Goal: Task Accomplishment & Management: Use online tool/utility

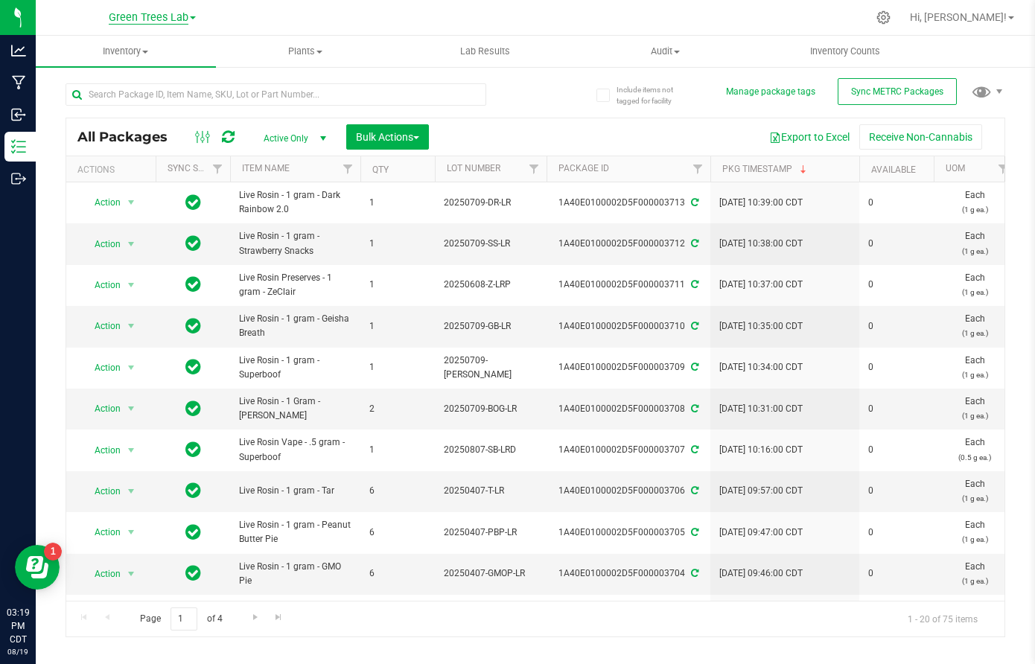
click at [153, 24] on span "Green Trees Lab" at bounding box center [149, 17] width 80 height 13
click at [130, 56] on link "Green Trees" at bounding box center [152, 52] width 218 height 20
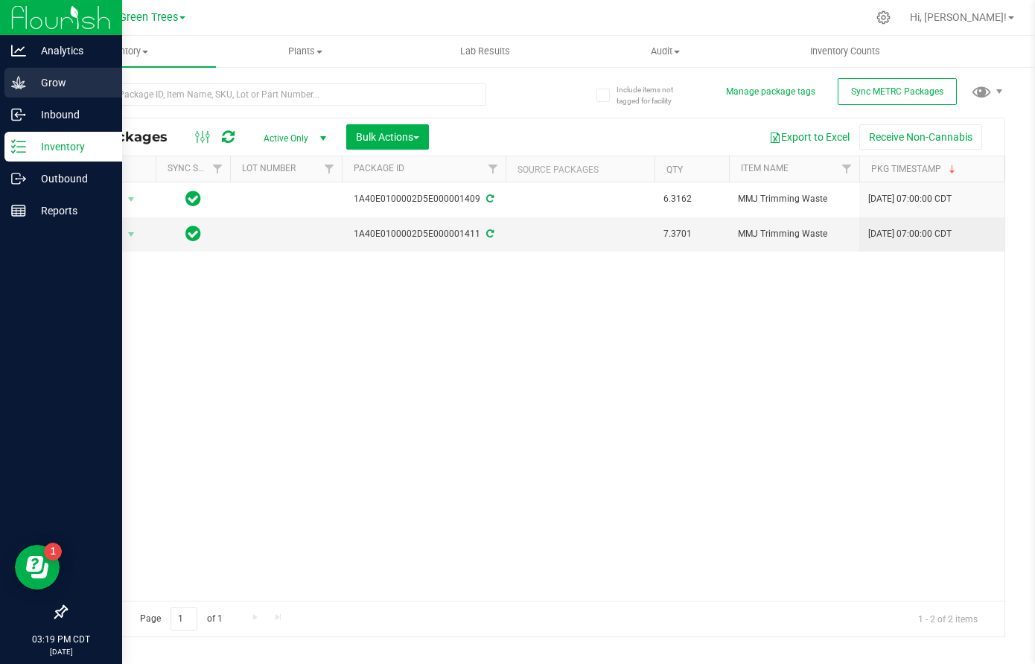
click at [53, 85] on p "Grow" at bounding box center [70, 83] width 89 height 18
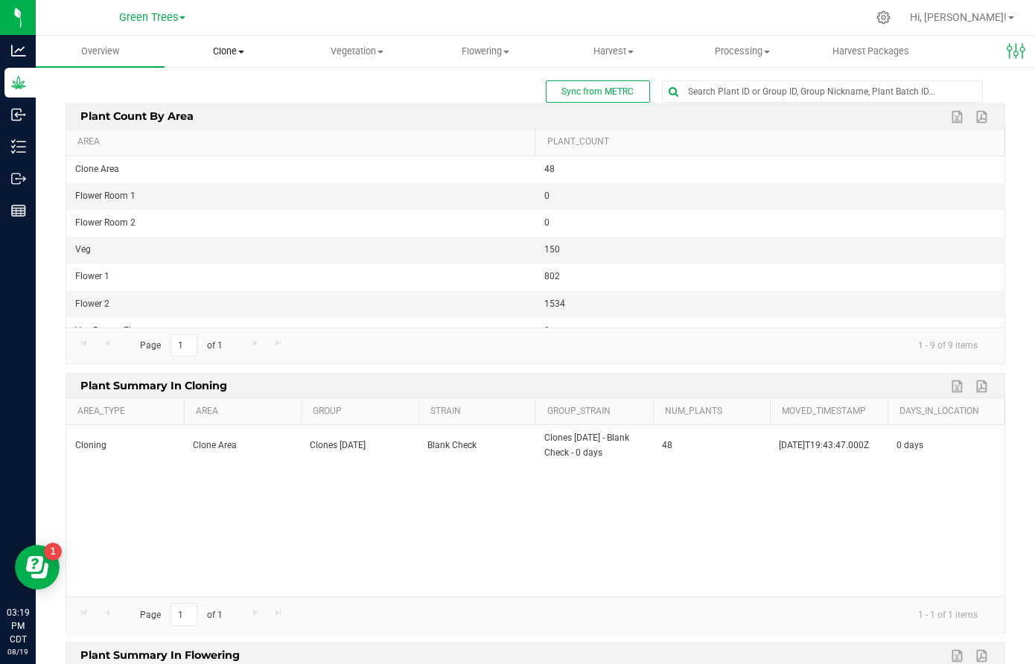
click at [237, 57] on span "Clone" at bounding box center [228, 51] width 127 height 13
click at [236, 107] on span "Cloning groups" at bounding box center [221, 107] width 112 height 13
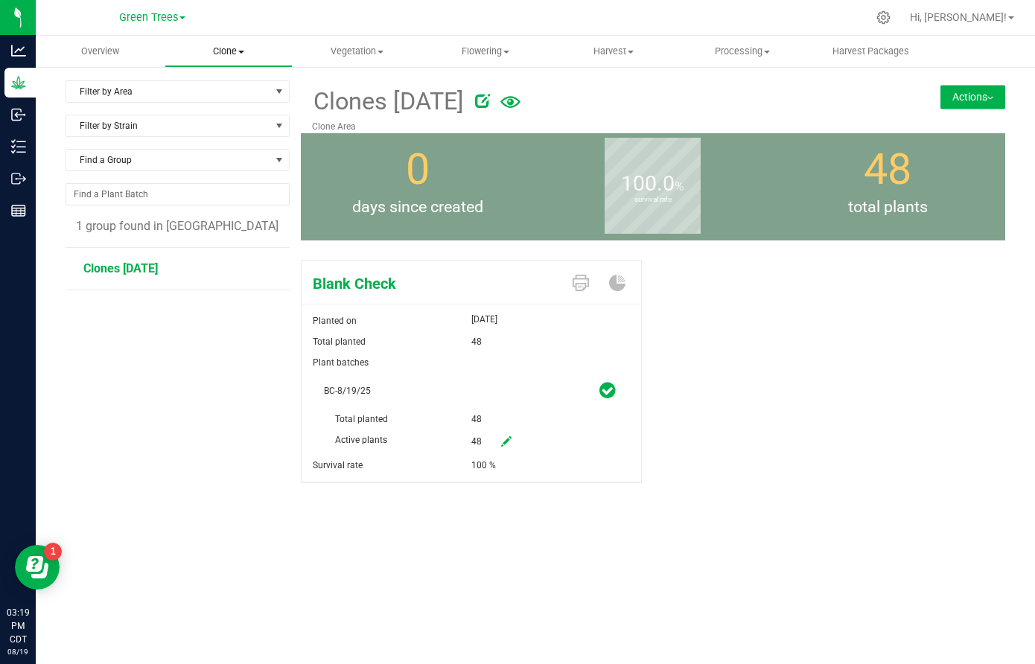
click at [237, 48] on span "Clone" at bounding box center [228, 51] width 127 height 13
click at [226, 87] on span "Create plants" at bounding box center [217, 89] width 105 height 13
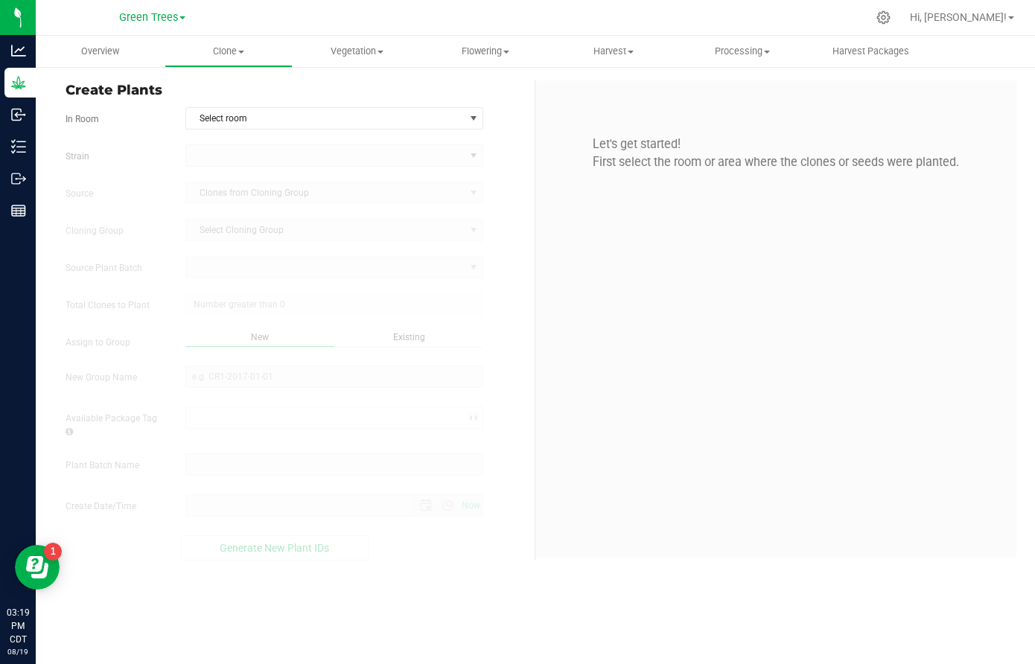
type input "[DATE] 3:19 PM"
click at [238, 134] on form "In Room Select room Select room Clone Area Flower 1 Flower Room 1 Flower Room 2…" at bounding box center [295, 334] width 458 height 454
click at [238, 119] on span "Select room" at bounding box center [325, 118] width 278 height 21
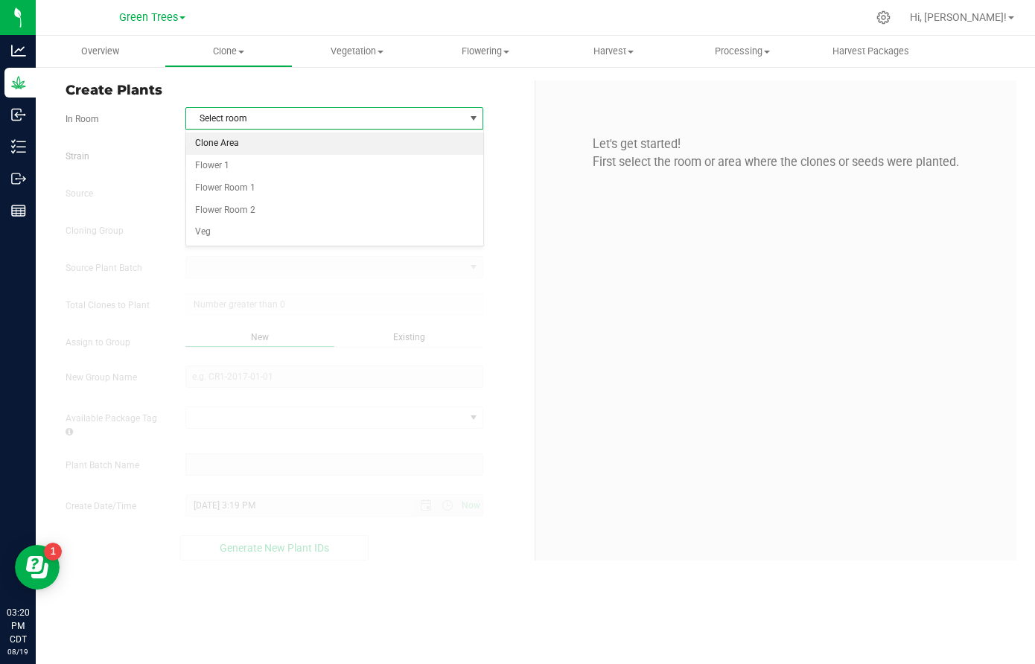
click at [238, 140] on li "Clone Area" at bounding box center [334, 144] width 296 height 22
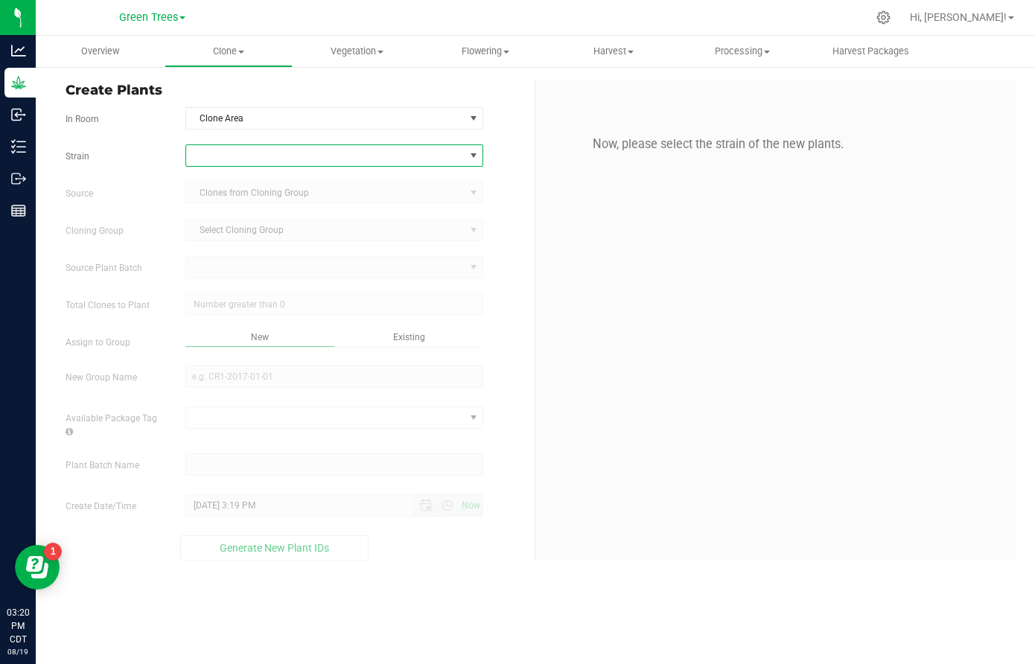
click at [239, 157] on span at bounding box center [325, 155] width 278 height 21
type input "cere"
click at [234, 213] on li "Cereal Milkshake" at bounding box center [334, 217] width 296 height 21
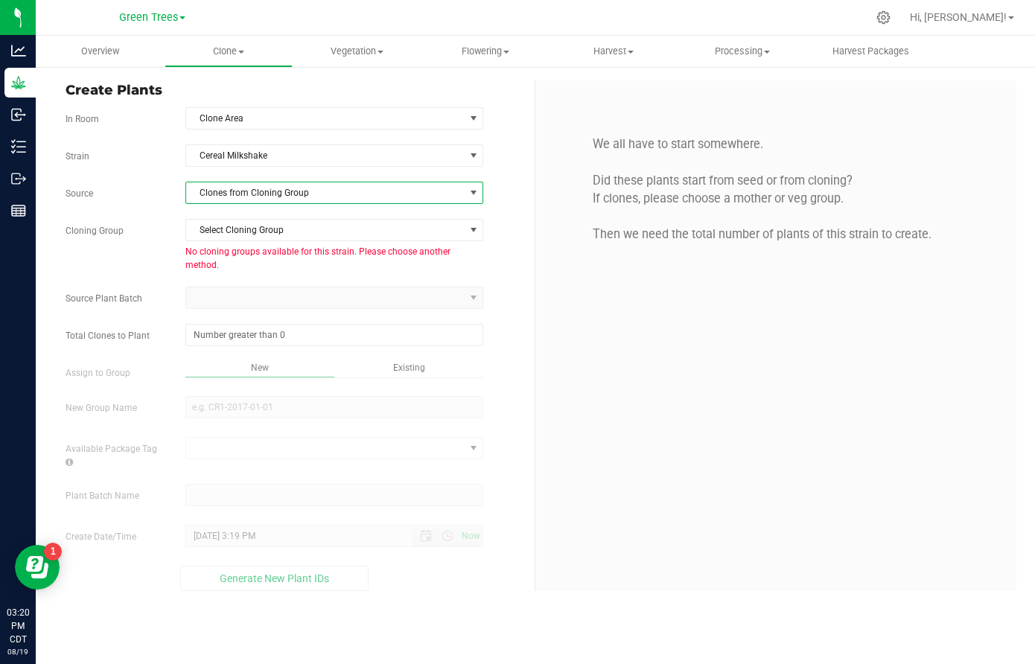
click at [237, 203] on span "Clones from Cloning Group" at bounding box center [334, 193] width 298 height 22
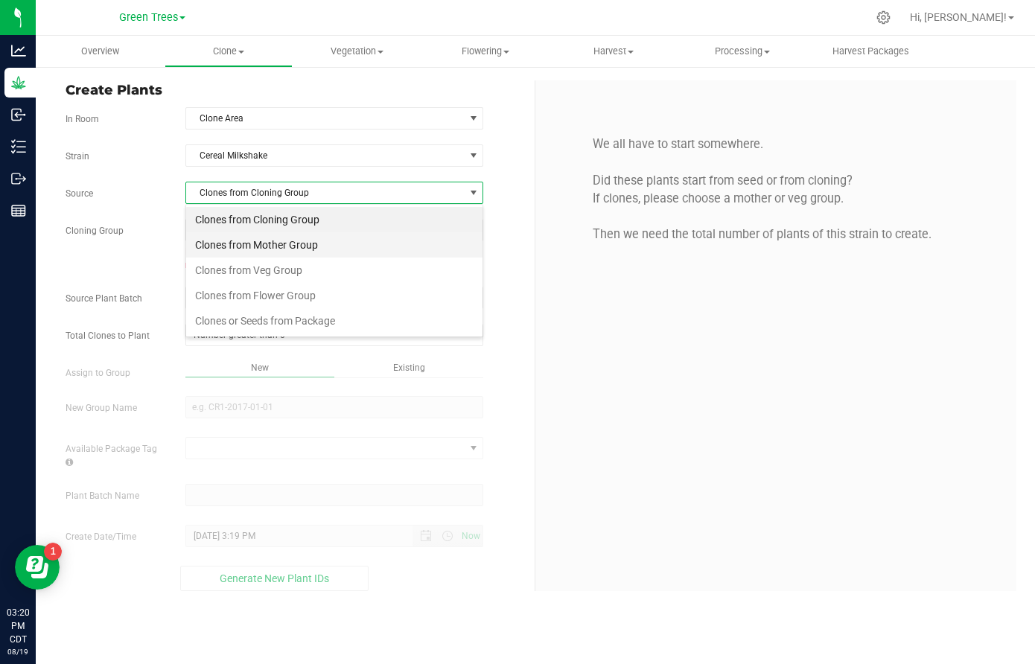
scroll to position [22, 299]
click at [235, 266] on li "Clones from Veg Group" at bounding box center [334, 270] width 296 height 25
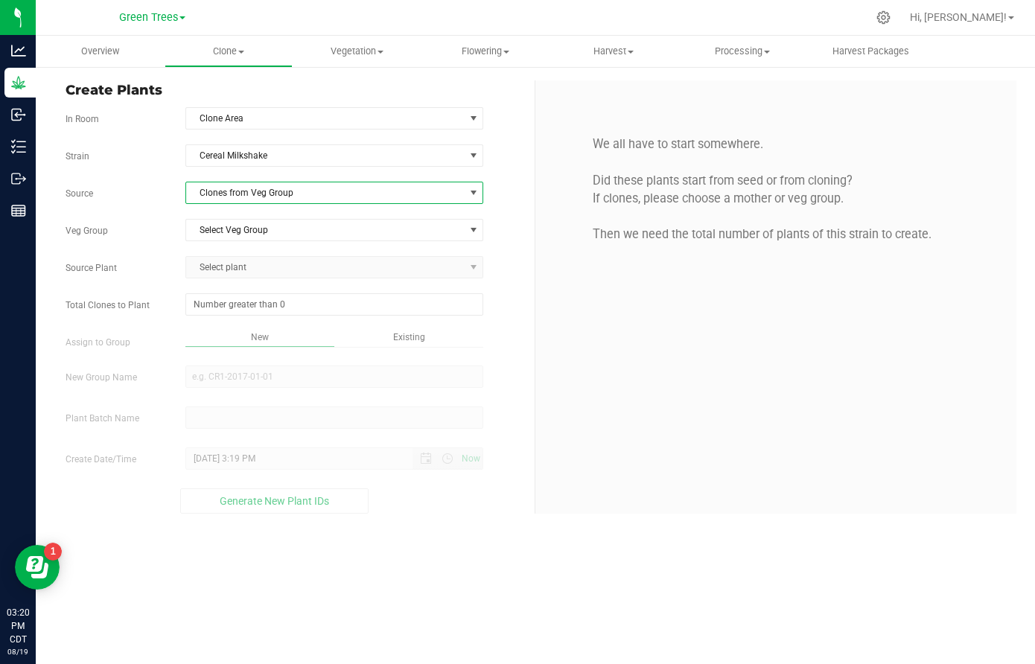
click at [235, 200] on span "Clones from Veg Group" at bounding box center [325, 193] width 278 height 21
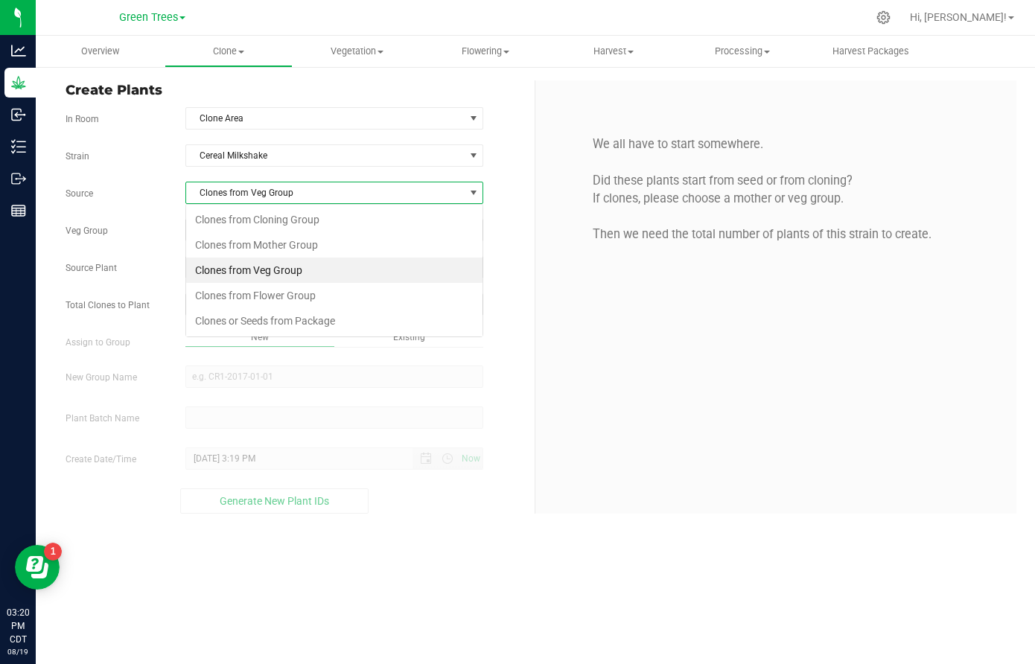
scroll to position [22, 299]
click at [238, 265] on li "Clones from Veg Group" at bounding box center [334, 270] width 296 height 25
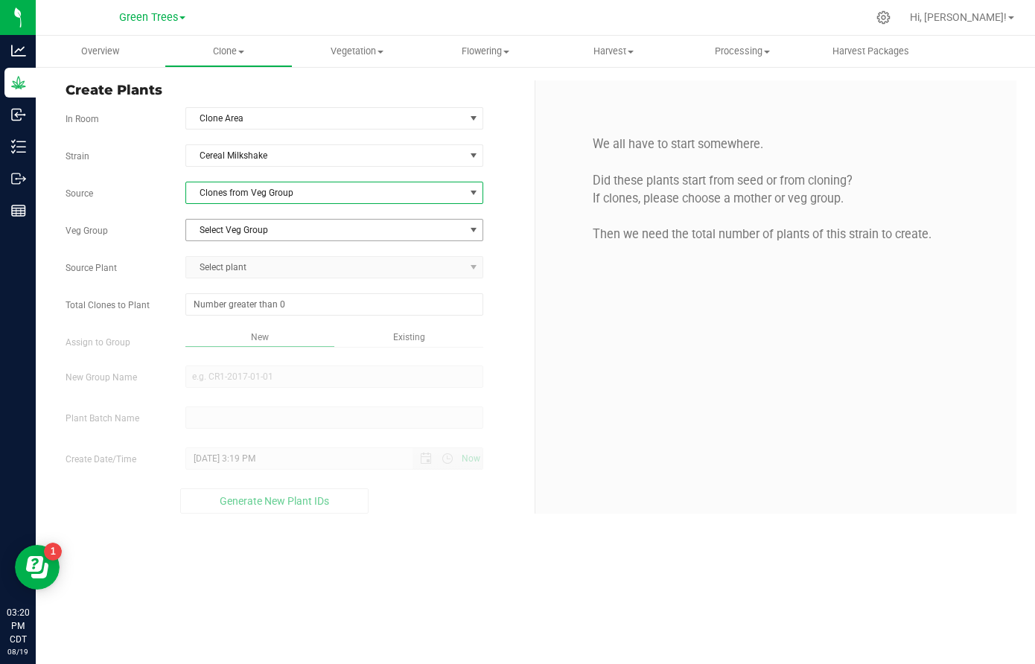
click at [238, 225] on span "Select Veg Group" at bounding box center [325, 230] width 278 height 21
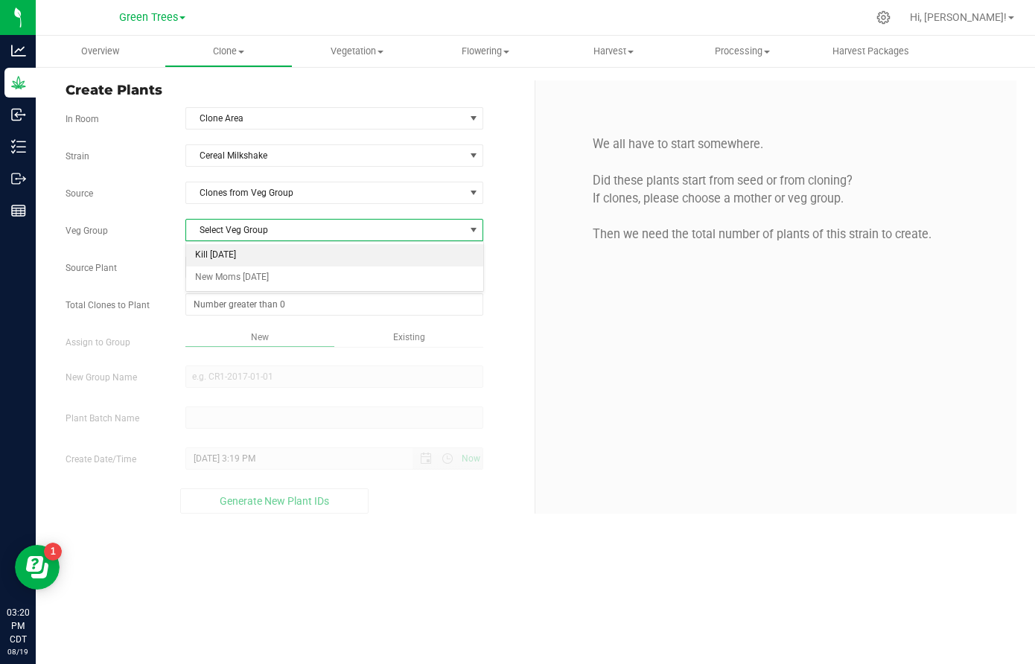
click at [238, 256] on li "Kill [DATE]" at bounding box center [334, 255] width 296 height 22
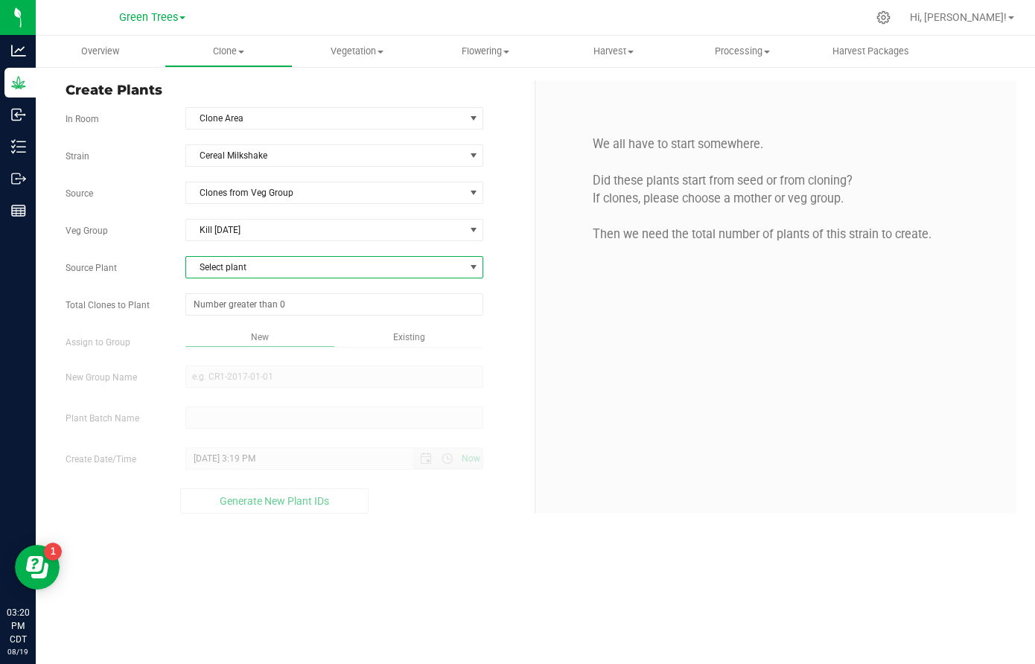
click at [238, 270] on span "Select plant" at bounding box center [325, 267] width 278 height 21
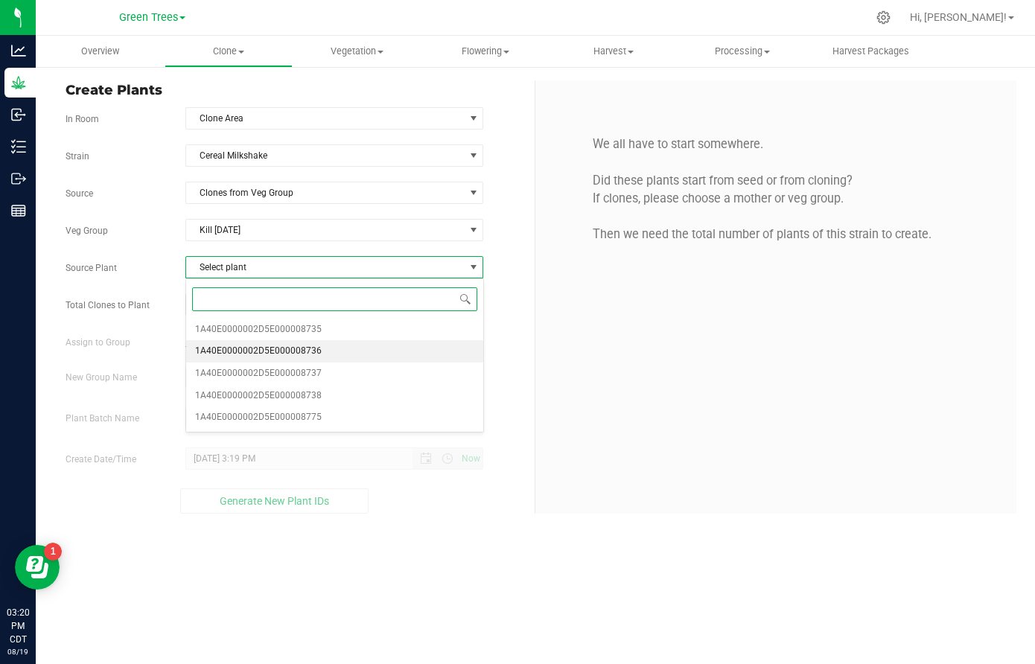
click at [248, 349] on span "1A40E0000002D5E000008736" at bounding box center [258, 351] width 127 height 19
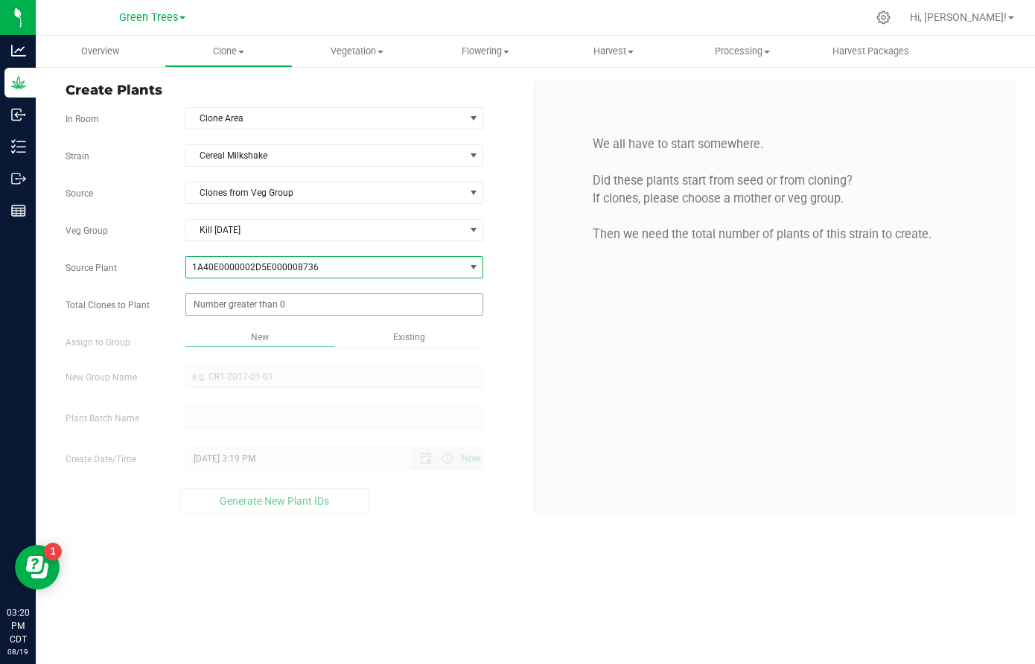
click at [242, 302] on span at bounding box center [334, 304] width 298 height 22
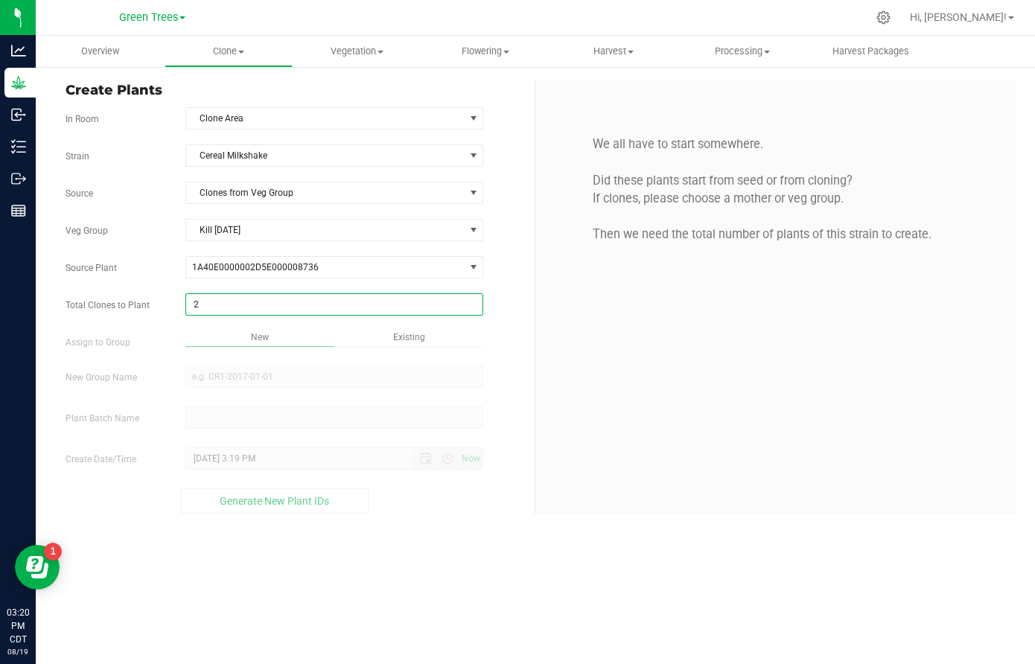
type input "29"
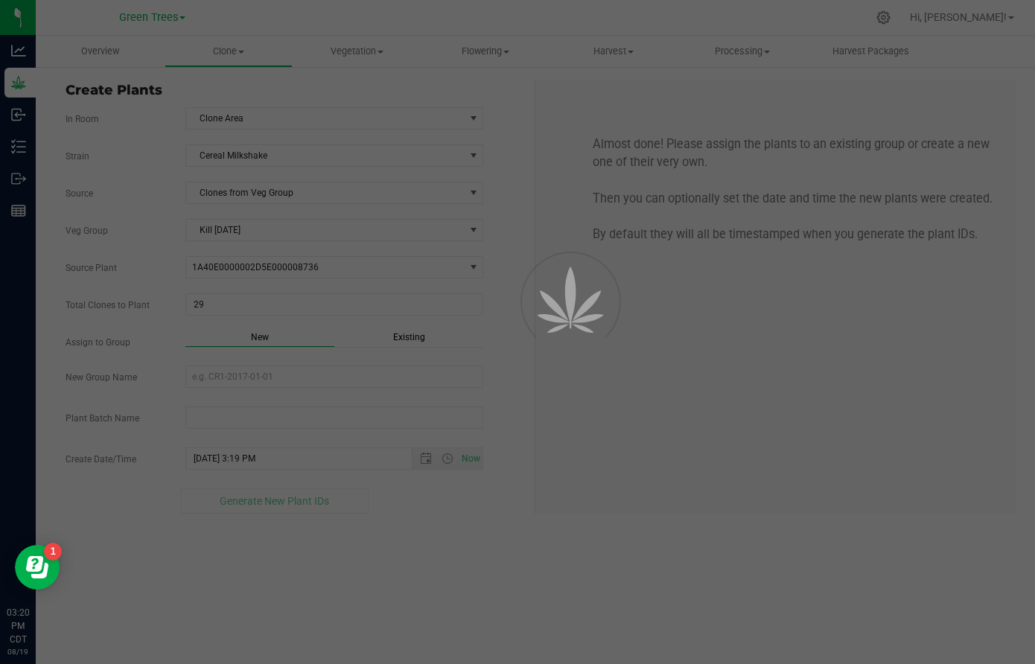
click at [410, 337] on div "Overview Clone Create plants Cloning groups Cloning plant batches Apply to plan…" at bounding box center [536, 350] width 1000 height 629
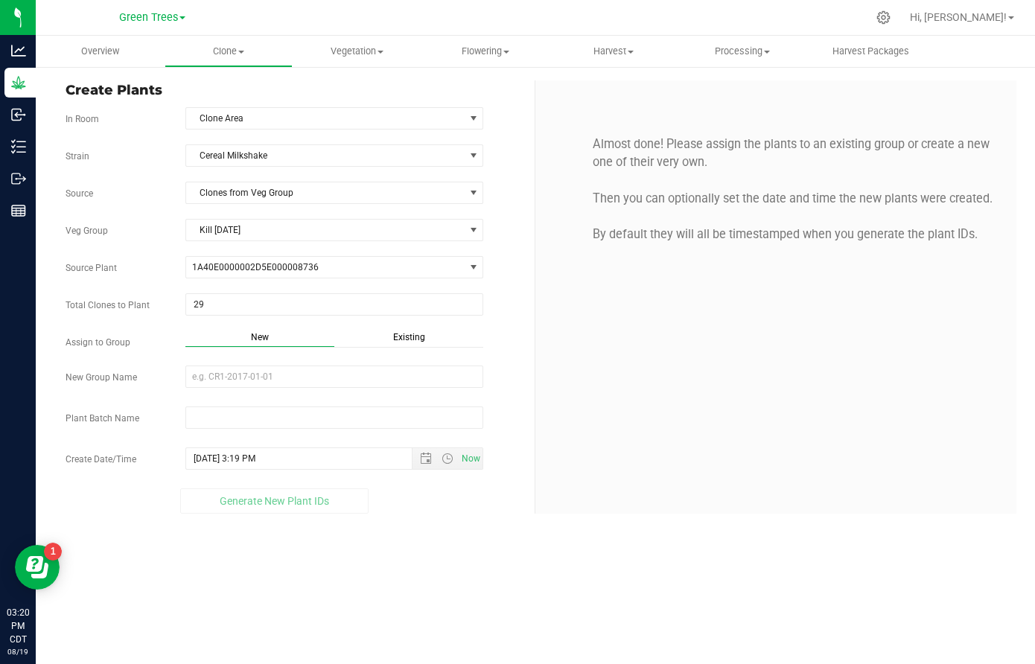
click at [403, 338] on span "Existing" at bounding box center [409, 337] width 32 height 10
click at [285, 375] on span "Select Plant Group" at bounding box center [325, 376] width 278 height 21
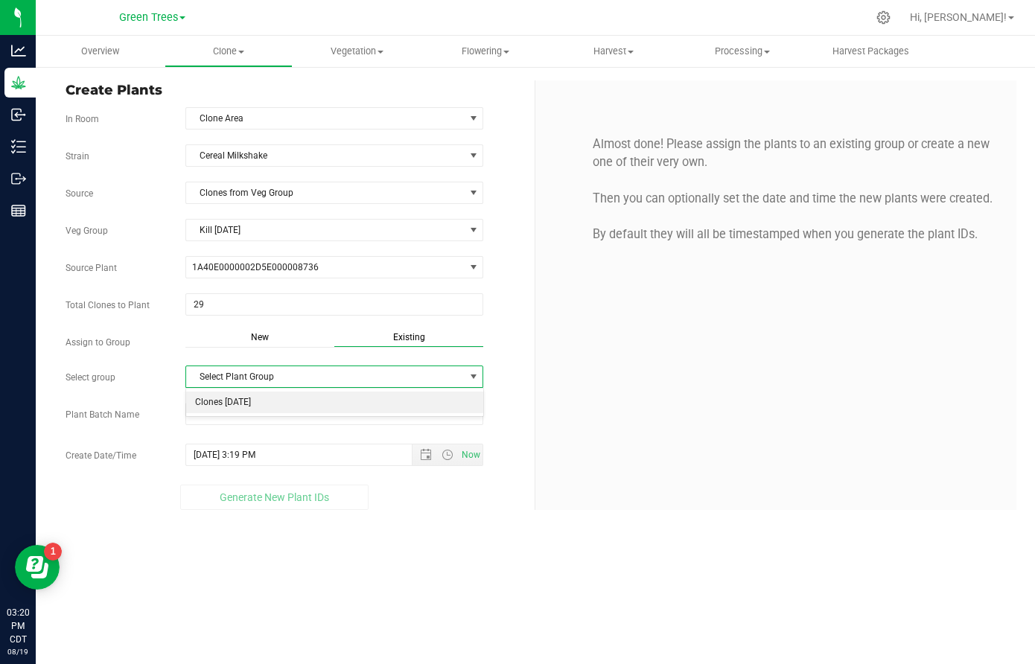
click at [273, 399] on li "Clones [DATE]" at bounding box center [334, 403] width 296 height 22
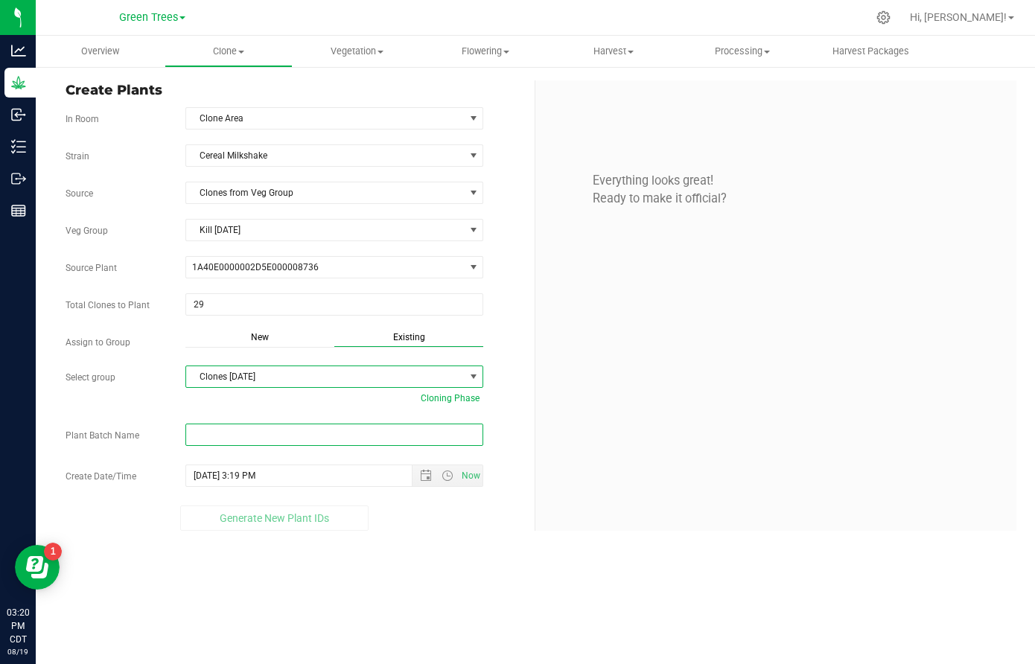
click at [244, 434] on input "text" at bounding box center [334, 435] width 298 height 22
paste input "2600"
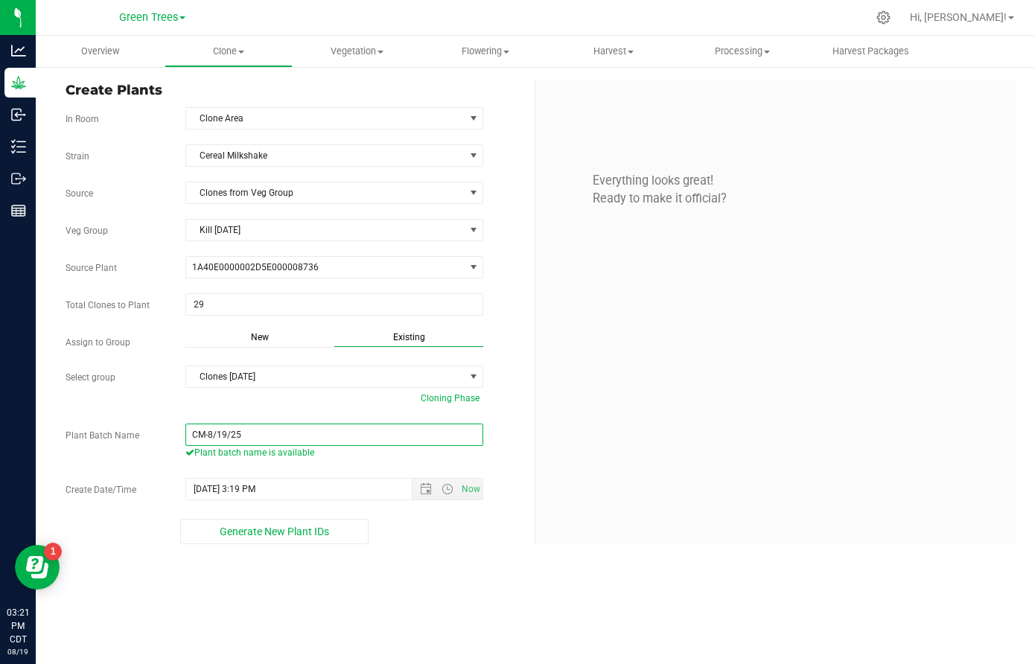
drag, startPoint x: 205, startPoint y: 435, endPoint x: 308, endPoint y: 433, distance: 103.6
click at [308, 433] on input "CM-8/19/25" at bounding box center [334, 435] width 298 height 22
type input "CM-8/19/25"
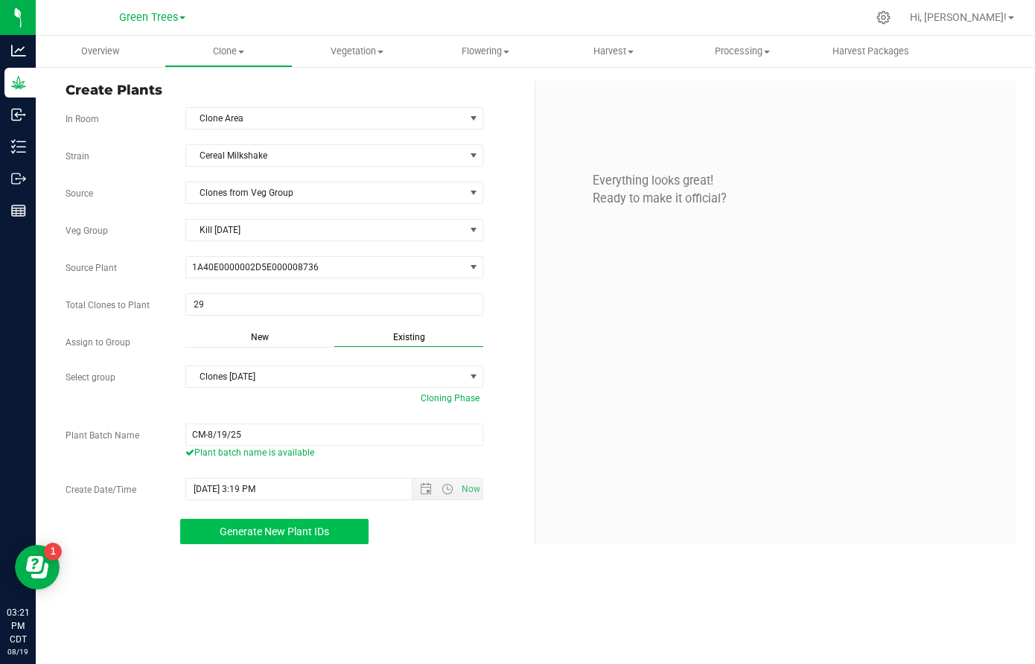
click at [303, 536] on span "Generate New Plant IDs" at bounding box center [275, 532] width 110 height 12
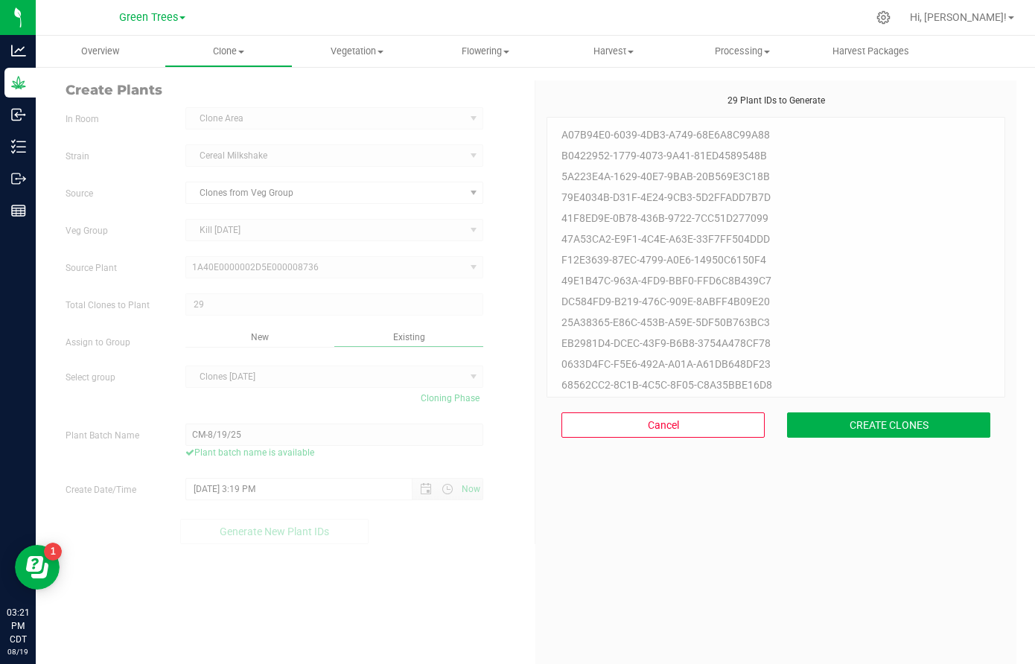
scroll to position [45, 0]
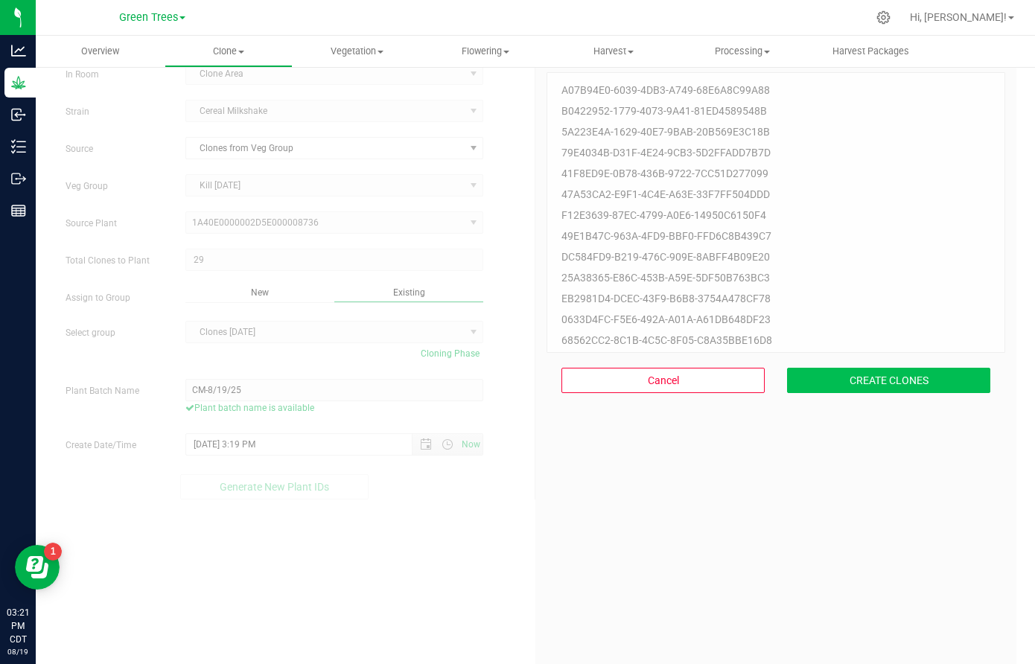
click at [957, 388] on button "CREATE CLONES" at bounding box center [888, 380] width 203 height 25
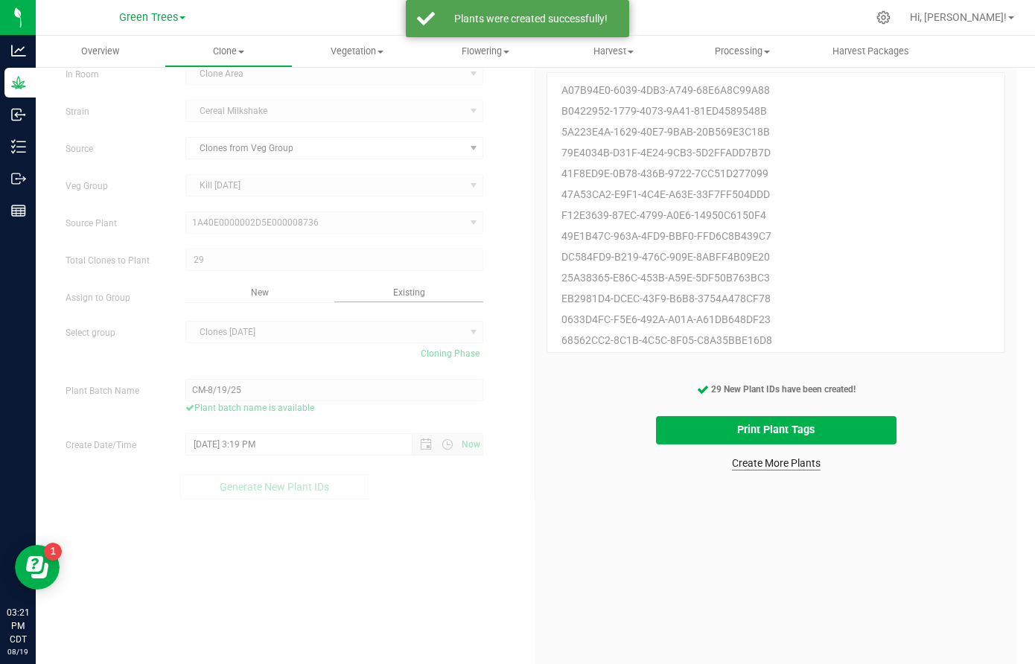
click at [808, 464] on link "Create More Plants" at bounding box center [776, 463] width 89 height 15
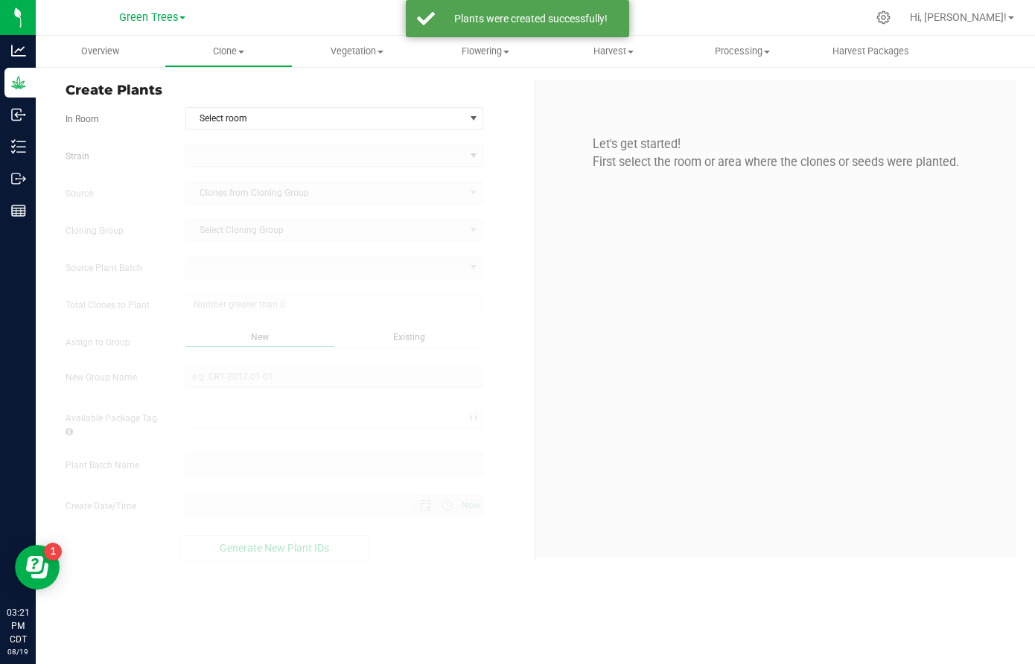
type input "[DATE] 3:21 PM"
click at [242, 115] on span "Select room" at bounding box center [325, 118] width 278 height 21
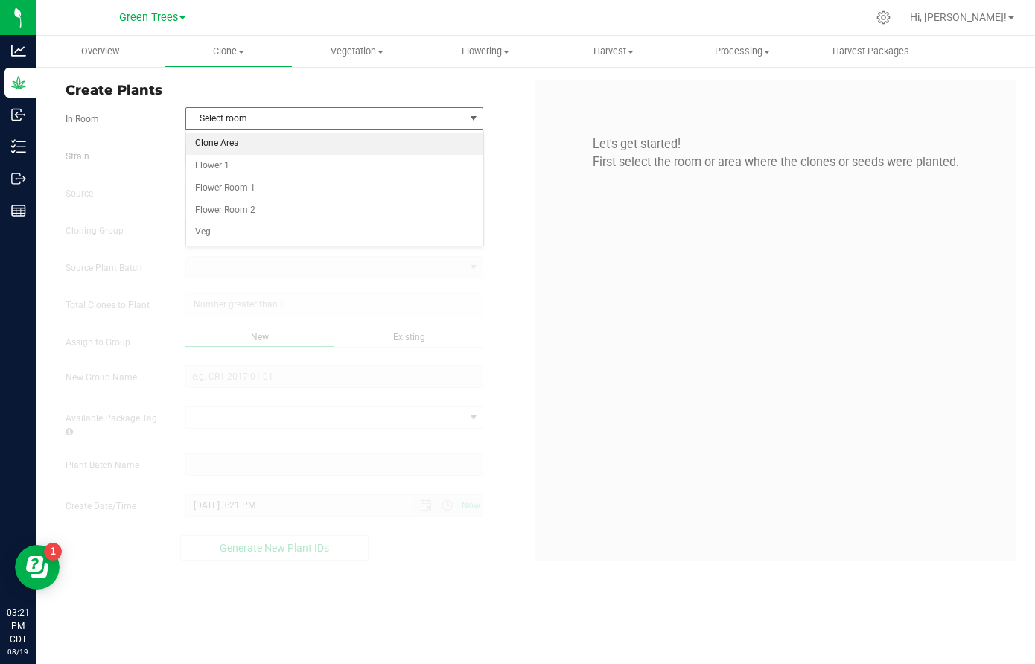
click at [238, 138] on li "Clone Area" at bounding box center [334, 144] width 296 height 22
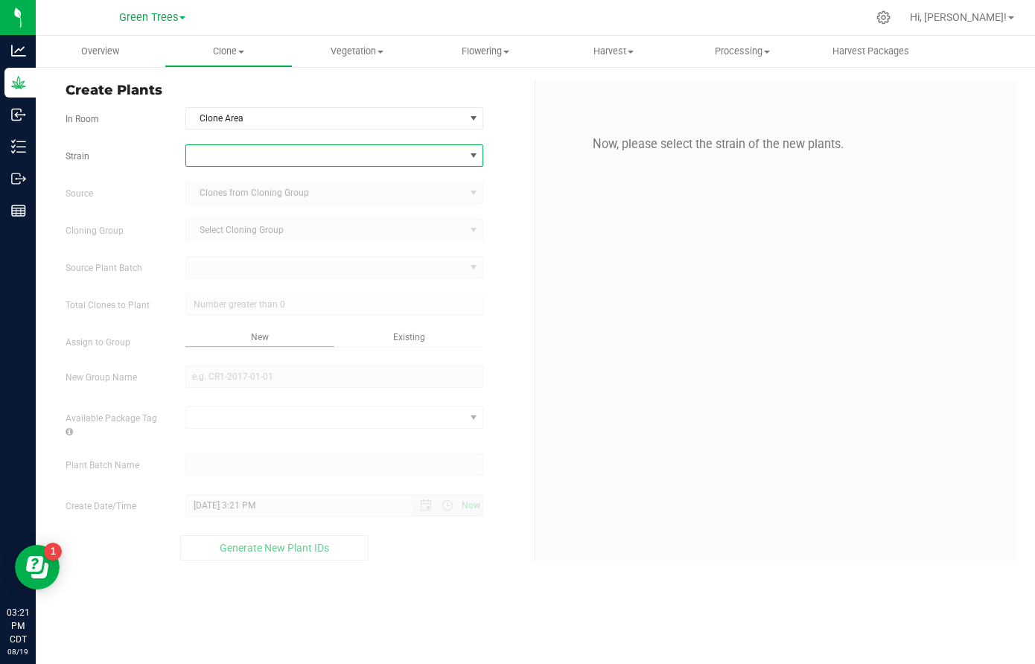
click at [226, 159] on span at bounding box center [325, 155] width 278 height 21
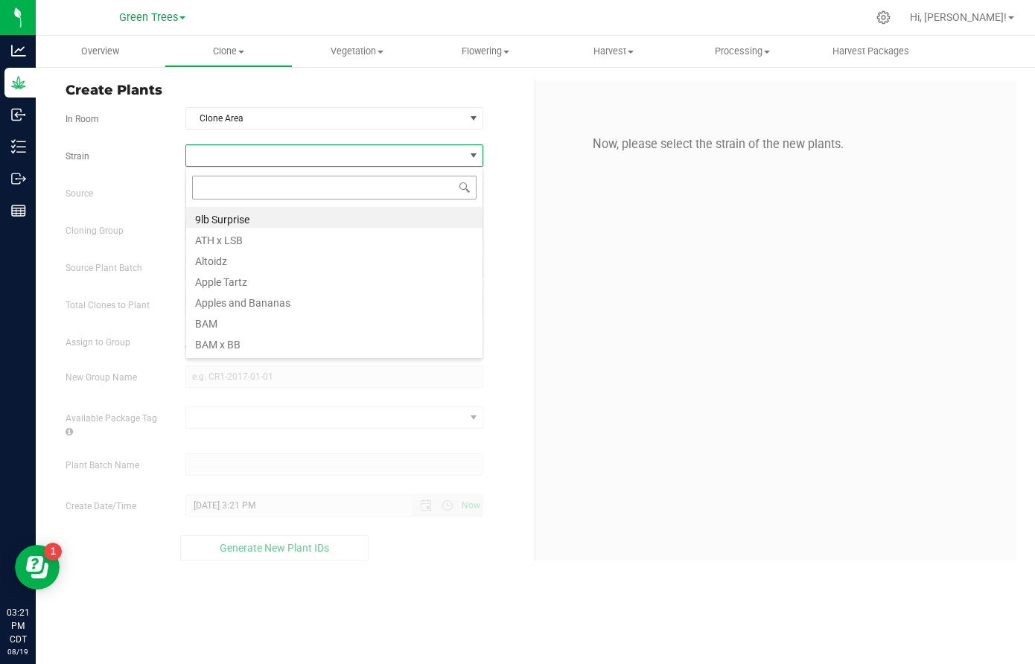
scroll to position [22, 299]
type input "cer"
click at [223, 221] on li "Cereal Milkshake" at bounding box center [334, 217] width 296 height 21
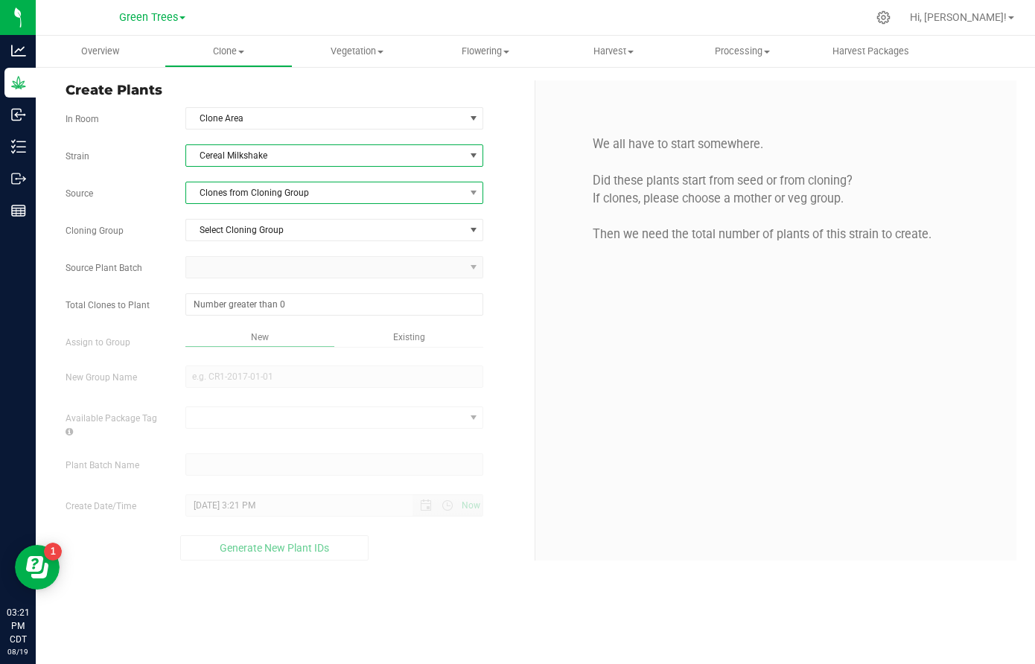
click at [232, 200] on span "Clones from Cloning Group" at bounding box center [325, 193] width 278 height 21
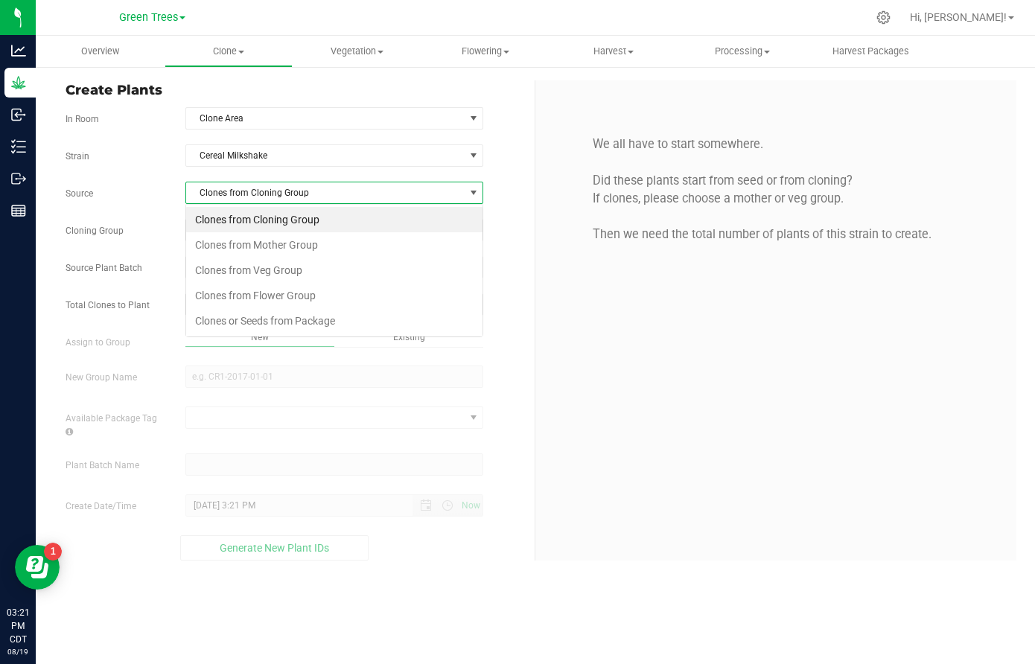
scroll to position [22, 299]
click at [229, 273] on li "Clones from Veg Group" at bounding box center [334, 270] width 296 height 25
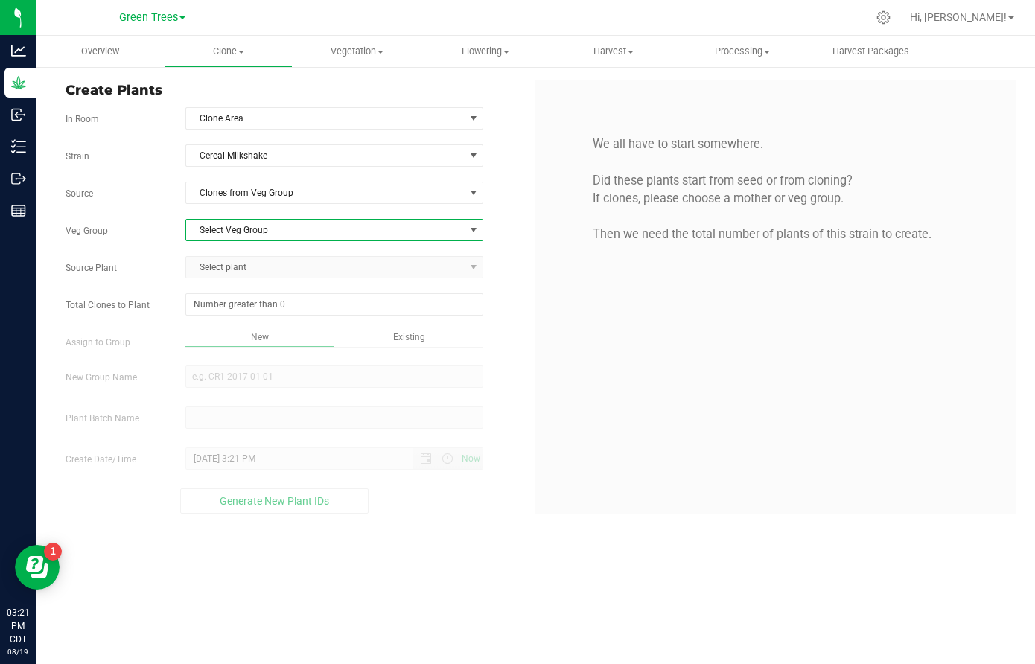
click at [229, 240] on span "Select Veg Group" at bounding box center [325, 230] width 278 height 21
click at [229, 254] on li "Kill [DATE]" at bounding box center [334, 255] width 296 height 22
click at [224, 267] on span "Select plant" at bounding box center [325, 267] width 278 height 21
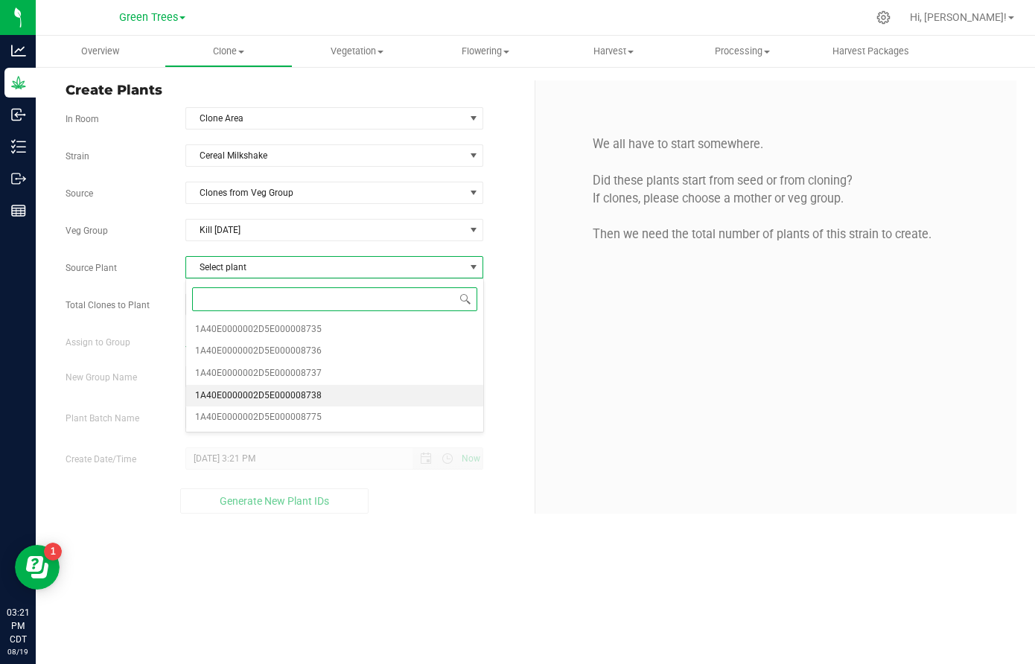
click at [232, 387] on span "1A40E0000002D5E000008738" at bounding box center [258, 396] width 127 height 19
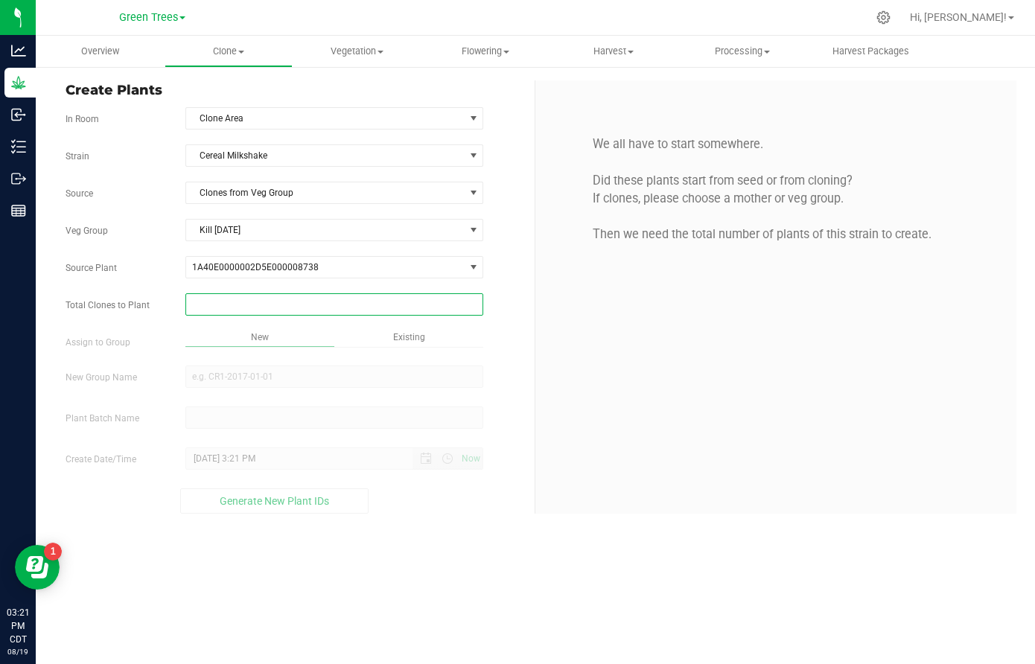
click at [232, 308] on span at bounding box center [334, 304] width 298 height 22
type input "29"
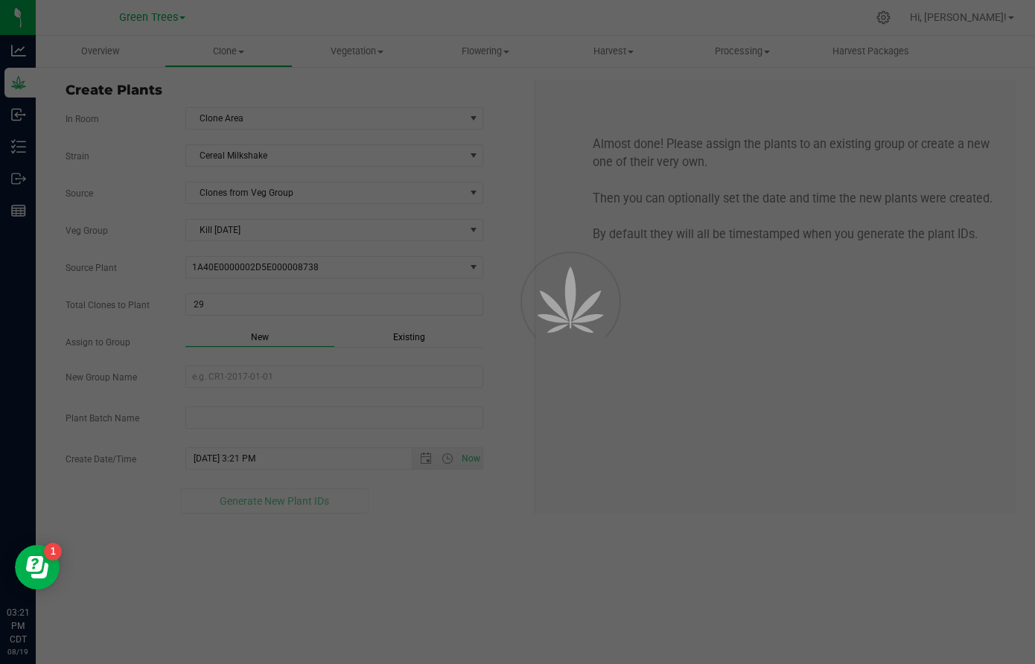
click at [417, 334] on div "Overview Clone Create plants Cloning groups Cloning plant batches Apply to plan…" at bounding box center [536, 350] width 1000 height 629
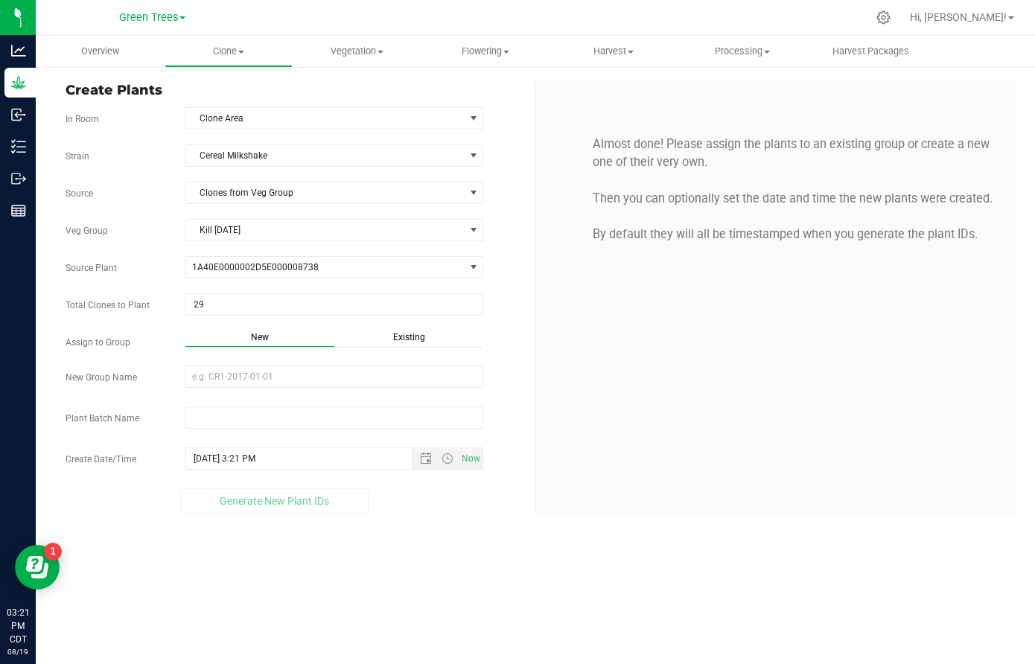
click at [404, 337] on span "Existing" at bounding box center [409, 337] width 32 height 10
click at [317, 375] on span "Select Plant Group" at bounding box center [325, 376] width 278 height 21
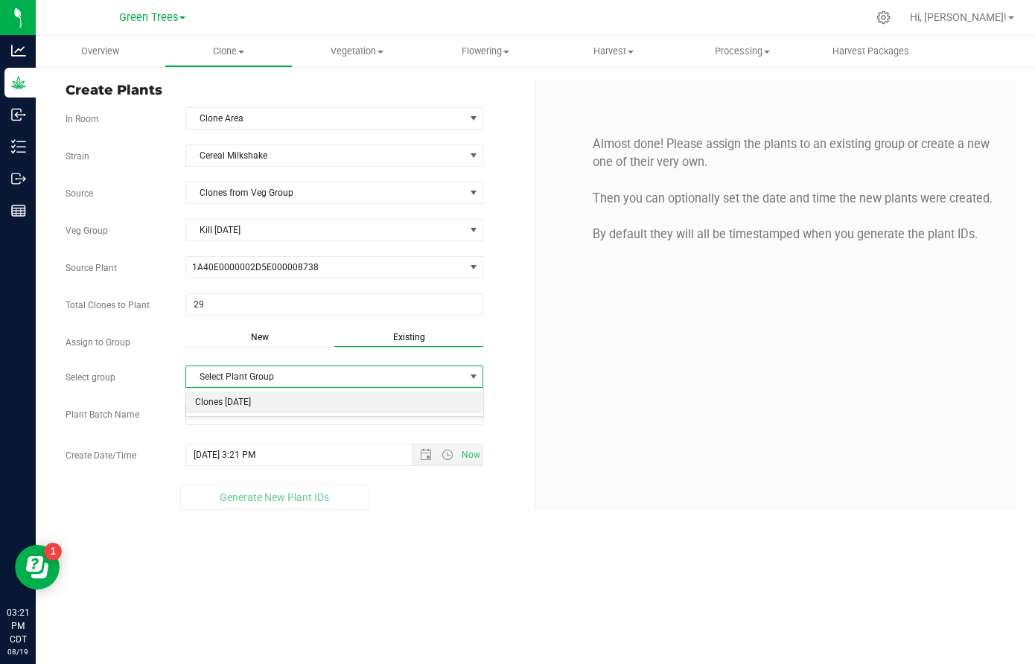
click at [293, 394] on li "Clones [DATE]" at bounding box center [334, 403] width 296 height 22
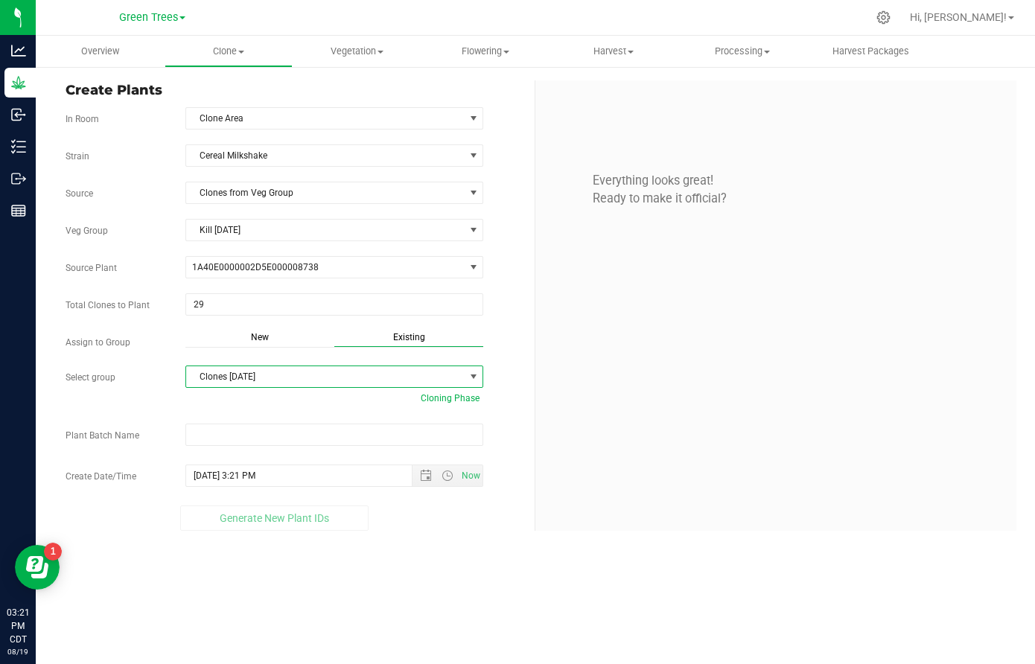
click at [242, 420] on div "Strain Cereal Milkshake Source Clones from Veg Group Veg Group Kill [DATE] Sele…" at bounding box center [295, 338] width 458 height 387
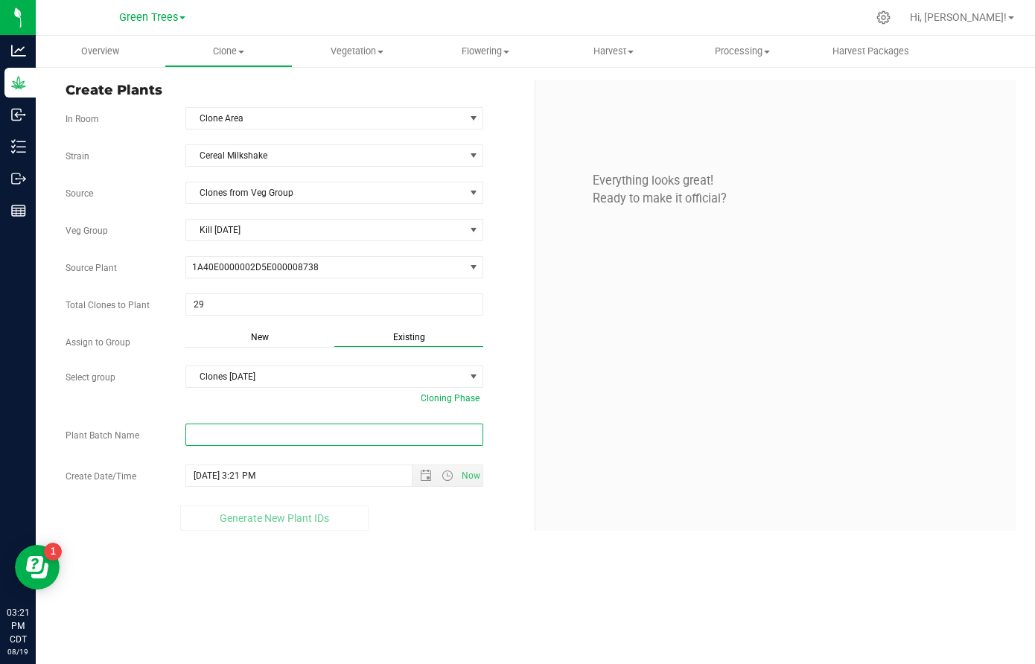
click at [229, 431] on input "text" at bounding box center [334, 435] width 298 height 22
paste input "-8/19/25"
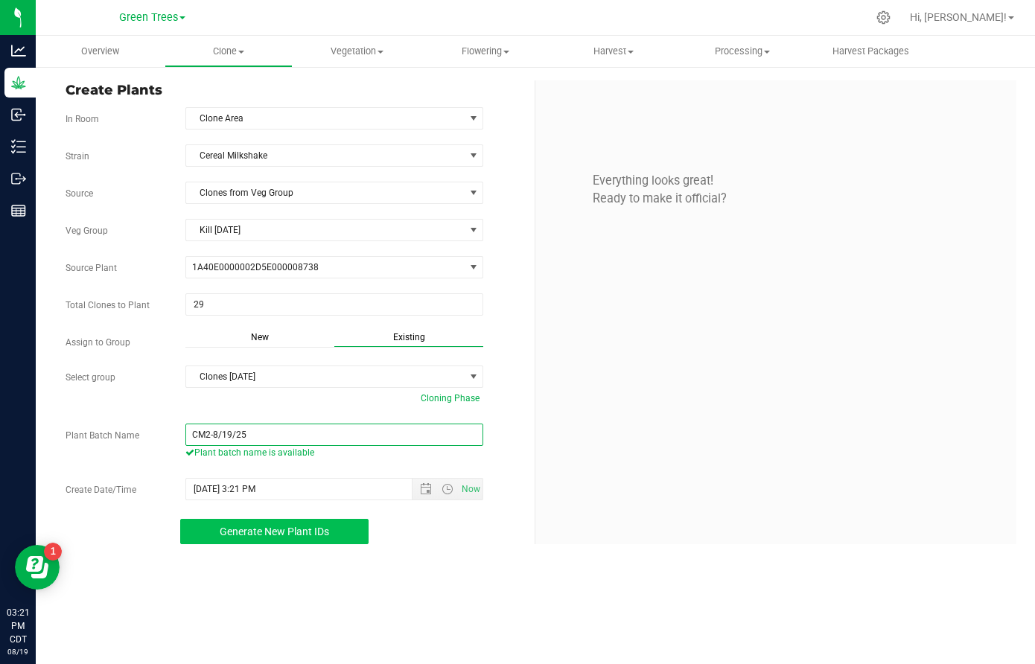
type input "CM2-8/19/25"
click at [277, 535] on span "Generate New Plant IDs" at bounding box center [275, 532] width 110 height 12
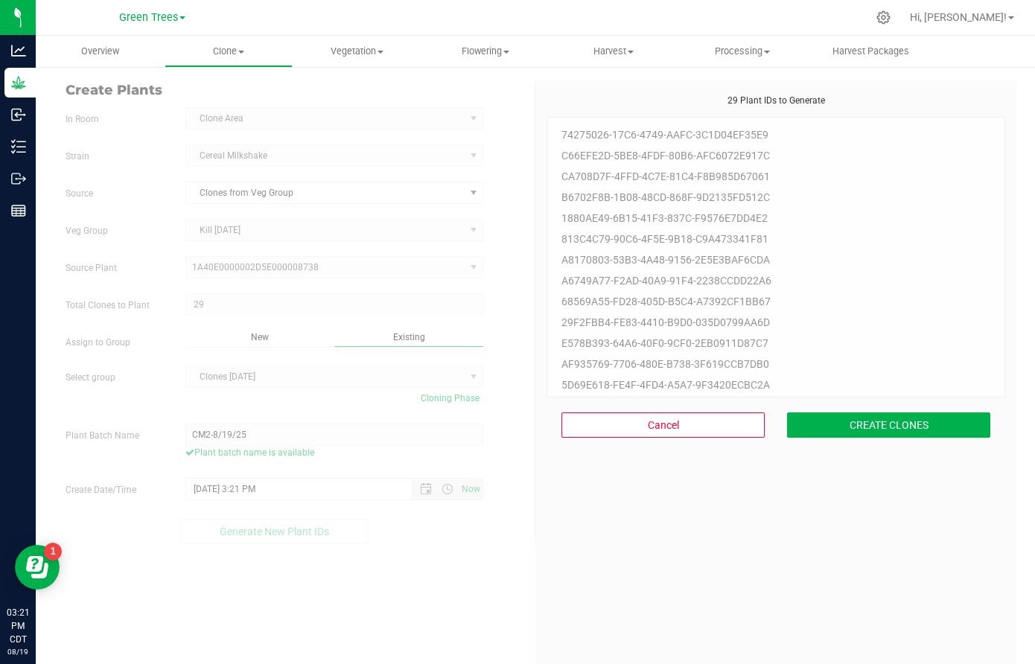
scroll to position [45, 0]
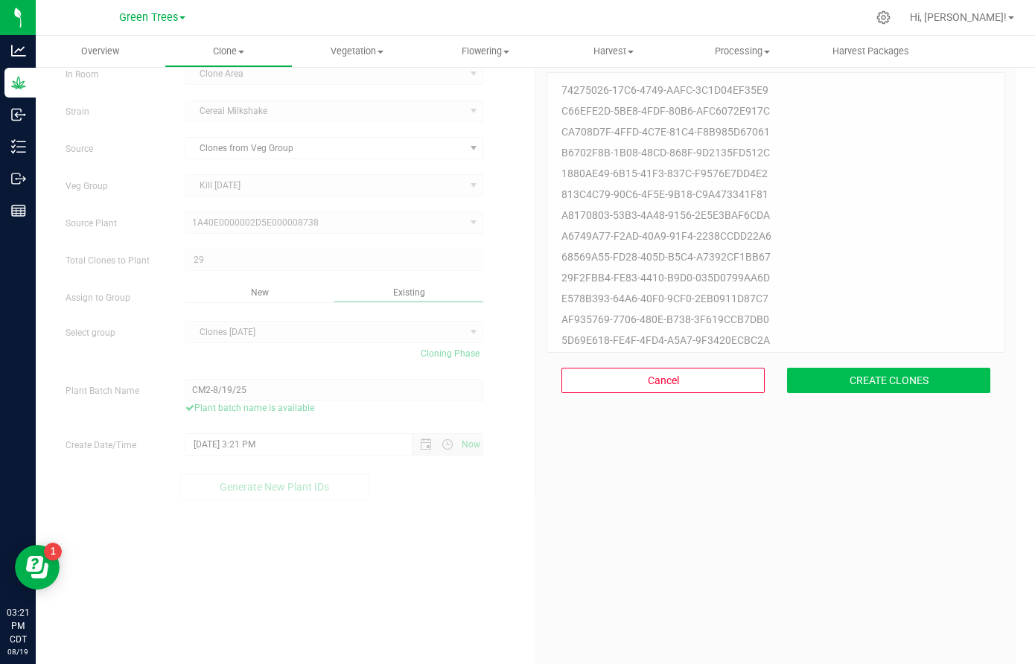
click at [871, 378] on button "CREATE CLONES" at bounding box center [888, 380] width 203 height 25
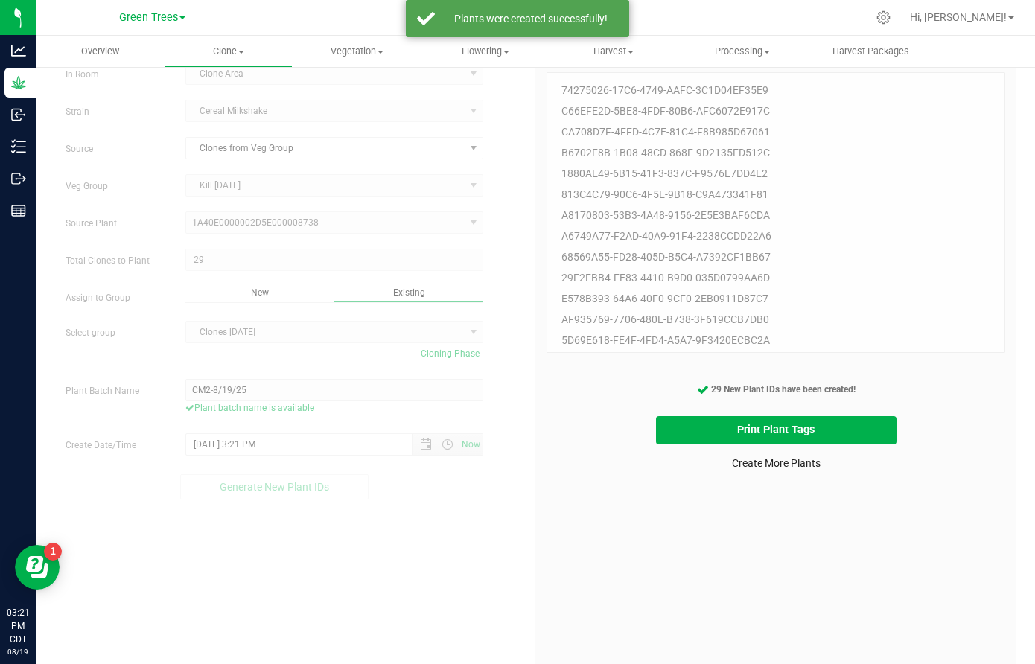
click at [765, 458] on link "Create More Plants" at bounding box center [776, 463] width 89 height 15
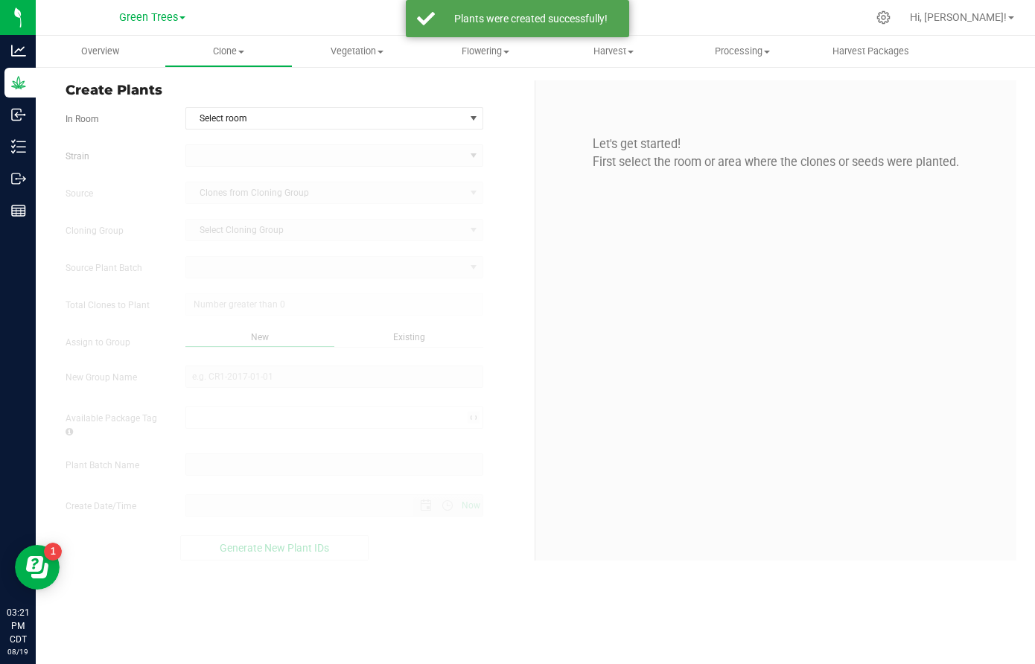
type input "[DATE] 3:21 PM"
click at [267, 118] on span "Select room" at bounding box center [325, 118] width 278 height 21
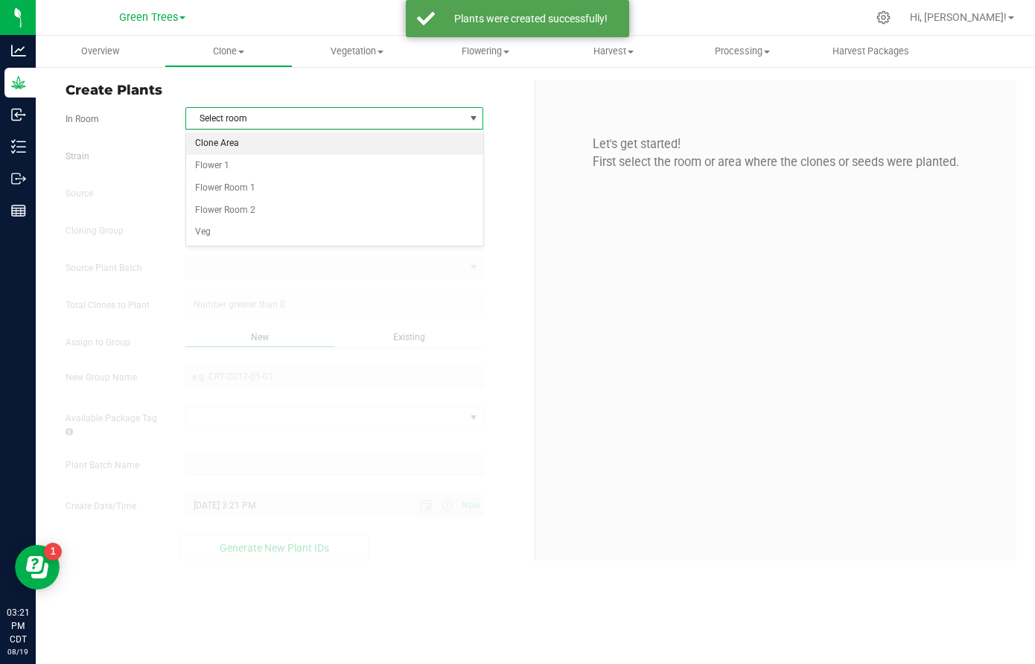
click at [245, 150] on li "Clone Area" at bounding box center [334, 144] width 296 height 22
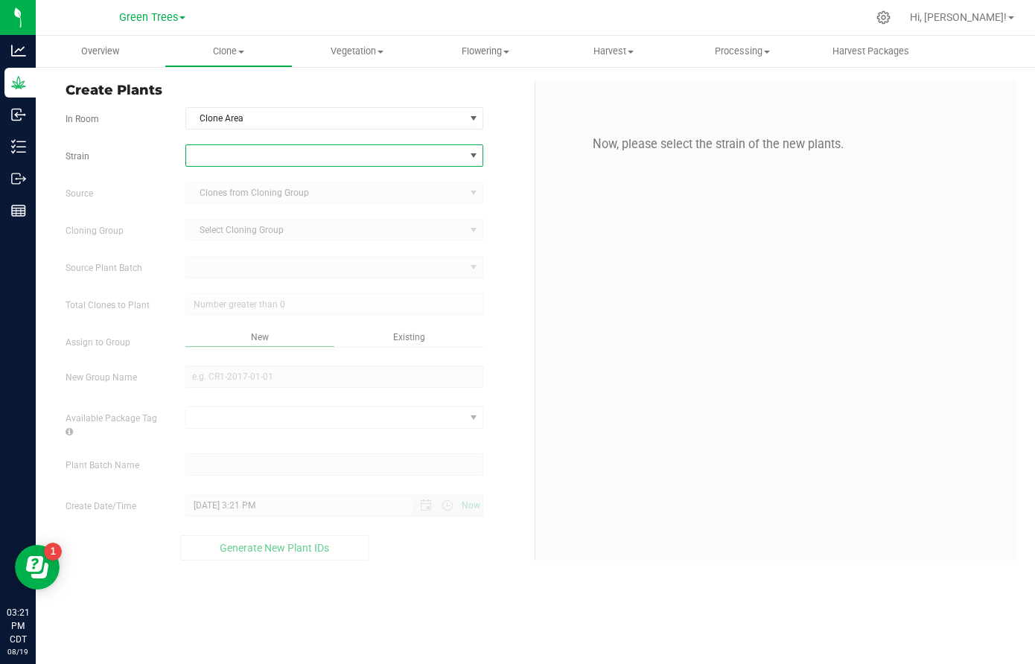
click at [235, 156] on span at bounding box center [325, 155] width 278 height 21
type input "foam"
click at [212, 214] on li "Foam" at bounding box center [334, 217] width 296 height 21
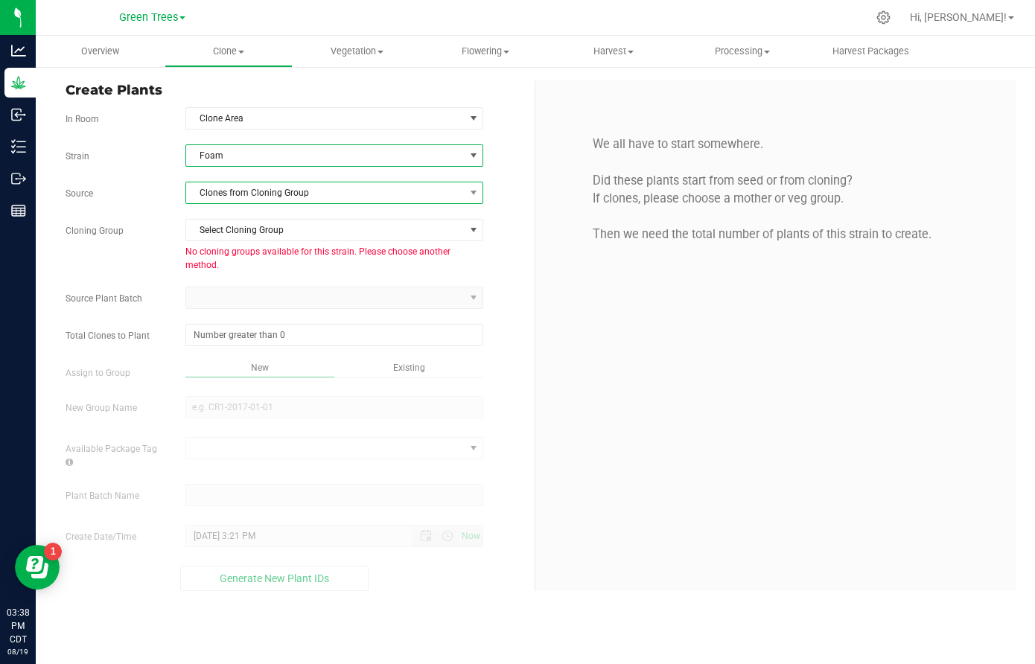
click at [221, 188] on span "Clones from Cloning Group" at bounding box center [325, 193] width 278 height 21
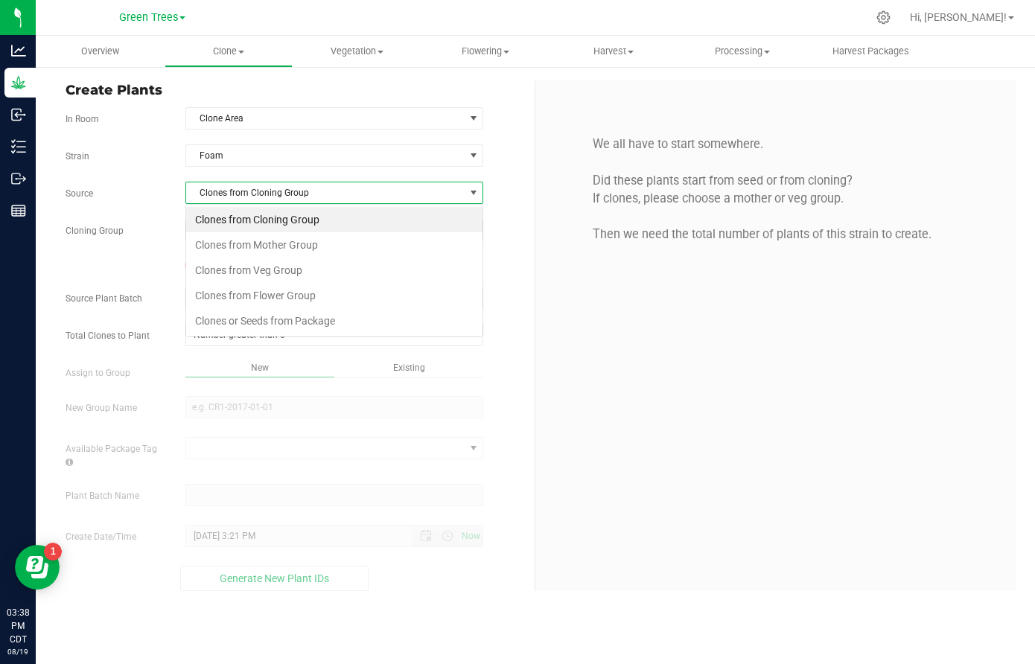
scroll to position [22, 299]
click at [240, 271] on li "Clones from Veg Group" at bounding box center [334, 270] width 296 height 25
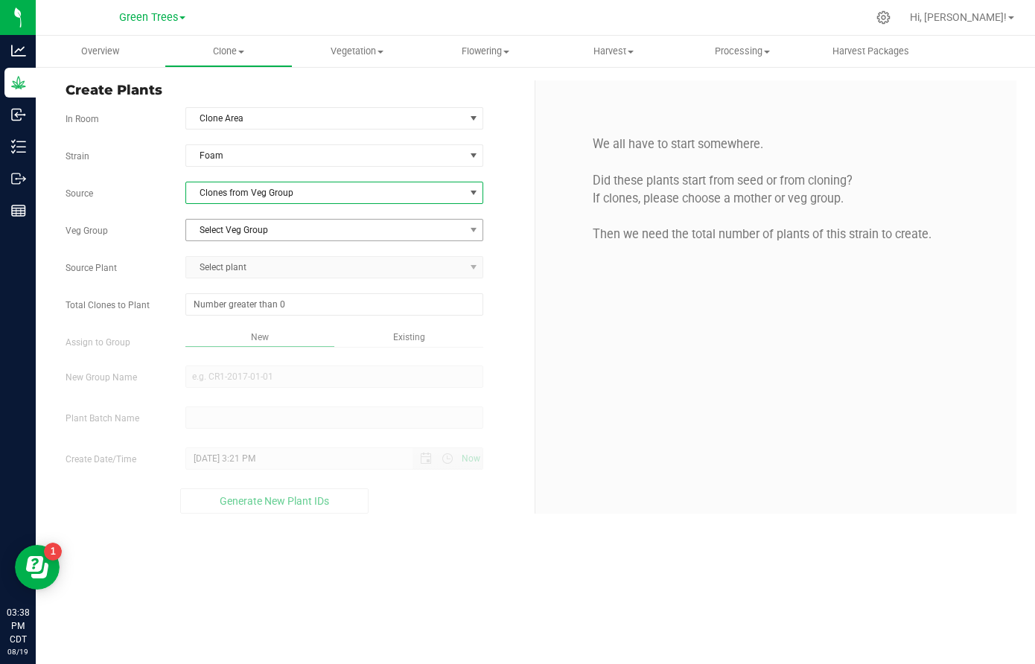
click at [238, 232] on span "Select Veg Group" at bounding box center [325, 230] width 278 height 21
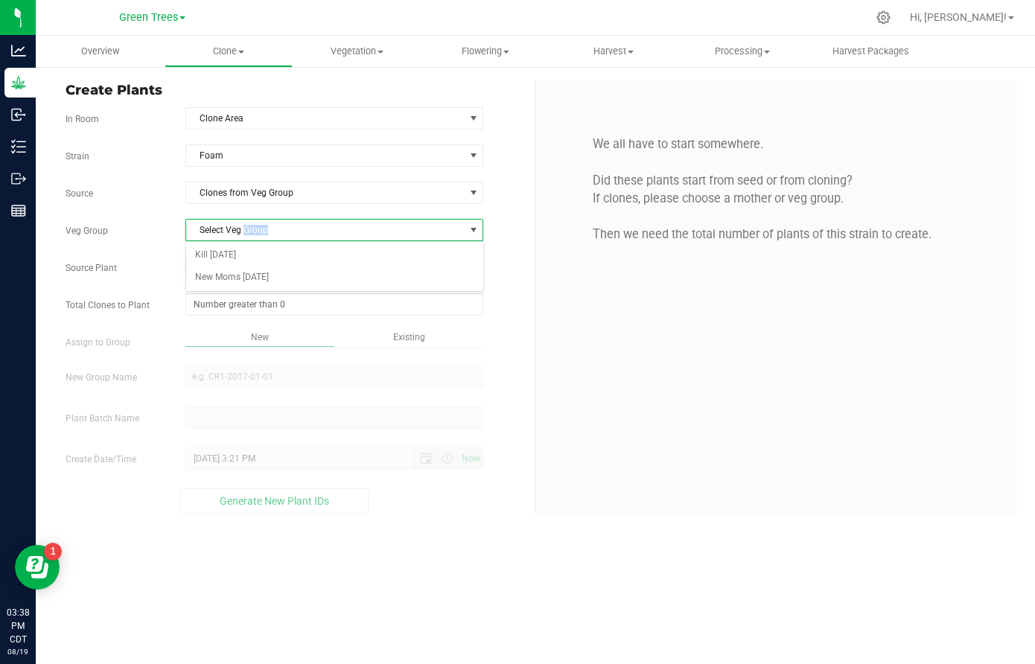
click at [238, 232] on span "Select Veg Group" at bounding box center [325, 230] width 278 height 21
click at [235, 261] on li "Kill [DATE]" at bounding box center [334, 255] width 296 height 22
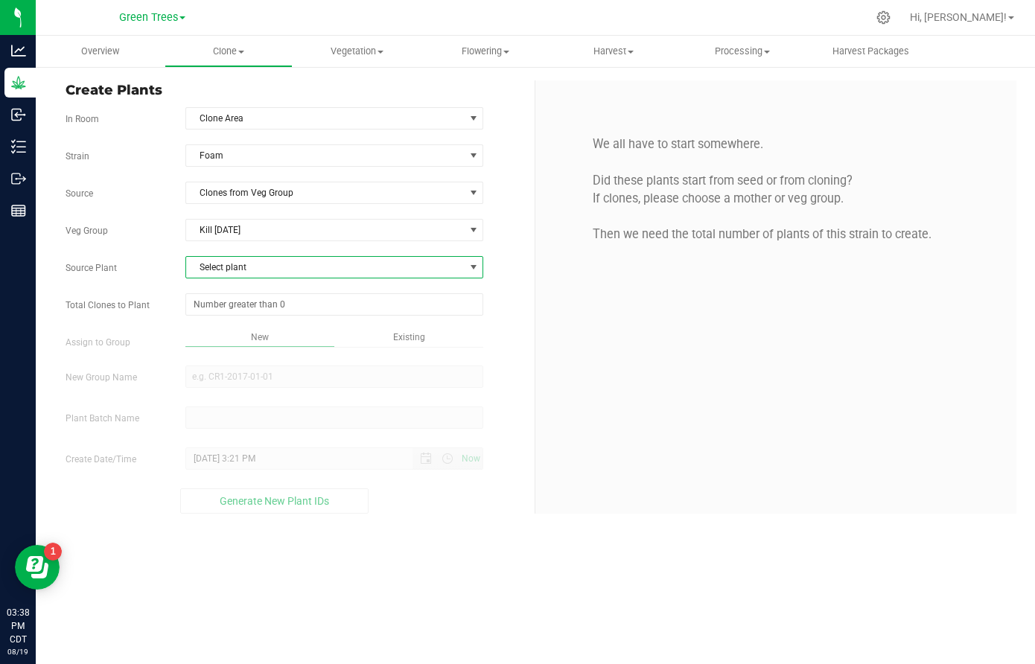
click at [236, 271] on span "Select plant" at bounding box center [325, 267] width 278 height 21
click at [240, 322] on span "1A40E0000002D5E000008667" at bounding box center [258, 329] width 127 height 19
click at [236, 304] on span at bounding box center [334, 304] width 298 height 22
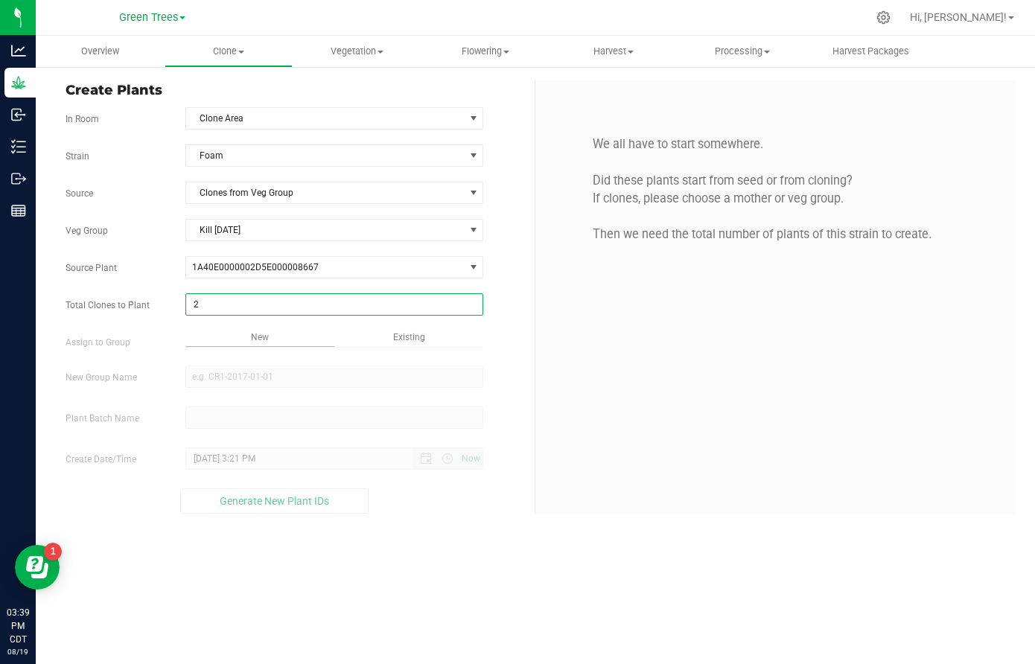
type input "21"
click at [426, 332] on div "Overview Clone Create plants Cloning groups Cloning plant batches Apply to plan…" at bounding box center [536, 350] width 1000 height 629
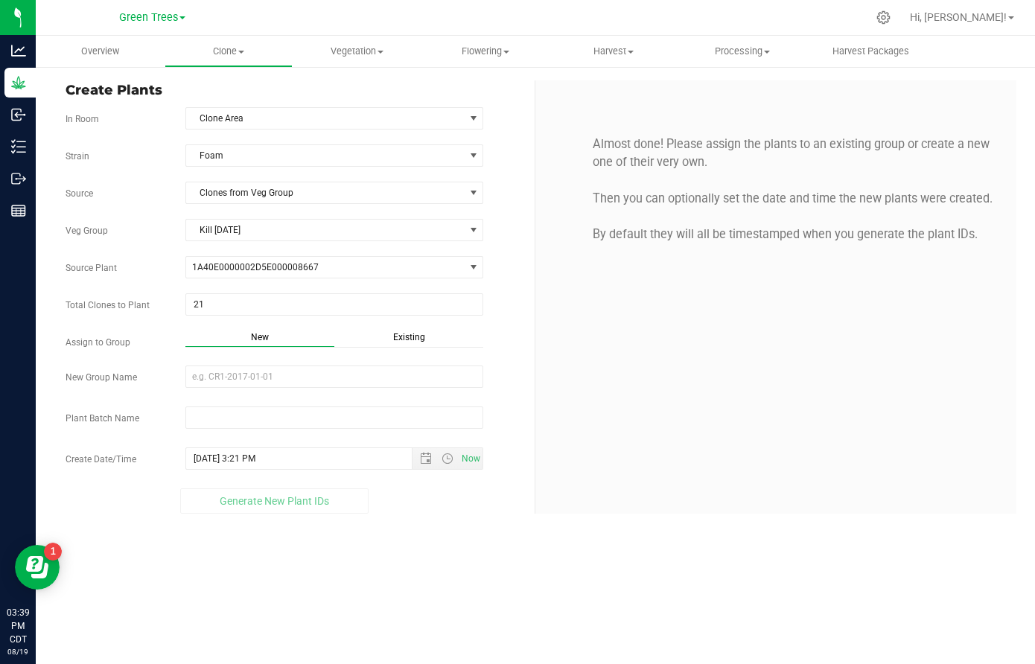
click at [400, 343] on div "Existing" at bounding box center [408, 339] width 149 height 17
click at [281, 381] on span "Select Plant Group" at bounding box center [325, 376] width 278 height 21
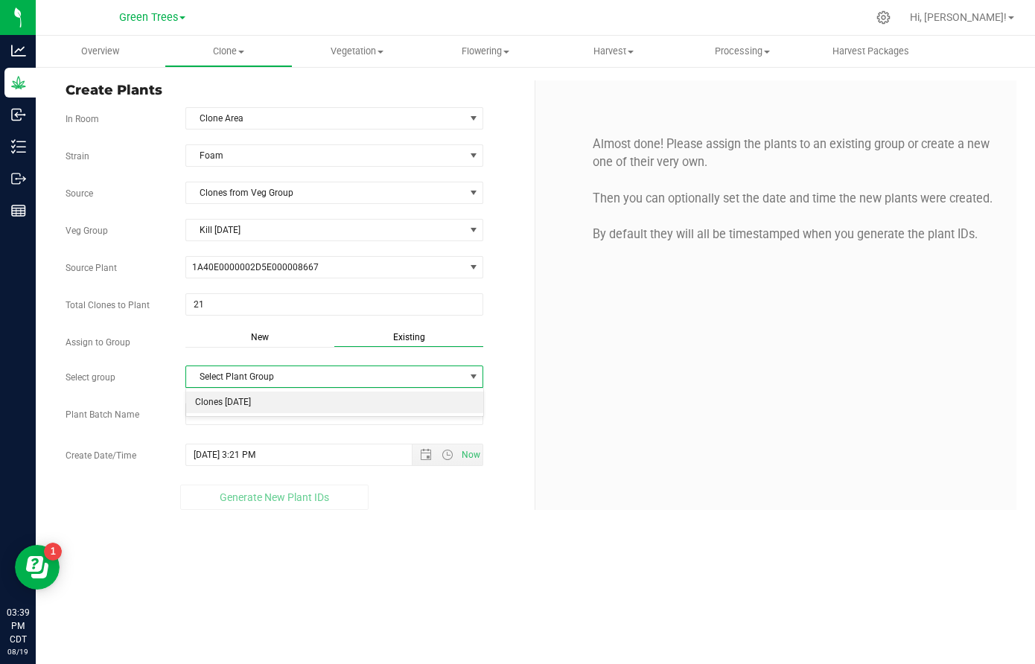
click at [250, 410] on li "Clones [DATE]" at bounding box center [334, 403] width 296 height 22
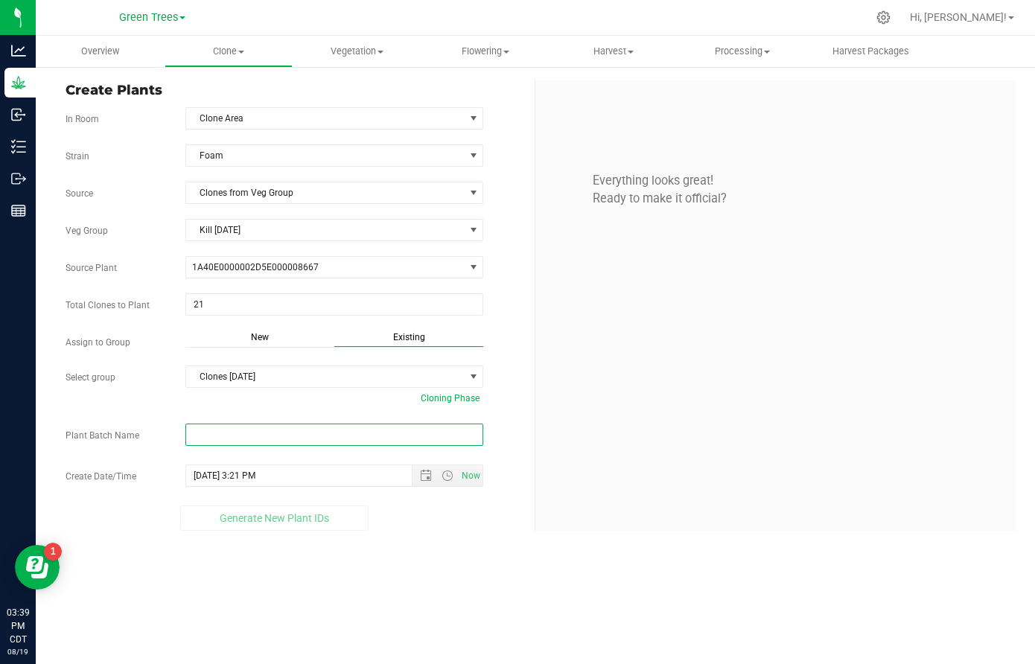
click at [214, 433] on input "text" at bounding box center [334, 435] width 298 height 22
paste input "-8/19/25"
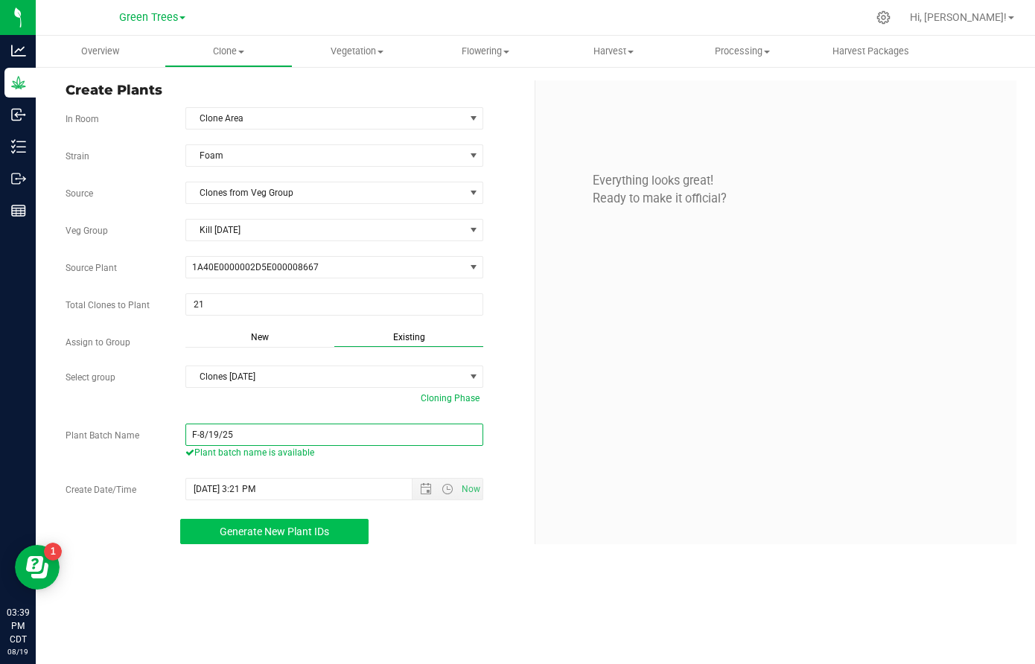
type input "F-8/19/25"
click at [288, 529] on span "Generate New Plant IDs" at bounding box center [275, 532] width 110 height 12
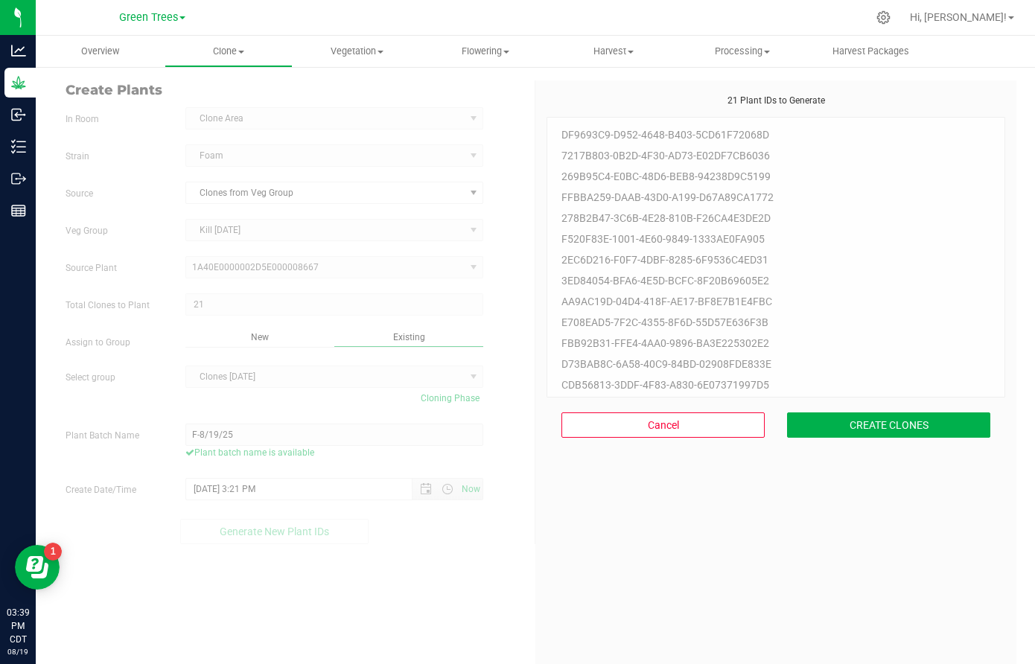
scroll to position [45, 0]
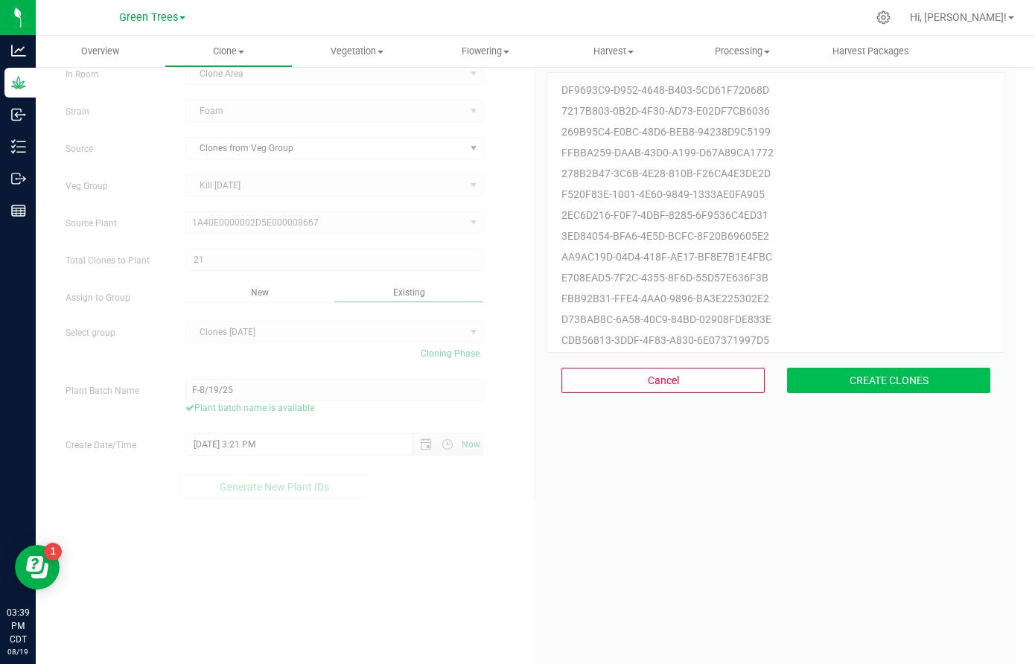
click at [854, 368] on button "CREATE CLONES" at bounding box center [888, 380] width 203 height 25
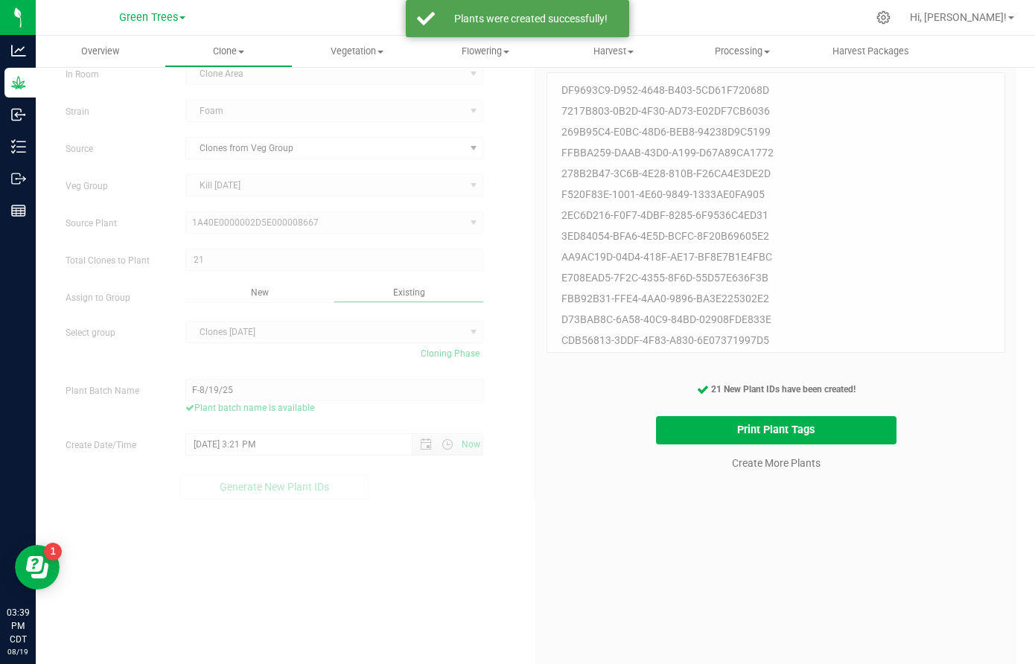
click at [781, 454] on cancel-button "Create More Plants" at bounding box center [777, 463] width 102 height 26
click at [779, 461] on link "Create More Plants" at bounding box center [776, 463] width 89 height 15
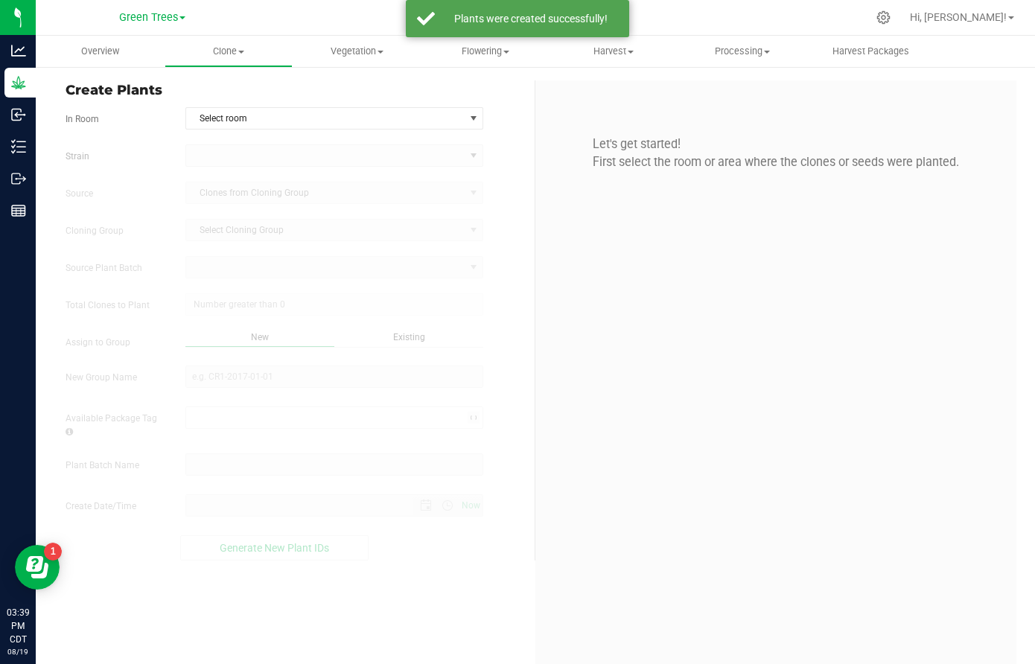
type input "[DATE] 3:39 PM"
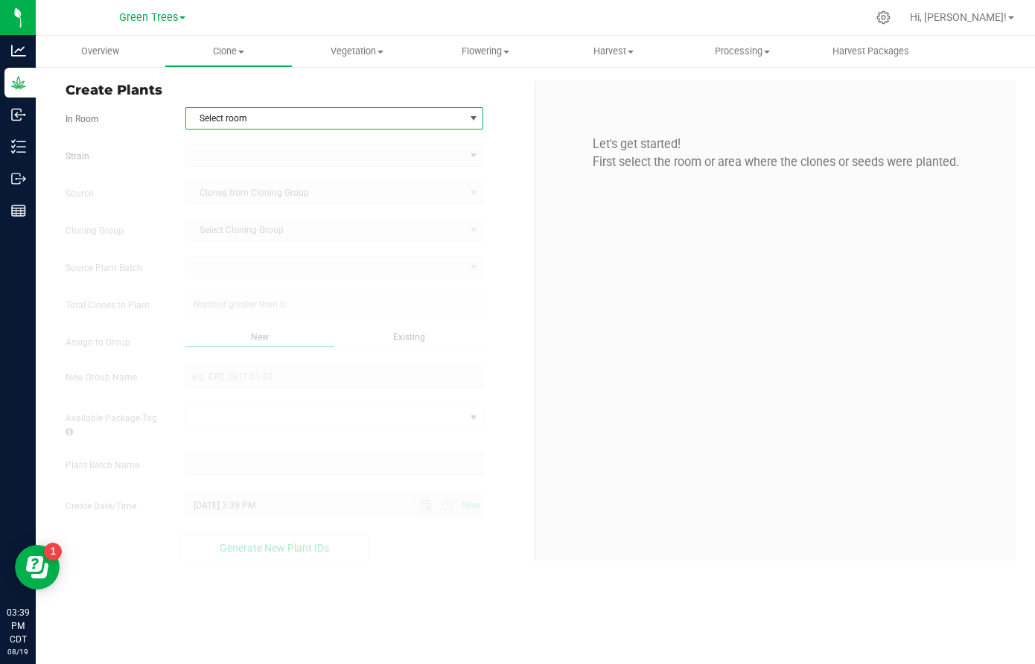
click at [252, 118] on span "Select room" at bounding box center [325, 118] width 278 height 21
click at [236, 148] on li "Clone Area" at bounding box center [334, 144] width 296 height 22
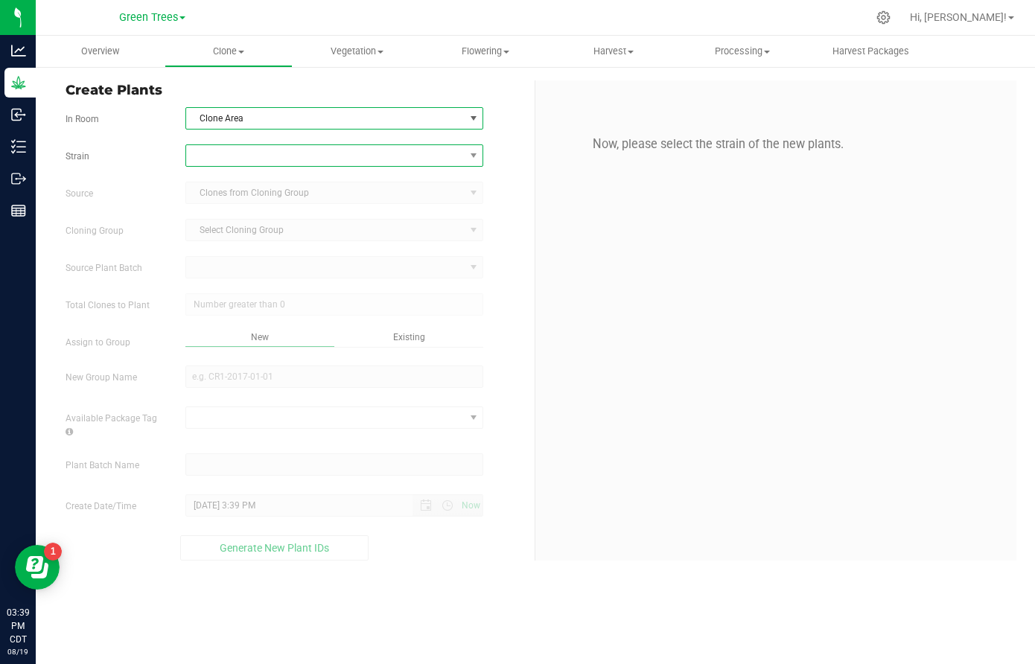
click at [217, 153] on span at bounding box center [325, 155] width 278 height 21
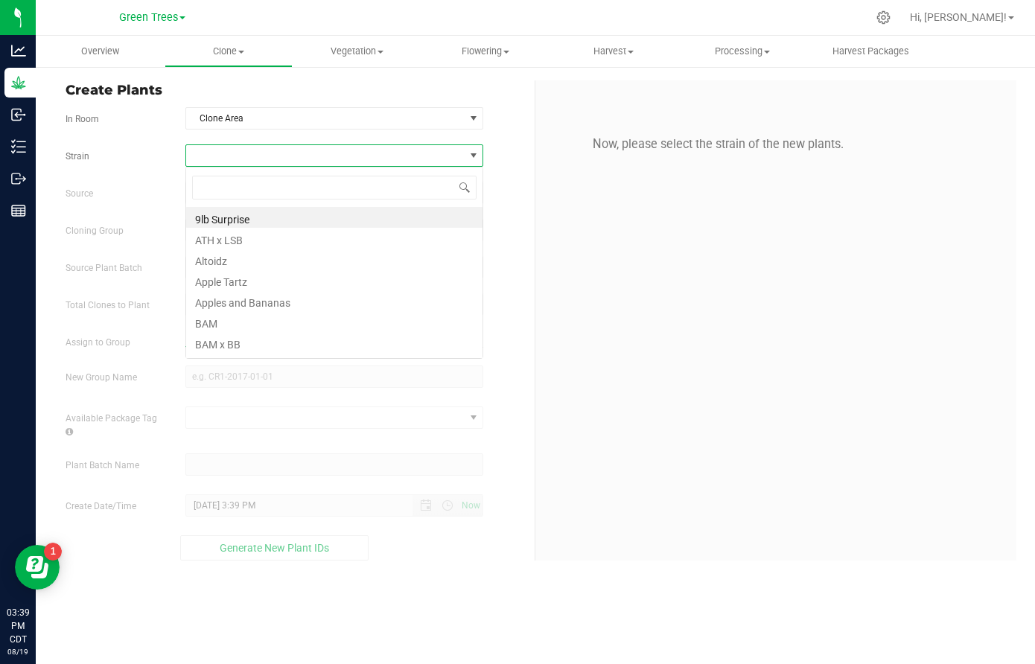
scroll to position [22, 299]
type input "dark"
click at [217, 221] on li "Dark Rainbow 2.0" at bounding box center [334, 217] width 296 height 21
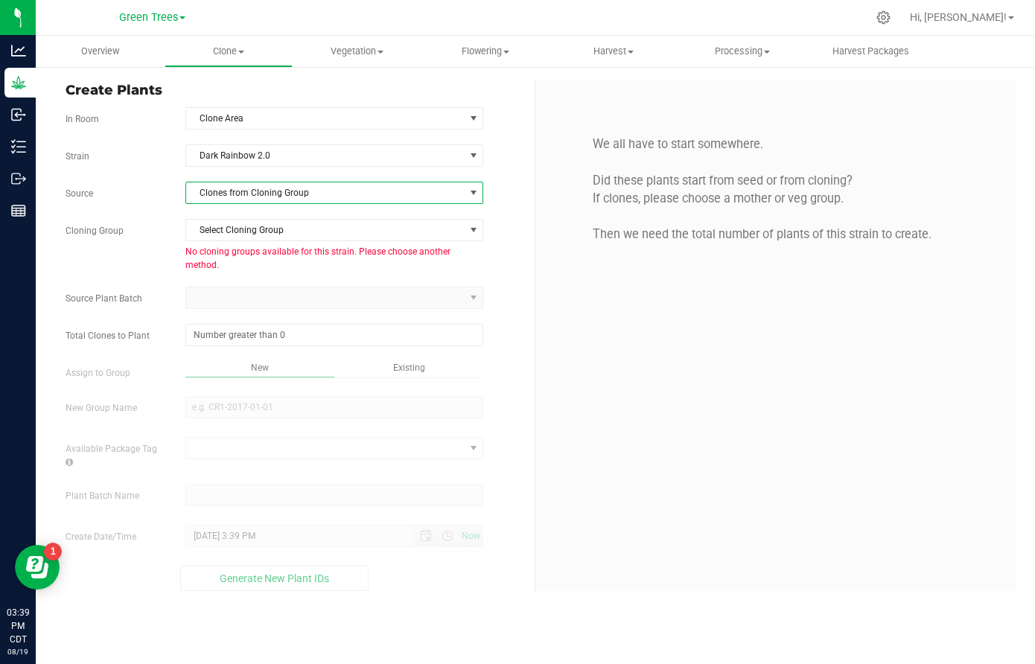
click at [226, 203] on span "Clones from Cloning Group" at bounding box center [334, 193] width 298 height 22
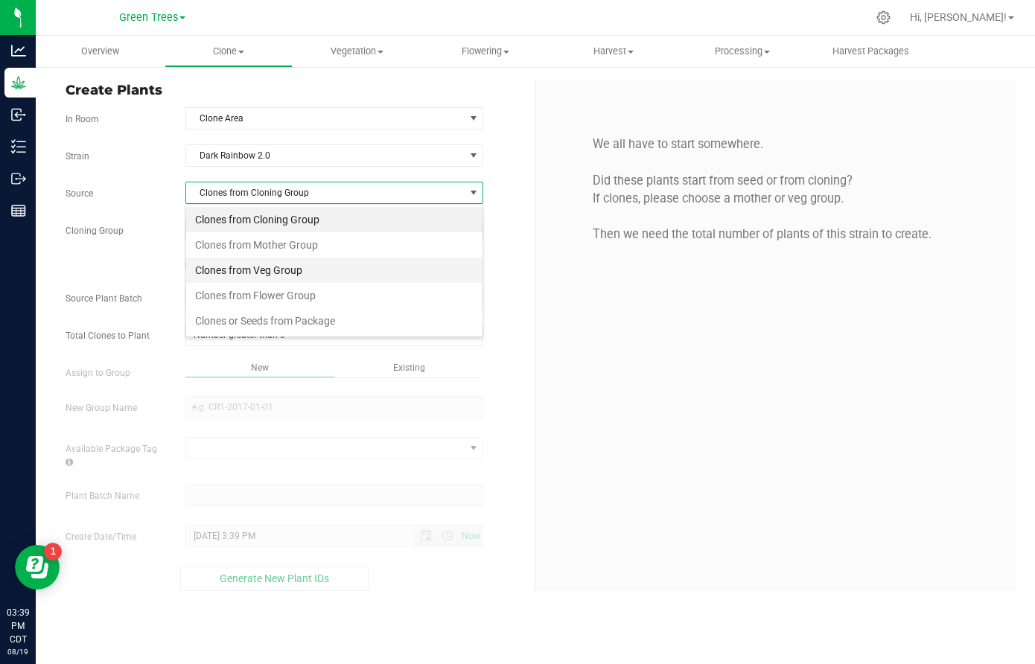
scroll to position [22, 299]
click at [226, 269] on li "Clones from Veg Group" at bounding box center [334, 270] width 296 height 25
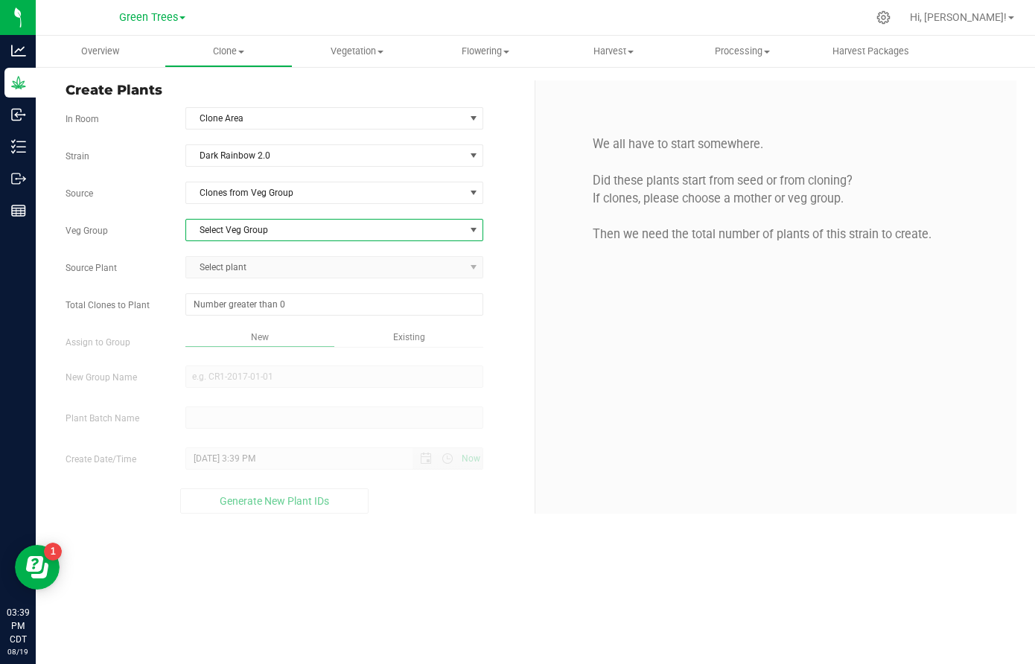
click at [229, 235] on span "Select Veg Group" at bounding box center [325, 230] width 278 height 21
click at [231, 255] on li "Kill [DATE]" at bounding box center [334, 255] width 296 height 22
click at [231, 261] on span "Select plant" at bounding box center [325, 267] width 278 height 21
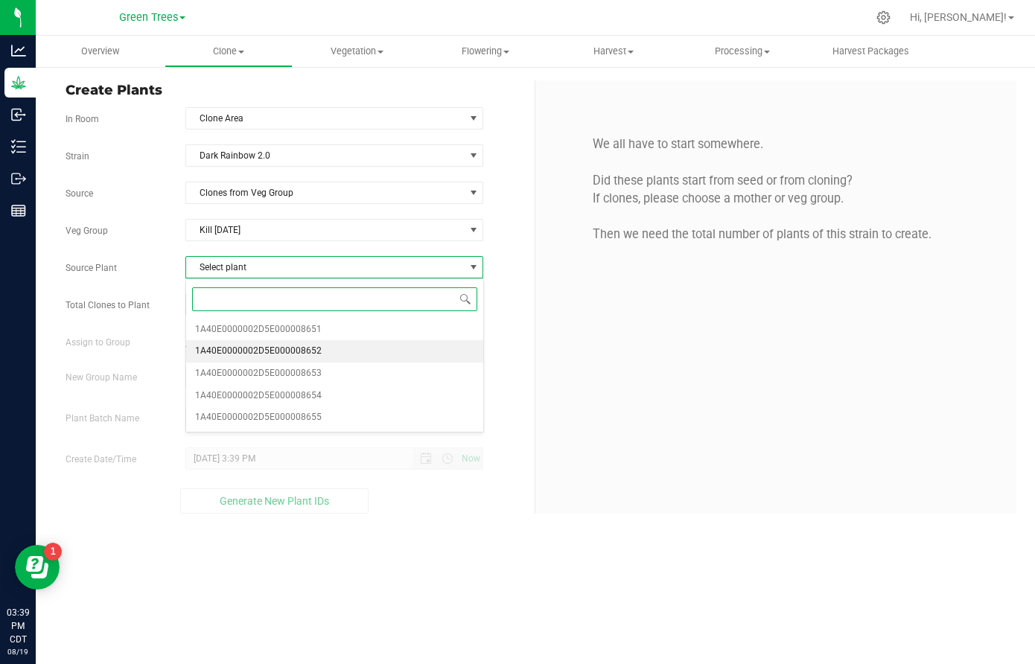
click at [237, 340] on li "1A40E0000002D5E000008652" at bounding box center [334, 351] width 296 height 22
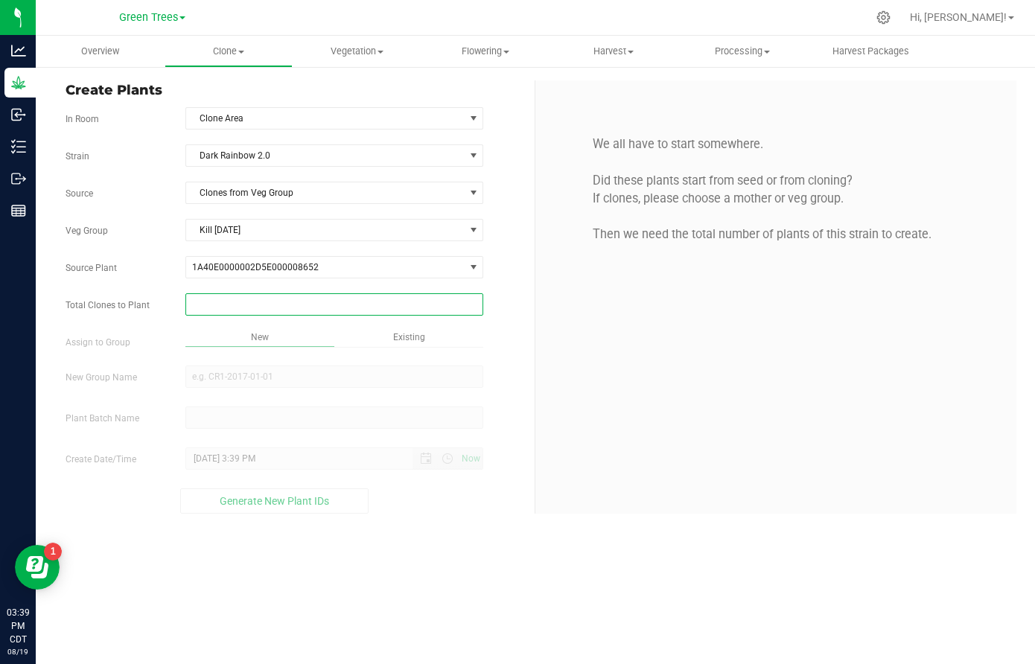
click at [239, 302] on span at bounding box center [334, 304] width 298 height 22
type input "36"
click at [414, 337] on div "Overview Clone Create plants Cloning groups Cloning plant batches Apply to plan…" at bounding box center [536, 350] width 1000 height 629
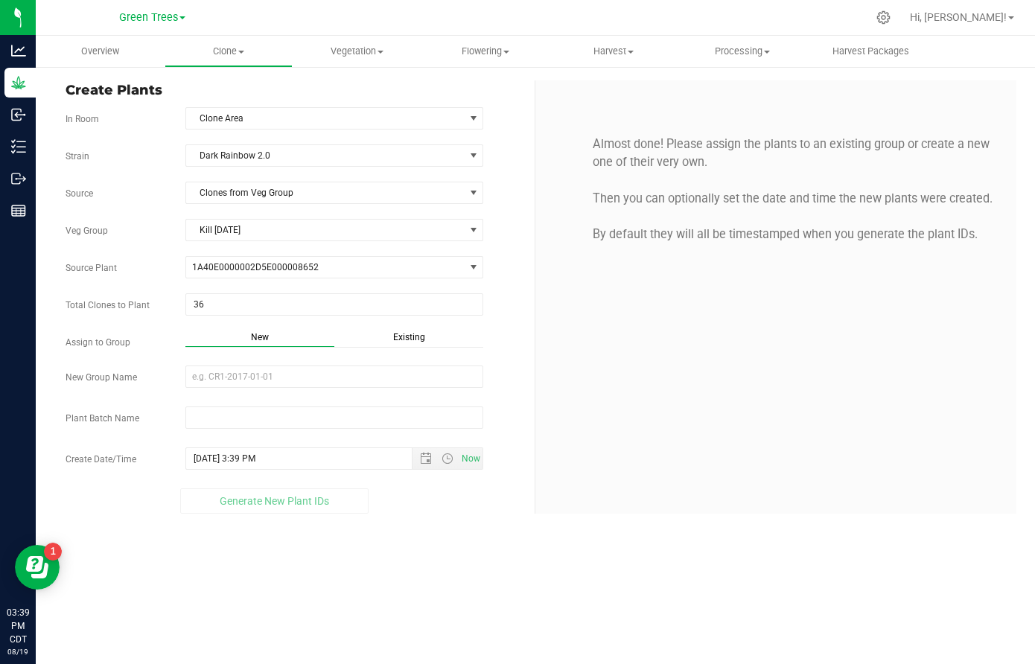
click at [405, 337] on span "Existing" at bounding box center [409, 337] width 32 height 10
click at [246, 378] on span "Select Plant Group" at bounding box center [325, 376] width 278 height 21
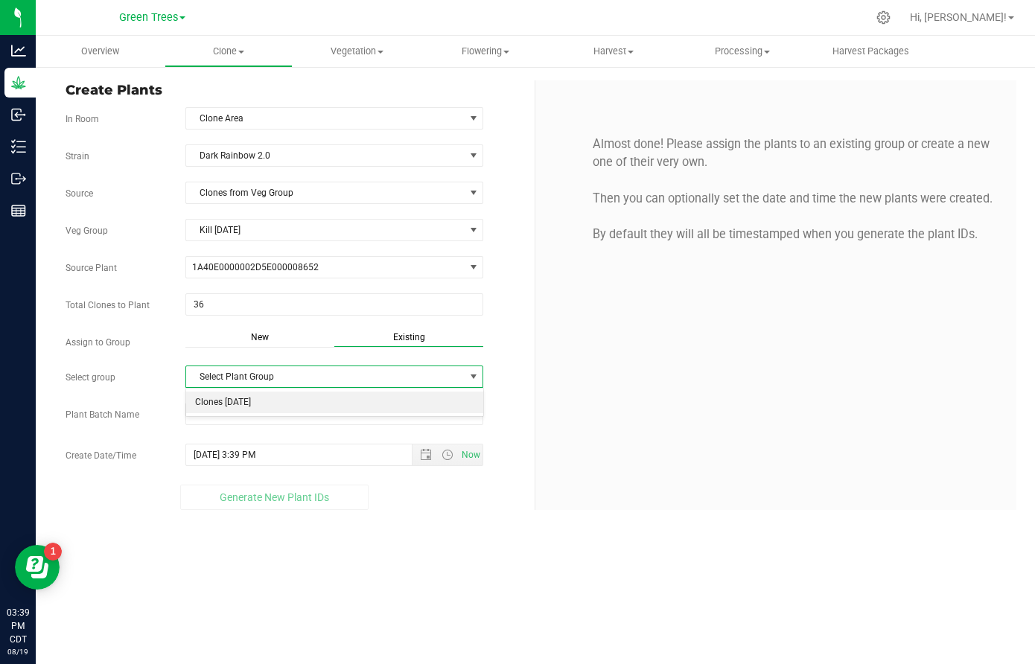
click at [241, 397] on li "Clones [DATE]" at bounding box center [334, 403] width 296 height 22
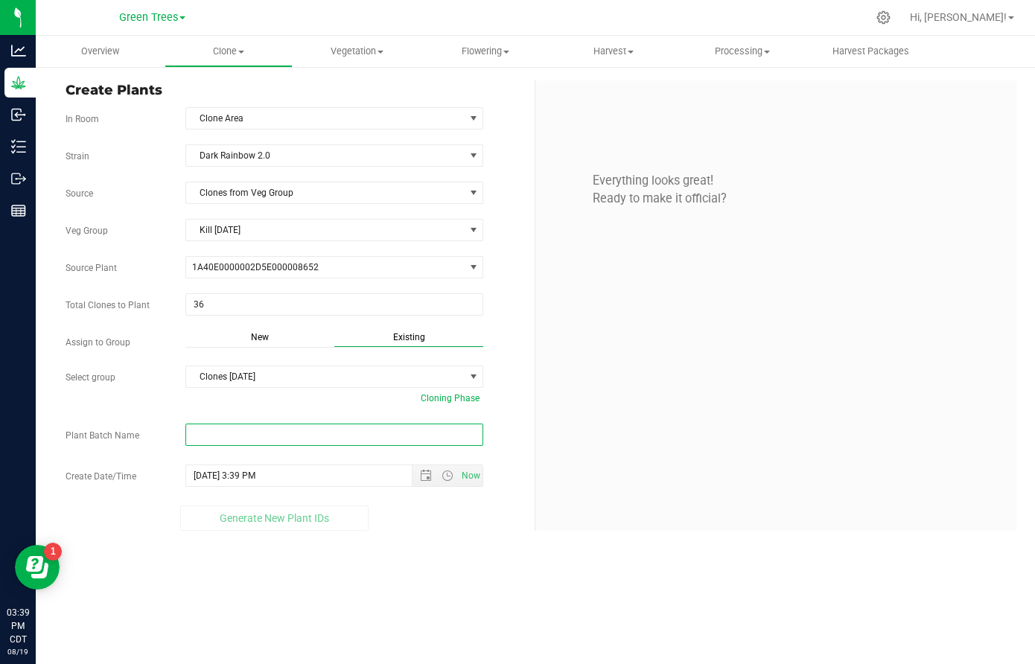
click at [212, 437] on input "text" at bounding box center [334, 435] width 298 height 22
paste input "-8/19/25"
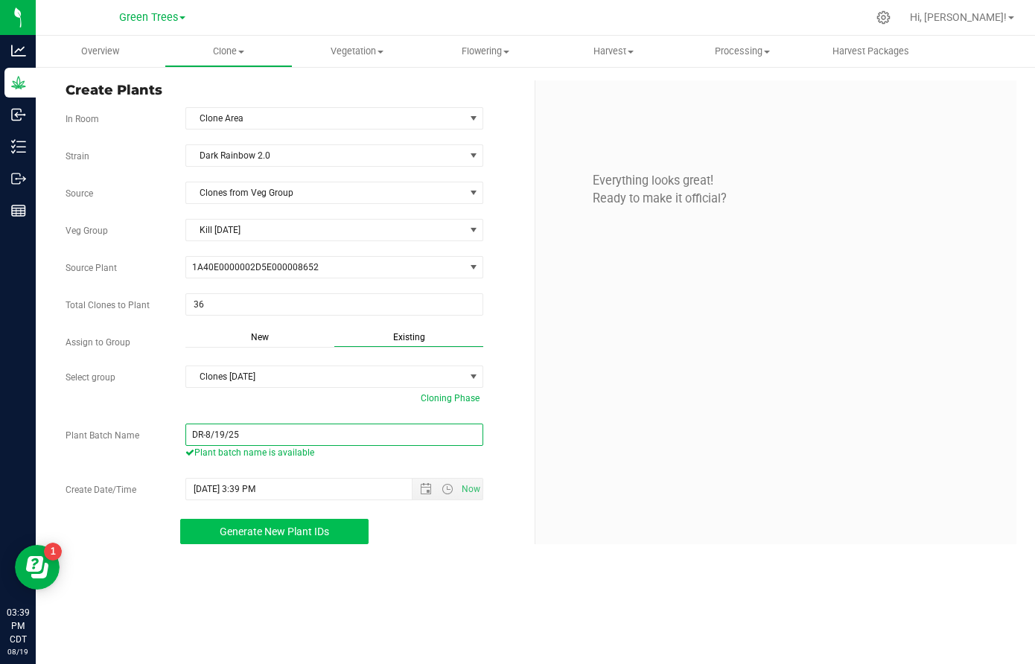
type input "DR-8/19/25"
click at [323, 543] on button "Generate New Plant IDs" at bounding box center [274, 531] width 188 height 25
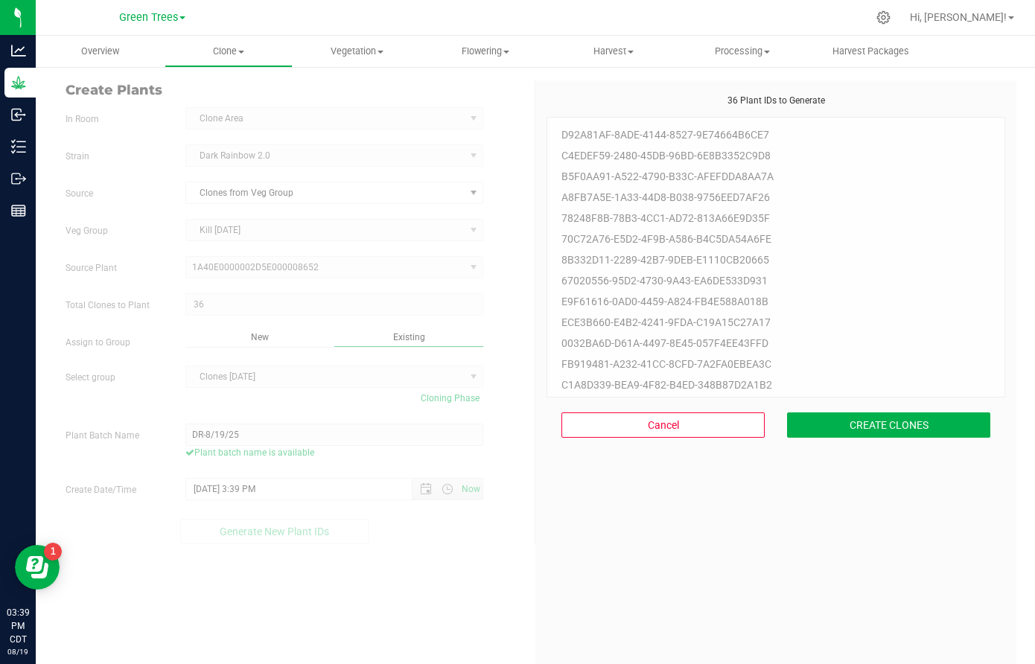
scroll to position [45, 0]
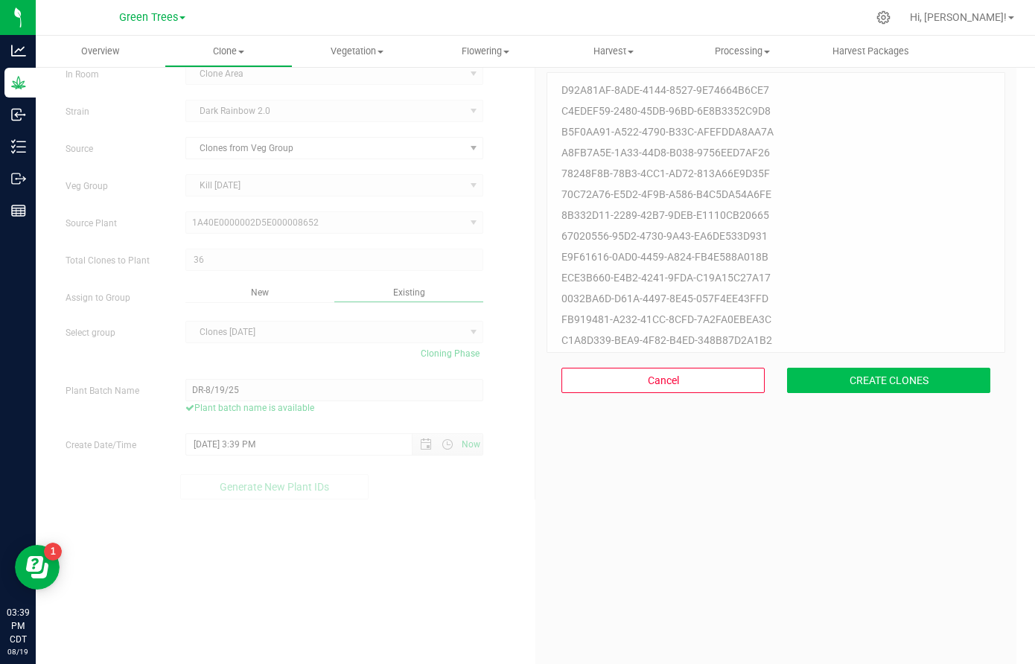
click at [889, 380] on button "CREATE CLONES" at bounding box center [888, 380] width 203 height 25
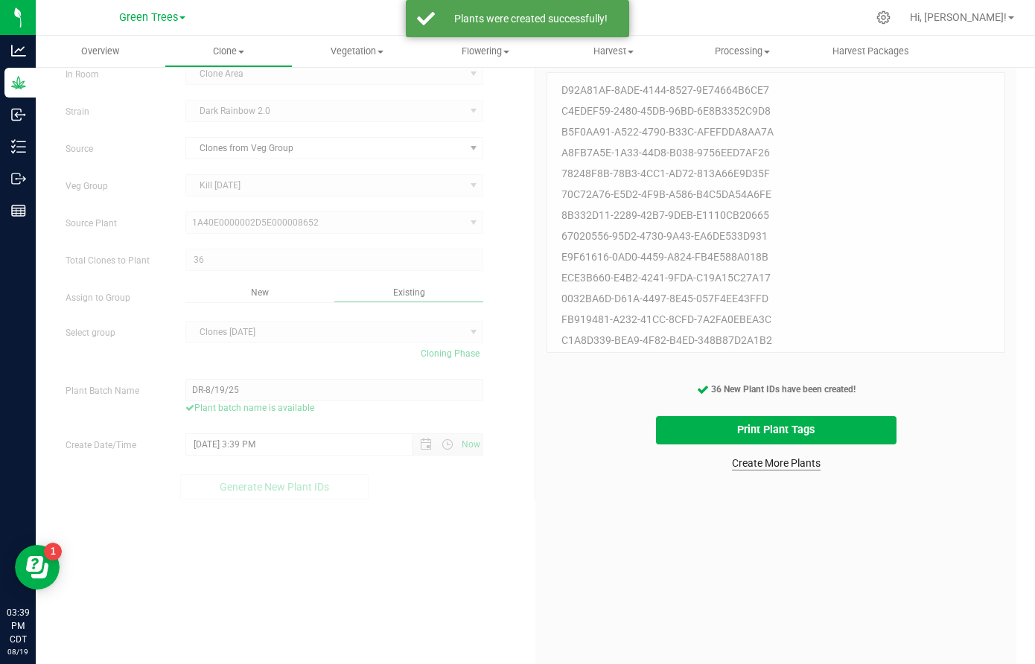
click at [779, 465] on link "Create More Plants" at bounding box center [776, 463] width 89 height 15
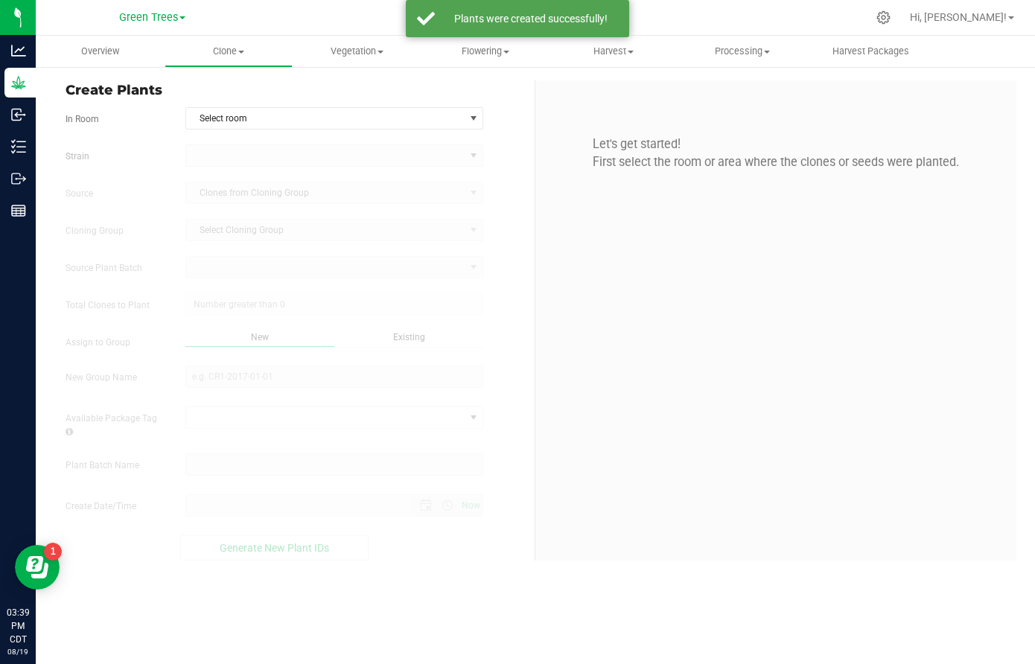
type input "[DATE] 3:39 PM"
click at [232, 112] on span "Select room" at bounding box center [325, 118] width 278 height 21
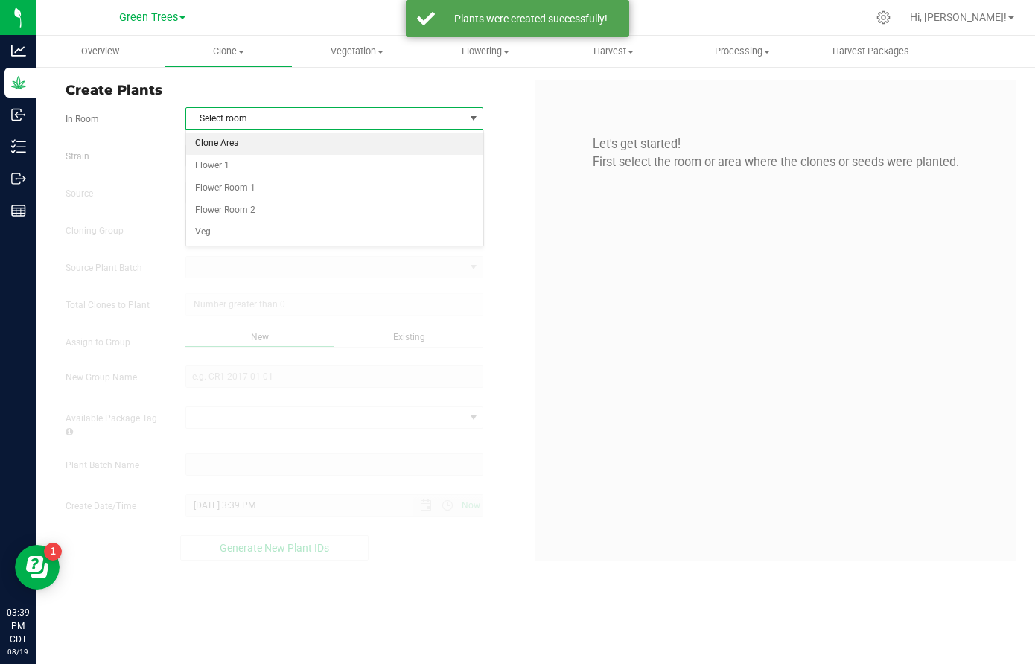
click at [226, 149] on li "Clone Area" at bounding box center [334, 144] width 296 height 22
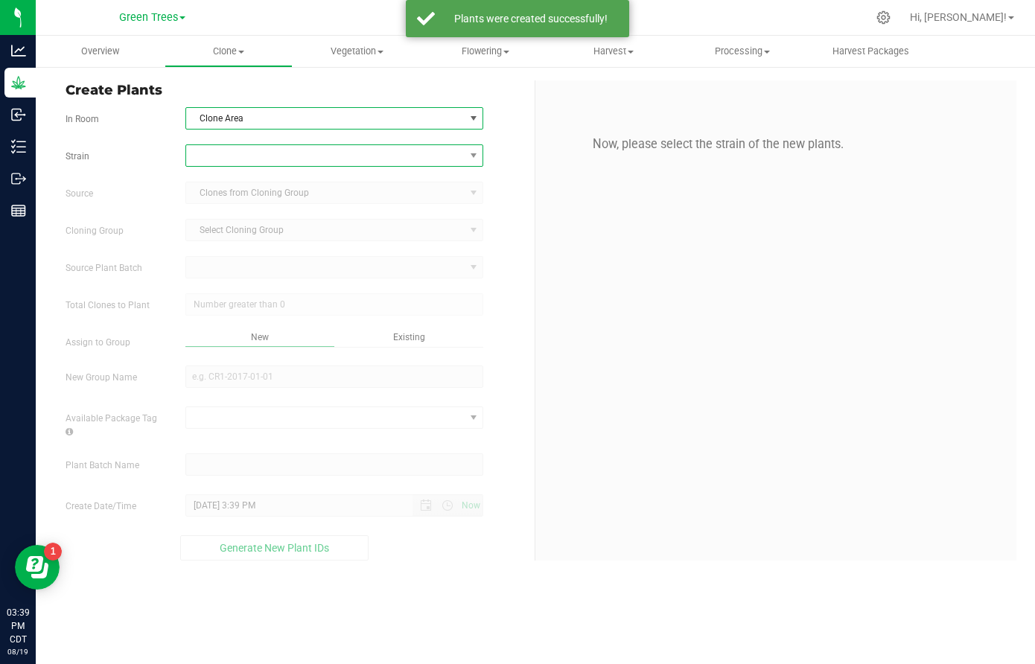
click at [223, 153] on span at bounding box center [325, 155] width 278 height 21
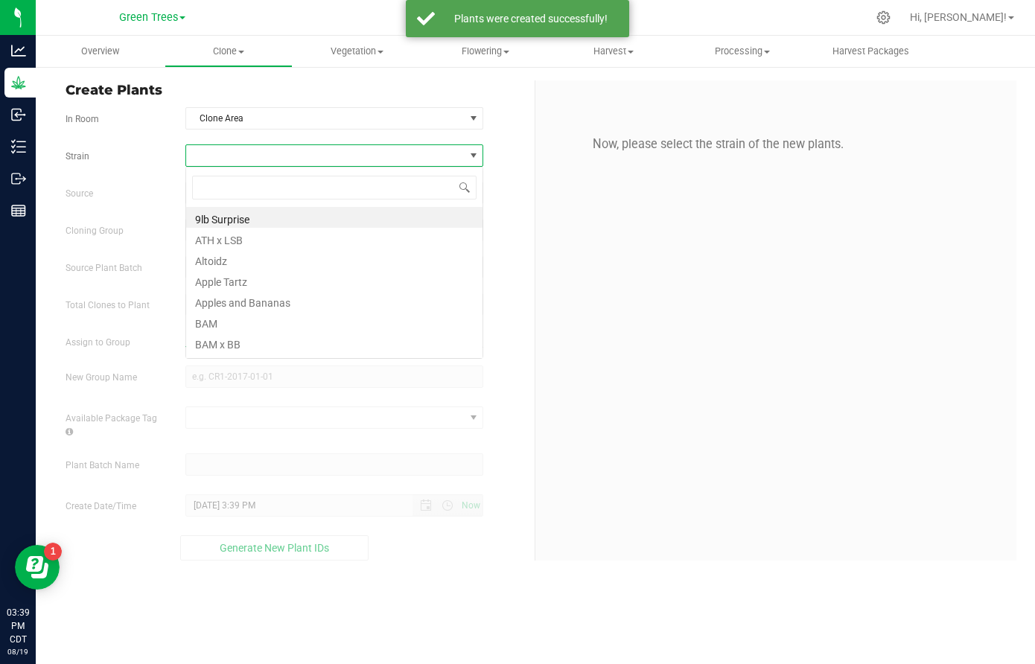
scroll to position [22, 299]
type input "dark"
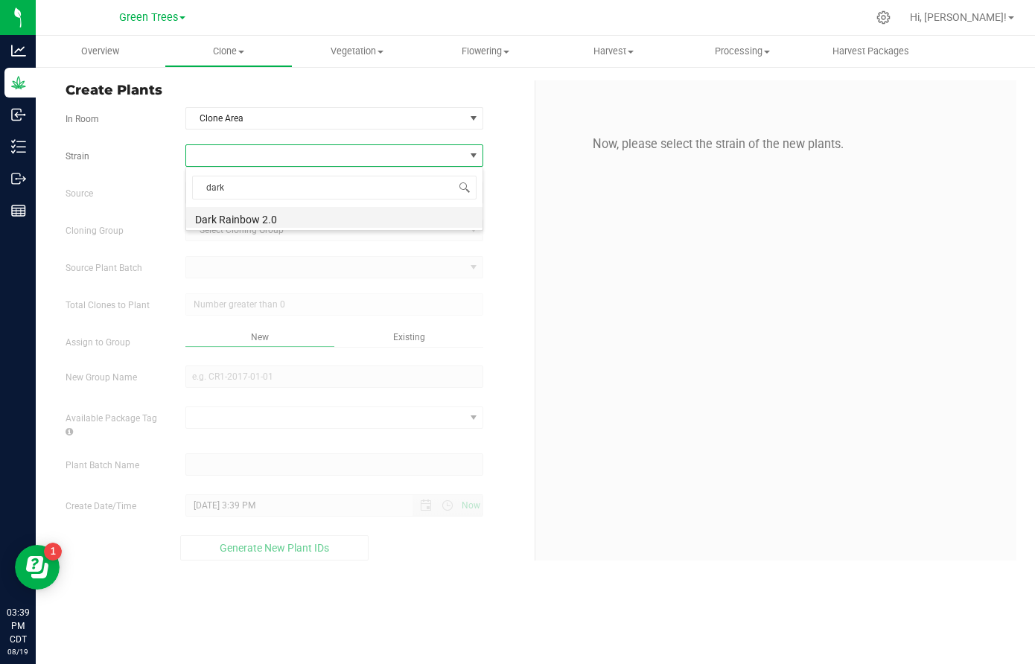
click at [223, 213] on li "Dark Rainbow 2.0" at bounding box center [334, 217] width 296 height 21
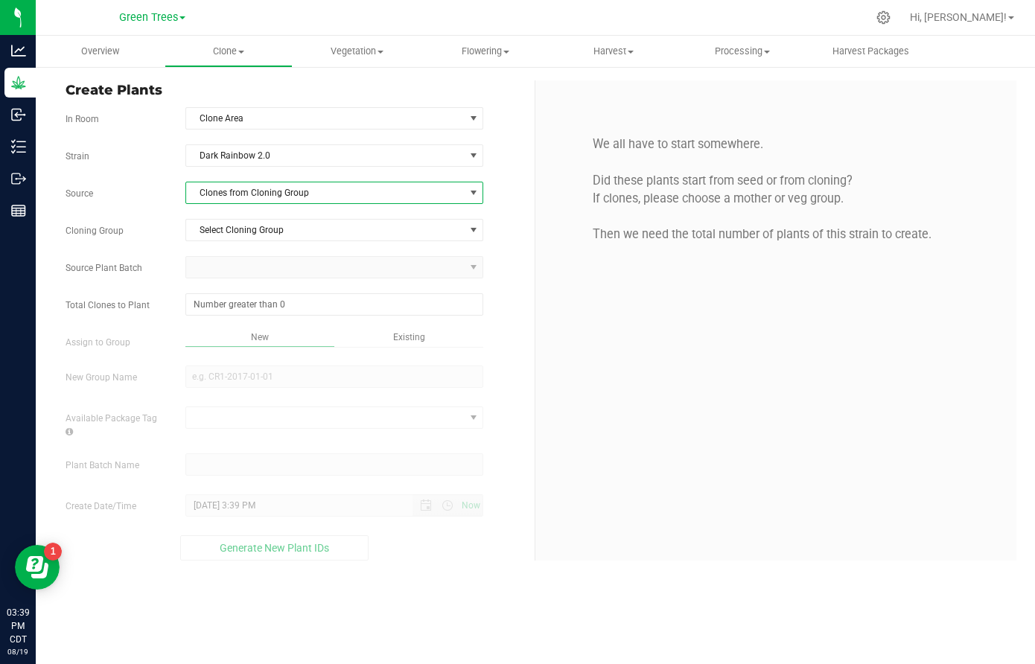
click at [227, 190] on span "Clones from Cloning Group" at bounding box center [325, 193] width 278 height 21
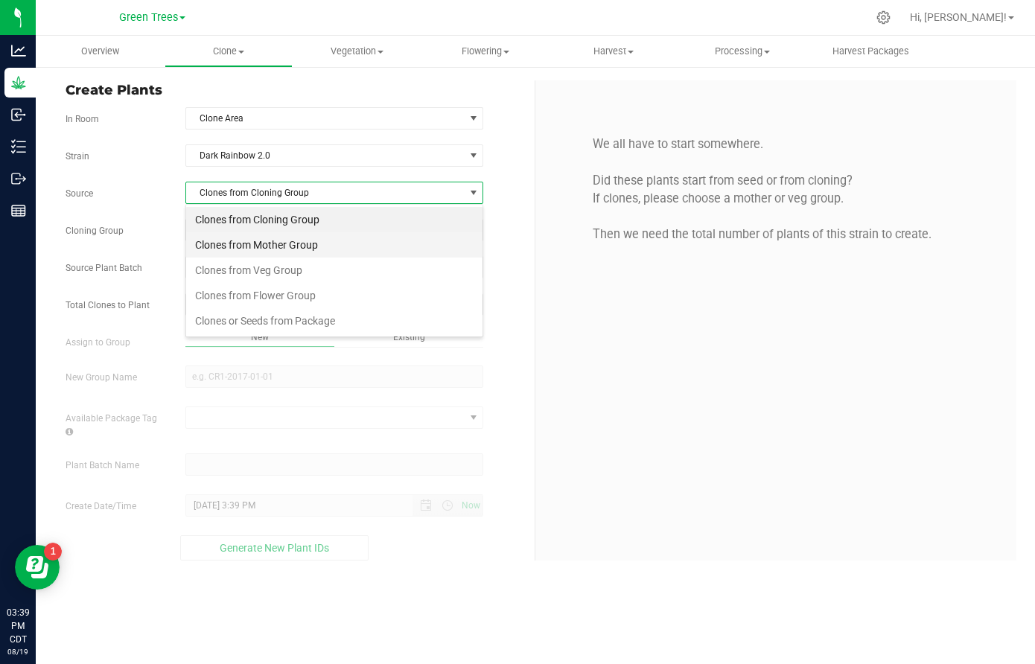
scroll to position [22, 299]
click at [220, 266] on li "Clones from Veg Group" at bounding box center [334, 270] width 296 height 25
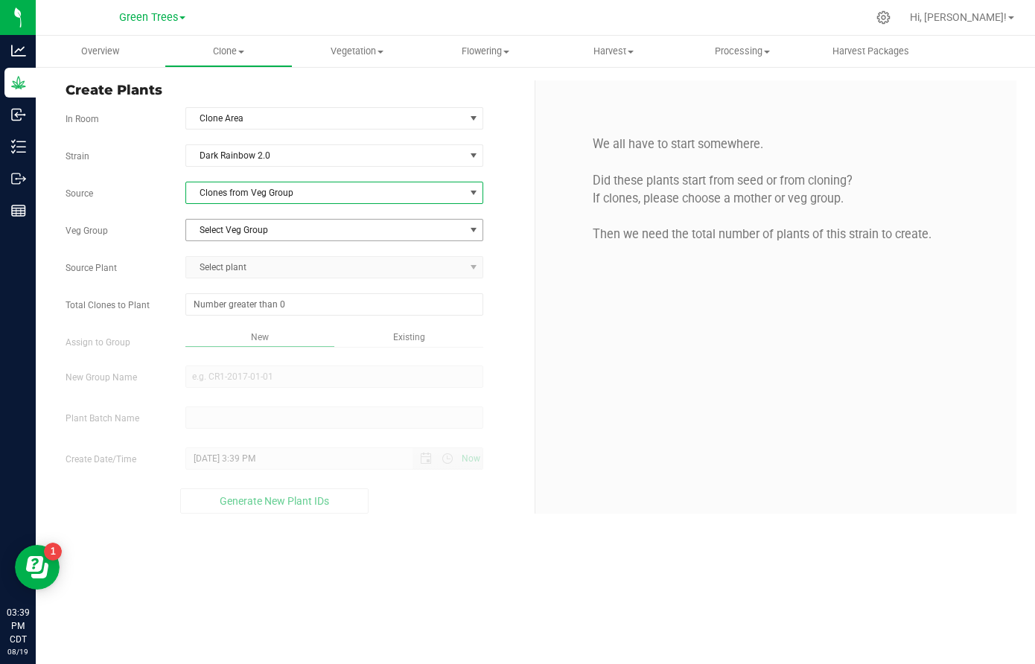
click at [226, 235] on span "Select Veg Group" at bounding box center [325, 230] width 278 height 21
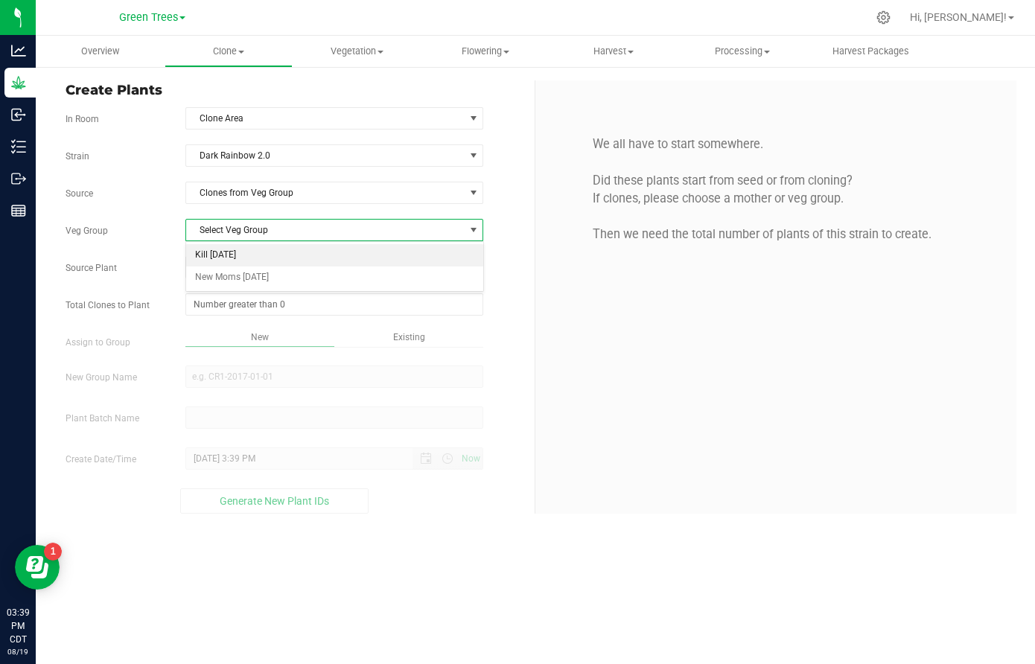
click at [225, 256] on li "Kill [DATE]" at bounding box center [334, 255] width 296 height 22
click at [220, 272] on span "Select plant" at bounding box center [325, 267] width 278 height 21
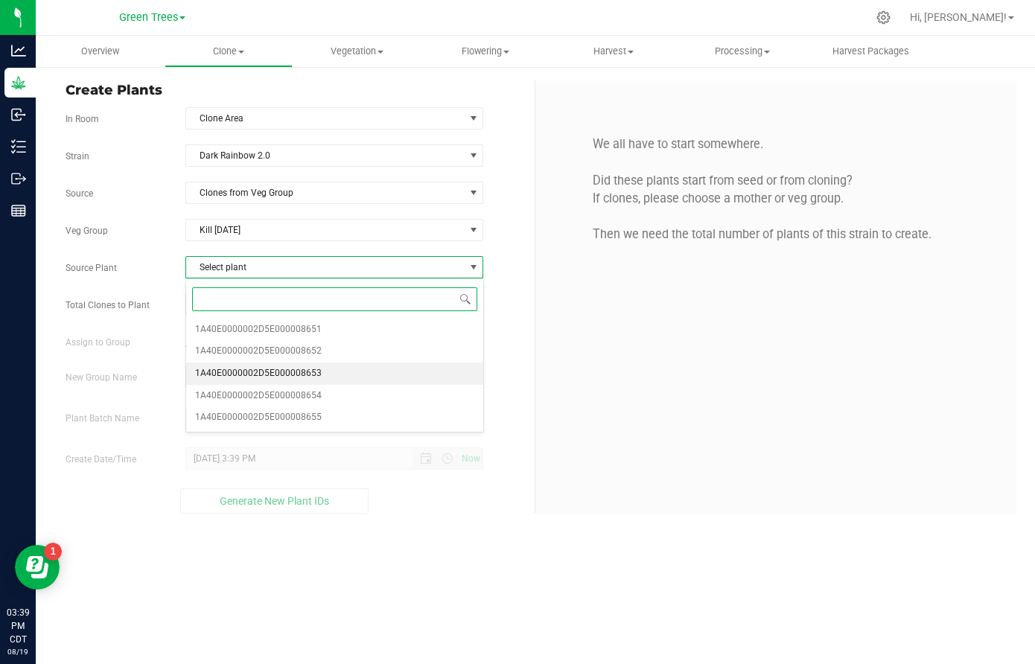
click at [231, 370] on span "1A40E0000002D5E000008653" at bounding box center [258, 373] width 127 height 19
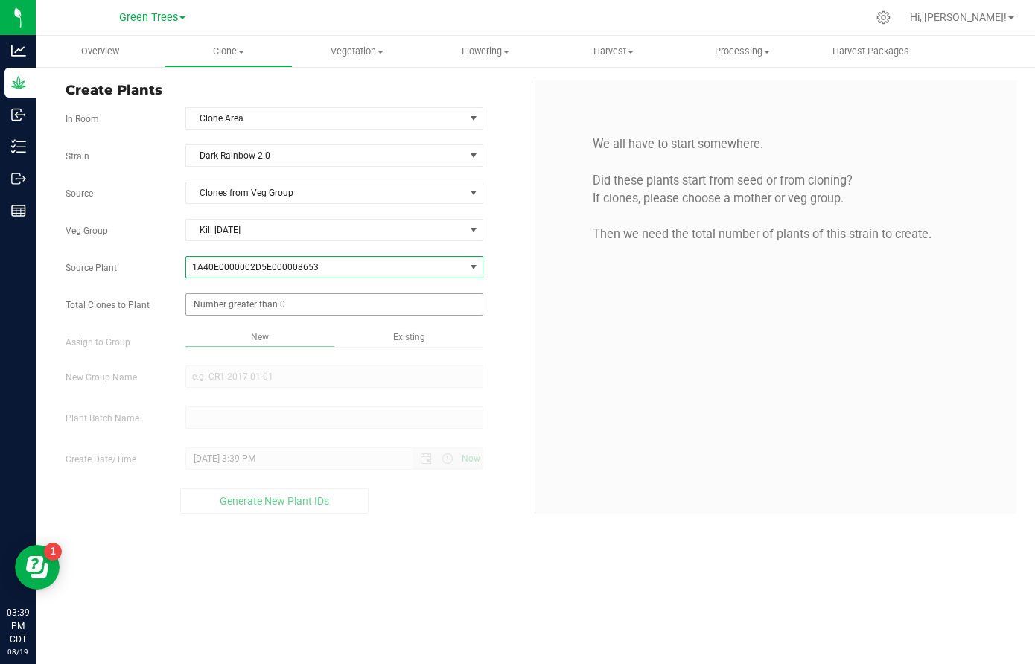
click at [232, 310] on span at bounding box center [334, 304] width 298 height 22
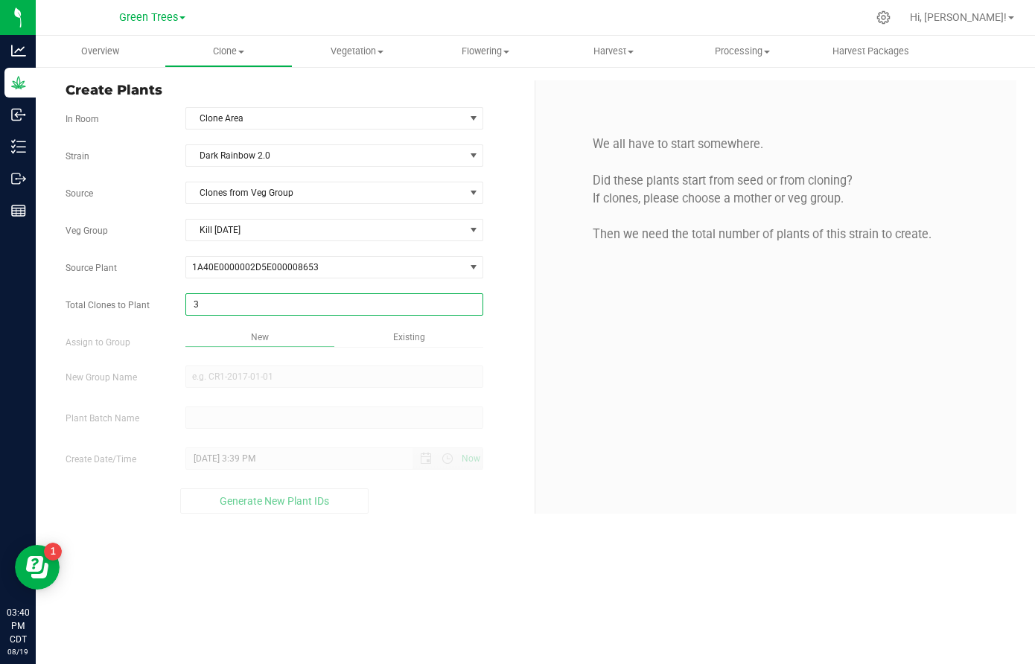
type input "35"
click at [426, 340] on div "Overview Clone Create plants Cloning groups Cloning plant batches Apply to plan…" at bounding box center [536, 350] width 1000 height 629
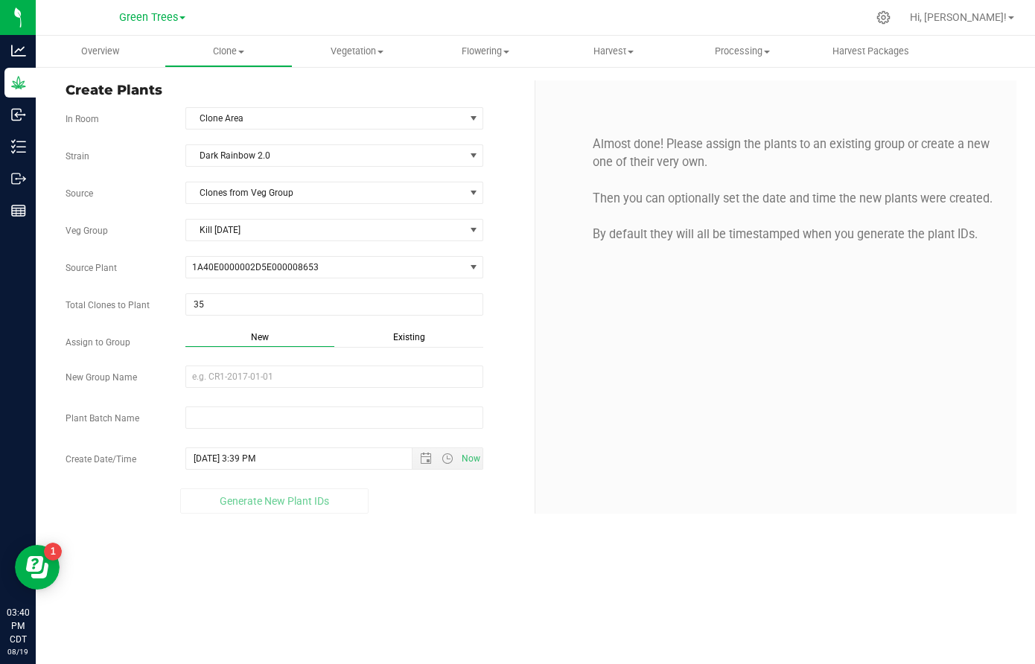
click at [413, 338] on span "Existing" at bounding box center [409, 337] width 32 height 10
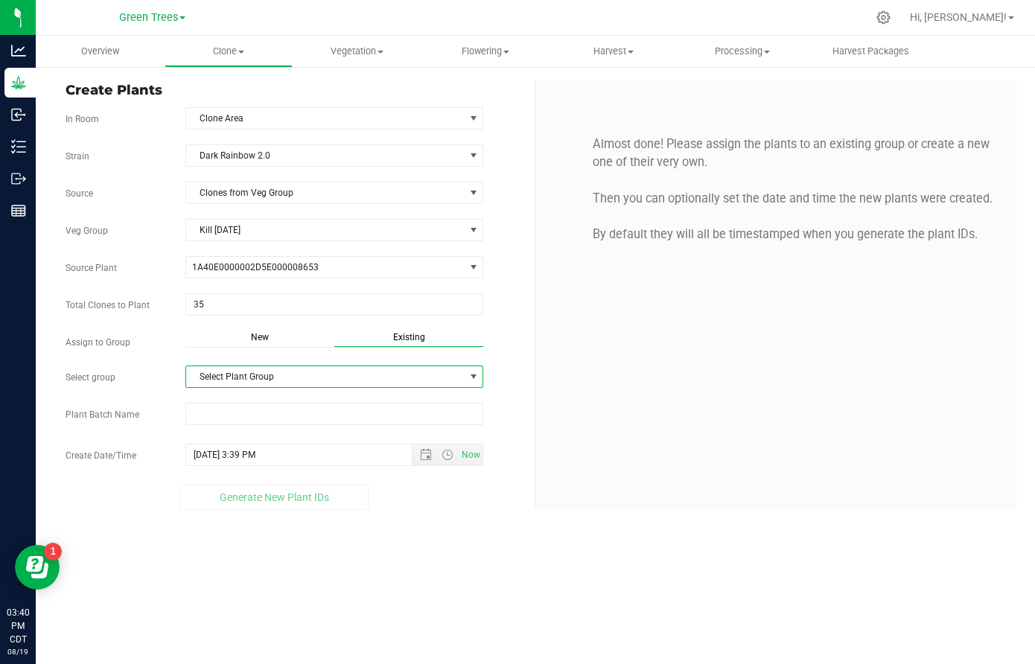
click at [256, 369] on span "Select Plant Group" at bounding box center [325, 376] width 278 height 21
click at [248, 398] on li "Clones [DATE]" at bounding box center [334, 403] width 296 height 22
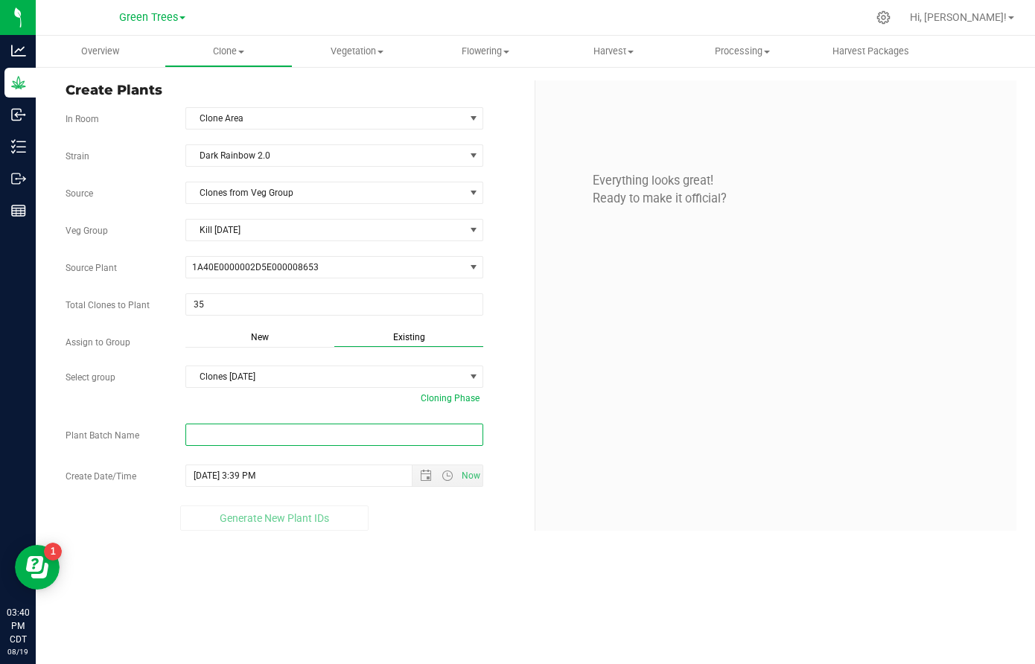
click at [215, 440] on input "text" at bounding box center [334, 435] width 298 height 22
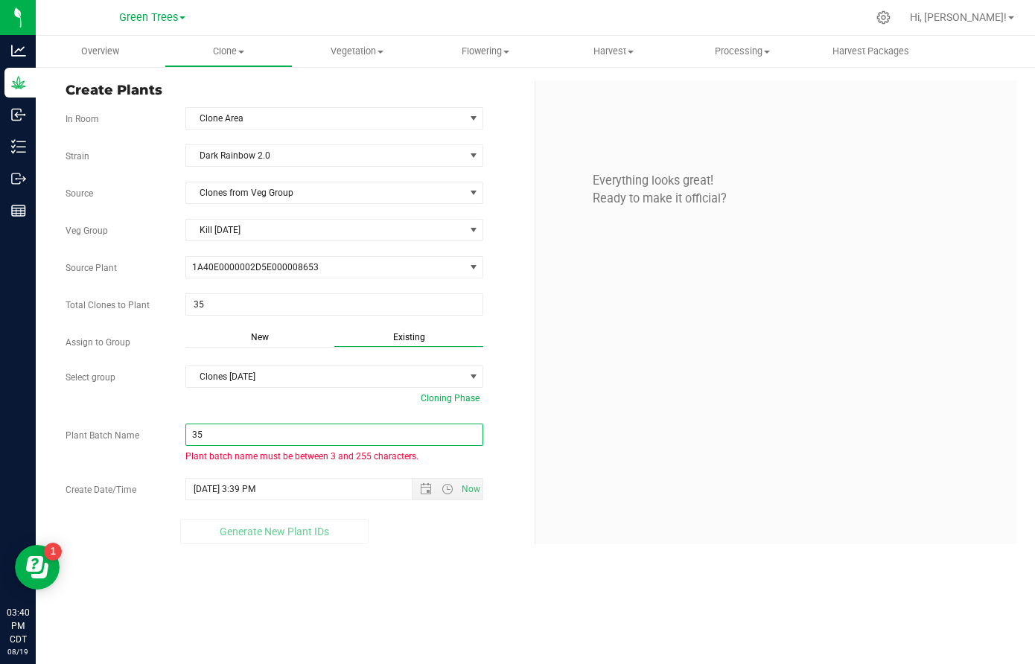
type input "3"
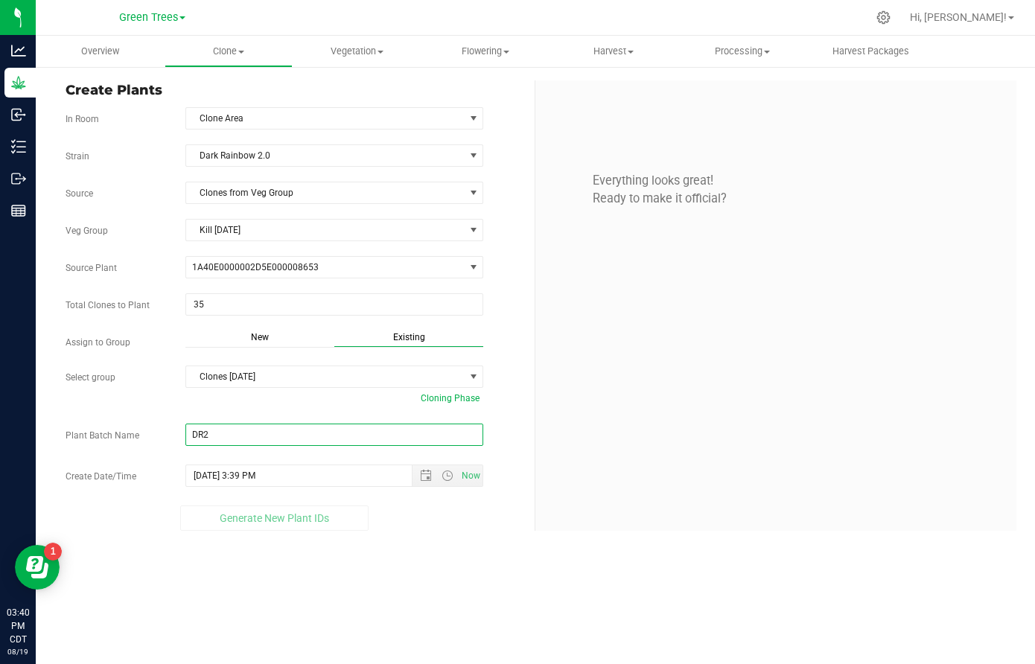
paste input "-8/19/25"
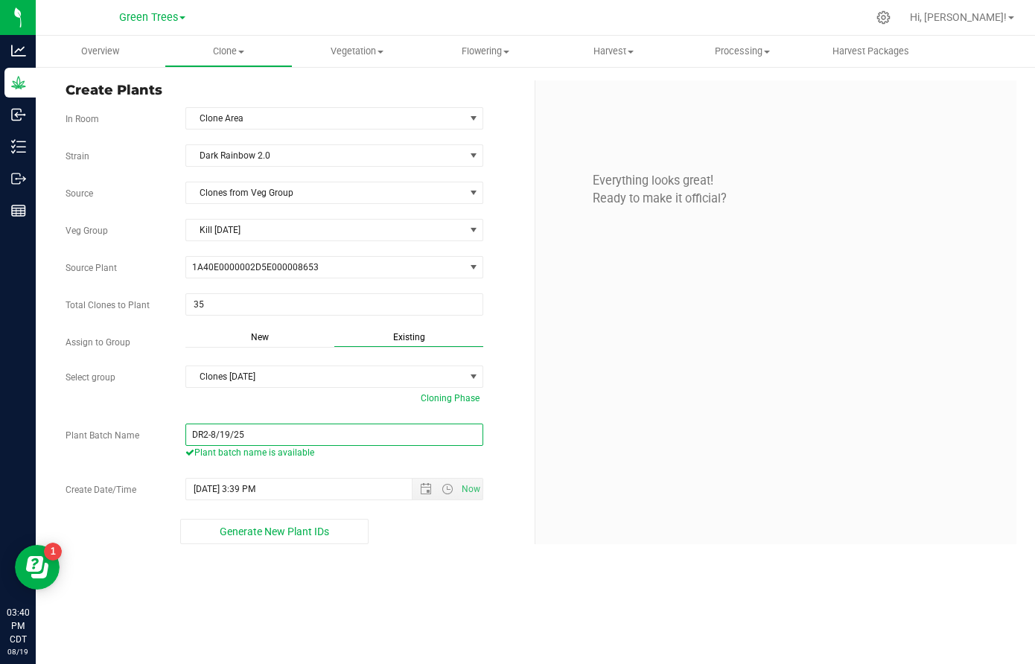
type input "DR2-8/19/25"
click at [326, 603] on div "Overview Clone Create plants Cloning groups Cloning plant batches Apply to plan…" at bounding box center [536, 350] width 1000 height 629
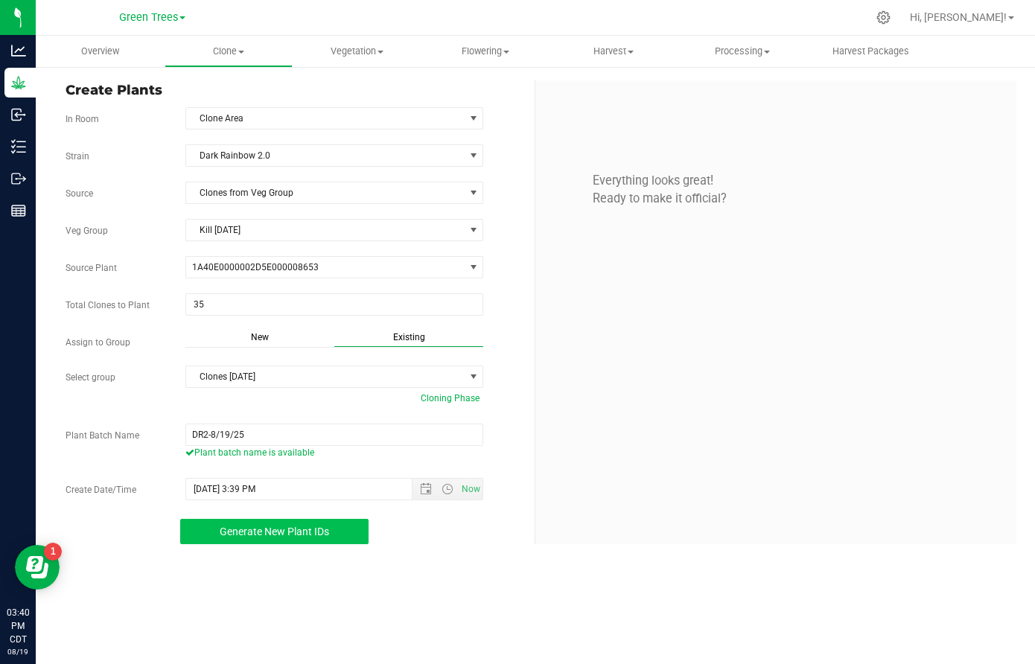
click at [310, 534] on span "Generate New Plant IDs" at bounding box center [275, 532] width 110 height 12
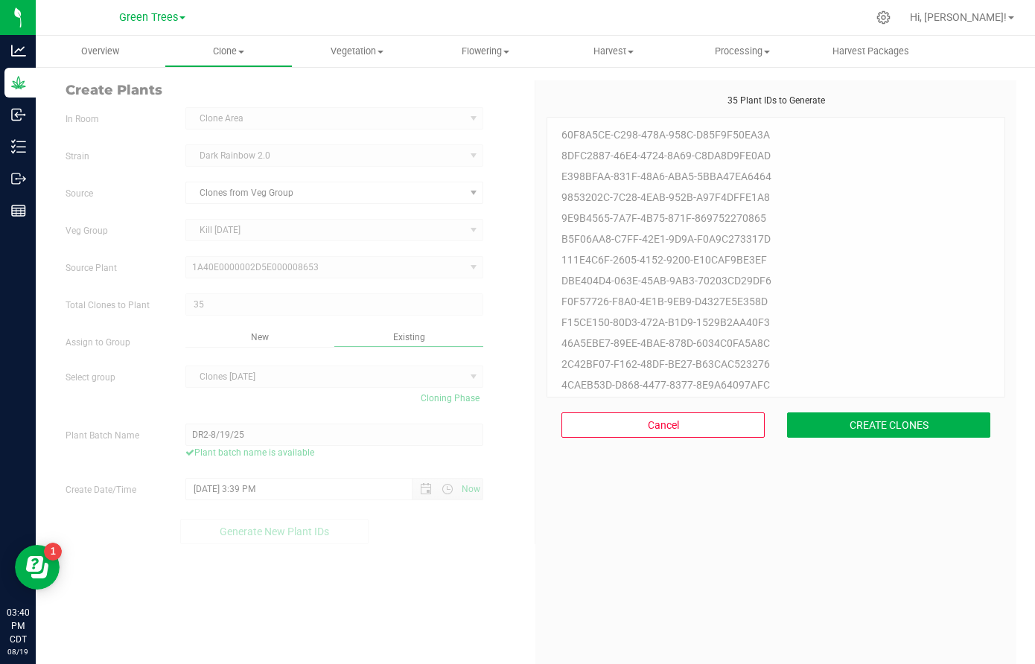
scroll to position [45, 0]
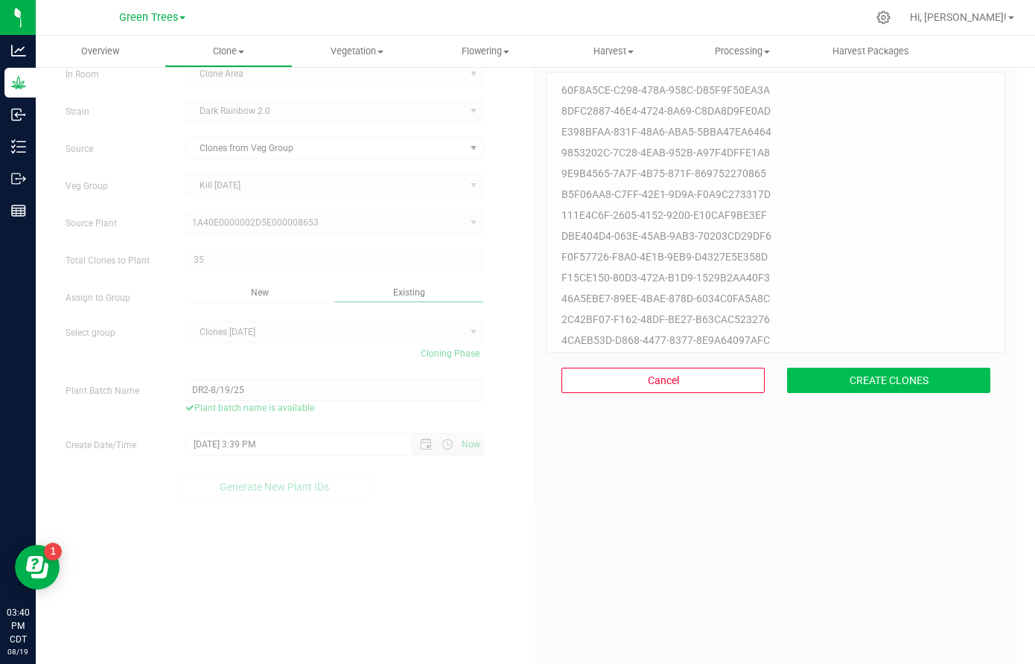
click at [886, 377] on button "CREATE CLONES" at bounding box center [888, 380] width 203 height 25
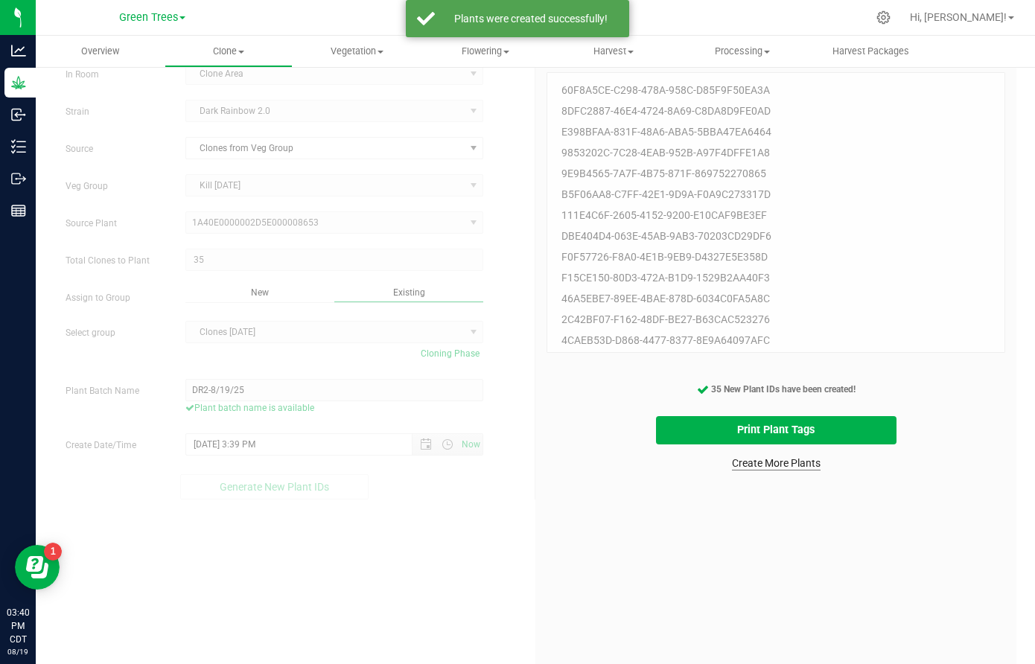
click at [802, 463] on link "Create More Plants" at bounding box center [776, 463] width 89 height 15
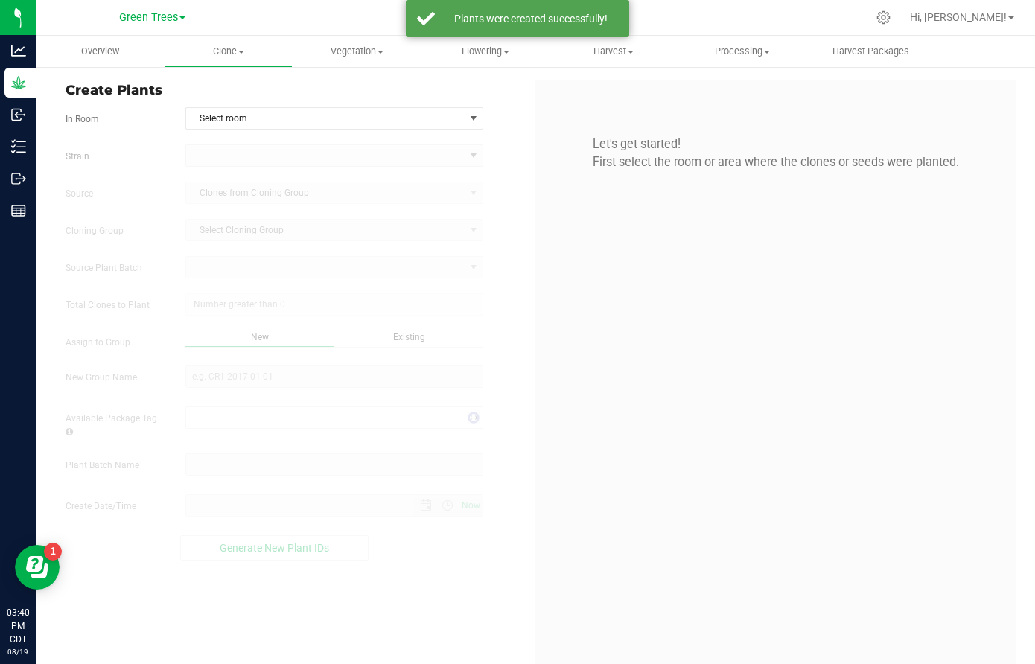
type input "[DATE] 3:40 PM"
click at [217, 123] on span "Select room" at bounding box center [325, 118] width 278 height 21
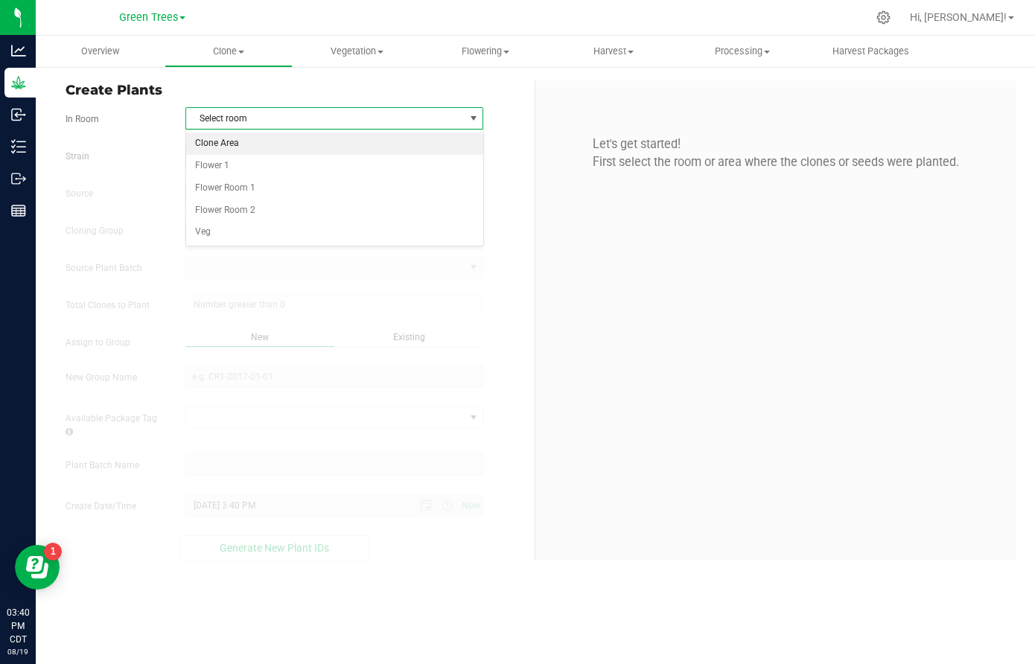
click at [224, 137] on li "Clone Area" at bounding box center [334, 144] width 296 height 22
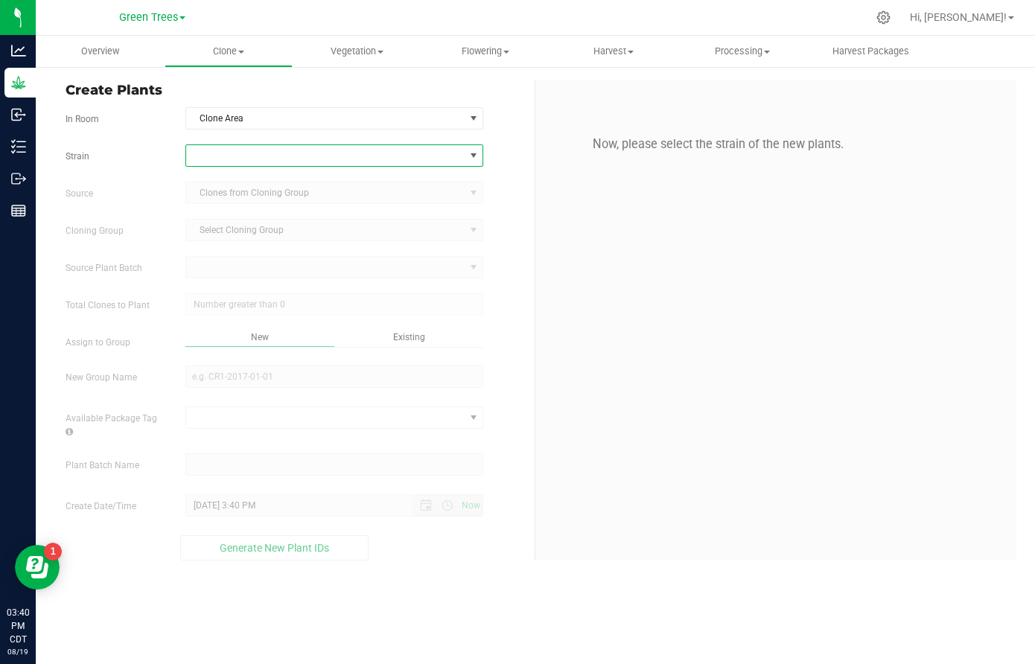
click at [220, 153] on span at bounding box center [325, 155] width 278 height 21
type input "dark"
click at [221, 217] on li "Dark Rainbow 2.0" at bounding box center [334, 217] width 296 height 21
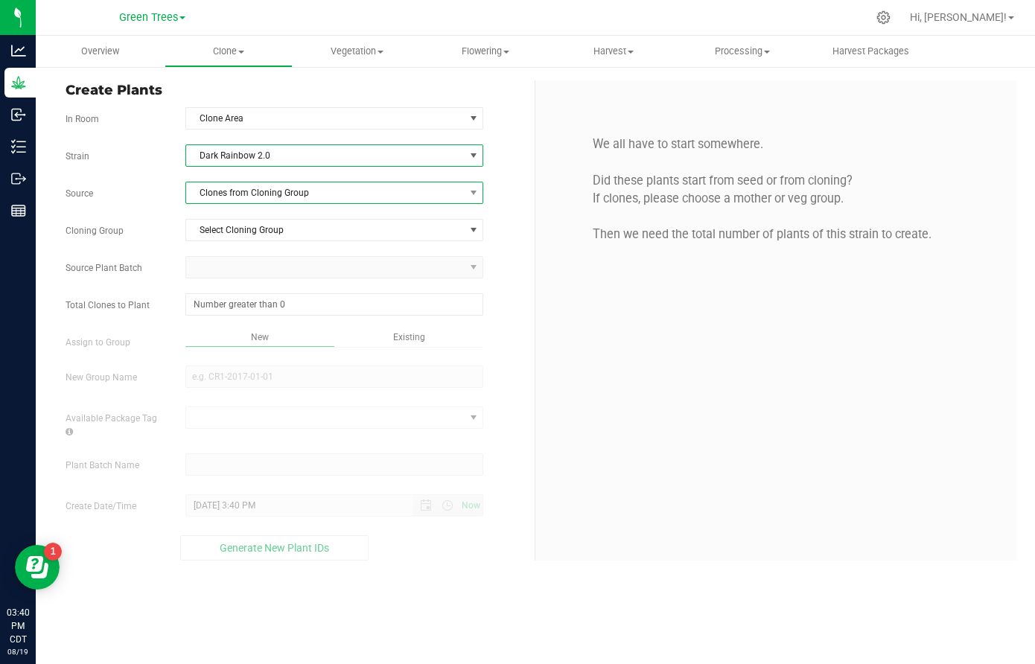
click at [221, 195] on span "Clones from Cloning Group" at bounding box center [325, 193] width 278 height 21
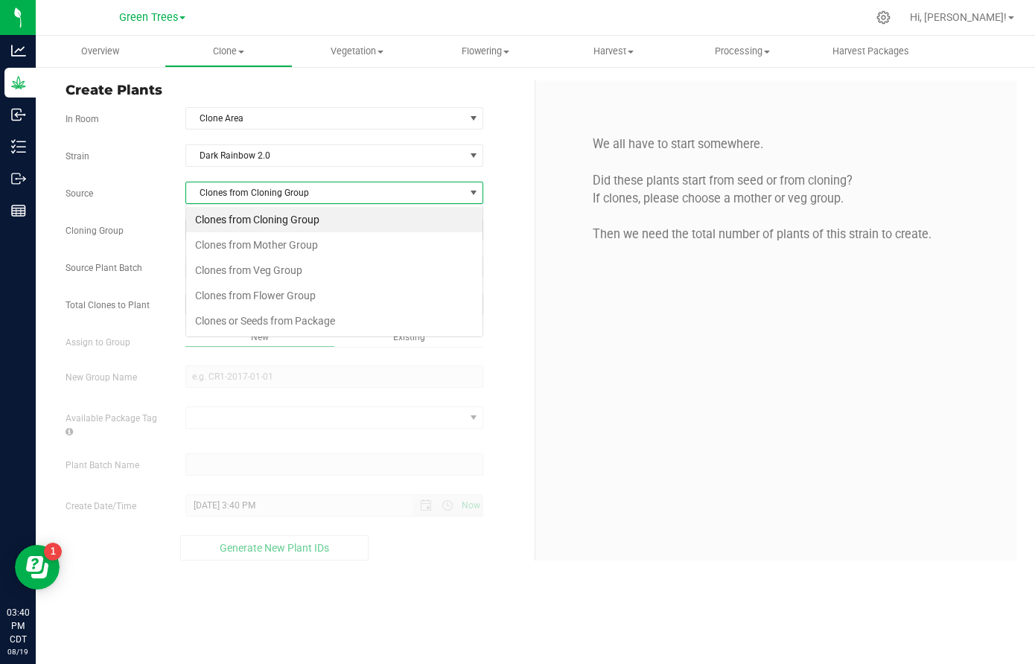
scroll to position [22, 299]
click at [214, 275] on li "Clones from Veg Group" at bounding box center [334, 270] width 296 height 25
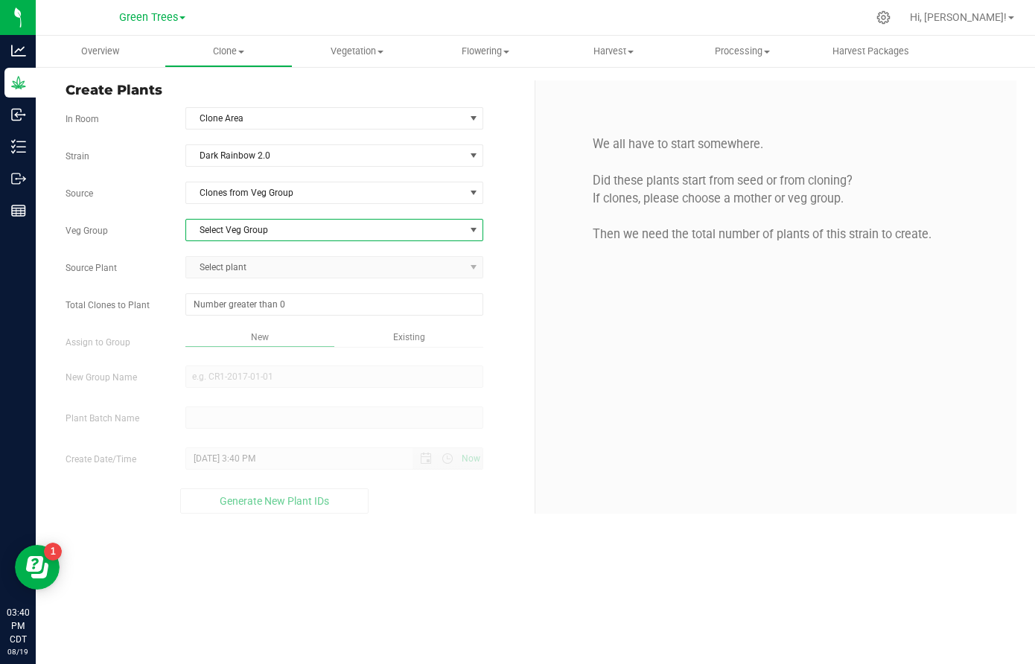
click at [222, 221] on span "Select Veg Group" at bounding box center [325, 230] width 278 height 21
click at [218, 257] on li "Kill [DATE]" at bounding box center [334, 255] width 296 height 22
click at [217, 270] on span "Select plant" at bounding box center [325, 267] width 278 height 21
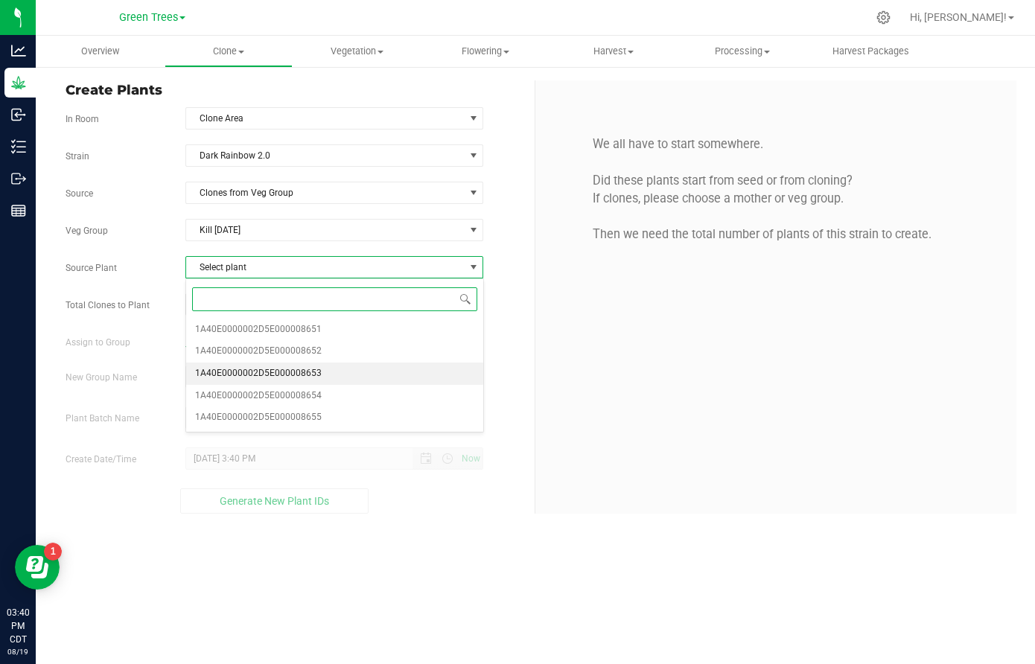
click at [232, 369] on span "1A40E0000002D5E000008653" at bounding box center [258, 373] width 127 height 19
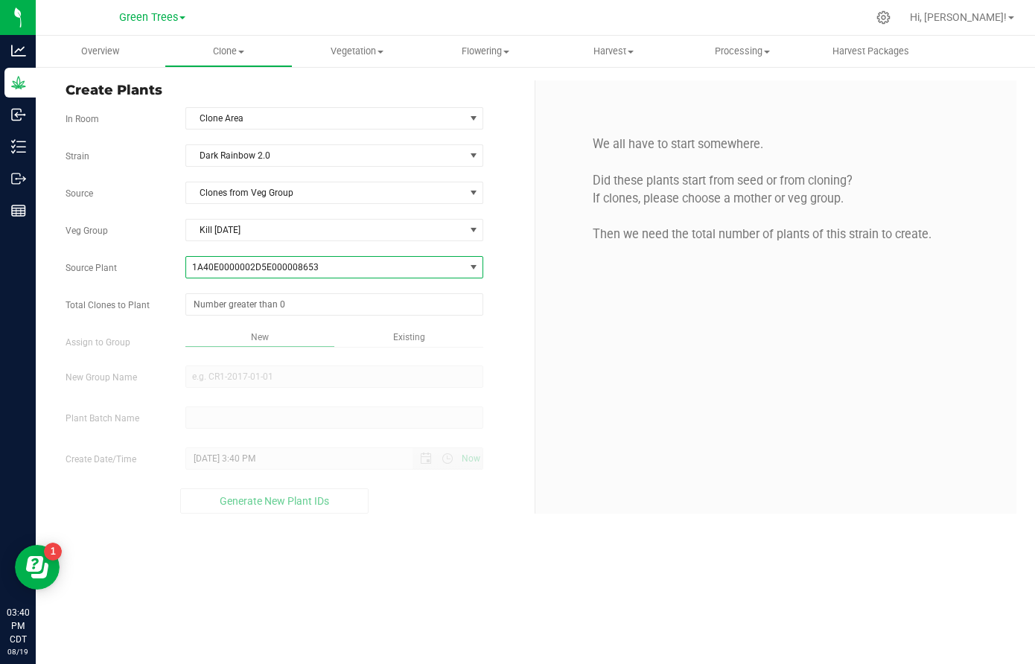
click at [247, 261] on span "1A40E0000002D5E000008653" at bounding box center [325, 267] width 278 height 21
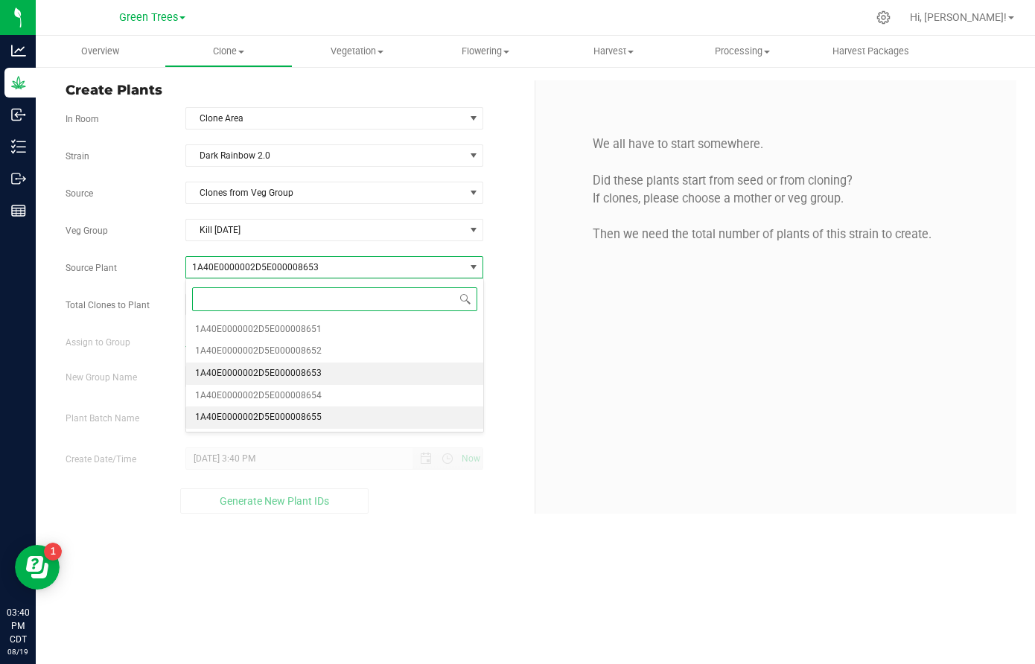
click at [244, 408] on span "1A40E0000002D5E000008655" at bounding box center [258, 417] width 127 height 19
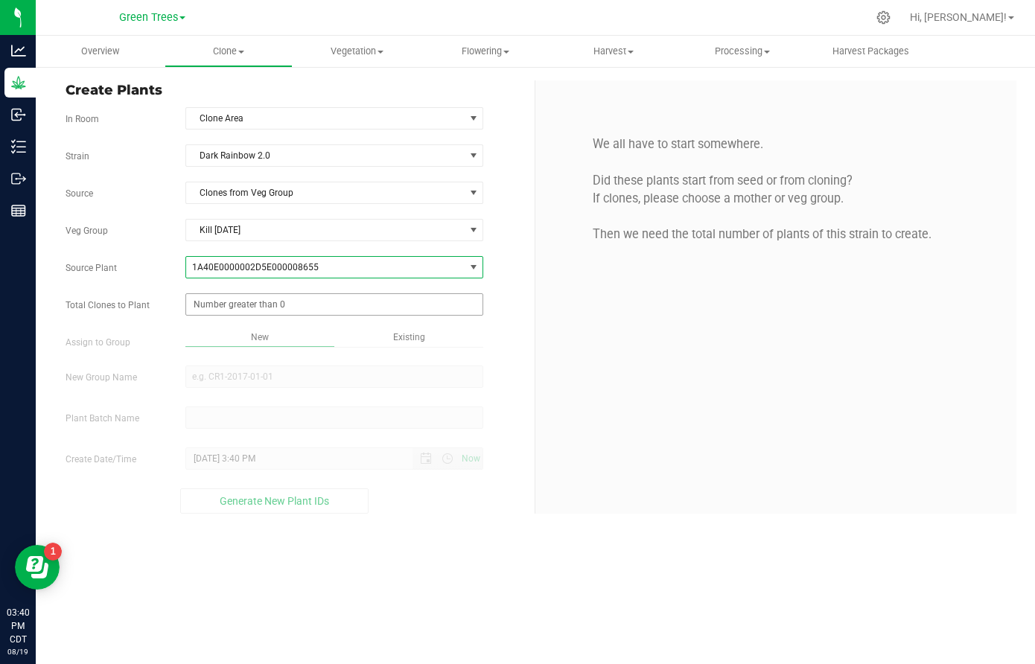
click at [226, 305] on span at bounding box center [334, 304] width 298 height 22
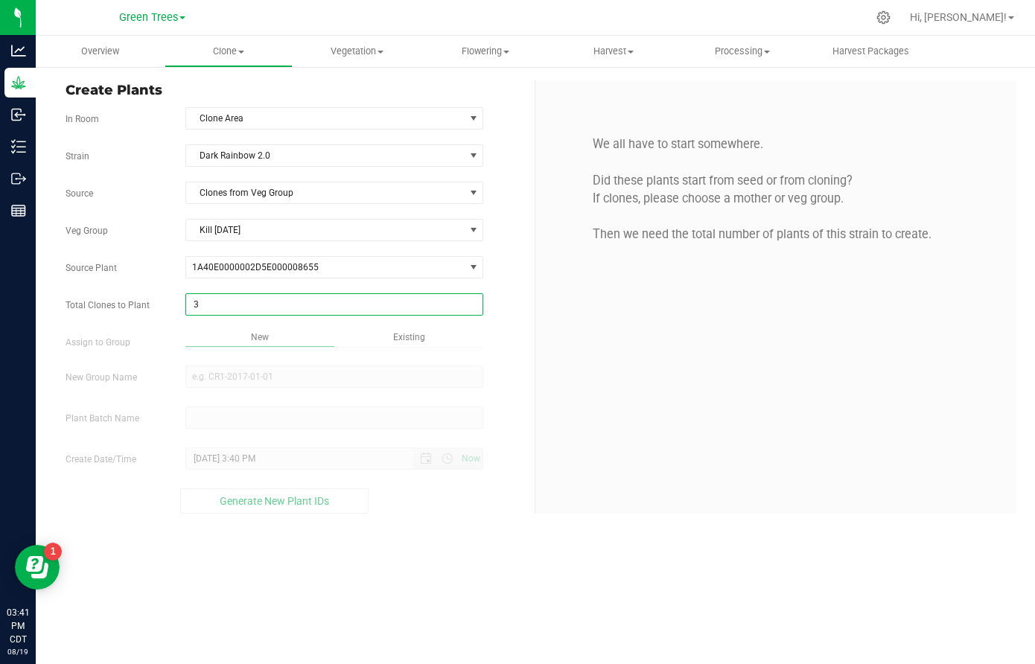
type input "35"
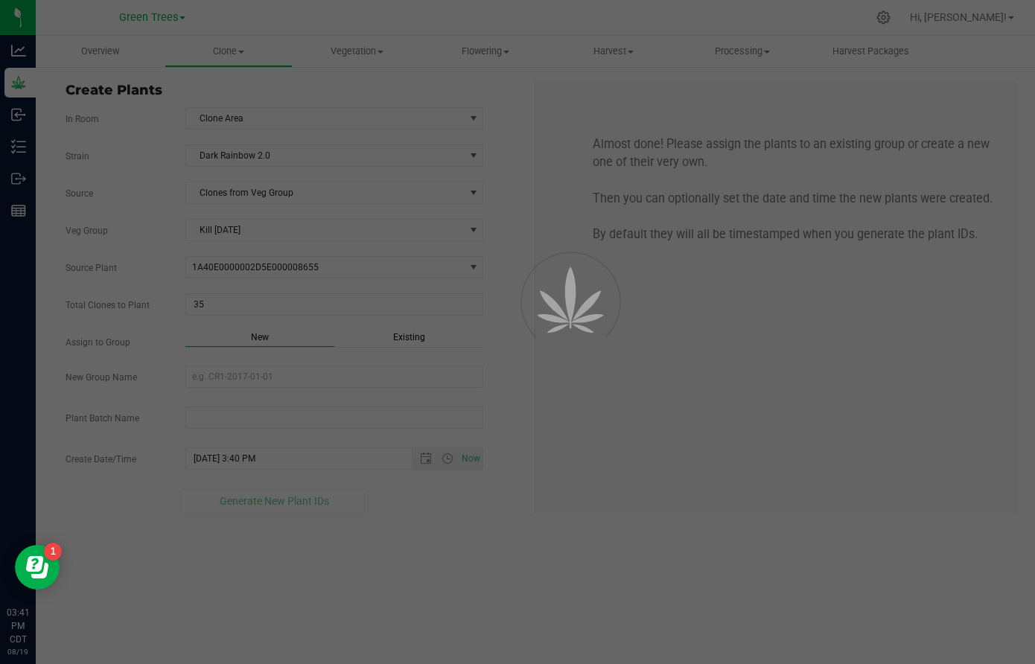
click at [407, 338] on div "Overview Clone Create plants Cloning groups Cloning plant batches Apply to plan…" at bounding box center [536, 350] width 1000 height 629
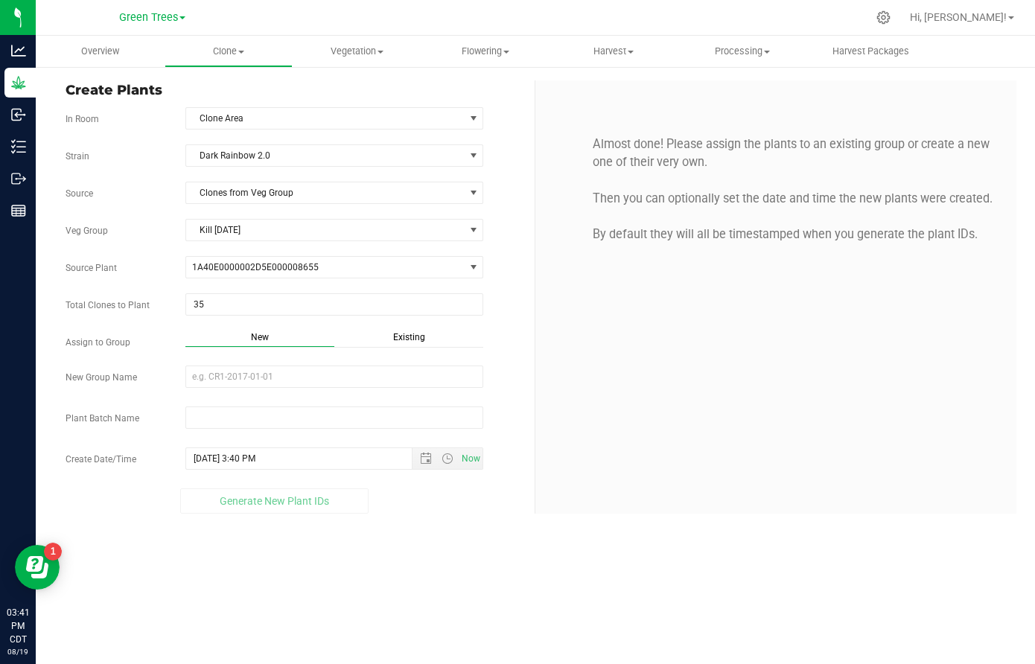
click at [406, 338] on span "Existing" at bounding box center [409, 337] width 32 height 10
click at [306, 370] on span "Select Plant Group" at bounding box center [325, 376] width 278 height 21
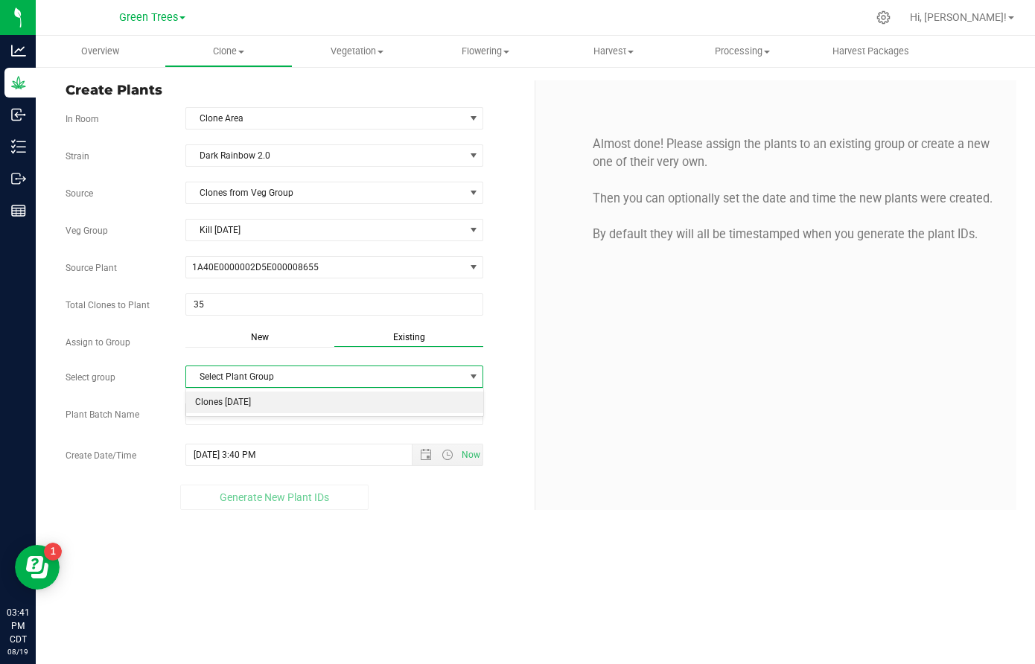
click at [264, 400] on li "Clones [DATE]" at bounding box center [334, 403] width 296 height 22
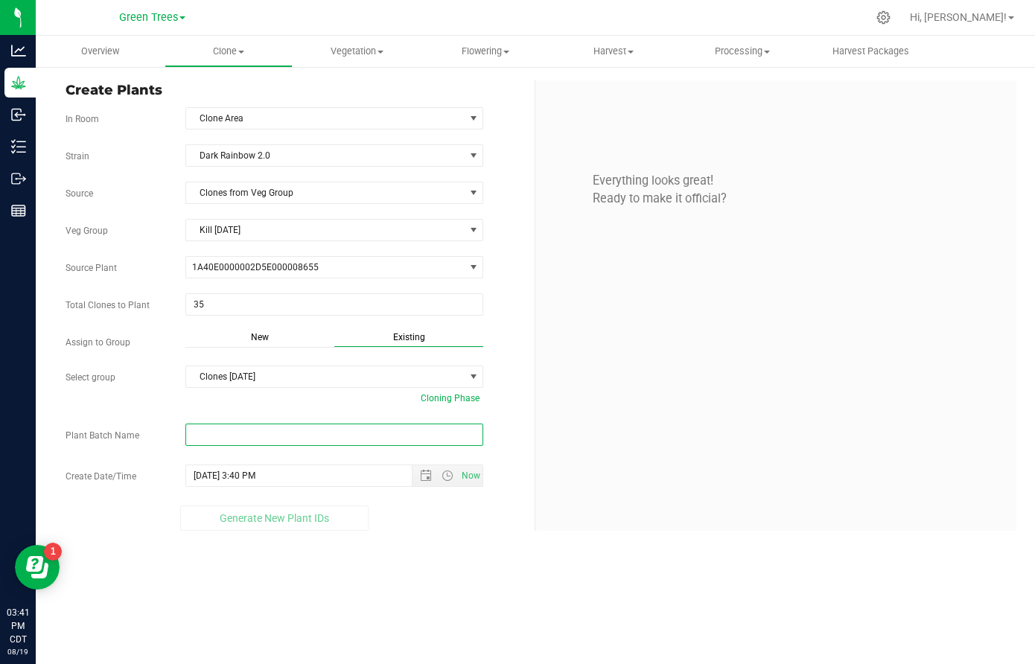
click at [224, 431] on input "text" at bounding box center [334, 435] width 298 height 22
paste input "-8/19/25"
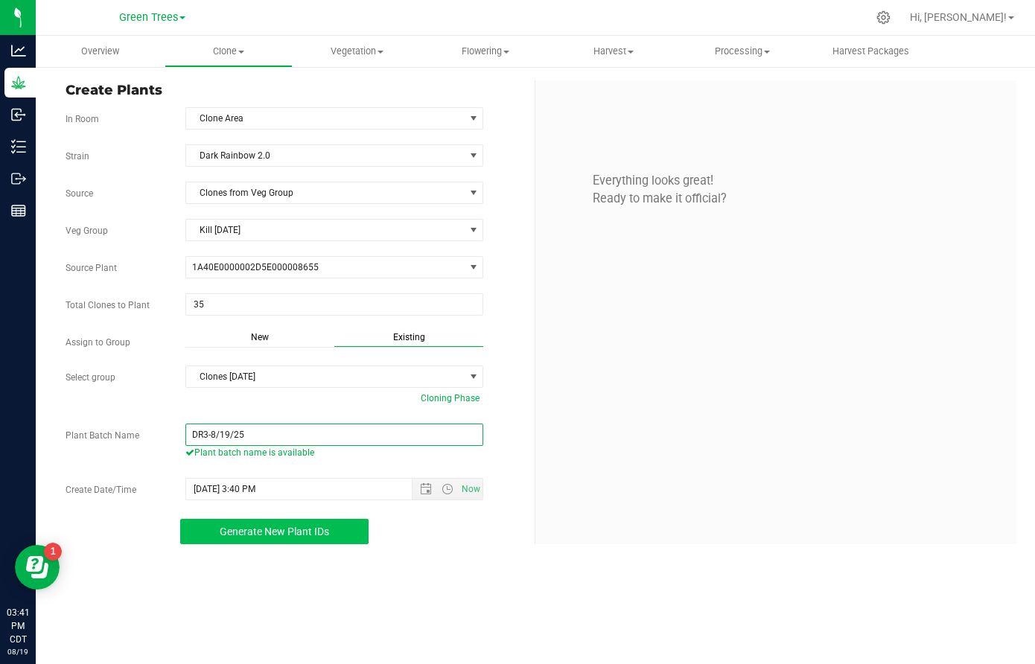
type input "DR3-8/19/25"
click at [305, 535] on span "Generate New Plant IDs" at bounding box center [275, 532] width 110 height 12
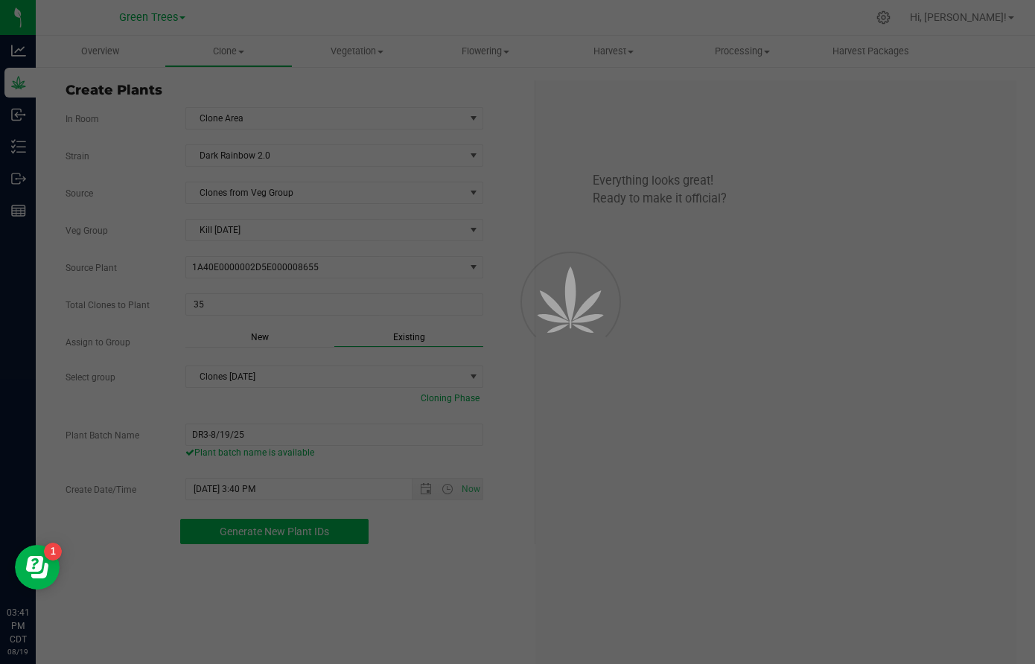
scroll to position [45, 0]
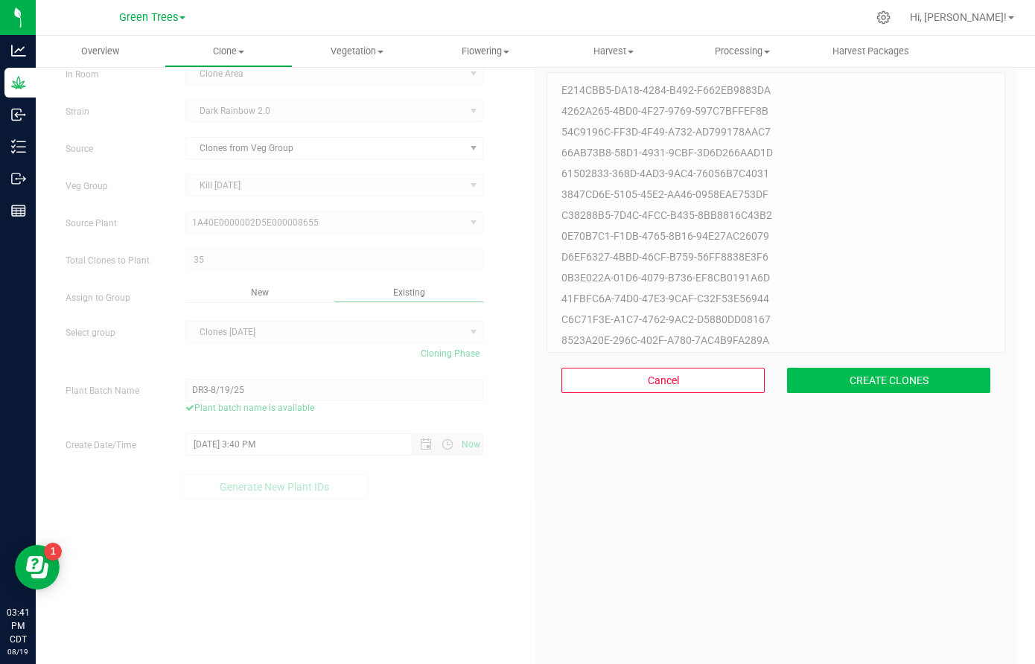
click at [913, 387] on button "CREATE CLONES" at bounding box center [888, 380] width 203 height 25
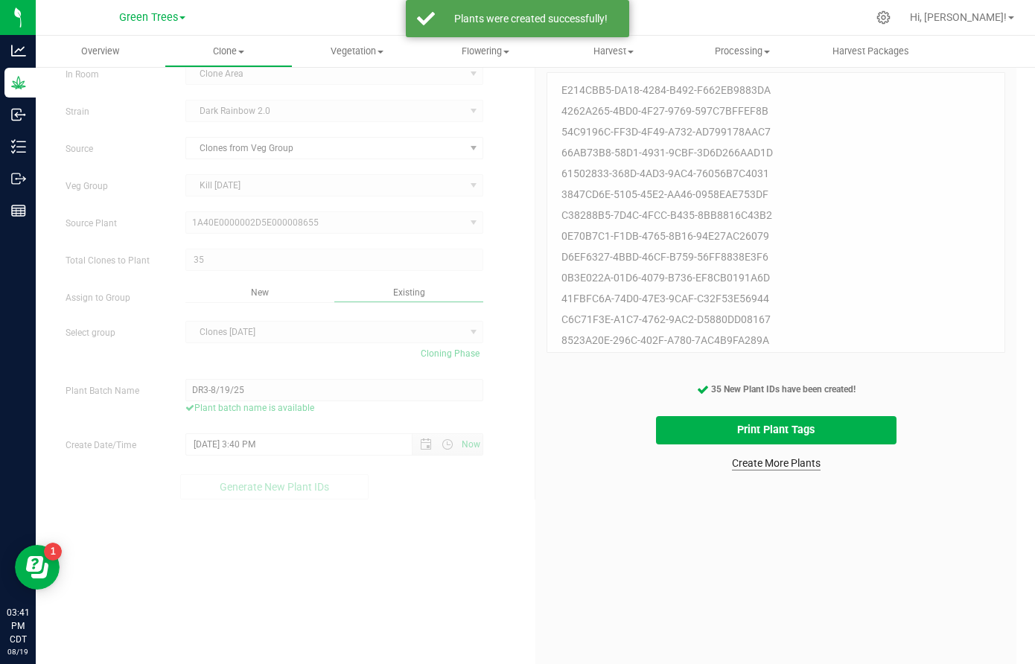
click at [766, 461] on link "Create More Plants" at bounding box center [776, 463] width 89 height 15
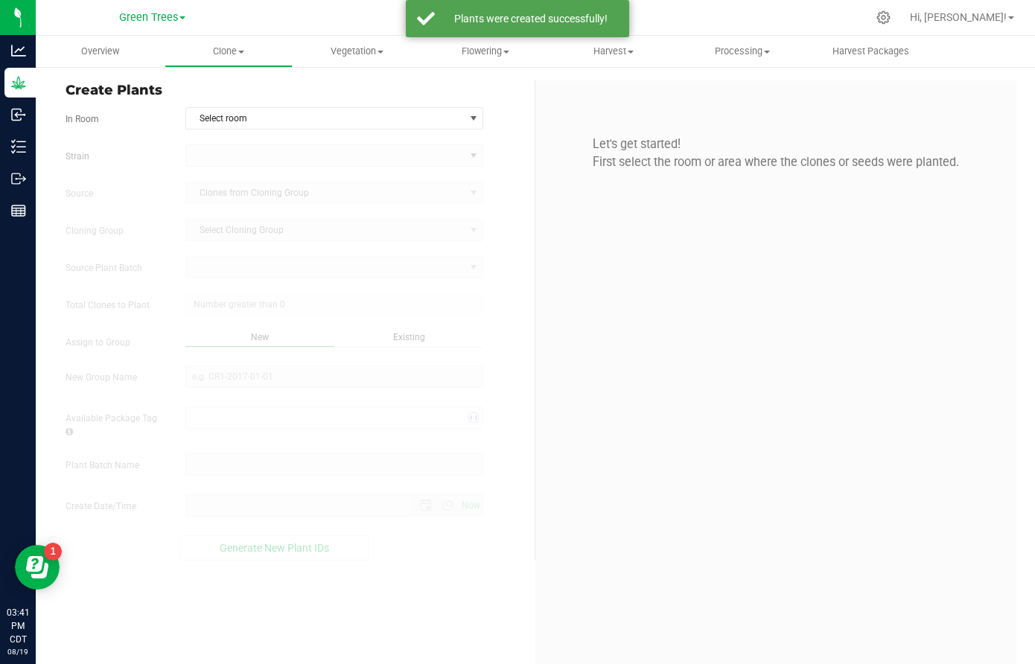
type input "[DATE] 3:41 PM"
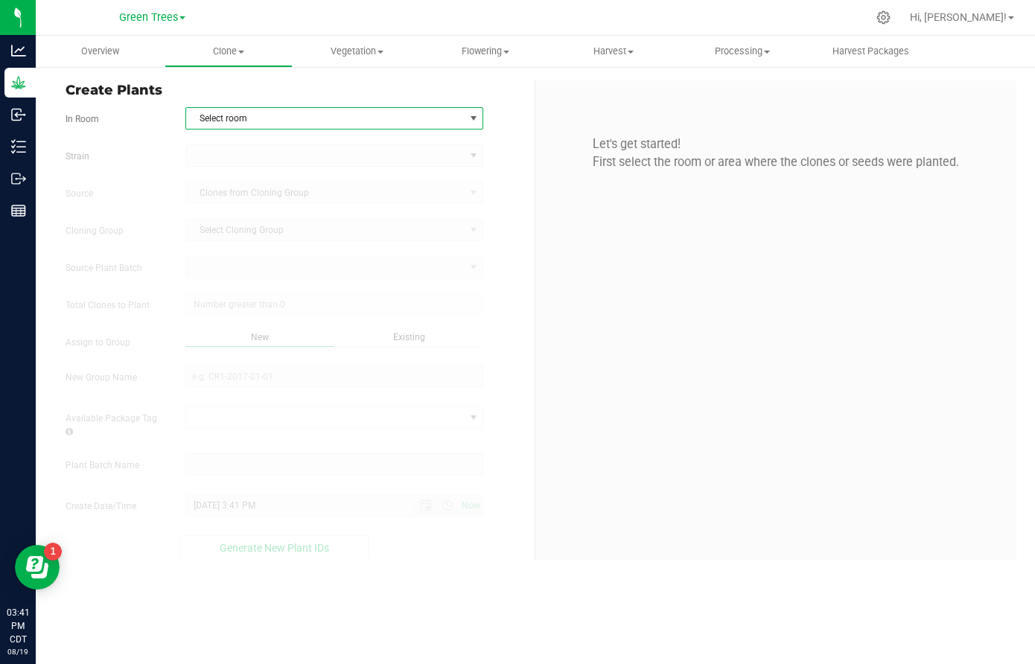
click at [253, 117] on span "Select room" at bounding box center [325, 118] width 278 height 21
click at [238, 139] on li "Clone Area" at bounding box center [334, 144] width 296 height 22
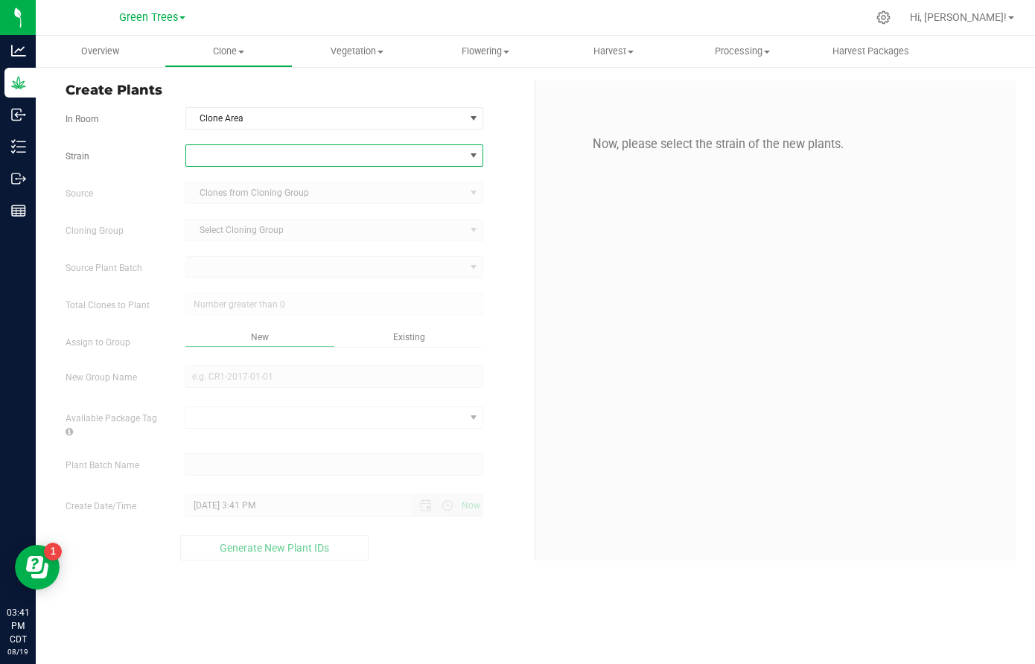
click at [227, 155] on span at bounding box center [325, 155] width 278 height 21
type input "gmo"
click at [216, 240] on li "GMO Pie" at bounding box center [334, 238] width 296 height 21
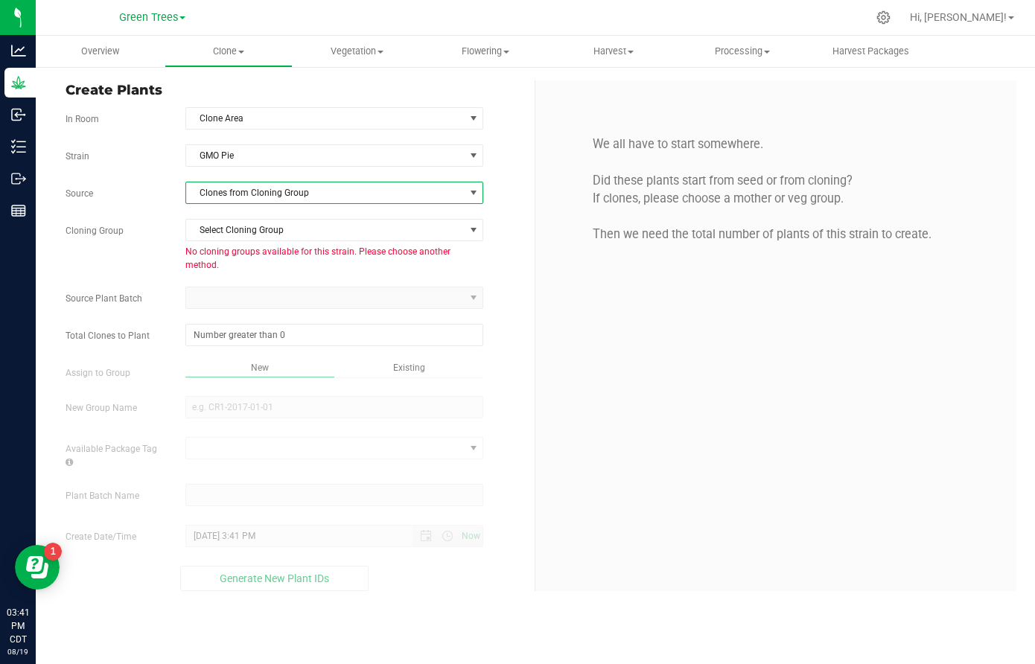
click at [224, 190] on span "Clones from Cloning Group" at bounding box center [325, 193] width 278 height 21
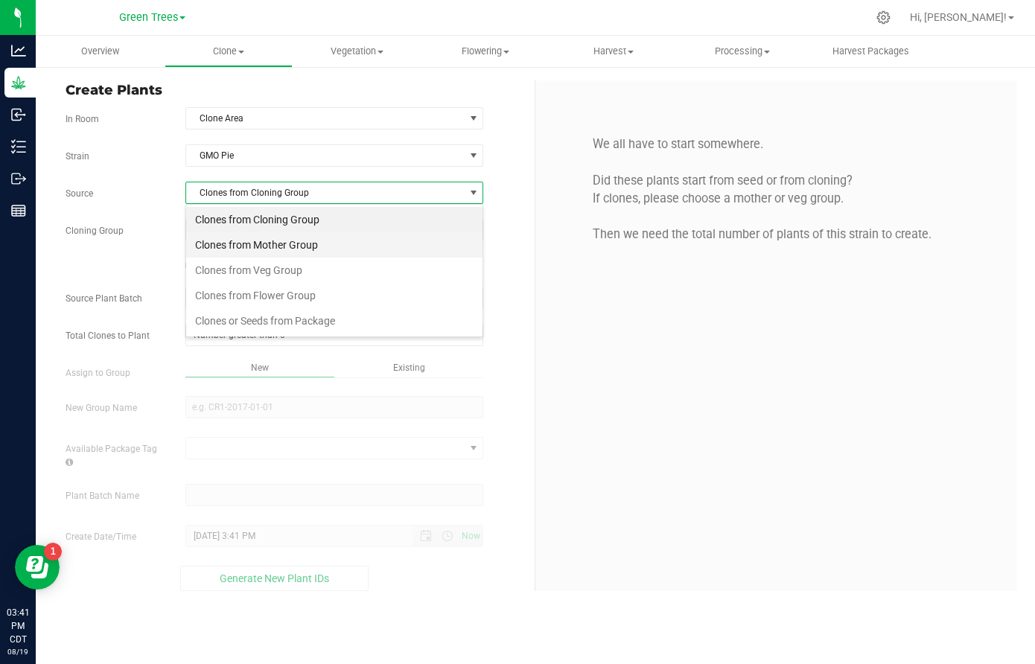
scroll to position [22, 299]
click at [219, 280] on li "Clones from Veg Group" at bounding box center [334, 270] width 296 height 25
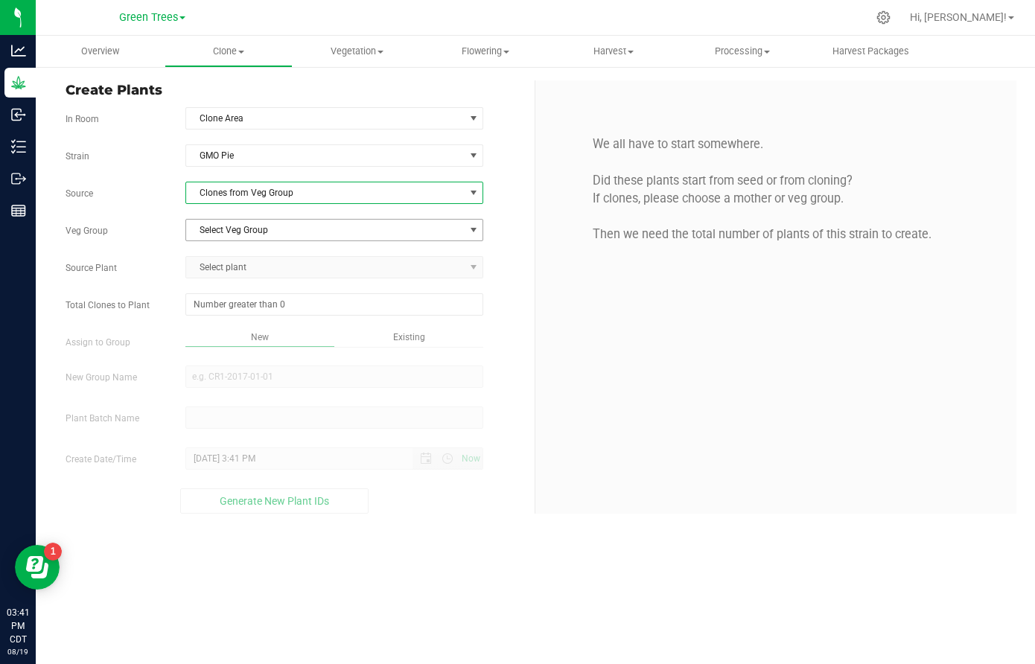
click at [225, 223] on span "Select Veg Group" at bounding box center [325, 230] width 278 height 21
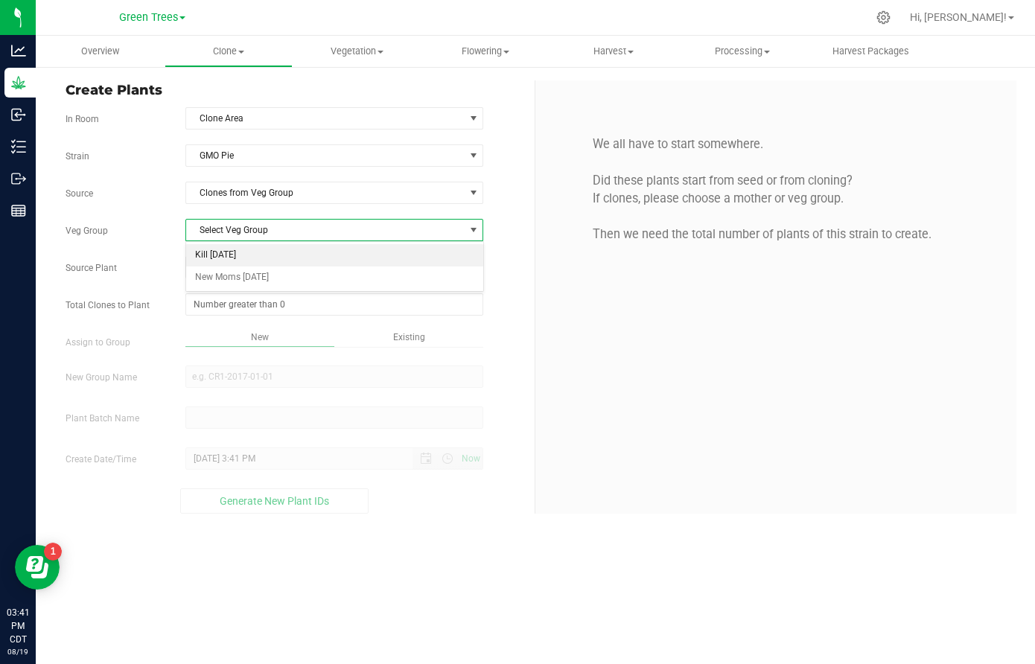
click at [223, 256] on li "Kill [DATE]" at bounding box center [334, 255] width 296 height 22
click at [220, 270] on span "Select plant" at bounding box center [325, 267] width 278 height 21
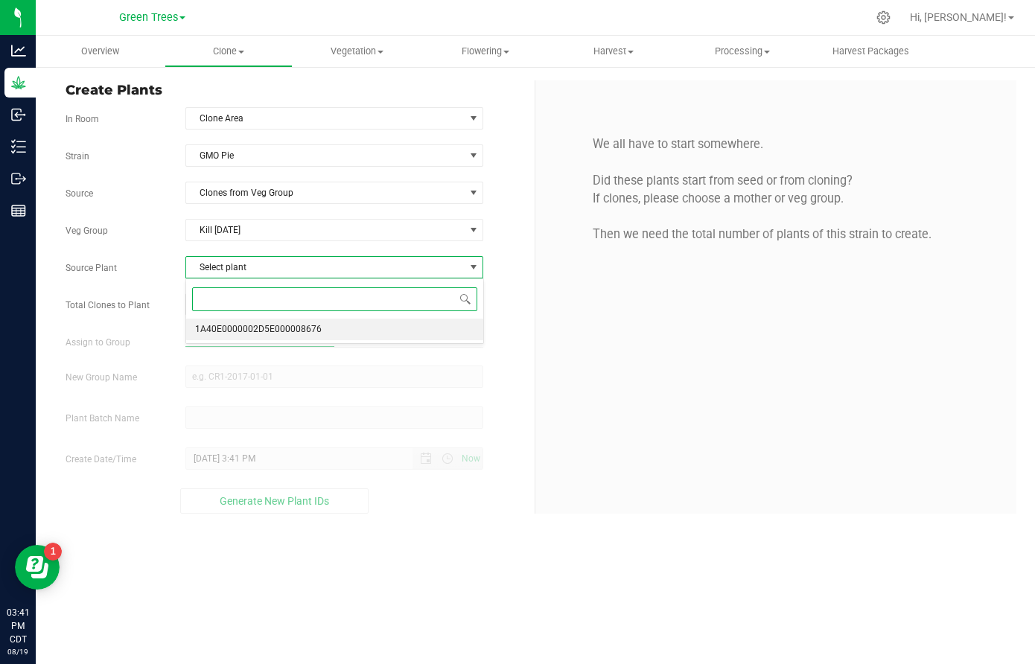
click at [224, 330] on span "1A40E0000002D5E000008676" at bounding box center [258, 329] width 127 height 19
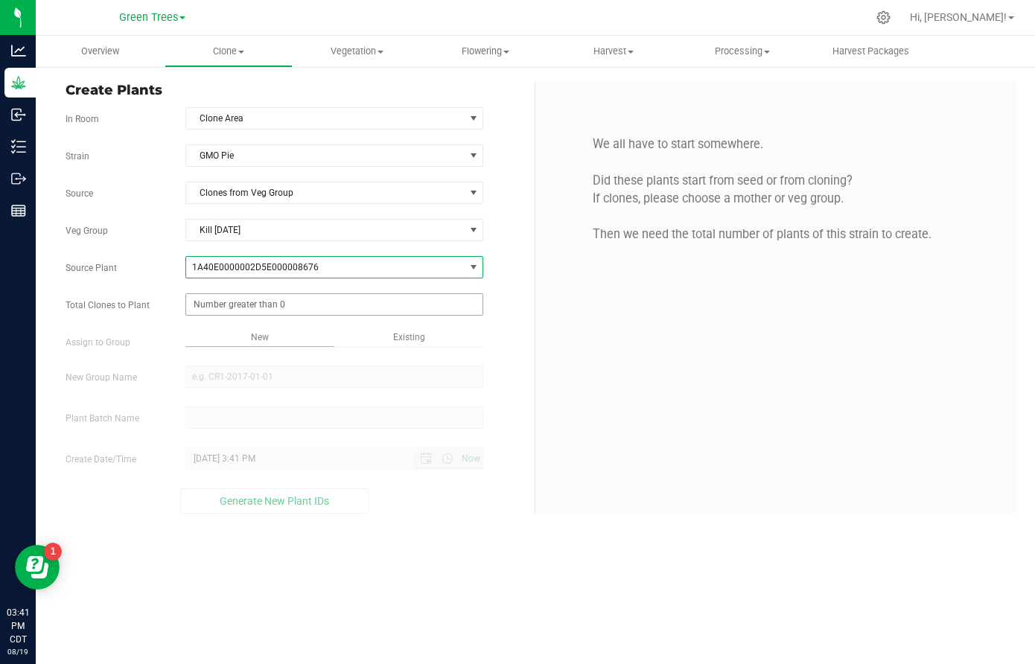
click at [224, 314] on span at bounding box center [334, 304] width 298 height 22
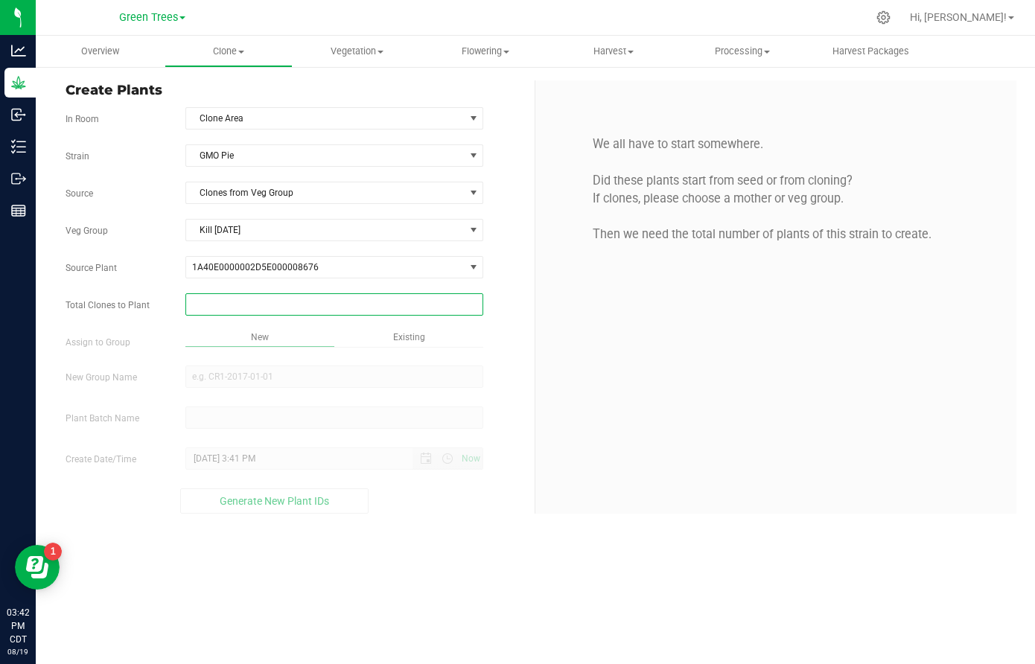
type input "0"
click at [212, 308] on span at bounding box center [334, 304] width 298 height 22
type input "34"
click at [399, 333] on div "Overview Clone Create plants Cloning groups Cloning plant batches Apply to plan…" at bounding box center [536, 350] width 1000 height 629
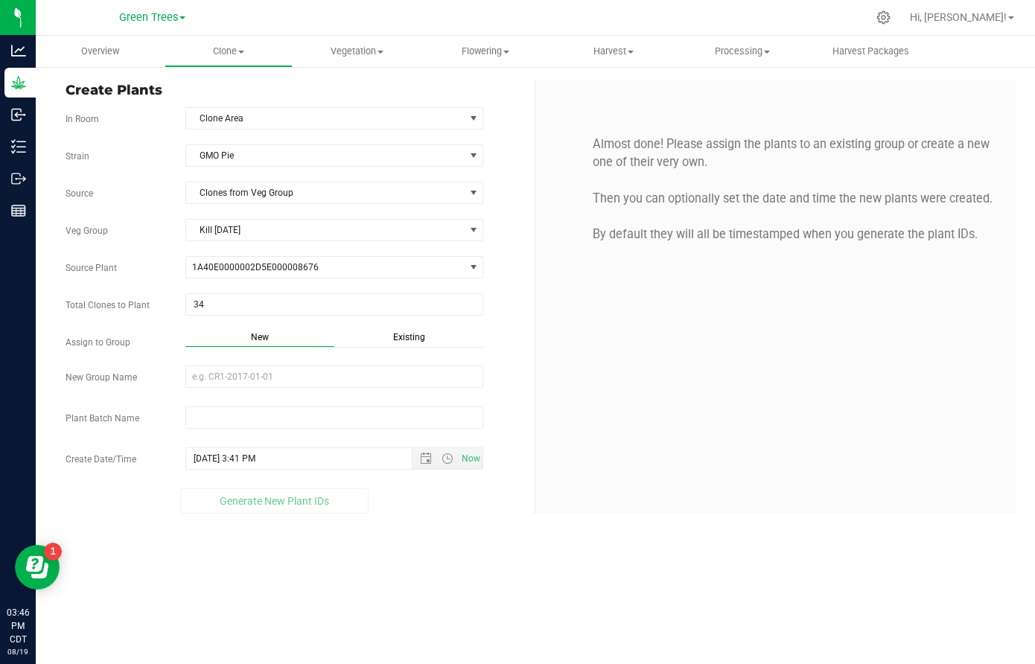
click at [399, 334] on span "Existing" at bounding box center [409, 337] width 32 height 10
click at [244, 384] on span "Select Plant Group" at bounding box center [325, 376] width 278 height 21
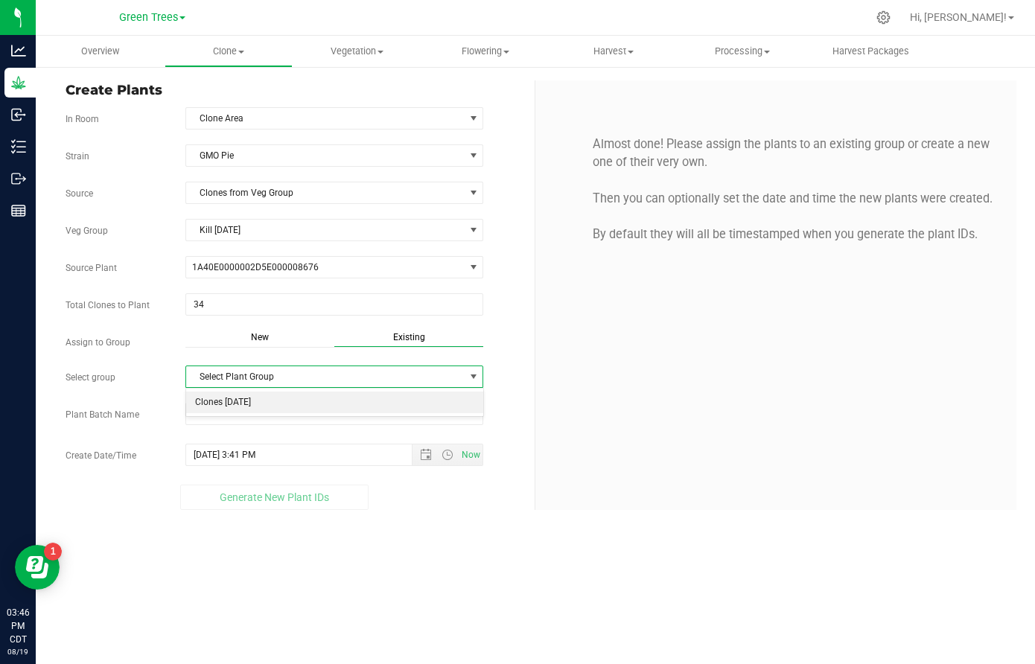
click at [238, 400] on li "Clones [DATE]" at bounding box center [334, 403] width 296 height 22
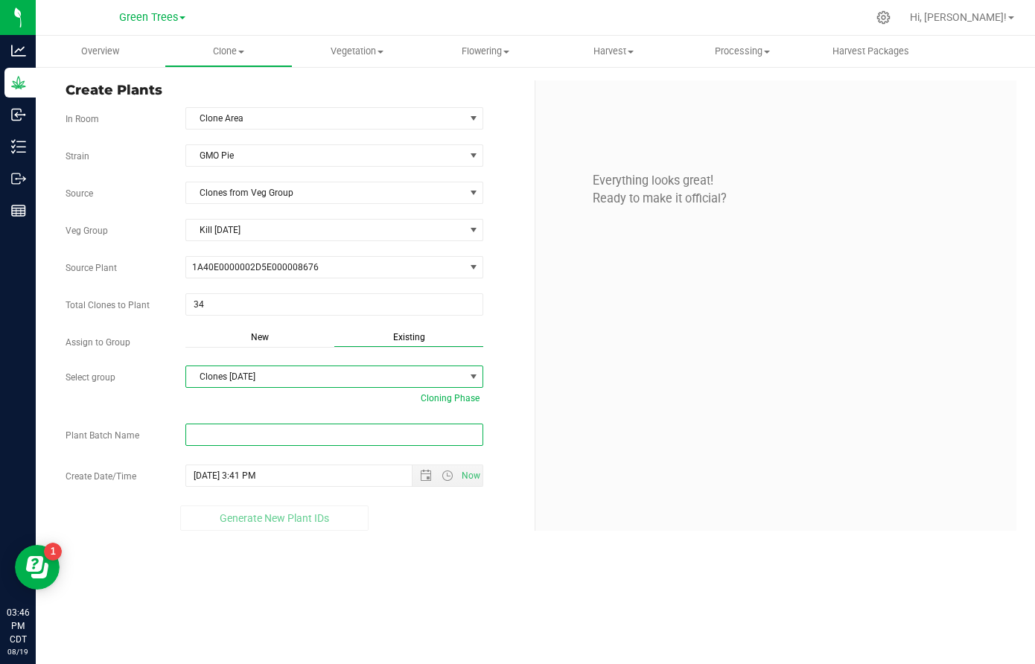
click at [215, 436] on input "text" at bounding box center [334, 435] width 298 height 22
paste input "-8/19/25"
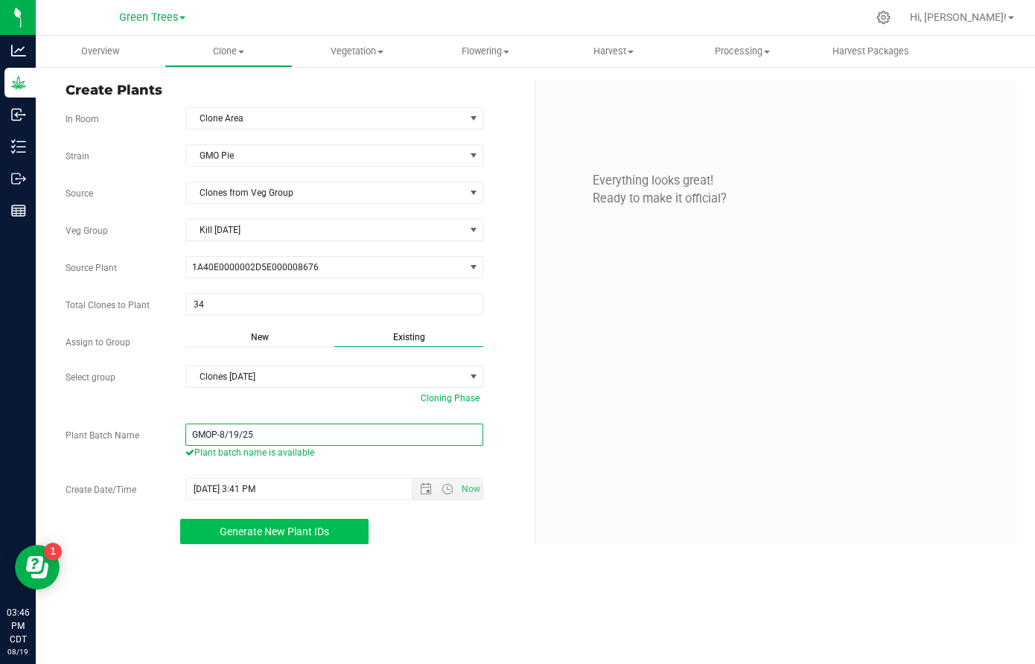
type input "GMOP-8/19/25"
click at [285, 531] on span "Generate New Plant IDs" at bounding box center [275, 532] width 110 height 12
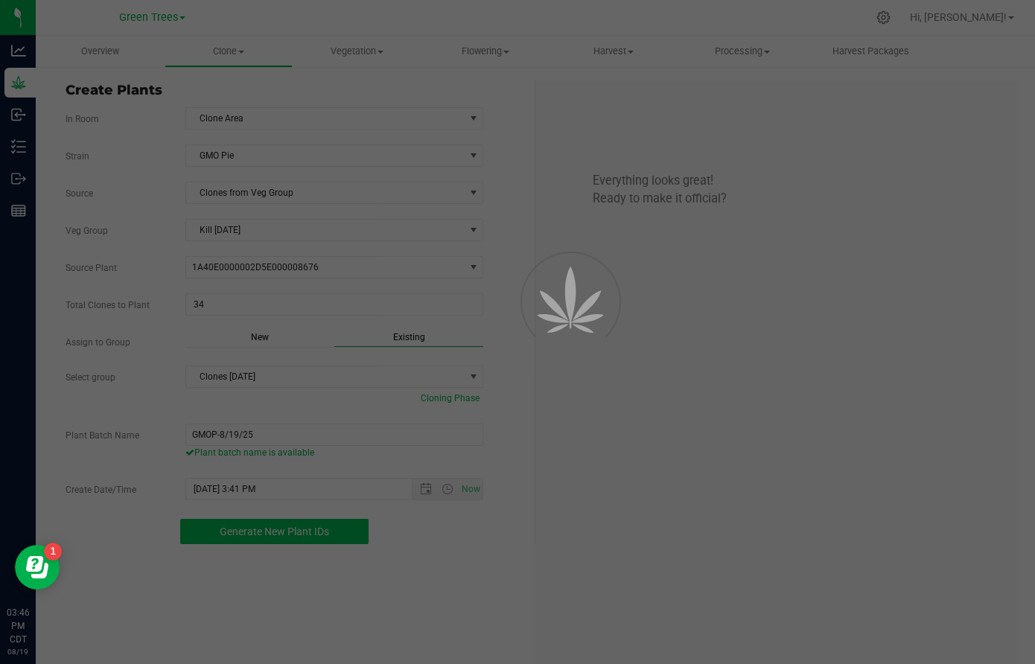
scroll to position [45, 0]
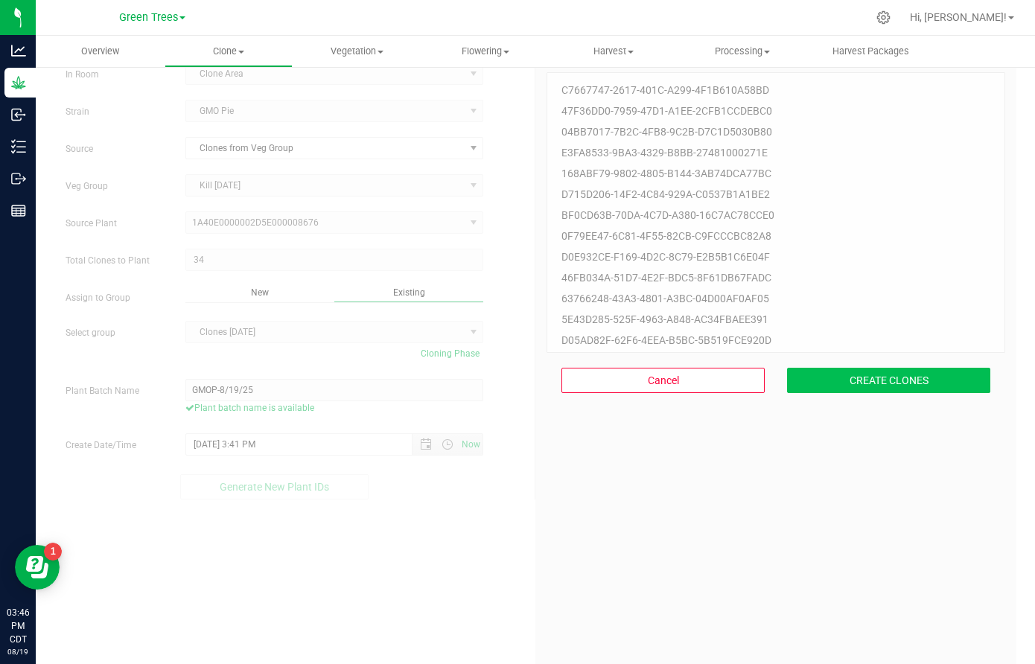
click at [905, 380] on button "CREATE CLONES" at bounding box center [888, 380] width 203 height 25
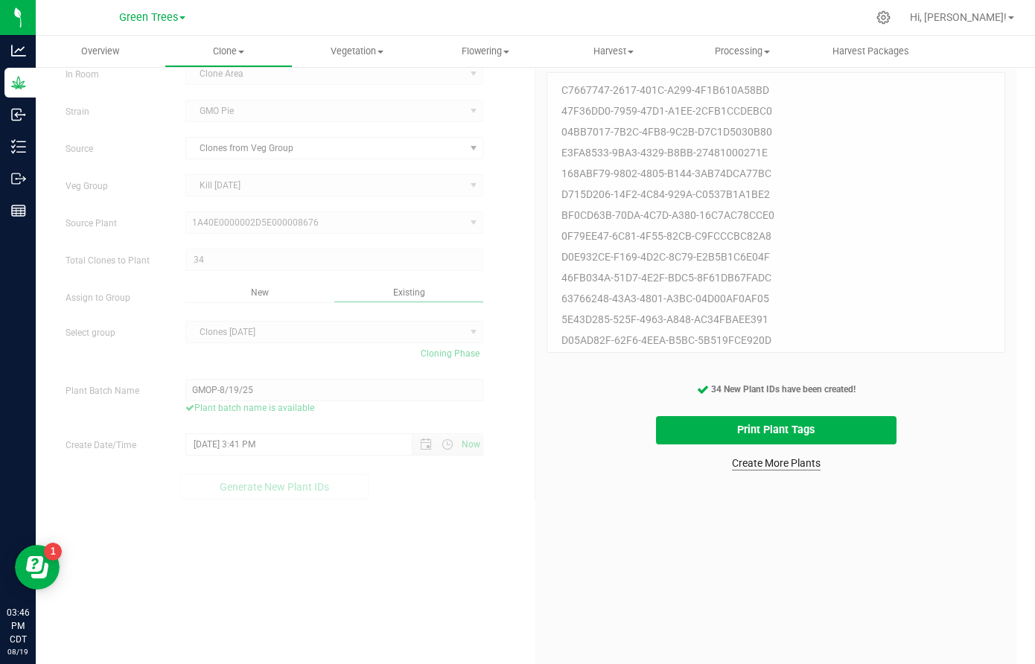
click at [784, 462] on link "Create More Plants" at bounding box center [776, 463] width 89 height 15
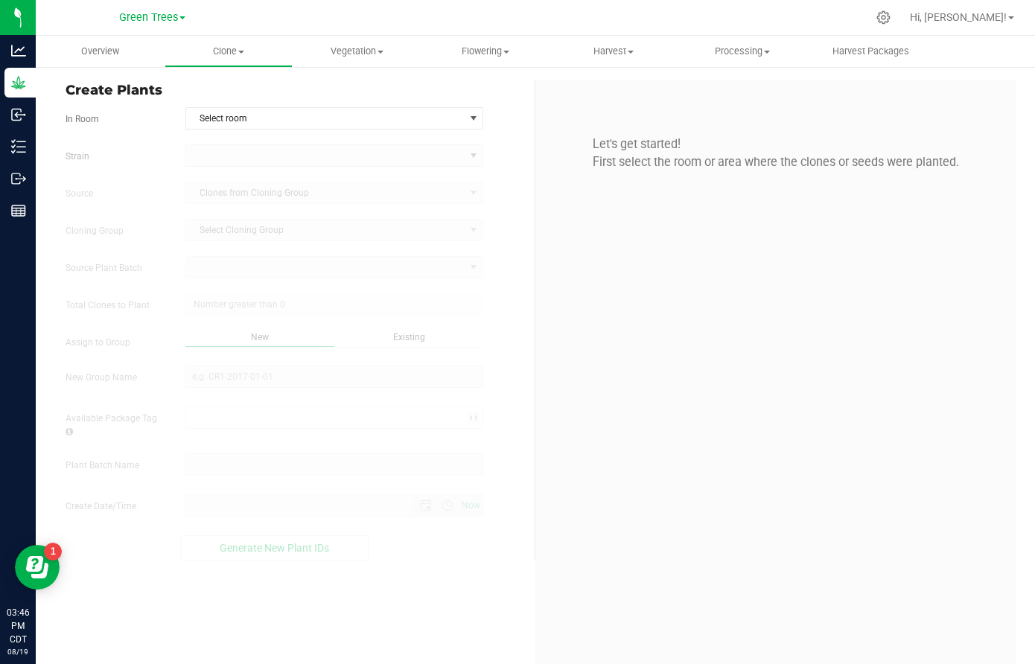
type input "[DATE] 3:46 PM"
click at [211, 120] on span "Select room" at bounding box center [325, 118] width 278 height 21
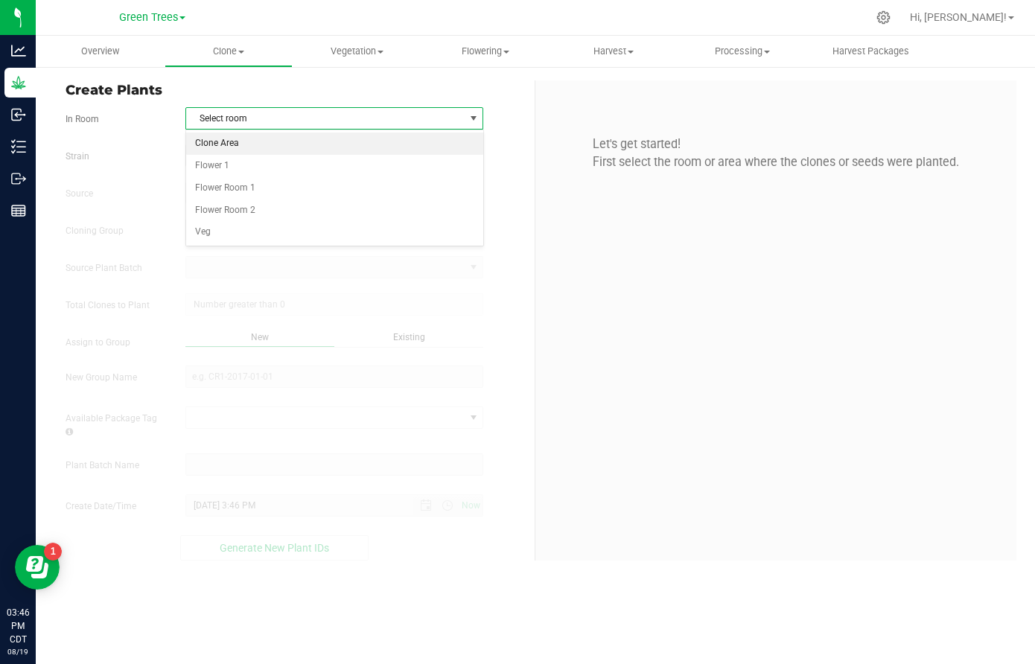
click at [216, 150] on li "Clone Area" at bounding box center [334, 144] width 296 height 22
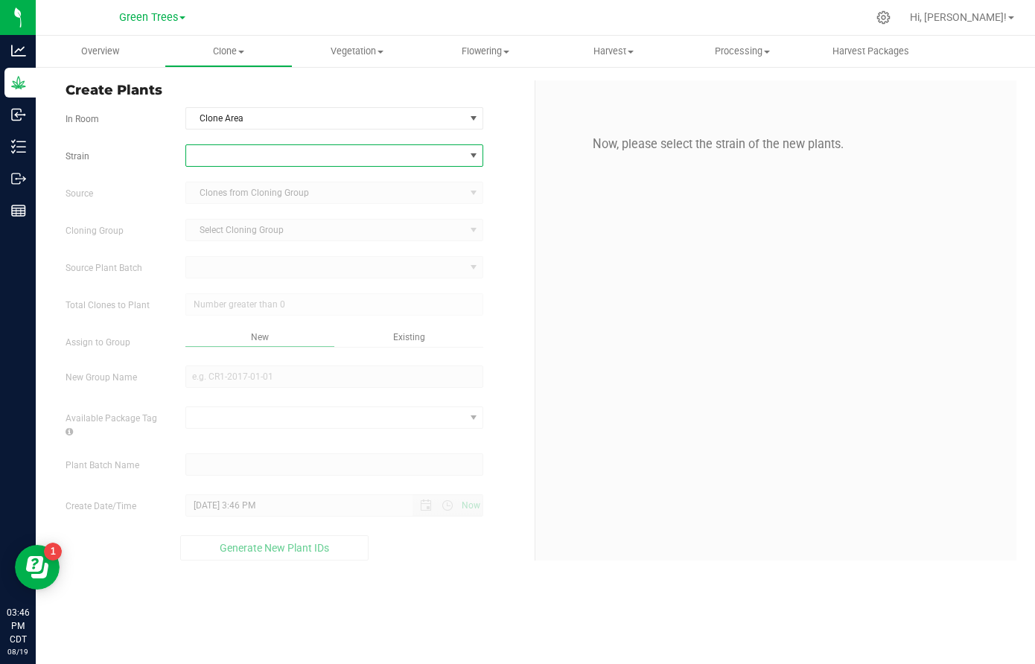
click at [223, 155] on span at bounding box center [325, 155] width 278 height 21
type input "pean"
click at [220, 218] on li "Peanut Butter Pie" at bounding box center [334, 217] width 296 height 21
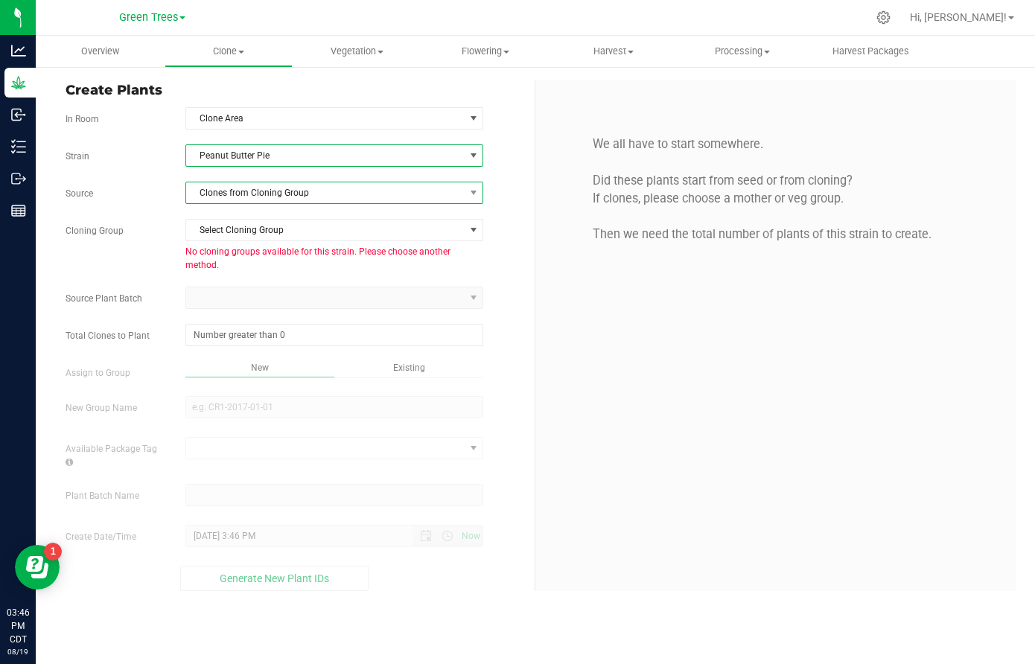
click at [231, 185] on span "Clones from Cloning Group" at bounding box center [325, 193] width 278 height 21
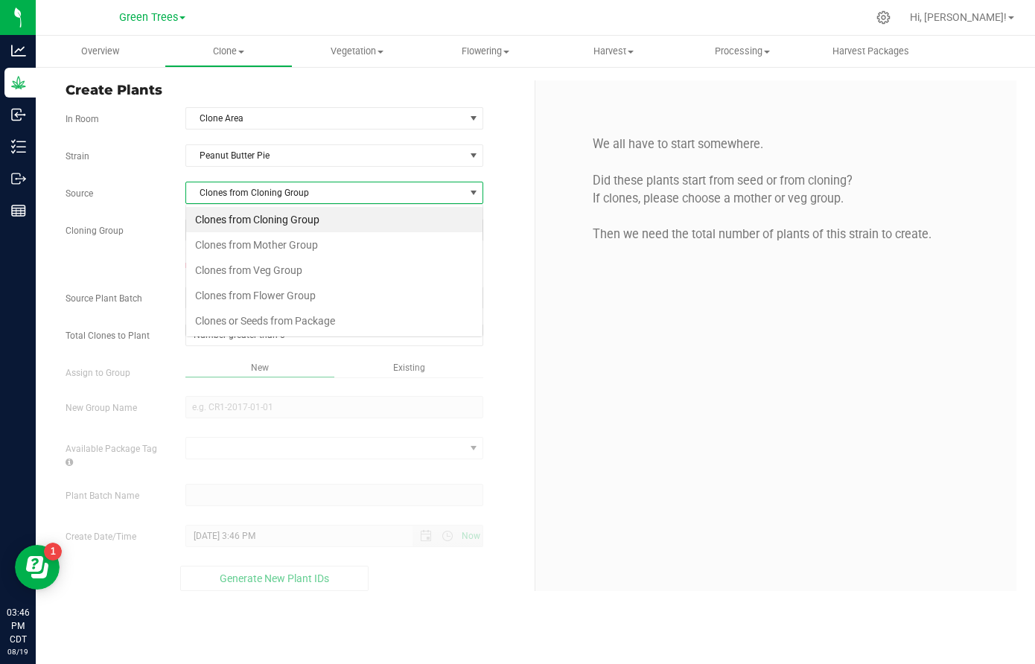
scroll to position [22, 299]
click at [235, 258] on li "Clones from Veg Group" at bounding box center [334, 270] width 296 height 25
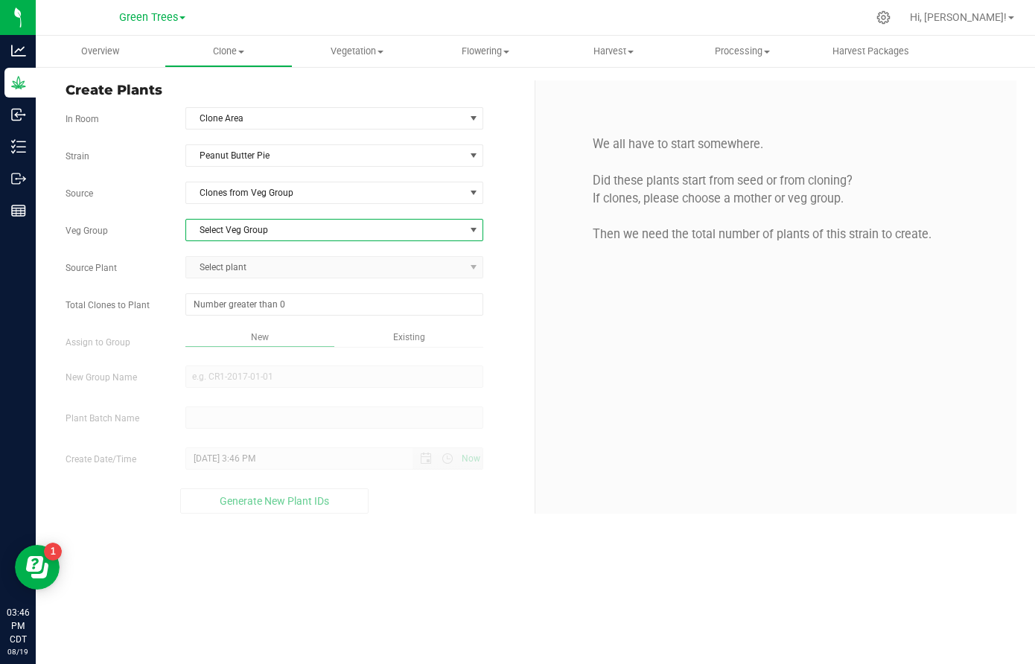
click at [238, 229] on span "Select Veg Group" at bounding box center [325, 230] width 278 height 21
click at [238, 260] on li "Kill [DATE]" at bounding box center [334, 255] width 296 height 22
click at [228, 267] on span "Select plant" at bounding box center [325, 267] width 278 height 21
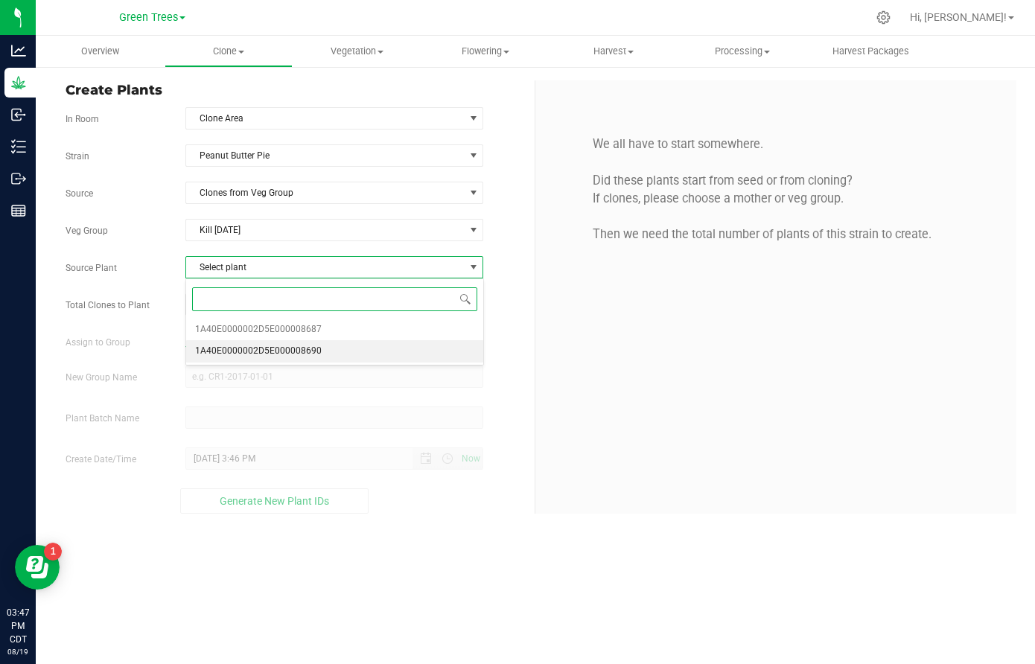
click at [238, 346] on span "1A40E0000002D5E000008690" at bounding box center [258, 351] width 127 height 19
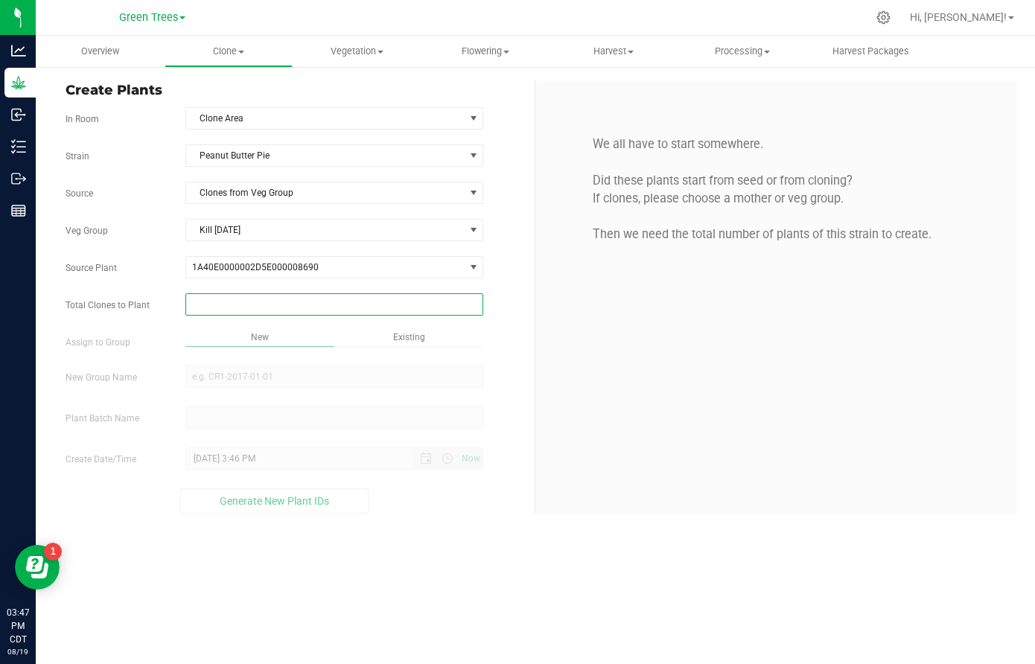
click at [219, 303] on span at bounding box center [334, 304] width 298 height 22
type input "25"
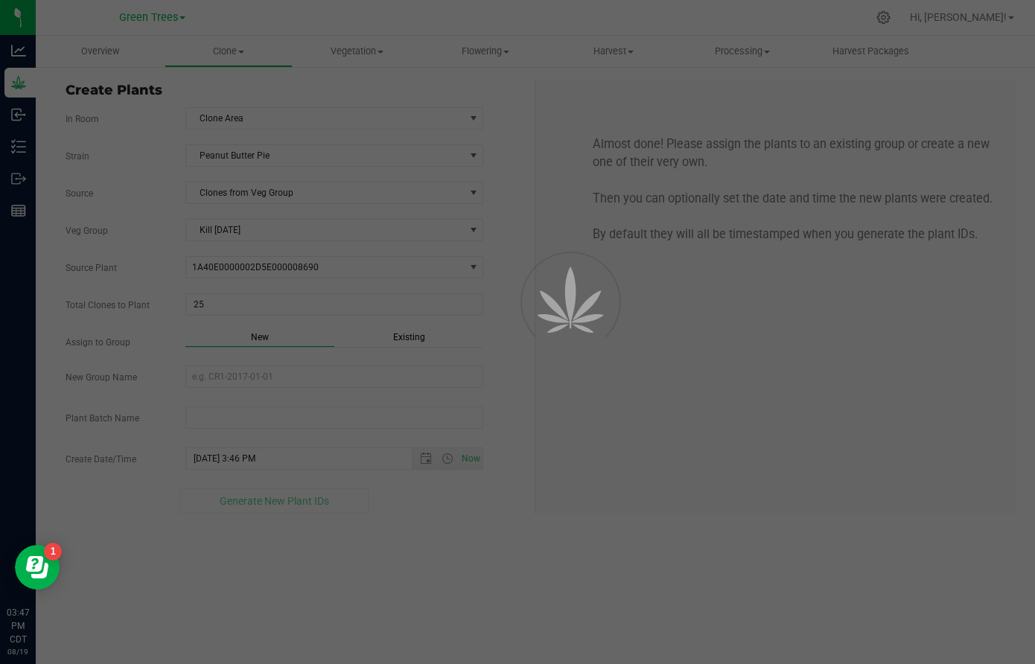
click at [410, 334] on div "Overview Clone Create plants Cloning groups Cloning plant batches Apply to plan…" at bounding box center [536, 350] width 1000 height 629
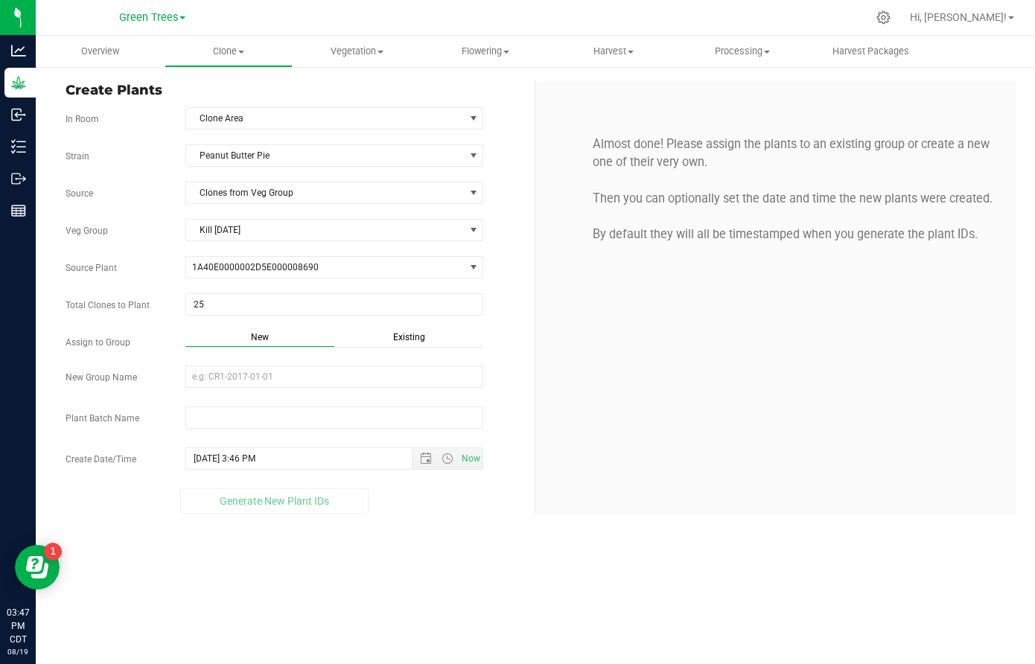
click at [401, 337] on span "Existing" at bounding box center [409, 337] width 32 height 10
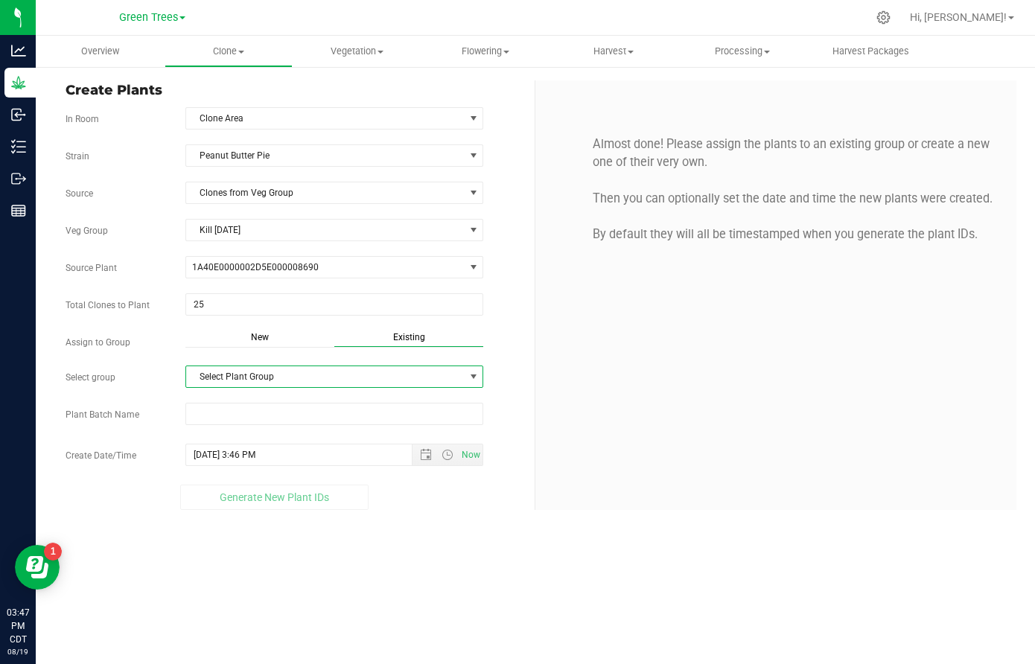
click at [244, 383] on span "Select Plant Group" at bounding box center [325, 376] width 278 height 21
click at [236, 402] on li "Clones [DATE]" at bounding box center [334, 403] width 296 height 22
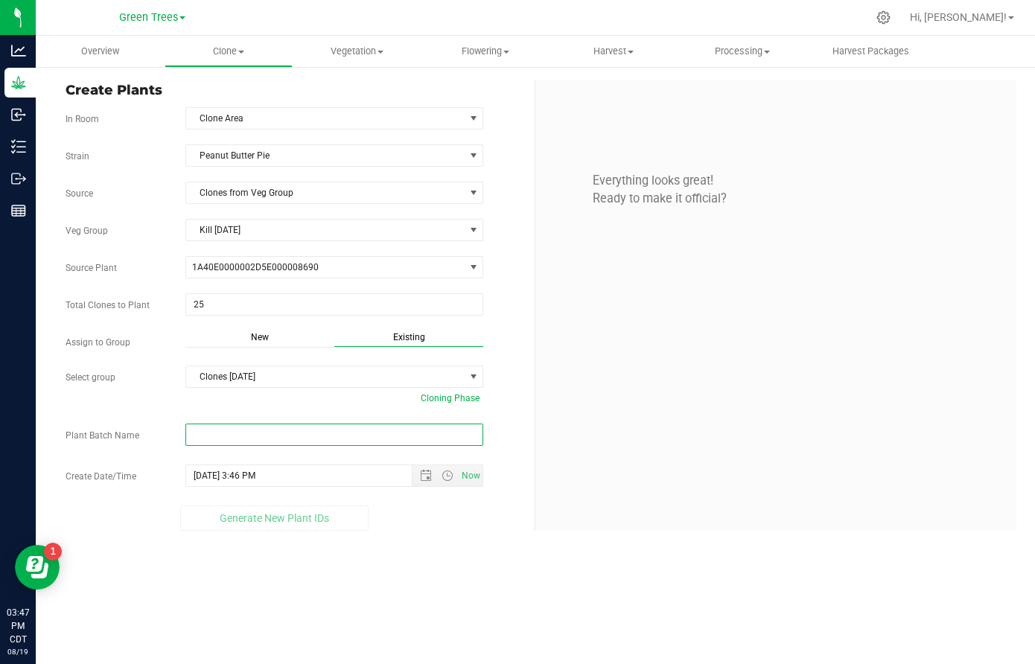
click at [218, 442] on input "text" at bounding box center [334, 435] width 298 height 22
paste input "-8/19/25"
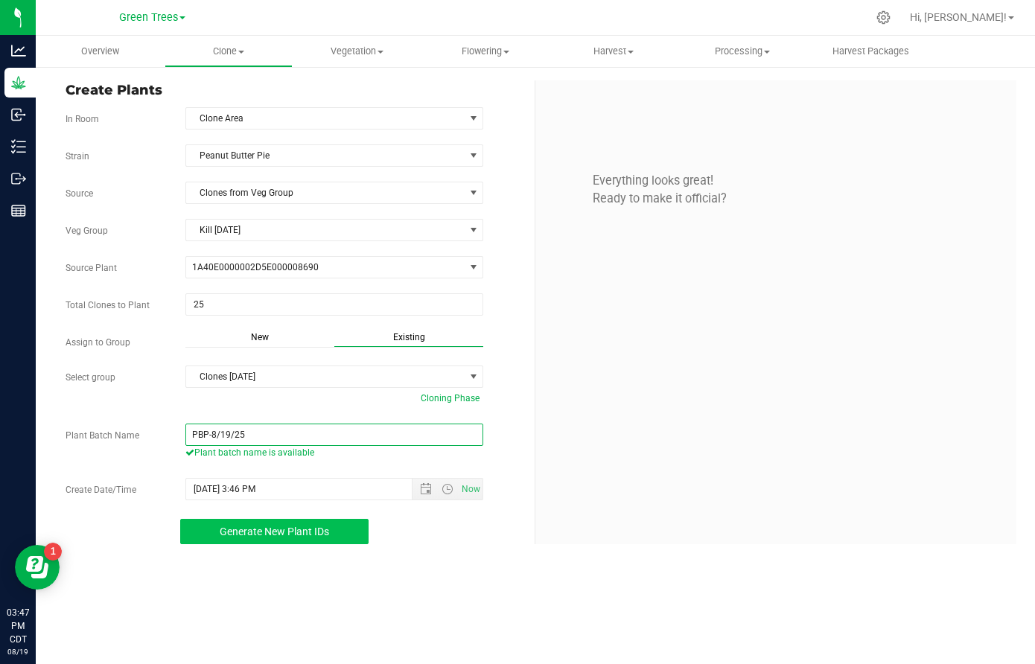
type input "PBP-8/19/25"
click at [283, 534] on span "Generate New Plant IDs" at bounding box center [275, 532] width 110 height 12
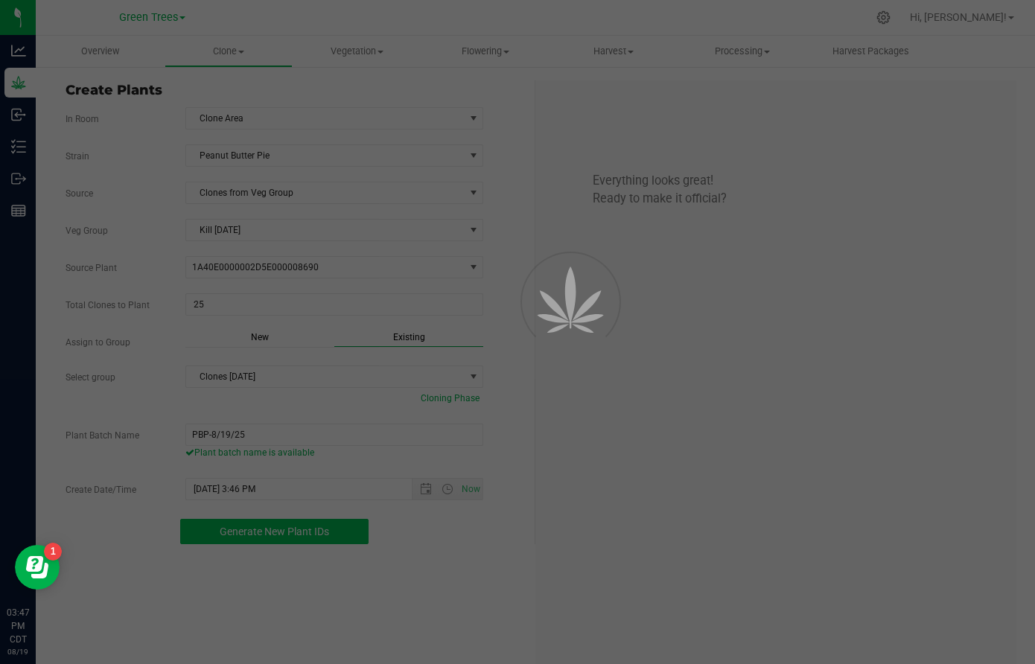
scroll to position [45, 0]
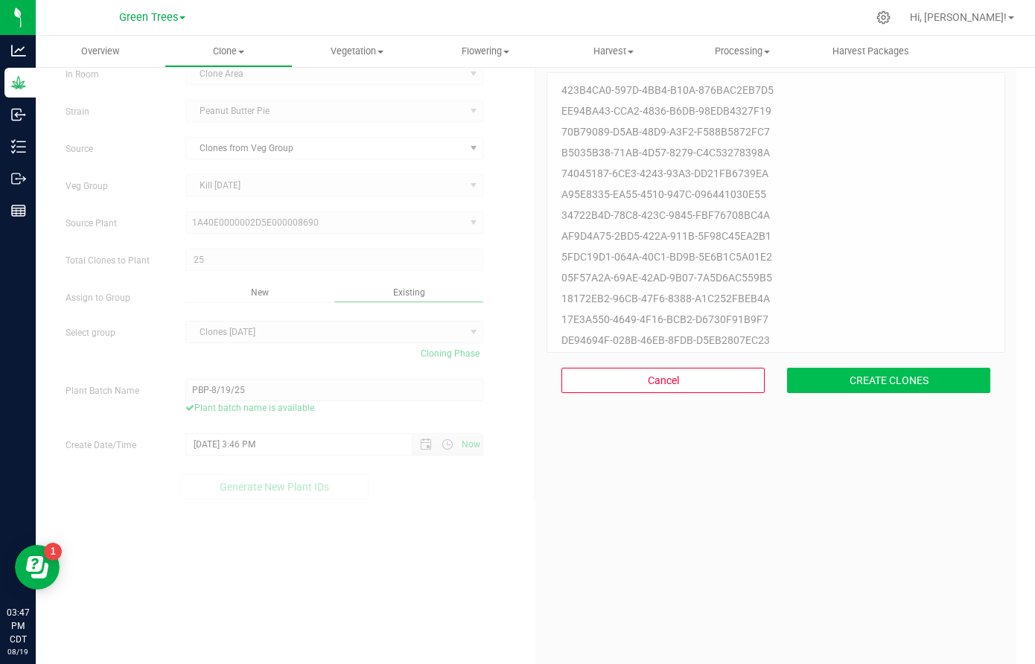
click at [921, 389] on button "CREATE CLONES" at bounding box center [888, 380] width 203 height 25
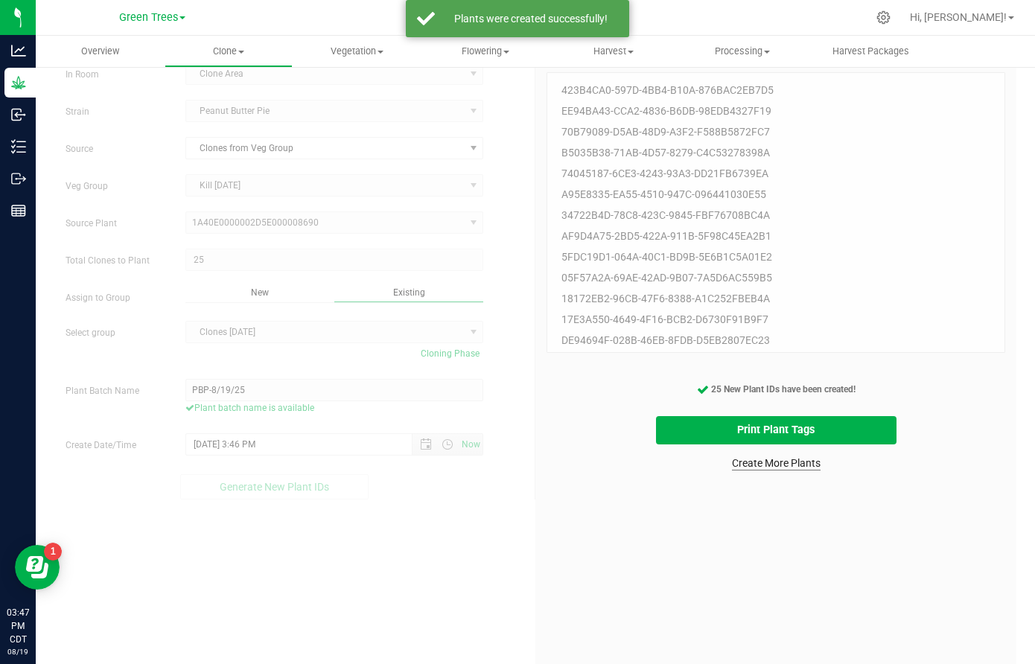
click at [784, 459] on link "Create More Plants" at bounding box center [776, 463] width 89 height 15
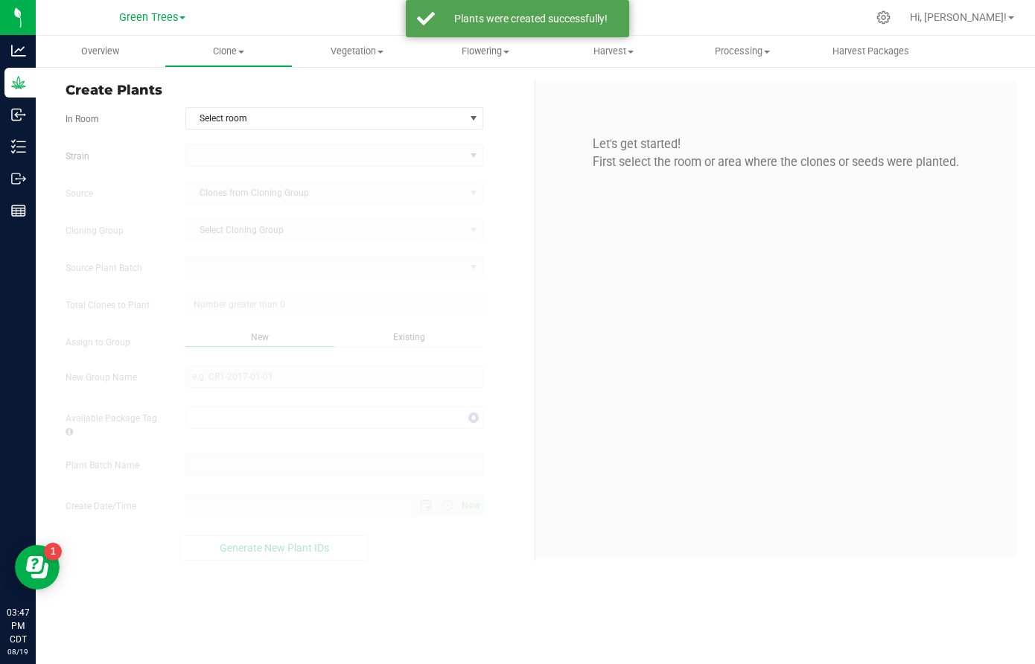
type input "[DATE] 3:47 PM"
click at [250, 119] on span "Select room" at bounding box center [325, 118] width 278 height 21
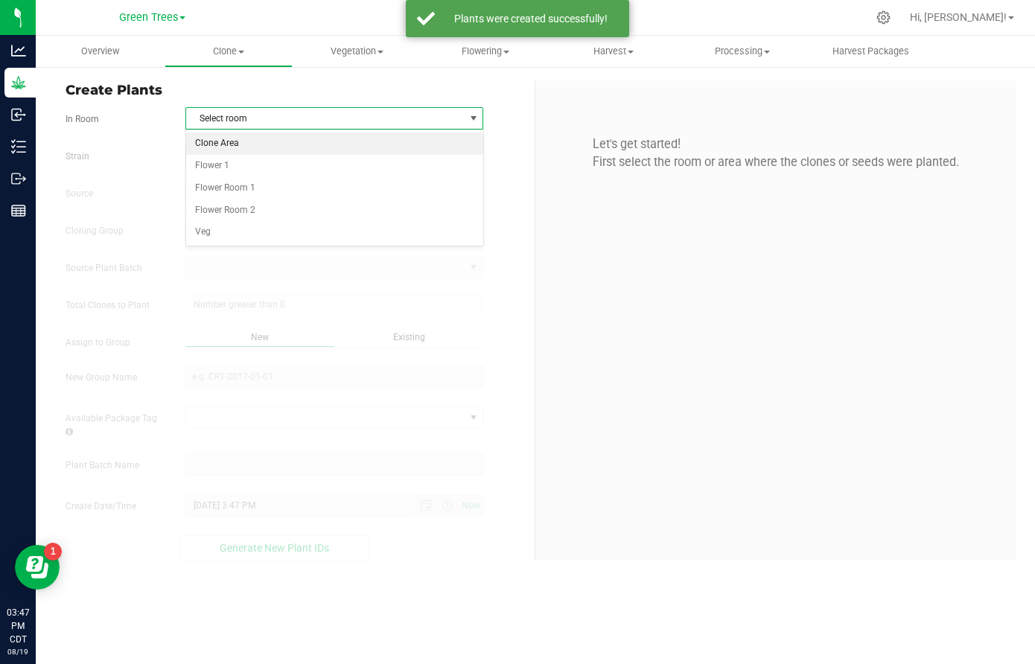
click at [240, 151] on li "Clone Area" at bounding box center [334, 144] width 296 height 22
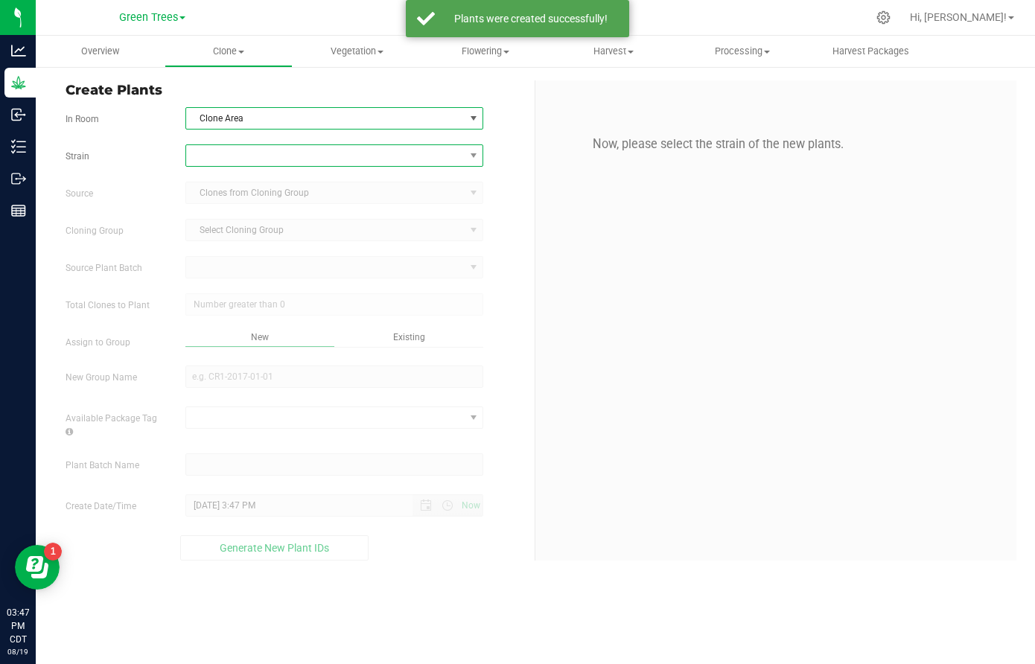
click at [235, 163] on span at bounding box center [325, 155] width 278 height 21
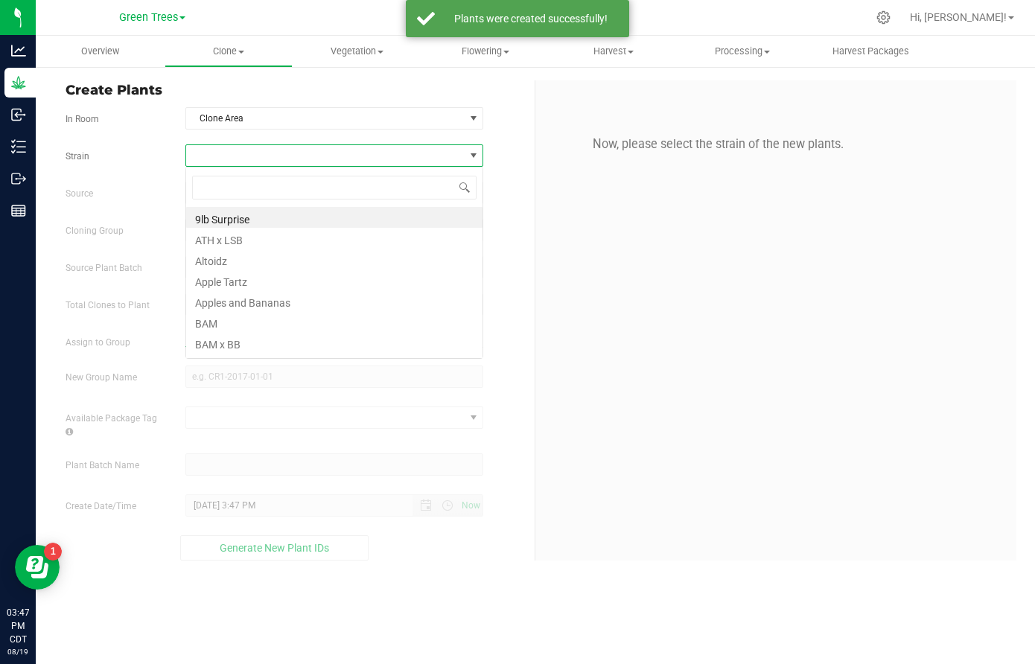
scroll to position [22, 299]
type input "zs"
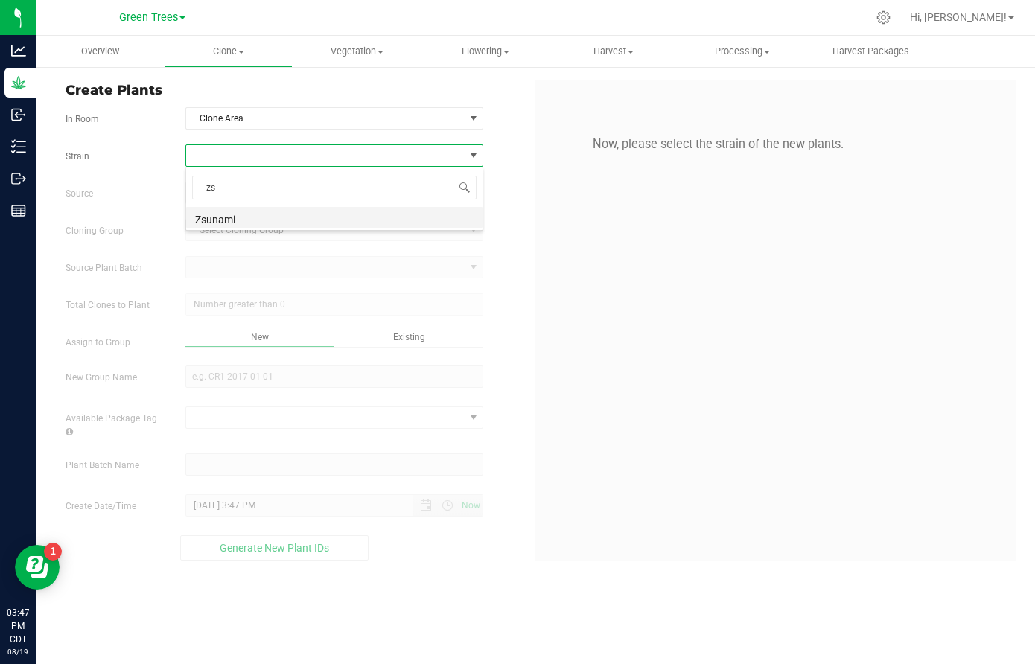
click at [221, 221] on li "Zsunami" at bounding box center [334, 217] width 296 height 21
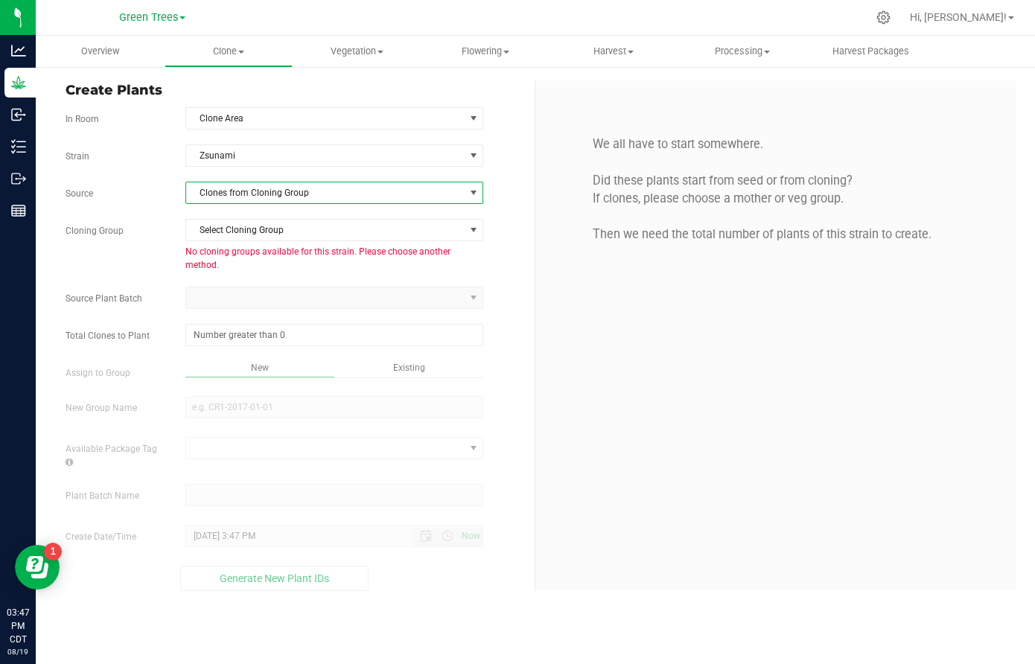
click at [228, 198] on span "Clones from Cloning Group" at bounding box center [325, 193] width 278 height 21
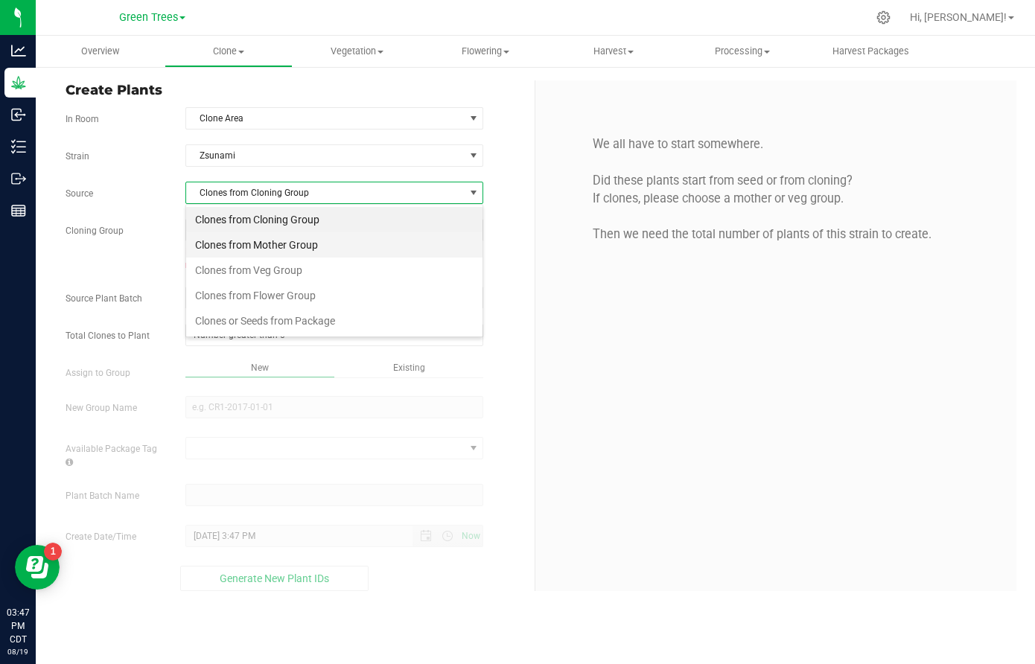
scroll to position [22, 299]
click at [240, 275] on li "Clones from Veg Group" at bounding box center [334, 270] width 296 height 25
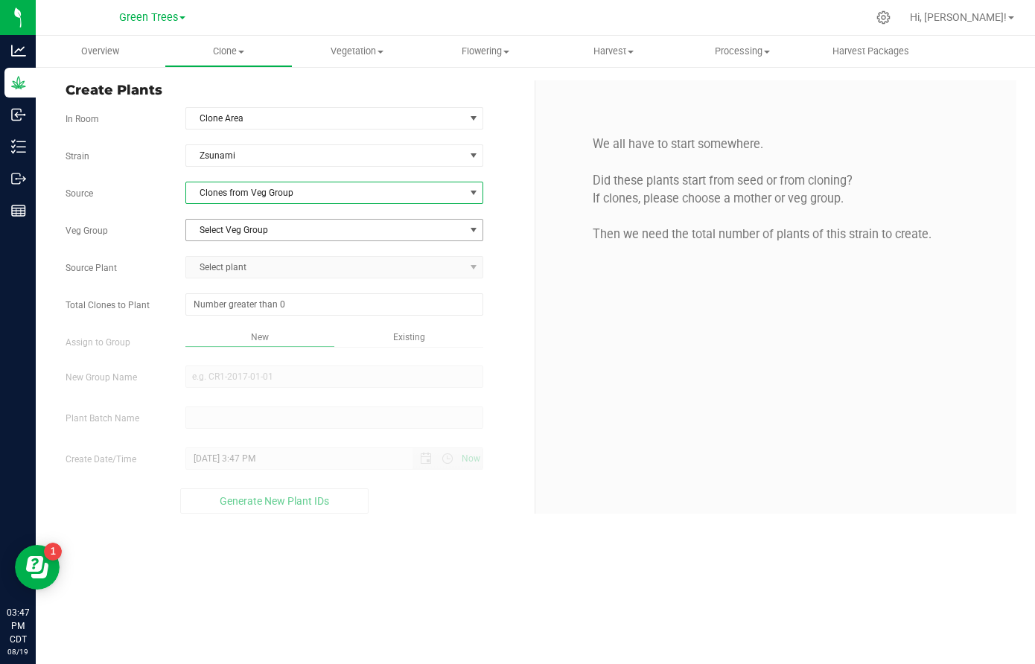
click at [235, 236] on span "Select Veg Group" at bounding box center [325, 230] width 278 height 21
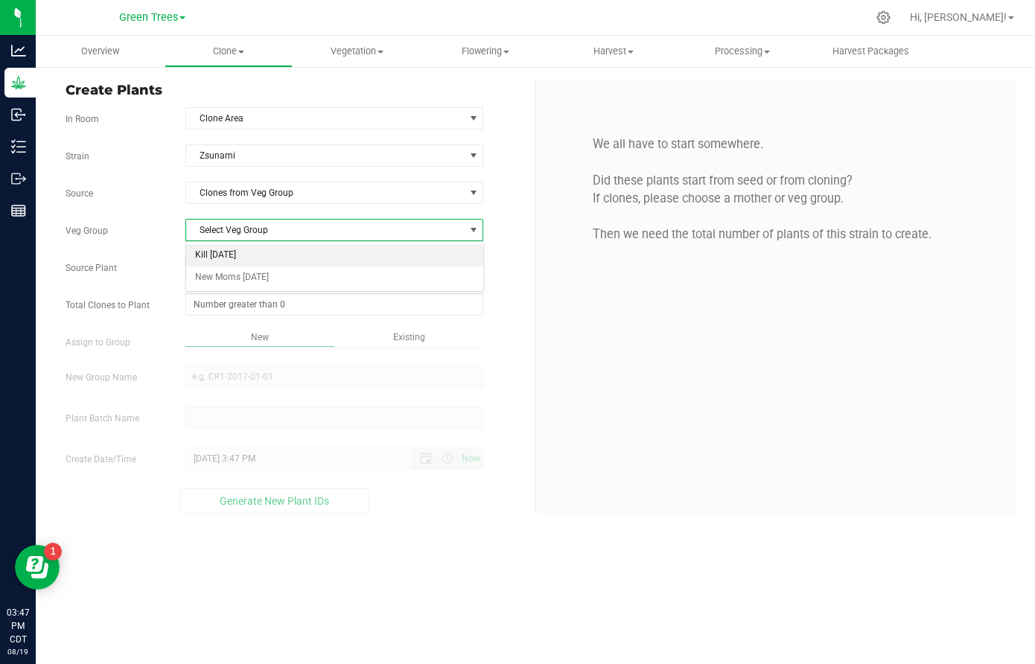
click at [235, 254] on li "Kill [DATE]" at bounding box center [334, 255] width 296 height 22
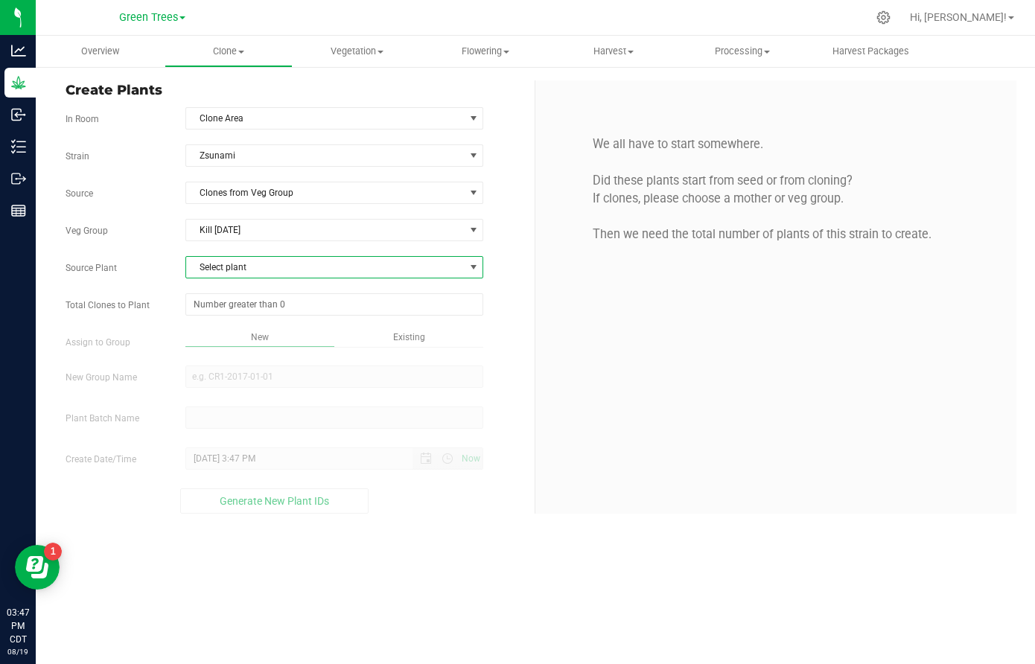
click at [217, 267] on span "Select plant" at bounding box center [325, 267] width 278 height 21
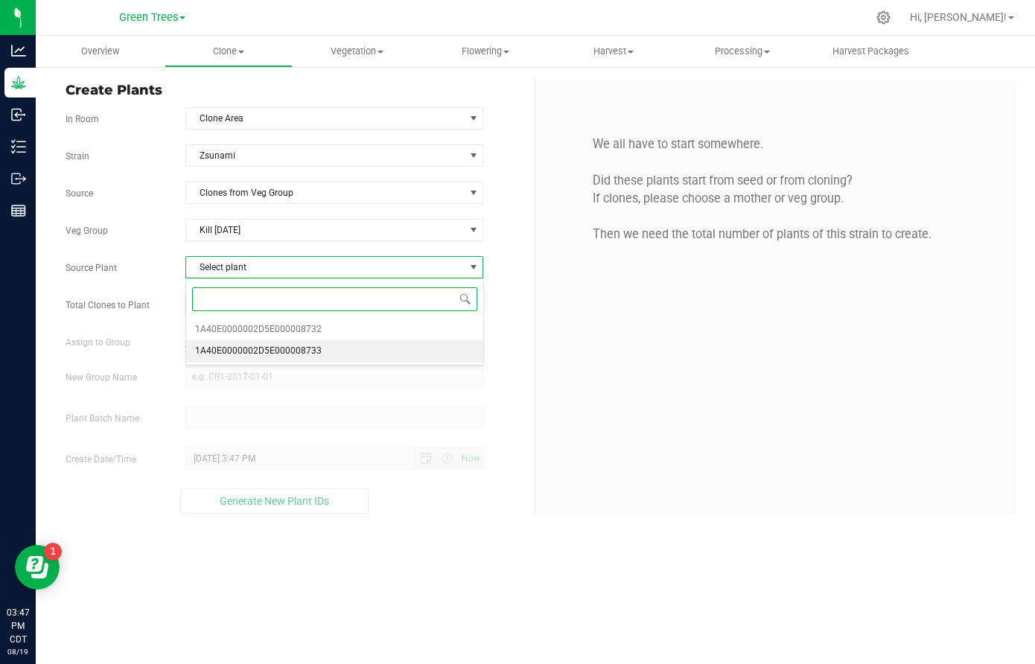
click at [235, 346] on span "1A40E0000002D5E000008733" at bounding box center [258, 351] width 127 height 19
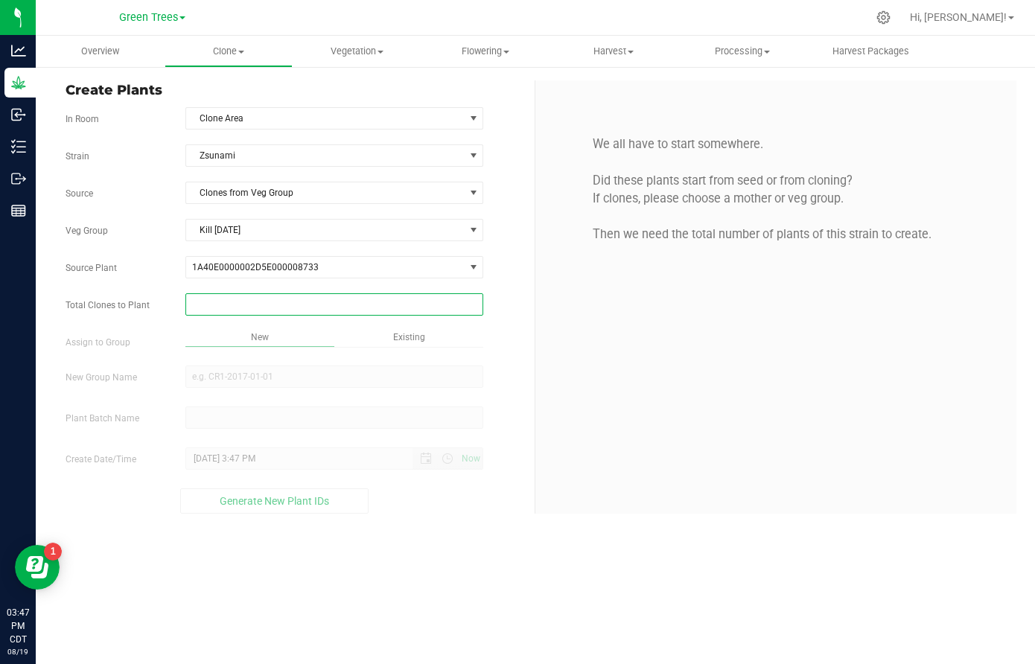
click at [229, 305] on span at bounding box center [334, 304] width 298 height 22
type input "56"
click at [418, 331] on div "Overview Clone Create plants Cloning groups Cloning plant batches Apply to plan…" at bounding box center [536, 350] width 1000 height 629
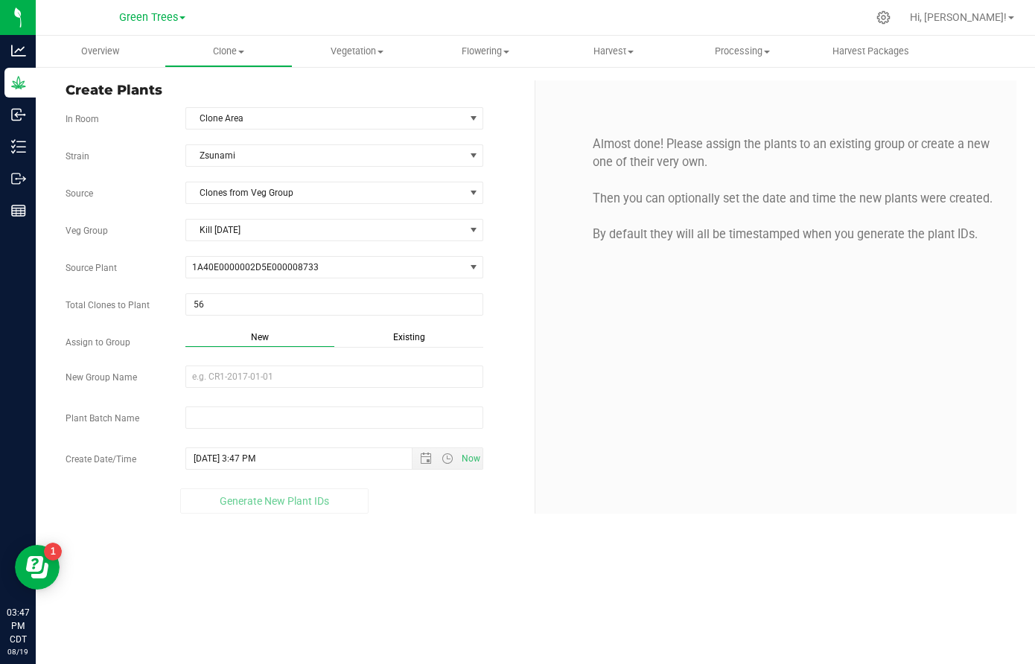
click at [405, 337] on span "Existing" at bounding box center [409, 337] width 32 height 10
click at [276, 380] on span "Select Plant Group" at bounding box center [325, 376] width 278 height 21
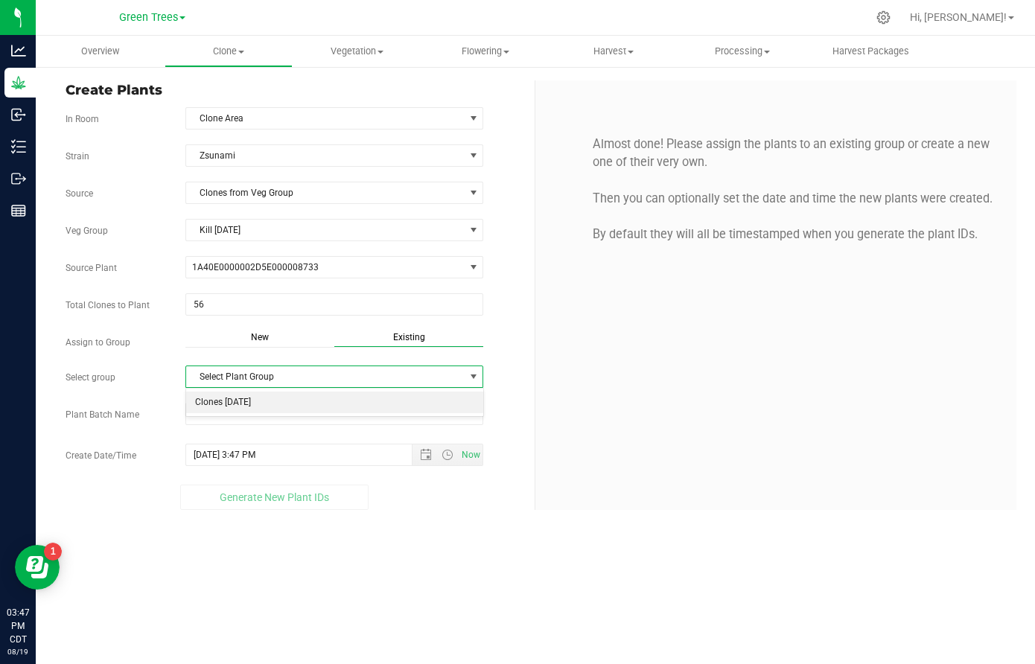
click at [253, 407] on li "Clones [DATE]" at bounding box center [334, 403] width 296 height 22
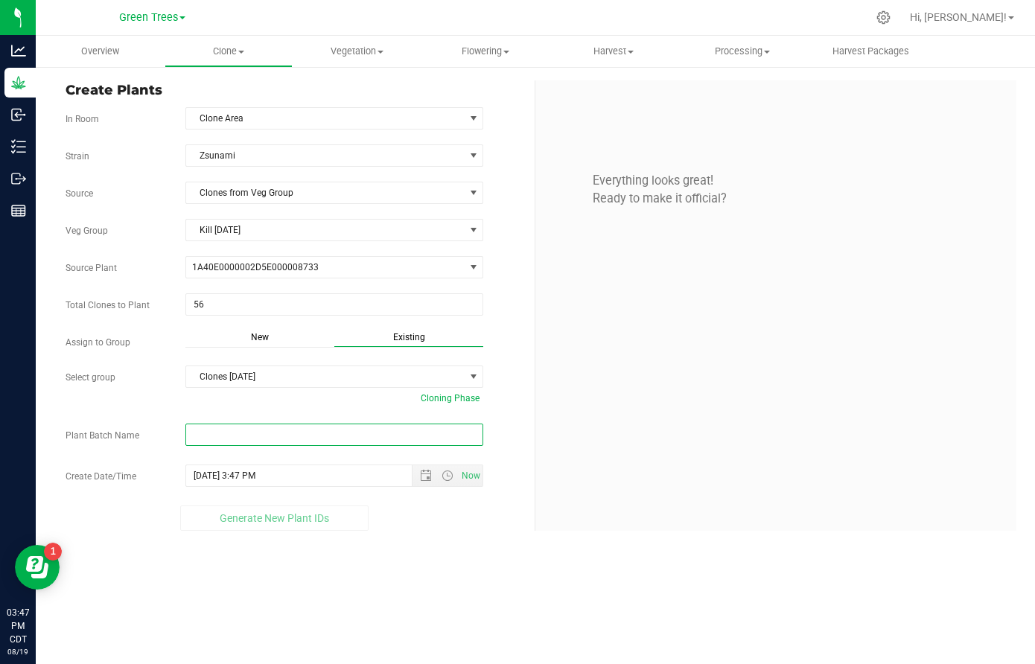
click at [209, 437] on input "text" at bounding box center [334, 435] width 298 height 22
paste input "-8/19/25"
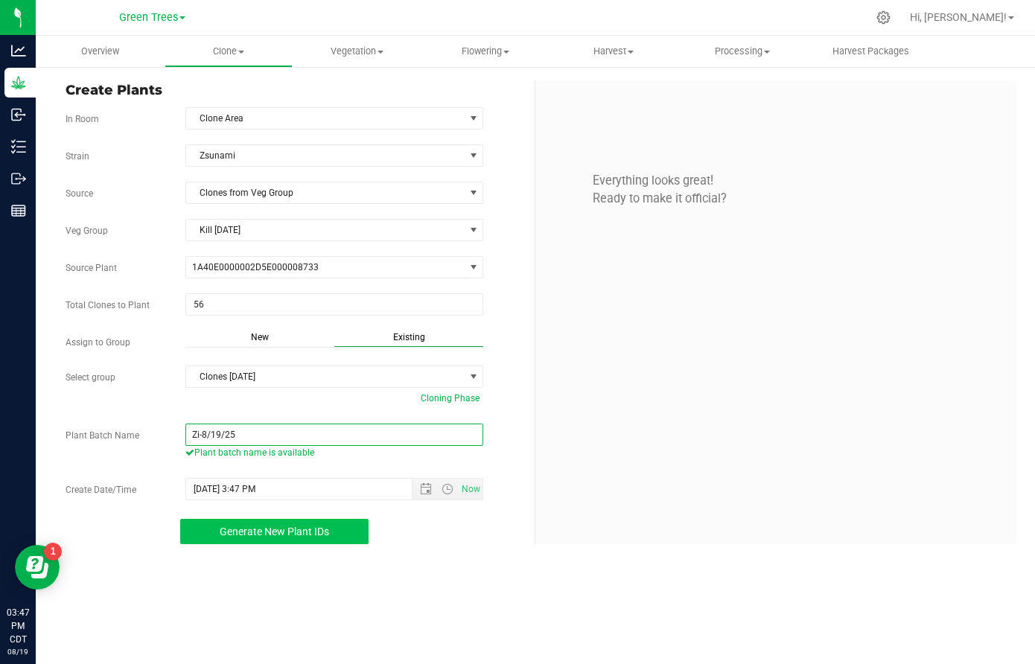
type input "Zi-8/19/25"
click at [296, 535] on span "Generate New Plant IDs" at bounding box center [275, 532] width 110 height 12
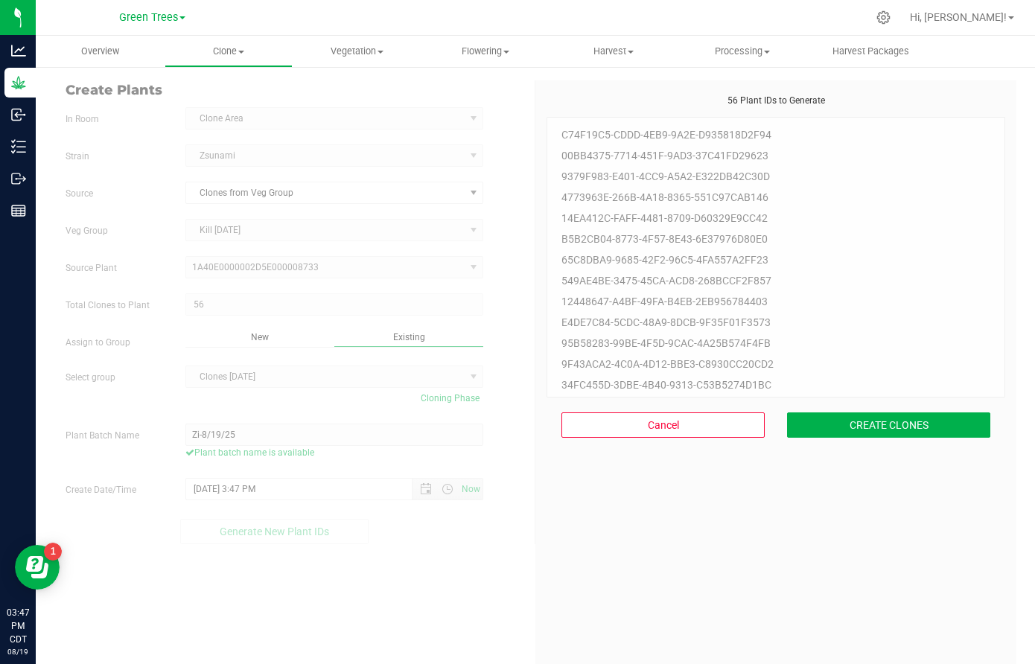
scroll to position [45, 0]
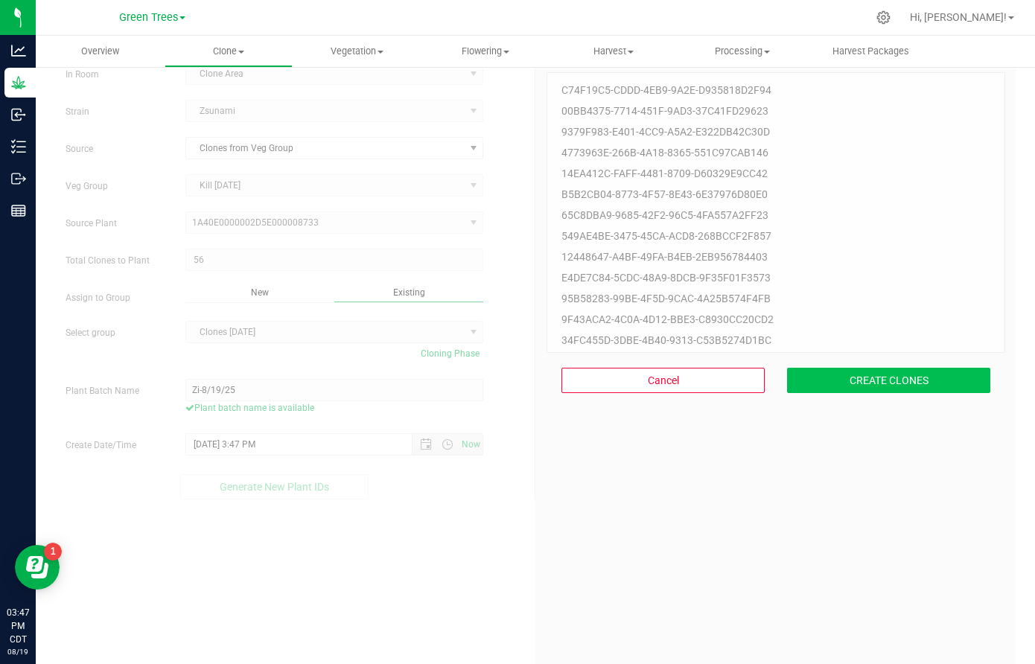
click at [929, 380] on button "CREATE CLONES" at bounding box center [888, 380] width 203 height 25
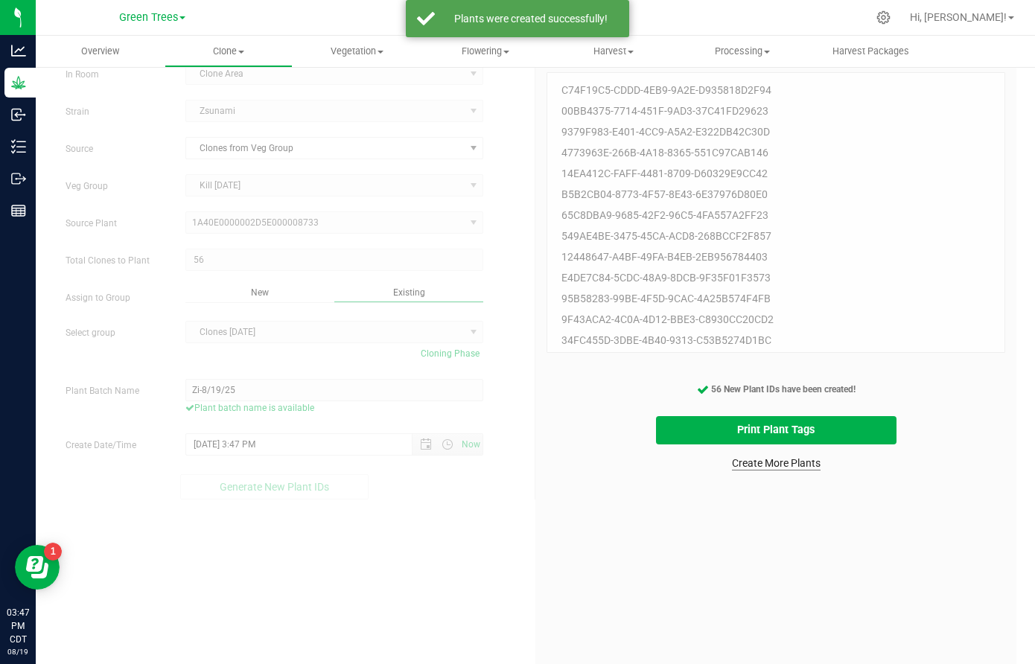
click at [789, 466] on link "Create More Plants" at bounding box center [776, 463] width 89 height 15
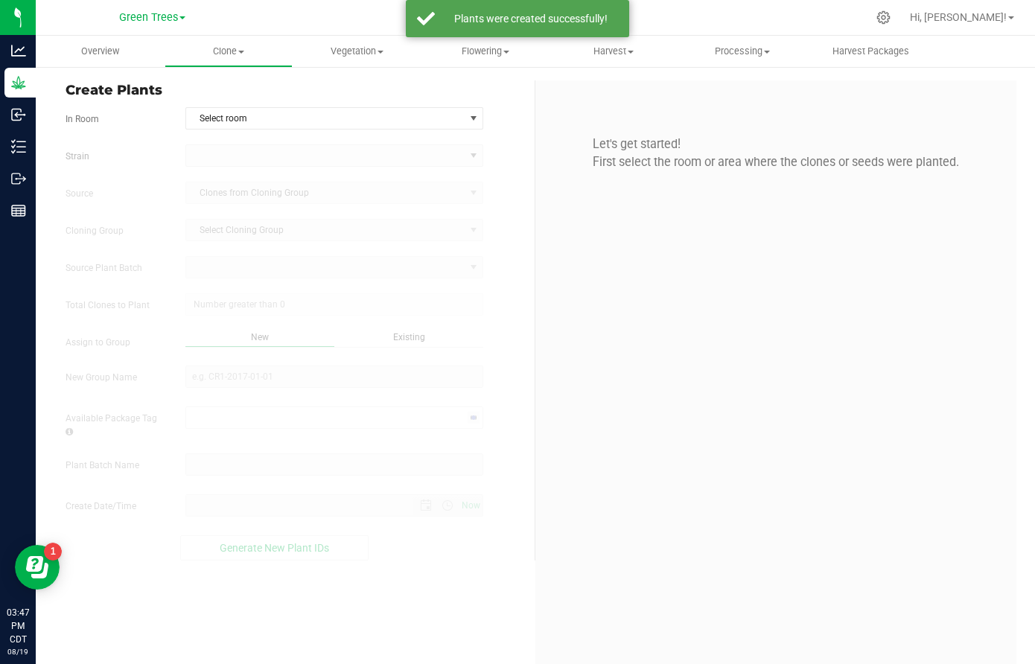
type input "[DATE] 3:47 PM"
click at [247, 109] on span "Select room" at bounding box center [325, 118] width 278 height 21
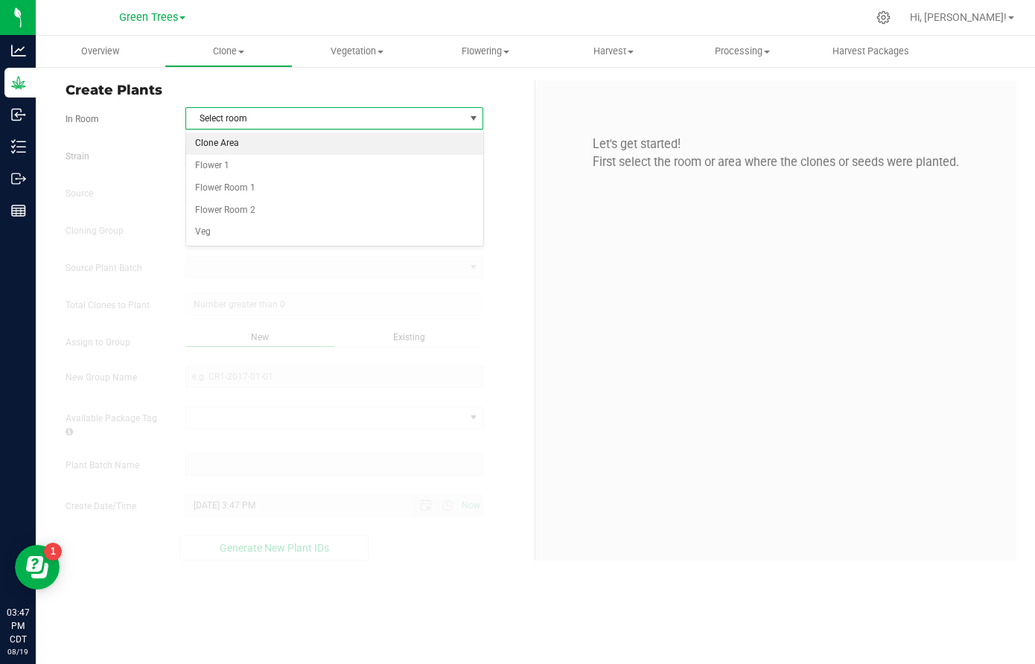
click at [242, 143] on li "Clone Area" at bounding box center [334, 144] width 296 height 22
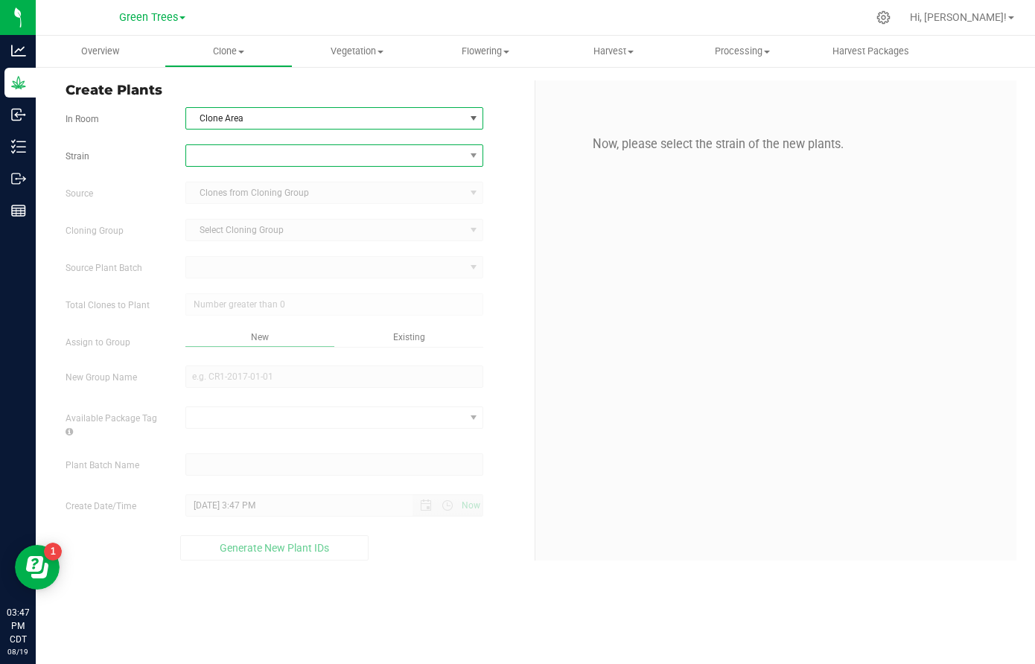
click at [236, 157] on span at bounding box center [325, 155] width 278 height 21
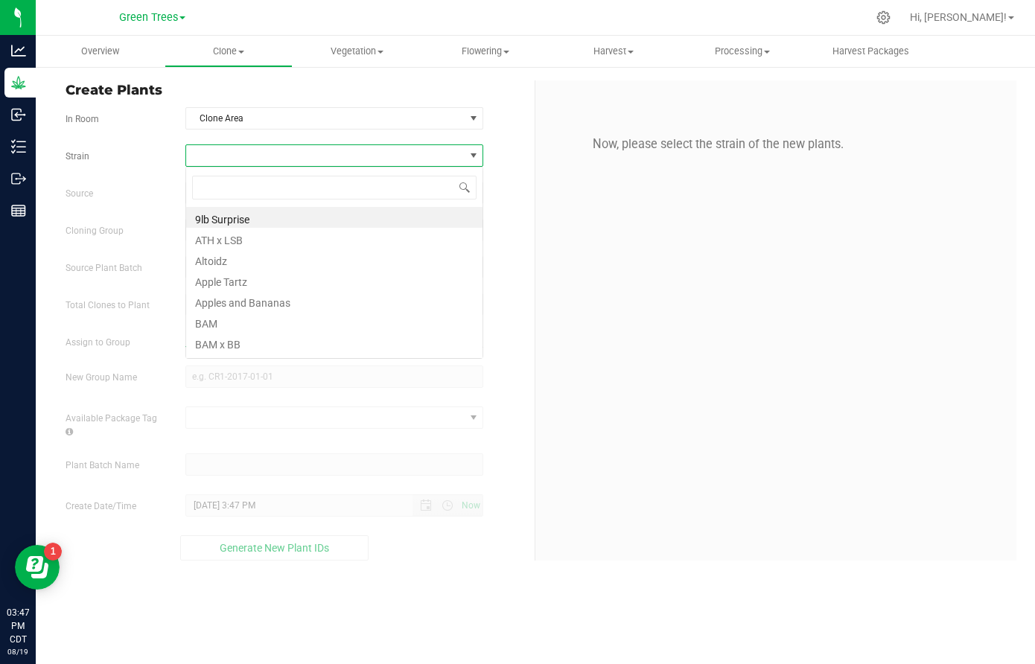
scroll to position [22, 299]
type input "zec"
click at [232, 212] on li "ZeClair" at bounding box center [334, 217] width 296 height 21
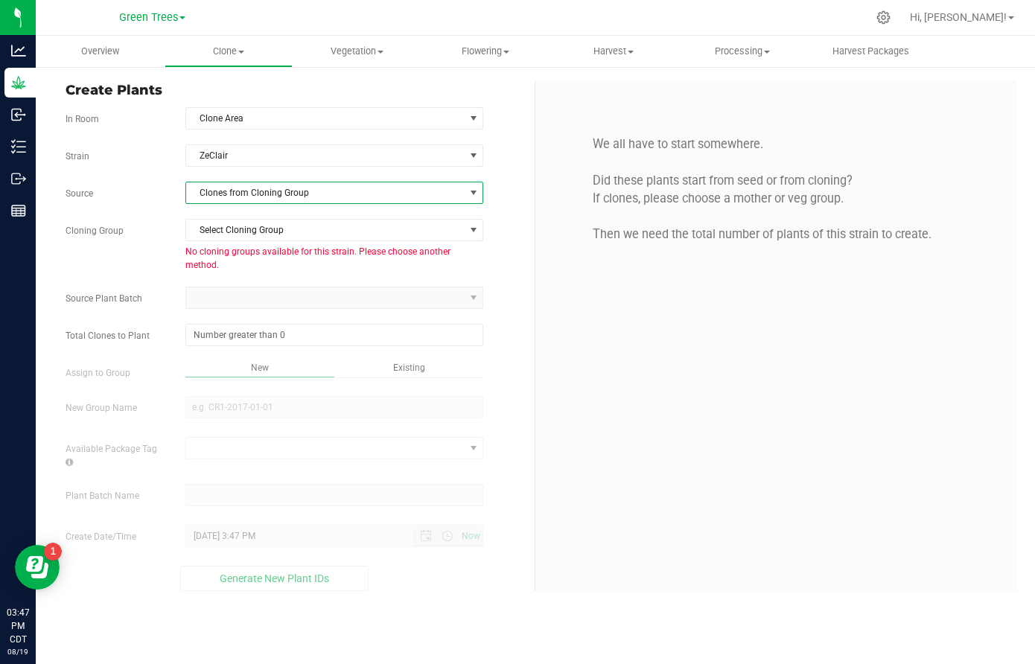
click at [232, 197] on span "Clones from Cloning Group" at bounding box center [325, 193] width 278 height 21
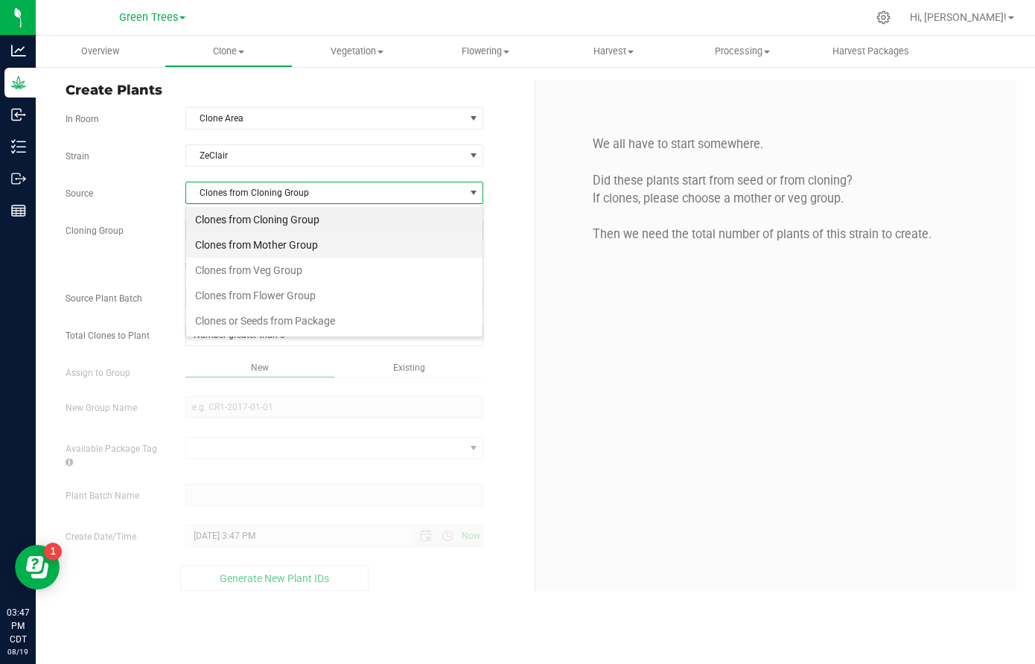
scroll to position [22, 299]
click at [236, 276] on li "Clones from Veg Group" at bounding box center [334, 270] width 296 height 25
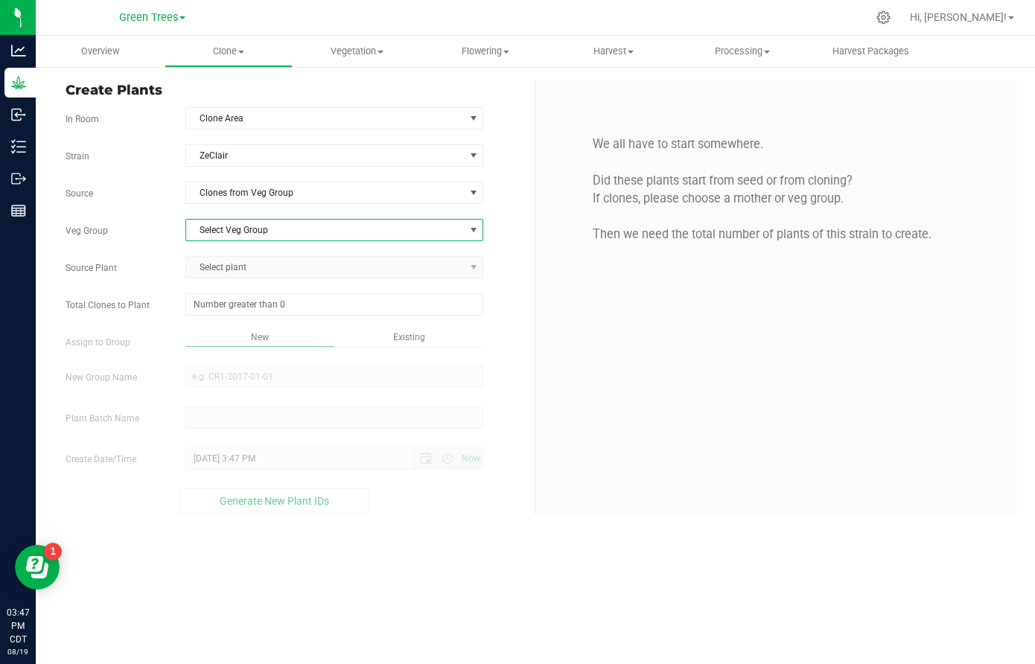
click at [235, 232] on span "Select Veg Group" at bounding box center [325, 230] width 278 height 21
click at [233, 258] on li "New Moms [DATE]" at bounding box center [334, 255] width 296 height 22
click at [218, 267] on span "Select plant" at bounding box center [325, 267] width 278 height 21
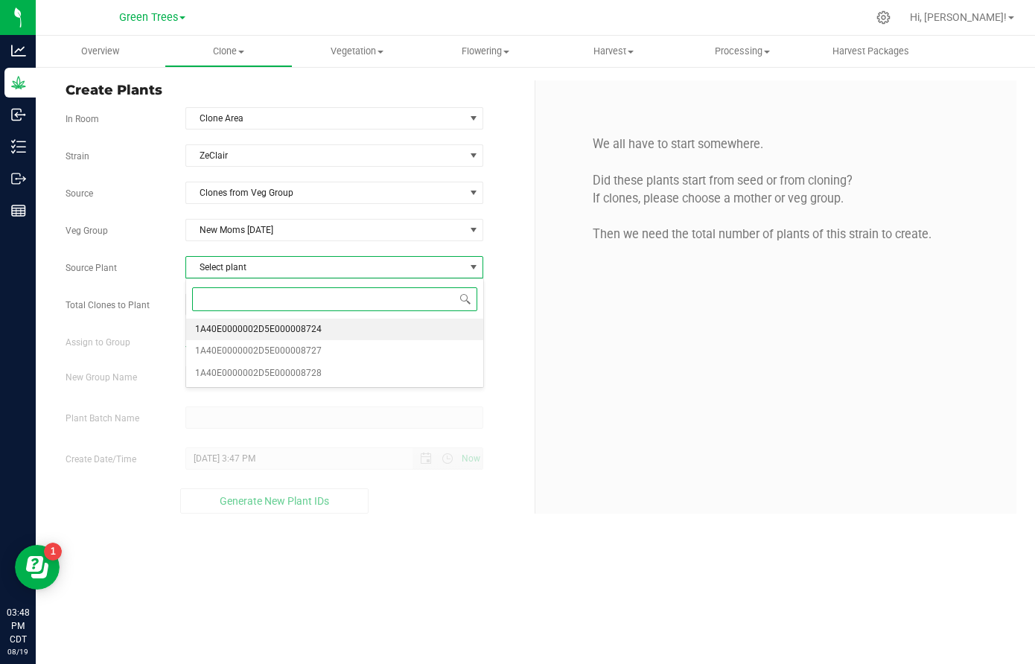
click at [226, 331] on span "1A40E0000002D5E000008724" at bounding box center [258, 329] width 127 height 19
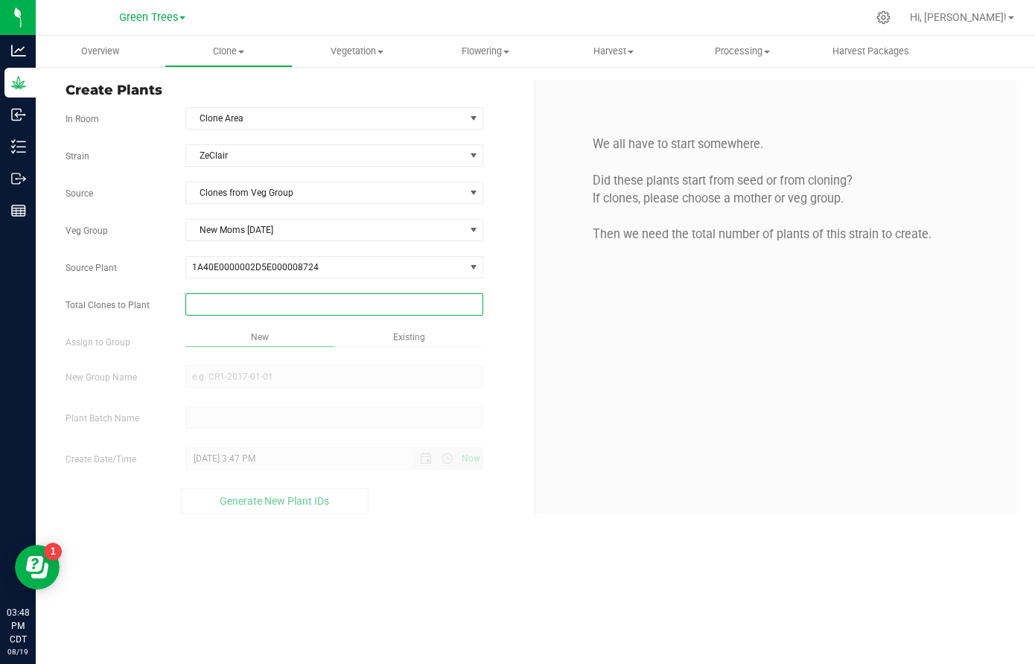
click at [220, 305] on span at bounding box center [334, 304] width 298 height 22
type input "22"
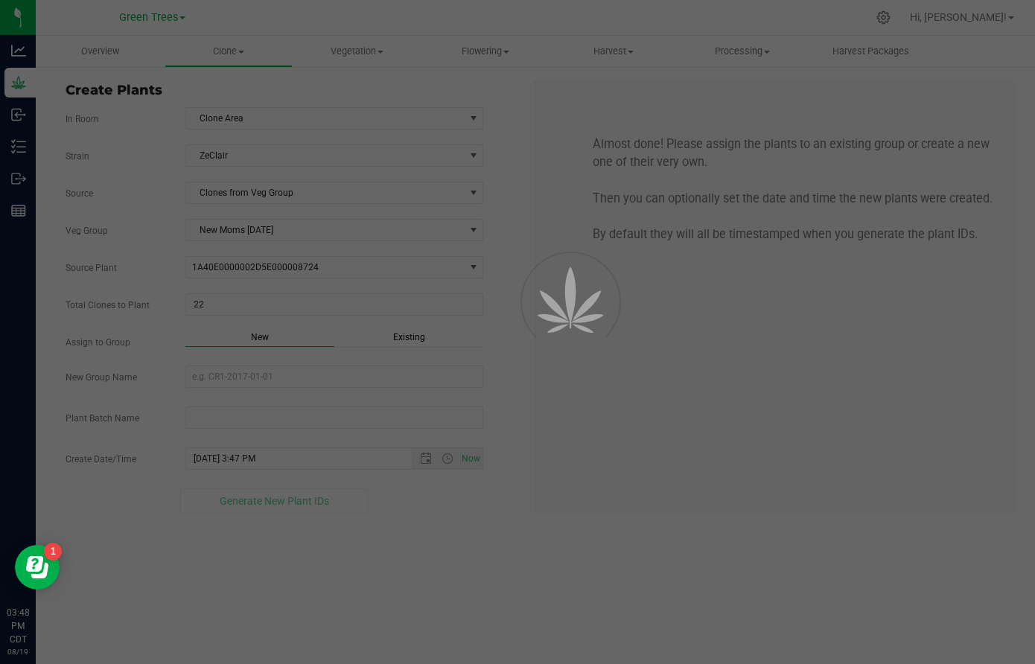
click at [399, 332] on div "Overview Clone Create plants Cloning groups Cloning plant batches Apply to plan…" at bounding box center [536, 350] width 1000 height 629
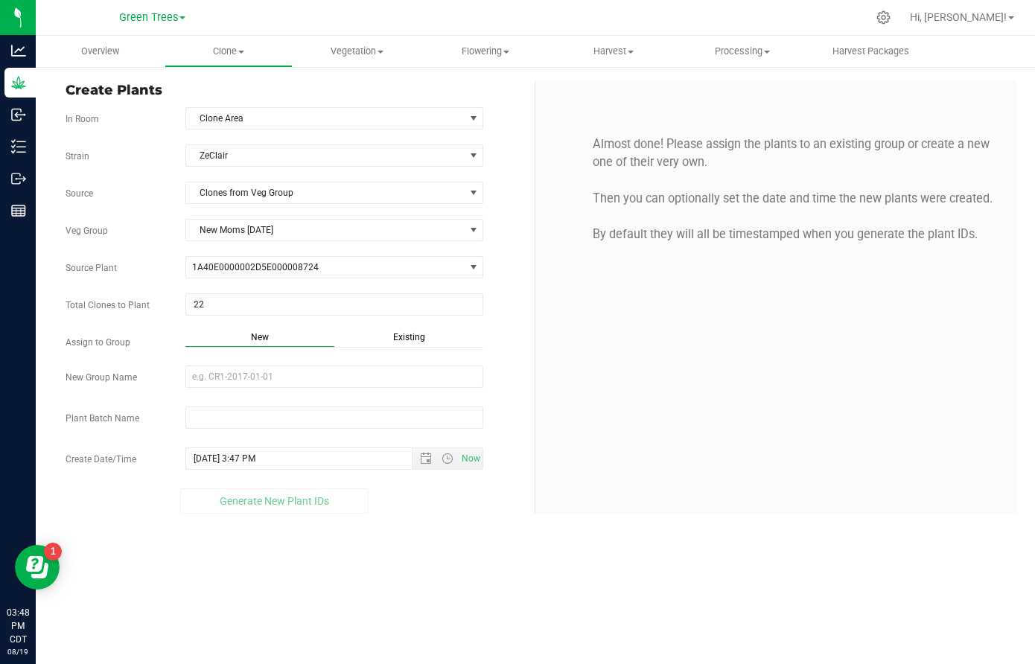
click at [410, 337] on span "Existing" at bounding box center [409, 337] width 32 height 10
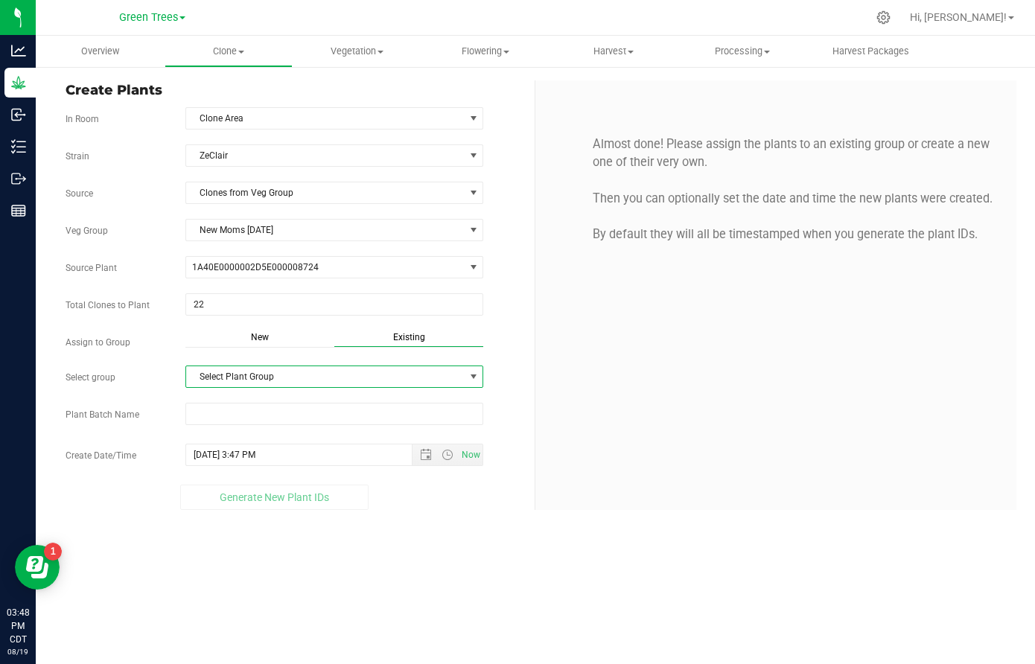
click at [266, 375] on span "Select Plant Group" at bounding box center [325, 376] width 278 height 21
click at [253, 399] on li "Clones [DATE]" at bounding box center [334, 403] width 296 height 22
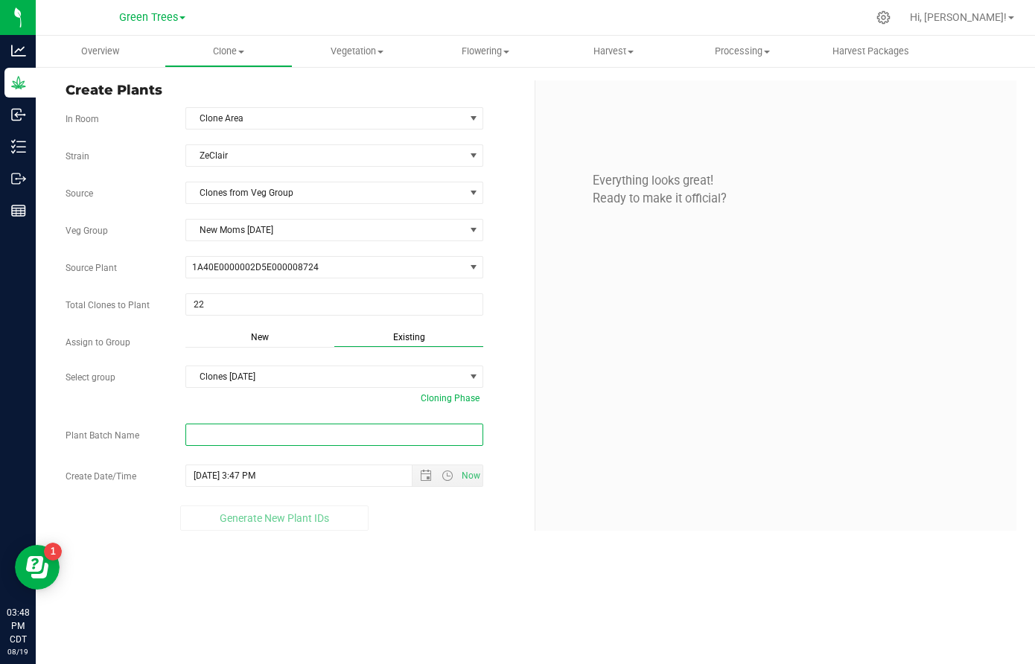
click at [216, 434] on input "text" at bounding box center [334, 435] width 298 height 22
paste input "-8/19/25"
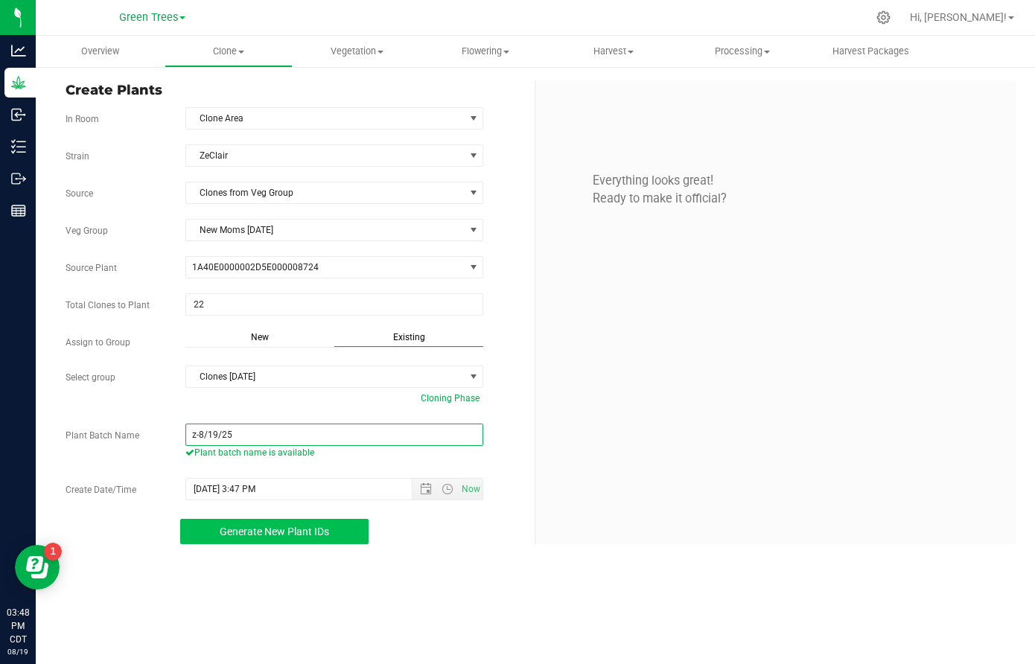
type input "z-8/19/25"
click at [302, 531] on span "Generate New Plant IDs" at bounding box center [275, 532] width 110 height 12
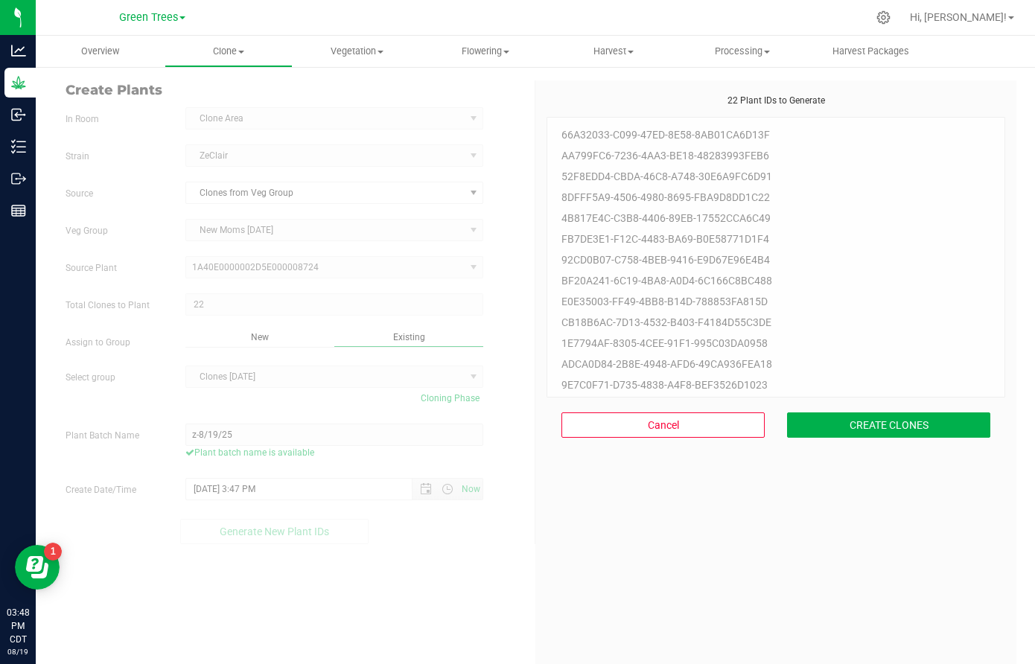
scroll to position [45, 0]
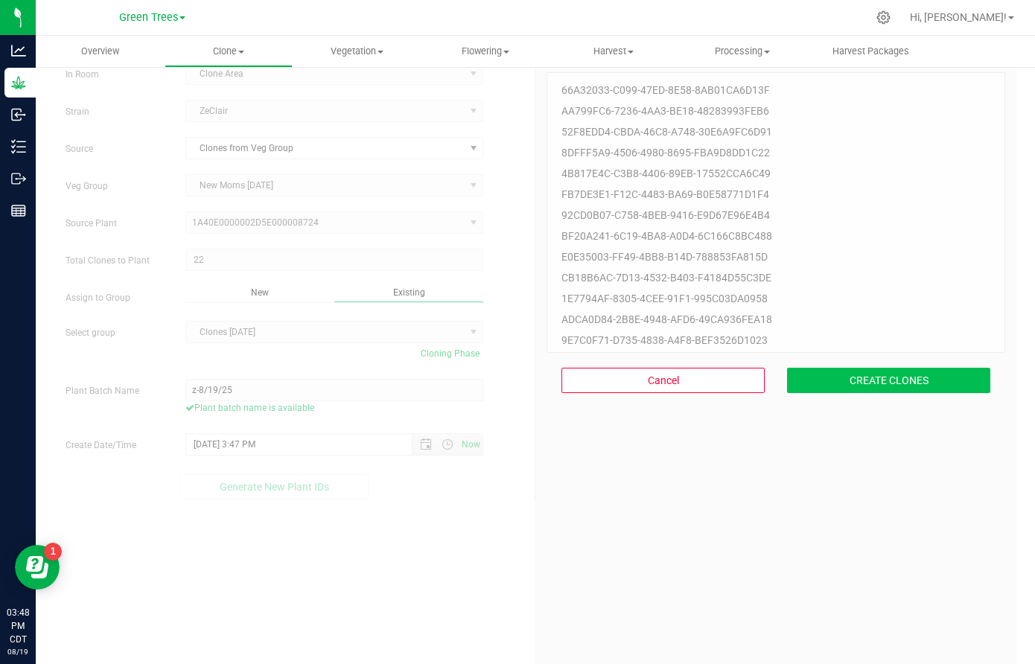
click at [886, 385] on button "CREATE CLONES" at bounding box center [888, 380] width 203 height 25
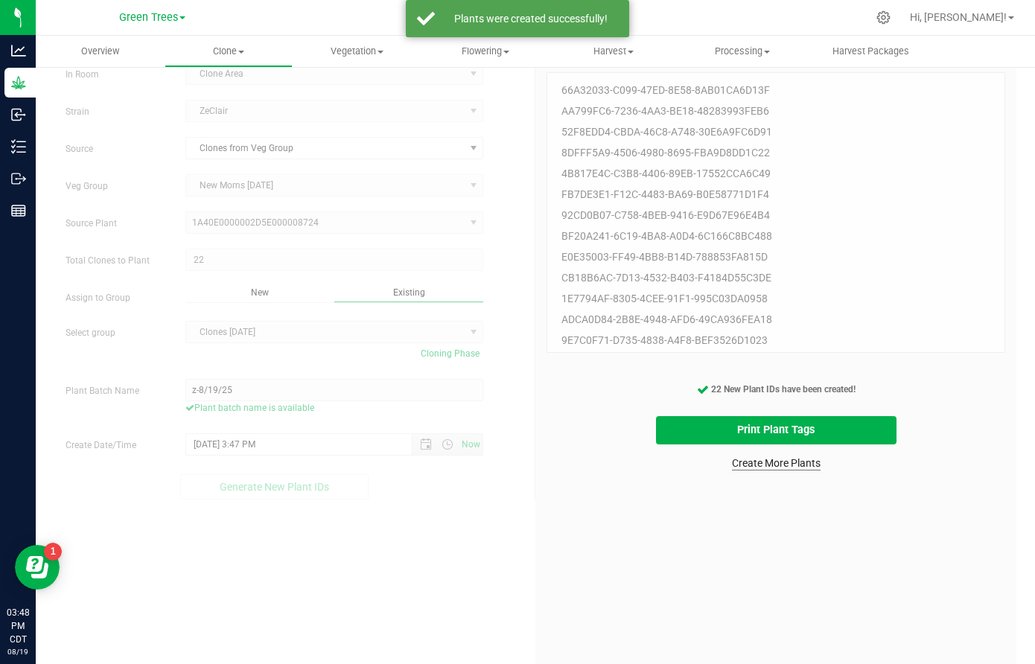
click at [777, 466] on link "Create More Plants" at bounding box center [776, 463] width 89 height 15
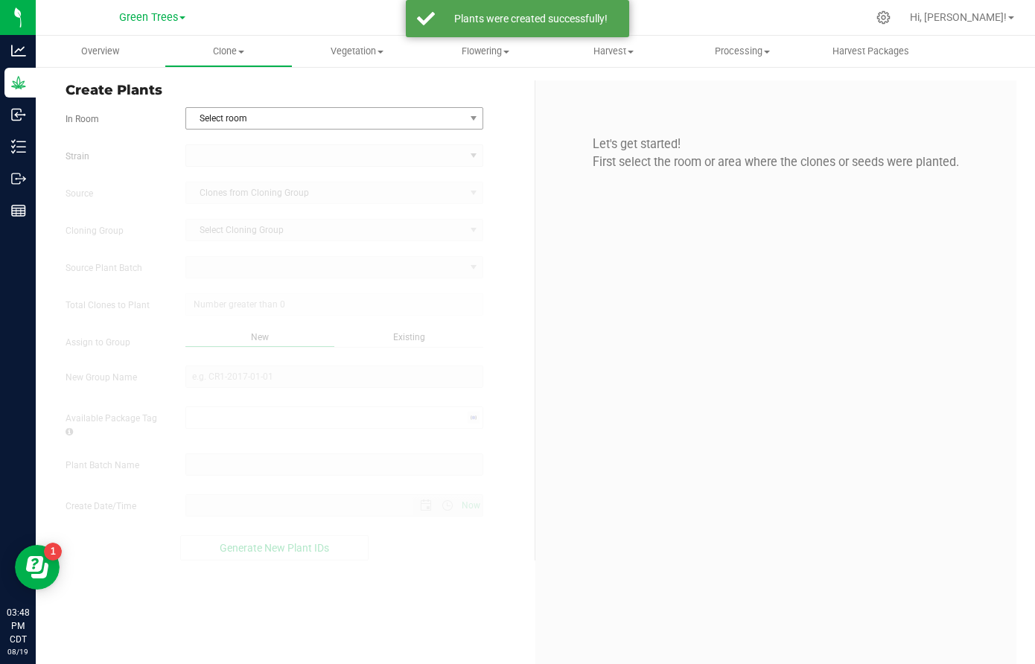
type input "[DATE] 3:48 PM"
click at [234, 118] on span "Select room" at bounding box center [325, 118] width 278 height 21
click at [232, 142] on li "Clone Area" at bounding box center [334, 144] width 296 height 22
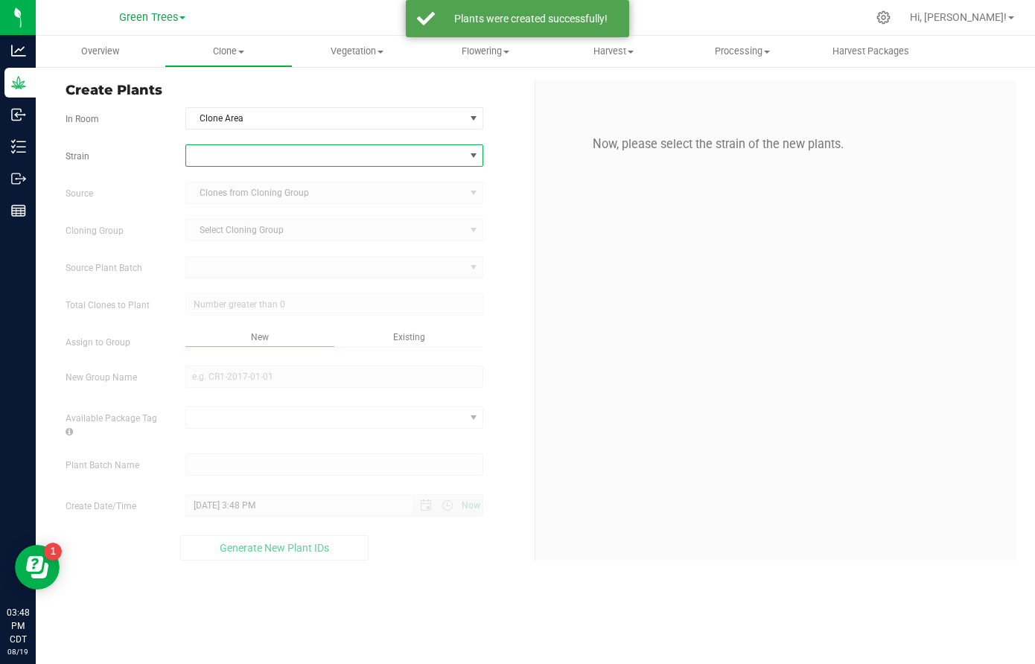
click at [222, 153] on span at bounding box center [325, 155] width 278 height 21
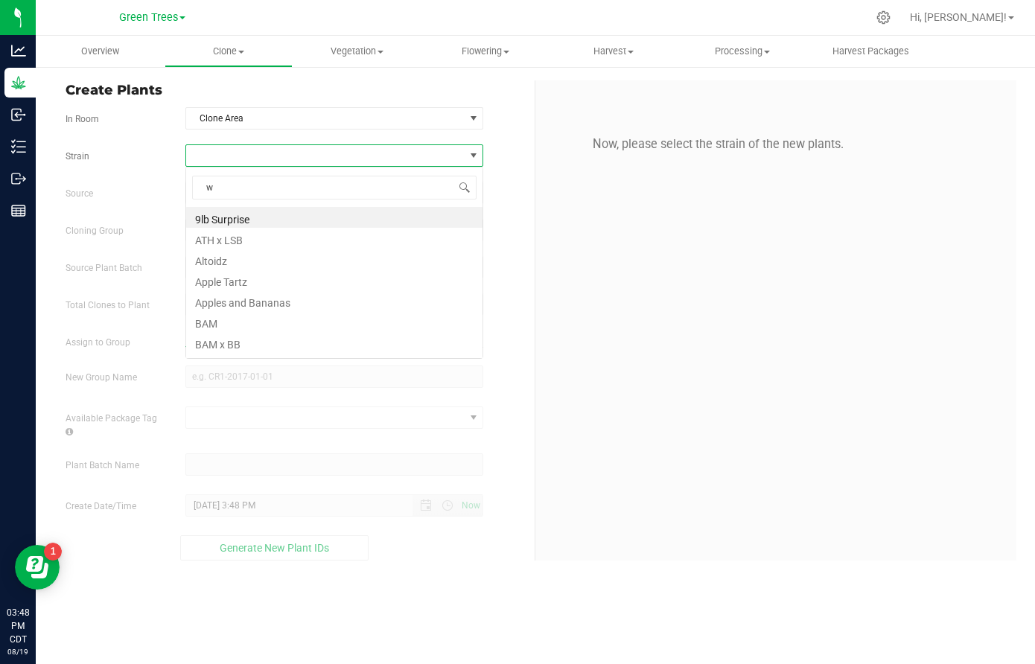
scroll to position [22, 299]
type input "waf"
click at [225, 214] on li "Waffles" at bounding box center [334, 217] width 296 height 21
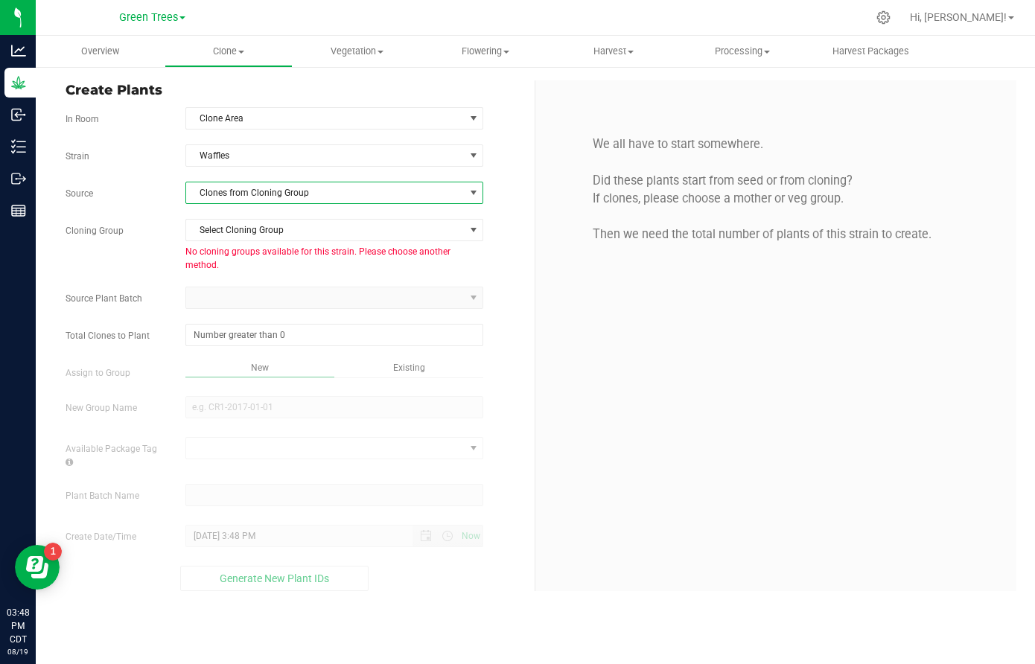
click at [223, 196] on span "Clones from Cloning Group" at bounding box center [325, 193] width 278 height 21
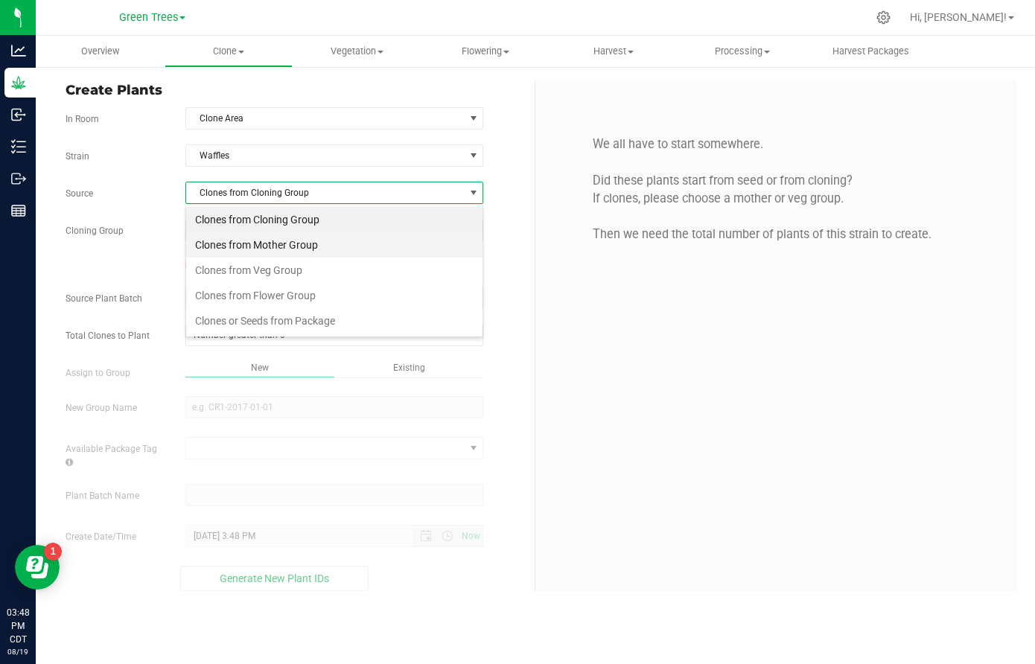
scroll to position [22, 299]
click at [230, 267] on li "Clones from Veg Group" at bounding box center [334, 270] width 296 height 25
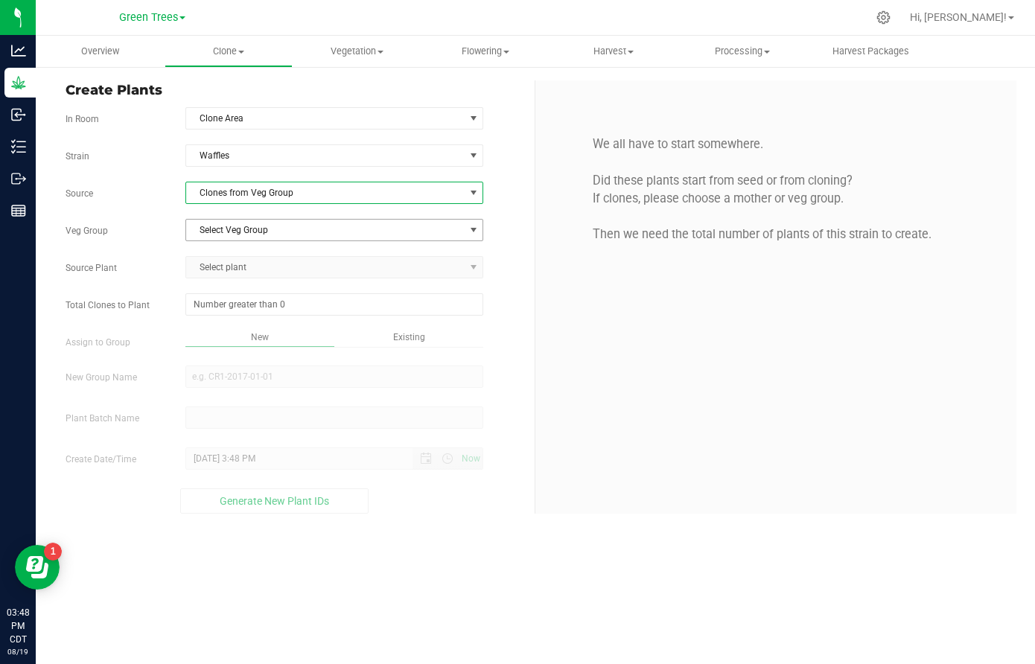
click at [231, 236] on span "Select Veg Group" at bounding box center [325, 230] width 278 height 21
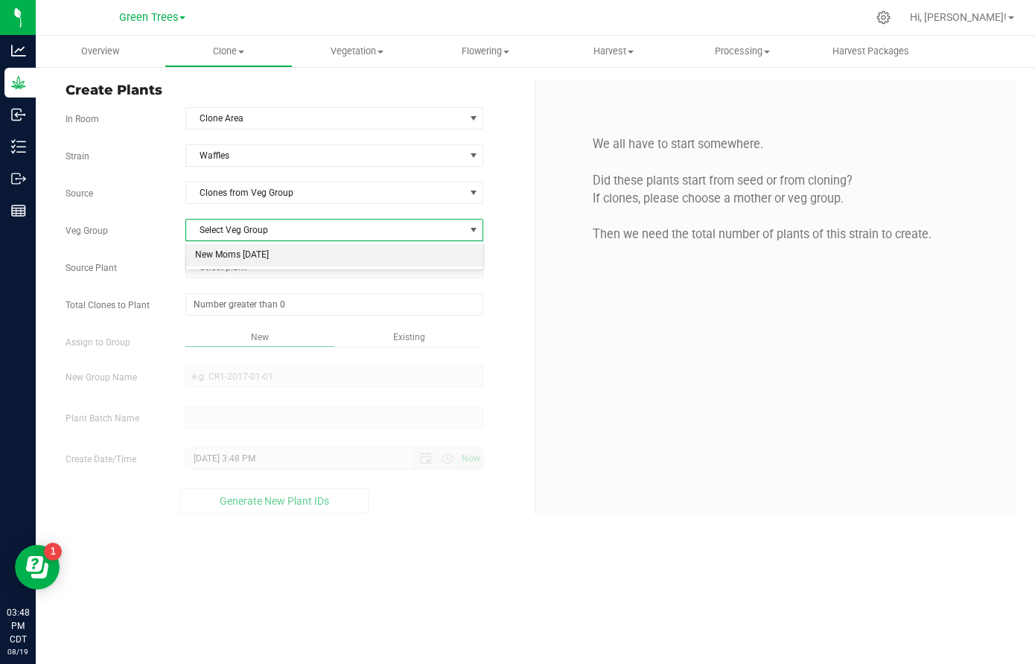
click at [234, 257] on li "New Moms [DATE]" at bounding box center [334, 255] width 296 height 22
click at [230, 271] on span "Select plant" at bounding box center [325, 267] width 278 height 21
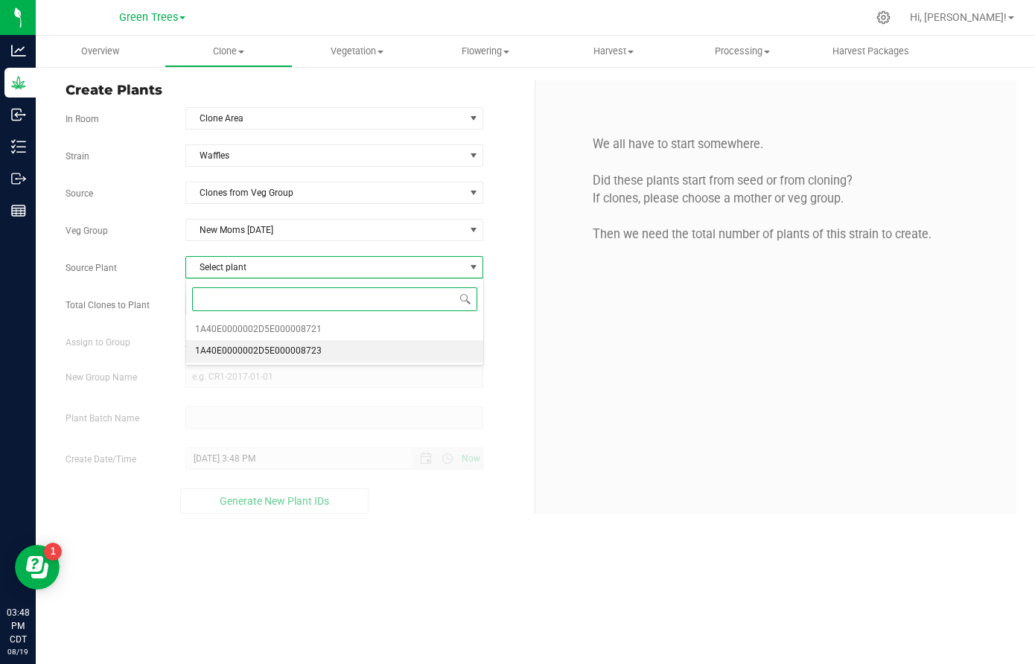
click at [245, 347] on span "1A40E0000002D5E000008723" at bounding box center [258, 351] width 127 height 19
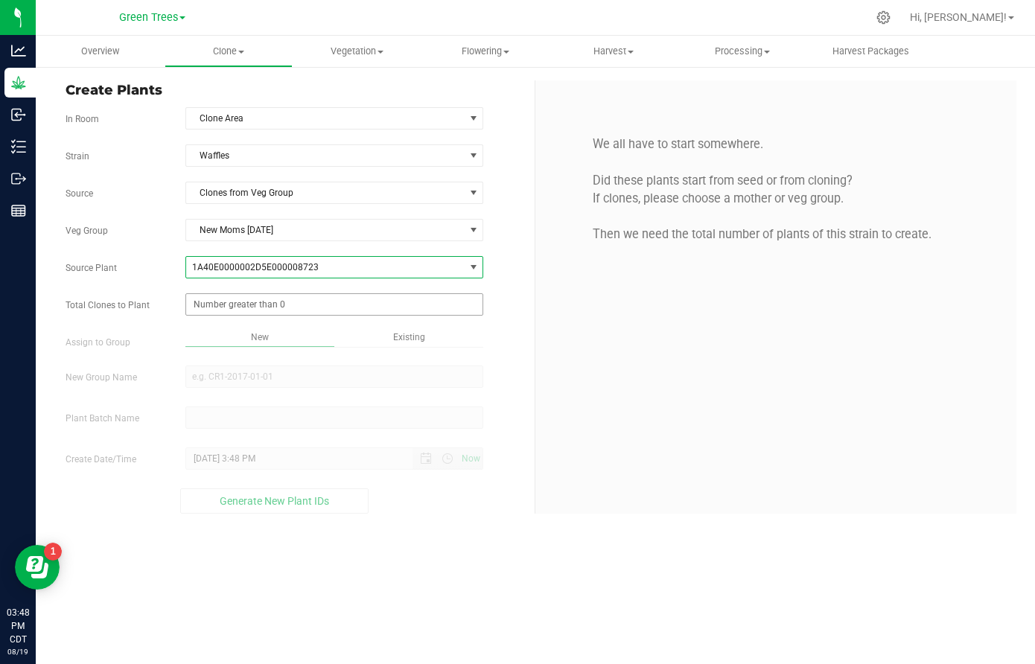
click at [229, 310] on span at bounding box center [334, 304] width 298 height 22
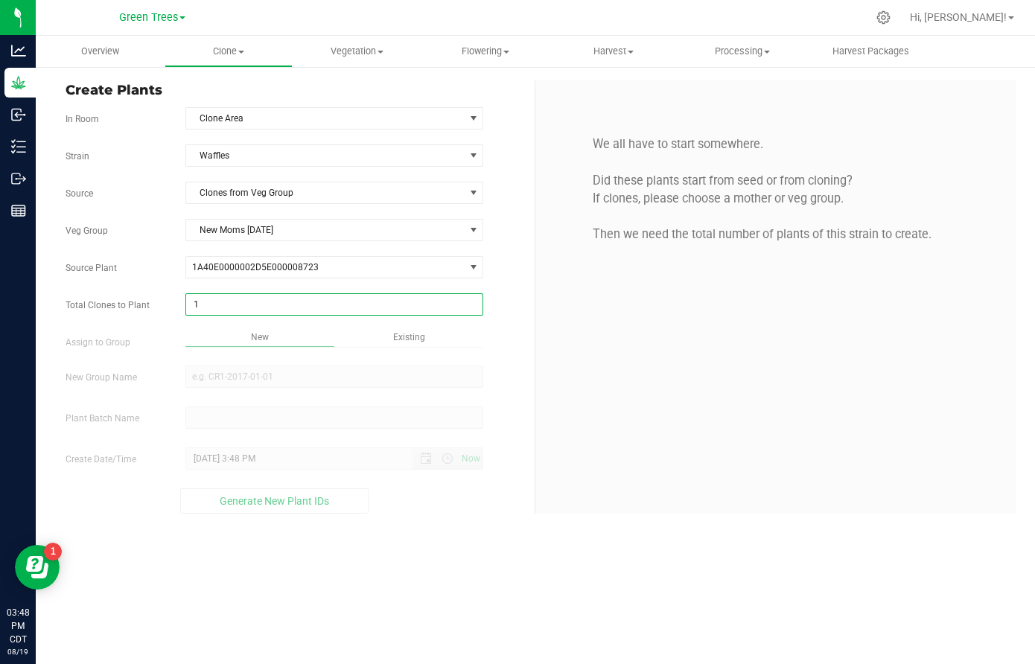
type input "12"
click at [418, 338] on div "Overview Clone Create plants Cloning groups Cloning plant batches Apply to plan…" at bounding box center [536, 350] width 1000 height 629
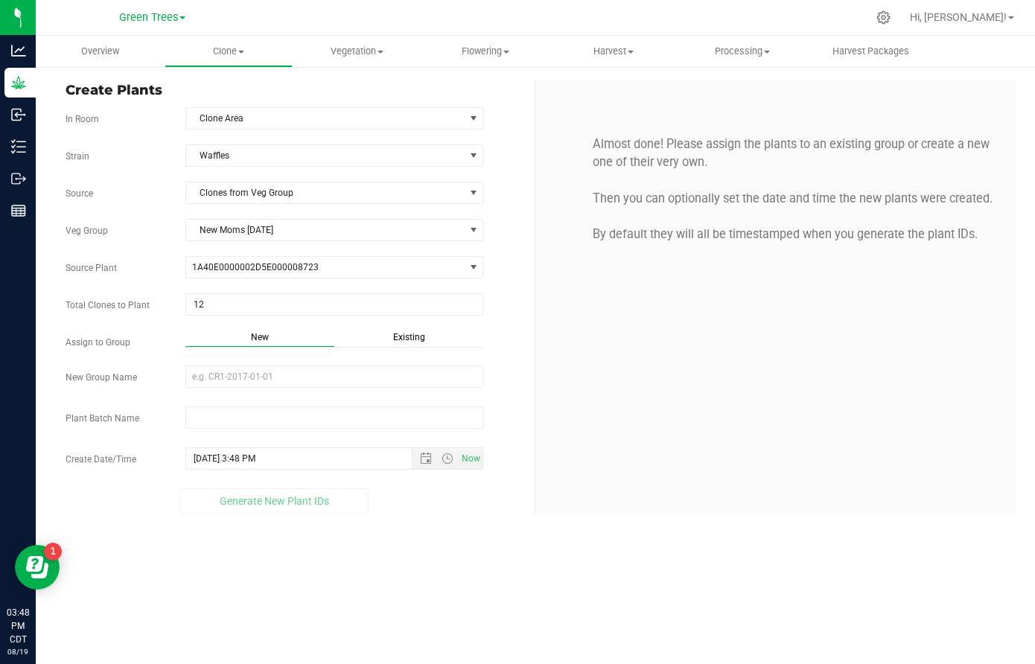
click at [418, 338] on span "Existing" at bounding box center [409, 337] width 32 height 10
click at [277, 377] on span "Select Plant Group" at bounding box center [325, 376] width 278 height 21
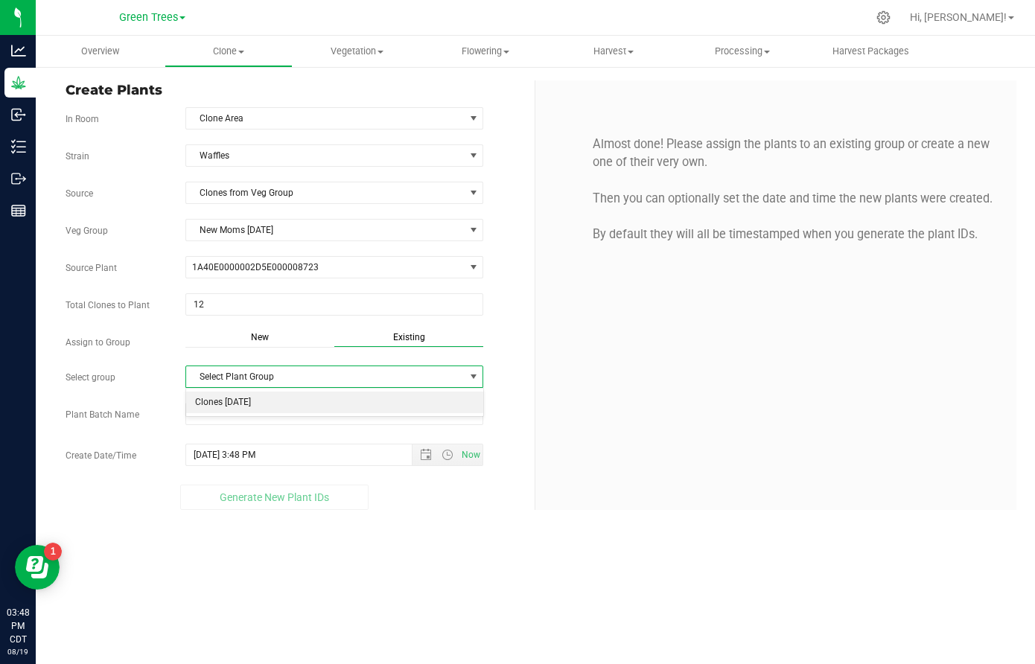
click at [258, 401] on li "Clones [DATE]" at bounding box center [334, 403] width 296 height 22
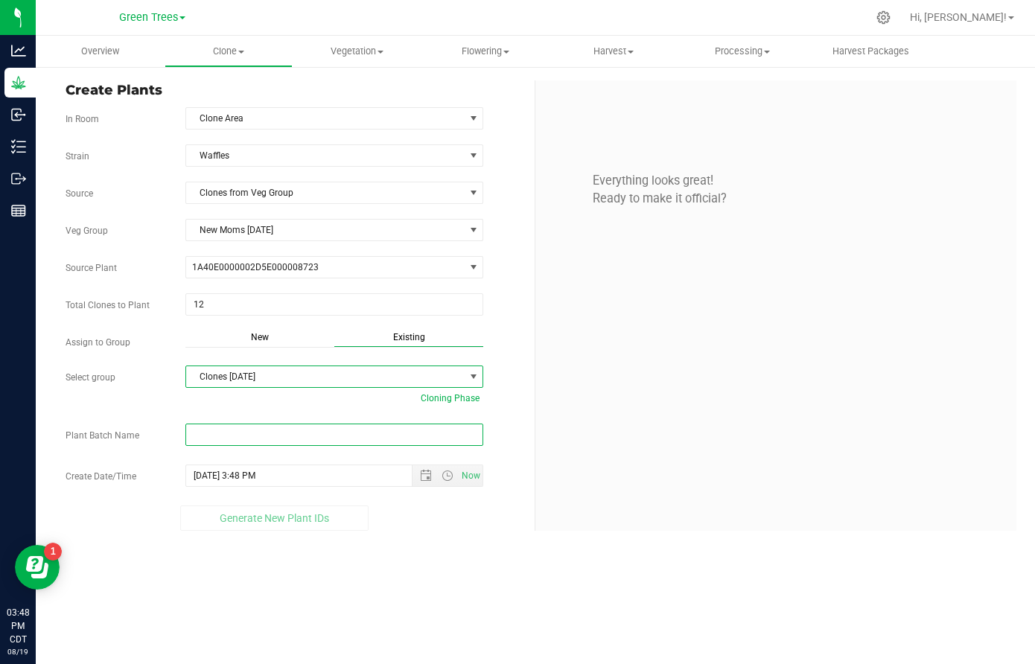
click at [239, 434] on input "text" at bounding box center [334, 435] width 298 height 22
paste input "-8/19/25"
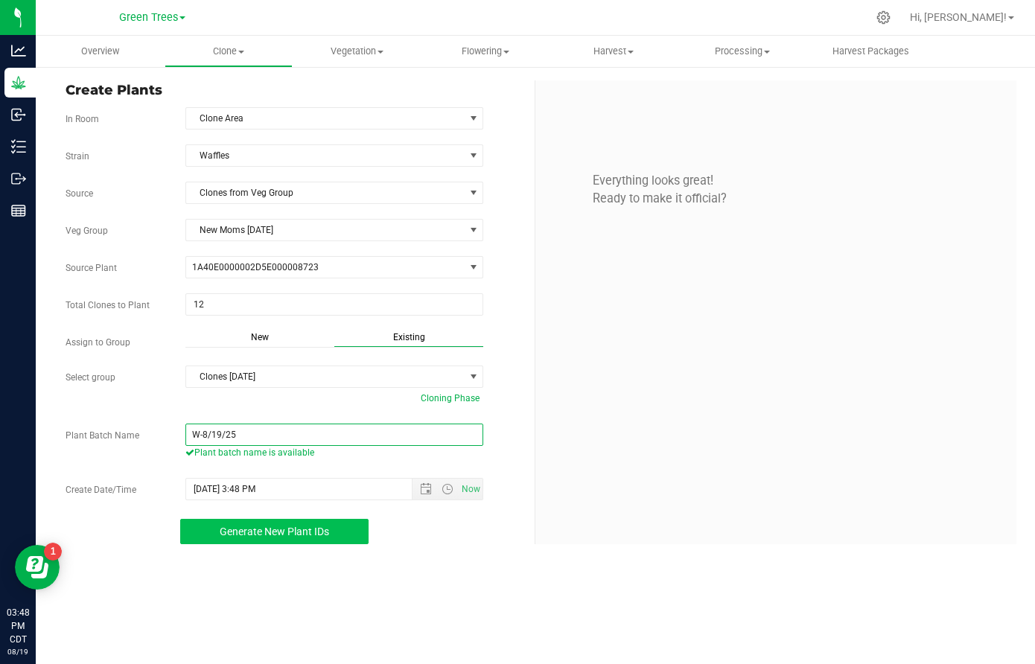
type input "W-8/19/25"
click at [293, 528] on span "Generate New Plant IDs" at bounding box center [275, 532] width 110 height 12
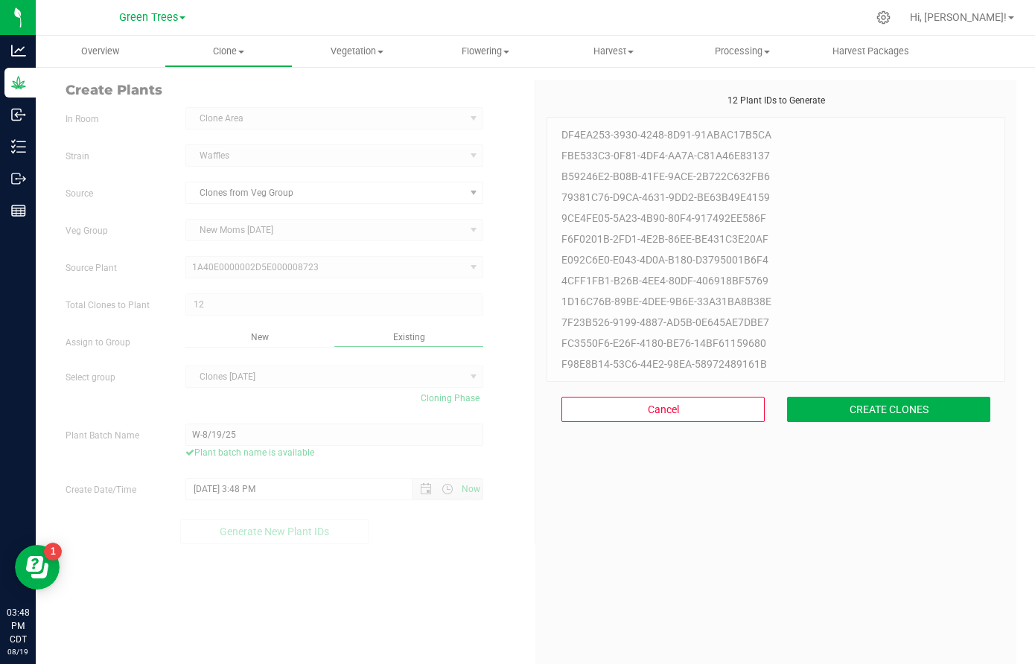
scroll to position [45, 0]
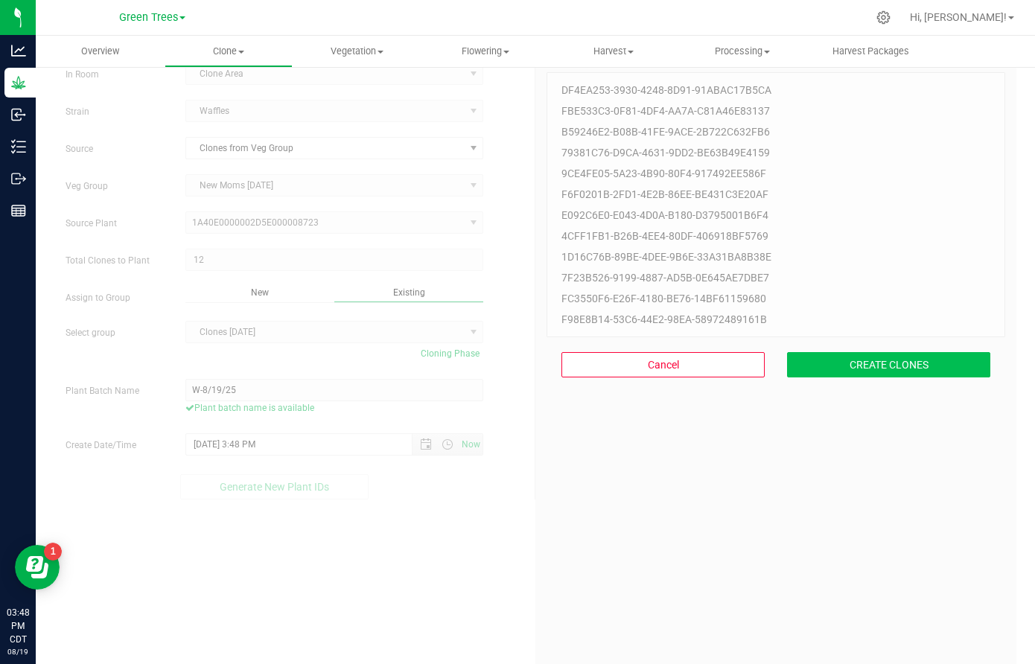
click at [913, 364] on button "CREATE CLONES" at bounding box center [888, 364] width 203 height 25
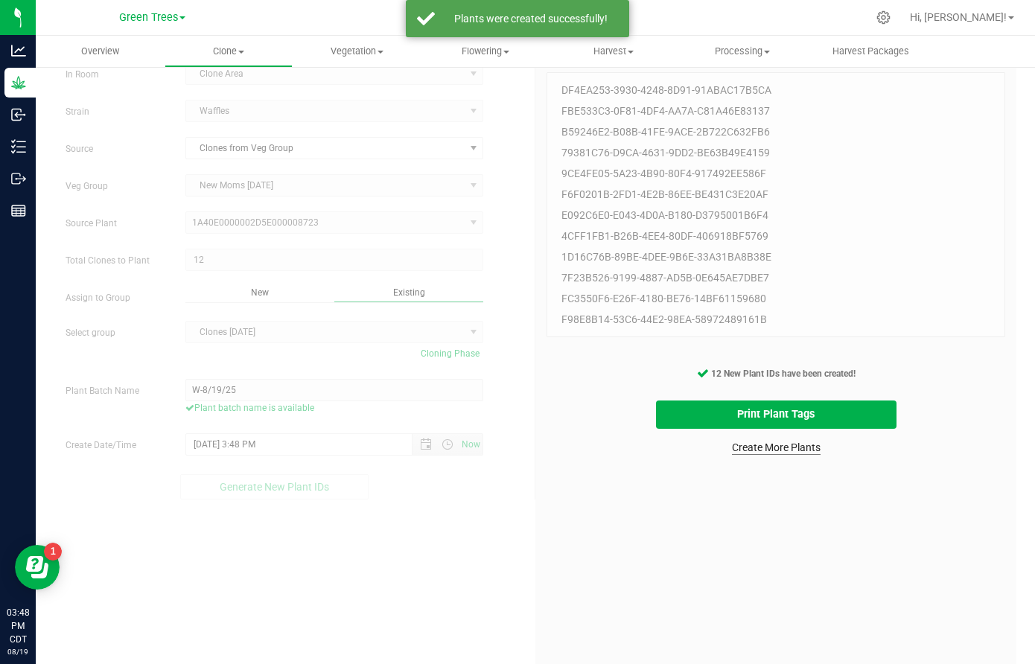
click at [788, 448] on link "Create More Plants" at bounding box center [776, 447] width 89 height 15
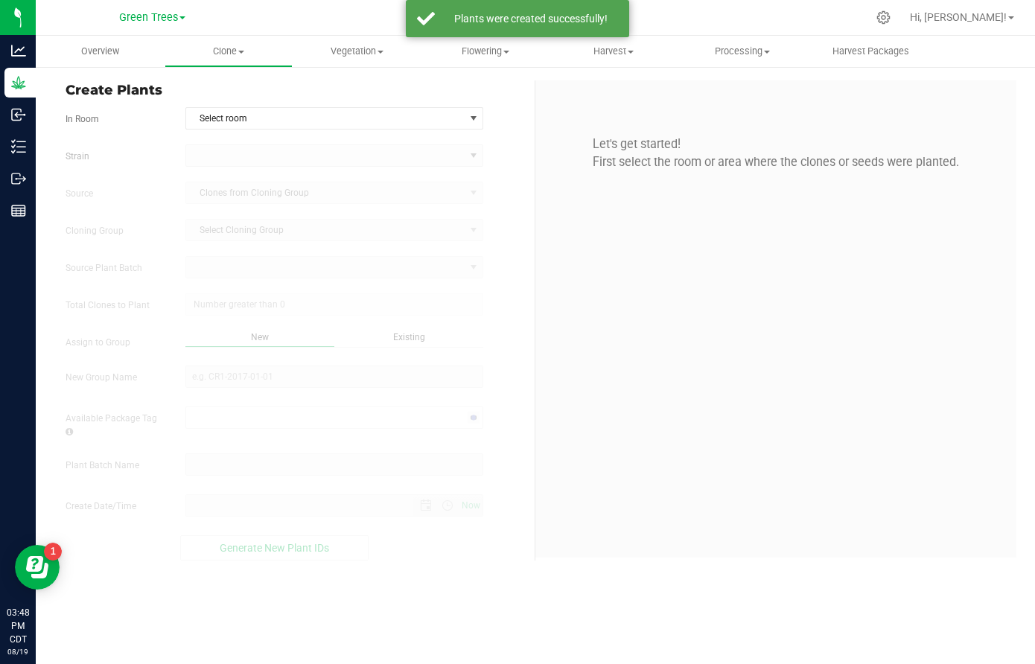
type input "[DATE] 3:48 PM"
click at [215, 115] on span "Select room" at bounding box center [325, 118] width 278 height 21
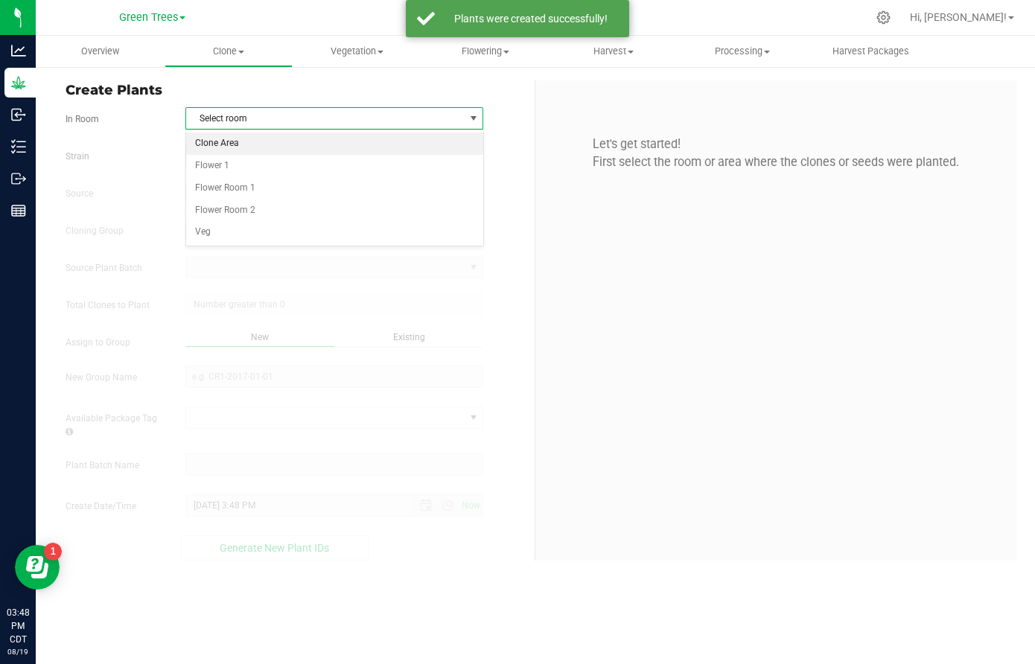
click at [232, 144] on li "Clone Area" at bounding box center [334, 144] width 296 height 22
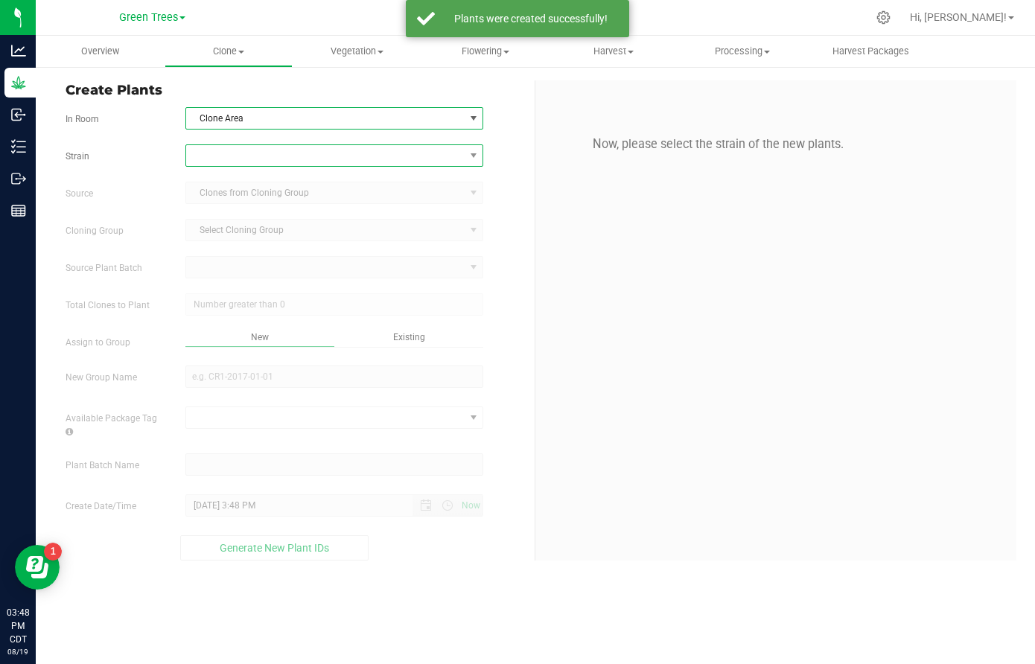
click at [232, 153] on span at bounding box center [325, 155] width 278 height 21
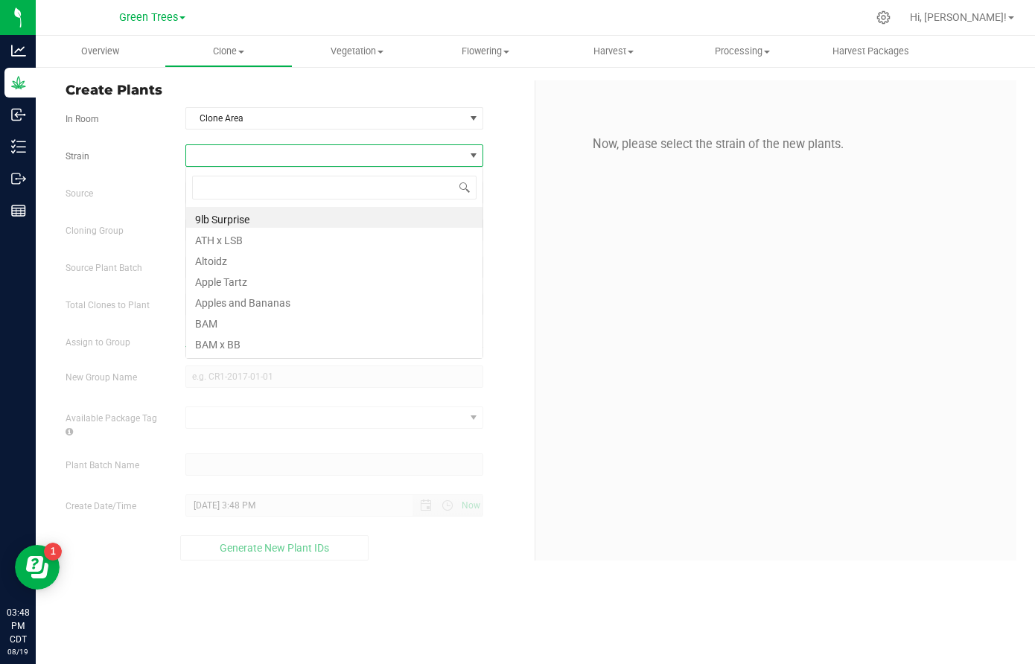
scroll to position [22, 299]
type input "rain"
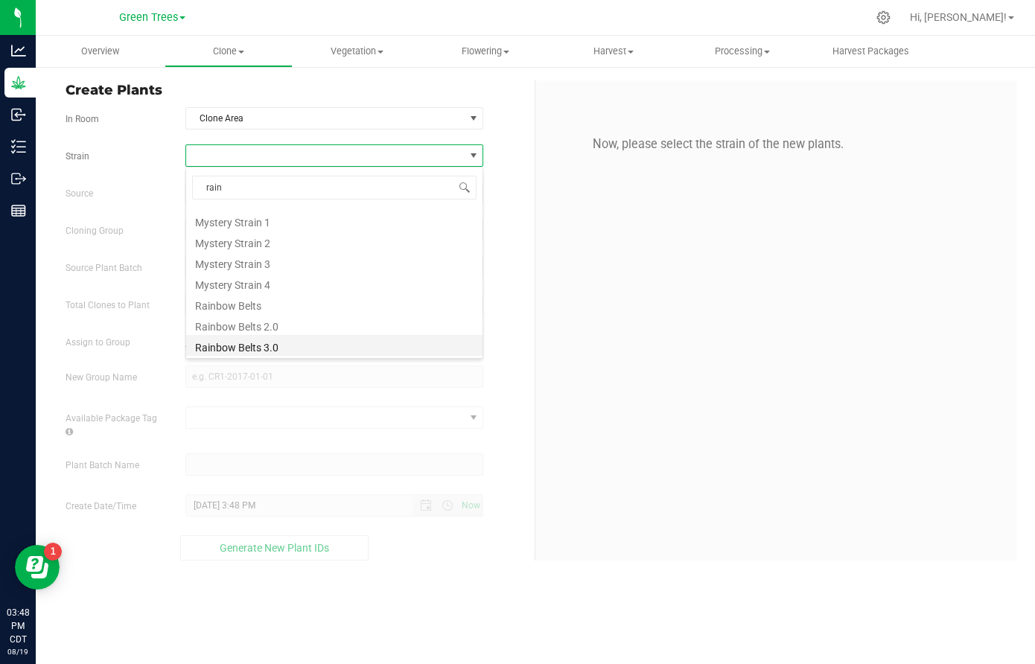
scroll to position [60, 0]
click at [245, 346] on li "Rainbow Belts 3.0" at bounding box center [334, 345] width 296 height 21
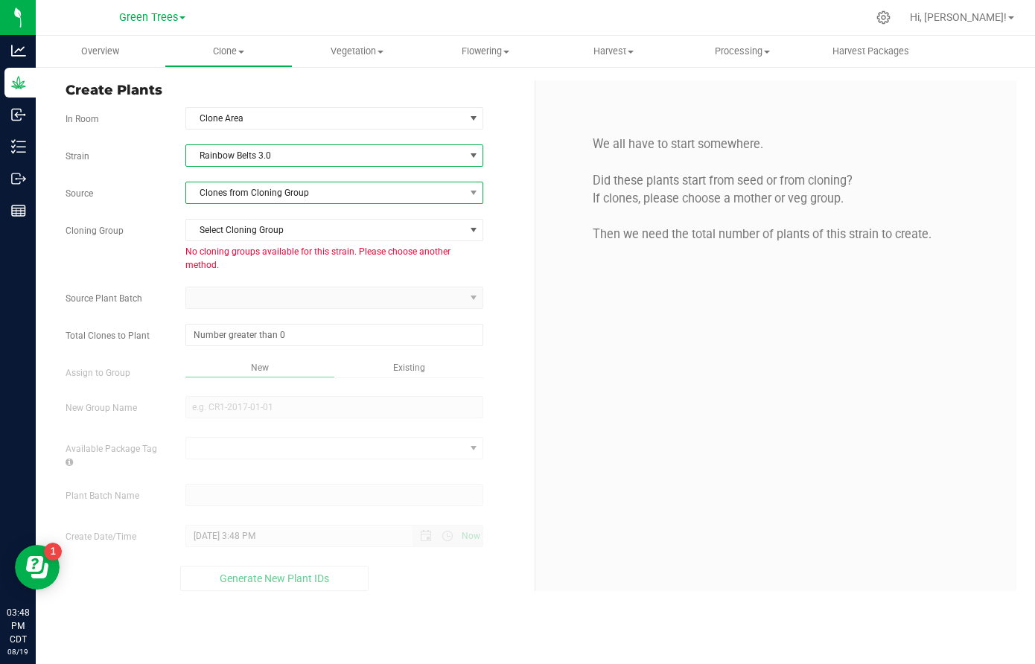
click at [270, 193] on span "Clones from Cloning Group" at bounding box center [325, 193] width 278 height 21
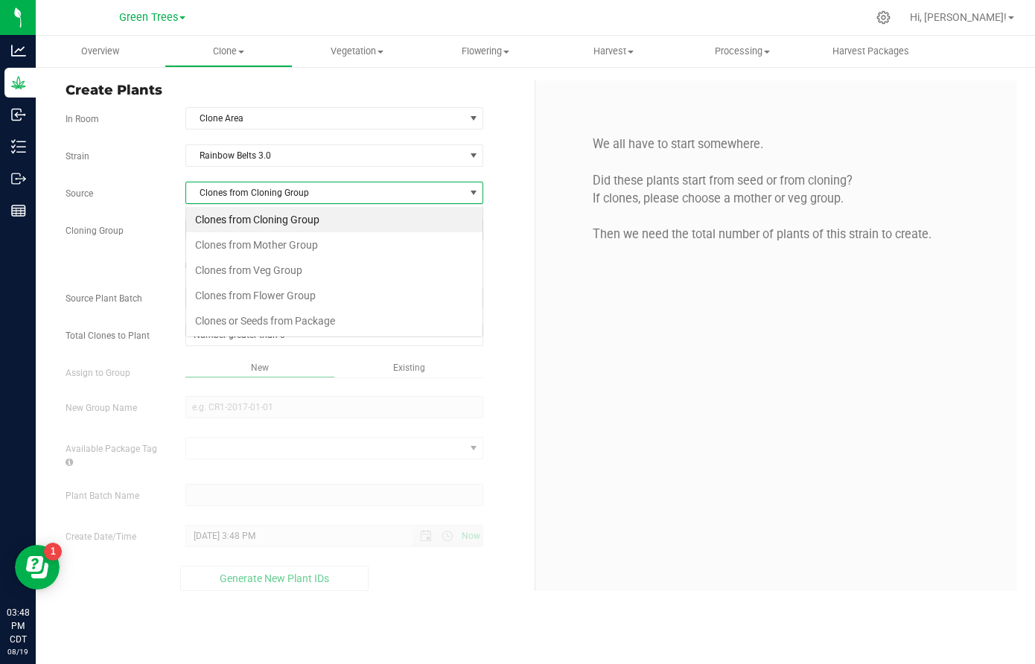
scroll to position [22, 299]
click at [258, 267] on li "Clones from Veg Group" at bounding box center [334, 270] width 296 height 25
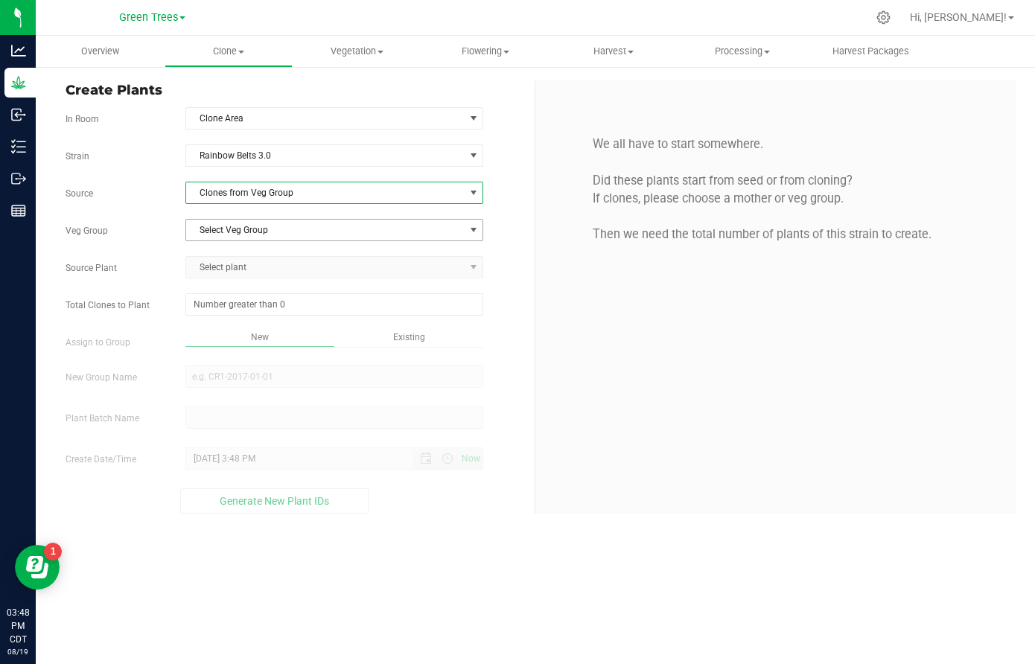
click at [258, 228] on span "Select Veg Group" at bounding box center [325, 230] width 278 height 21
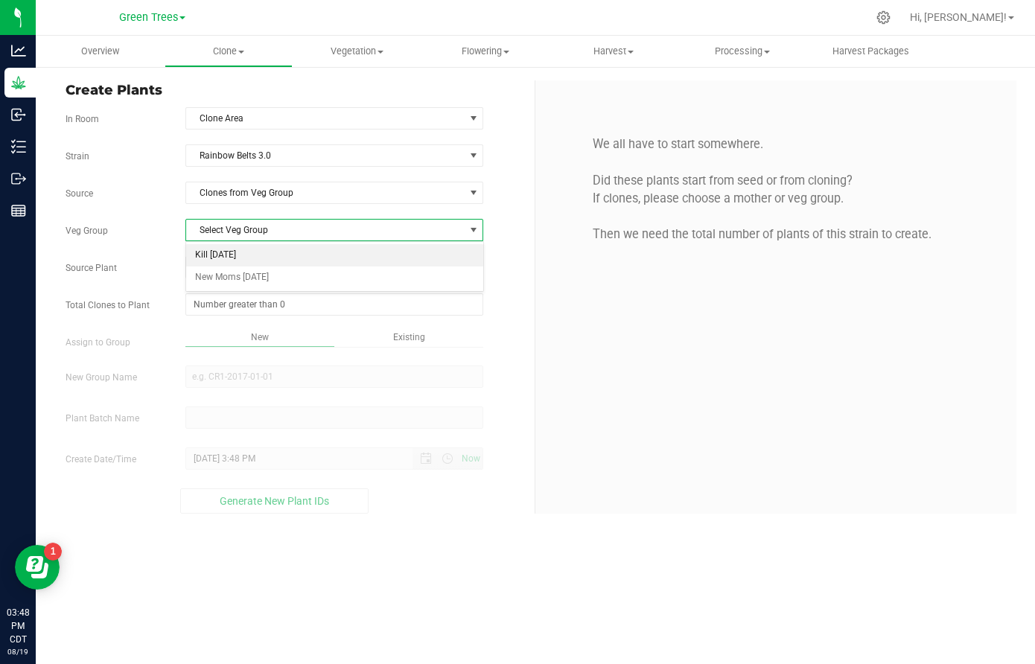
click at [256, 261] on li "Kill [DATE]" at bounding box center [334, 255] width 296 height 22
click at [253, 264] on span "Select plant" at bounding box center [325, 267] width 278 height 21
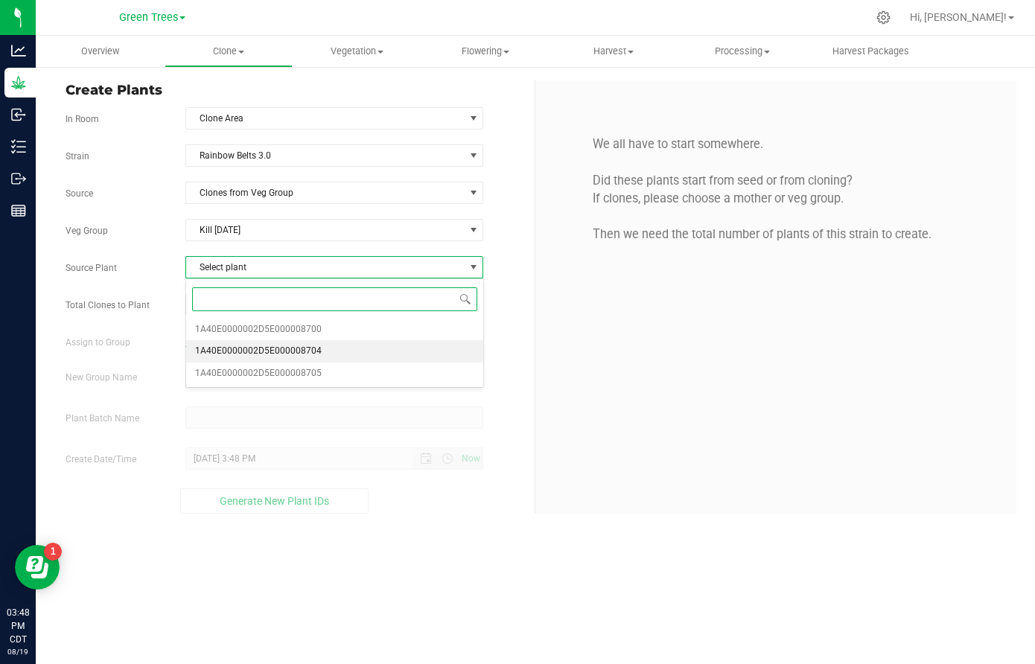
click at [255, 352] on span "1A40E0000002D5E000008704" at bounding box center [258, 351] width 127 height 19
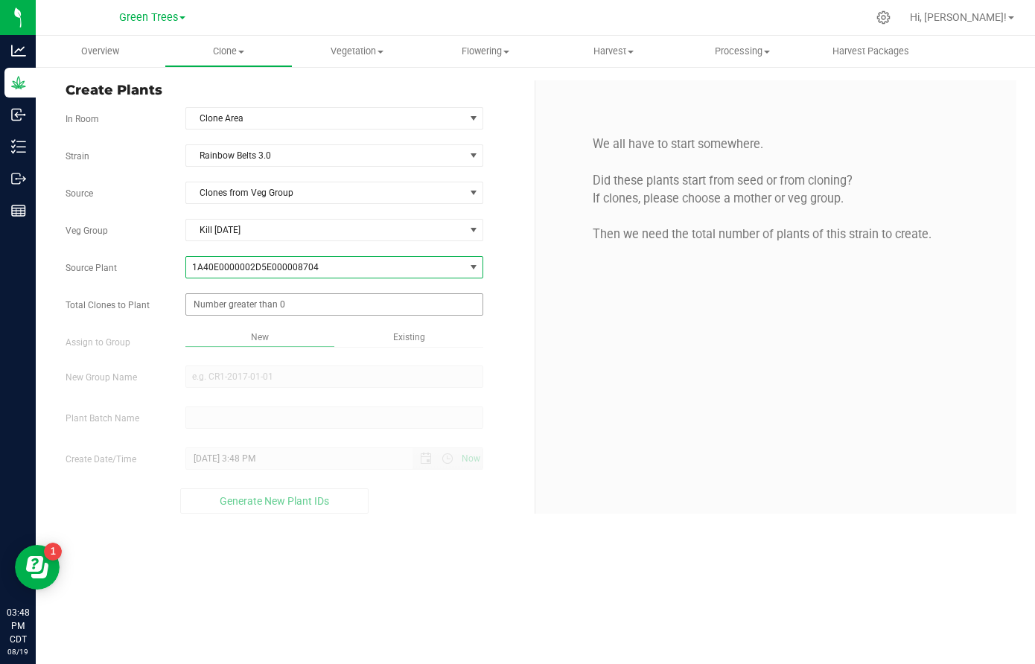
click at [251, 301] on span at bounding box center [334, 304] width 298 height 22
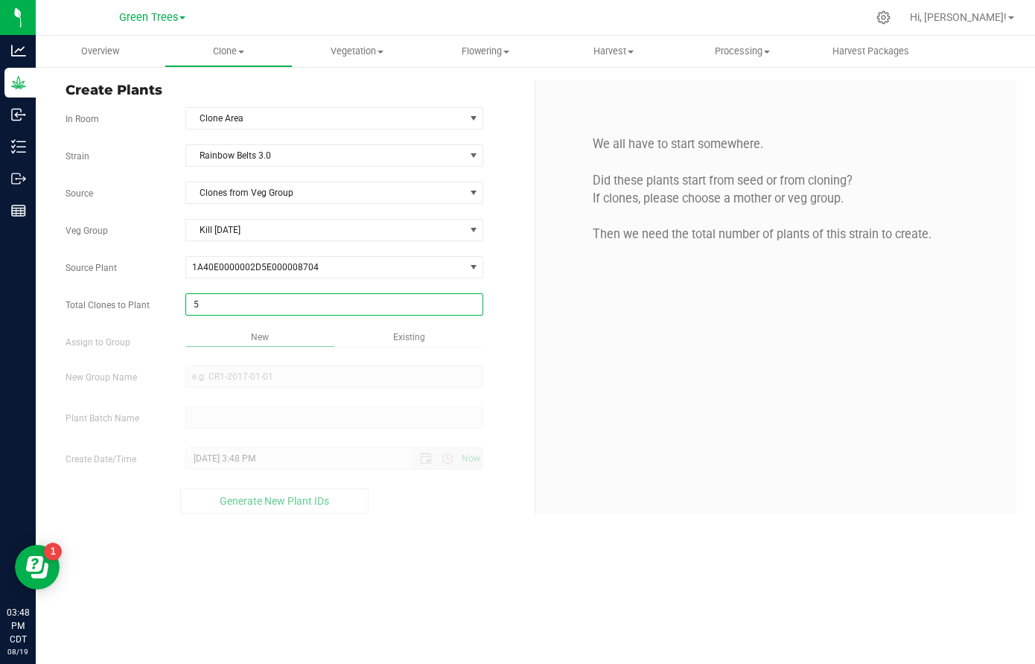
type input "50"
click at [405, 333] on div "Overview Clone Create plants Cloning groups Cloning plant batches Apply to plan…" at bounding box center [536, 350] width 1000 height 629
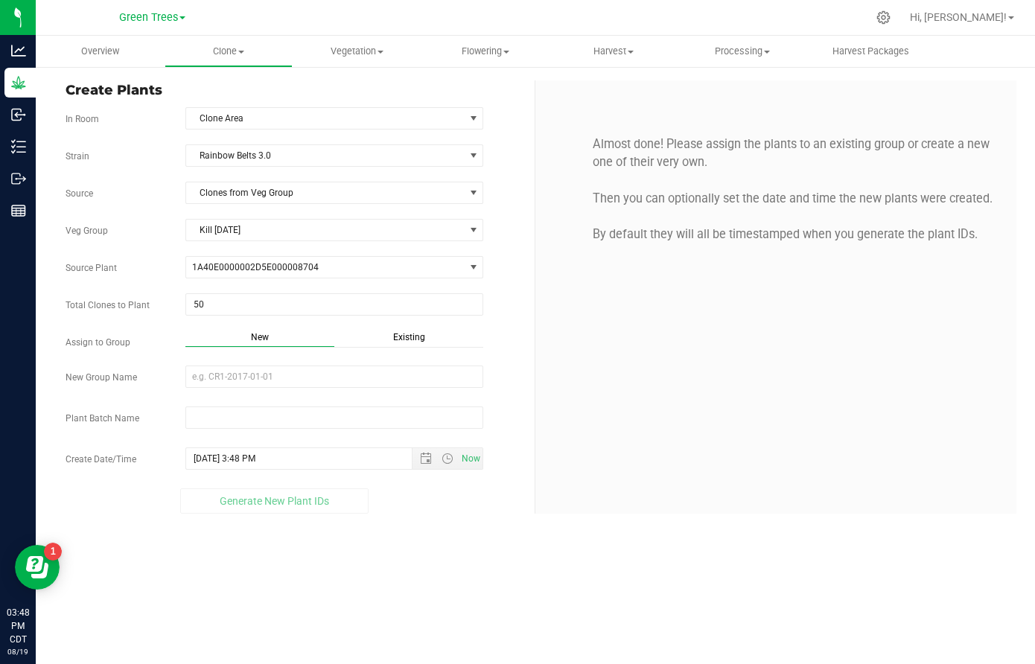
click at [402, 339] on span "Existing" at bounding box center [409, 337] width 32 height 10
click at [260, 386] on span "Select Plant Group" at bounding box center [325, 376] width 278 height 21
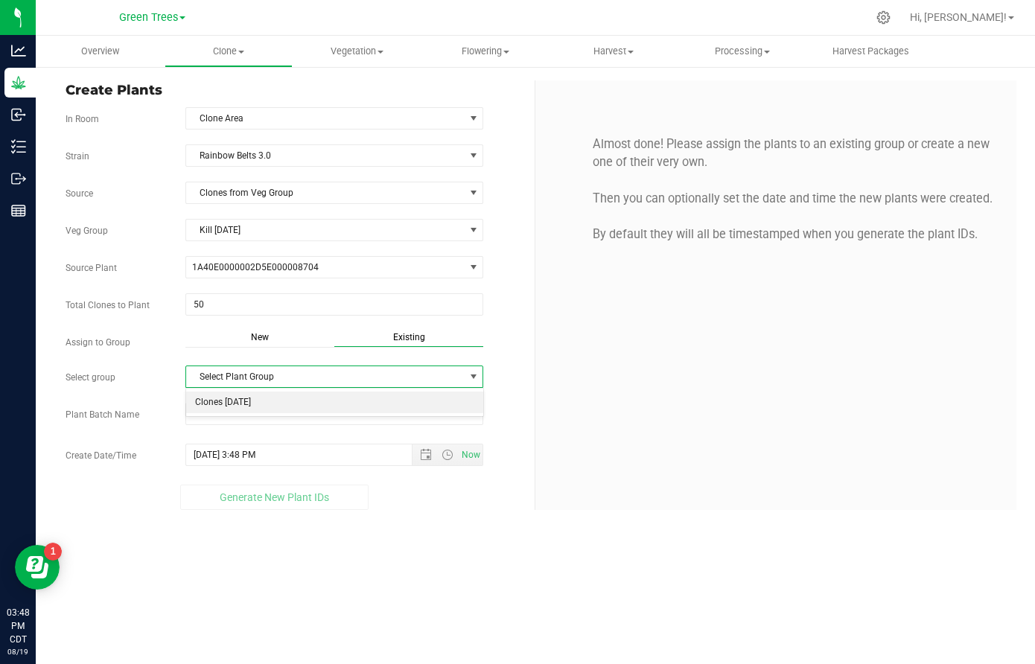
click at [230, 399] on li "Clones [DATE]" at bounding box center [334, 403] width 296 height 22
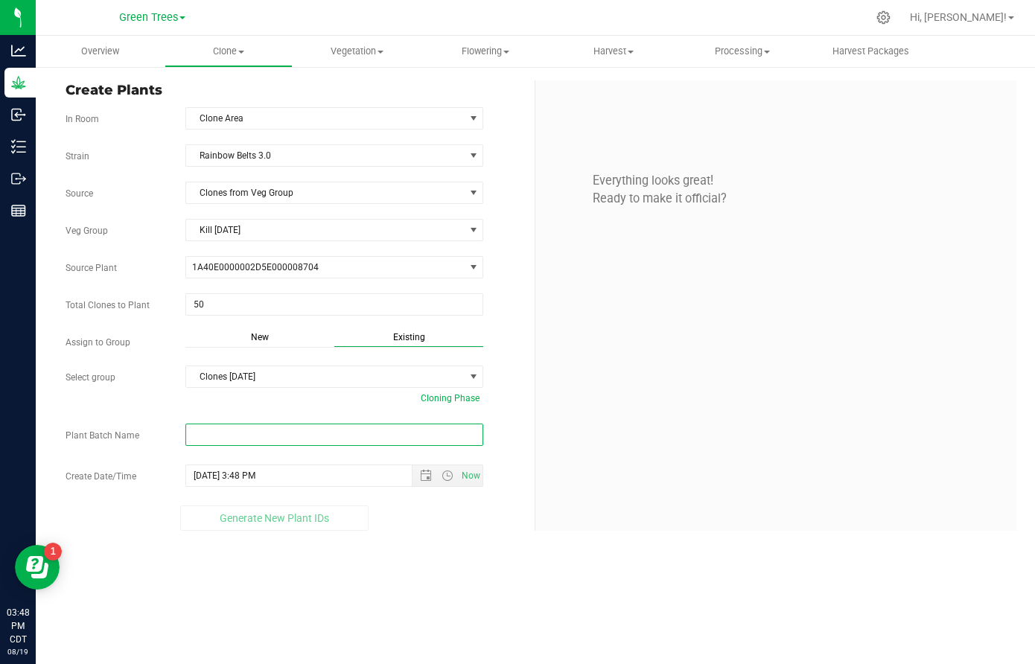
click at [207, 433] on input "text" at bounding box center [334, 435] width 298 height 22
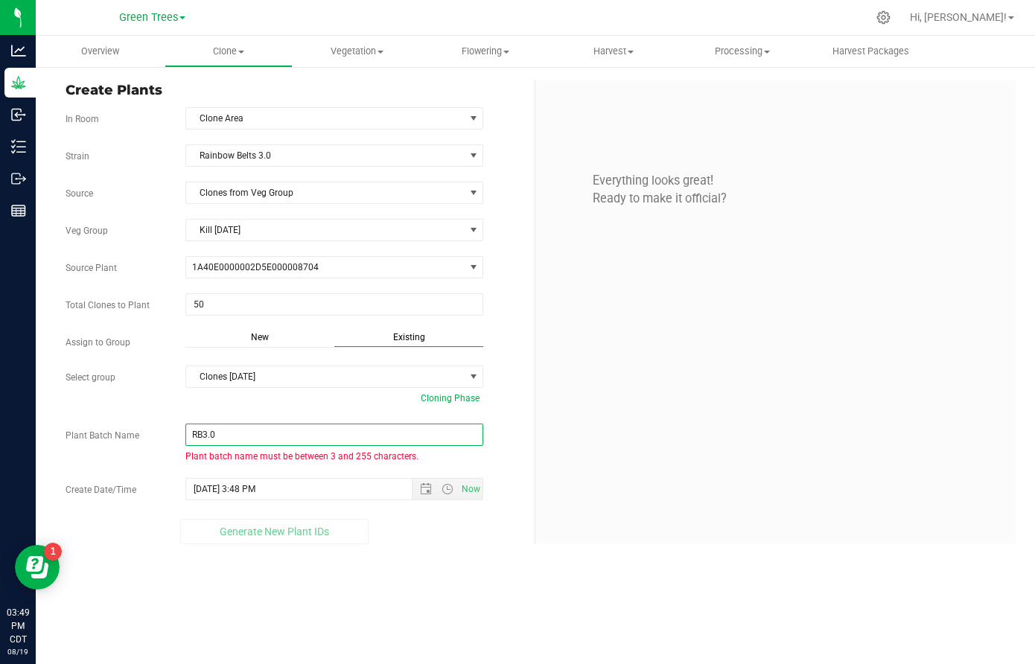
paste input "-8/19/25"
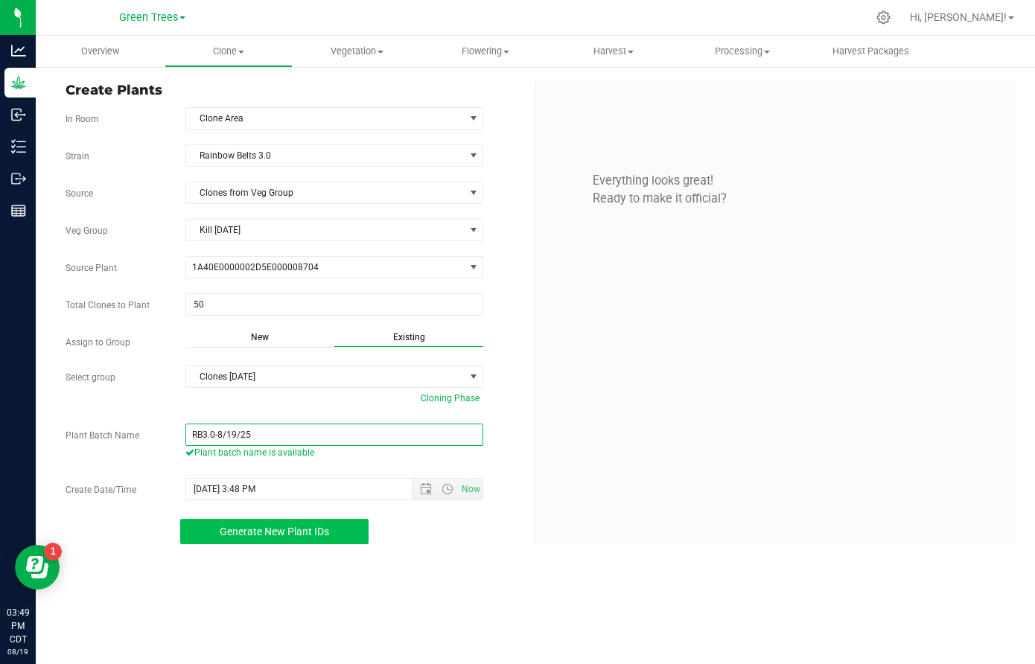
type input "RB3.0-8/19/25"
click at [326, 527] on span "Generate New Plant IDs" at bounding box center [275, 532] width 110 height 12
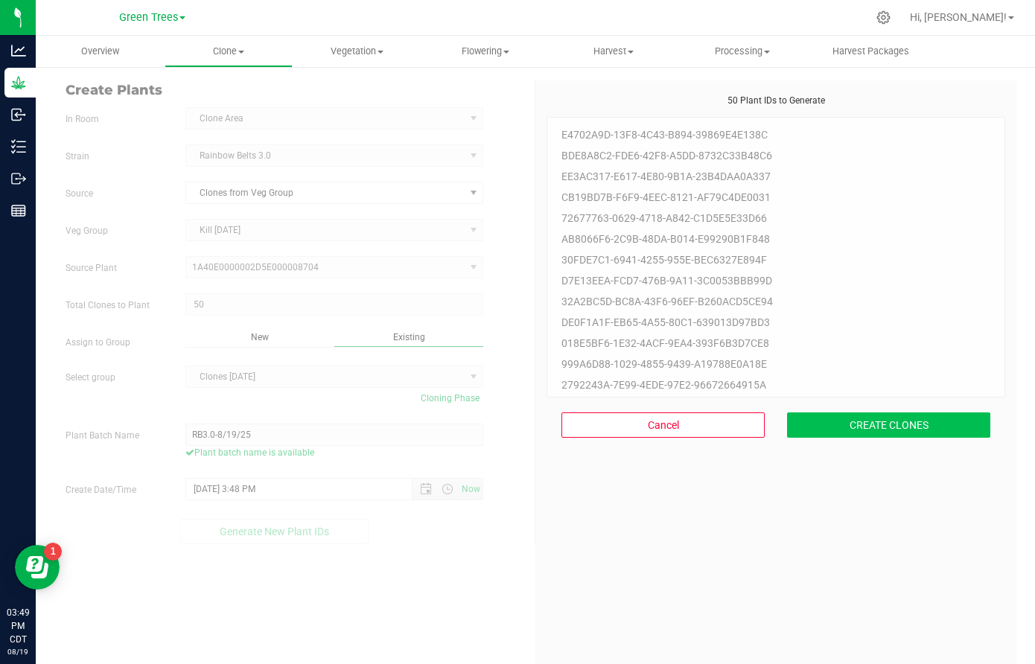
scroll to position [45, 0]
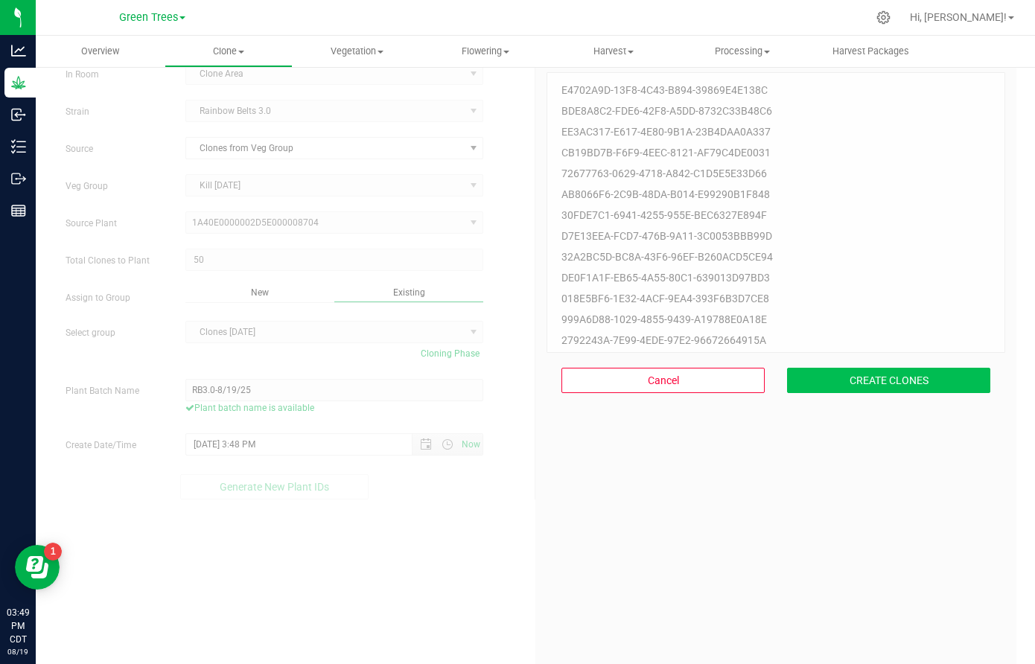
click at [895, 375] on button "CREATE CLONES" at bounding box center [888, 380] width 203 height 25
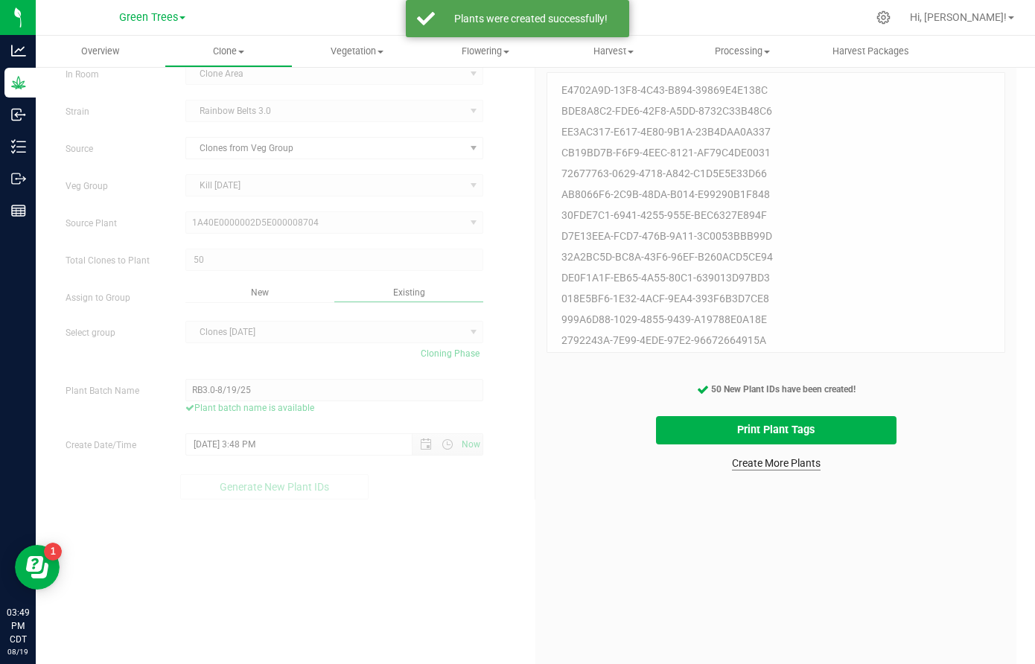
click at [787, 466] on link "Create More Plants" at bounding box center [776, 463] width 89 height 15
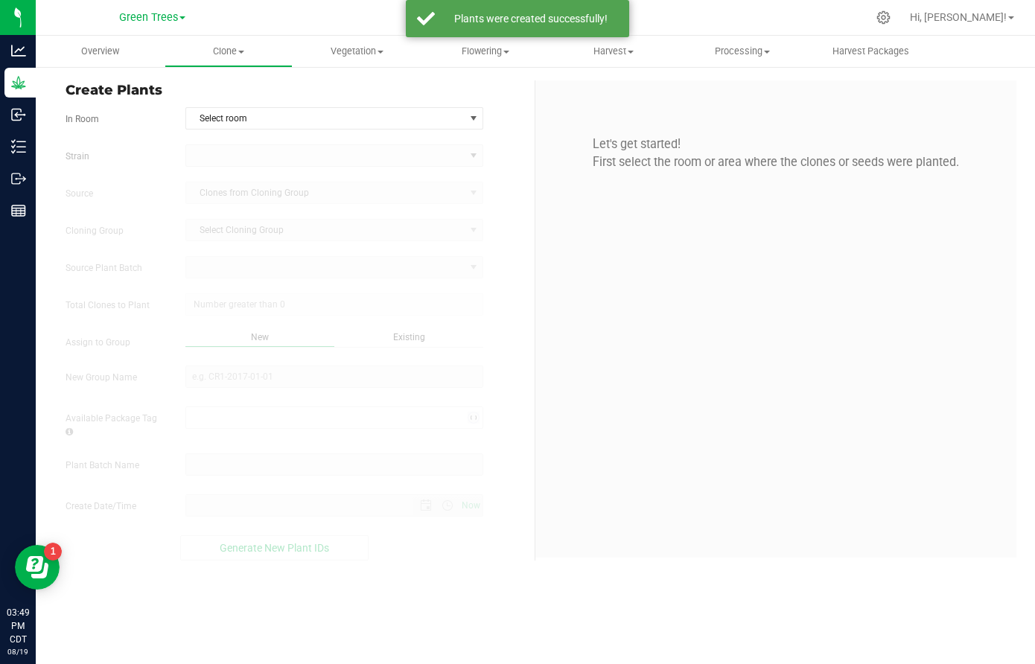
type input "[DATE] 3:49 PM"
click at [227, 110] on span "Select room" at bounding box center [325, 118] width 278 height 21
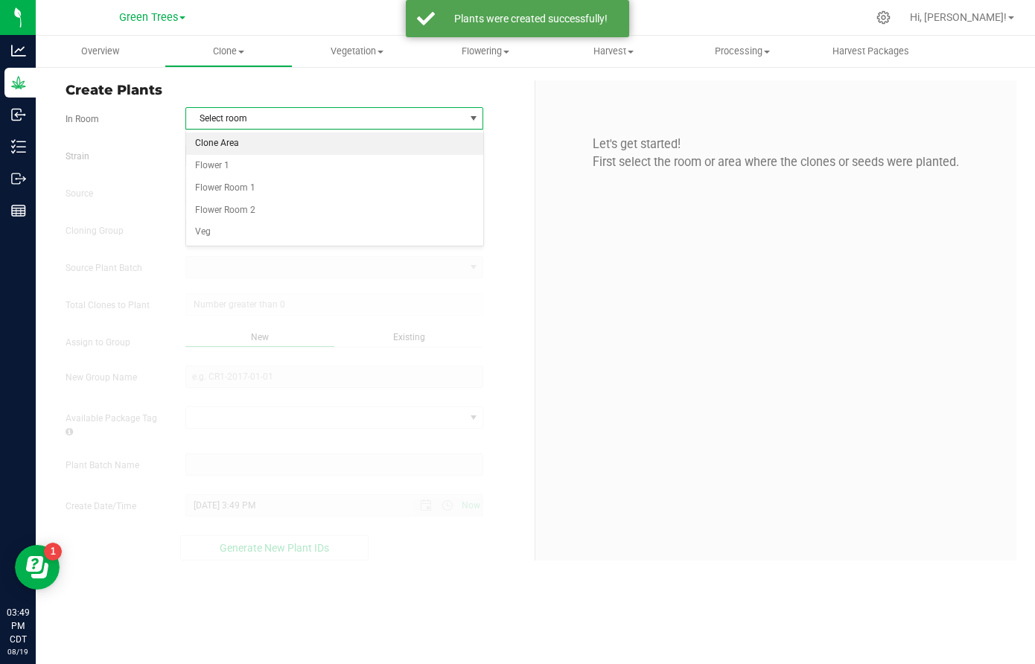
click at [225, 144] on li "Clone Area" at bounding box center [334, 144] width 296 height 22
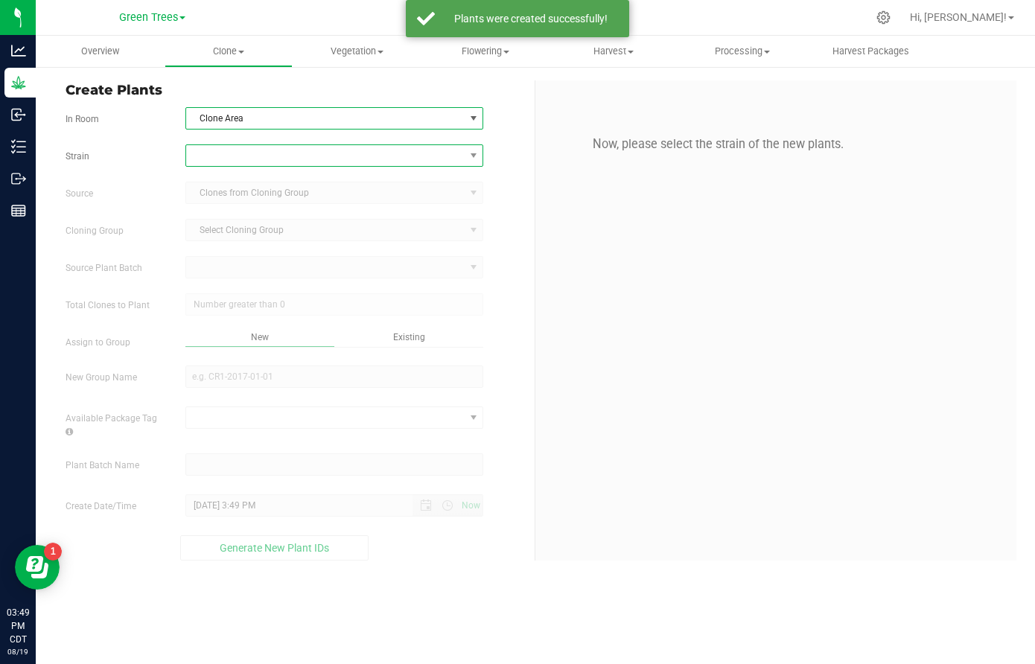
click at [225, 162] on span at bounding box center [325, 155] width 278 height 21
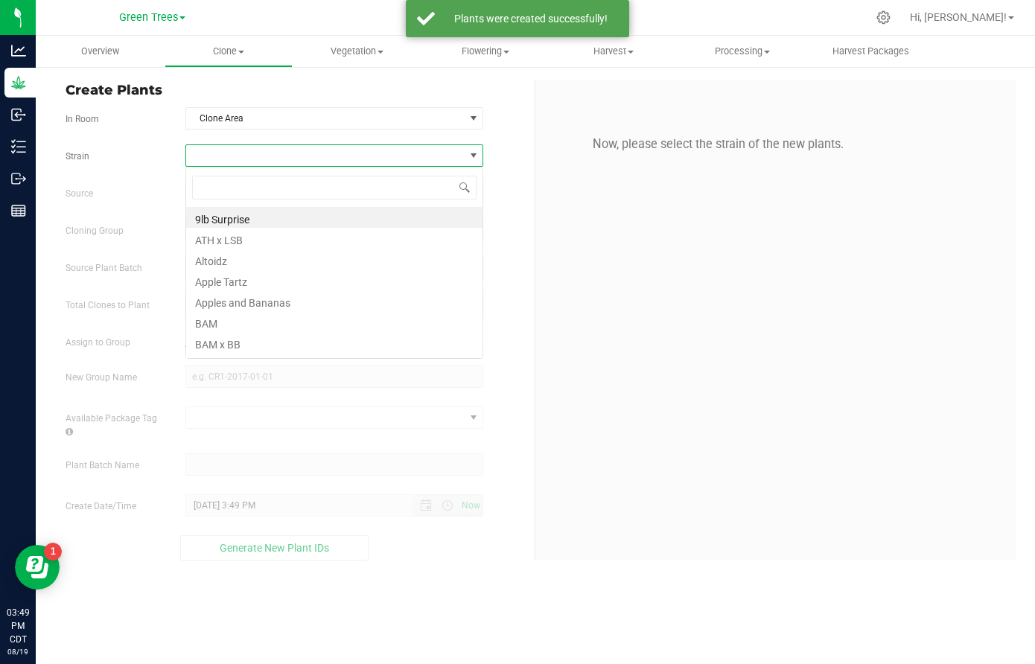
scroll to position [22, 299]
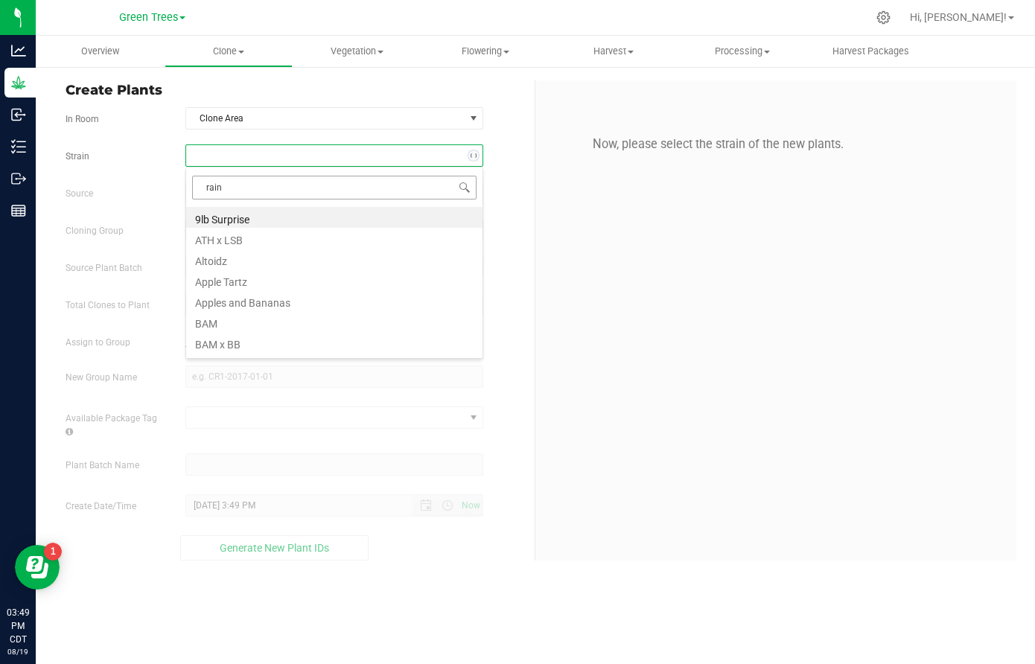
type input "rainb"
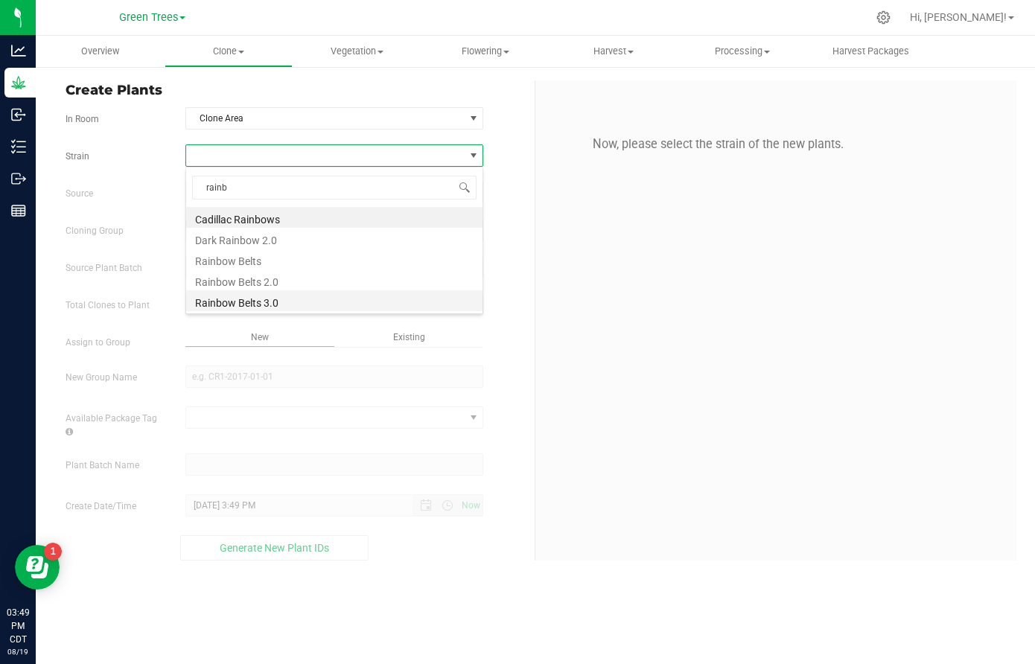
click at [236, 302] on li "Rainbow Belts 3.0" at bounding box center [334, 301] width 296 height 21
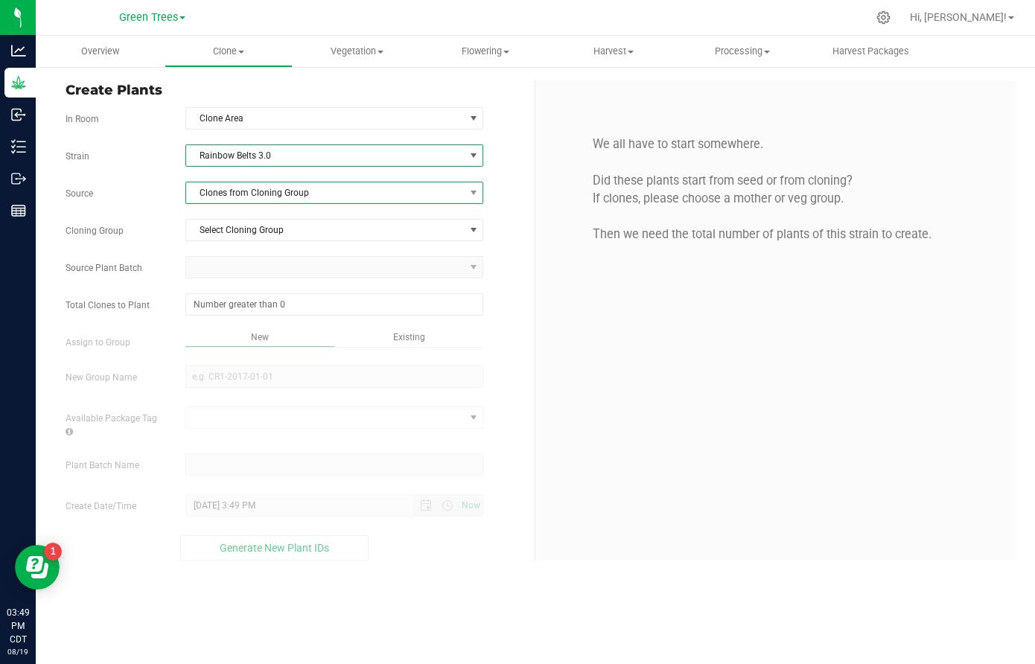
click at [242, 183] on span "Clones from Cloning Group" at bounding box center [325, 193] width 278 height 21
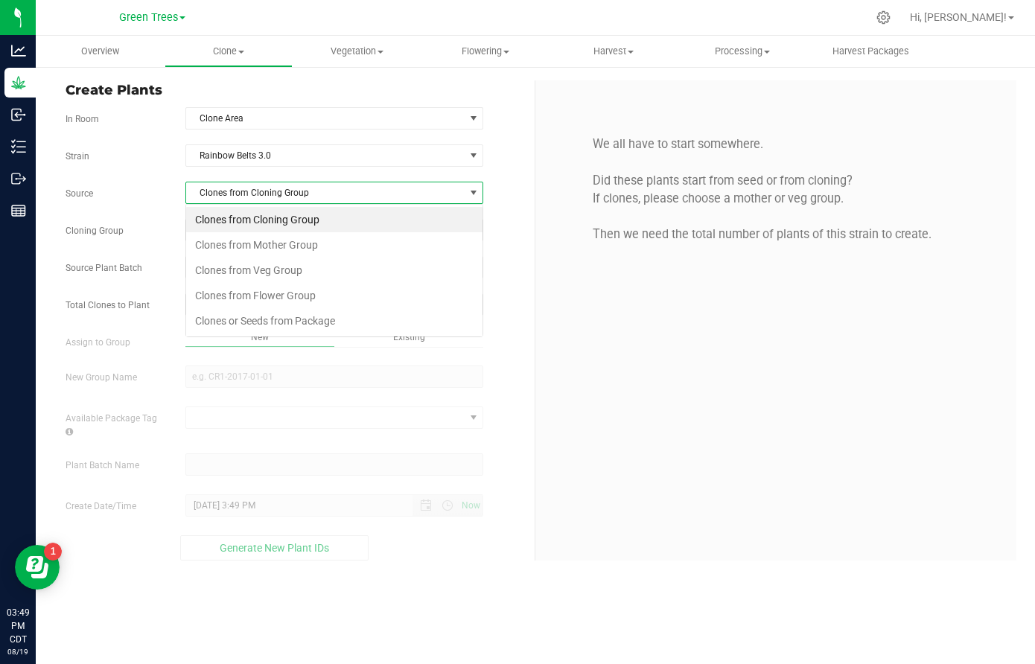
scroll to position [22, 299]
click at [243, 269] on li "Clones from Veg Group" at bounding box center [334, 270] width 296 height 25
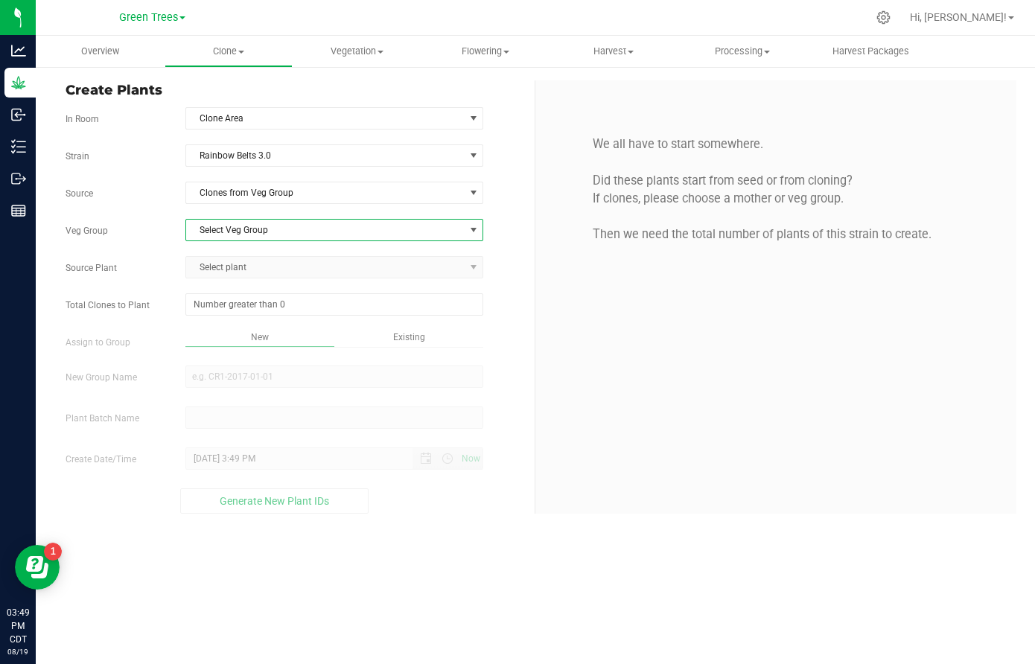
click at [242, 220] on span "Select Veg Group" at bounding box center [325, 230] width 278 height 21
click at [240, 255] on li "Kill [DATE]" at bounding box center [334, 255] width 296 height 22
click at [242, 247] on div "Strain Rainbow Belts 3.0 Source Clones from Veg Group Veg Group Kill [DATE] Sel…" at bounding box center [295, 329] width 458 height 369
click at [229, 276] on span "Select plant" at bounding box center [325, 267] width 278 height 21
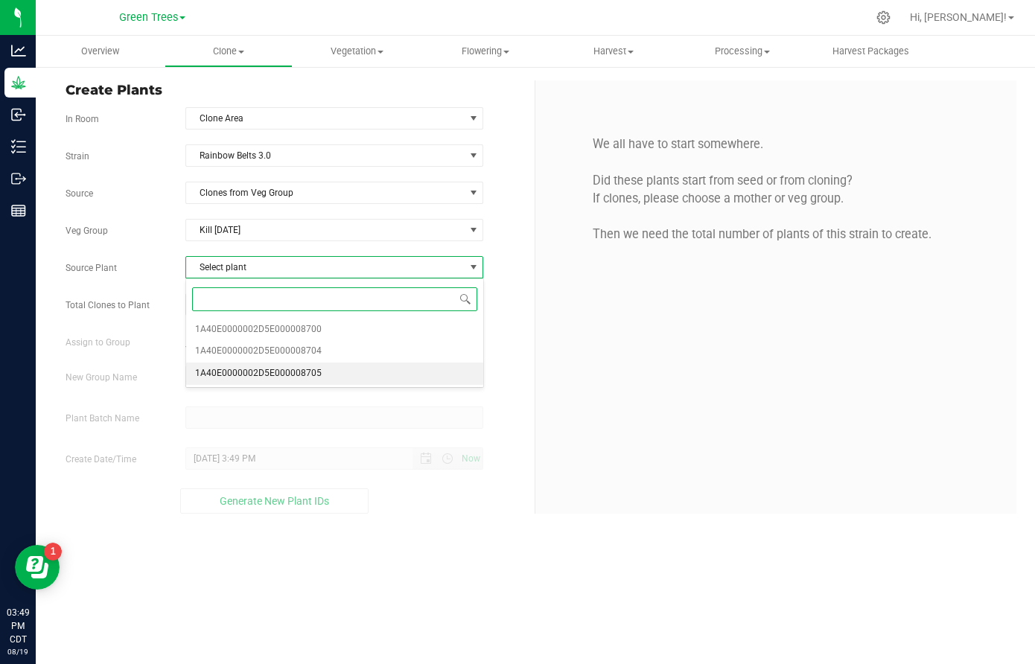
click at [249, 369] on span "1A40E0000002D5E000008705" at bounding box center [258, 373] width 127 height 19
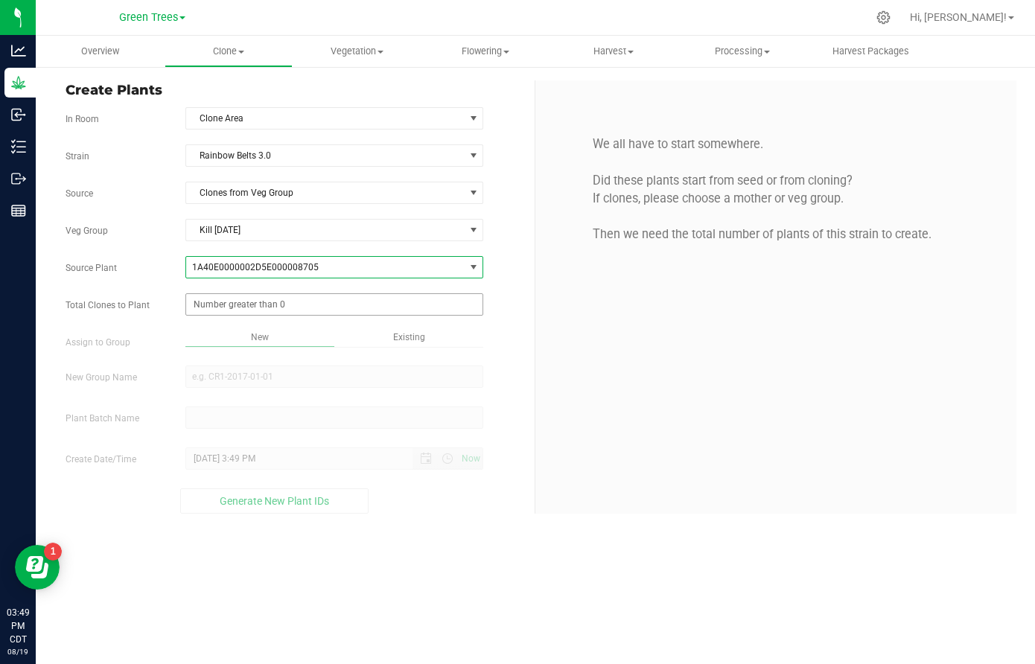
click at [219, 310] on span at bounding box center [334, 304] width 298 height 22
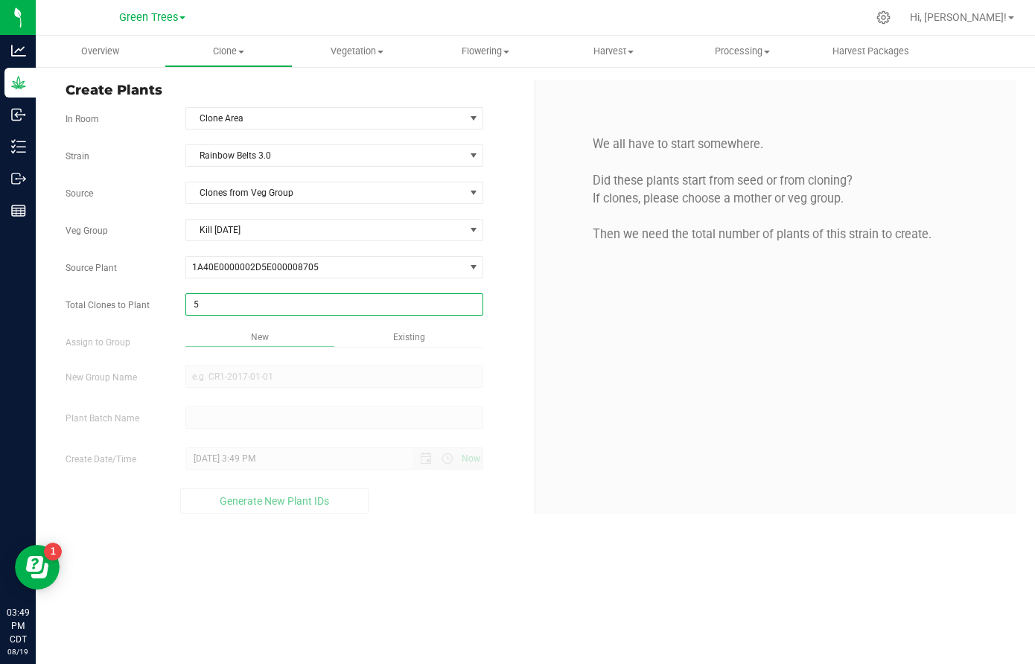
type input "50"
click at [390, 343] on div "Overview Clone Create plants Cloning groups Cloning plant batches Apply to plan…" at bounding box center [536, 350] width 1000 height 629
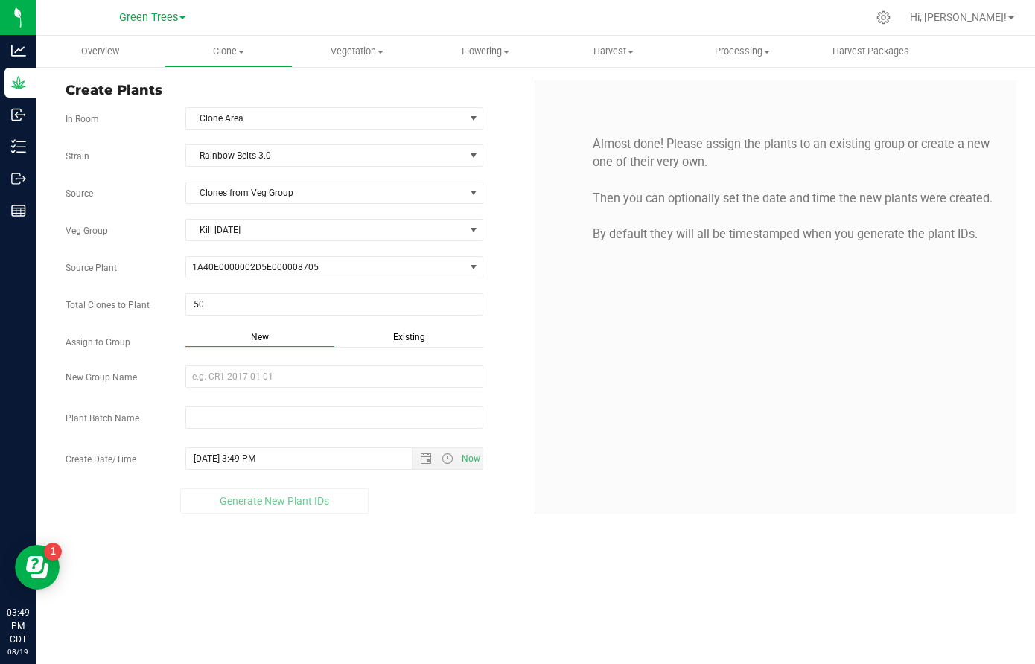
click at [402, 340] on span "Existing" at bounding box center [409, 337] width 32 height 10
click at [314, 374] on span "Select Plant Group" at bounding box center [325, 376] width 278 height 21
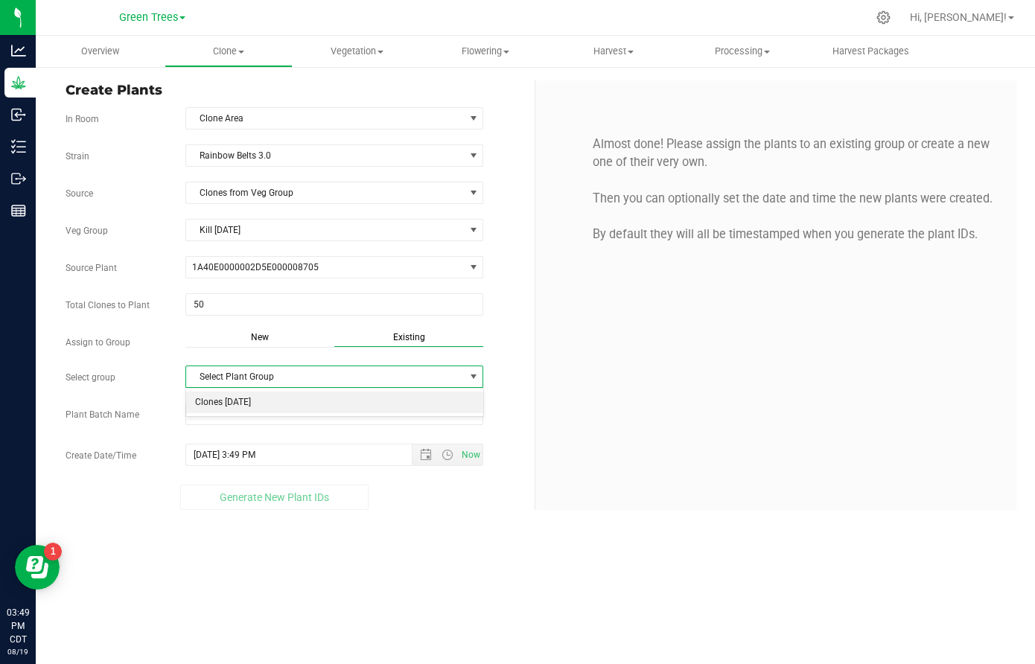
click at [267, 396] on li "Clones [DATE]" at bounding box center [334, 403] width 296 height 22
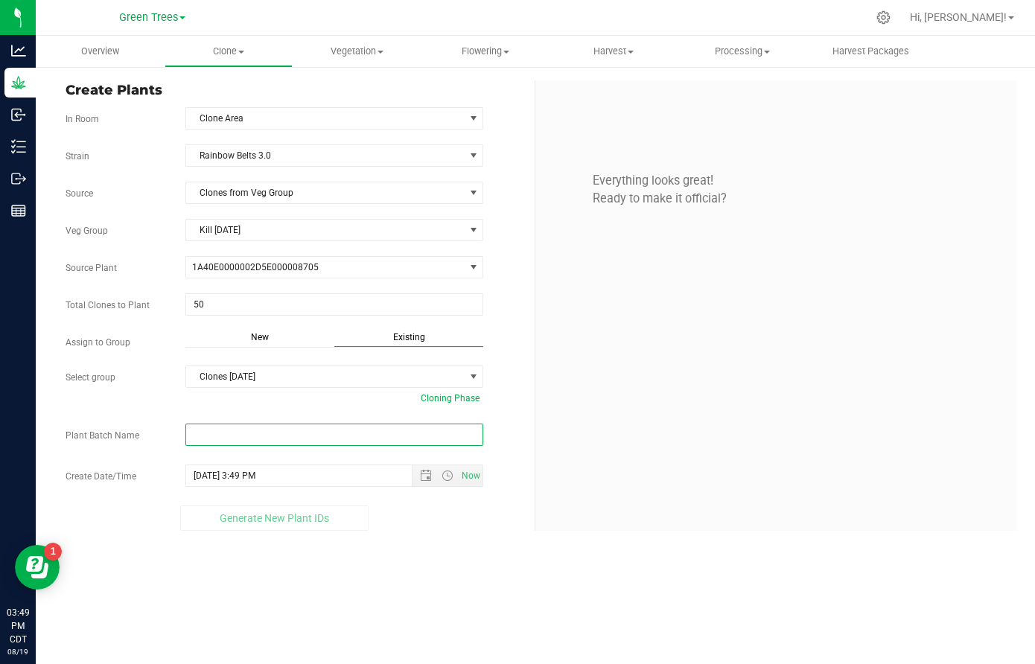
click at [205, 437] on input "text" at bounding box center [334, 435] width 298 height 22
paste input "-8/19/25"
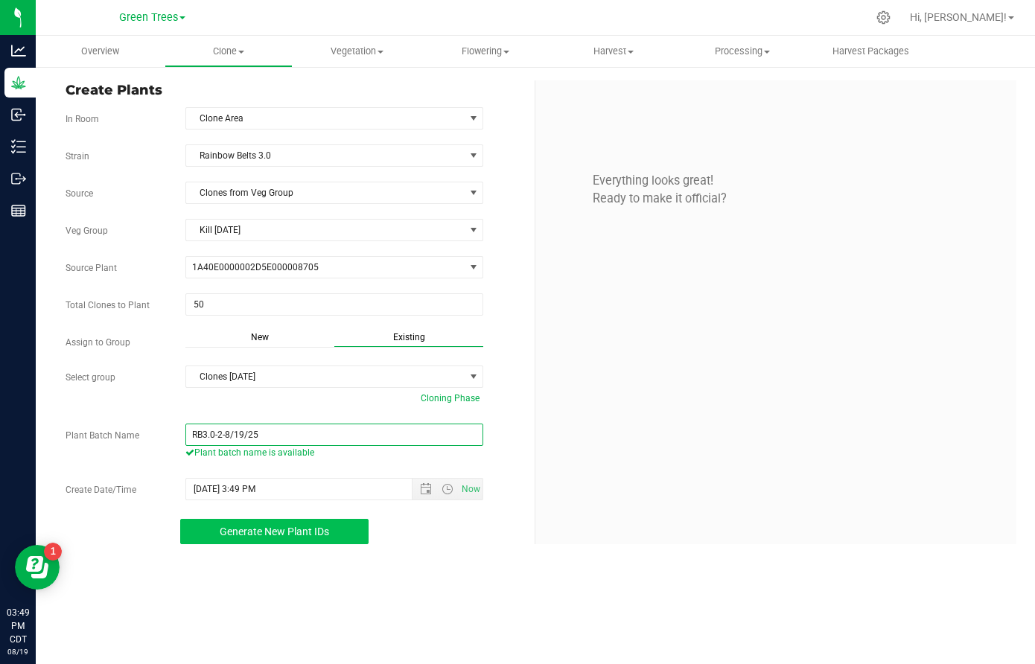
type input "RB3.0-2-8/19/25"
click at [300, 532] on span "Generate New Plant IDs" at bounding box center [275, 532] width 110 height 12
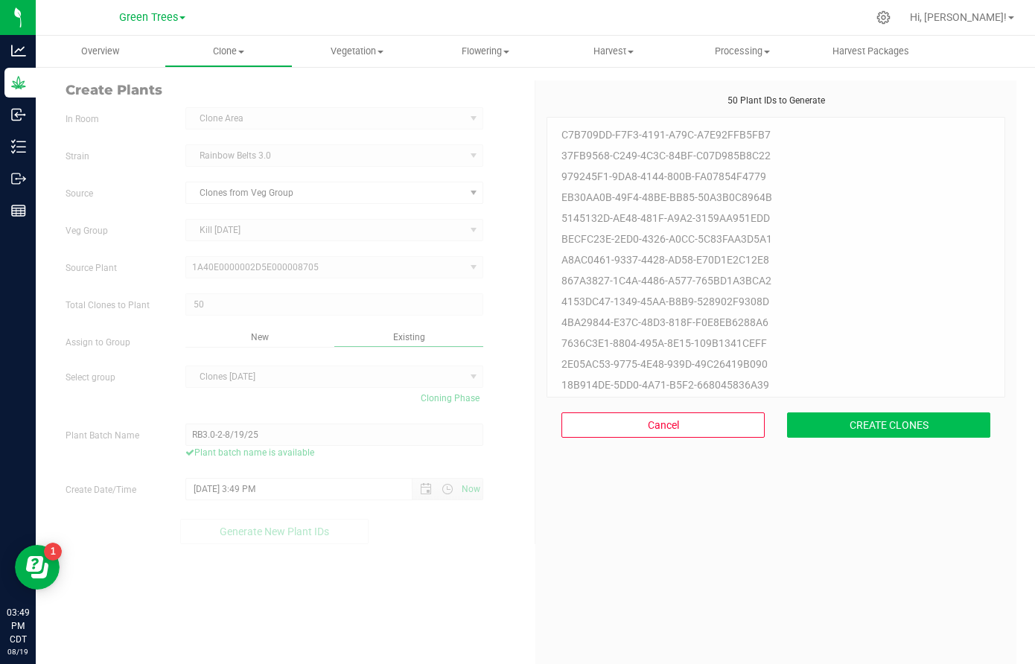
scroll to position [45, 0]
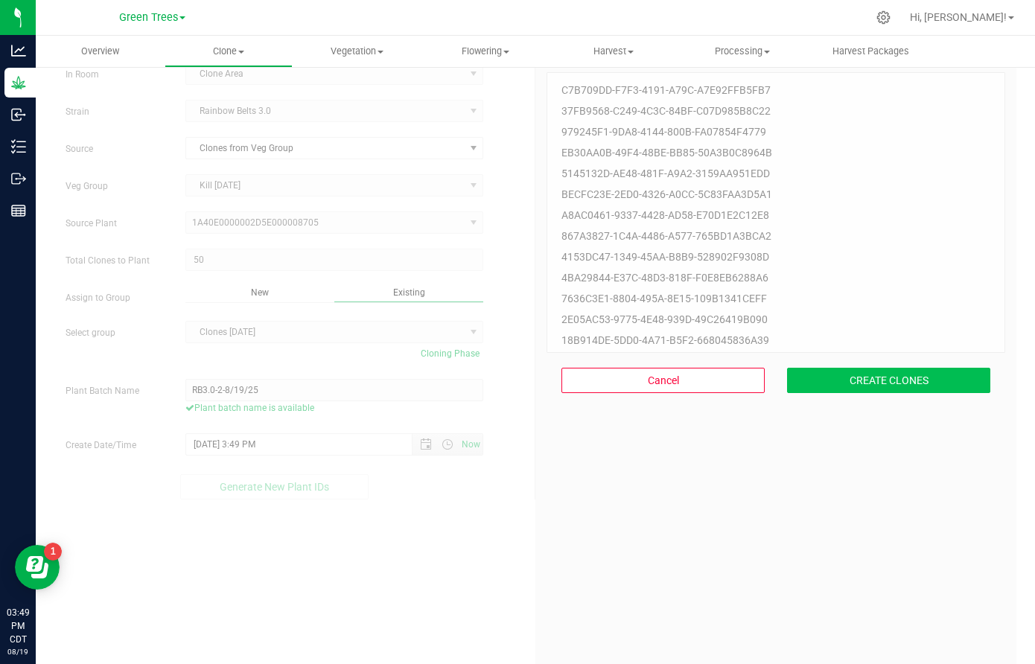
click at [908, 378] on button "CREATE CLONES" at bounding box center [888, 380] width 203 height 25
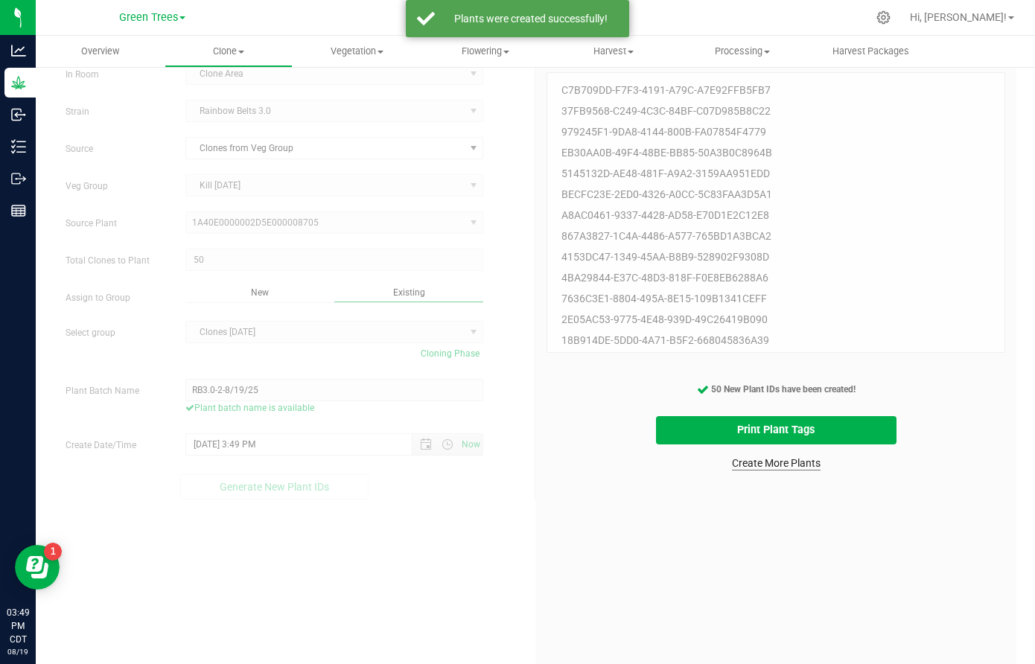
click at [774, 460] on link "Create More Plants" at bounding box center [776, 463] width 89 height 15
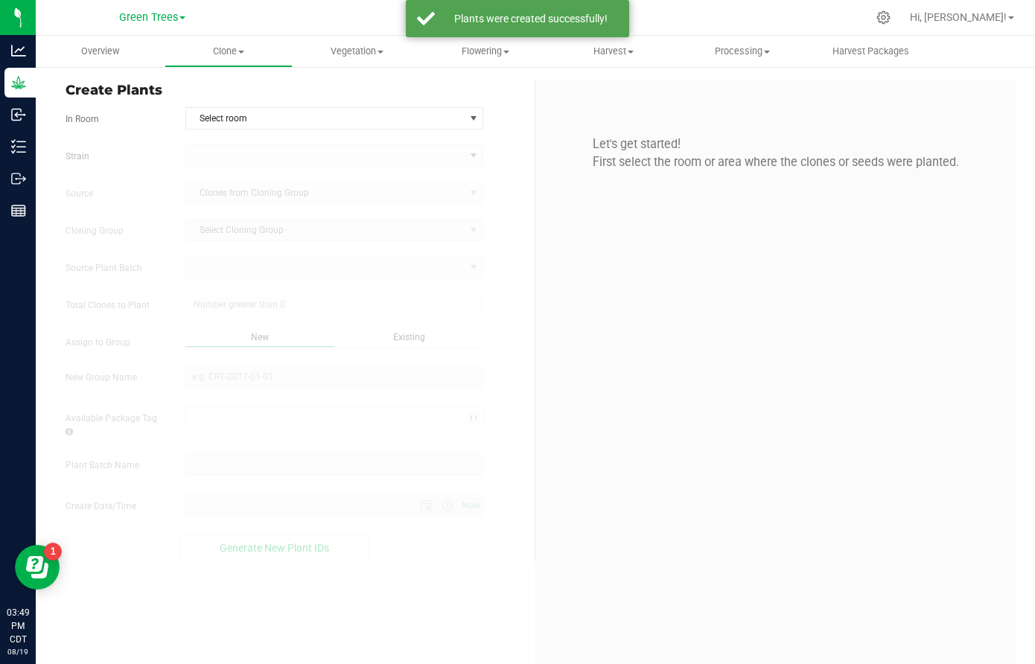
type input "[DATE] 3:49 PM"
click at [220, 114] on span "Select room" at bounding box center [325, 118] width 278 height 21
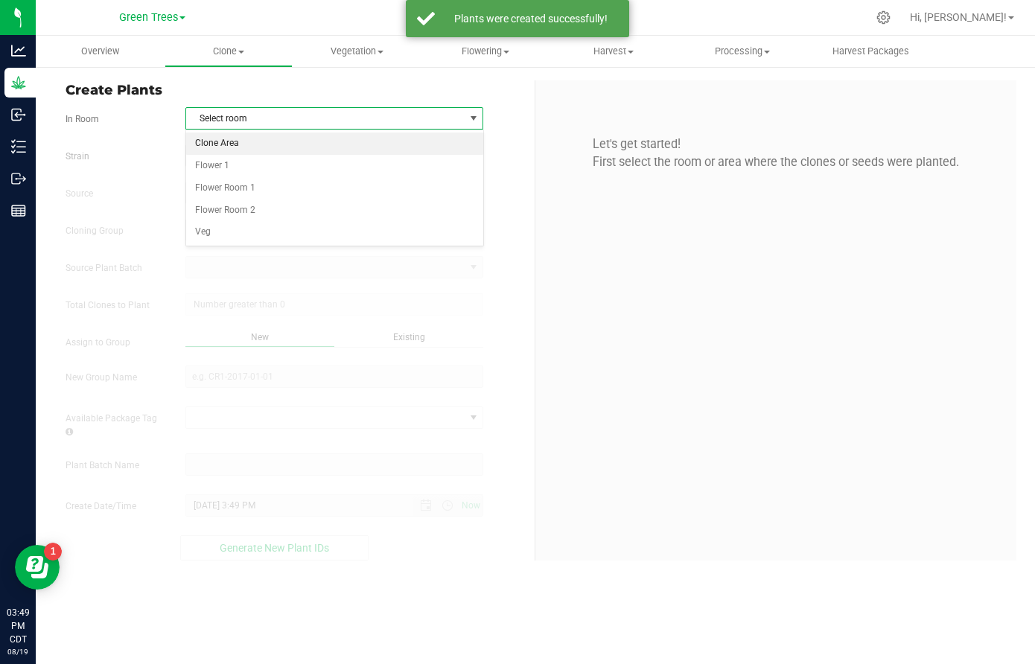
click at [220, 148] on li "Clone Area" at bounding box center [334, 144] width 296 height 22
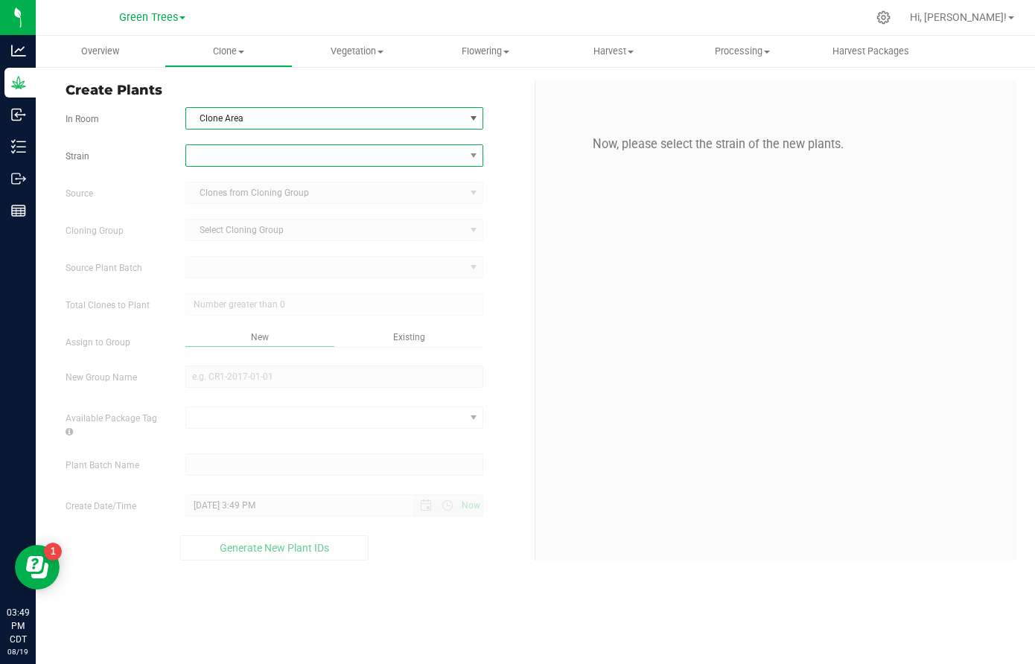
click at [223, 157] on span at bounding box center [325, 155] width 278 height 21
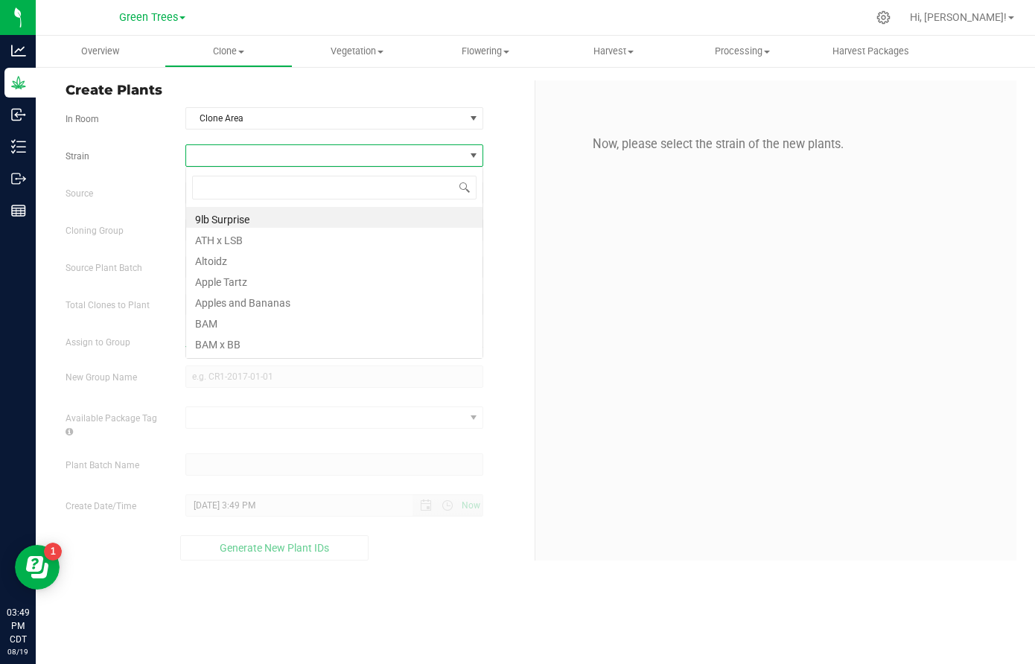
scroll to position [22, 299]
type input "rainb"
click at [233, 282] on li "Rainbow Belts 2.0" at bounding box center [334, 280] width 296 height 21
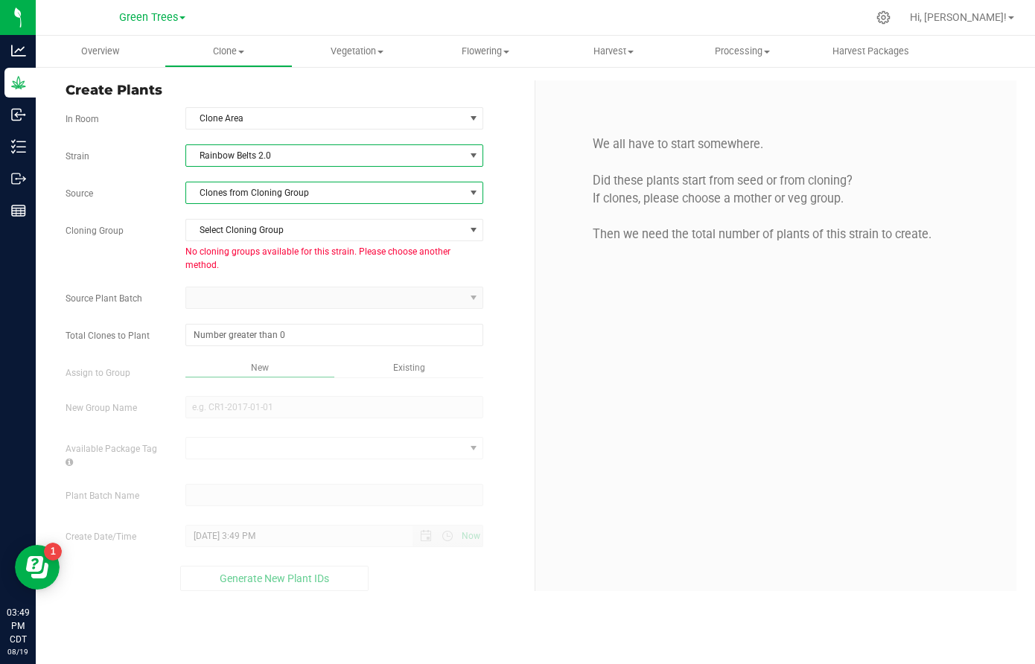
click at [242, 193] on span "Clones from Cloning Group" at bounding box center [325, 193] width 278 height 21
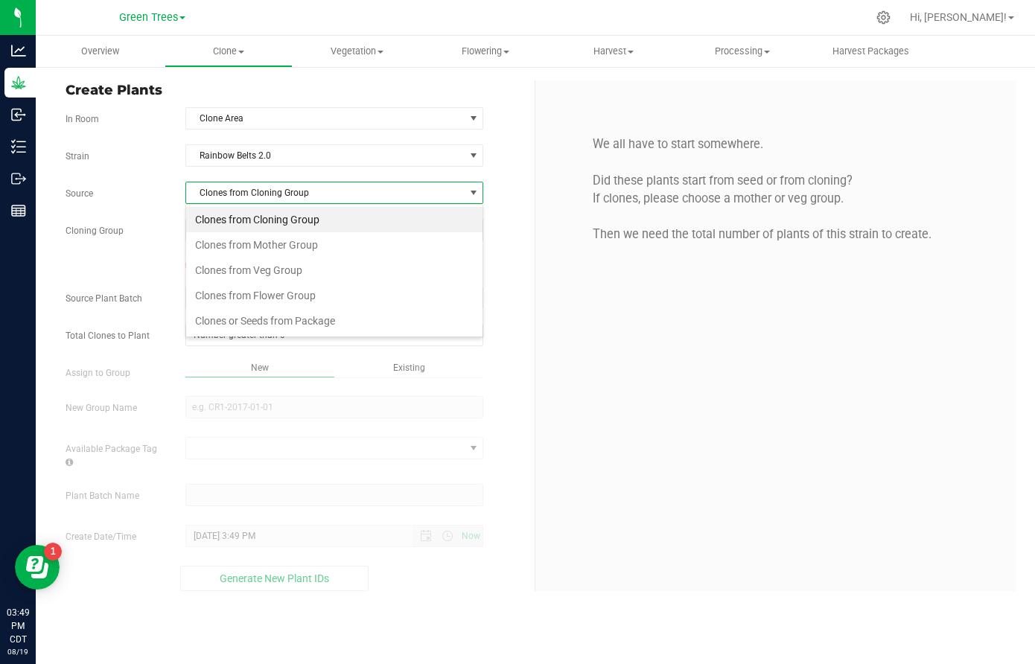
scroll to position [22, 299]
click at [241, 264] on li "Clones from Veg Group" at bounding box center [334, 270] width 296 height 25
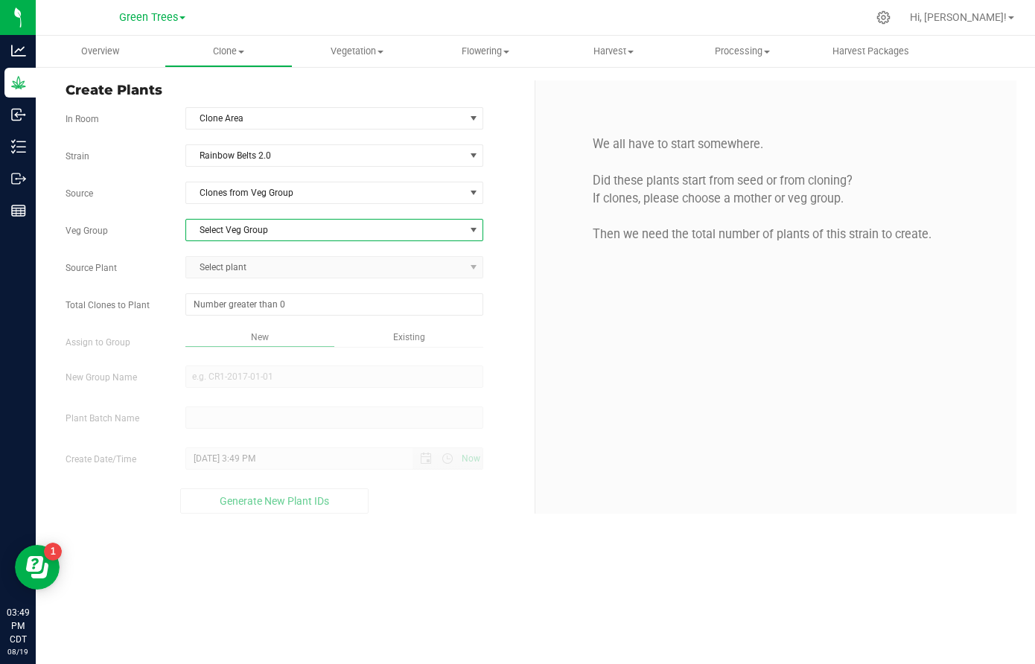
click at [240, 226] on span "Select Veg Group" at bounding box center [325, 230] width 278 height 21
click at [241, 254] on li "Kill [DATE]" at bounding box center [334, 255] width 296 height 22
click at [239, 270] on span "Select plant" at bounding box center [325, 267] width 278 height 21
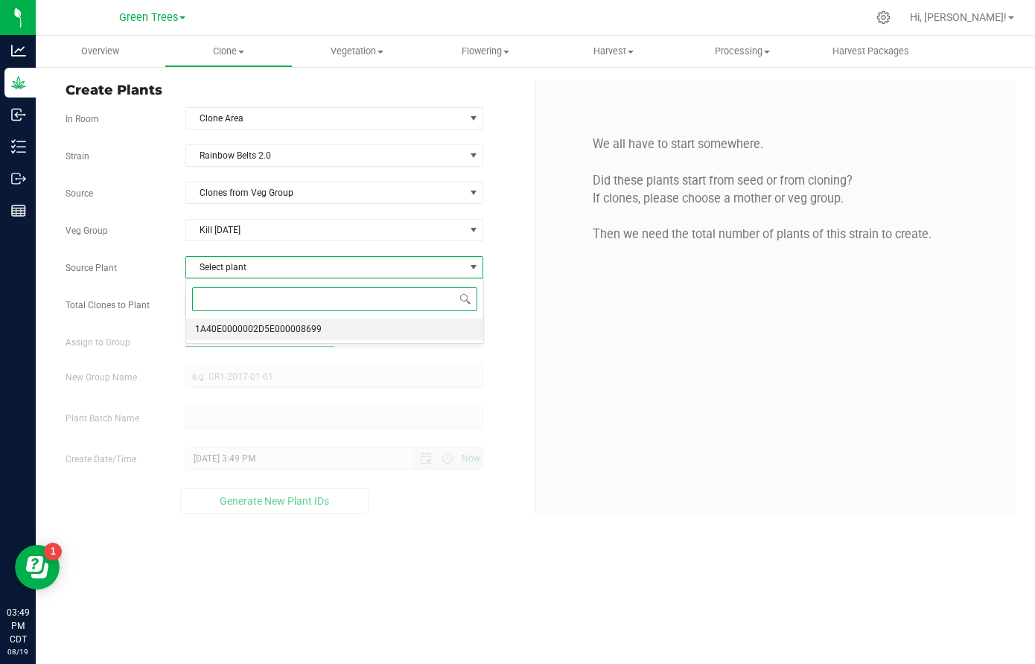
click at [252, 327] on span "1A40E0000002D5E000008699" at bounding box center [258, 329] width 127 height 19
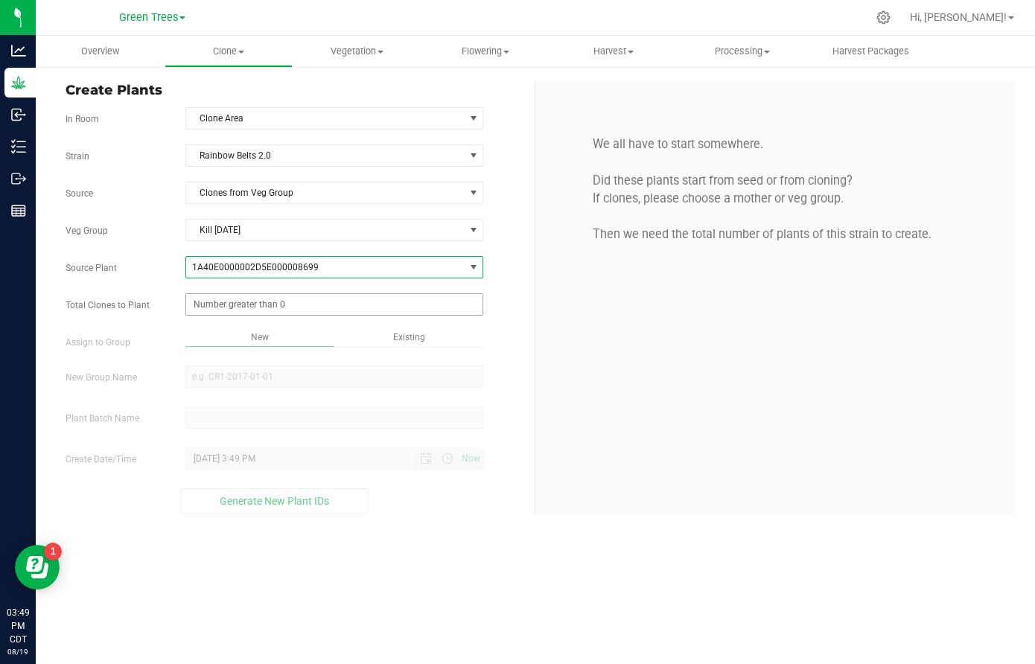
click at [237, 306] on span at bounding box center [334, 304] width 298 height 22
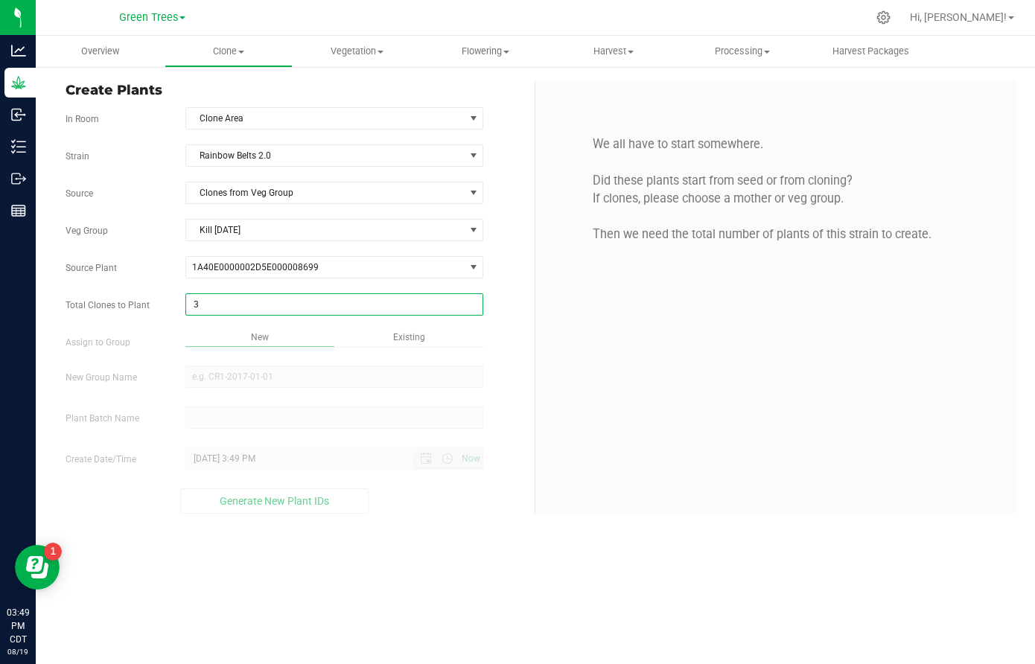
type input "32"
click at [409, 340] on div "Overview Clone Create plants Cloning groups Cloning plant batches Apply to plan…" at bounding box center [536, 350] width 1000 height 629
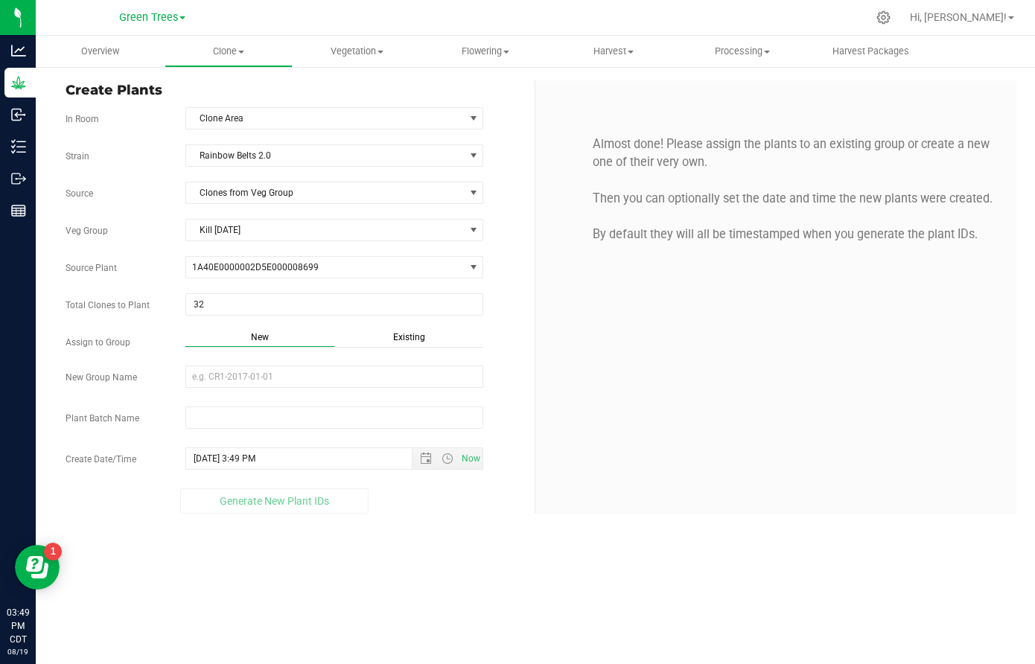
click at [407, 340] on span "Existing" at bounding box center [409, 337] width 32 height 10
click at [274, 379] on span "Select Plant Group" at bounding box center [325, 376] width 278 height 21
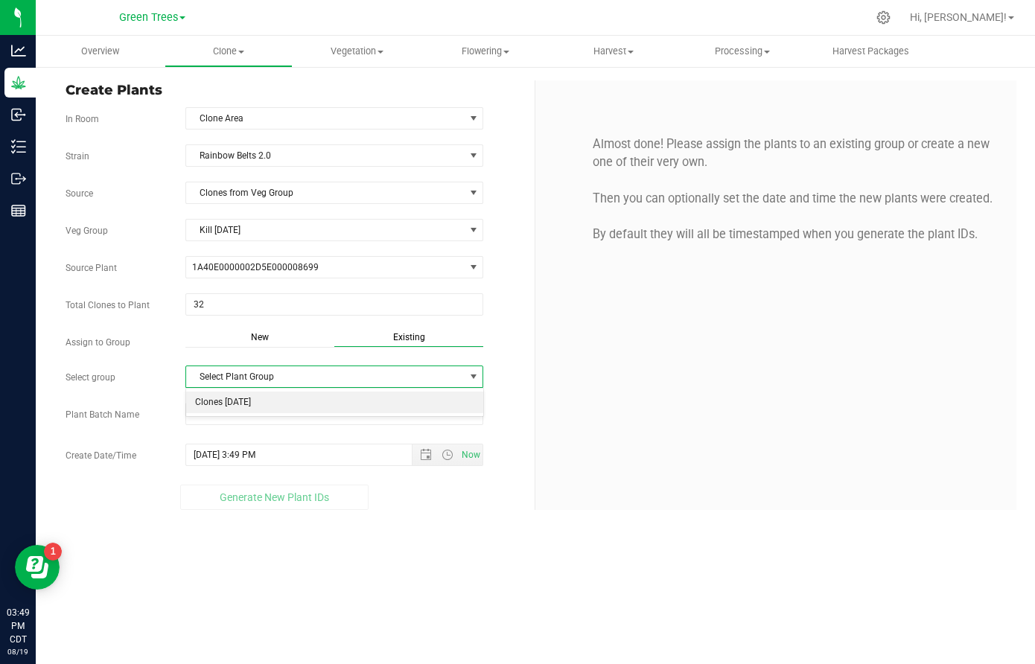
click at [247, 402] on li "Clones [DATE]" at bounding box center [334, 403] width 296 height 22
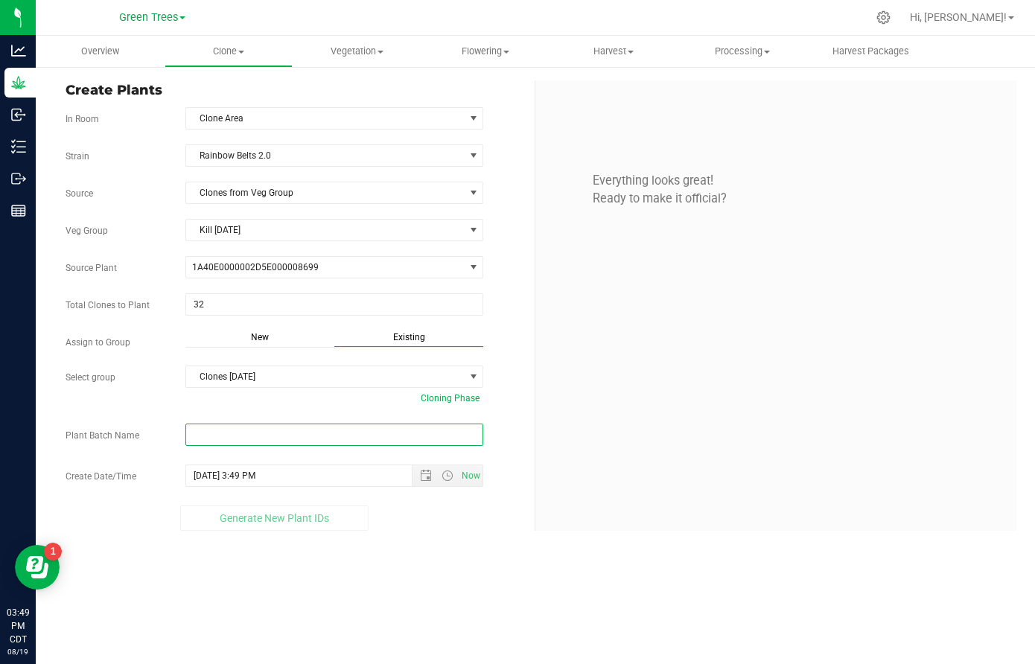
click at [218, 428] on input "text" at bounding box center [334, 435] width 298 height 22
paste input "-8/19/25"
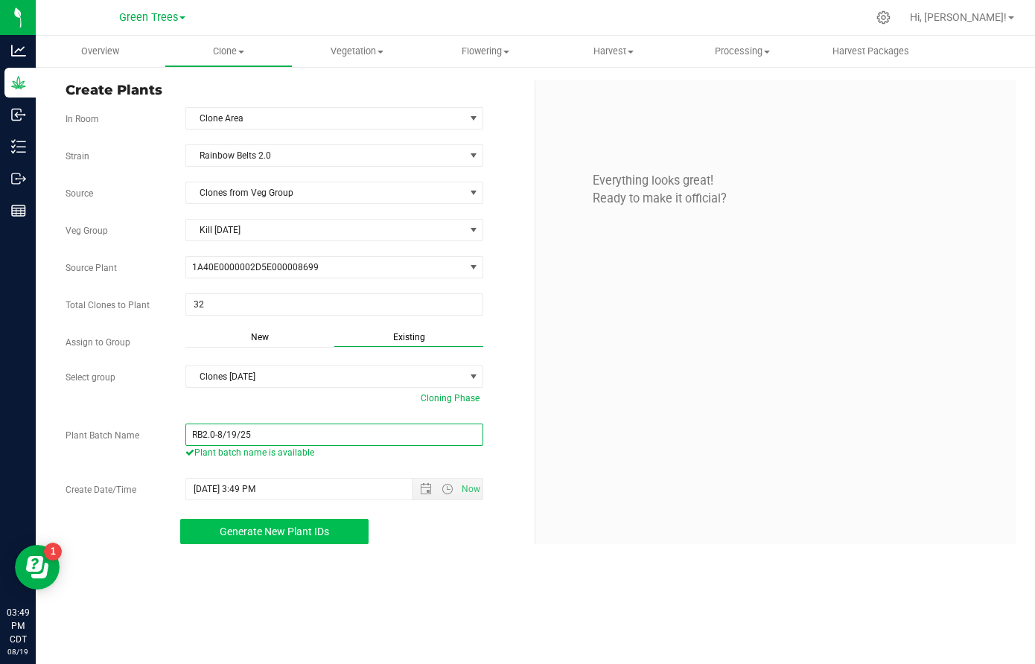
type input "RB2.0-8/19/25"
click at [313, 528] on span "Generate New Plant IDs" at bounding box center [275, 532] width 110 height 12
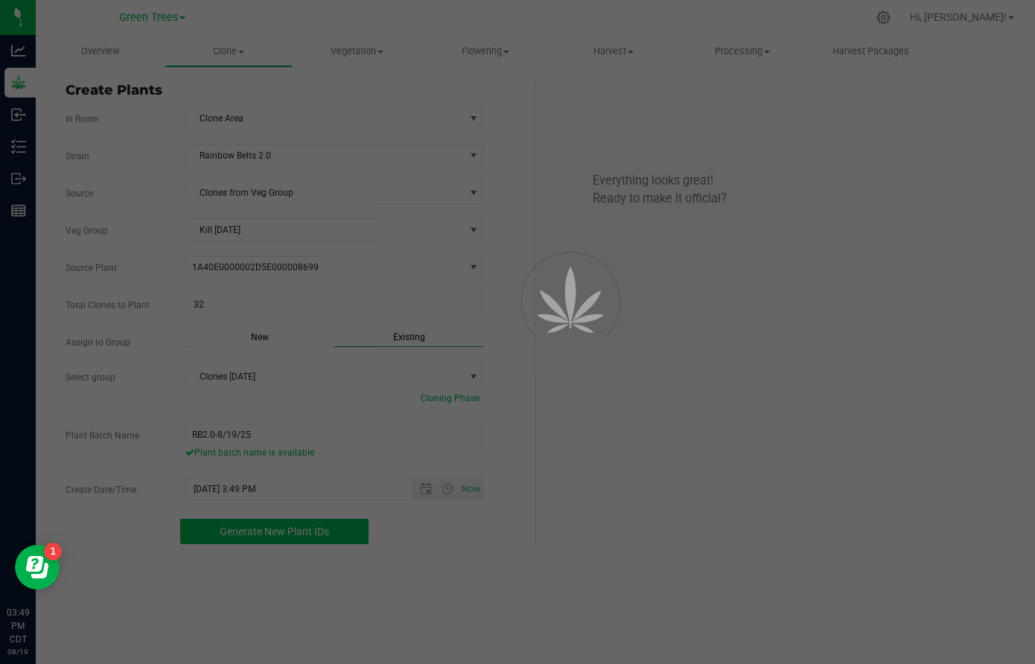
scroll to position [45, 0]
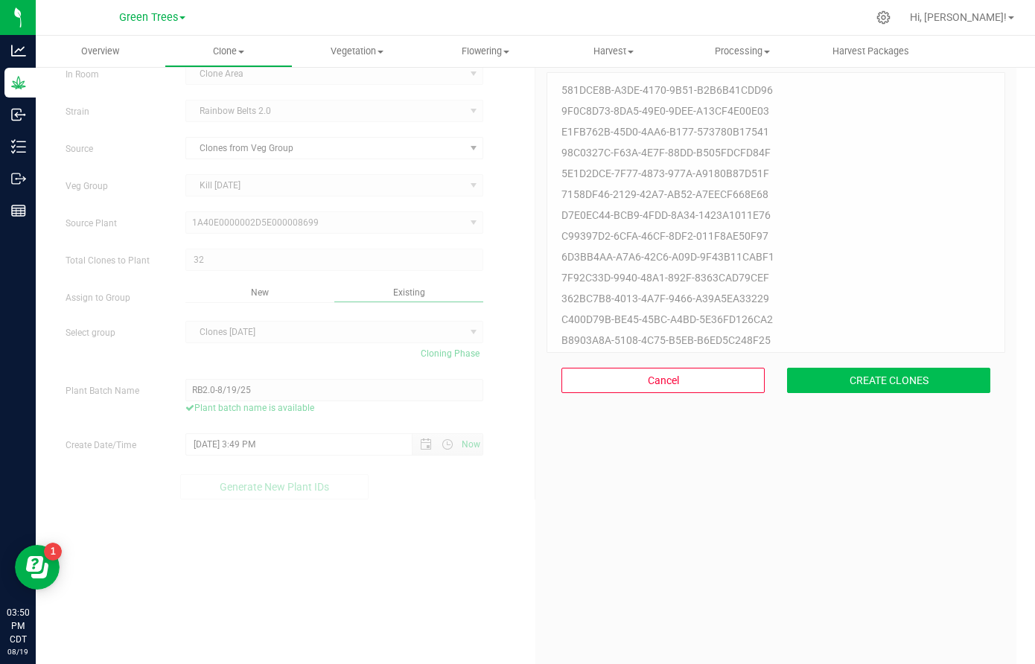
click at [938, 371] on button "CREATE CLONES" at bounding box center [888, 380] width 203 height 25
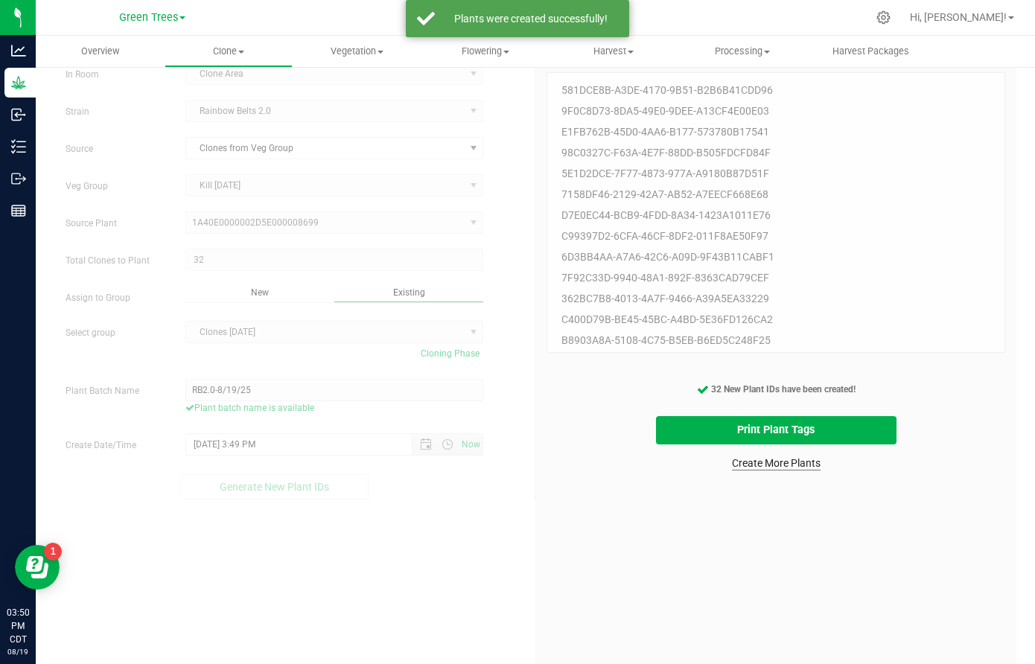
click at [790, 457] on link "Create More Plants" at bounding box center [776, 463] width 89 height 15
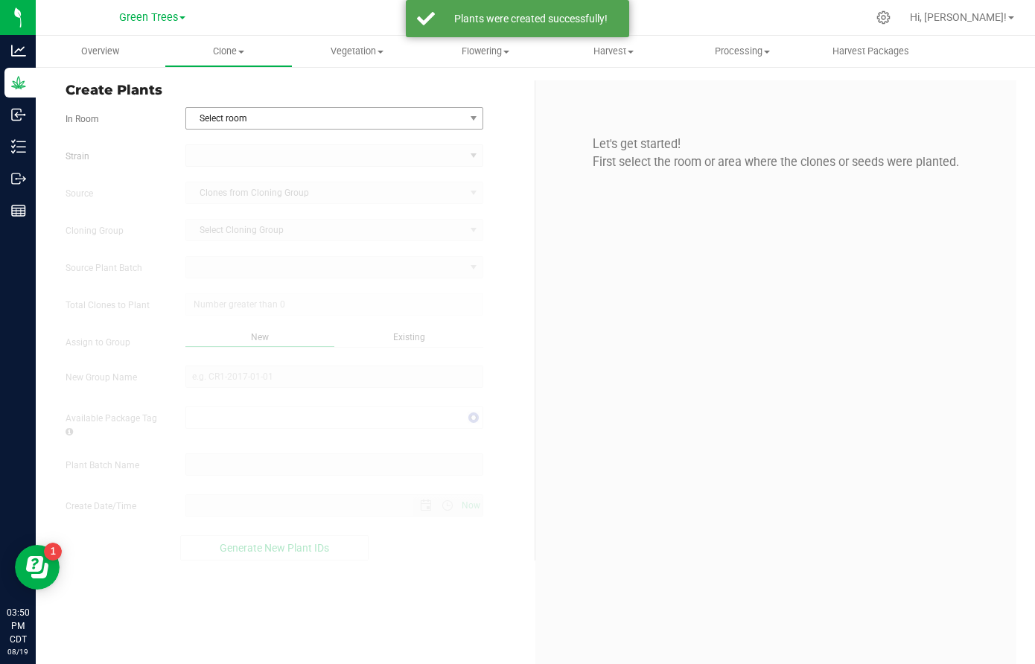
type input "[DATE] 3:50 PM"
click at [232, 121] on span "Select room" at bounding box center [325, 118] width 278 height 21
click at [232, 146] on li "Clone Area" at bounding box center [334, 144] width 296 height 22
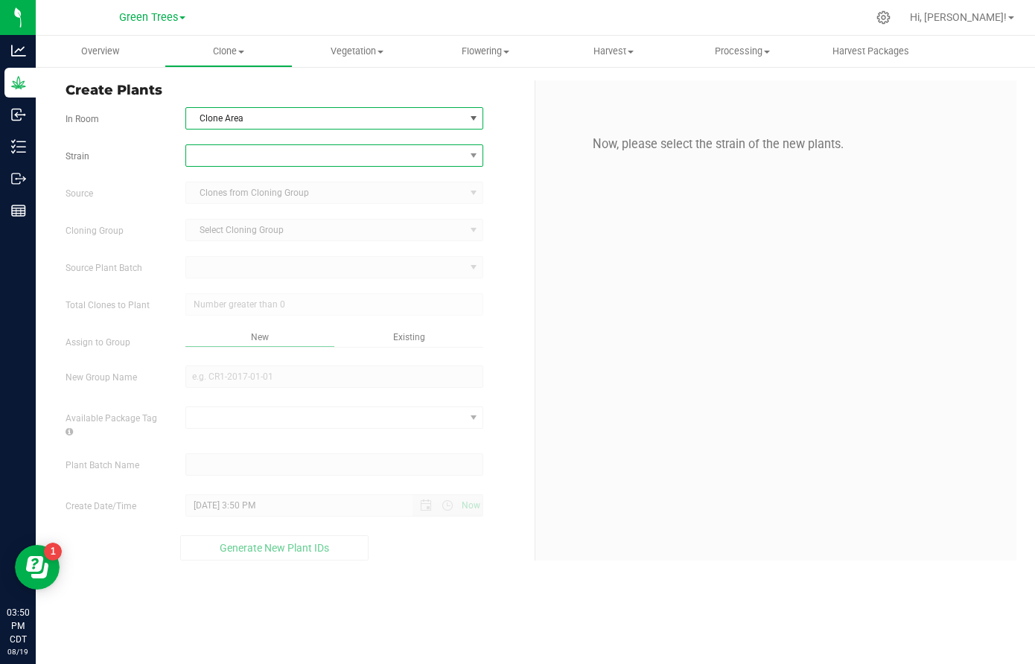
click at [217, 152] on span at bounding box center [325, 155] width 278 height 21
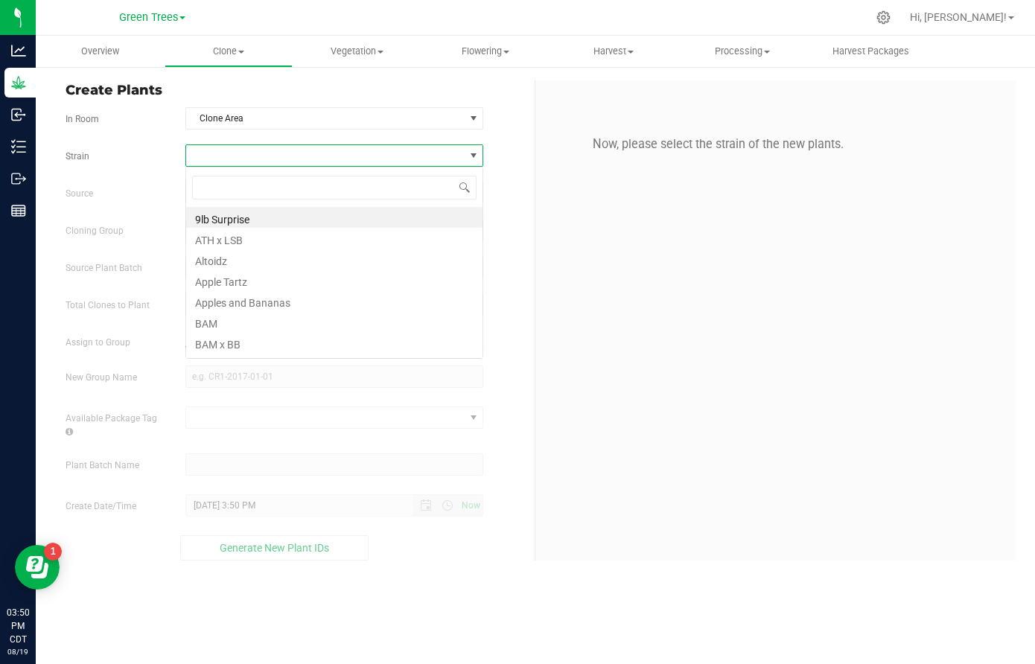
scroll to position [22, 299]
type input "kil"
click at [219, 215] on li "Killer Bees" at bounding box center [334, 217] width 296 height 21
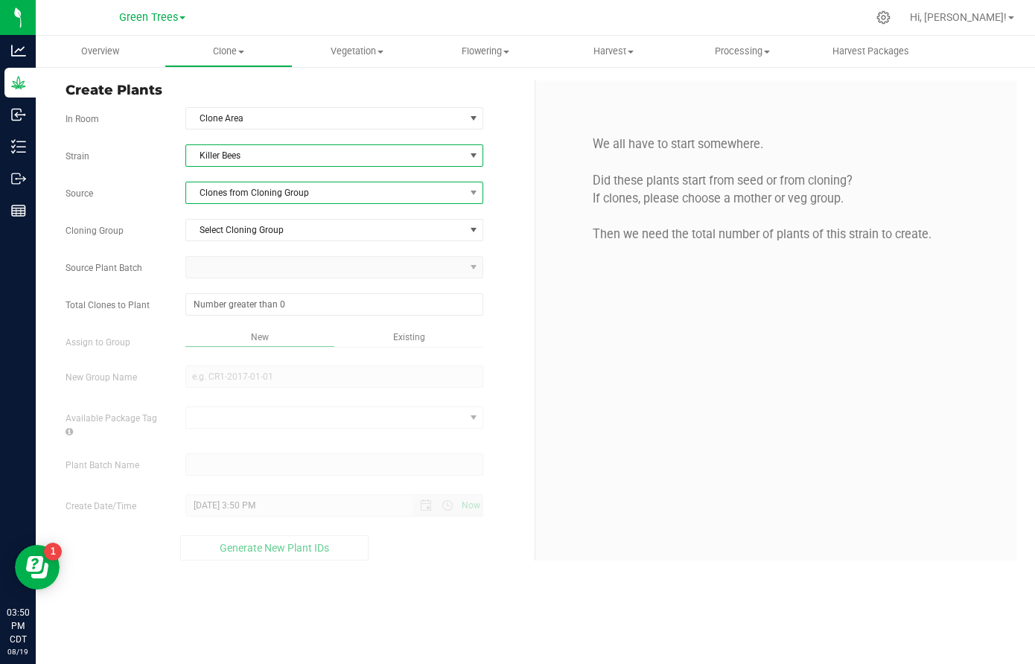
click at [226, 194] on span "Clones from Cloning Group" at bounding box center [325, 193] width 278 height 21
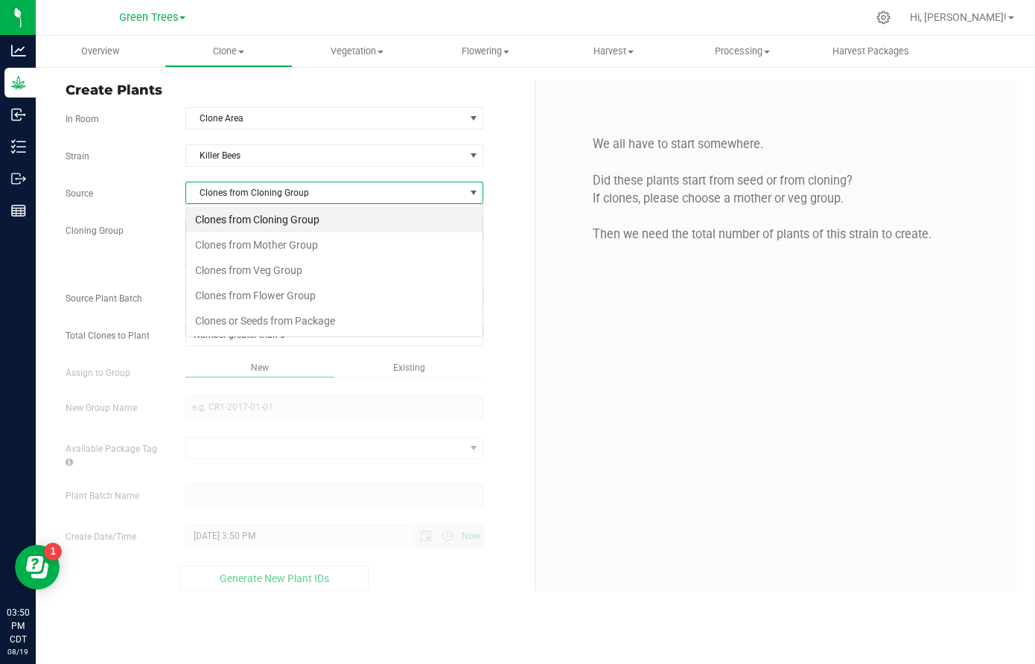
scroll to position [22, 299]
click at [225, 267] on li "Clones from Veg Group" at bounding box center [334, 270] width 296 height 25
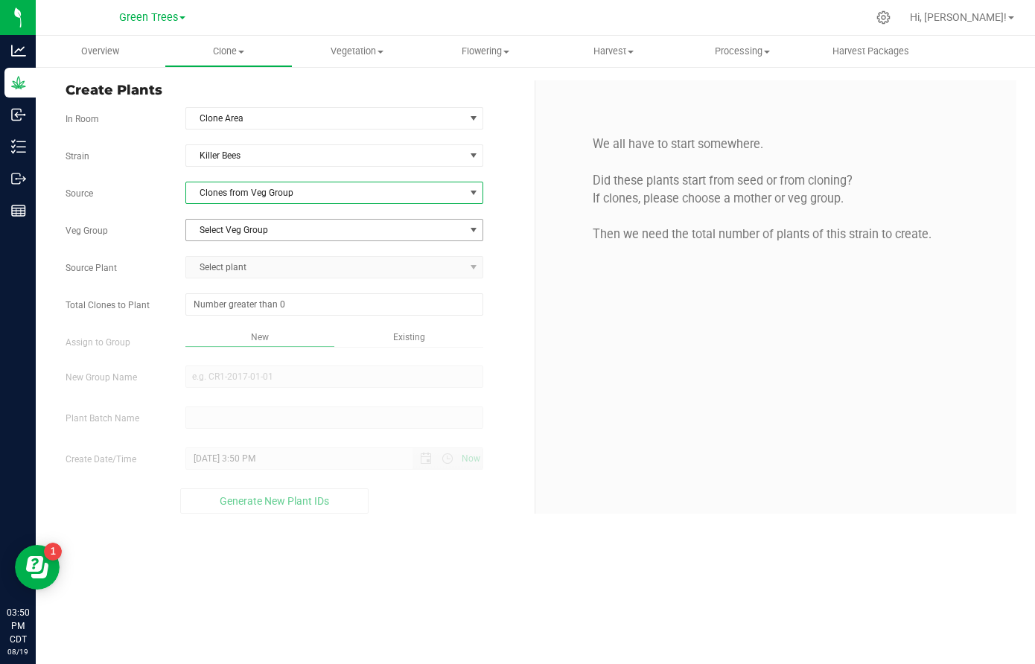
click at [244, 226] on span "Select Veg Group" at bounding box center [325, 230] width 278 height 21
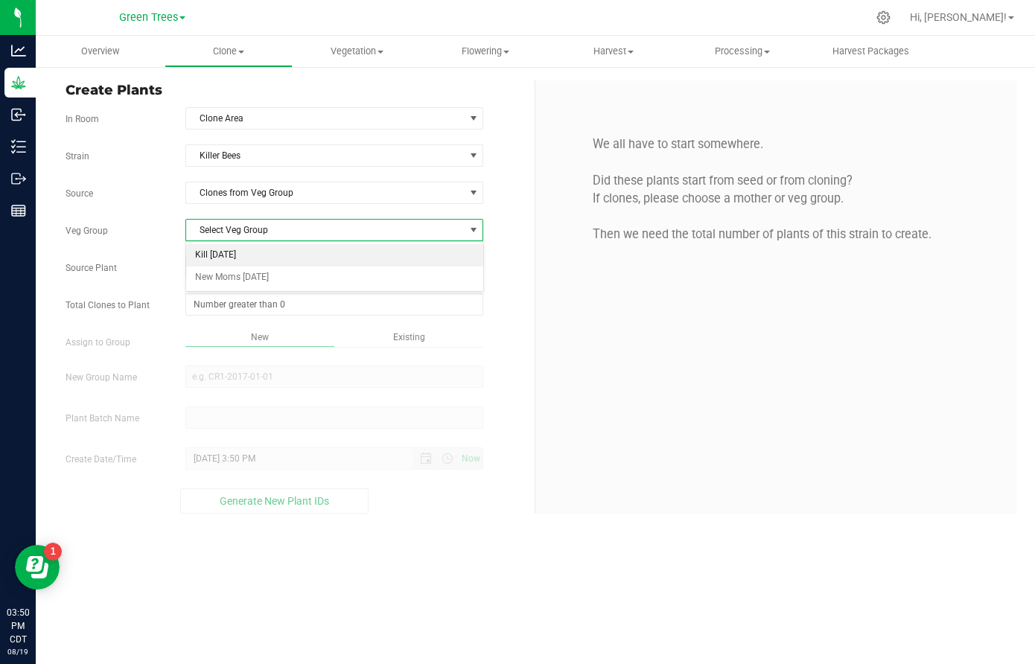
click at [241, 256] on li "Kill [DATE]" at bounding box center [334, 255] width 296 height 22
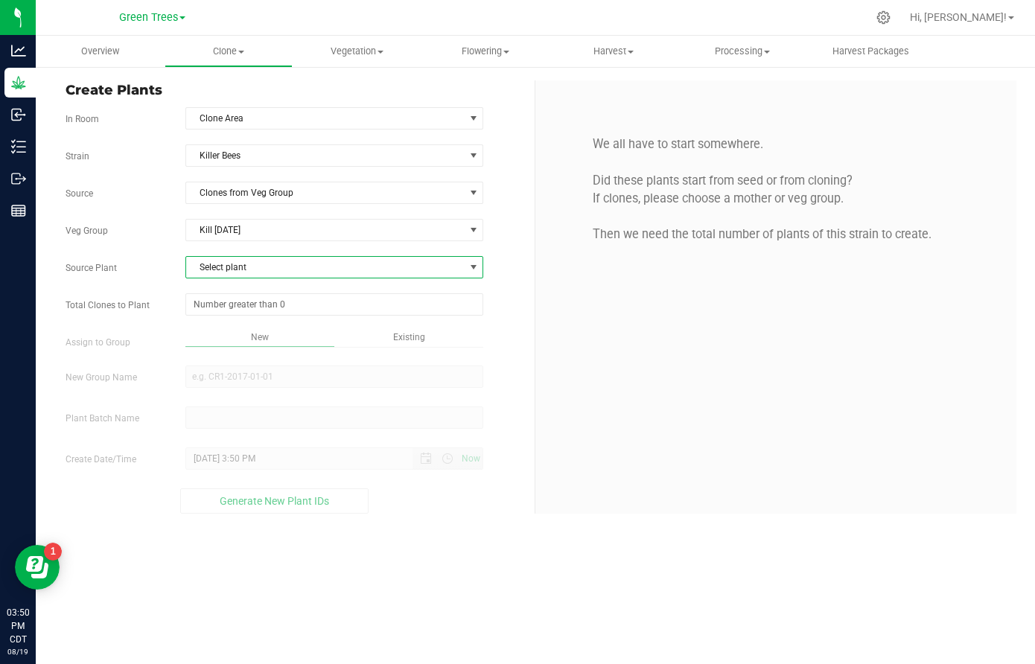
click at [239, 271] on span "Select plant" at bounding box center [325, 267] width 278 height 21
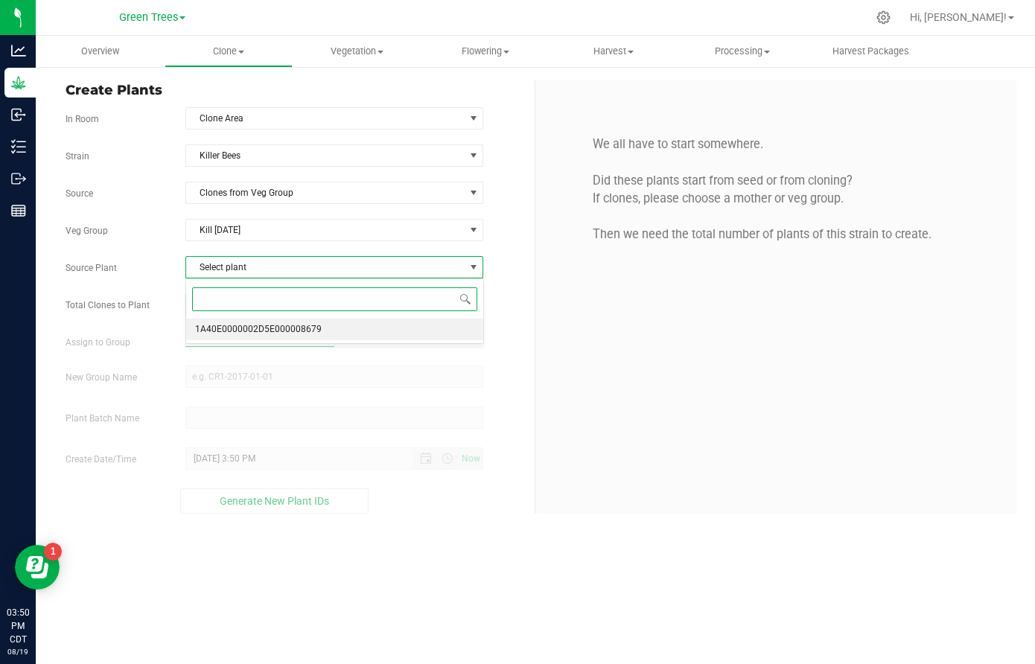
click at [245, 326] on span "1A40E0000002D5E000008679" at bounding box center [258, 329] width 127 height 19
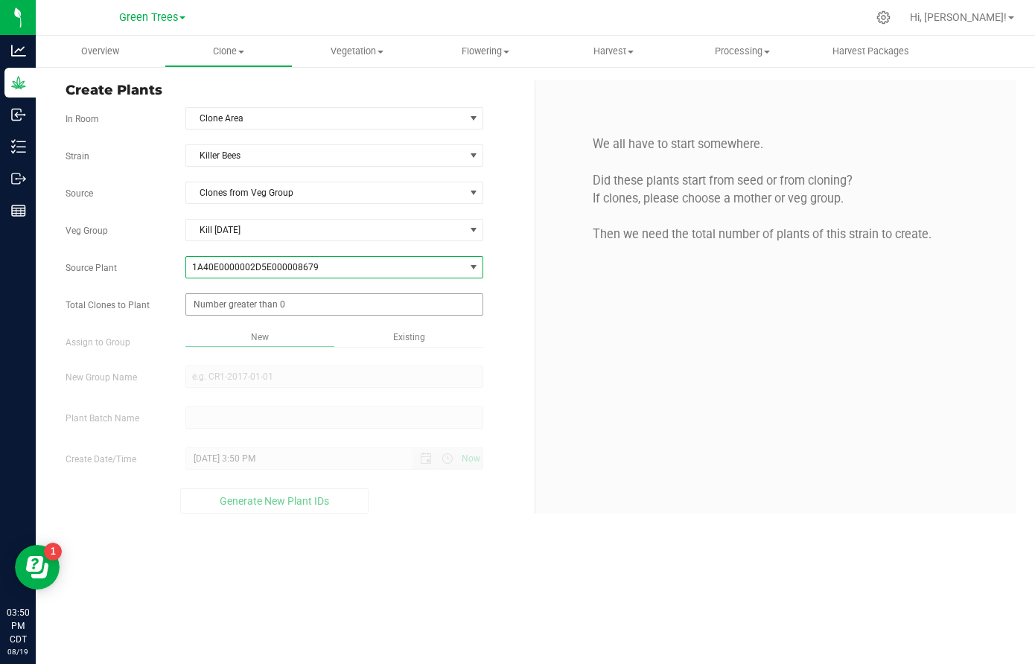
click at [226, 310] on span at bounding box center [334, 304] width 298 height 22
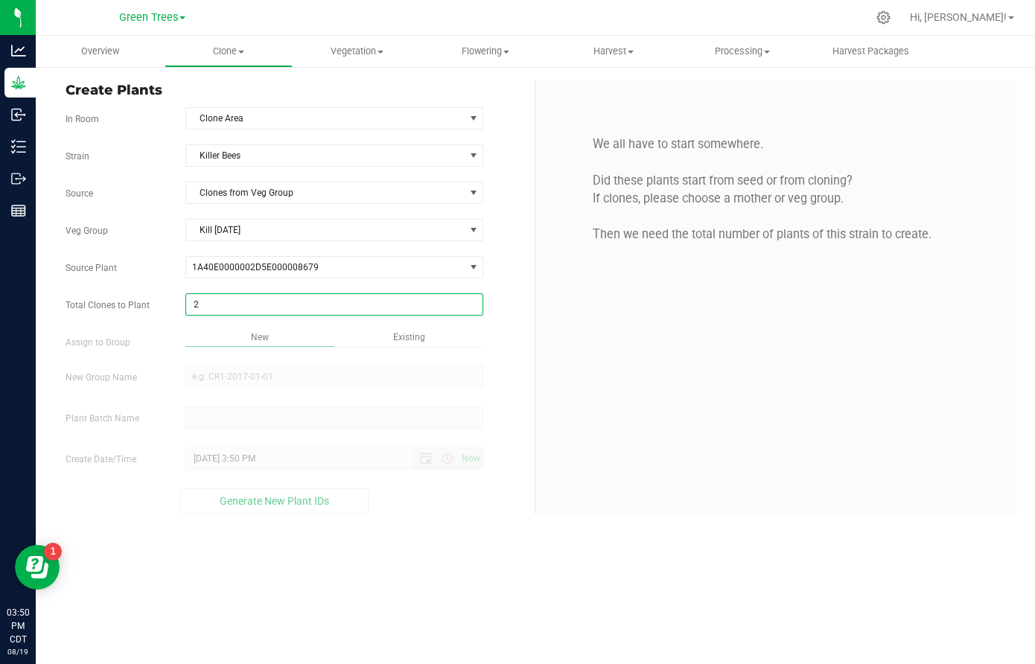
type input "28"
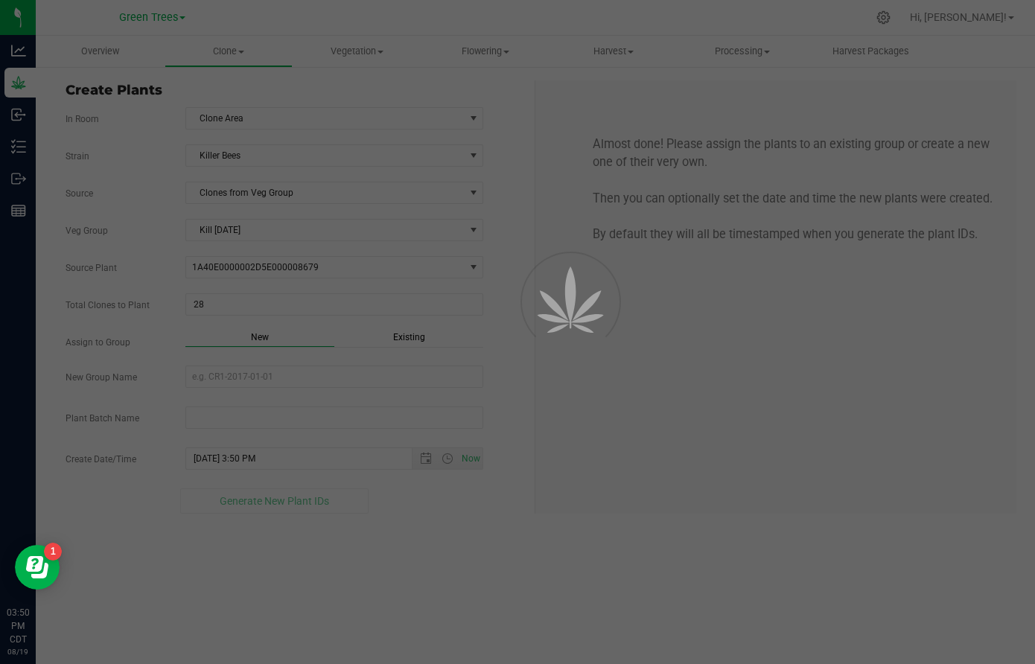
click at [410, 346] on div "Overview Clone Create plants Cloning groups Cloning plant batches Apply to plan…" at bounding box center [536, 350] width 1000 height 629
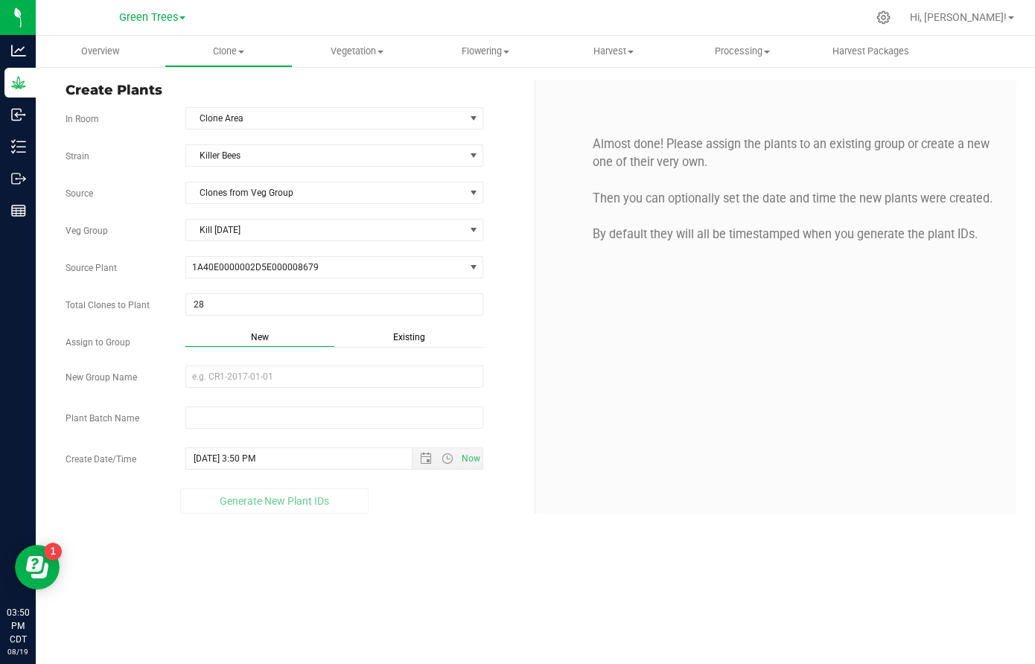
click at [410, 346] on div "Existing" at bounding box center [408, 339] width 149 height 17
click at [400, 336] on span "Existing" at bounding box center [409, 337] width 32 height 10
click at [265, 387] on span "Select Plant Group" at bounding box center [325, 376] width 278 height 21
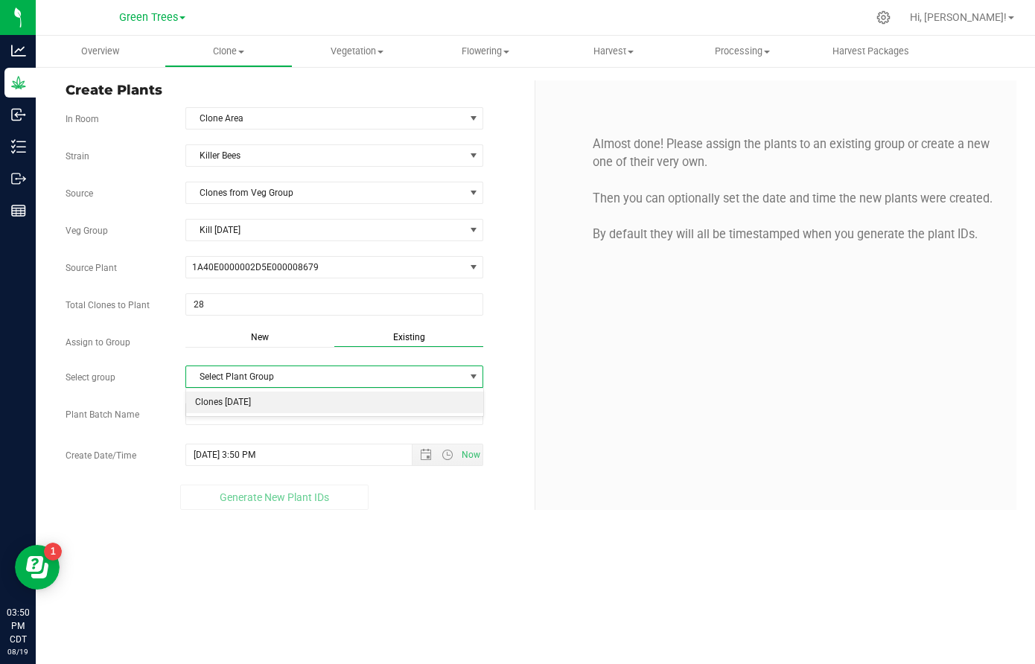
click at [246, 406] on li "Clones [DATE]" at bounding box center [334, 403] width 296 height 22
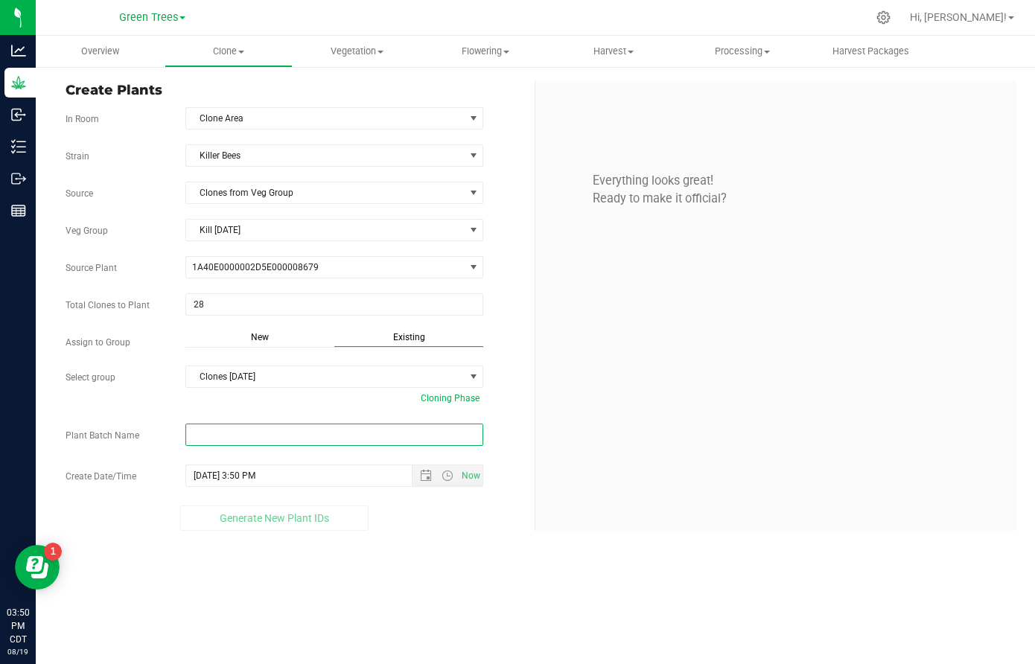
click at [218, 432] on input "text" at bounding box center [334, 435] width 298 height 22
paste input "-8/19/25"
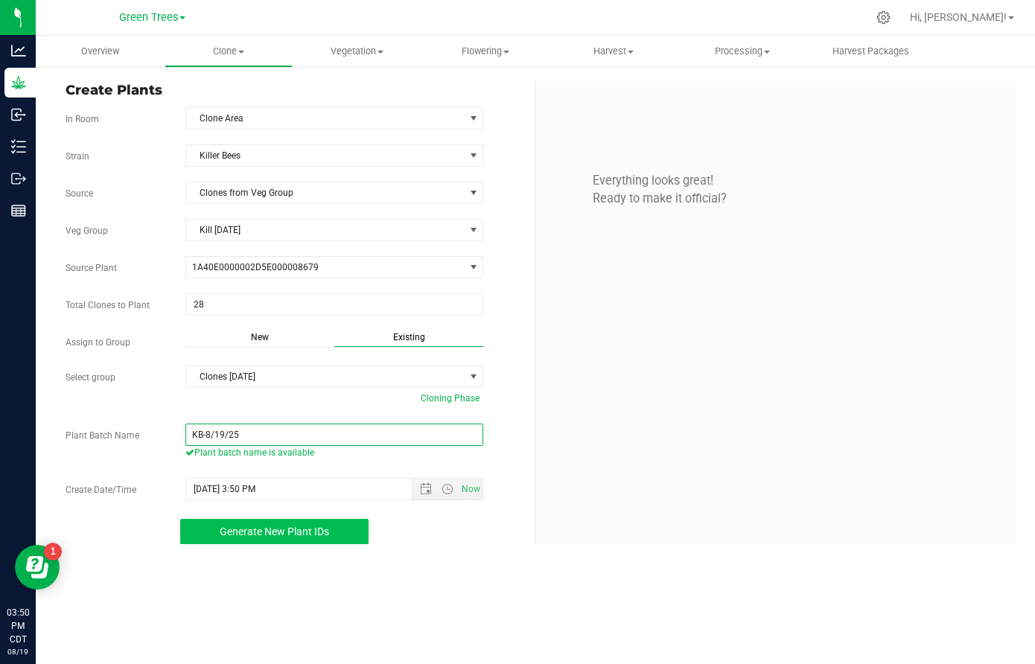
type input "KB-8/19/25"
click at [302, 534] on span "Generate New Plant IDs" at bounding box center [275, 532] width 110 height 12
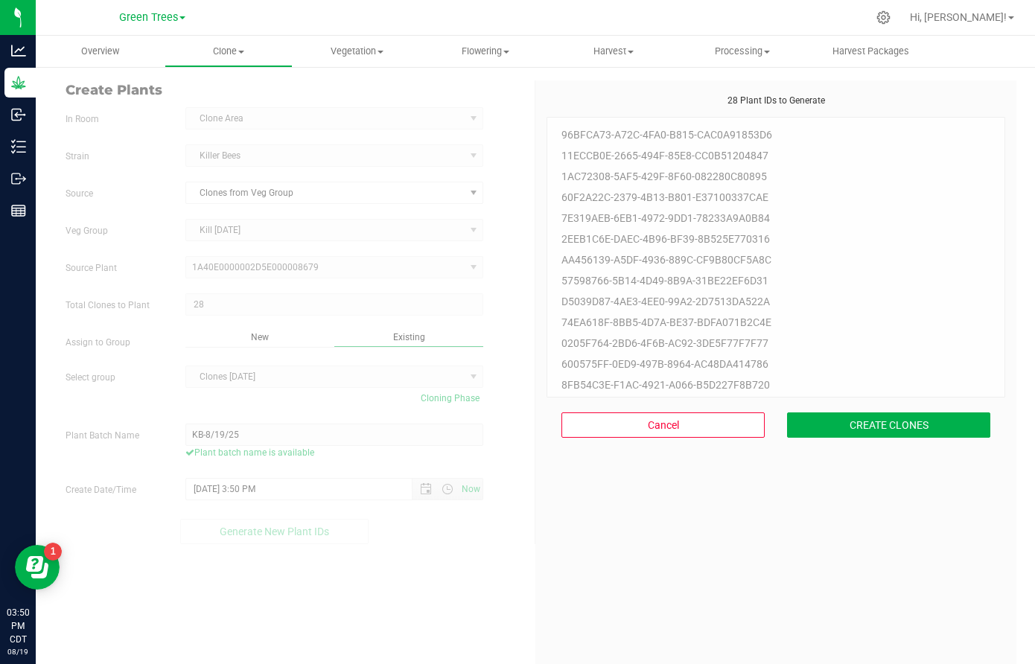
scroll to position [45, 0]
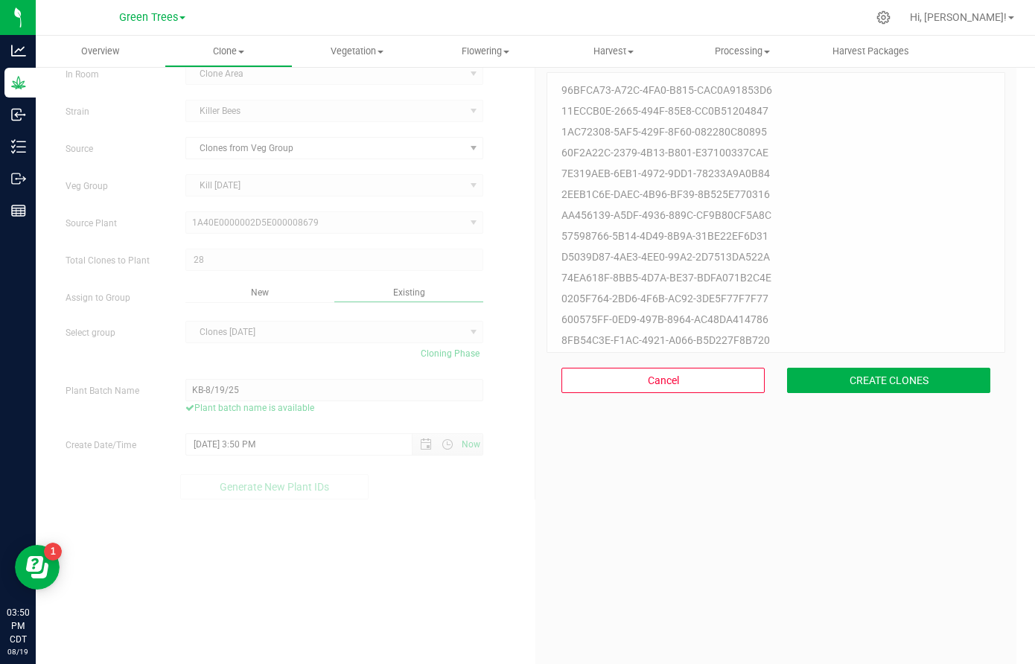
click at [927, 399] on div "Cancel CREATE CLONES" at bounding box center [776, 380] width 459 height 55
click at [920, 383] on button "CREATE CLONES" at bounding box center [888, 380] width 203 height 25
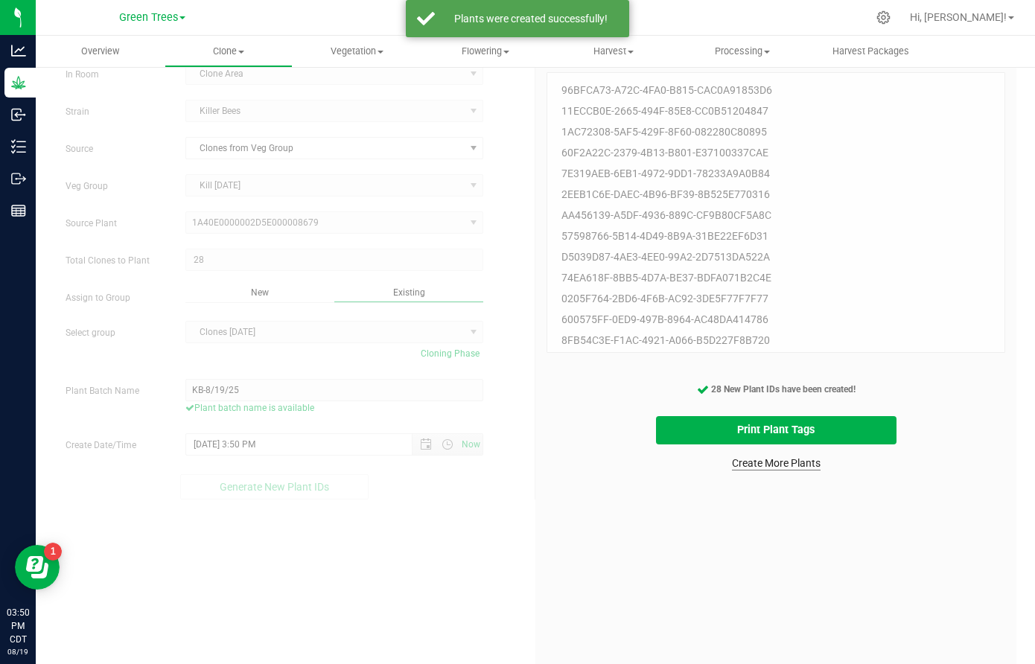
click at [804, 469] on link "Create More Plants" at bounding box center [776, 463] width 89 height 15
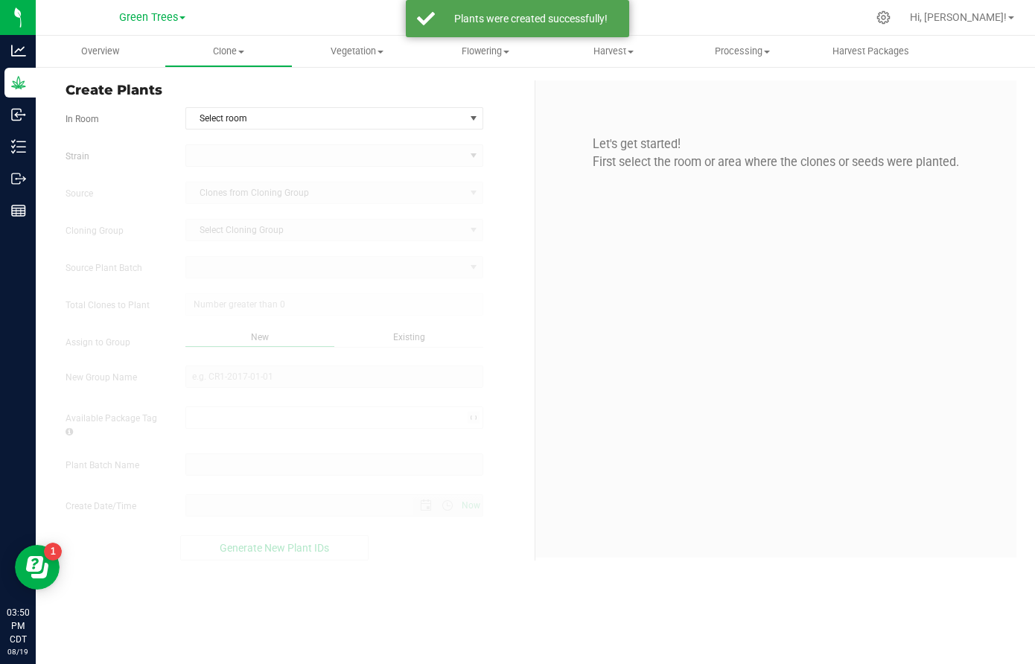
type input "[DATE] 3:50 PM"
click at [229, 121] on span "Select room" at bounding box center [325, 118] width 278 height 21
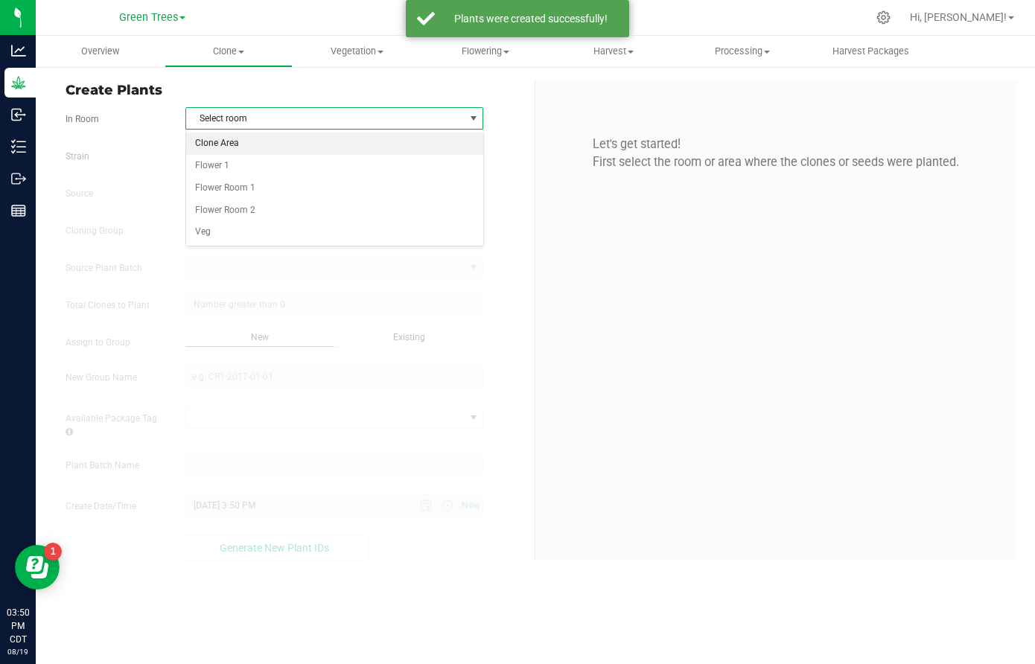
click at [226, 148] on li "Clone Area" at bounding box center [334, 144] width 296 height 22
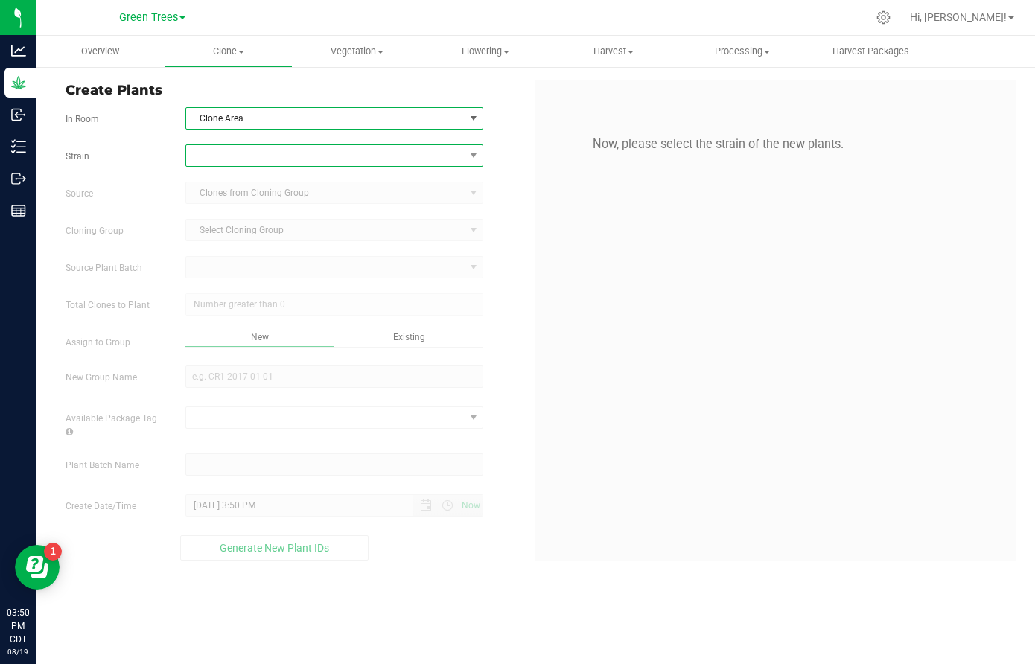
click at [220, 156] on span at bounding box center [325, 155] width 278 height 21
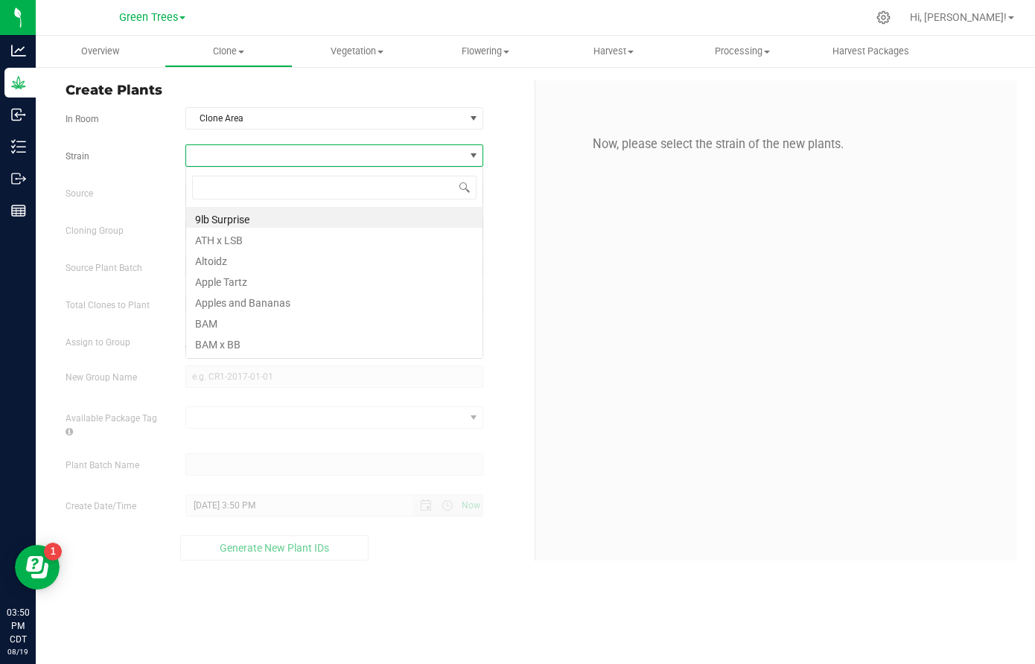
scroll to position [22, 299]
type input "oi"
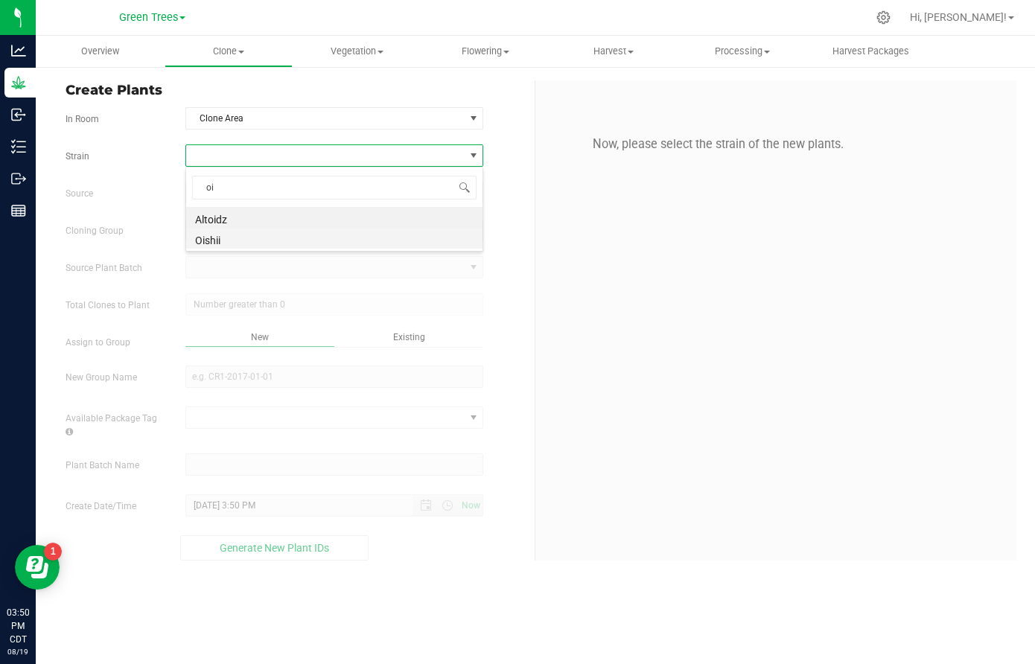
click at [218, 232] on li "Oishii" at bounding box center [334, 238] width 296 height 21
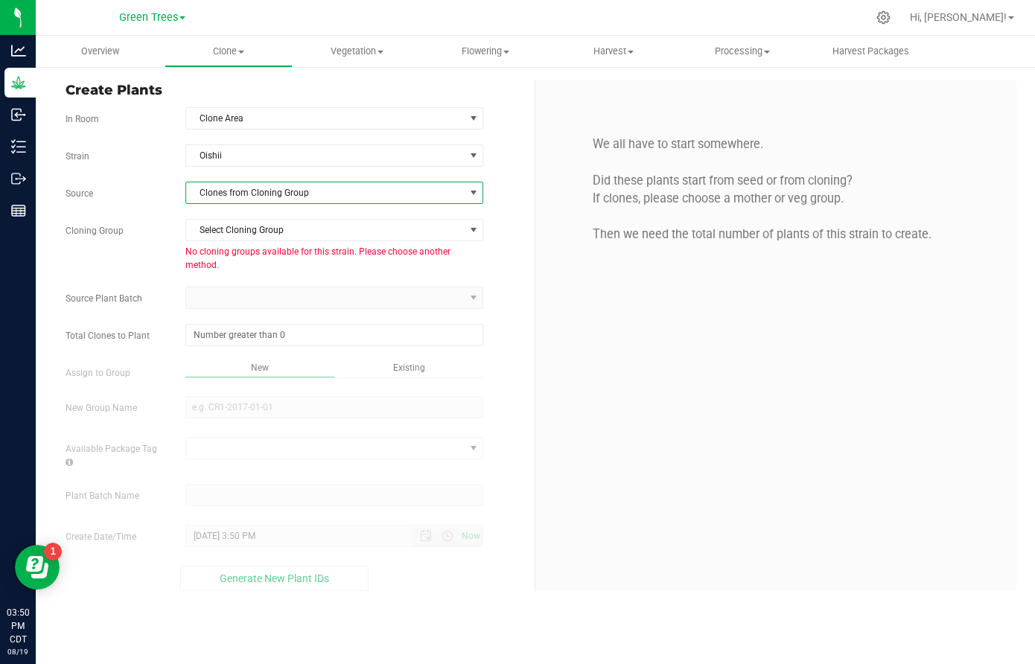
click at [228, 185] on span "Clones from Cloning Group" at bounding box center [325, 193] width 278 height 21
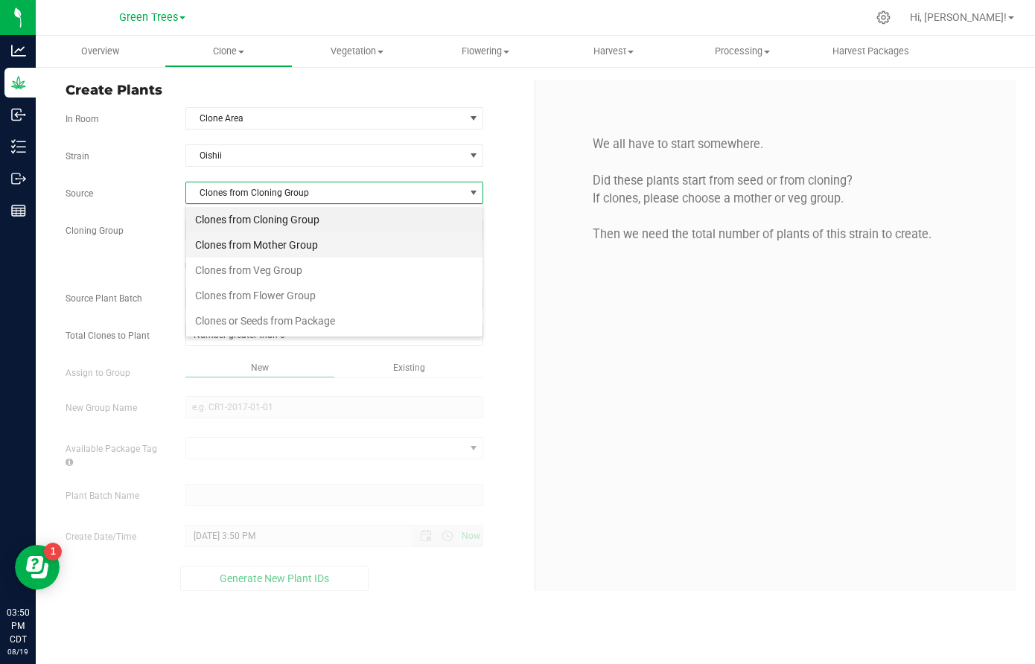
scroll to position [22, 299]
click at [229, 273] on li "Clones from Veg Group" at bounding box center [334, 270] width 296 height 25
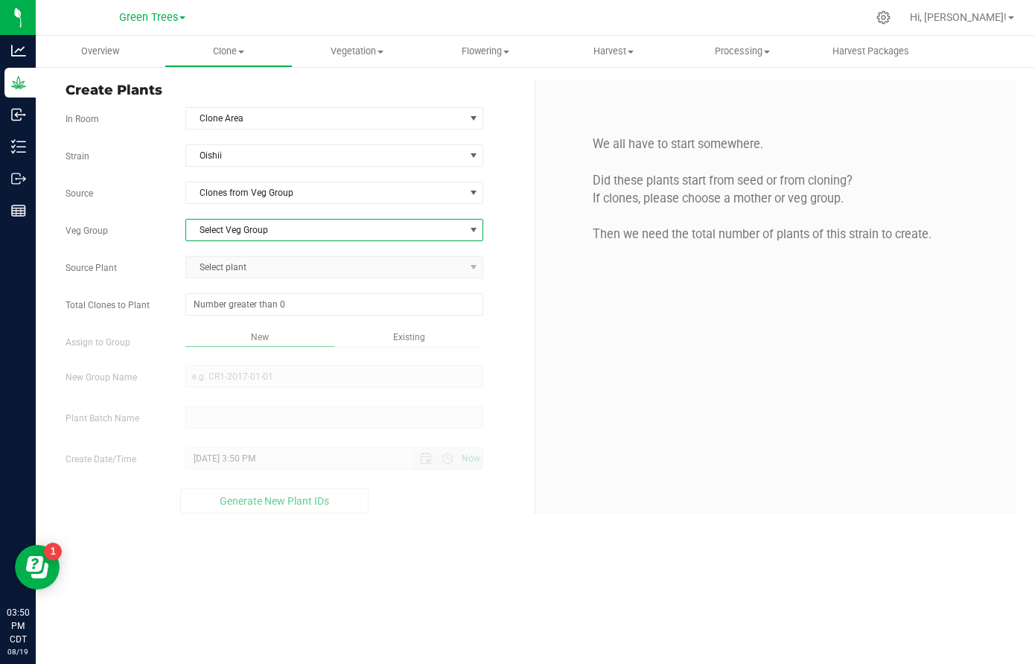
click at [220, 233] on span "Select Veg Group" at bounding box center [325, 230] width 278 height 21
click at [223, 250] on li "Kill [DATE]" at bounding box center [334, 255] width 296 height 22
click at [219, 267] on span "Select plant" at bounding box center [325, 267] width 278 height 21
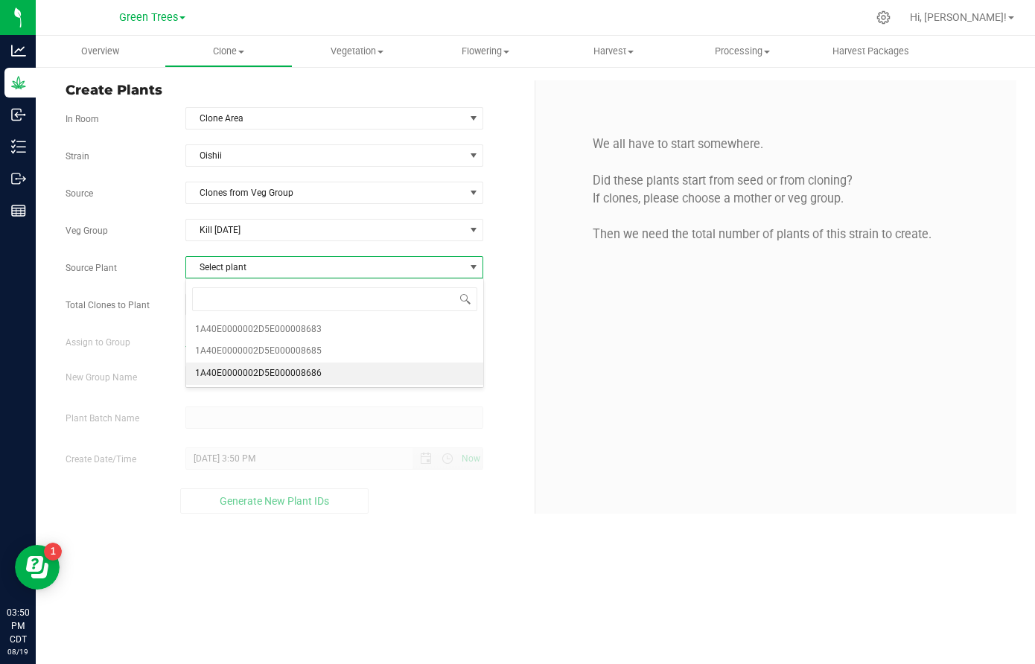
click at [229, 366] on span "1A40E0000002D5E000008686" at bounding box center [258, 373] width 127 height 19
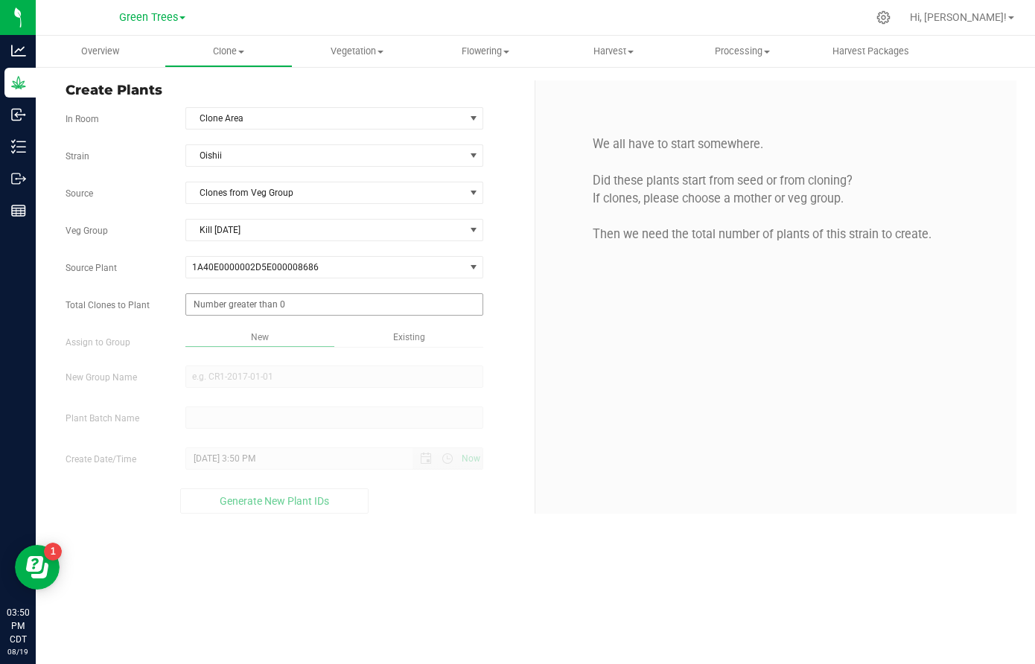
click at [218, 308] on span at bounding box center [334, 304] width 298 height 22
type input "50"
click at [420, 340] on div "Overview Clone Create plants Cloning groups Cloning plant batches Apply to plan…" at bounding box center [536, 350] width 1000 height 629
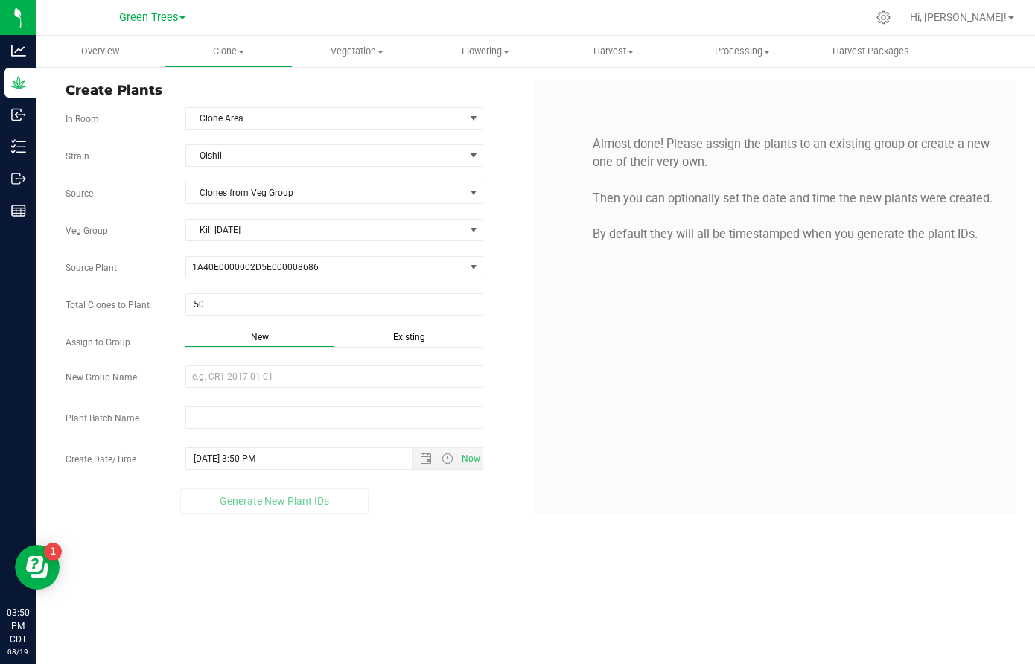
click at [404, 336] on span "Existing" at bounding box center [409, 337] width 32 height 10
click at [288, 382] on span "Select Plant Group" at bounding box center [325, 376] width 278 height 21
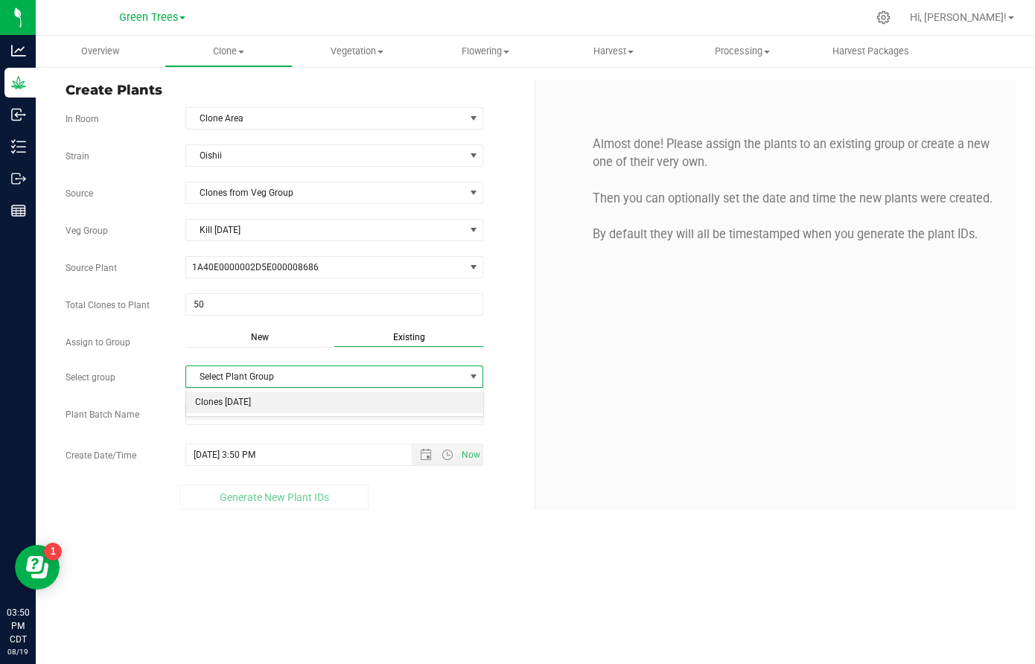
click at [261, 405] on li "Clones [DATE]" at bounding box center [334, 403] width 296 height 22
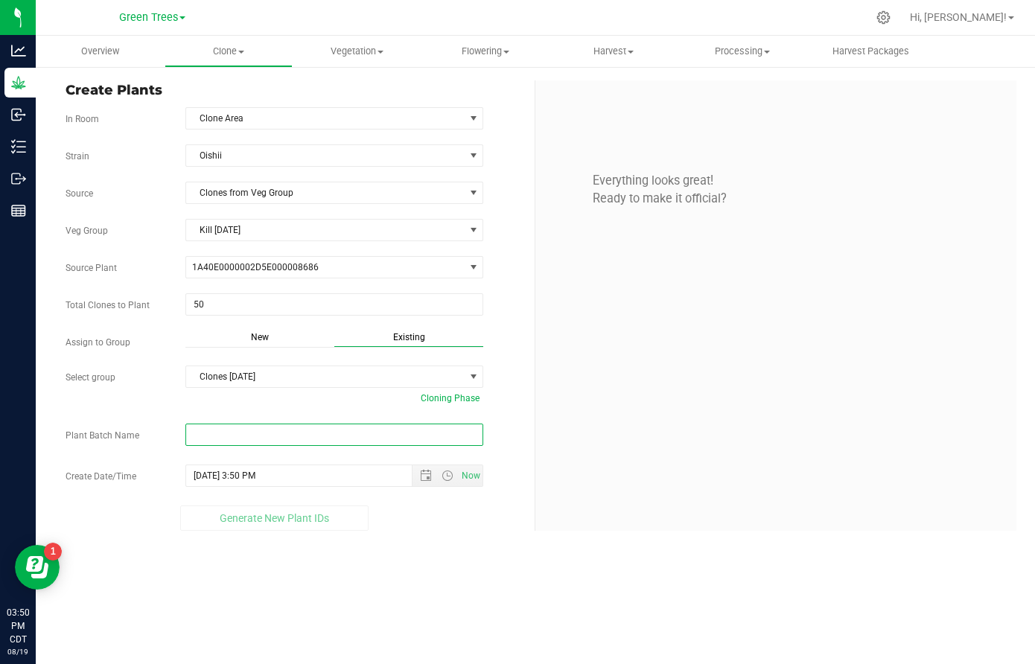
click at [225, 439] on input "text" at bounding box center [334, 435] width 298 height 22
paste input "-8/19/25"
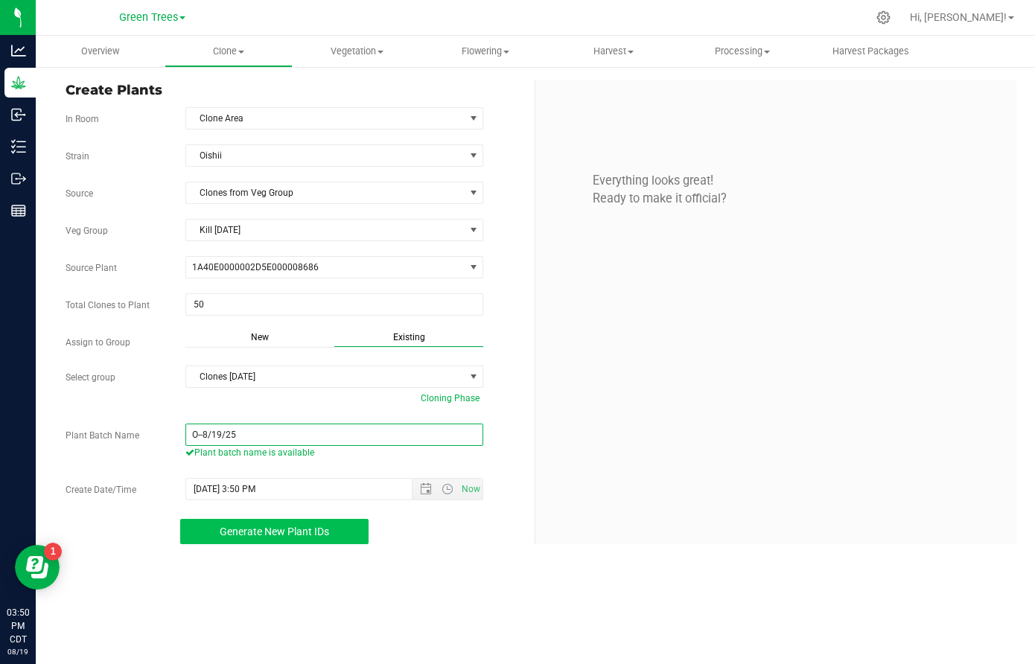
type input "O--8/19/25"
click at [301, 534] on span "Generate New Plant IDs" at bounding box center [275, 532] width 110 height 12
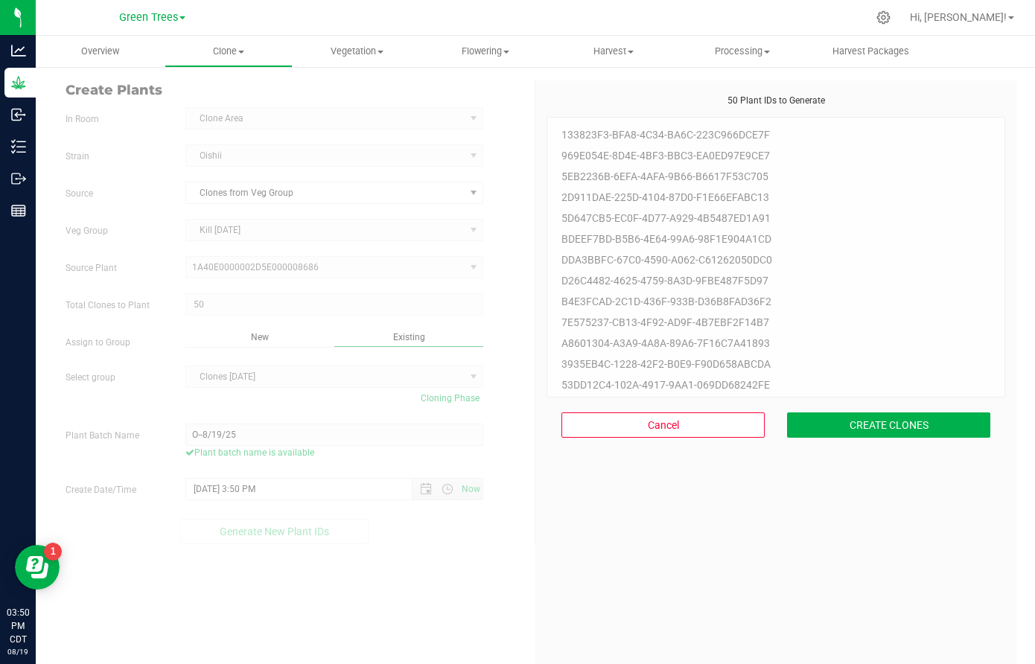
scroll to position [45, 0]
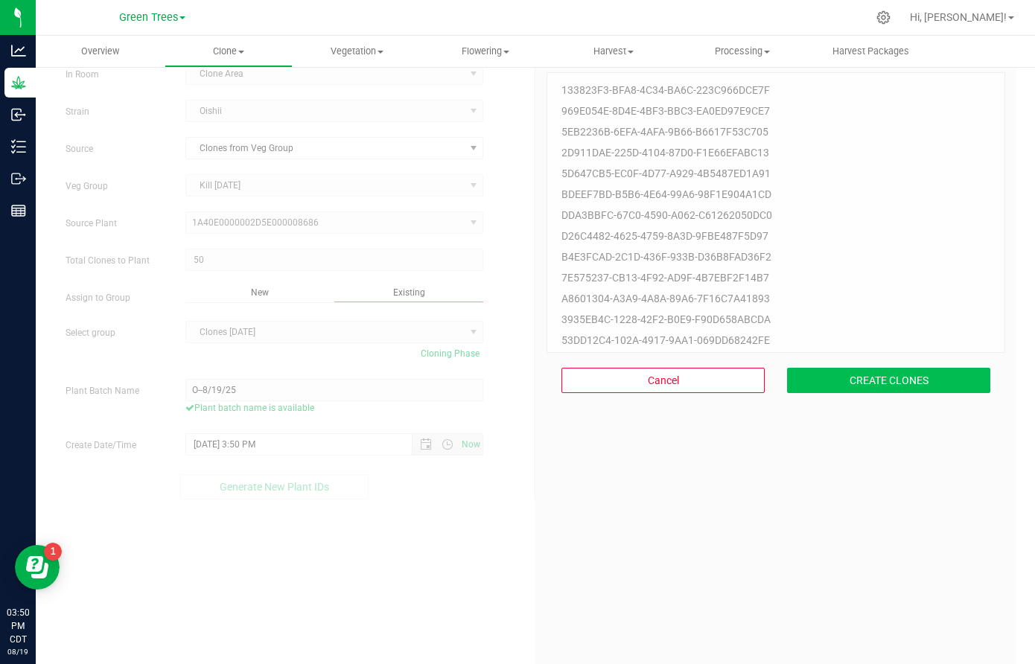
click at [916, 369] on button "CREATE CLONES" at bounding box center [888, 380] width 203 height 25
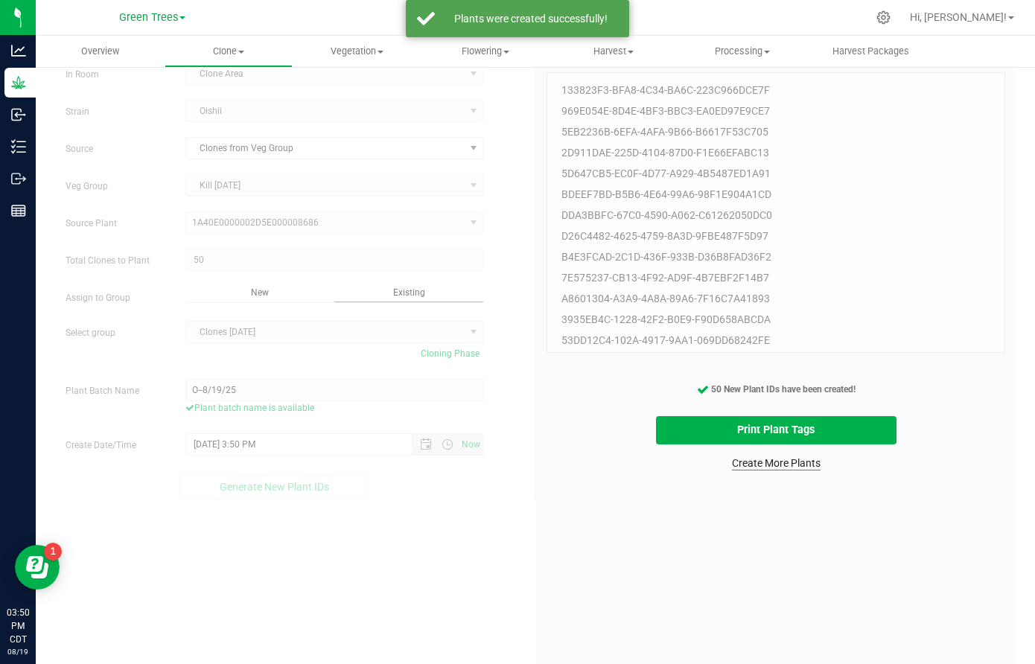
click at [771, 464] on link "Create More Plants" at bounding box center [776, 463] width 89 height 15
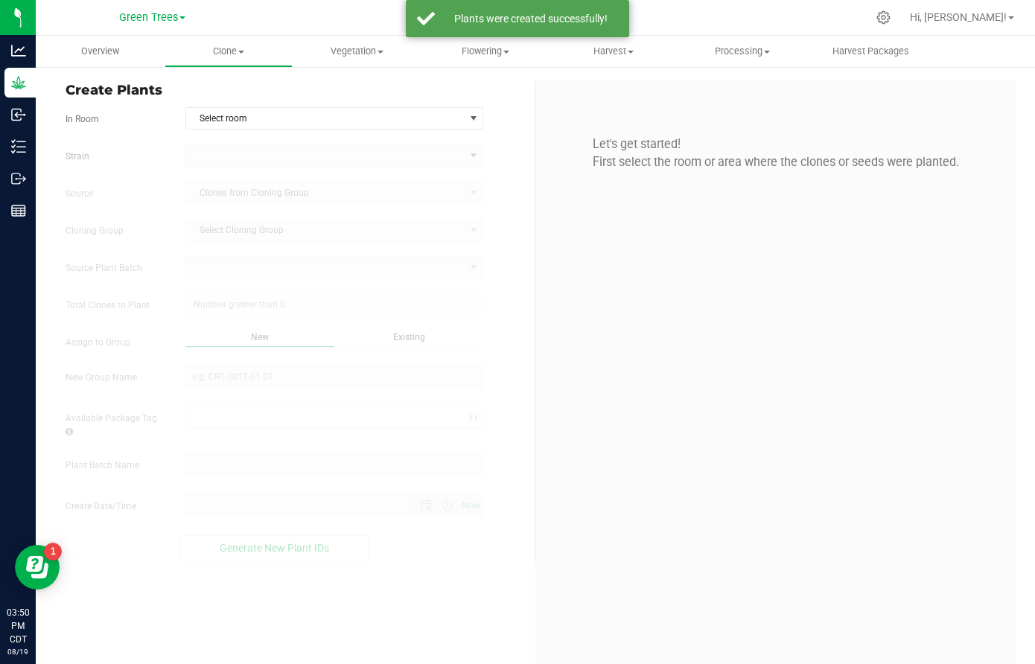
type input "[DATE] 3:50 PM"
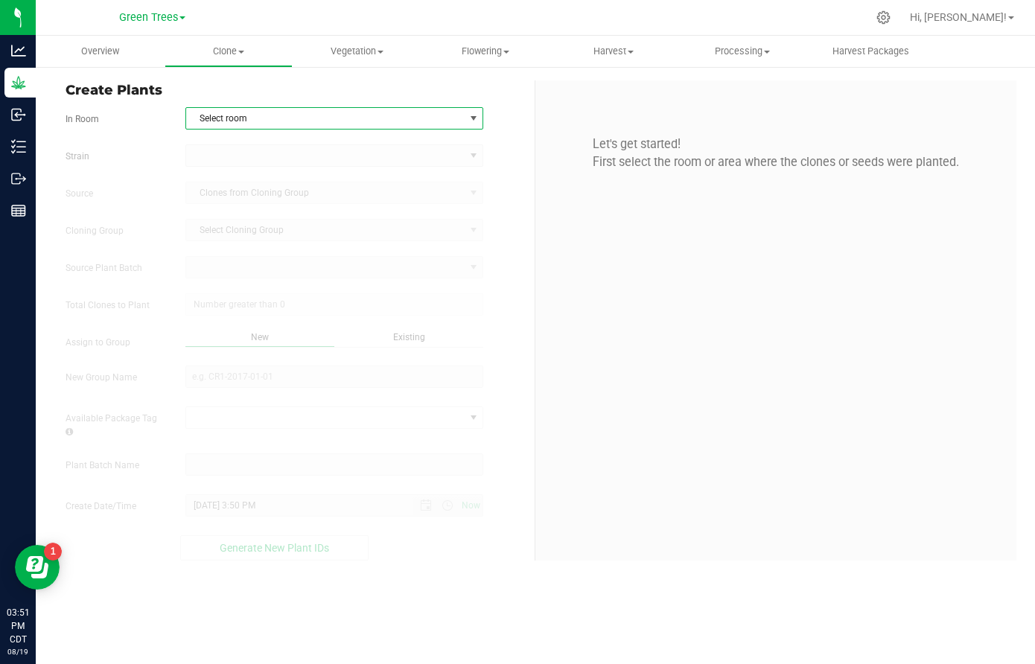
click at [262, 112] on span "Select room" at bounding box center [325, 118] width 278 height 21
click at [253, 136] on li "Clone Area" at bounding box center [334, 144] width 296 height 22
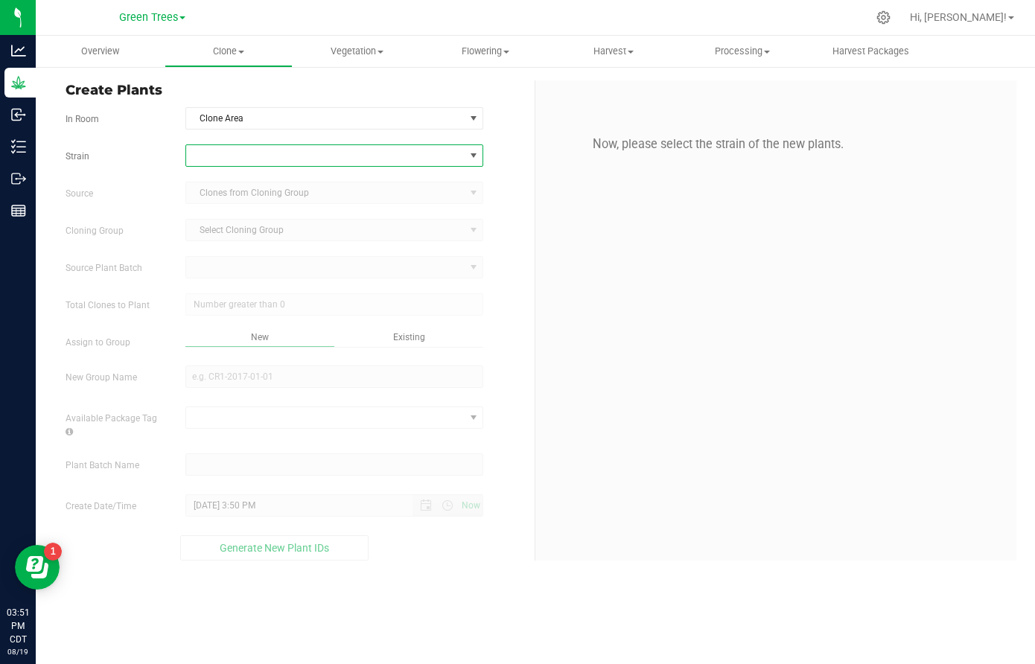
click at [247, 152] on span at bounding box center [325, 155] width 278 height 21
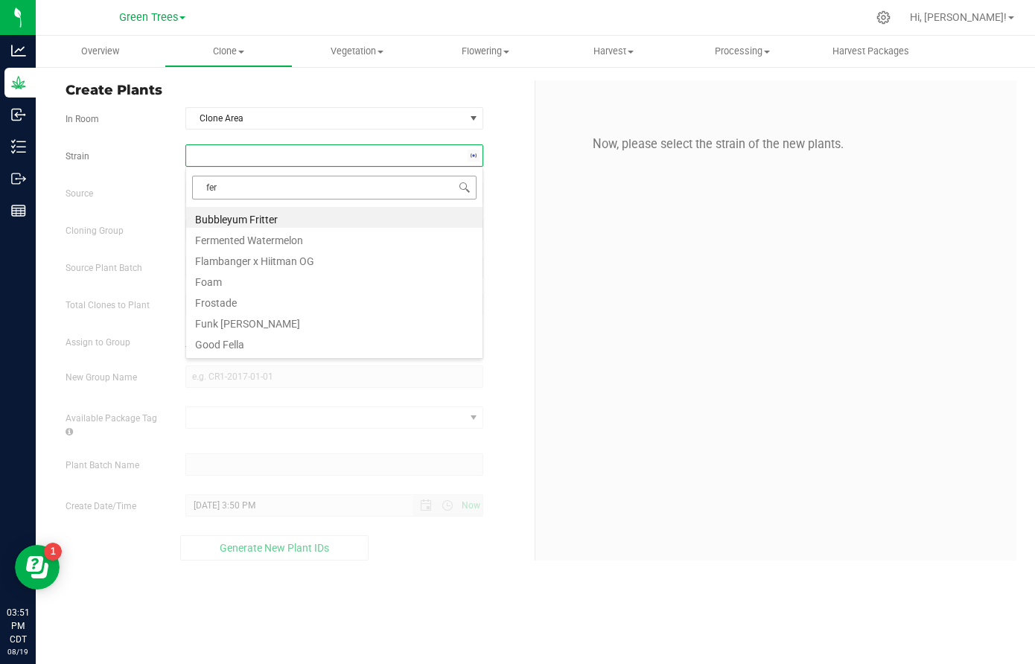
type input "ferm"
click at [247, 220] on li "Fermented Watermelon" at bounding box center [334, 217] width 296 height 21
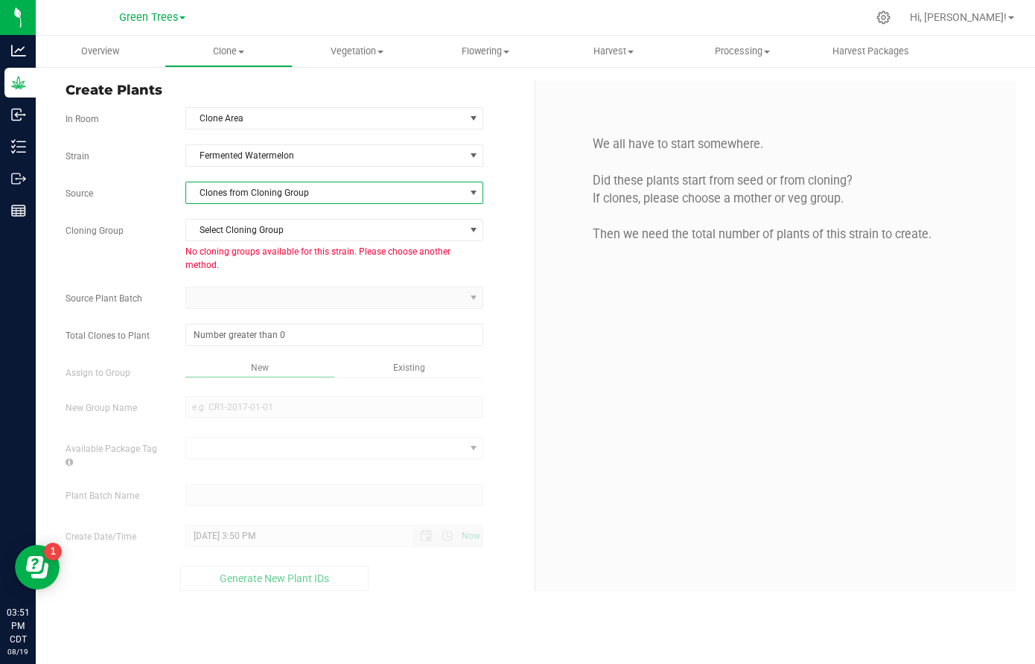
click at [323, 194] on span "Clones from Cloning Group" at bounding box center [325, 193] width 278 height 21
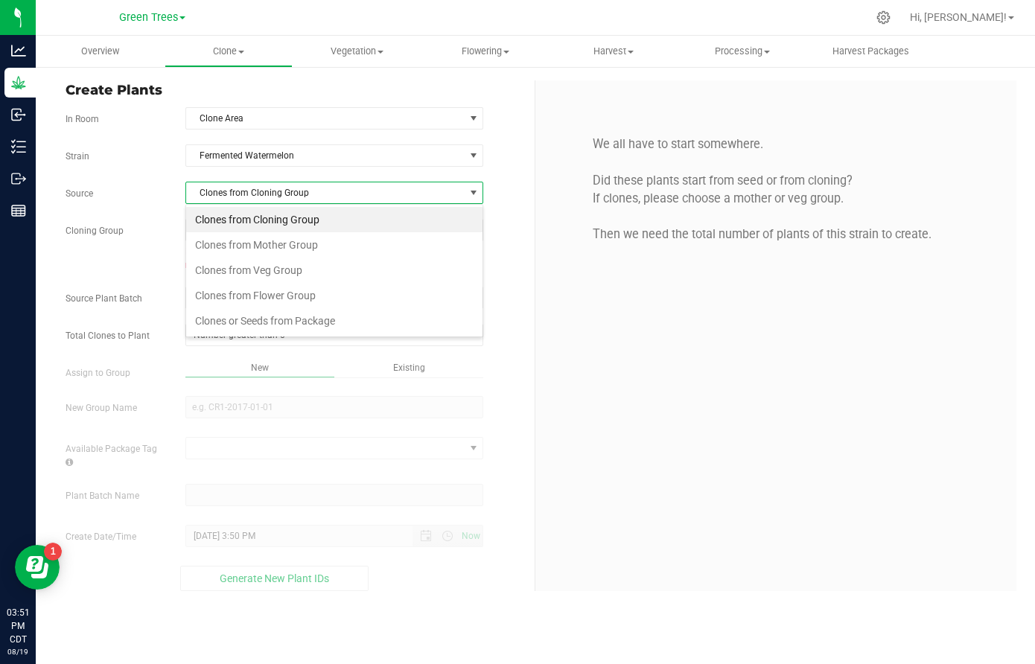
scroll to position [22, 299]
click at [270, 267] on li "Clones from Veg Group" at bounding box center [334, 270] width 296 height 25
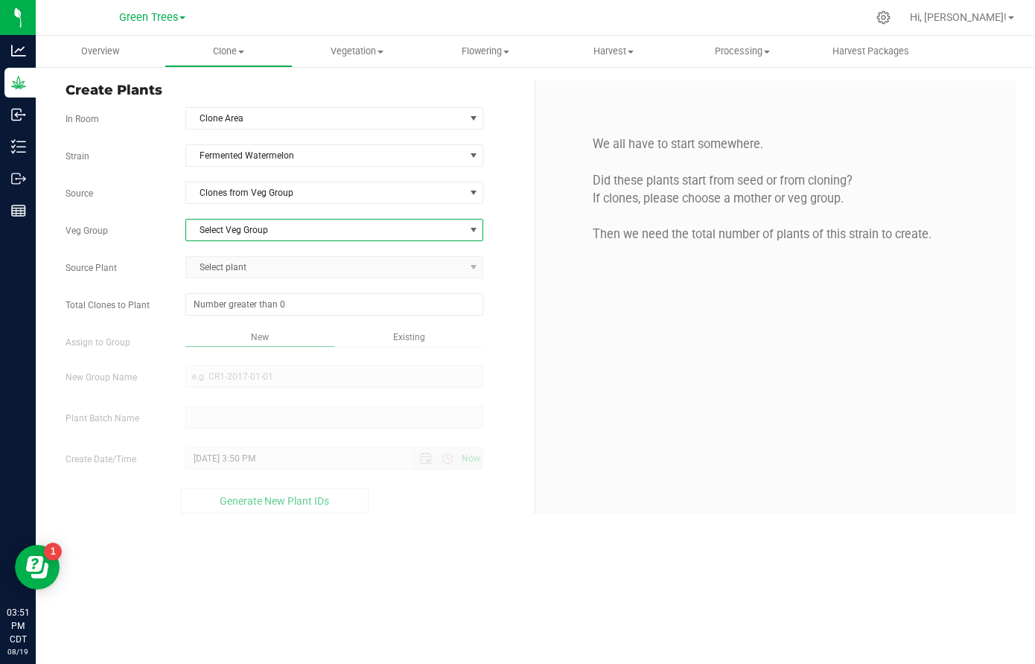
click at [272, 226] on span "Select Veg Group" at bounding box center [325, 230] width 278 height 21
click at [264, 259] on li "New Moms [DATE]" at bounding box center [334, 255] width 296 height 22
click at [253, 270] on span "Select plant" at bounding box center [325, 267] width 278 height 21
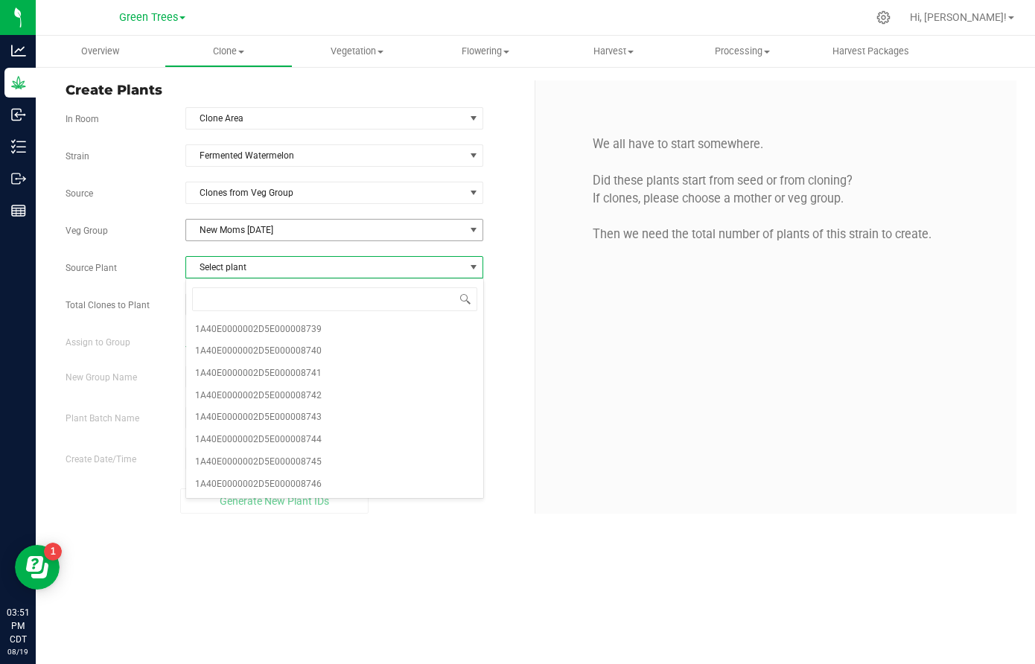
click at [269, 226] on span "New Moms [DATE]" at bounding box center [325, 230] width 278 height 21
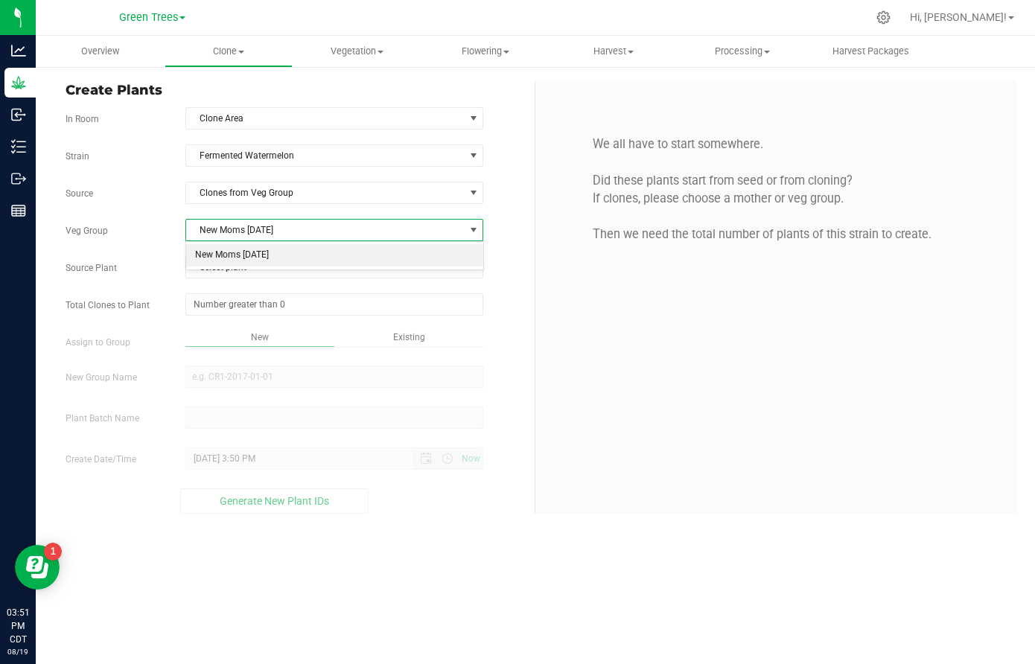
click at [269, 226] on span "New Moms [DATE]" at bounding box center [325, 230] width 278 height 21
click at [258, 256] on li "New Moms [DATE]" at bounding box center [334, 255] width 296 height 22
click at [252, 263] on span "Select plant" at bounding box center [325, 267] width 278 height 21
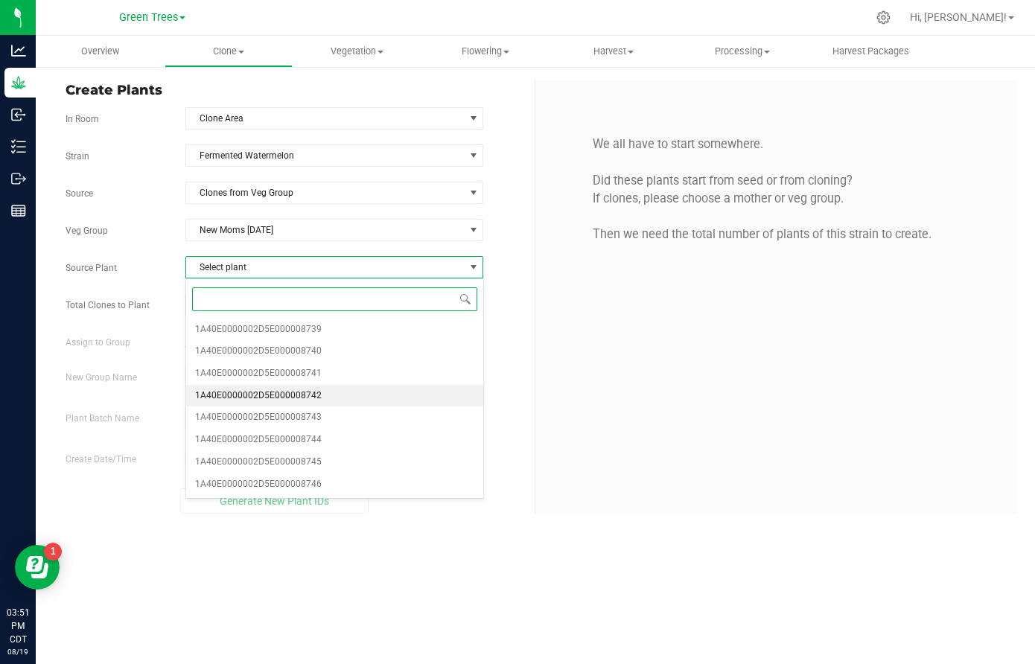
click at [253, 389] on span "1A40E0000002D5E000008742" at bounding box center [258, 396] width 127 height 19
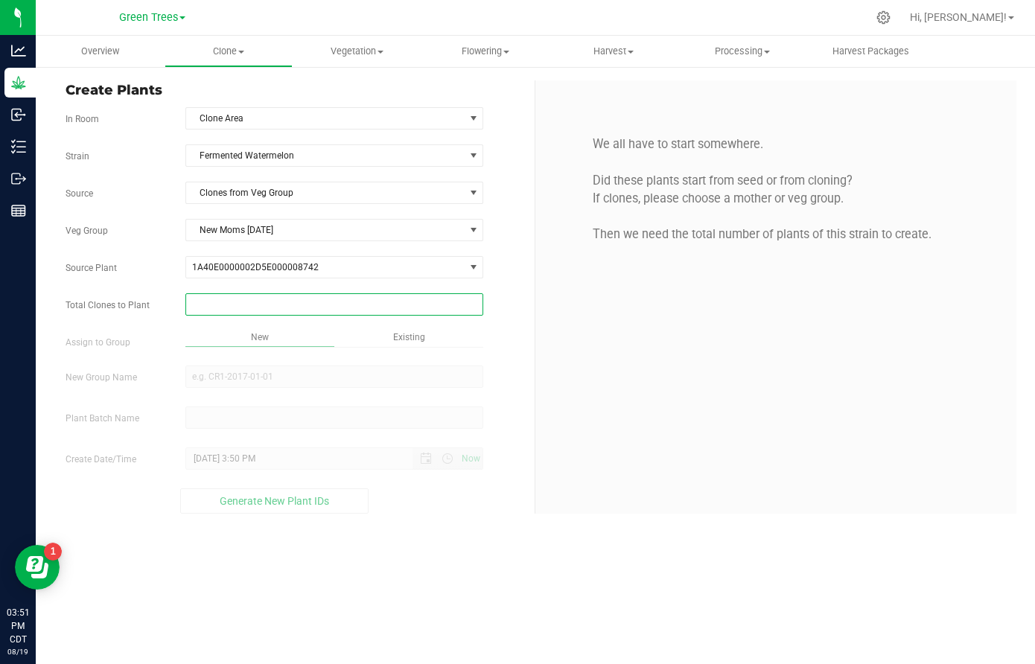
click at [244, 308] on span at bounding box center [334, 304] width 298 height 22
type input "31"
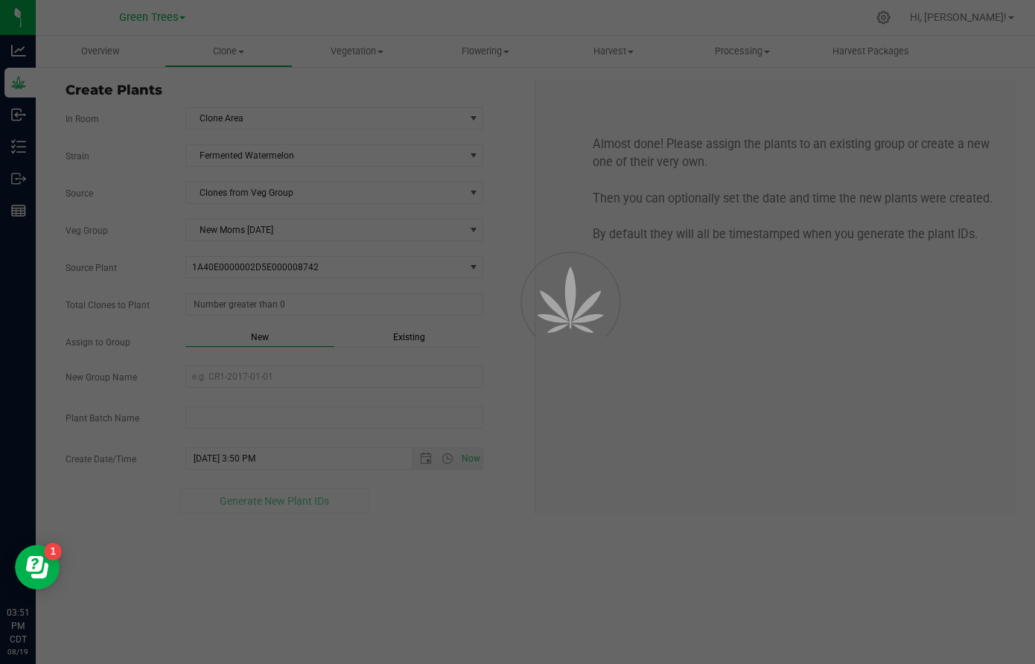
type input "31"
click at [399, 331] on div "Overview Clone Create plants Cloning groups Cloning plant batches Apply to plan…" at bounding box center [536, 350] width 1000 height 629
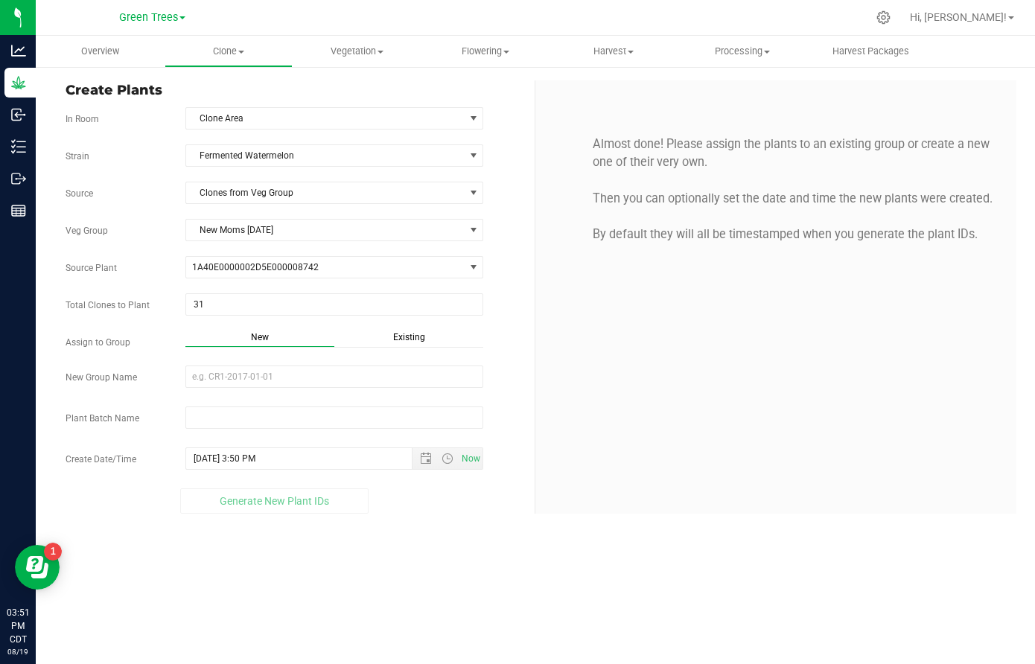
click at [400, 333] on span "Existing" at bounding box center [409, 337] width 32 height 10
click at [285, 362] on div "Strain Fermented Watermelon Source Clones from Veg Group Veg Group New Moms [DA…" at bounding box center [295, 328] width 458 height 366
click at [266, 374] on span "Select Plant Group" at bounding box center [325, 376] width 278 height 21
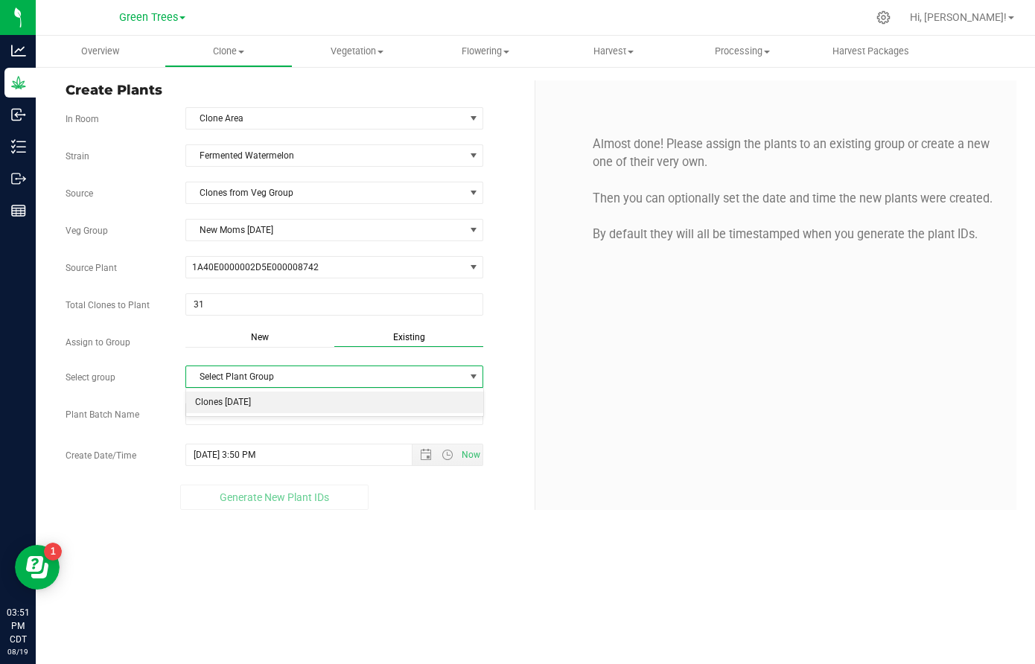
click at [254, 401] on li "Clones [DATE]" at bounding box center [334, 403] width 296 height 22
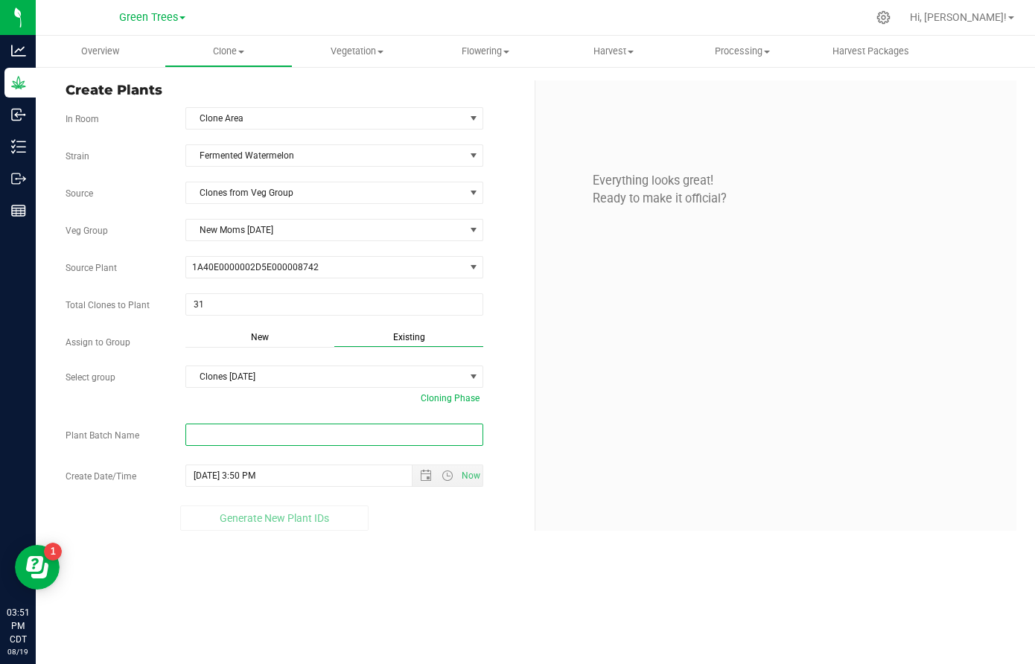
click at [215, 438] on input "text" at bounding box center [334, 435] width 298 height 22
paste input "-8/19/25"
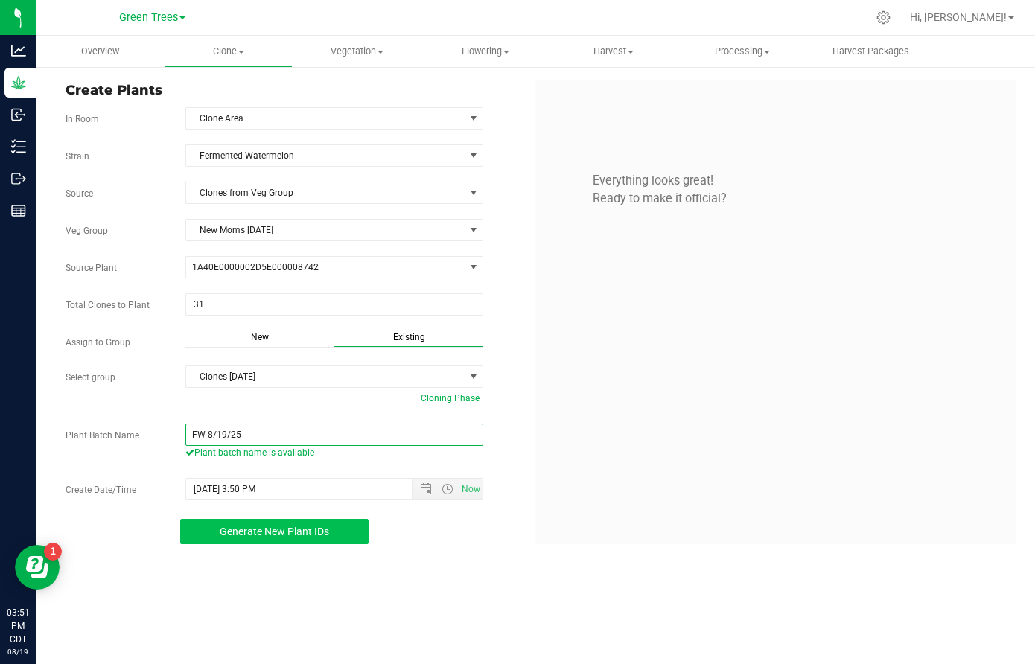
type input "FW-8/19/25"
click at [296, 530] on span "Generate New Plant IDs" at bounding box center [275, 532] width 110 height 12
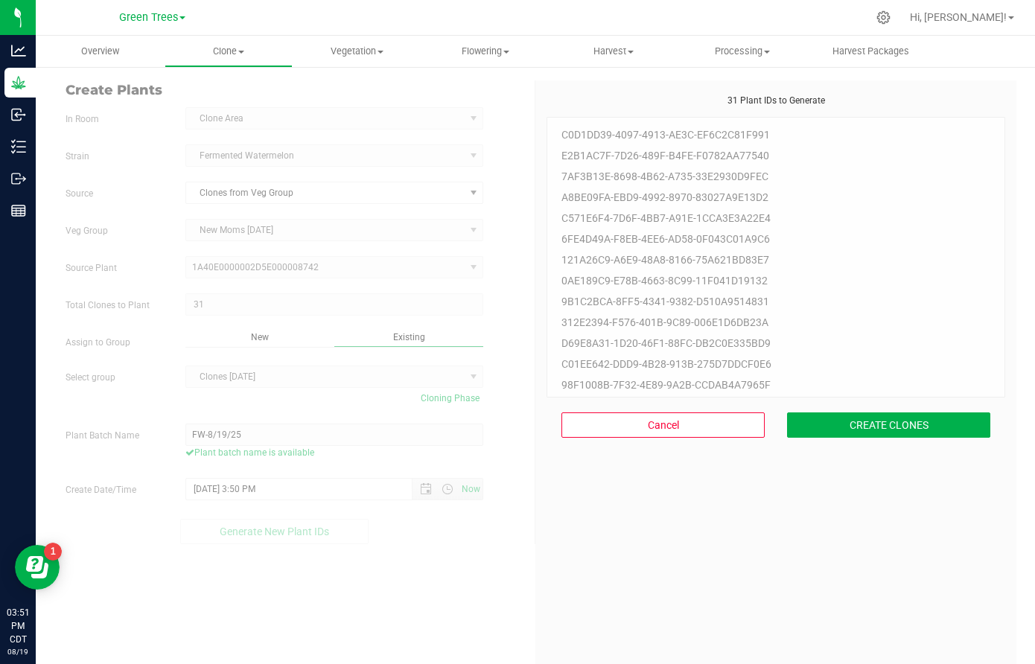
scroll to position [45, 0]
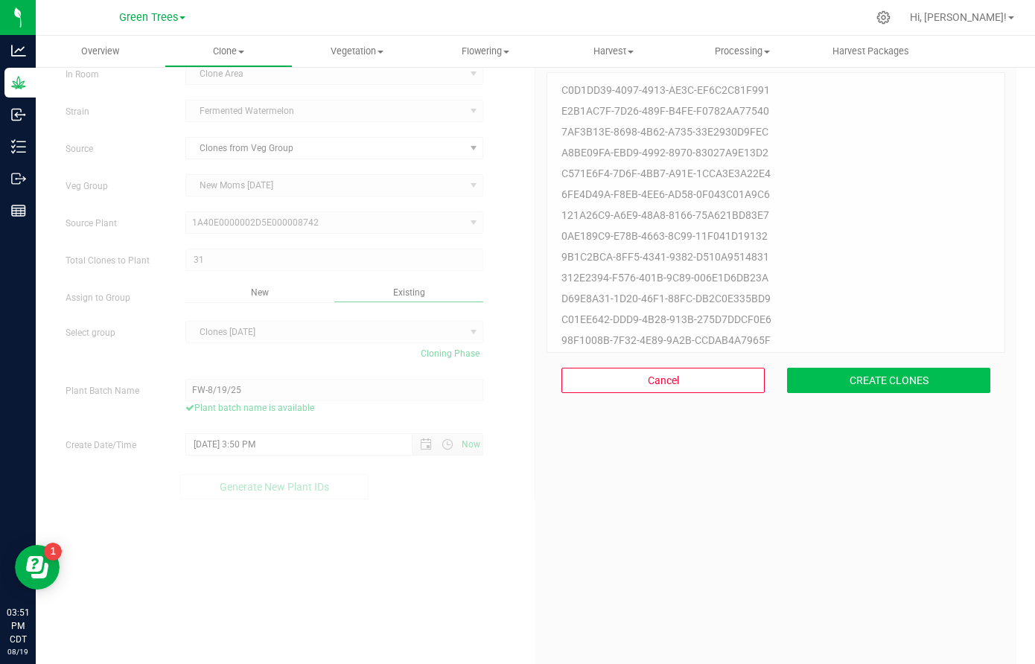
click at [914, 374] on button "CREATE CLONES" at bounding box center [888, 380] width 203 height 25
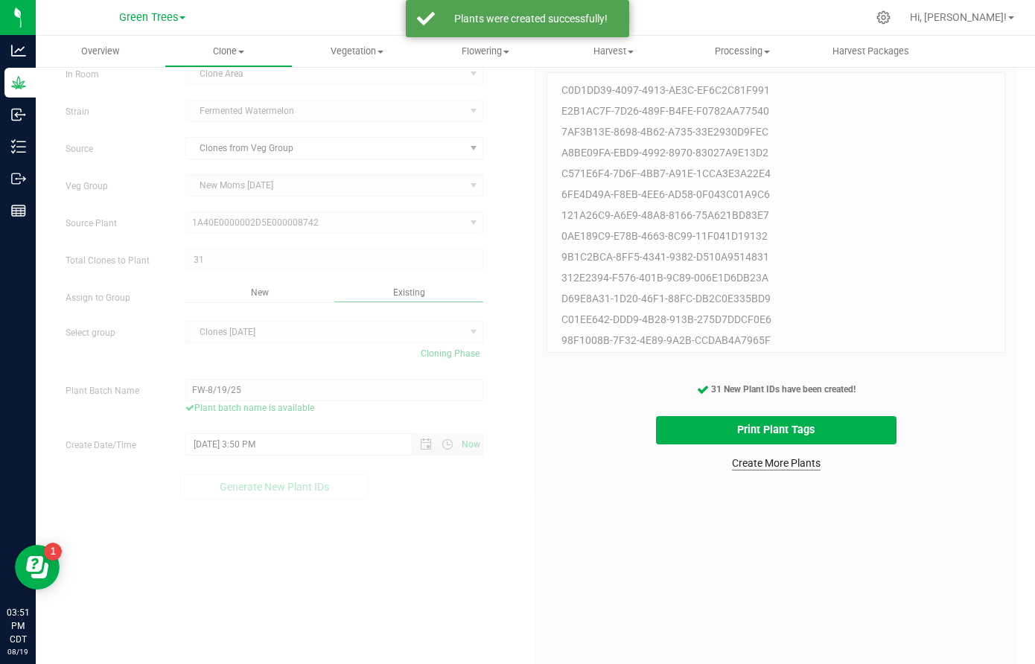
click at [790, 463] on link "Create More Plants" at bounding box center [776, 463] width 89 height 15
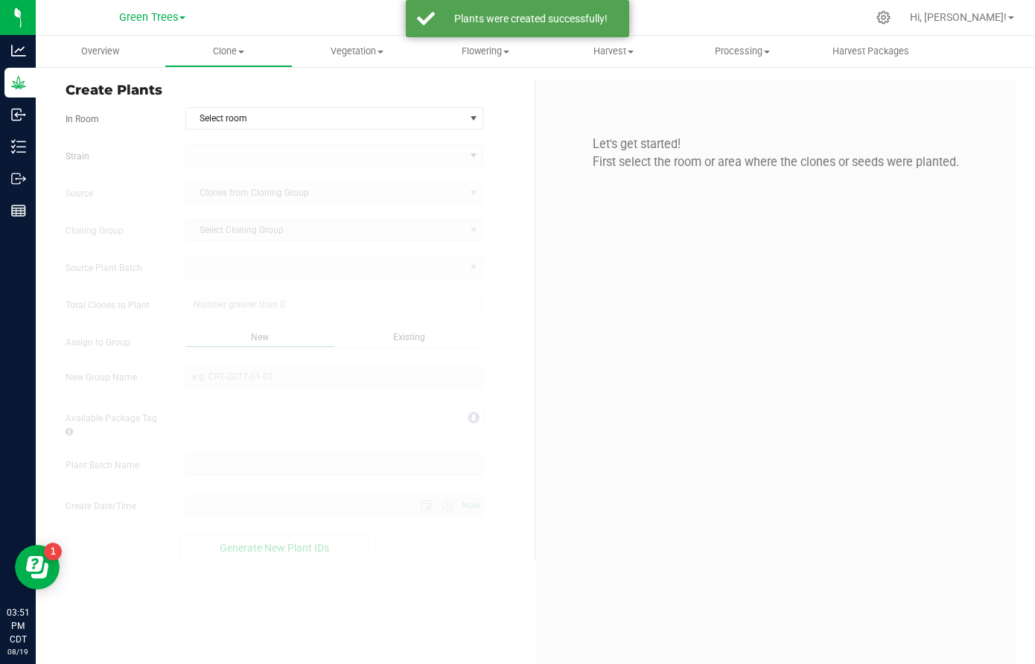
type input "[DATE] 3:51 PM"
click at [218, 112] on span "Select room" at bounding box center [325, 118] width 278 height 21
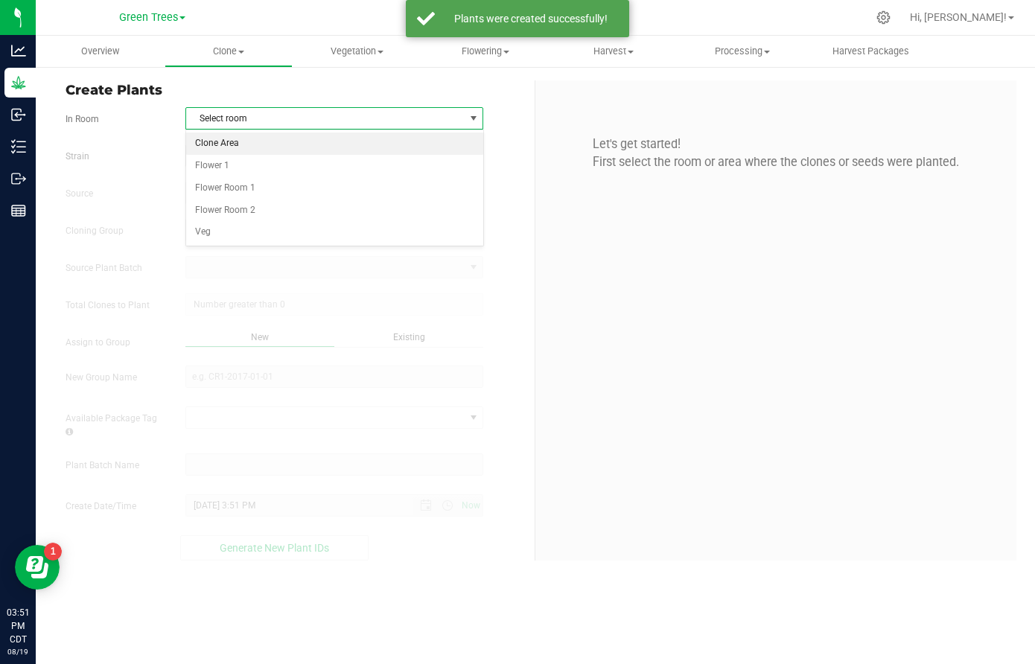
click at [228, 138] on li "Clone Area" at bounding box center [334, 144] width 296 height 22
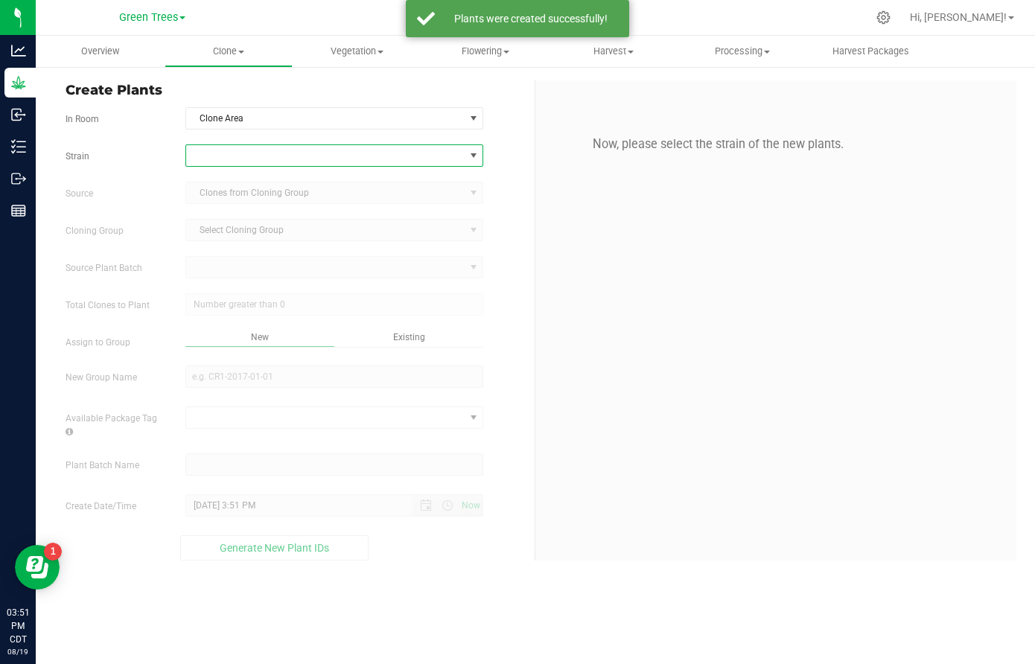
click at [227, 157] on span at bounding box center [325, 155] width 278 height 21
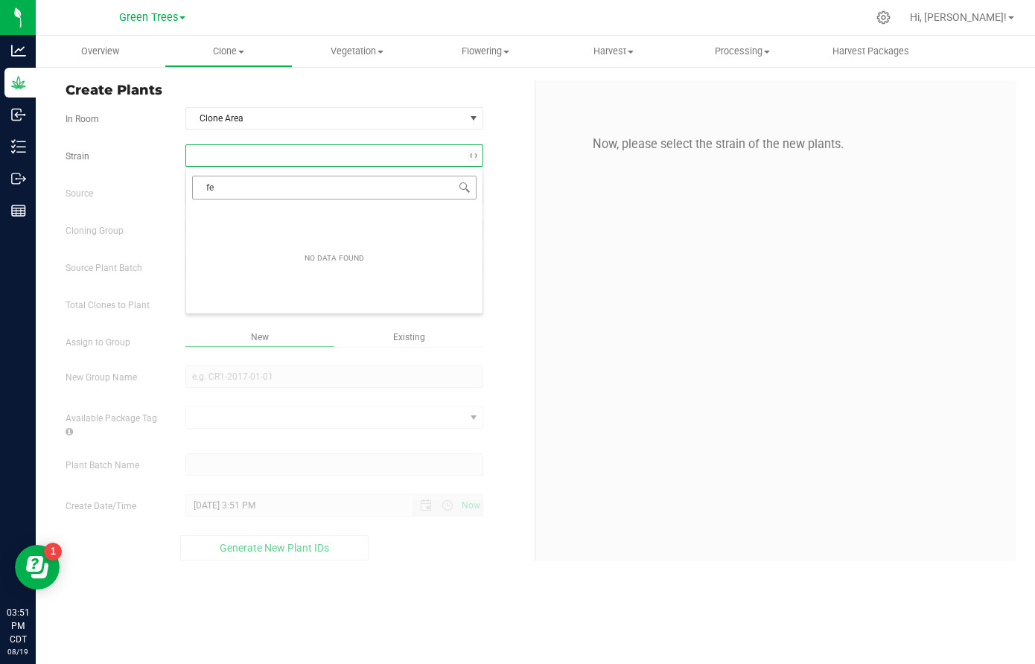
type input "fer"
click at [228, 219] on li "Fermented Watermelon" at bounding box center [334, 217] width 296 height 21
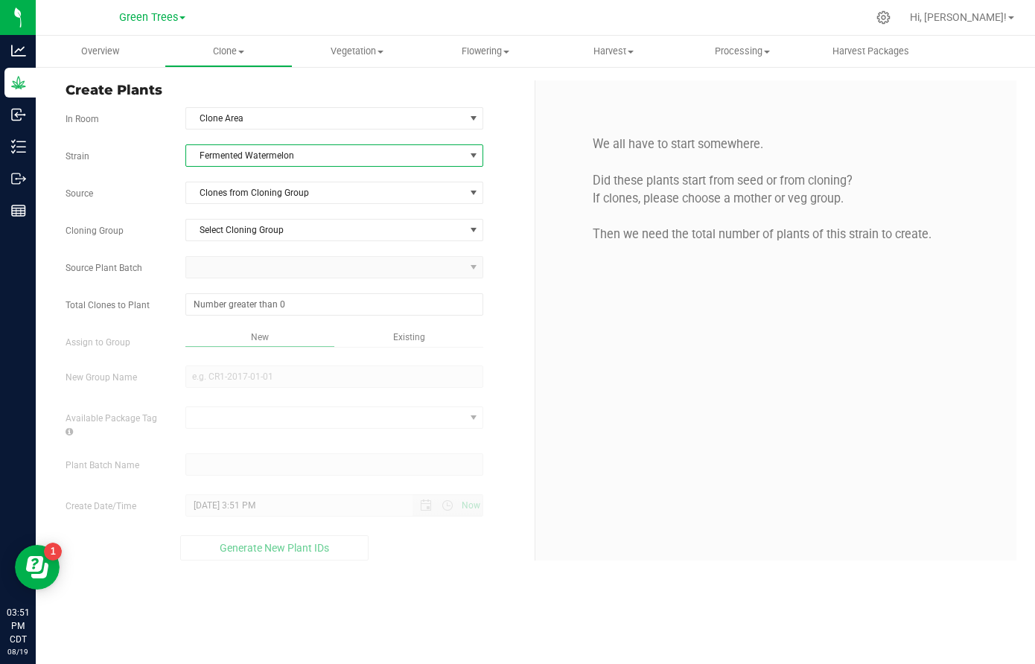
click at [235, 204] on div "Strain Fermented Watermelon Source Clones from Cloning Group Cloning Group Sele…" at bounding box center [295, 353] width 458 height 416
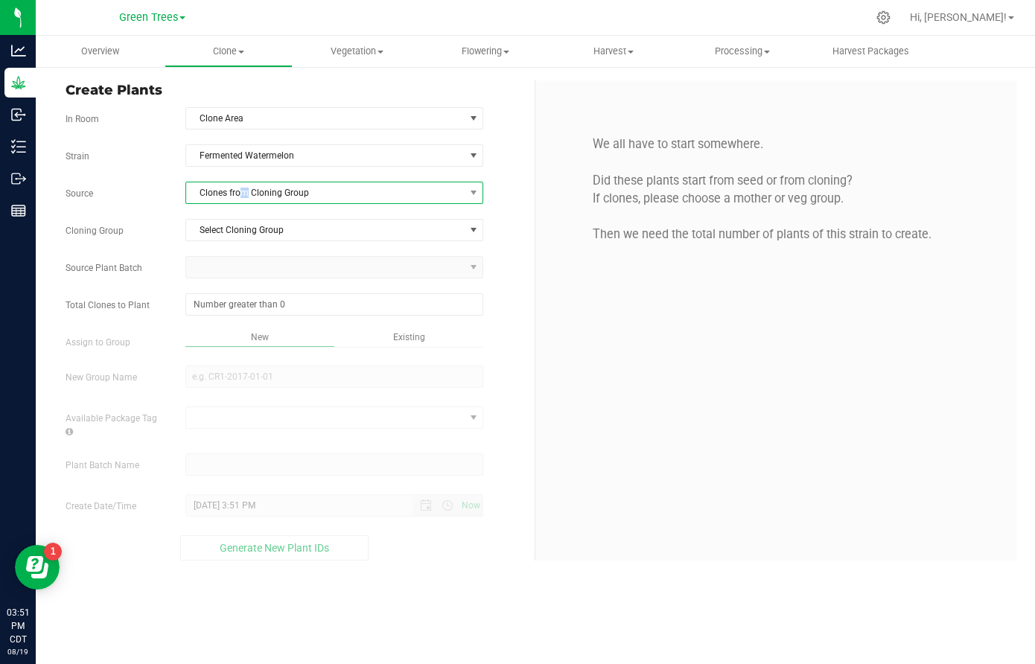
click at [238, 196] on span "Clones from Cloning Group" at bounding box center [325, 193] width 278 height 21
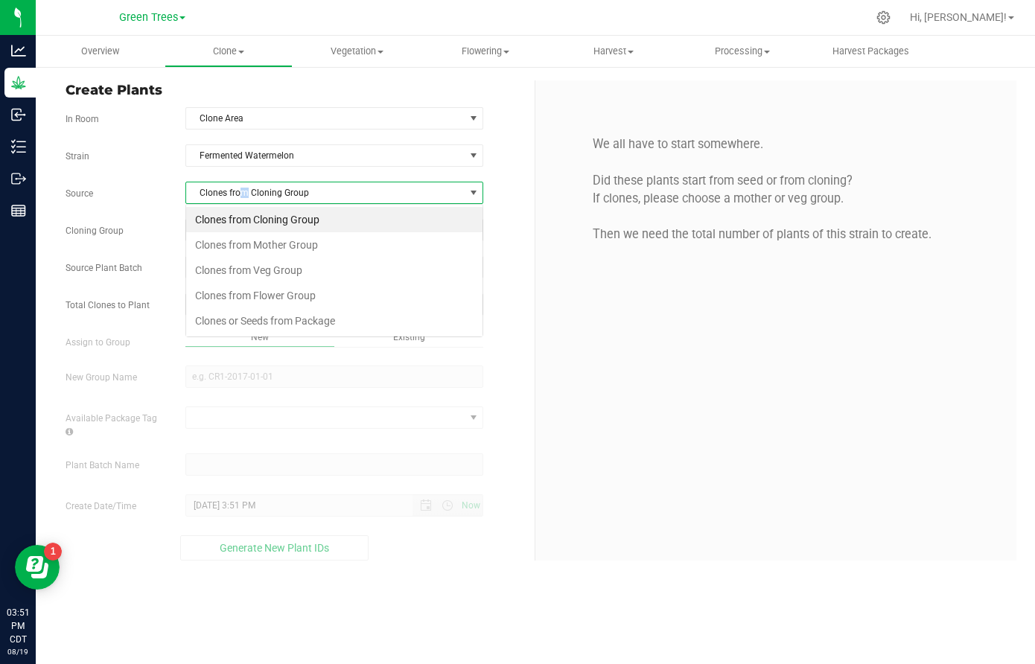
scroll to position [22, 299]
click at [238, 270] on li "Clones from Veg Group" at bounding box center [334, 270] width 296 height 25
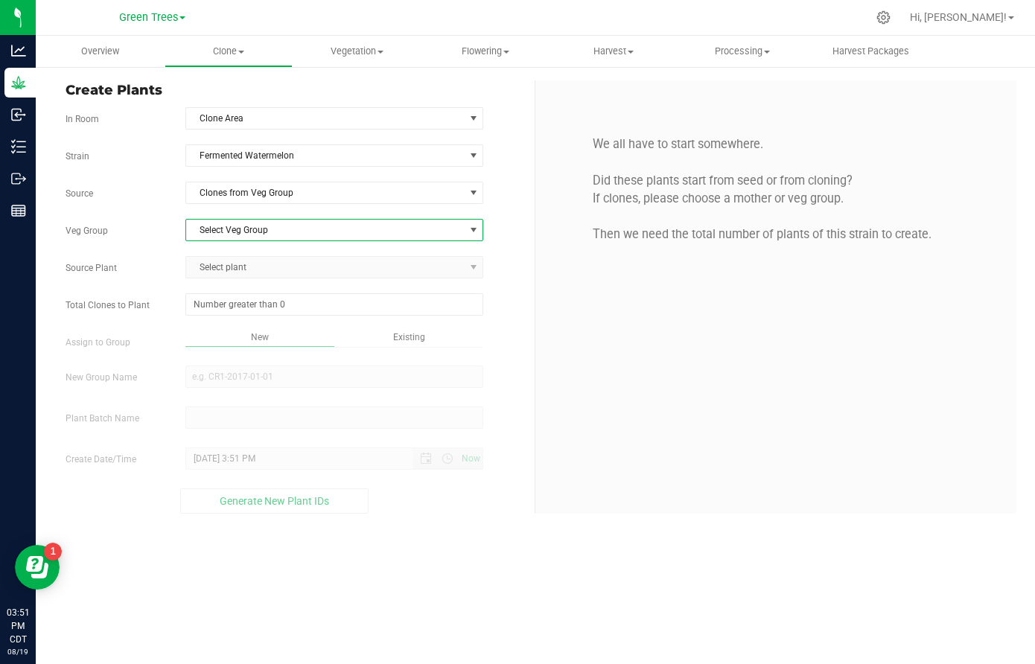
click at [240, 229] on span "Select Veg Group" at bounding box center [325, 230] width 278 height 21
click at [239, 256] on li "New Moms [DATE]" at bounding box center [334, 255] width 296 height 22
click at [228, 260] on span "Select plant" at bounding box center [325, 267] width 278 height 21
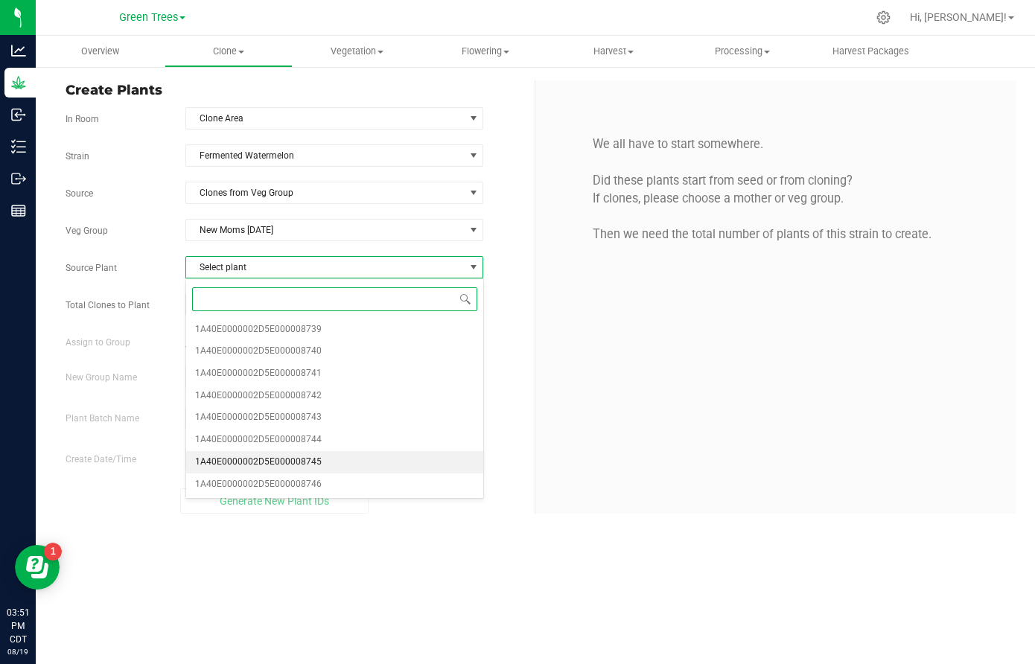
click at [249, 451] on li "1A40E0000002D5E000008745" at bounding box center [334, 462] width 296 height 22
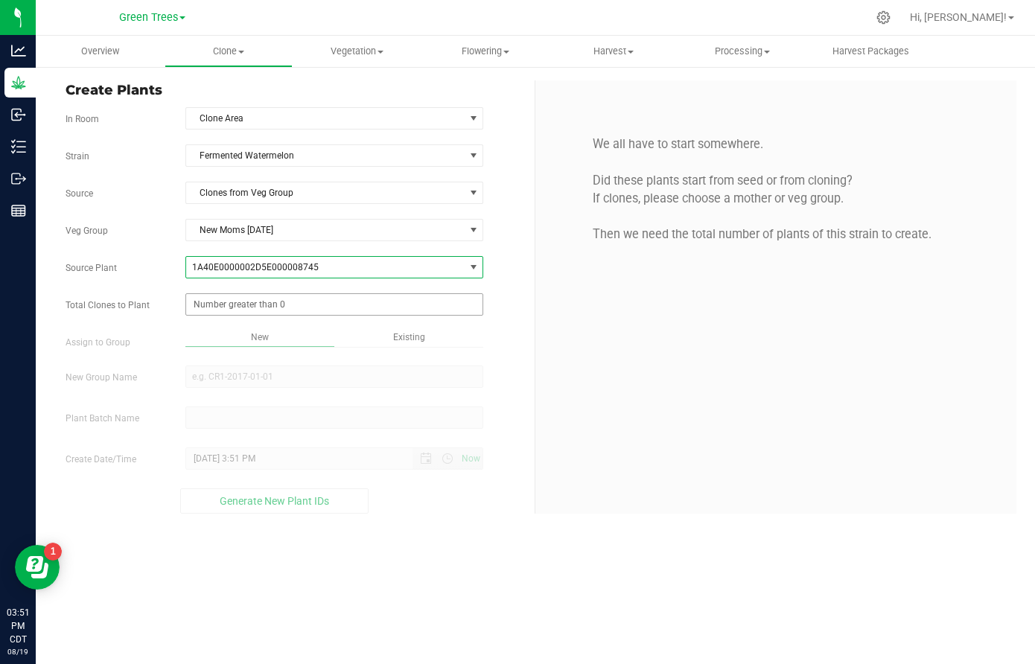
click at [251, 302] on span at bounding box center [334, 304] width 298 height 22
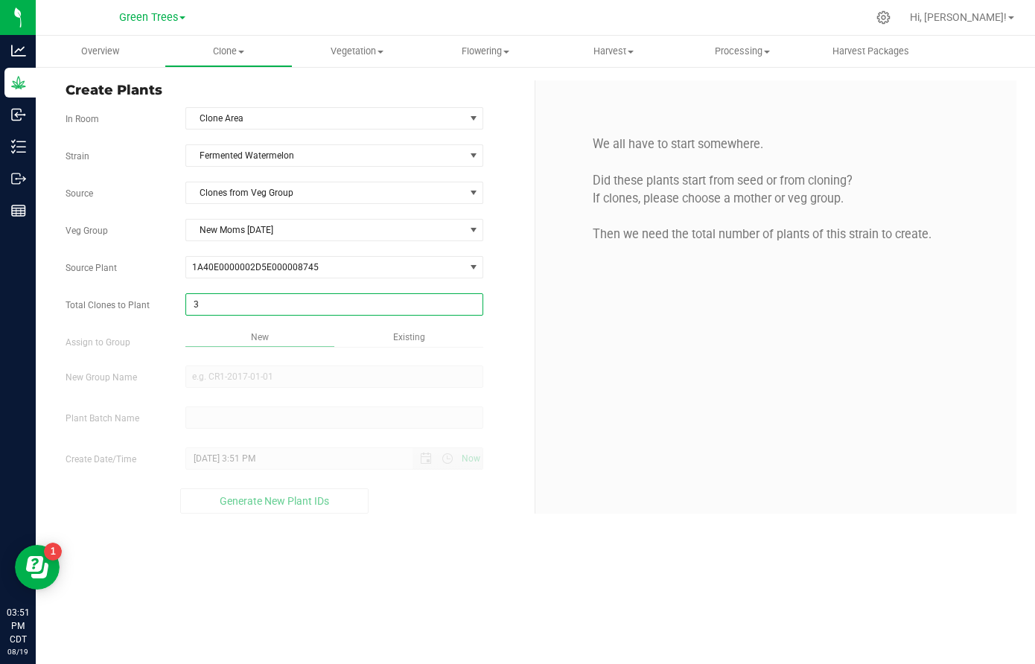
type input "31"
click at [386, 336] on div "Overview Clone Create plants Cloning groups Cloning plant batches Apply to plan…" at bounding box center [536, 350] width 1000 height 629
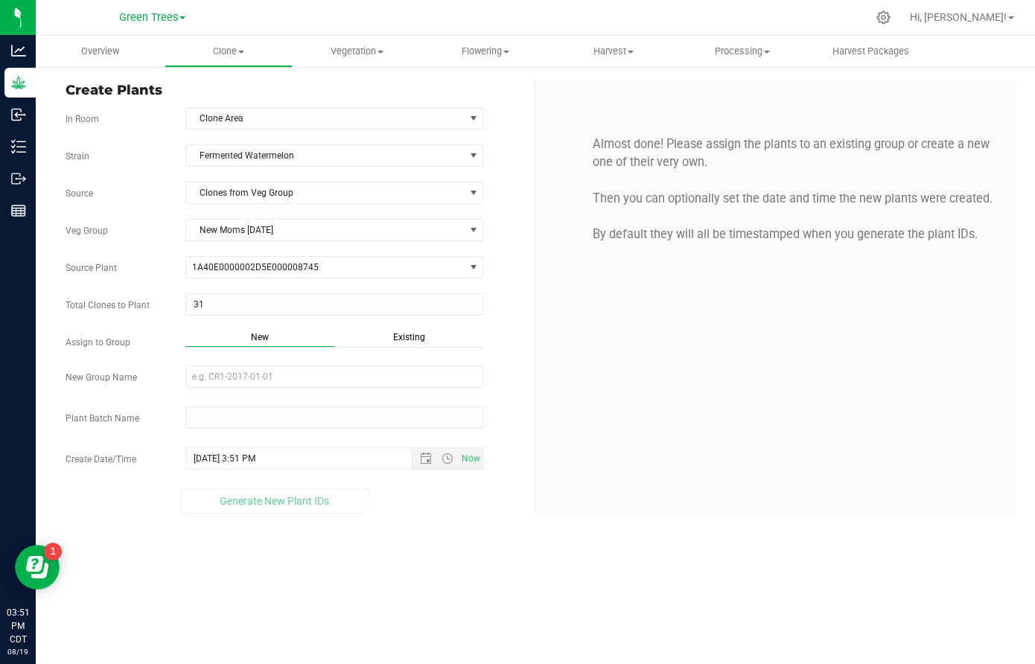
click at [413, 341] on span "Existing" at bounding box center [409, 337] width 32 height 10
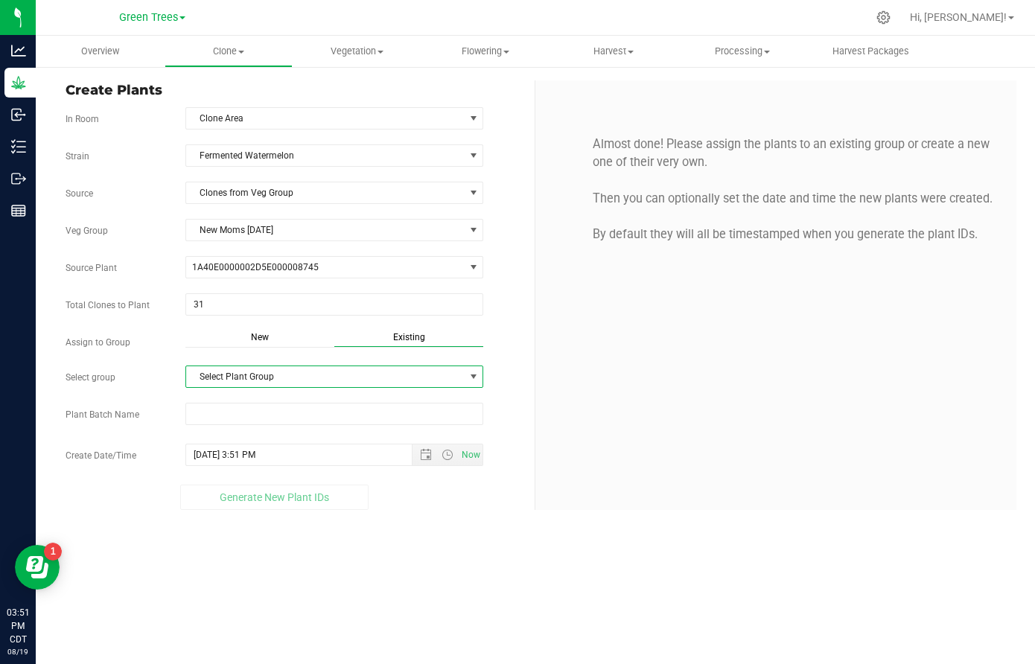
click at [314, 378] on span "Select Plant Group" at bounding box center [325, 376] width 278 height 21
click at [273, 399] on li "Clones [DATE]" at bounding box center [334, 403] width 296 height 22
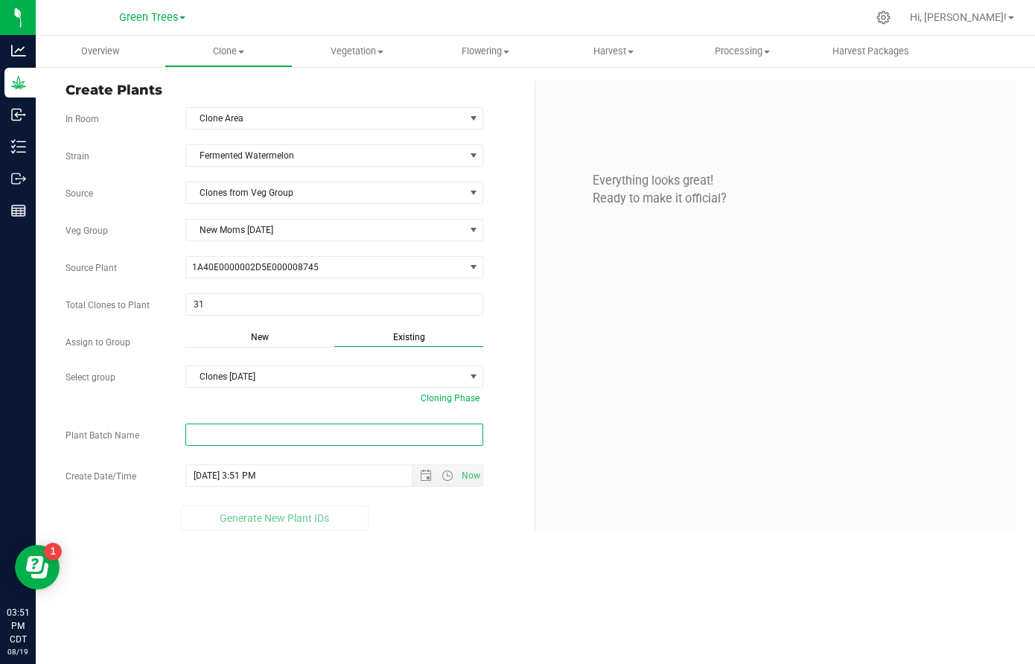
click at [229, 439] on input "text" at bounding box center [334, 435] width 298 height 22
paste input "-8/19/25"
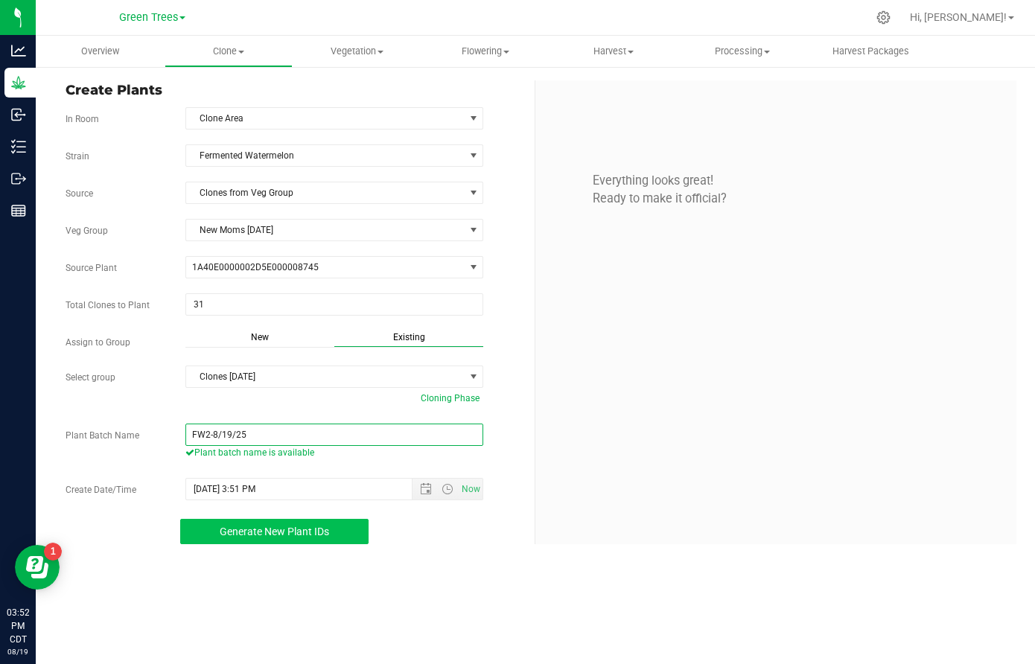
type input "FW2-8/19/25"
click at [288, 526] on span "Generate New Plant IDs" at bounding box center [275, 532] width 110 height 12
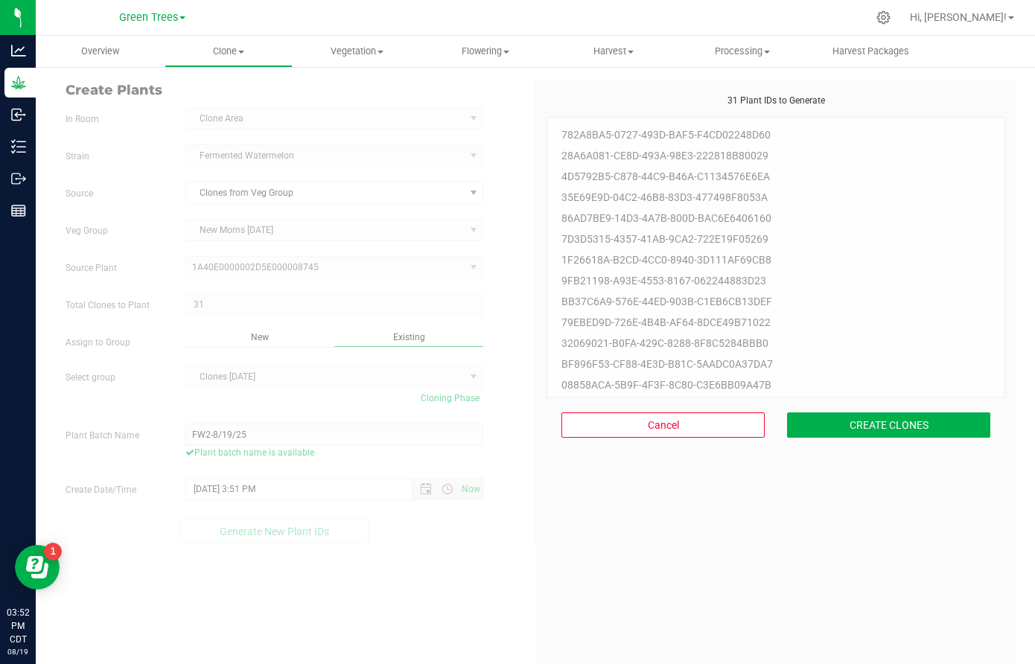
scroll to position [45, 0]
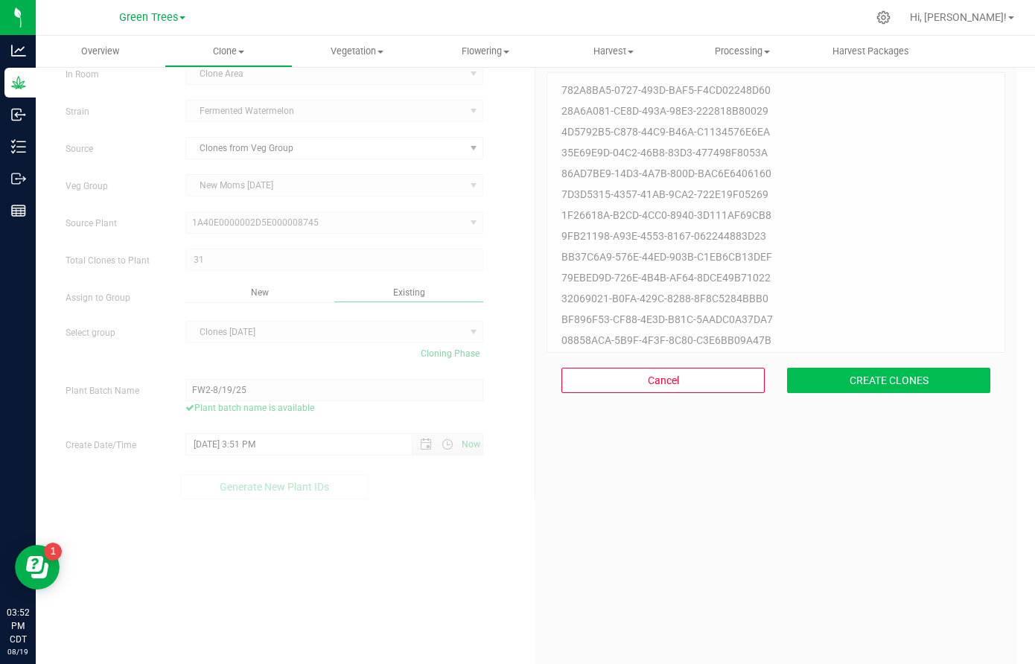
click at [866, 378] on button "CREATE CLONES" at bounding box center [888, 380] width 203 height 25
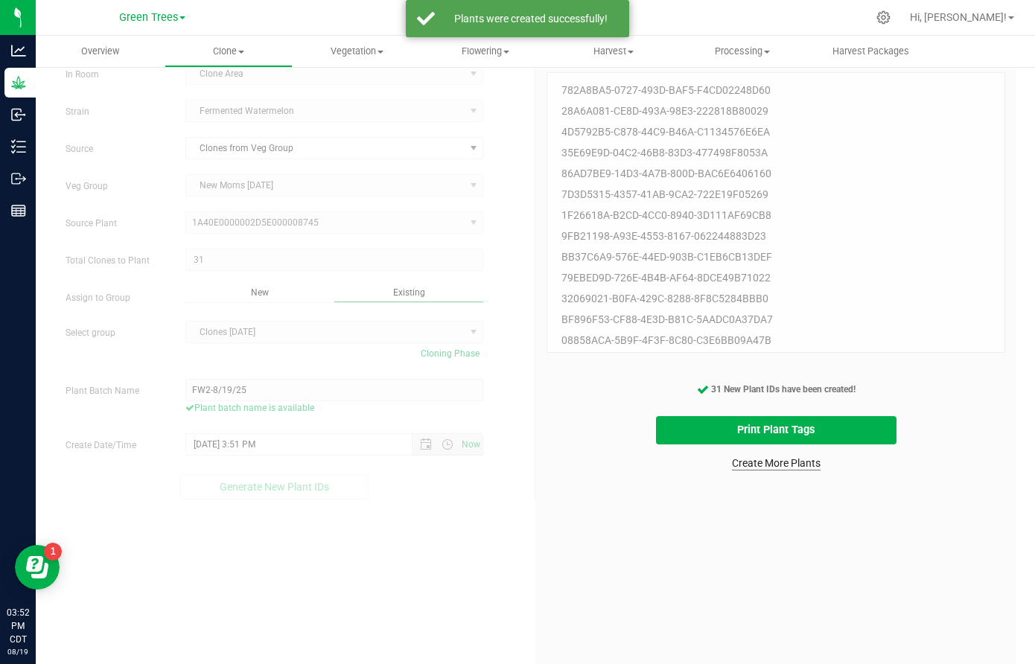
click at [748, 463] on link "Create More Plants" at bounding box center [776, 463] width 89 height 15
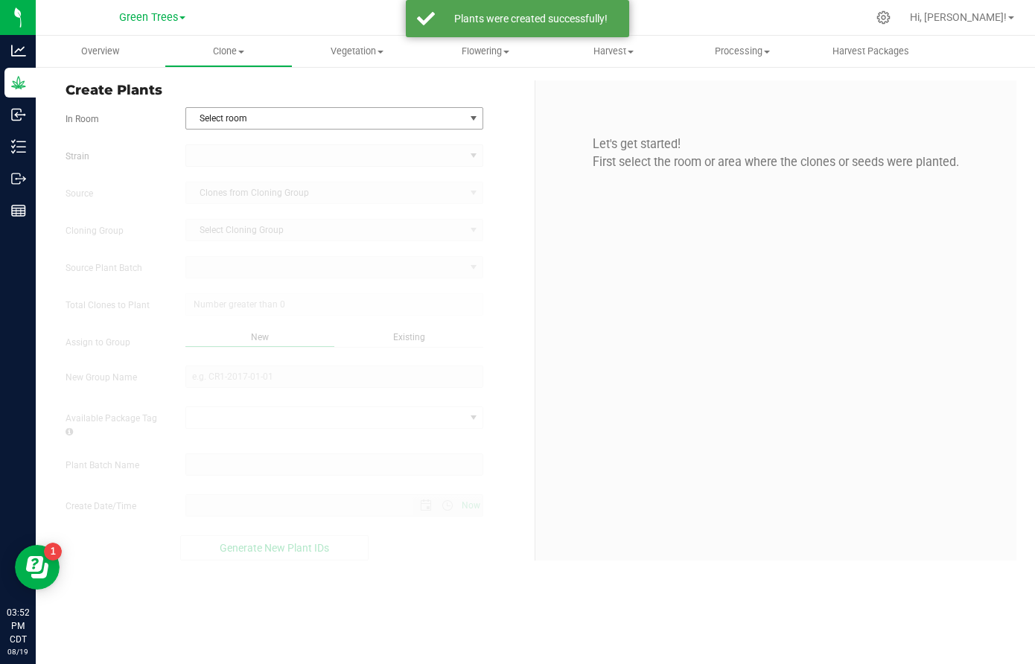
type input "[DATE] 3:52 PM"
click at [250, 102] on div "Create Plants In Room Select room Select room Clone Area Flower 1 Flower Room 1…" at bounding box center [294, 320] width 481 height 480
click at [240, 112] on span "Select room" at bounding box center [325, 118] width 278 height 21
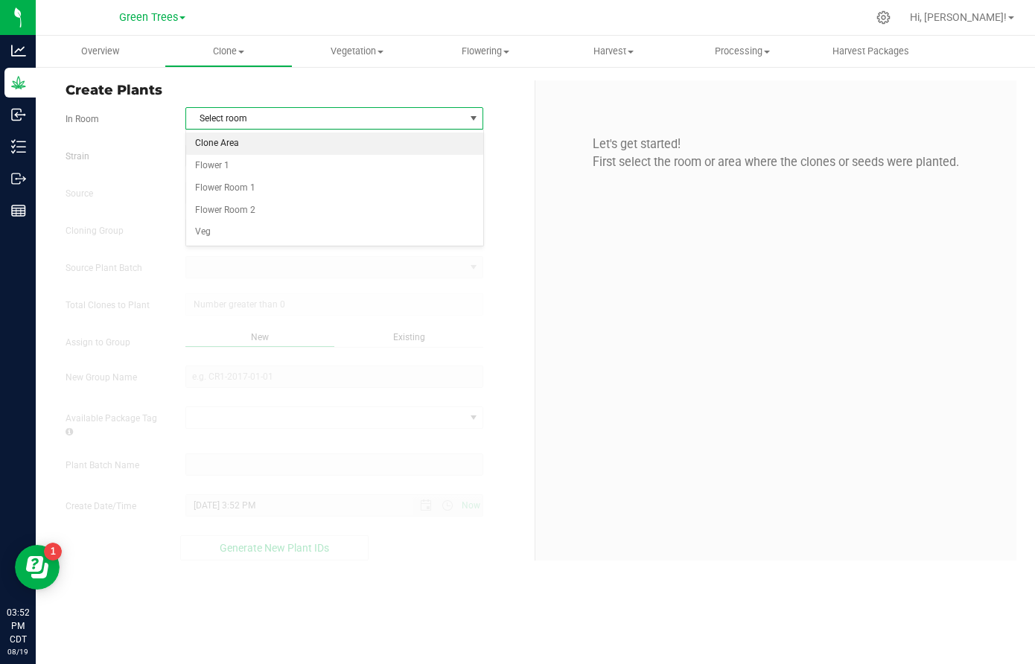
click at [231, 146] on li "Clone Area" at bounding box center [334, 144] width 296 height 22
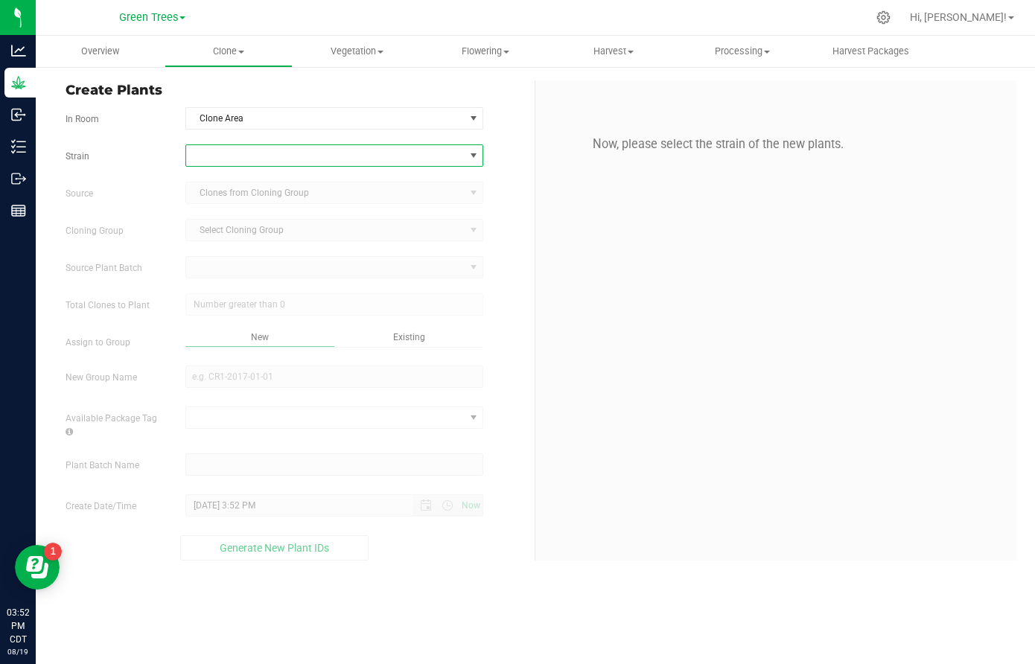
click at [227, 159] on span at bounding box center [325, 155] width 278 height 21
type input "trop"
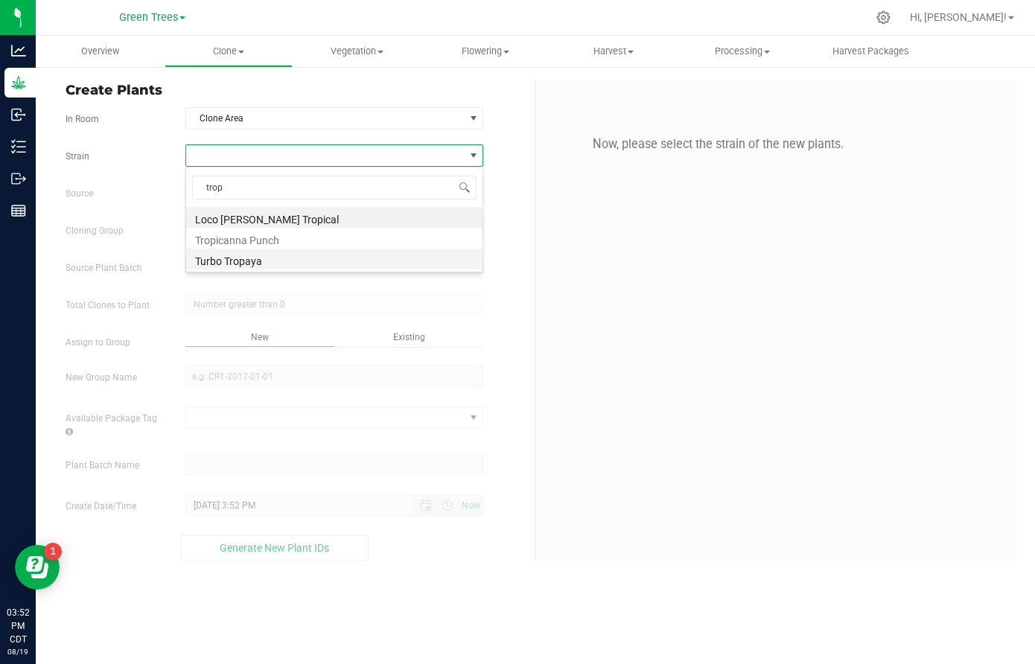
click at [216, 258] on li "Turbo Tropaya" at bounding box center [334, 259] width 296 height 21
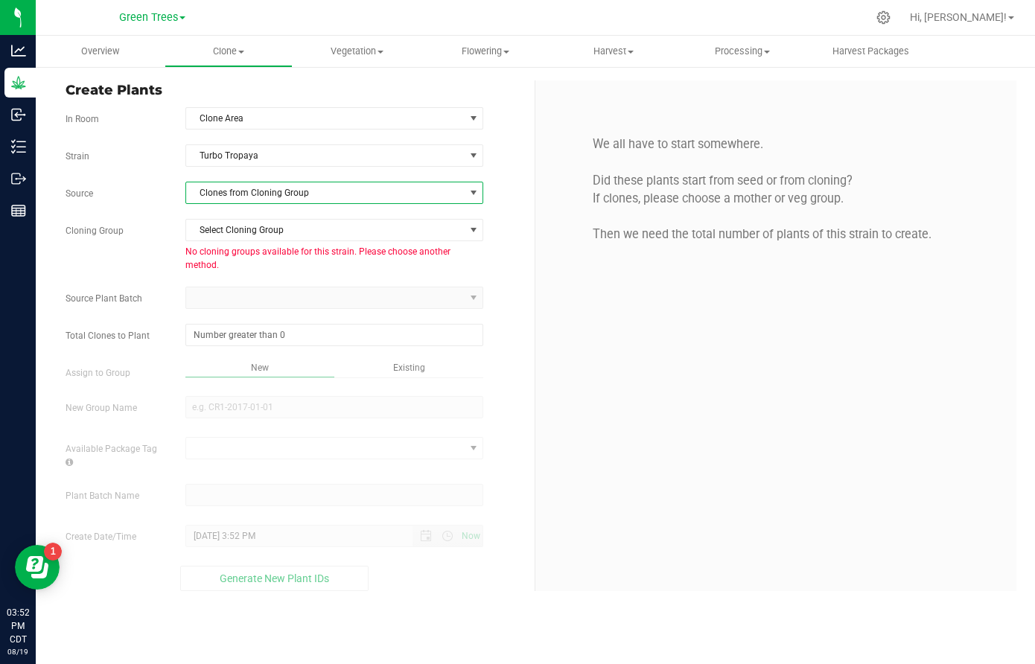
click at [222, 187] on span "Clones from Cloning Group" at bounding box center [325, 193] width 278 height 21
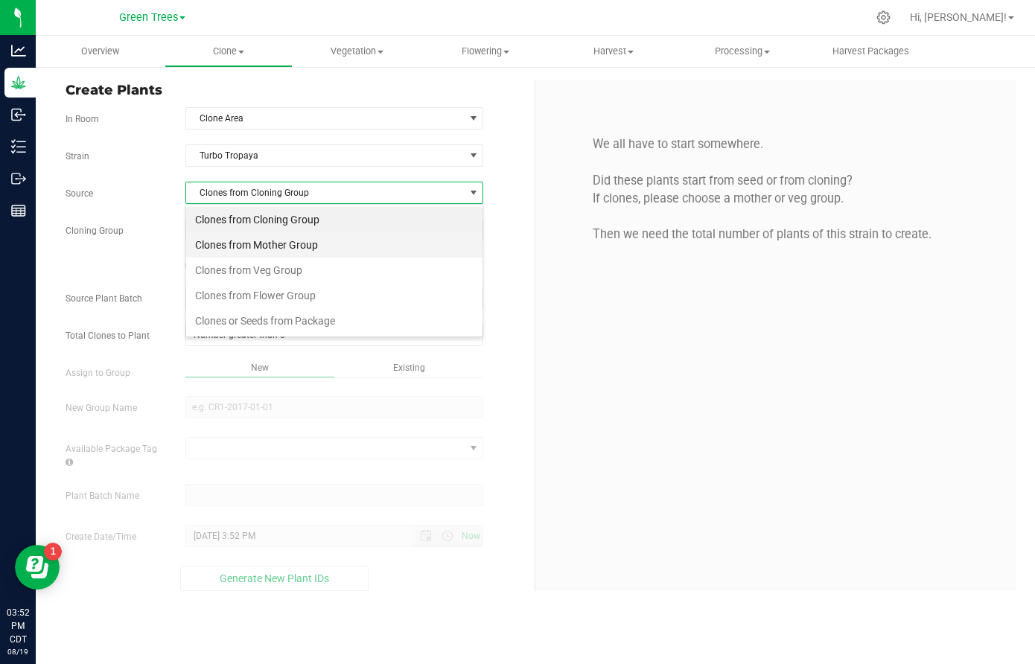
scroll to position [22, 299]
click at [222, 268] on li "Clones from Veg Group" at bounding box center [334, 270] width 296 height 25
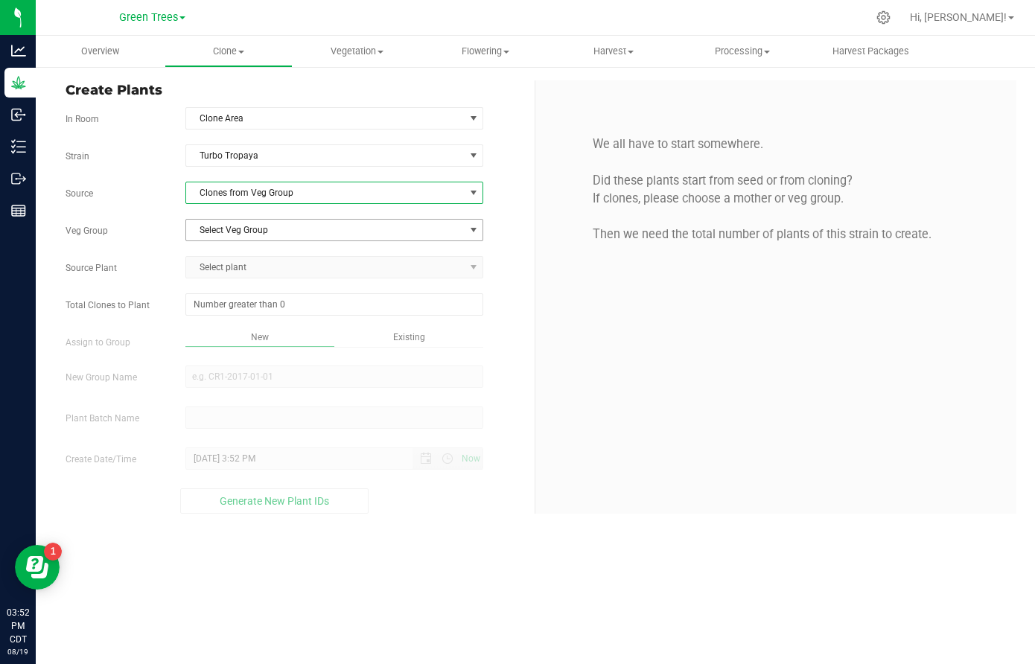
click at [222, 237] on span "Select Veg Group" at bounding box center [325, 230] width 278 height 21
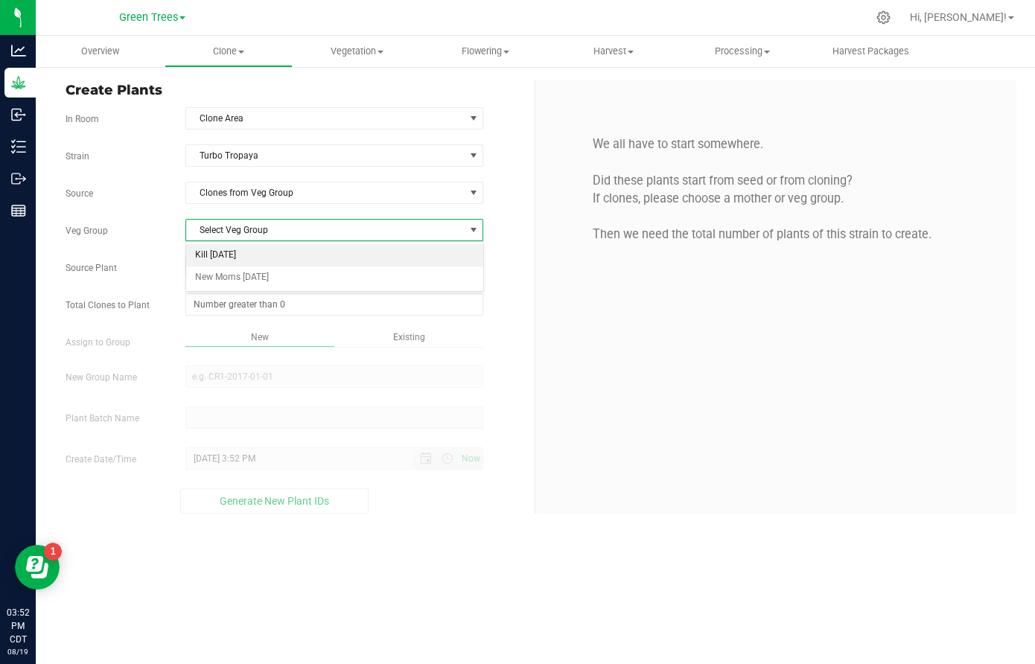
click at [223, 261] on li "Kill [DATE]" at bounding box center [334, 255] width 296 height 22
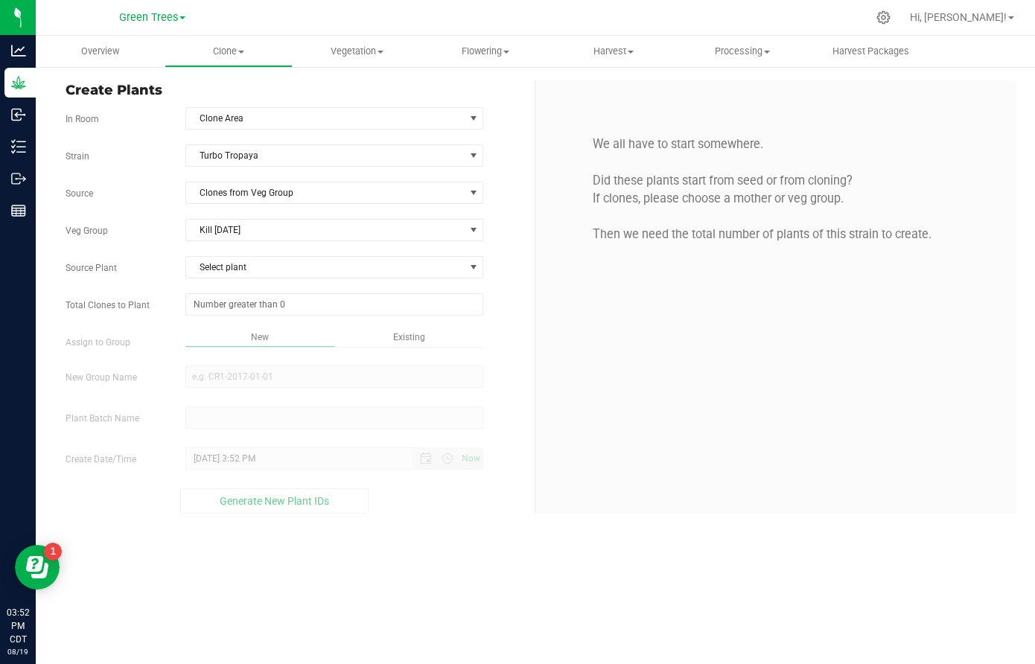
click at [223, 256] on div "Strain Turbo Tropaya Source Clones from Veg Group Veg Group Kill [DATE] Select …" at bounding box center [295, 329] width 458 height 369
click at [223, 269] on span "Select plant" at bounding box center [325, 267] width 278 height 21
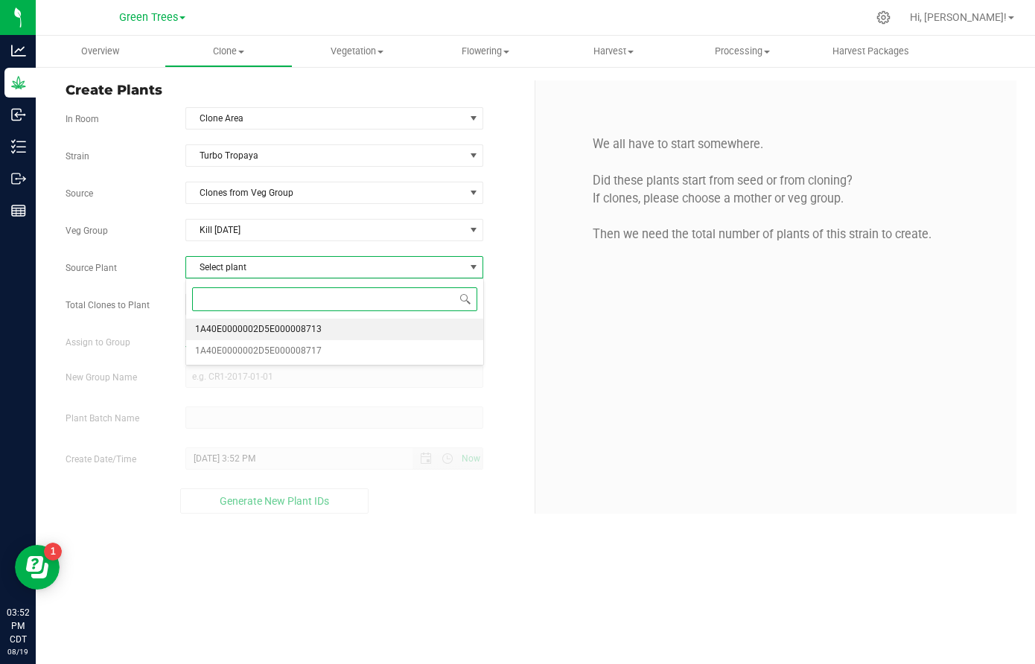
click at [226, 329] on span "1A40E0000002D5E000008713" at bounding box center [258, 329] width 127 height 19
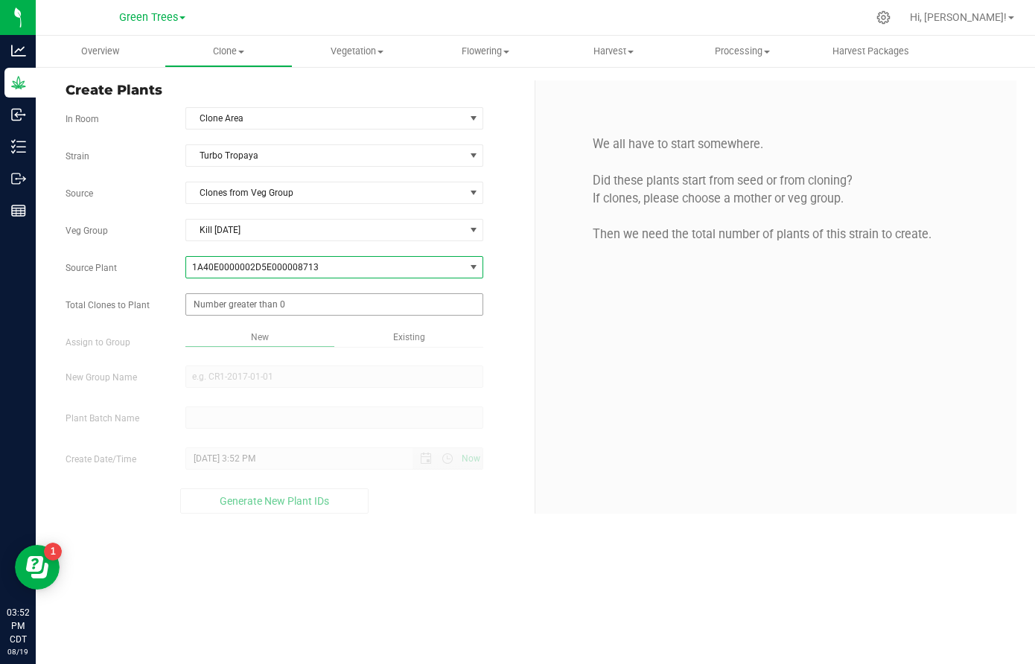
click at [258, 309] on span at bounding box center [334, 304] width 298 height 22
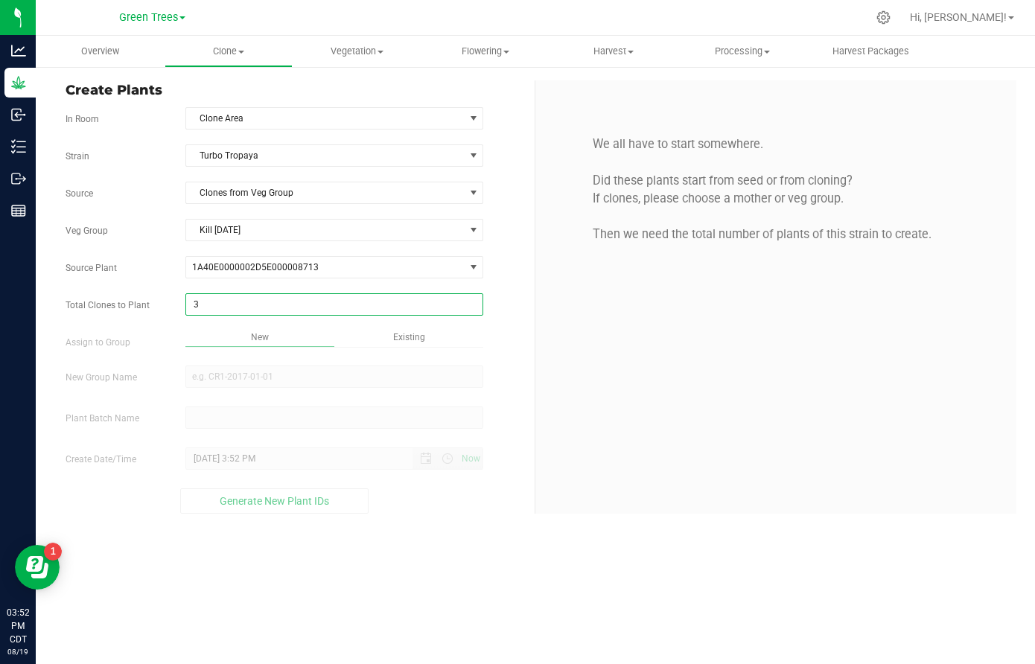
type input "38"
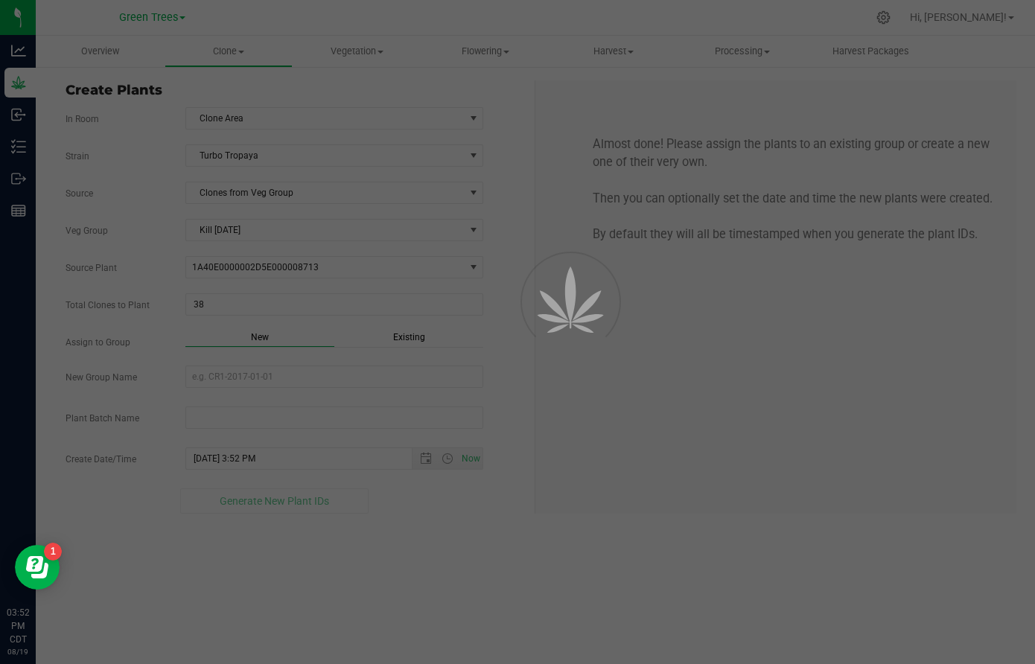
click at [423, 327] on div "Overview Clone Create plants Cloning groups Cloning plant batches Apply to plan…" at bounding box center [536, 350] width 1000 height 629
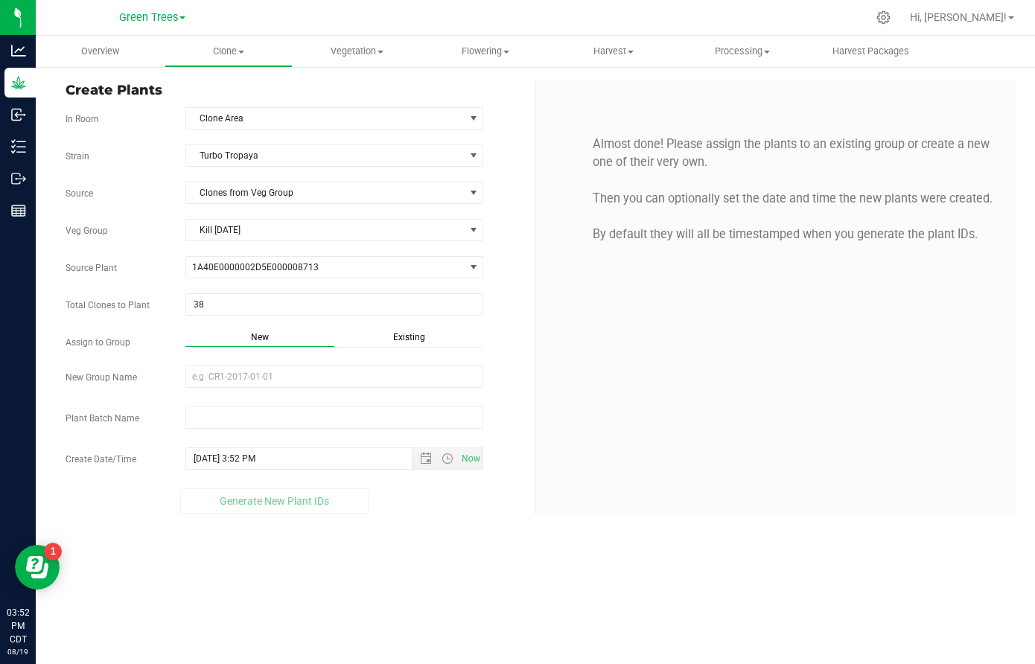
click at [411, 334] on span "Existing" at bounding box center [409, 337] width 32 height 10
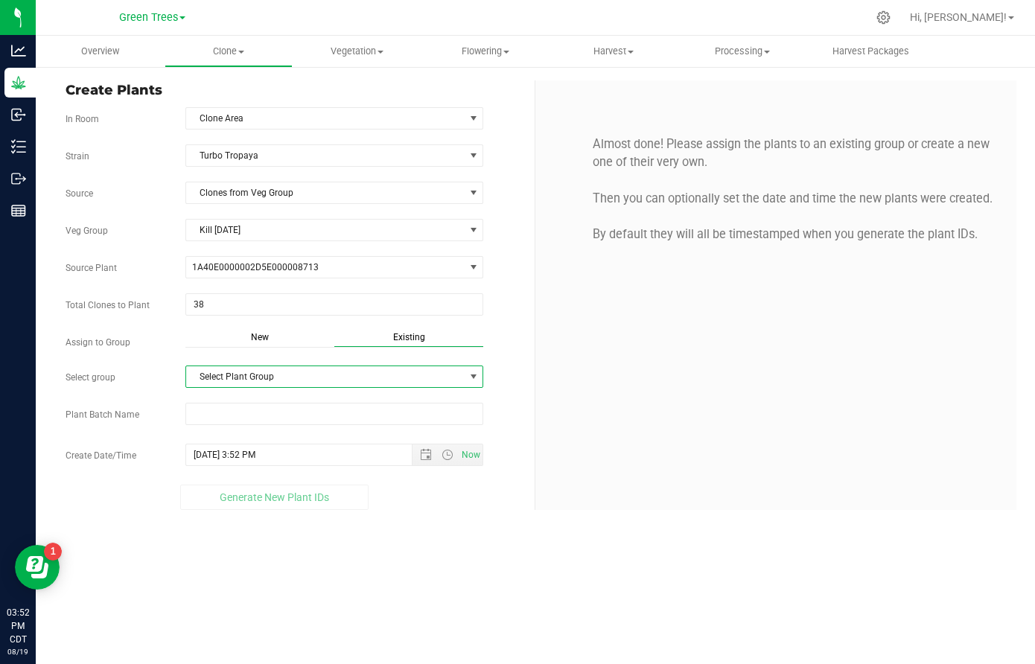
click at [287, 386] on span "Select Plant Group" at bounding box center [325, 376] width 278 height 21
click at [267, 393] on li "Clones [DATE]" at bounding box center [334, 403] width 296 height 22
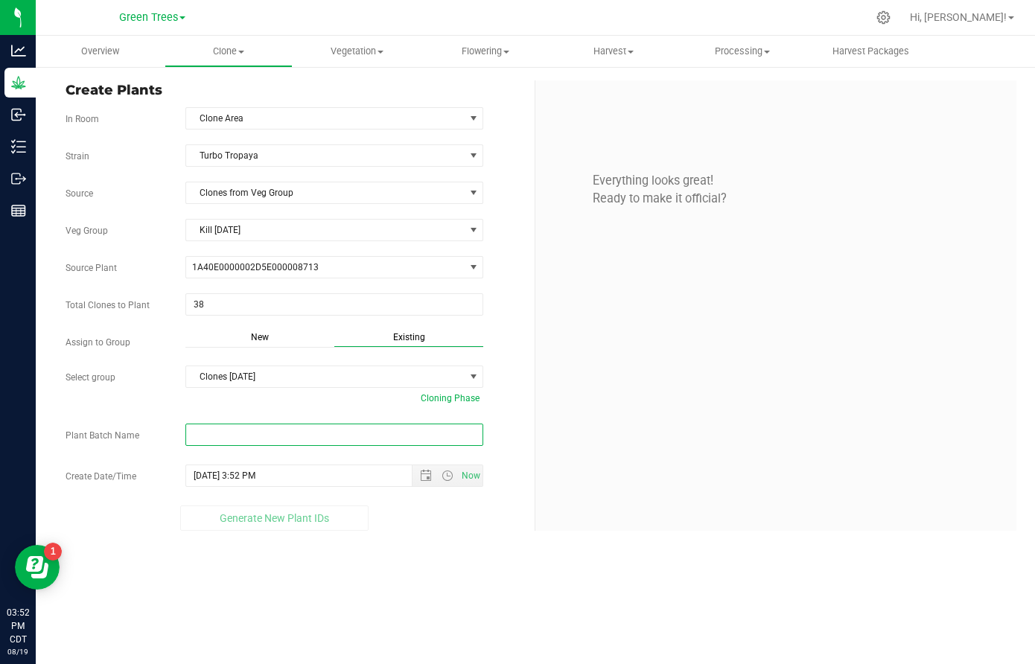
click at [215, 432] on input "text" at bounding box center [334, 435] width 298 height 22
paste input "-8/19/25"
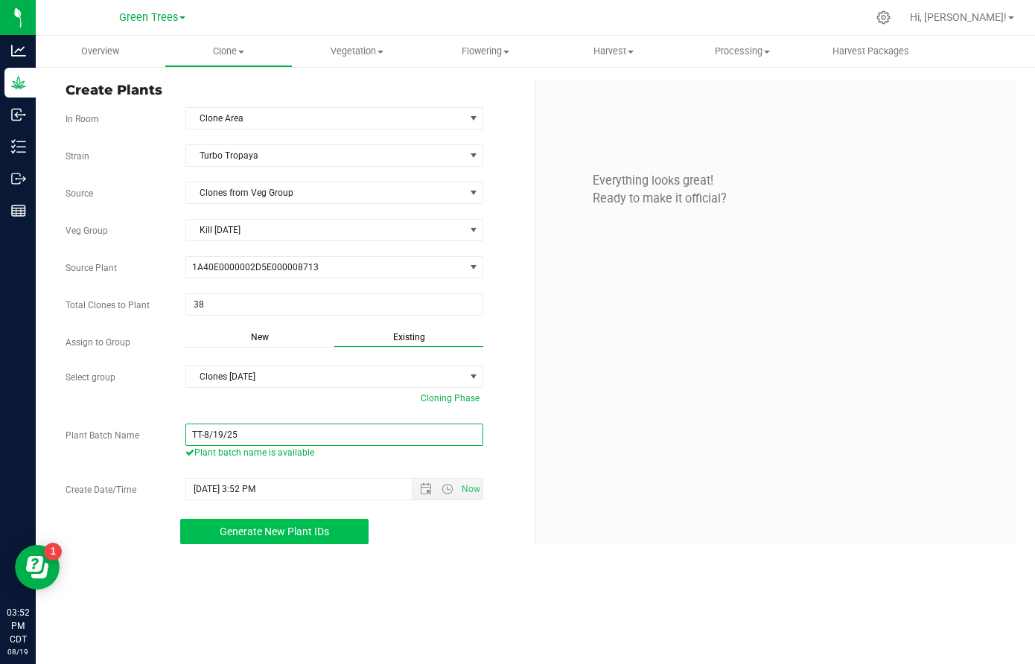
type input "TT-8/19/25"
click at [273, 525] on button "Generate New Plant IDs" at bounding box center [274, 531] width 188 height 25
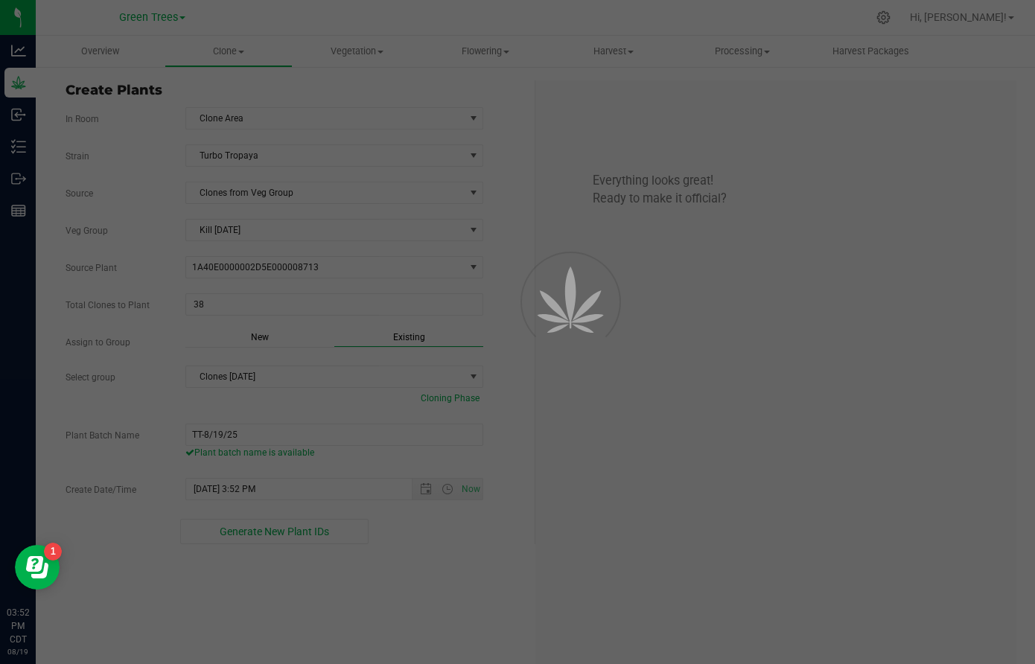
scroll to position [45, 0]
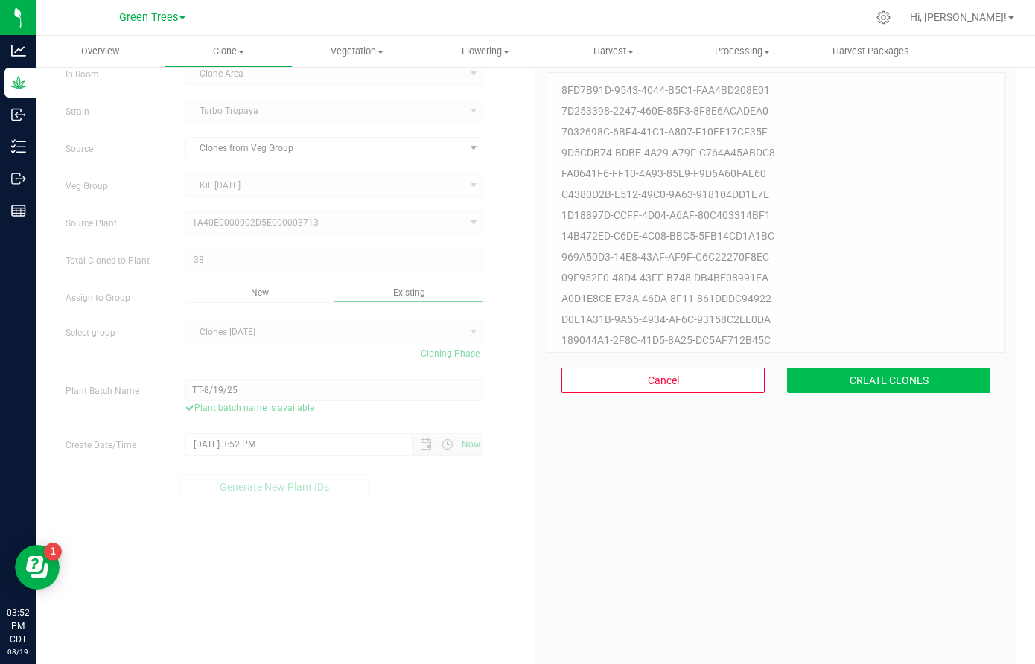
click at [925, 389] on button "CREATE CLONES" at bounding box center [888, 380] width 203 height 25
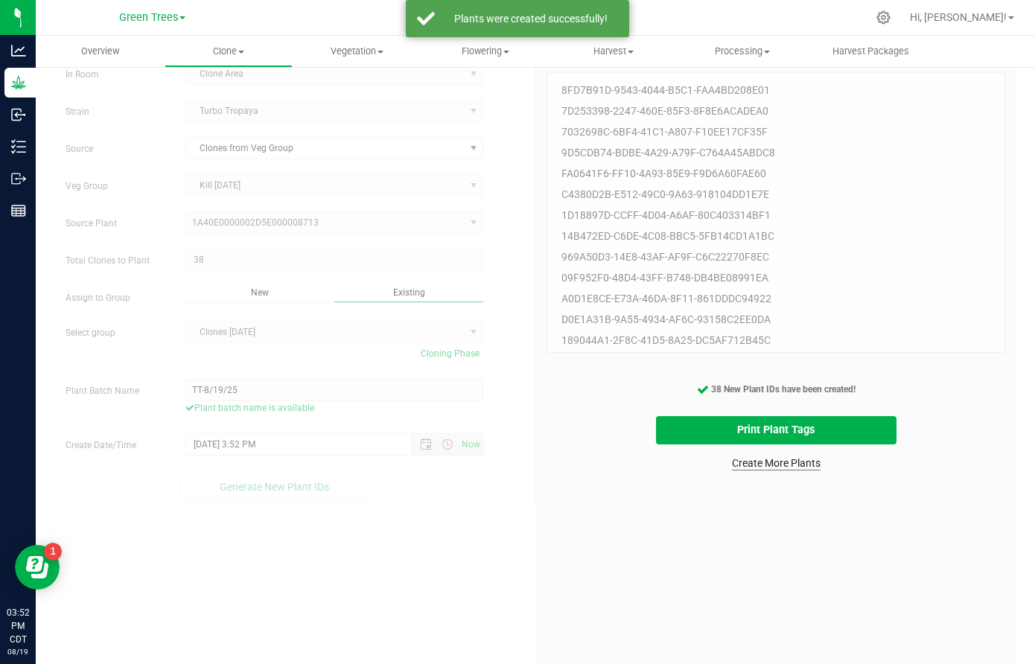
click at [805, 466] on link "Create More Plants" at bounding box center [776, 463] width 89 height 15
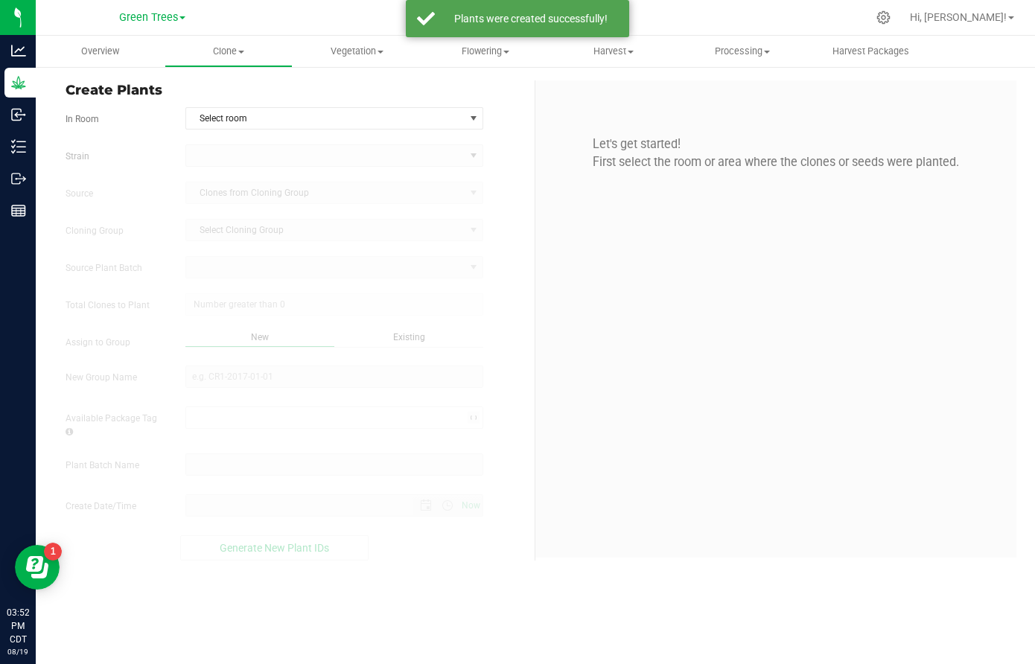
type input "[DATE] 3:52 PM"
click at [246, 115] on span "Select room" at bounding box center [325, 118] width 278 height 21
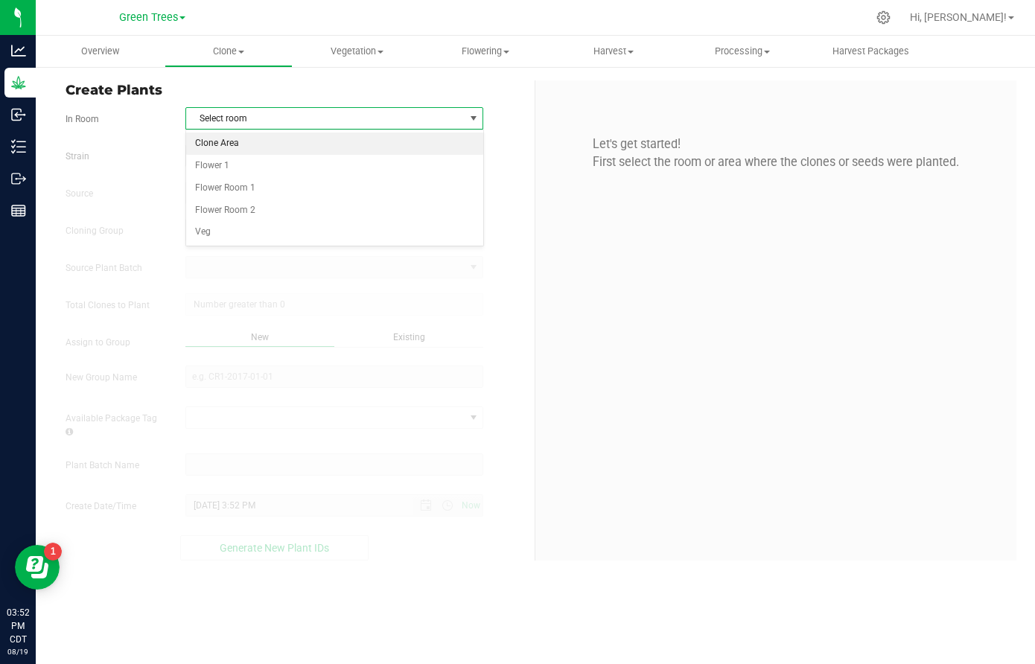
click at [232, 146] on li "Clone Area" at bounding box center [334, 144] width 296 height 22
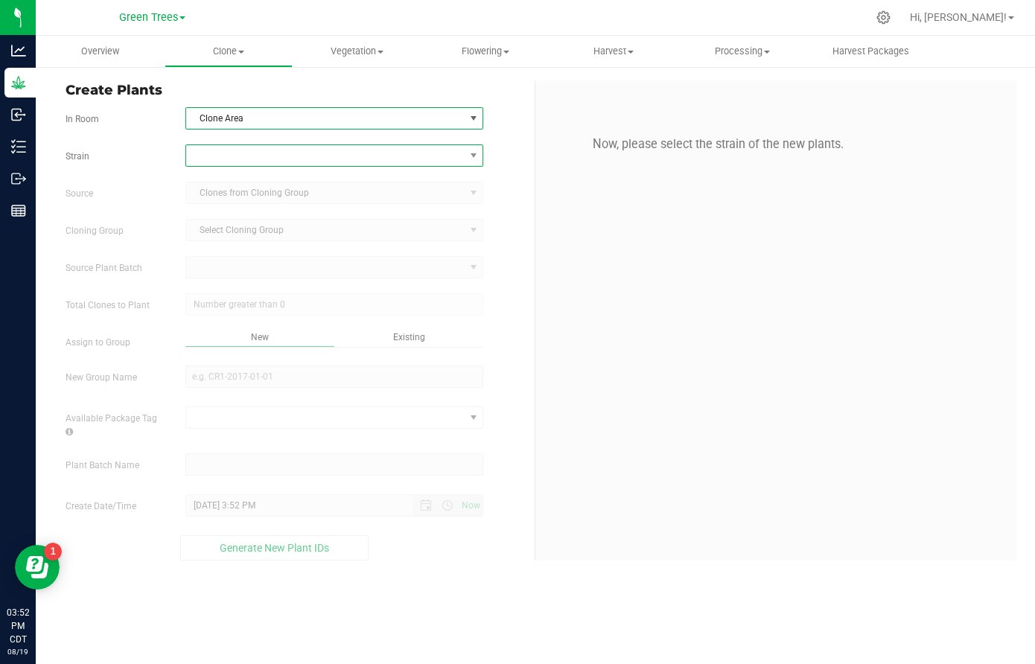
click at [220, 154] on span at bounding box center [325, 155] width 278 height 21
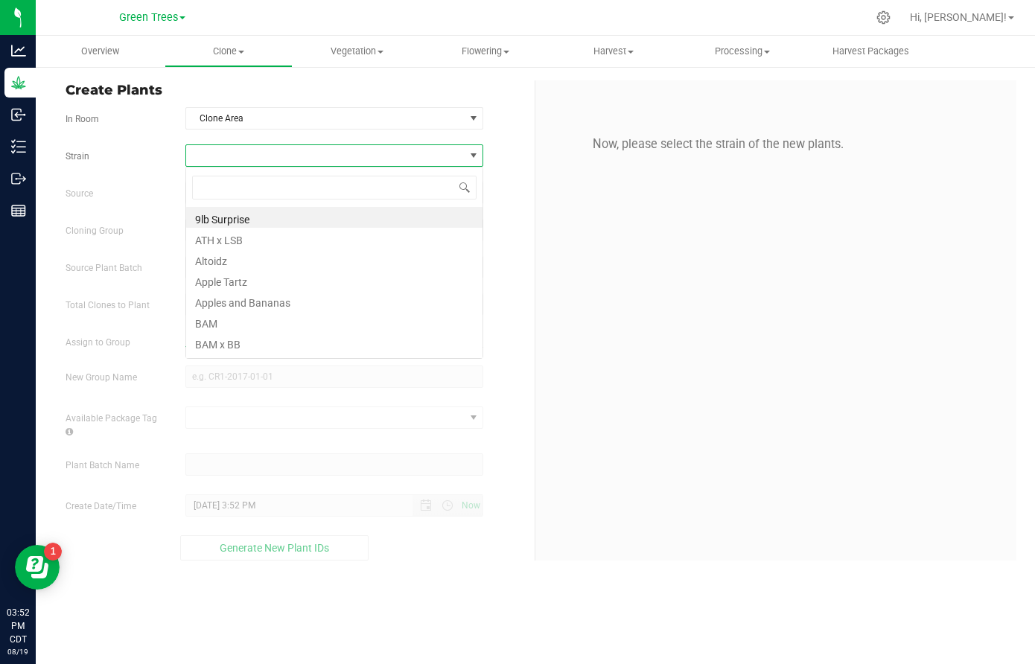
scroll to position [22, 299]
type input "stra"
click at [232, 343] on li "Strawberry Snacks" at bounding box center [334, 342] width 296 height 21
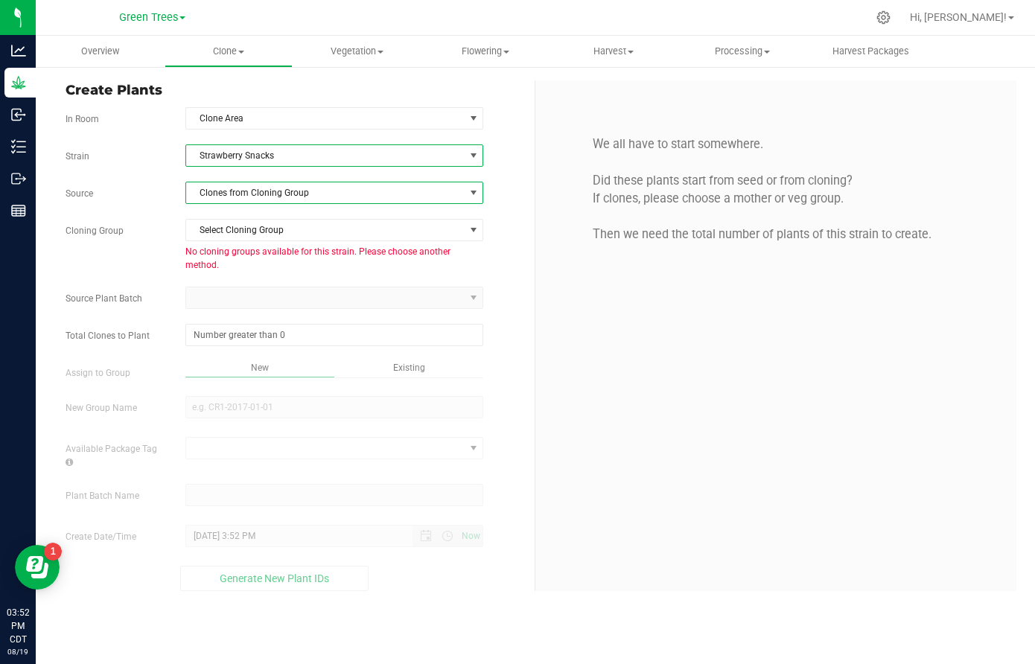
click at [232, 186] on span "Clones from Cloning Group" at bounding box center [325, 193] width 278 height 21
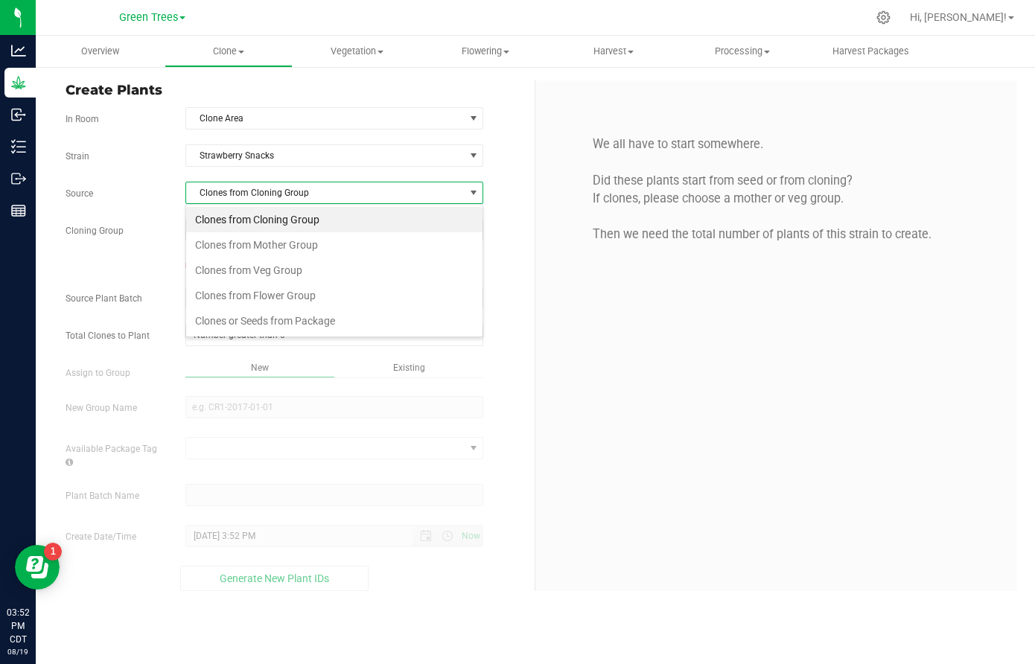
scroll to position [22, 299]
click at [236, 272] on li "Clones from Veg Group" at bounding box center [334, 270] width 296 height 25
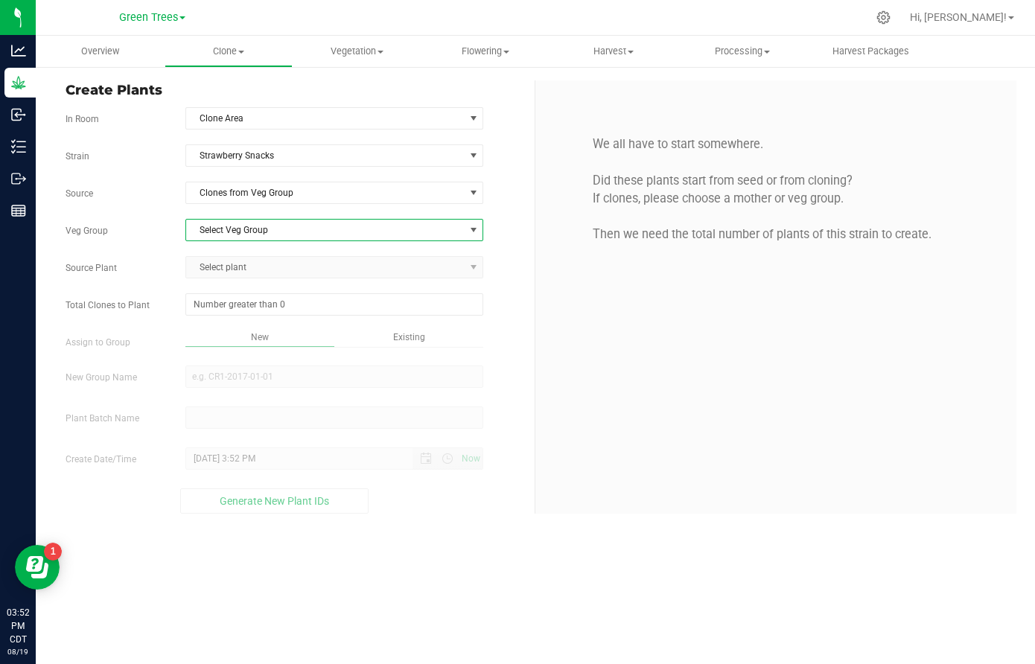
click at [233, 233] on span "Select Veg Group" at bounding box center [325, 230] width 278 height 21
click at [233, 252] on li "Kill [DATE]" at bounding box center [334, 255] width 296 height 22
click at [231, 261] on span "Select plant" at bounding box center [325, 267] width 278 height 21
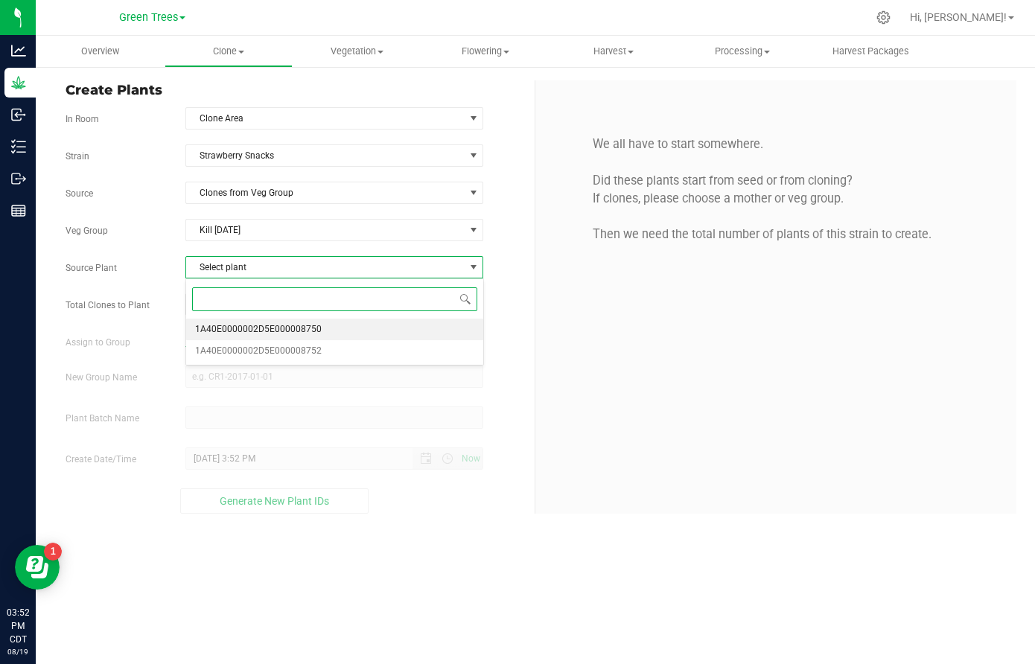
click at [243, 334] on span "1A40E0000002D5E000008750" at bounding box center [258, 329] width 127 height 19
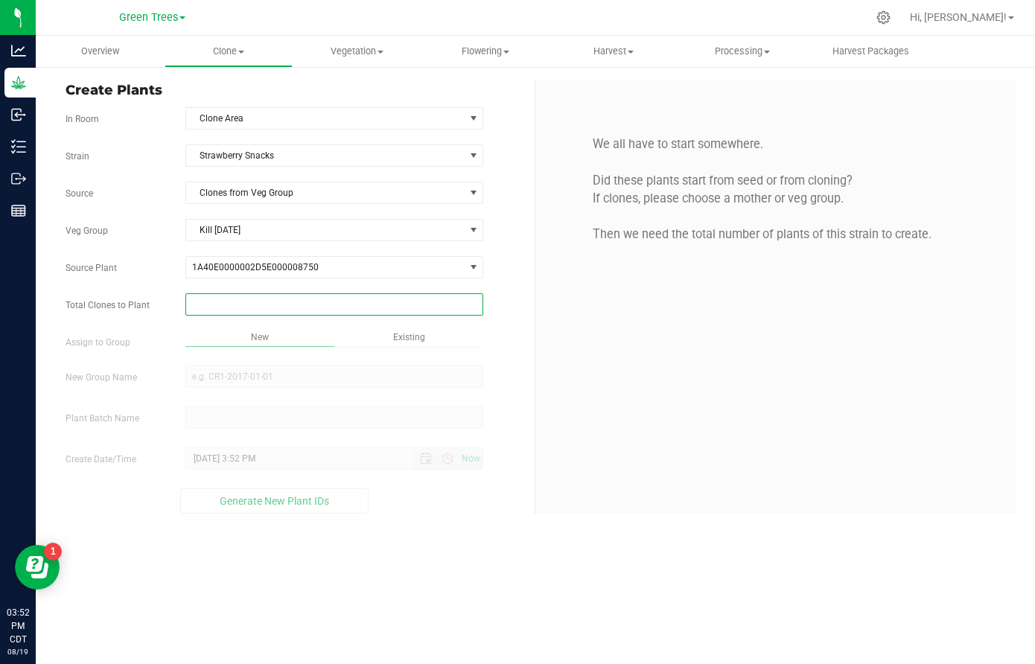
click at [252, 308] on span at bounding box center [334, 304] width 298 height 22
type input "47"
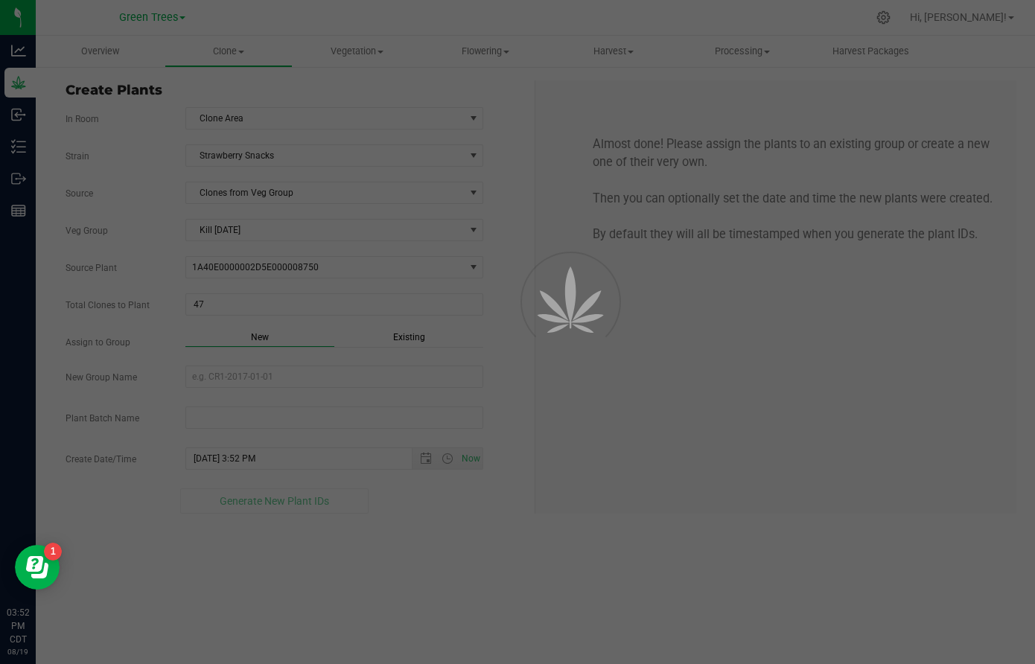
click at [416, 344] on div "Overview Clone Create plants Cloning groups Cloning plant batches Apply to plan…" at bounding box center [536, 350] width 1000 height 629
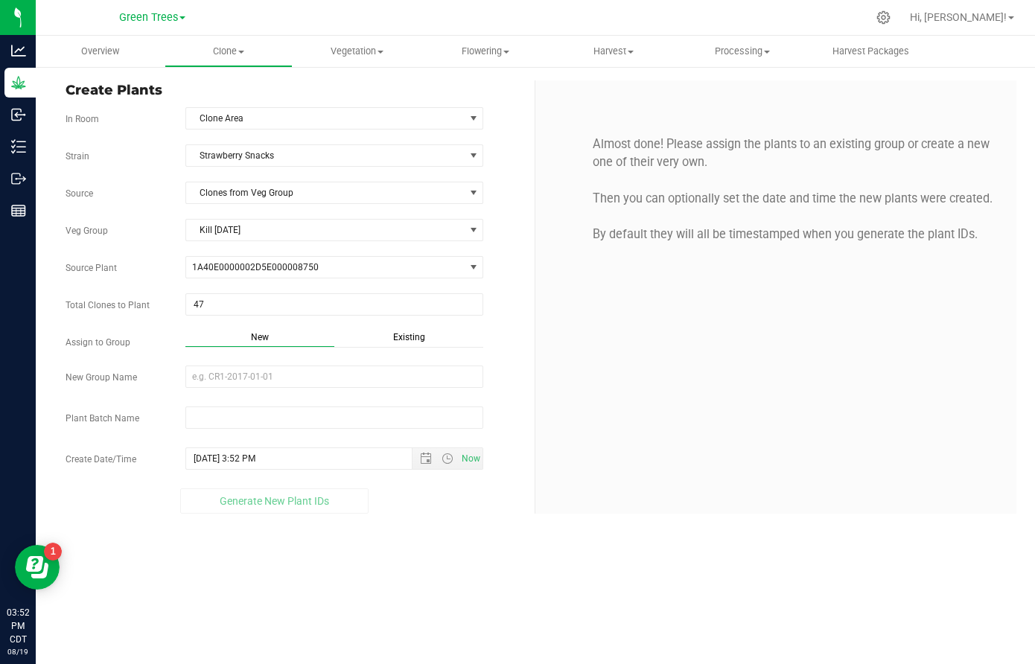
click at [413, 340] on span "Existing" at bounding box center [409, 337] width 32 height 10
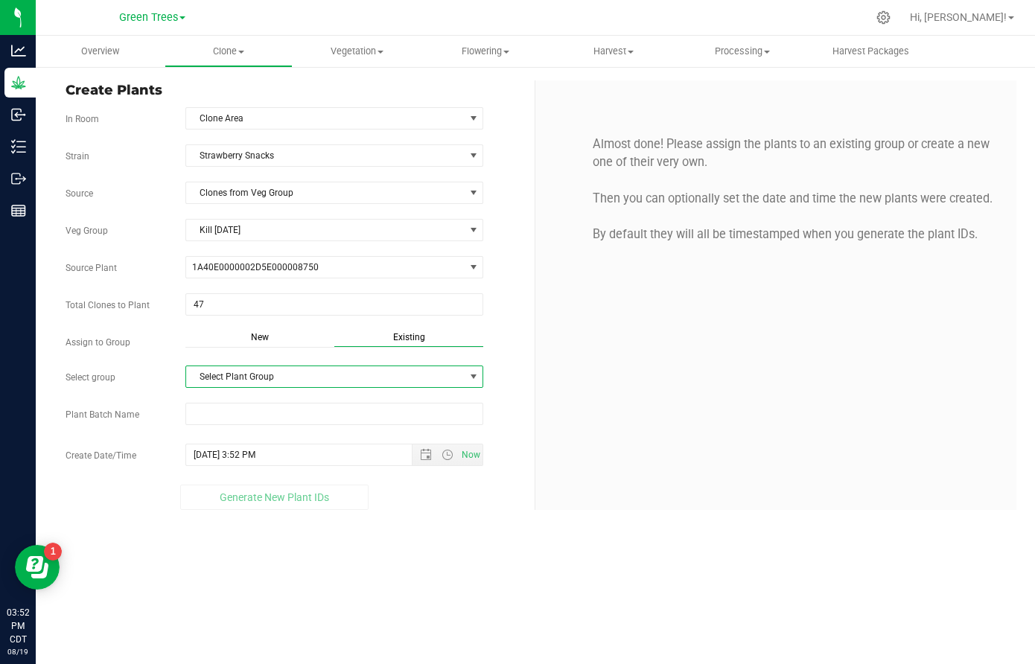
click at [329, 378] on span "Select Plant Group" at bounding box center [325, 376] width 278 height 21
click at [290, 405] on li "Clones [DATE]" at bounding box center [334, 403] width 296 height 22
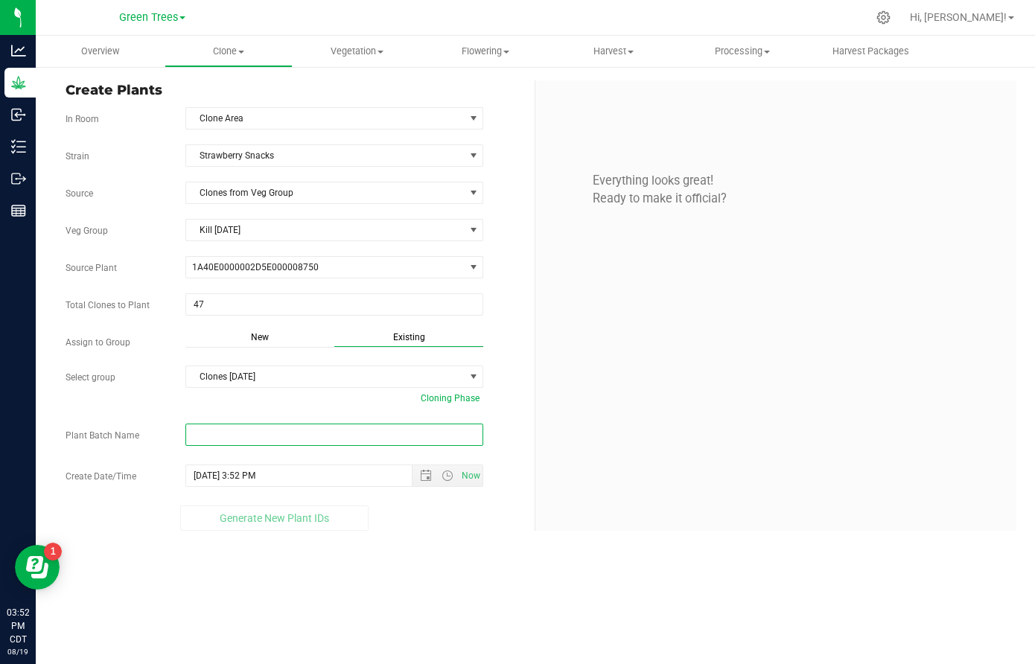
click at [235, 439] on input "text" at bounding box center [334, 435] width 298 height 22
paste input "-8/19/25"
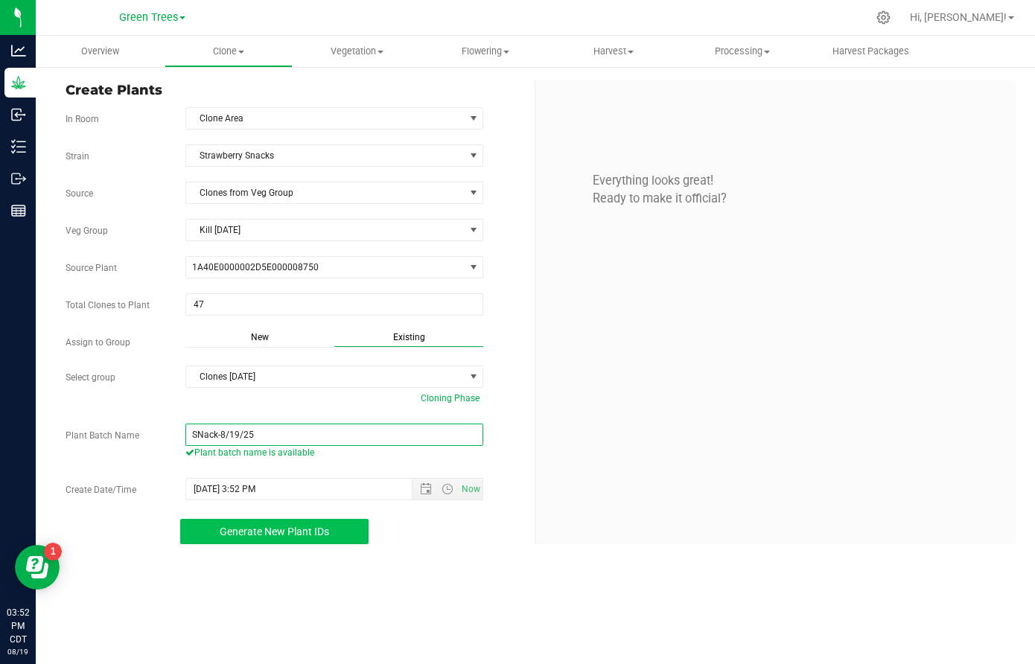
type input "SNack-8/19/25"
click at [276, 522] on button "Generate New Plant IDs" at bounding box center [274, 531] width 188 height 25
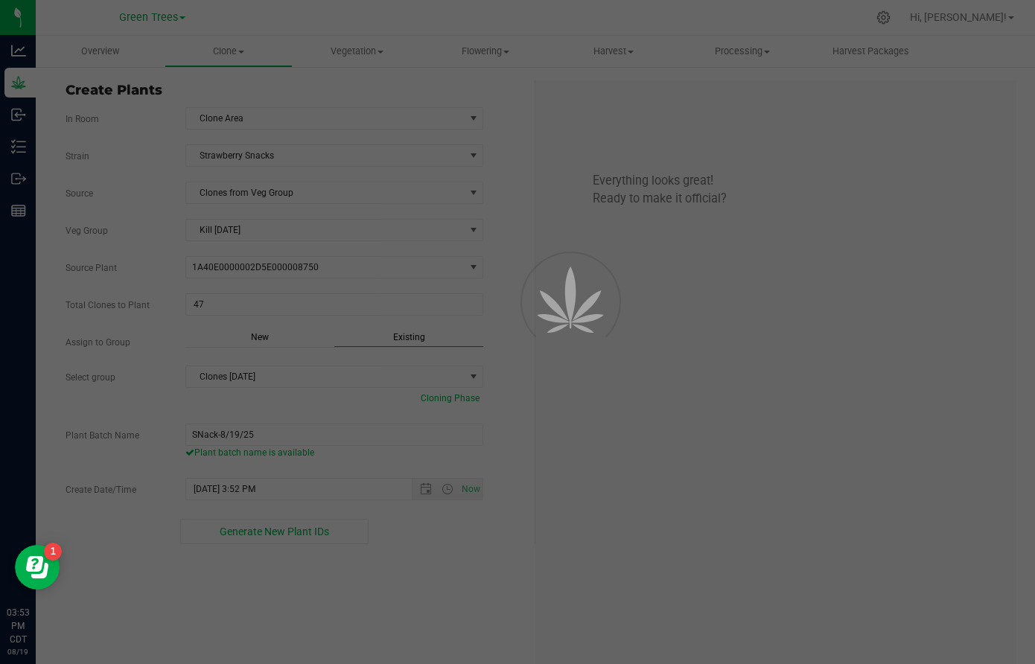
scroll to position [45, 0]
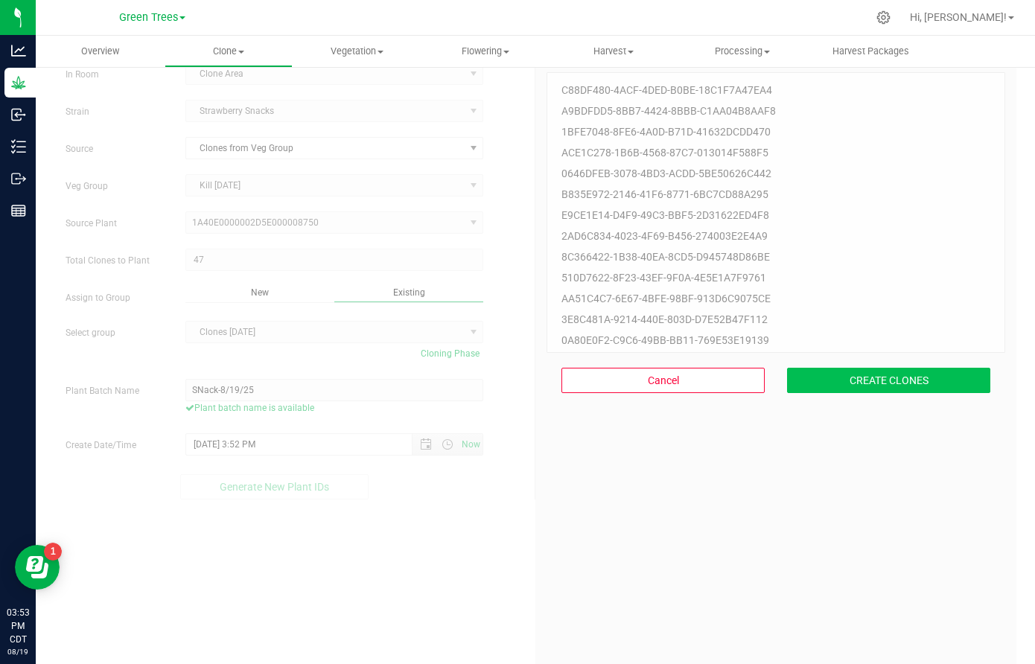
click at [921, 388] on button "CREATE CLONES" at bounding box center [888, 380] width 203 height 25
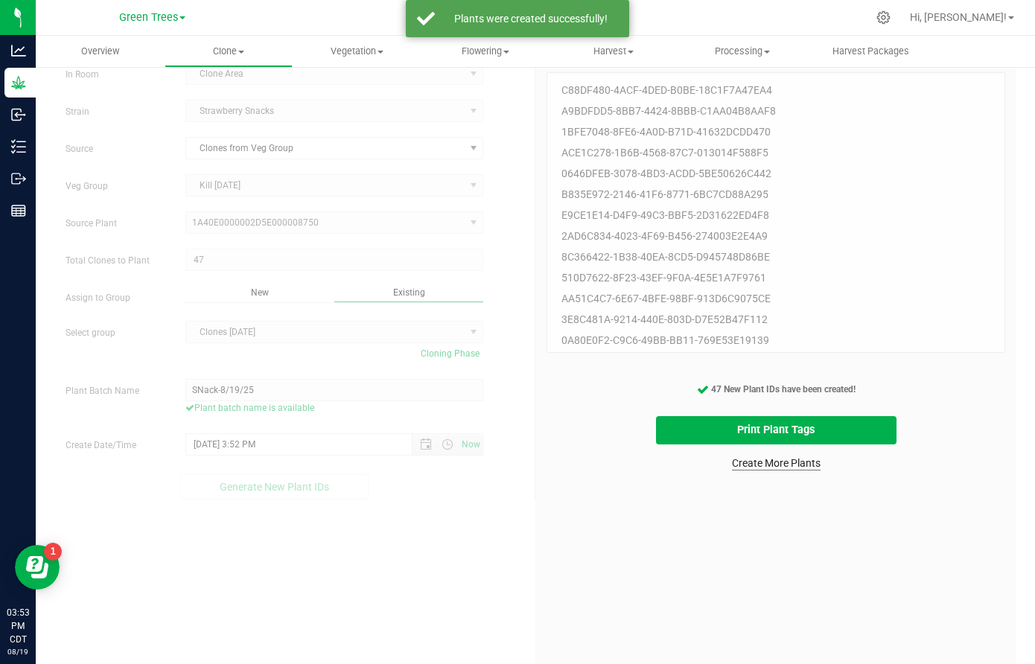
click at [772, 466] on link "Create More Plants" at bounding box center [776, 463] width 89 height 15
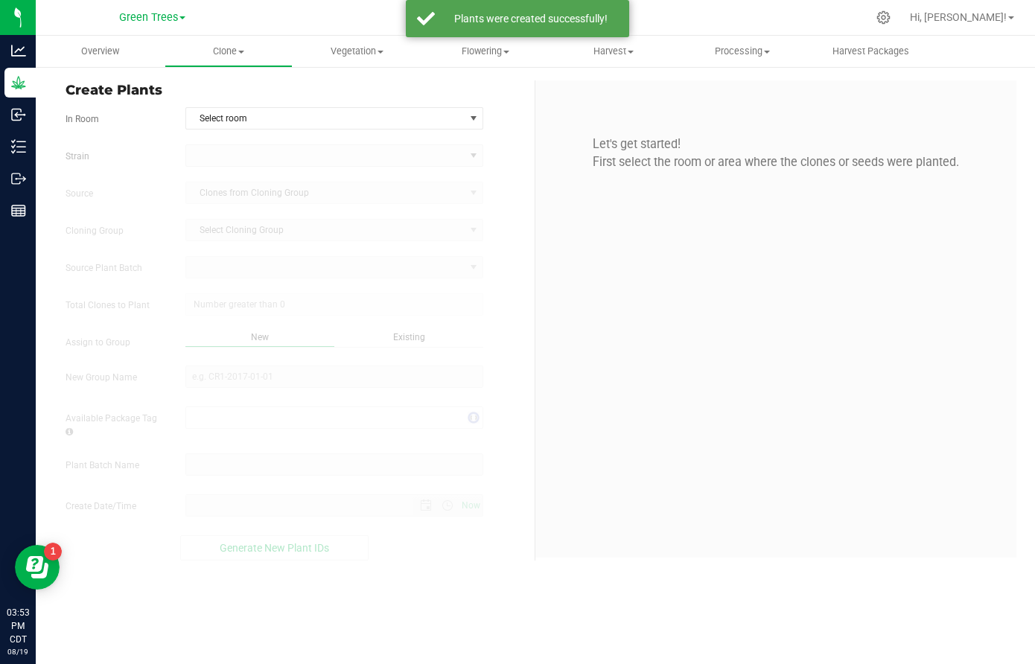
type input "[DATE] 3:53 PM"
click at [246, 117] on span "Select room" at bounding box center [325, 118] width 278 height 21
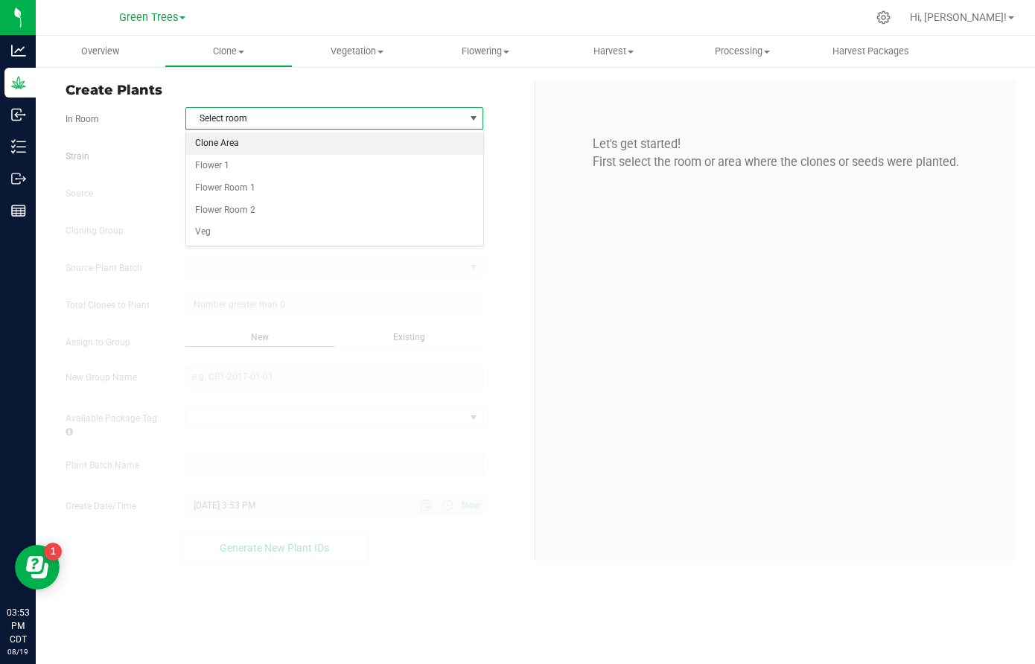
click at [235, 142] on li "Clone Area" at bounding box center [334, 144] width 296 height 22
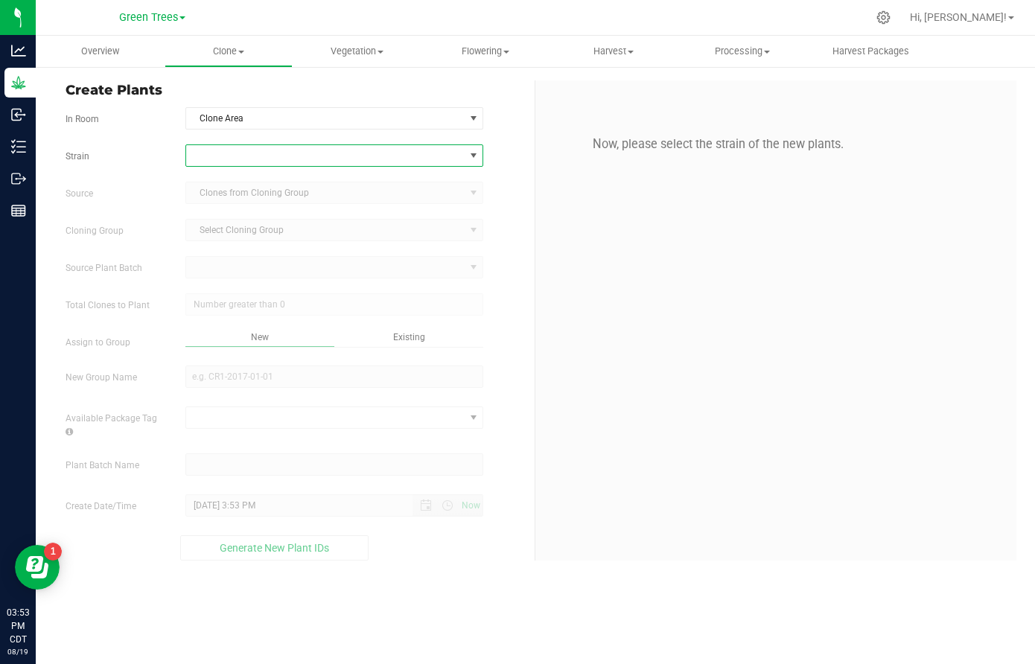
click at [223, 155] on span at bounding box center [325, 155] width 278 height 21
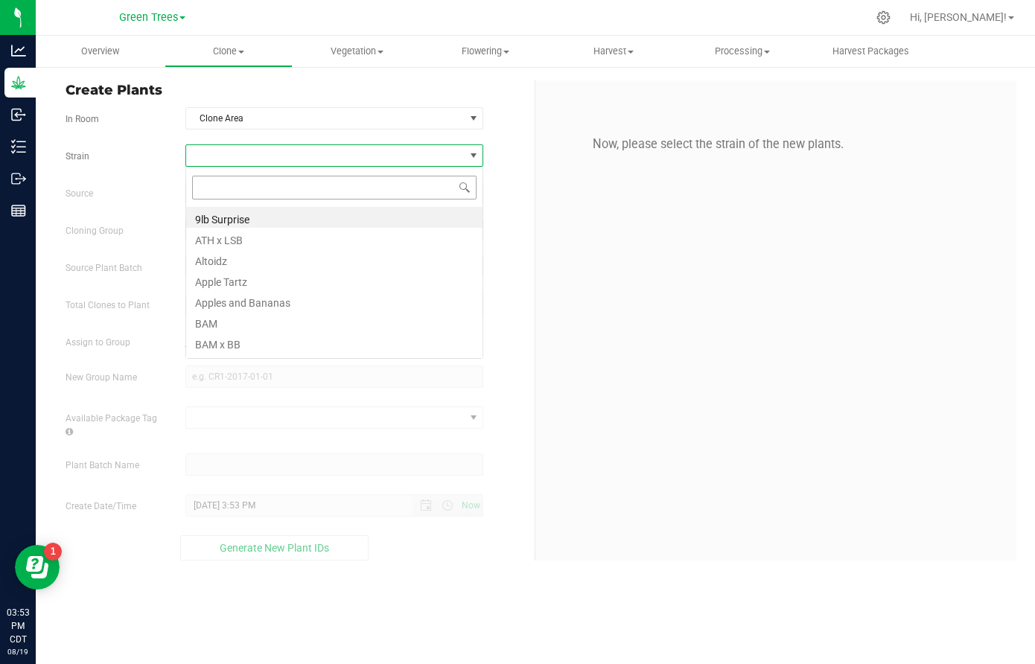
scroll to position [22, 299]
type input "tar"
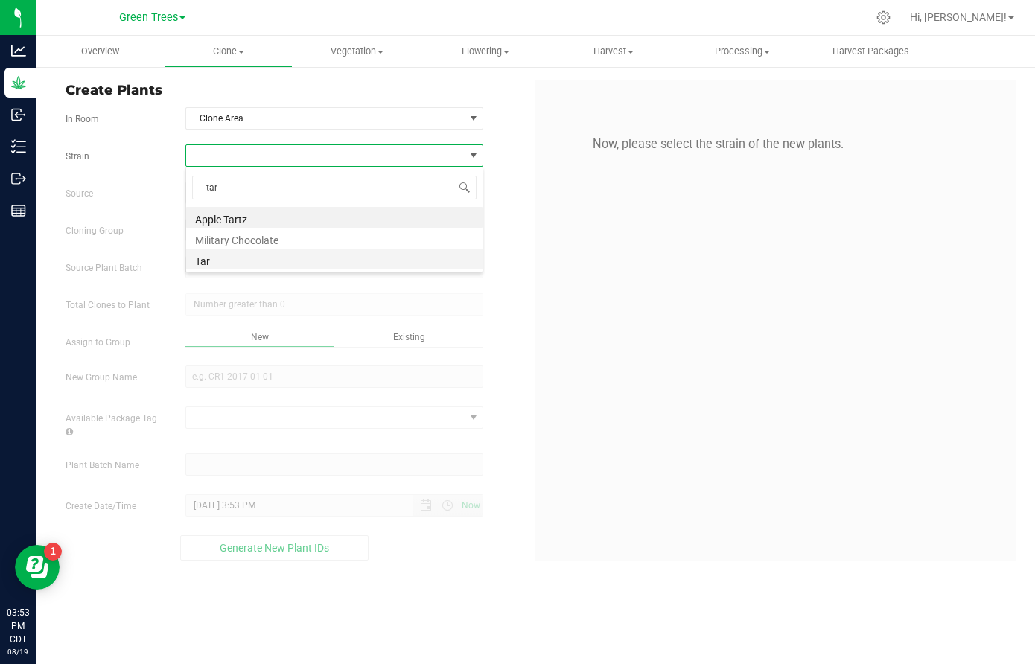
click at [215, 256] on li "Tar" at bounding box center [334, 259] width 296 height 21
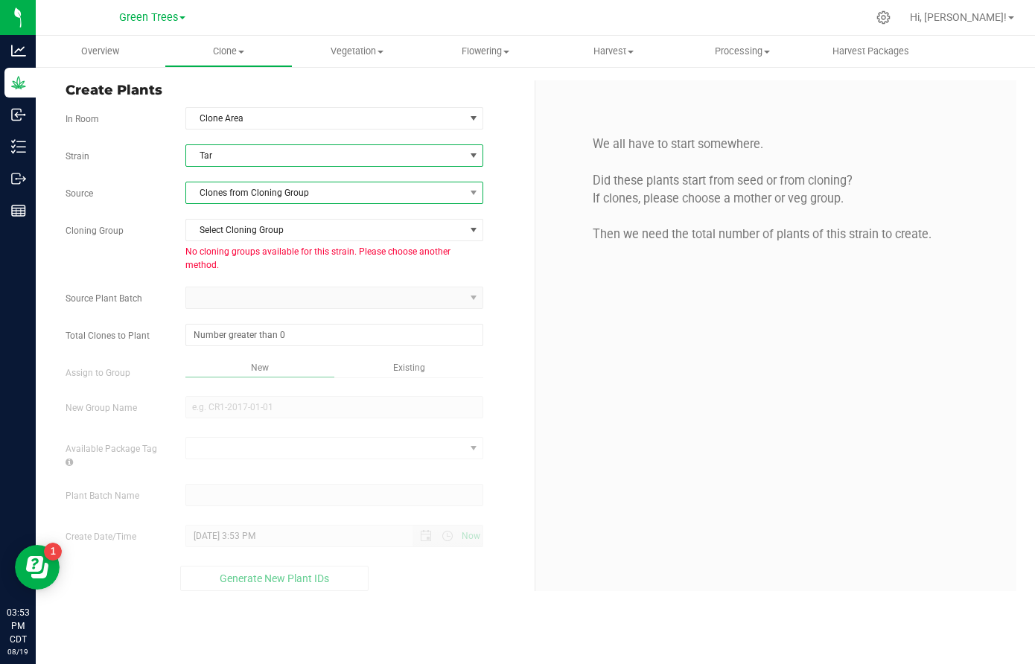
click at [235, 192] on span "Clones from Cloning Group" at bounding box center [325, 193] width 278 height 21
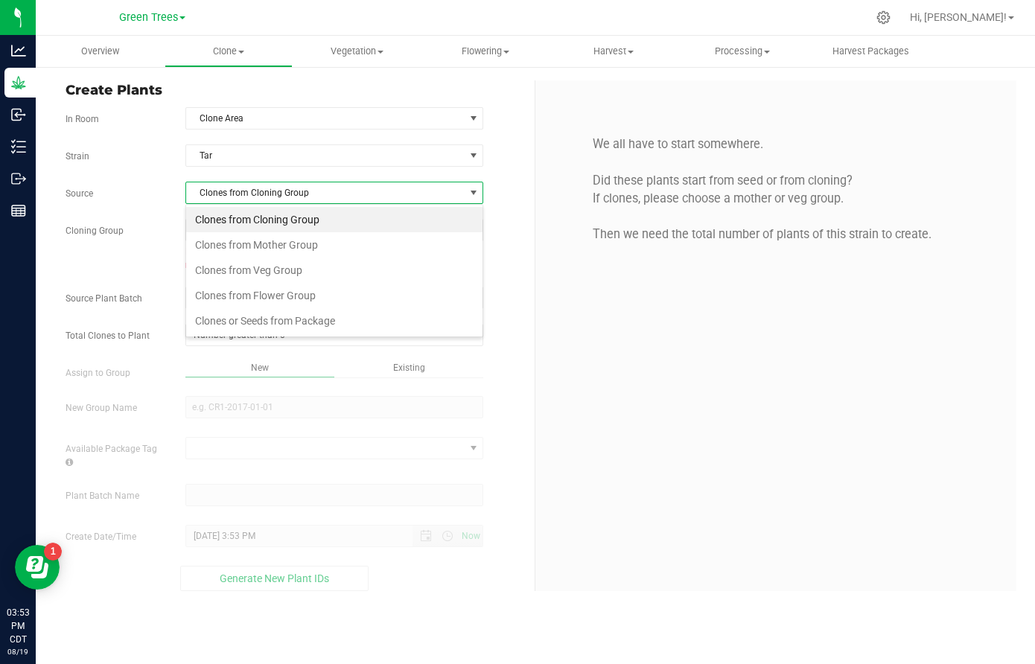
scroll to position [22, 299]
click at [229, 268] on li "Clones from Veg Group" at bounding box center [334, 270] width 296 height 25
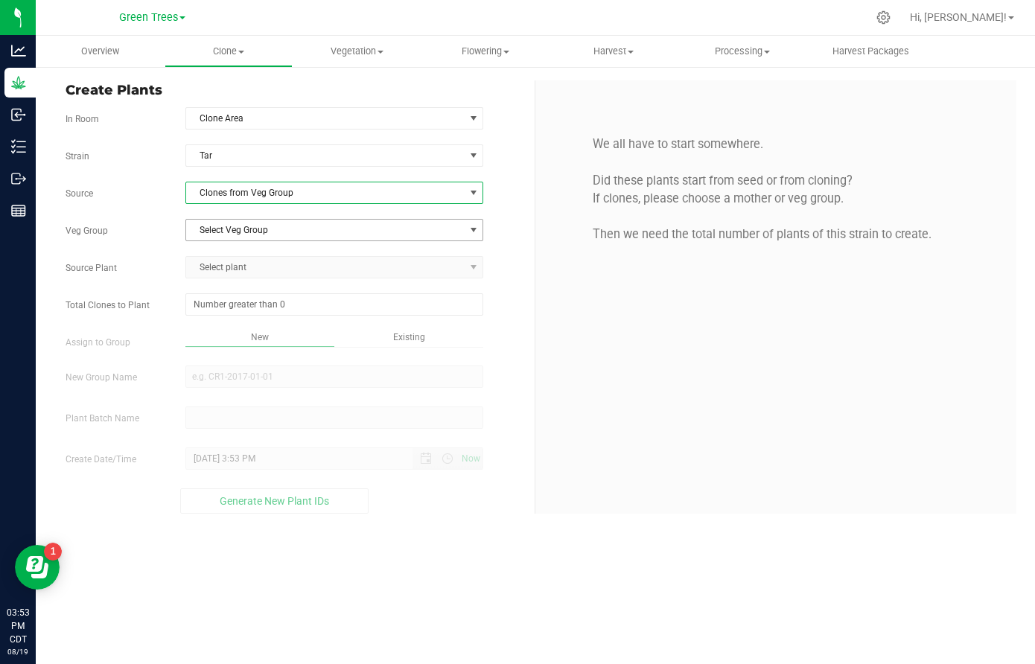
click at [232, 224] on span "Select Veg Group" at bounding box center [325, 230] width 278 height 21
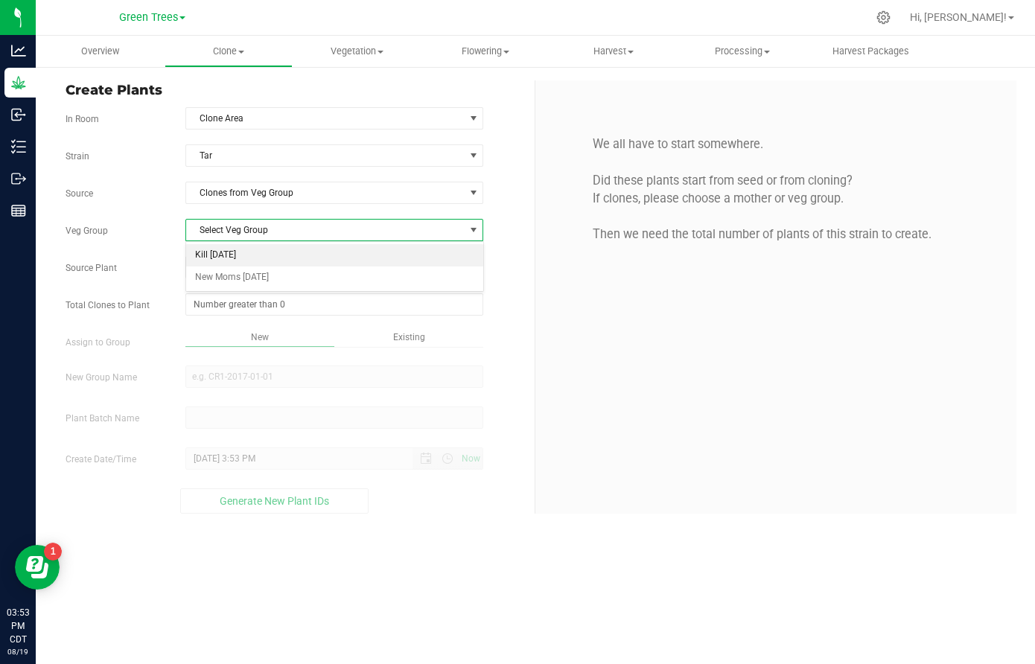
click at [227, 259] on li "Kill [DATE]" at bounding box center [334, 255] width 296 height 22
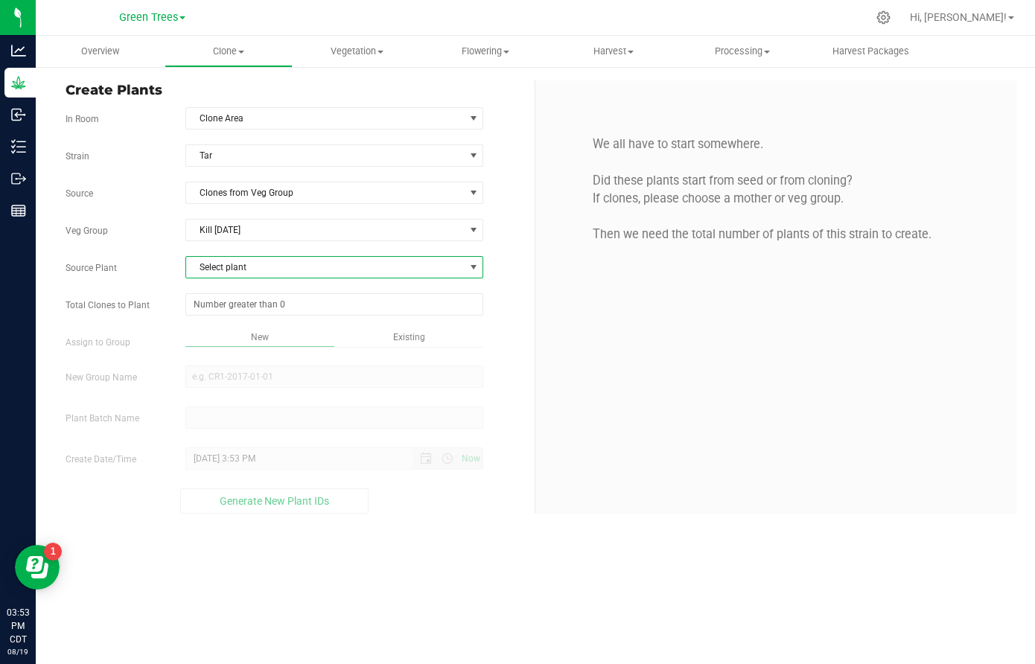
click at [220, 268] on span "Select plant" at bounding box center [325, 267] width 278 height 21
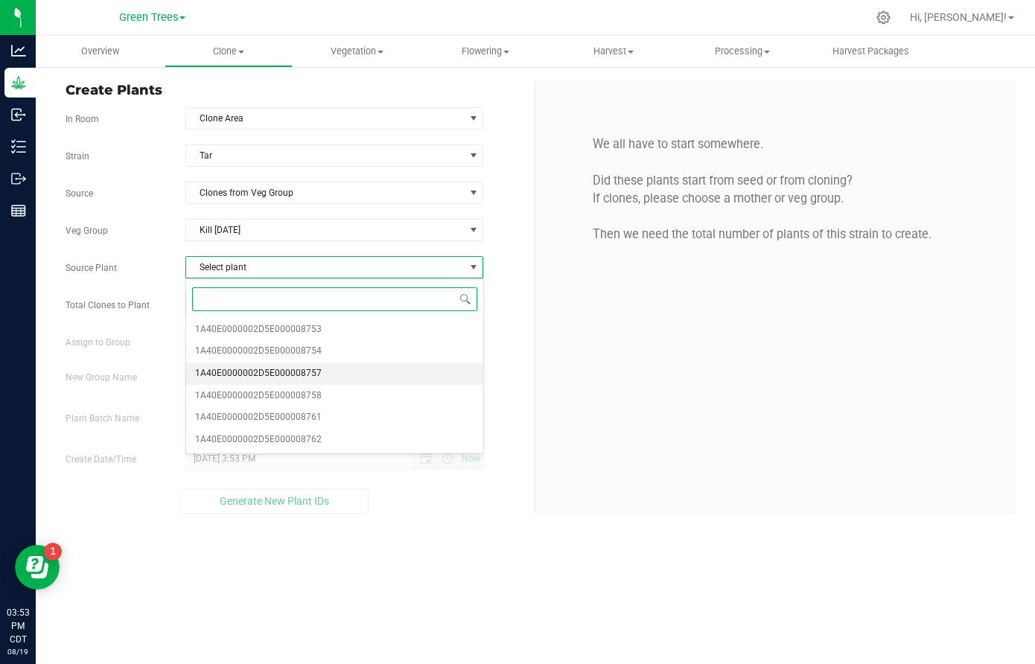
click at [229, 367] on span "1A40E0000002D5E000008757" at bounding box center [258, 373] width 127 height 19
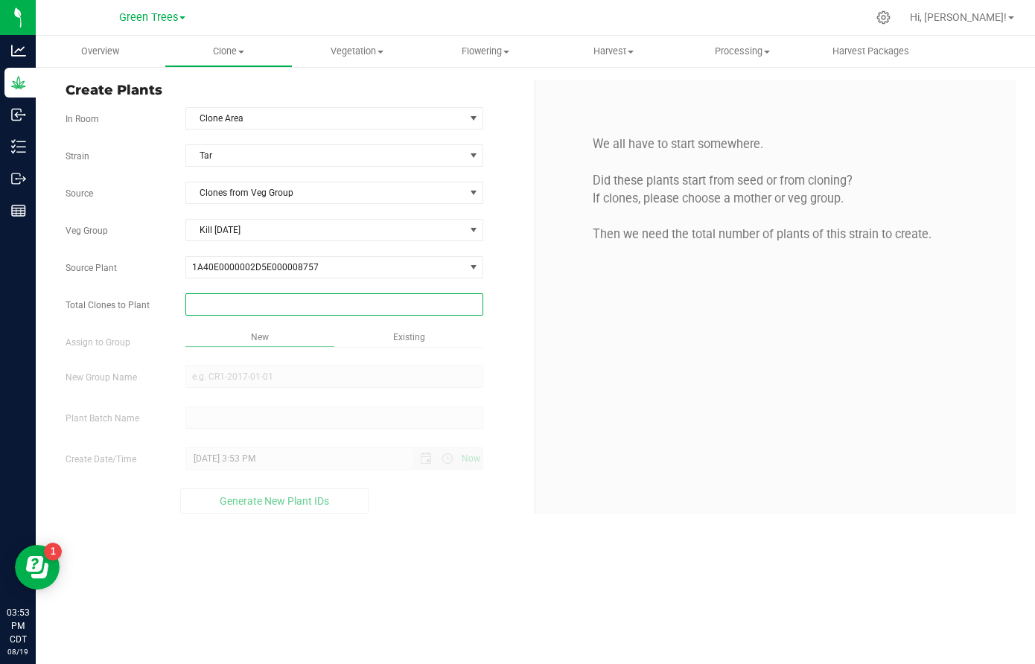
click at [223, 299] on span at bounding box center [334, 304] width 298 height 22
type input "35"
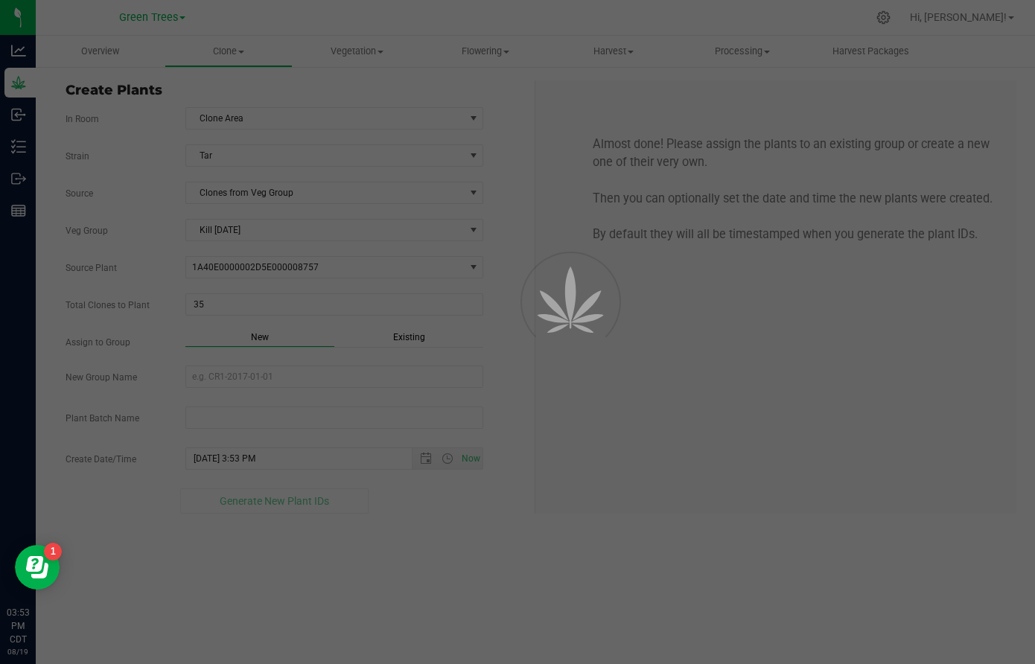
click at [379, 339] on div "Overview Clone Create plants Cloning groups Cloning plant batches Apply to plan…" at bounding box center [536, 350] width 1000 height 629
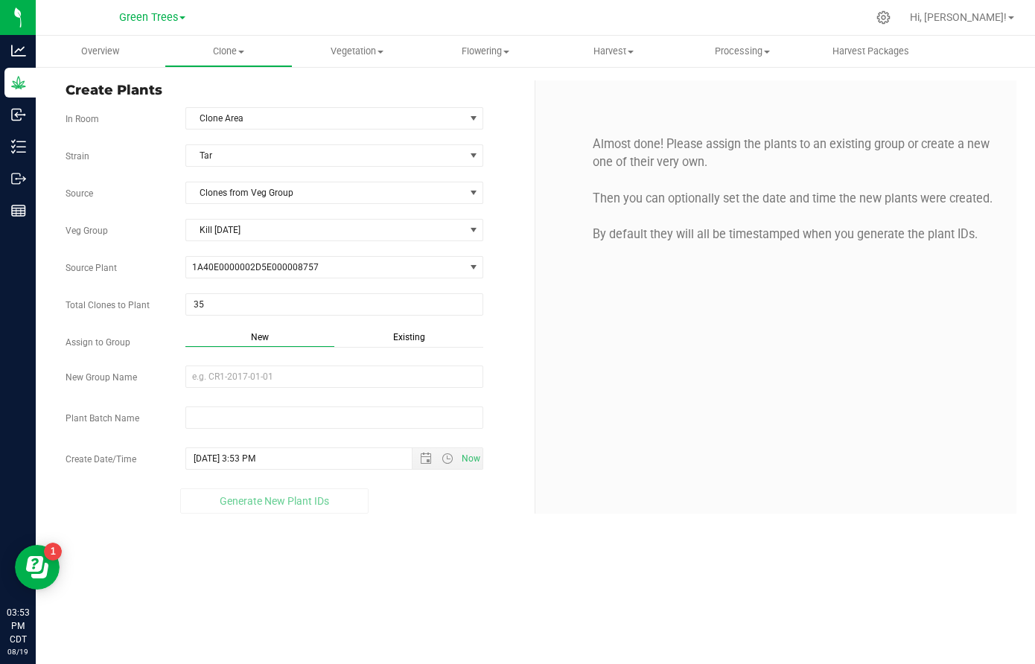
click at [398, 337] on span "Existing" at bounding box center [409, 337] width 32 height 10
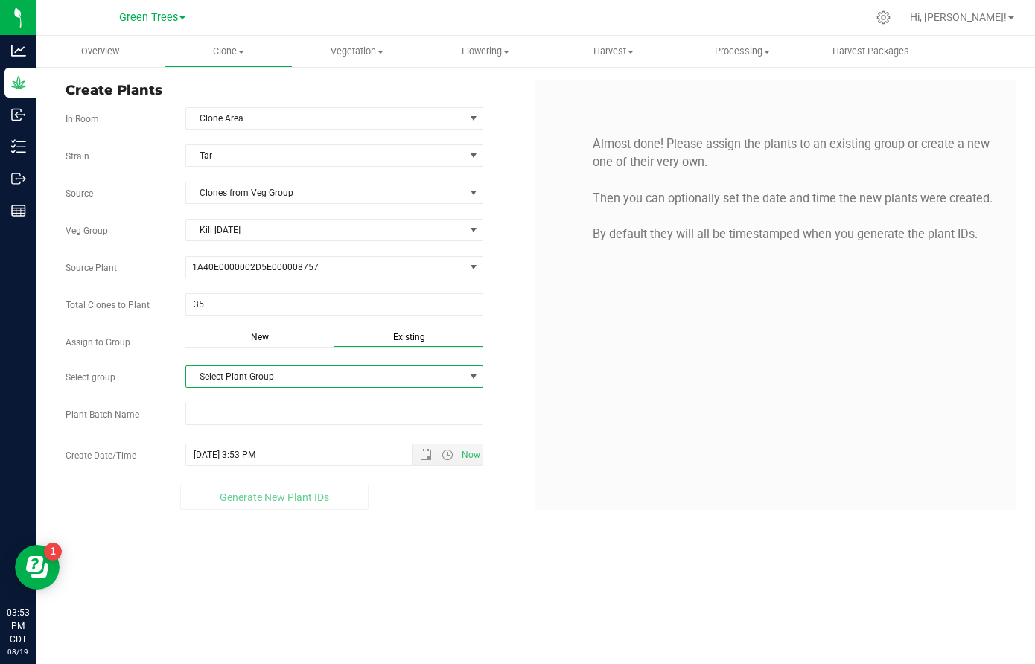
click at [281, 375] on span "Select Plant Group" at bounding box center [325, 376] width 278 height 21
click at [267, 396] on li "Clones [DATE]" at bounding box center [334, 403] width 296 height 22
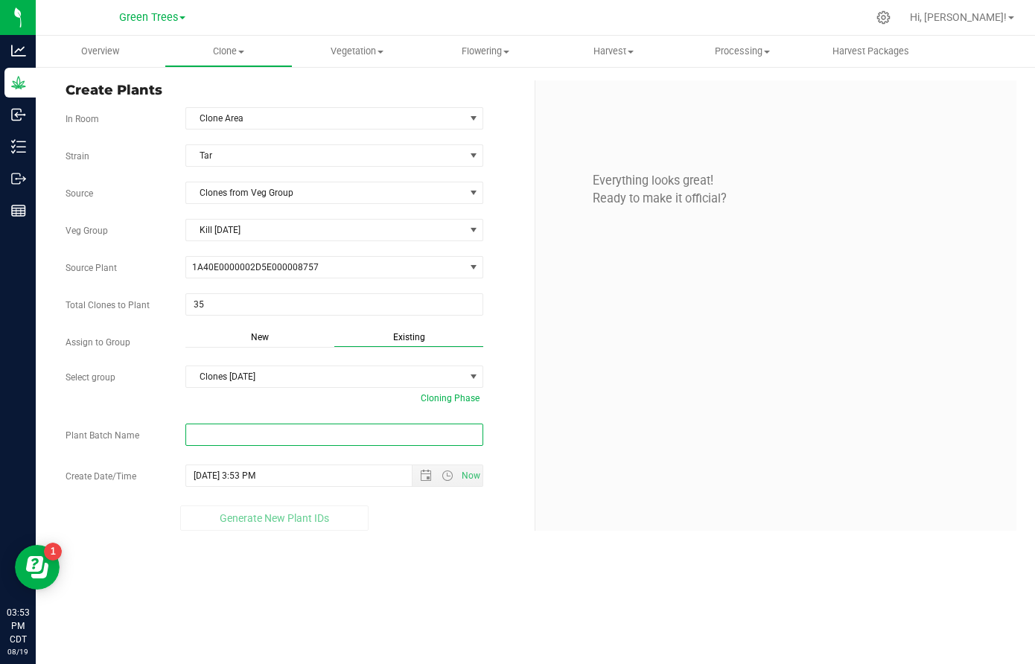
click at [242, 437] on input "text" at bounding box center [334, 435] width 298 height 22
paste input "-8/19/25"
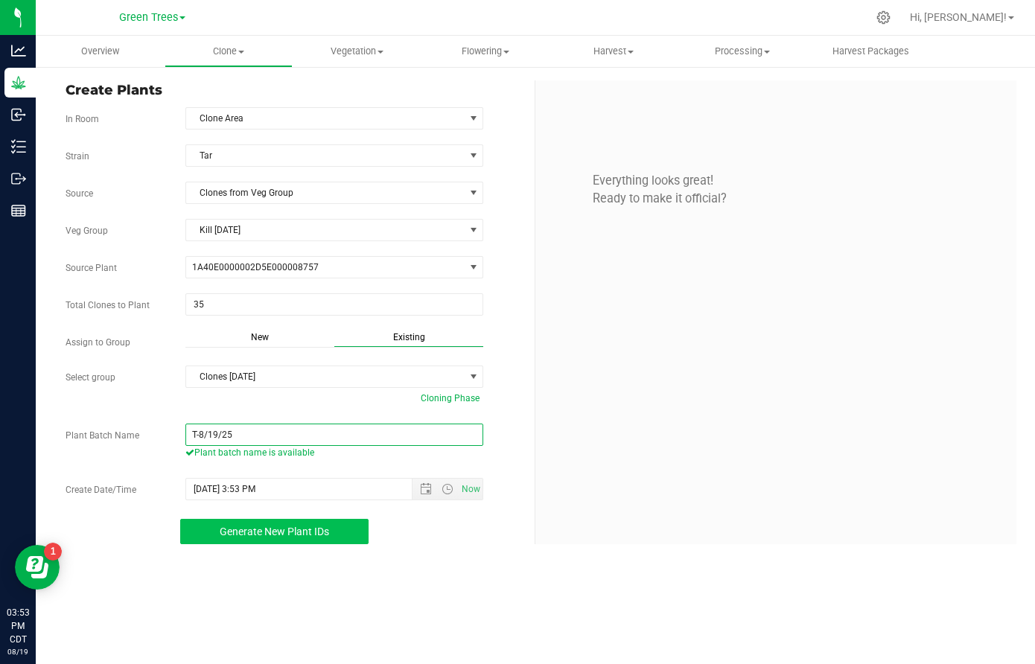
type input "T-8/19/25"
click at [303, 527] on span "Generate New Plant IDs" at bounding box center [275, 532] width 110 height 12
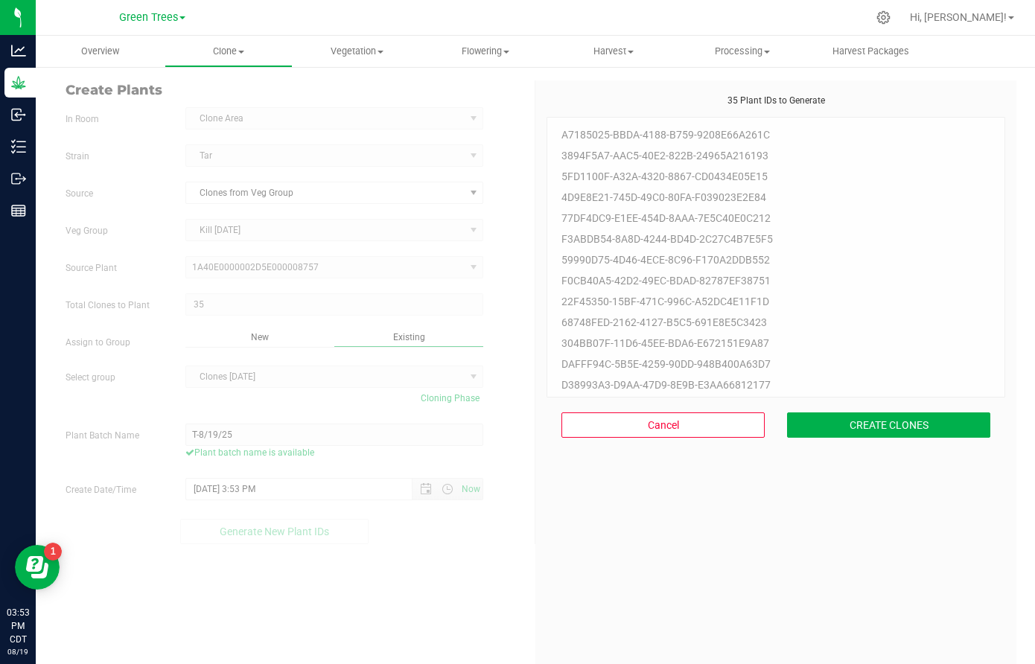
scroll to position [45, 0]
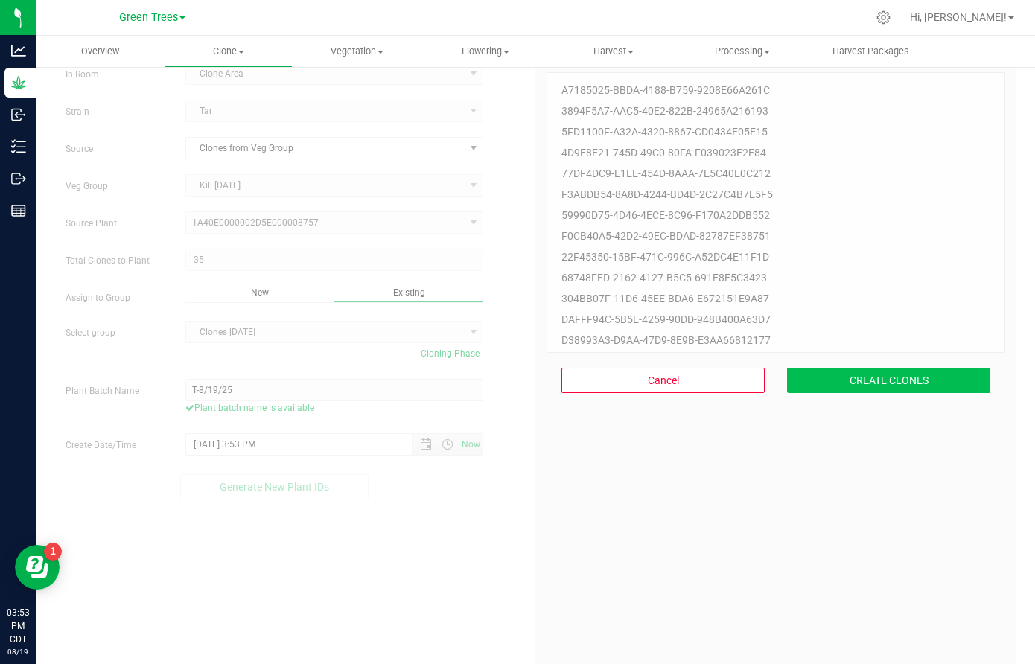
click at [918, 382] on button "CREATE CLONES" at bounding box center [888, 380] width 203 height 25
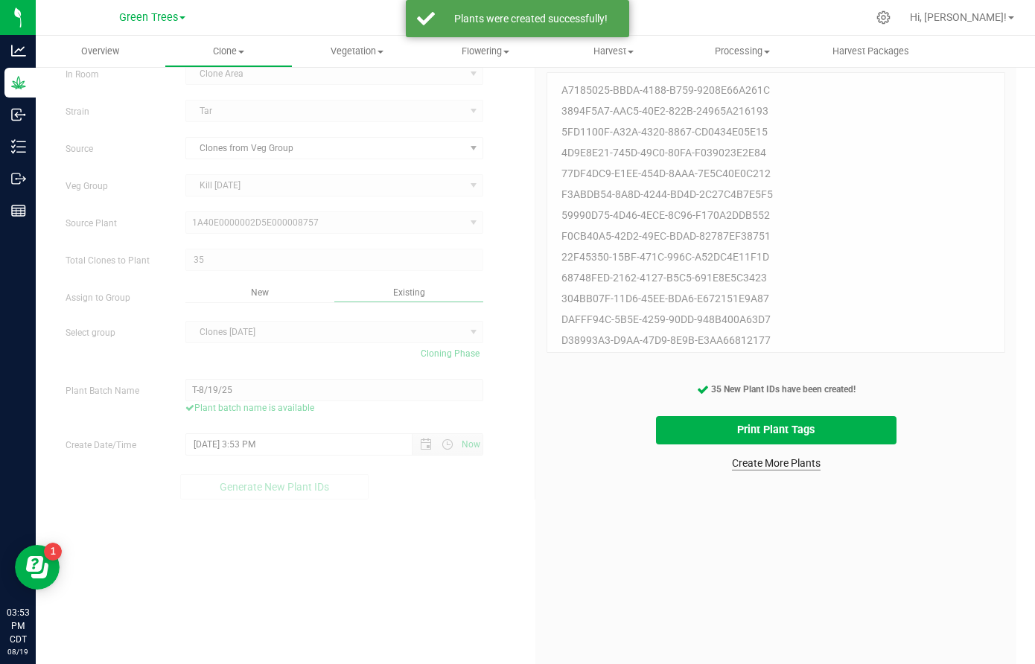
click at [793, 466] on link "Create More Plants" at bounding box center [776, 463] width 89 height 15
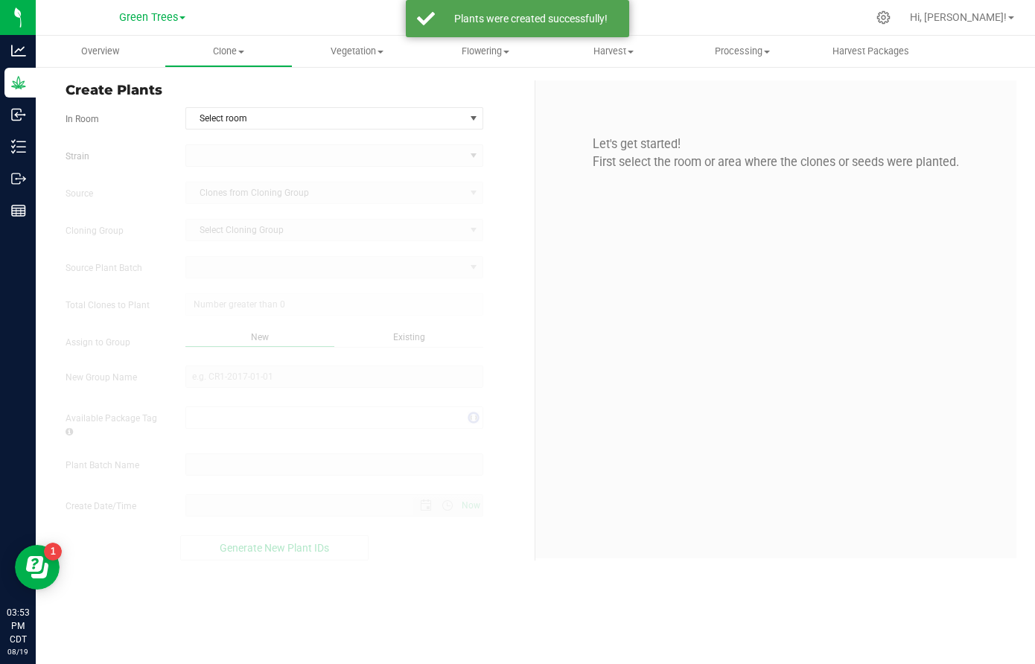
type input "[DATE] 3:53 PM"
click at [248, 121] on span "Select room" at bounding box center [325, 118] width 278 height 21
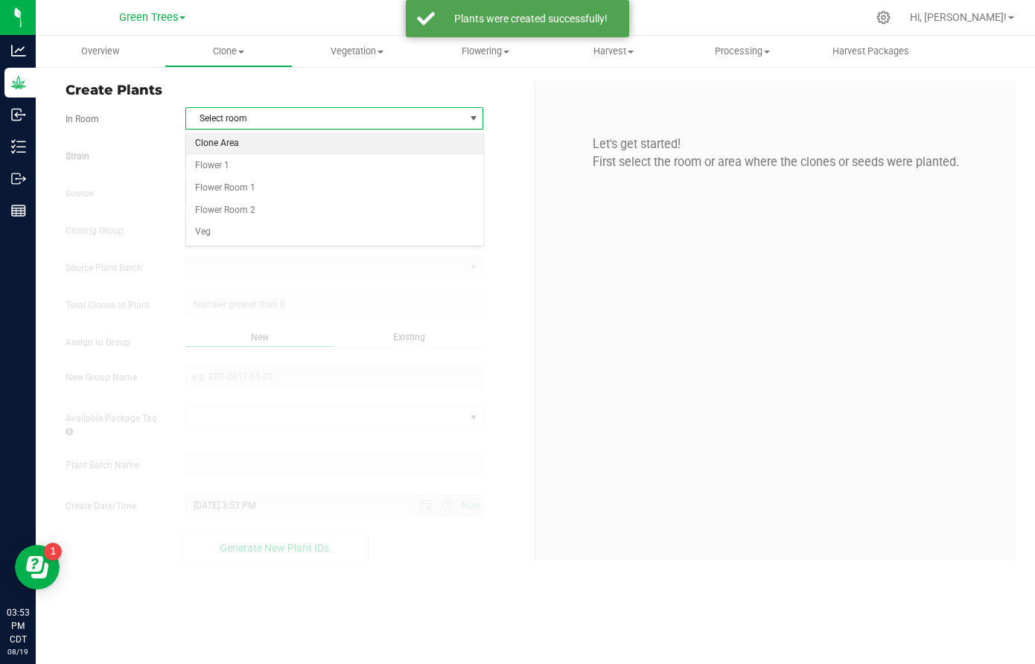
click at [245, 139] on li "Clone Area" at bounding box center [334, 144] width 296 height 22
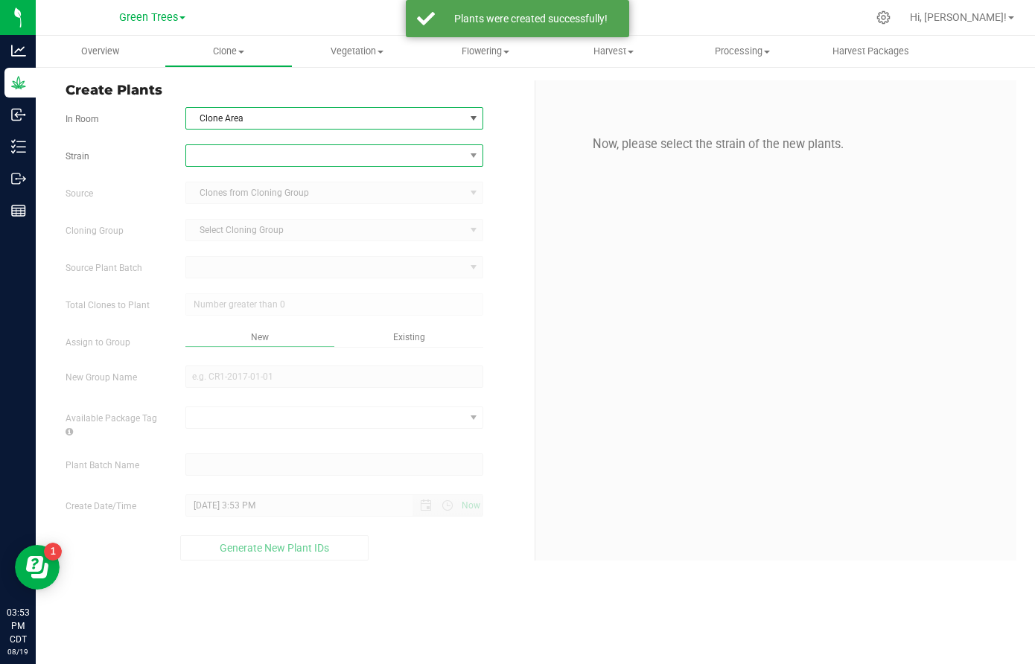
click at [243, 153] on span at bounding box center [325, 155] width 278 height 21
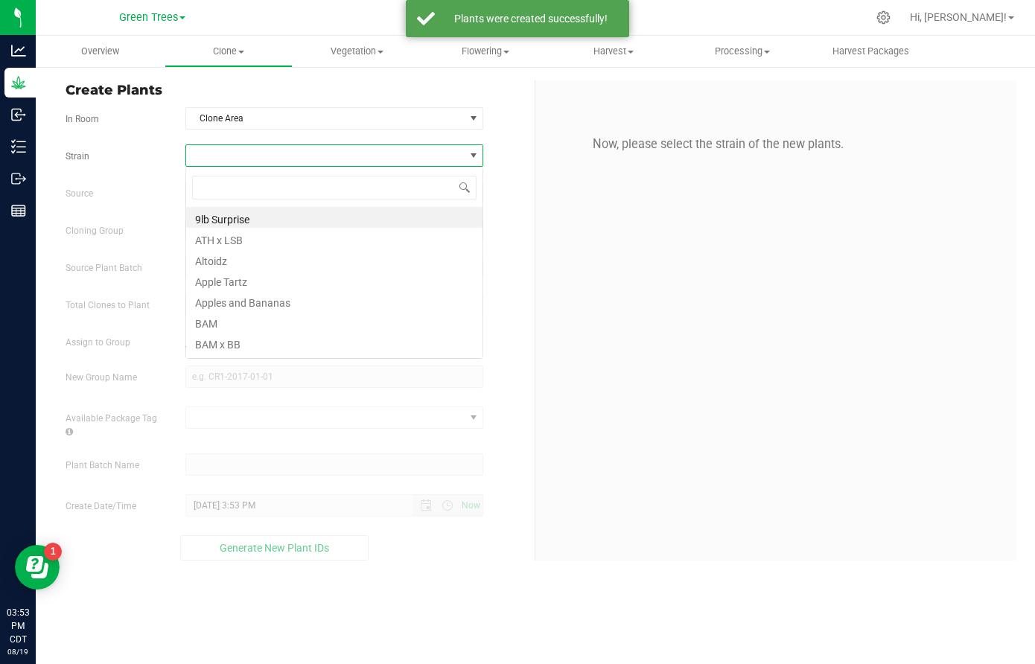
scroll to position [22, 299]
type input "tar"
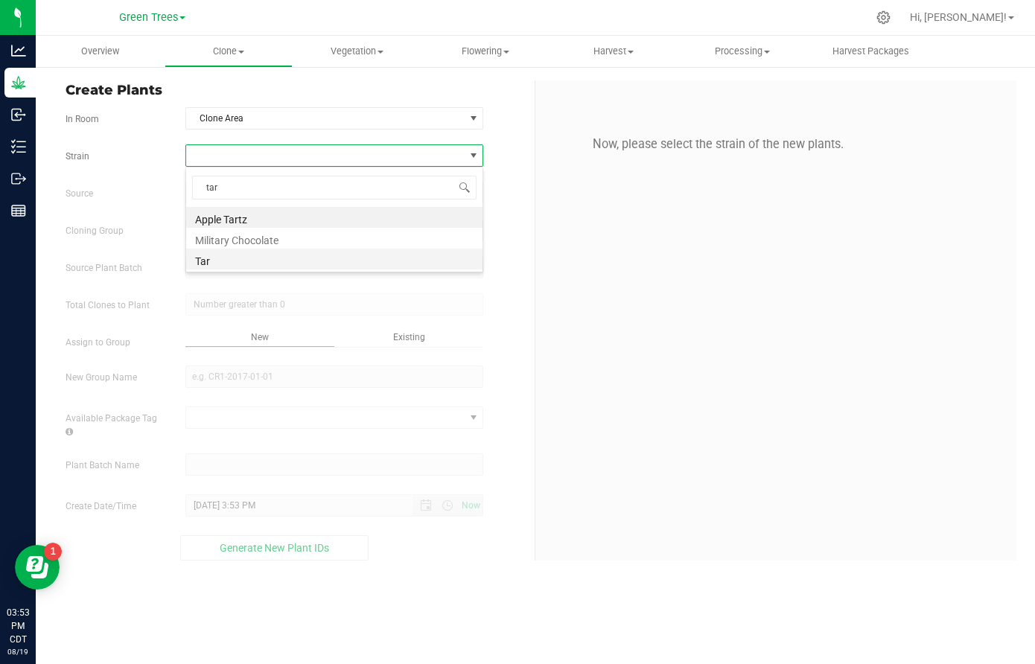
click at [223, 257] on li "Tar" at bounding box center [334, 259] width 296 height 21
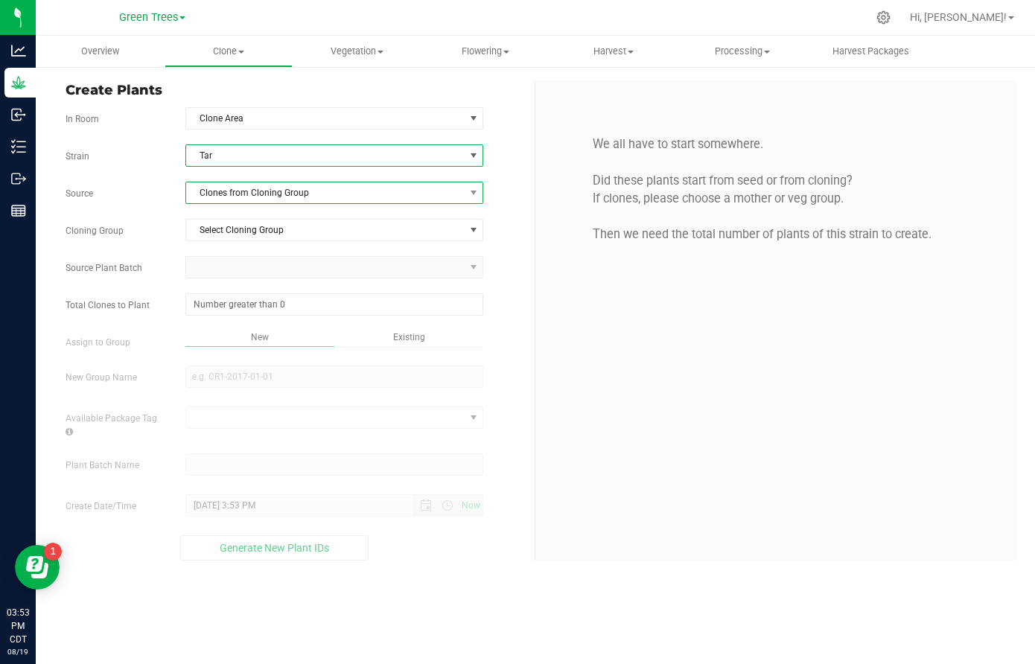
click at [236, 188] on span "Clones from Cloning Group" at bounding box center [325, 193] width 278 height 21
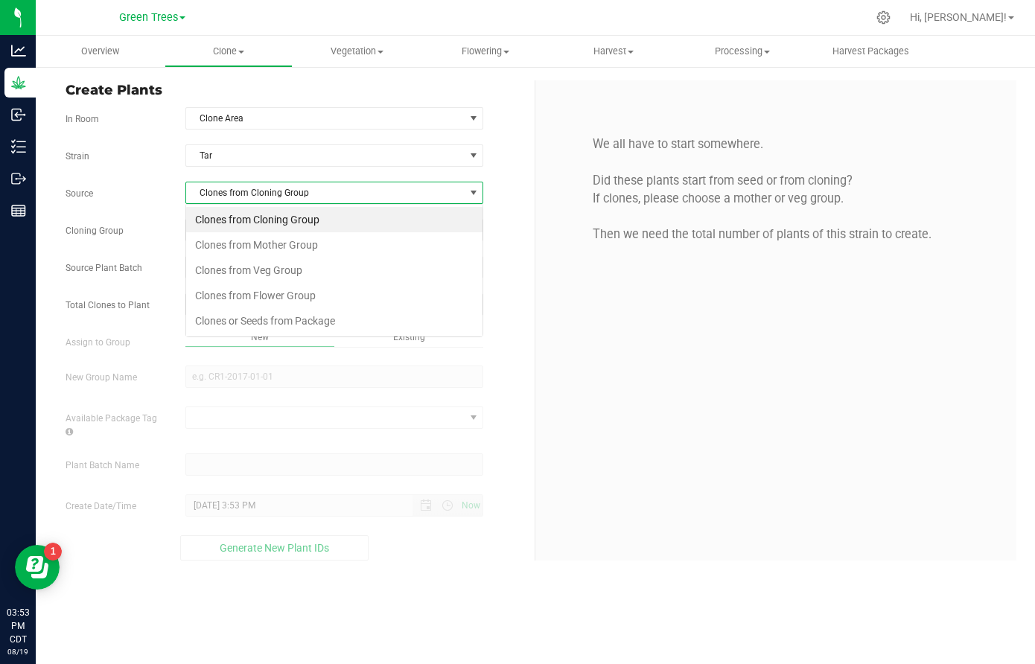
scroll to position [22, 299]
click at [232, 266] on li "Clones from Veg Group" at bounding box center [334, 270] width 296 height 25
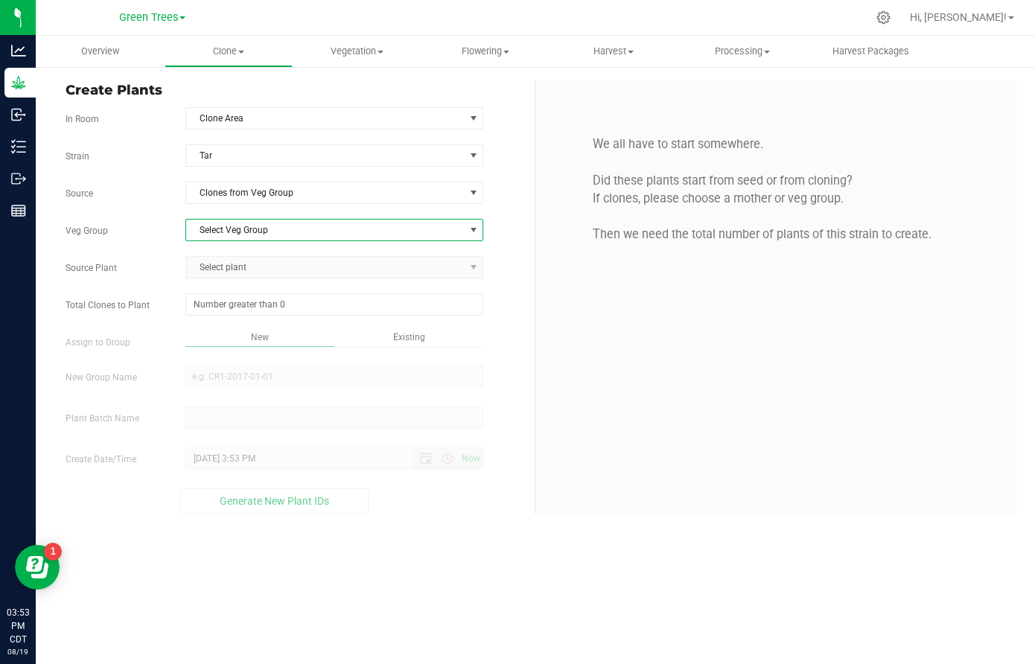
click at [229, 223] on span "Select Veg Group" at bounding box center [325, 230] width 278 height 21
click at [224, 259] on li "Kill [DATE]" at bounding box center [334, 255] width 296 height 22
click at [223, 266] on span "Select plant" at bounding box center [325, 267] width 278 height 21
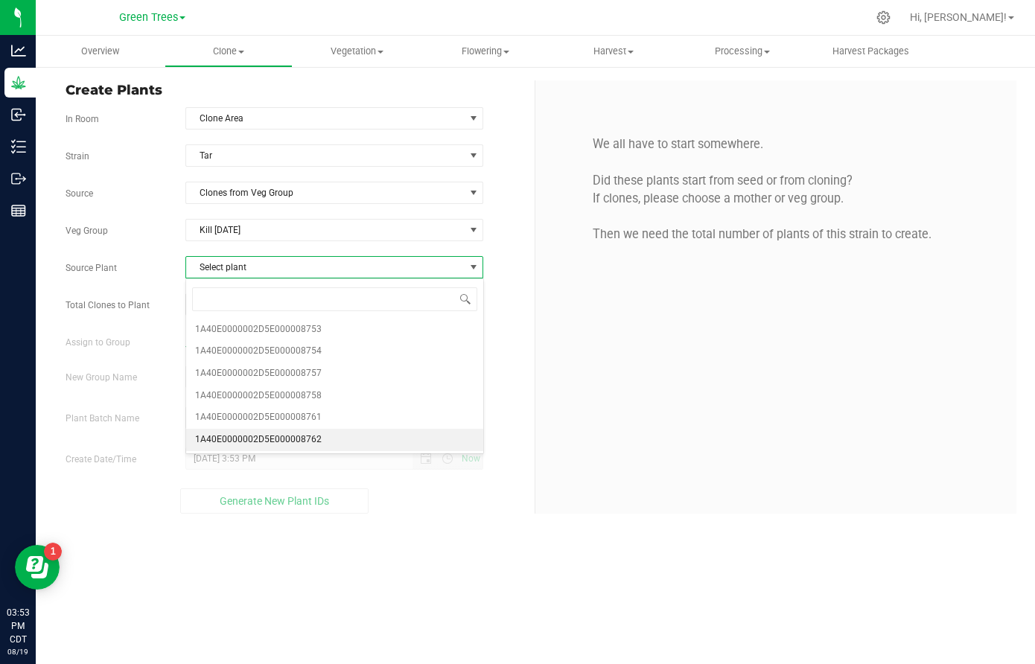
click at [247, 433] on span "1A40E0000002D5E000008762" at bounding box center [258, 440] width 127 height 19
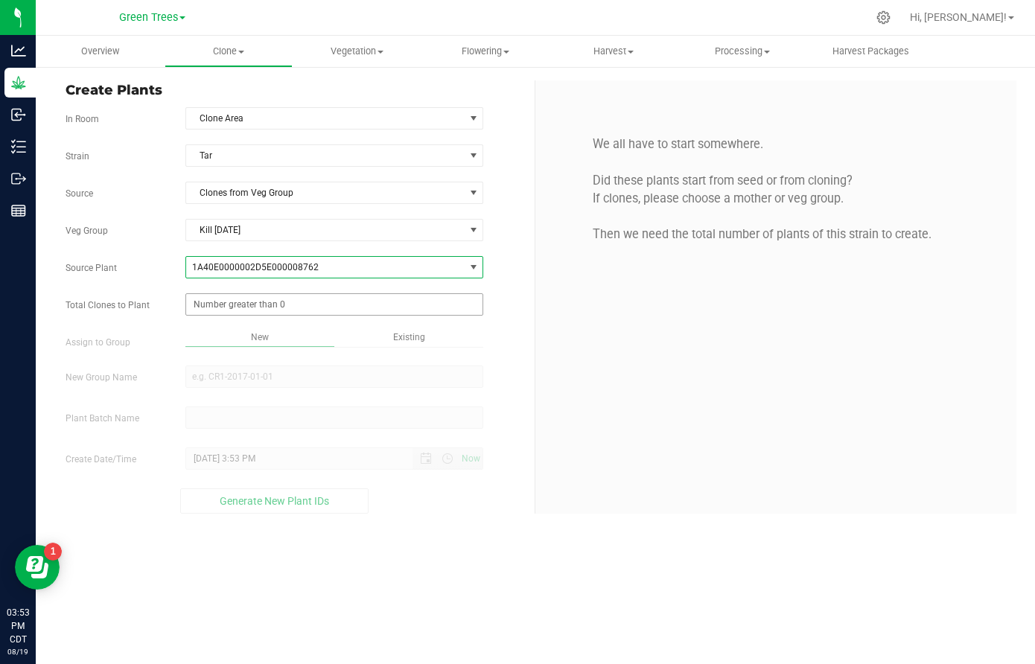
click at [236, 307] on span at bounding box center [334, 304] width 298 height 22
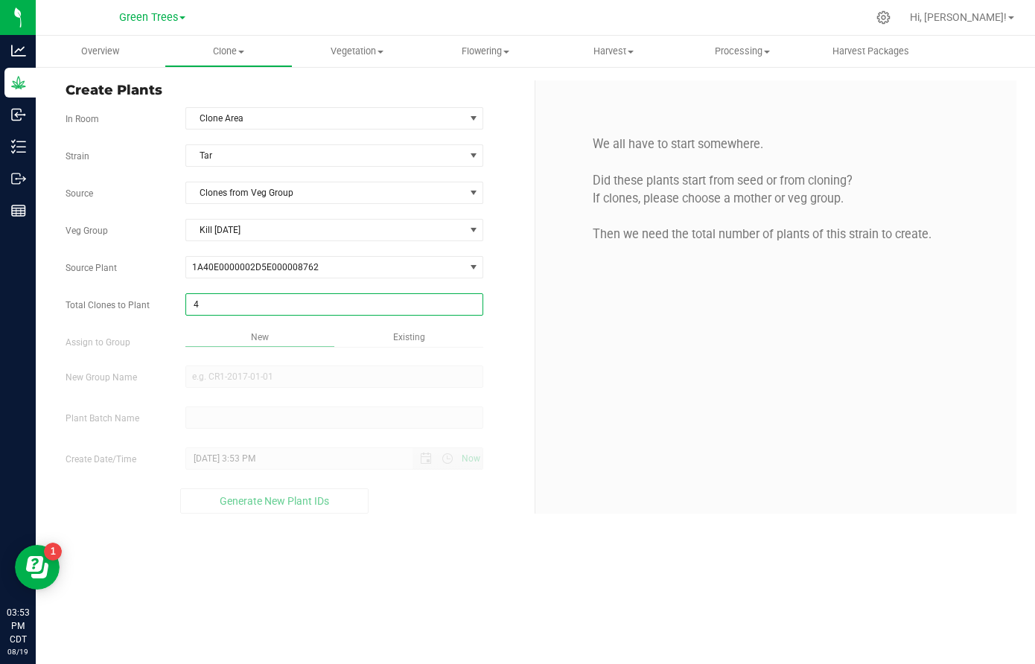
type input "40"
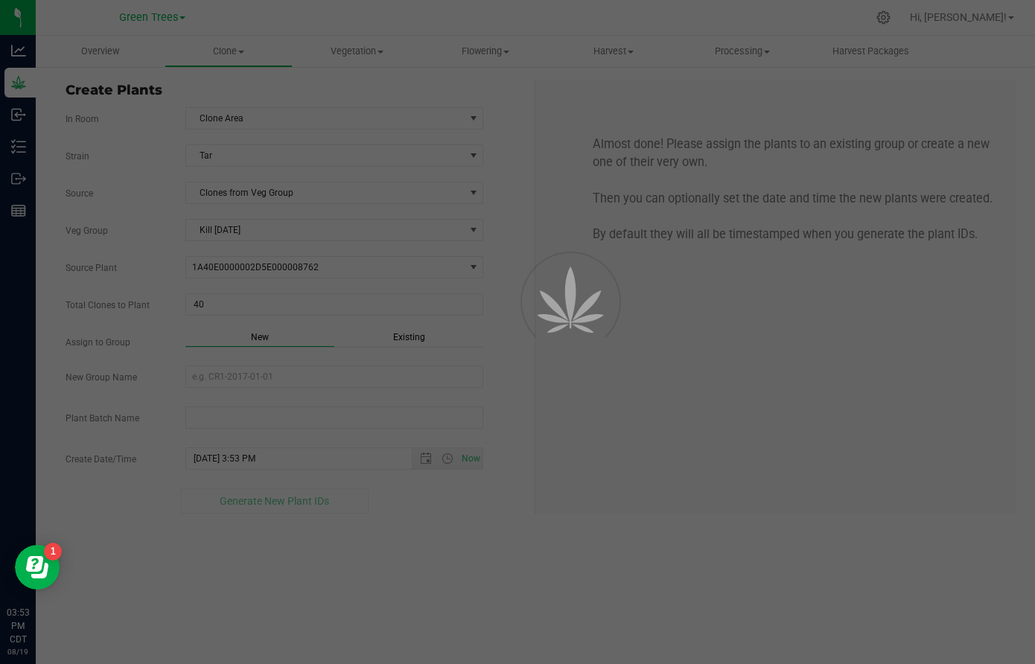
click at [407, 343] on div "Overview Clone Create plants Cloning groups Cloning plant batches Apply to plan…" at bounding box center [536, 350] width 1000 height 629
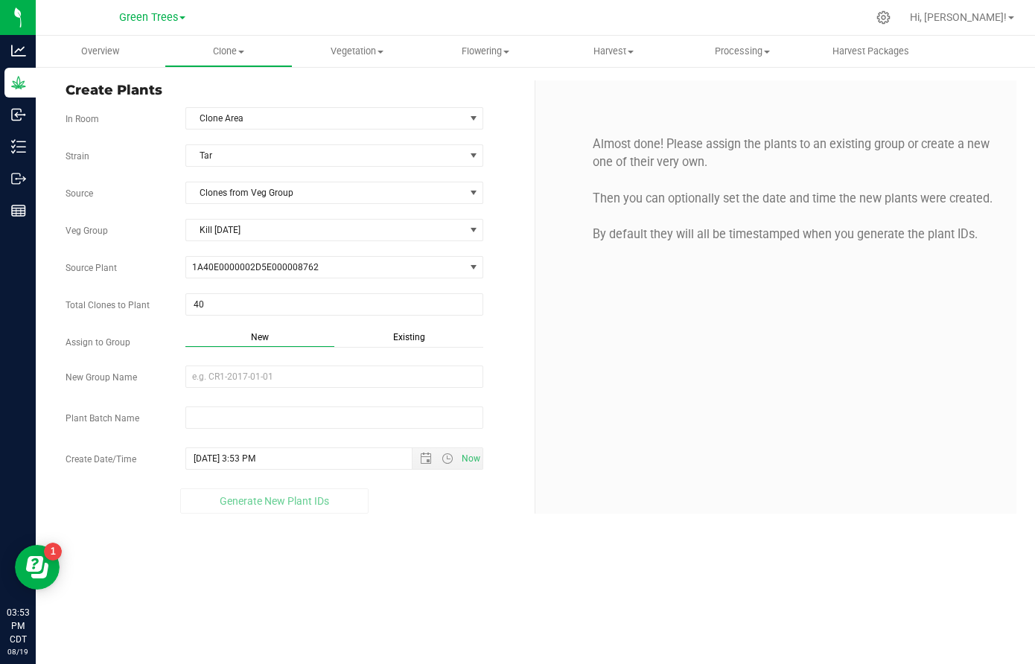
click at [407, 334] on span "Existing" at bounding box center [409, 337] width 32 height 10
click at [276, 368] on span "Select Plant Group" at bounding box center [325, 376] width 278 height 21
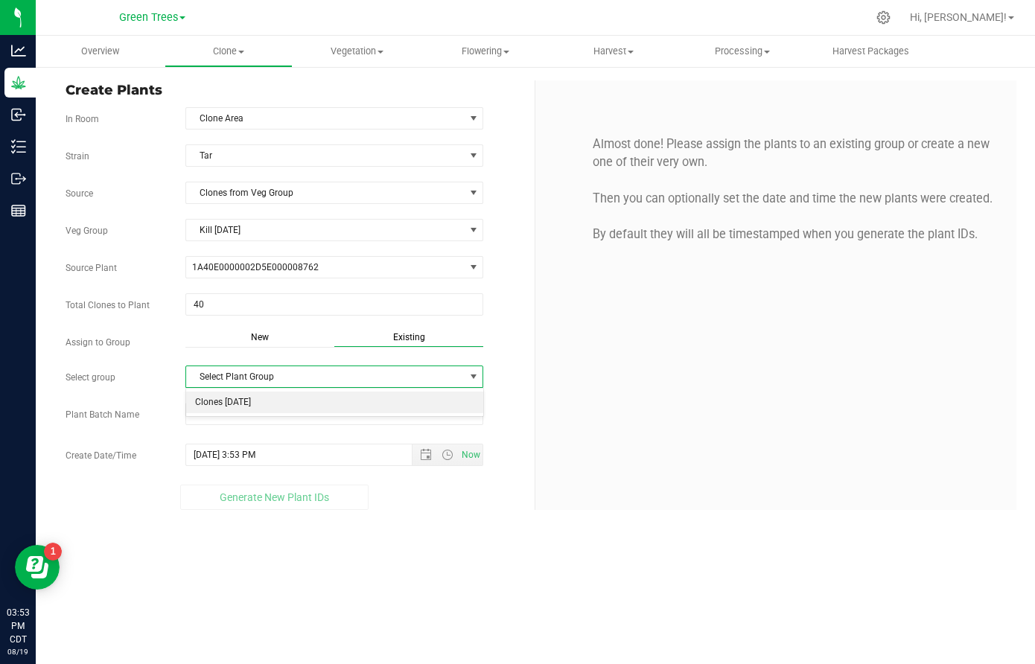
click at [257, 403] on li "Clones [DATE]" at bounding box center [334, 403] width 296 height 22
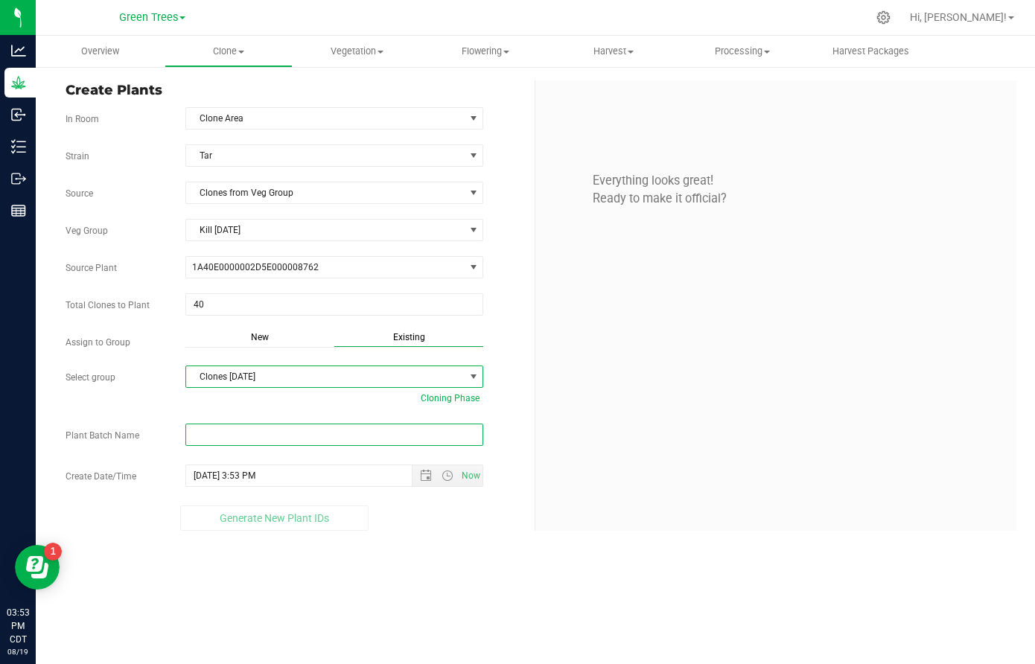
click at [218, 437] on input "text" at bounding box center [334, 435] width 298 height 22
paste input "-8/19/25"
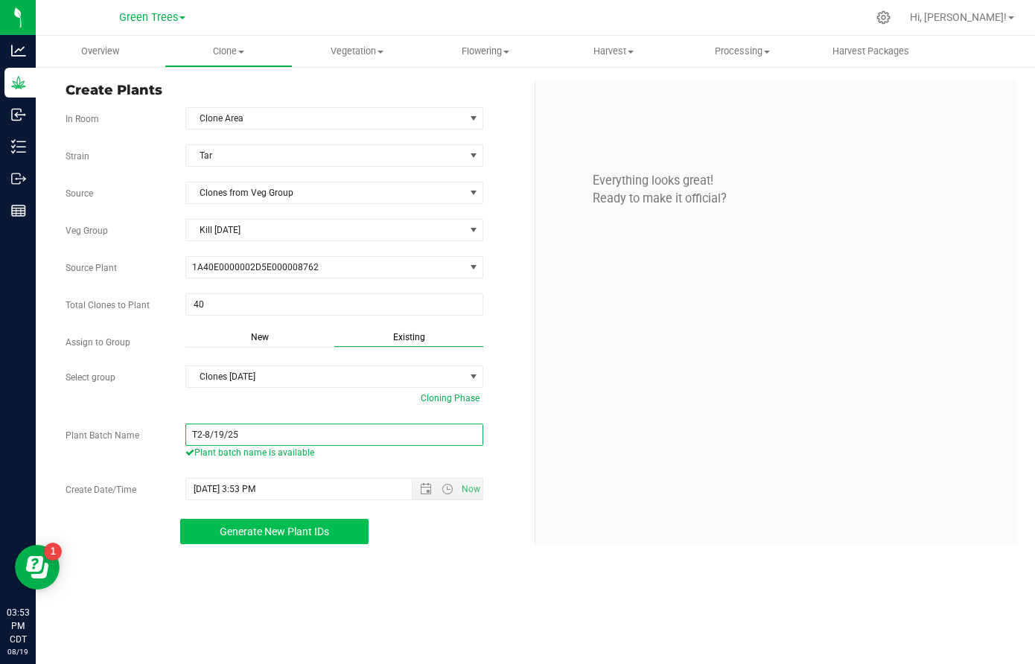
type input "T2-8/19/25"
click at [299, 527] on span "Generate New Plant IDs" at bounding box center [275, 532] width 110 height 12
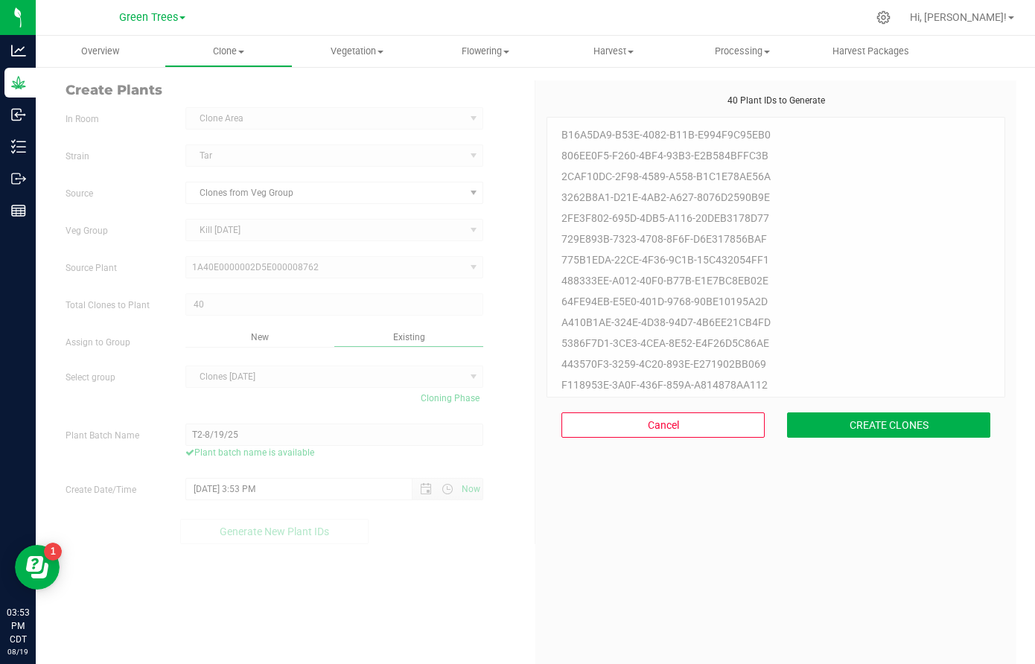
scroll to position [45, 0]
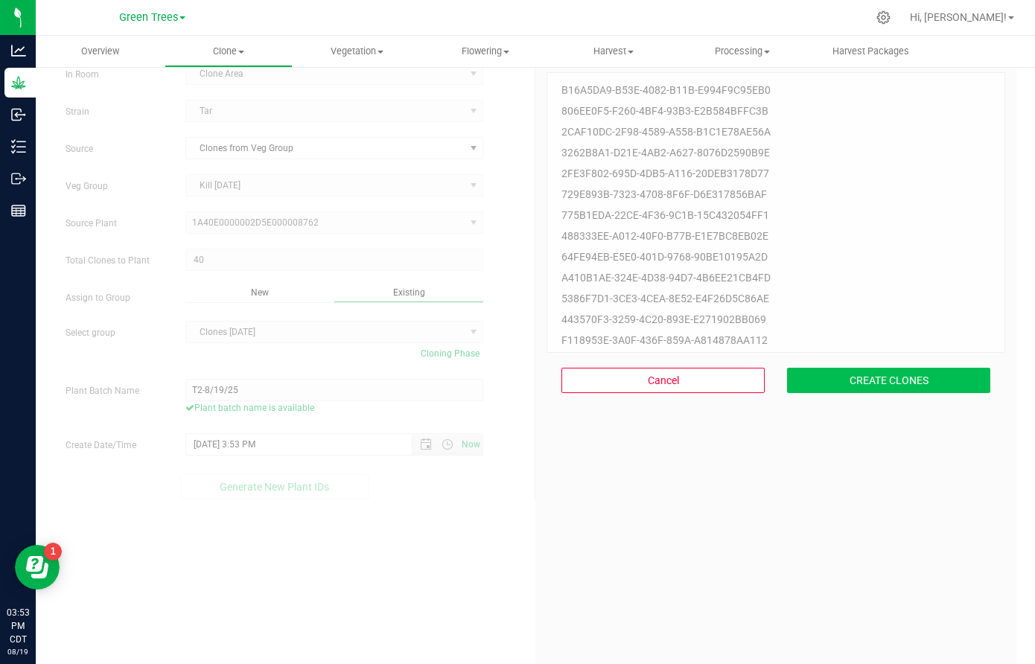
click at [903, 376] on button "CREATE CLONES" at bounding box center [888, 380] width 203 height 25
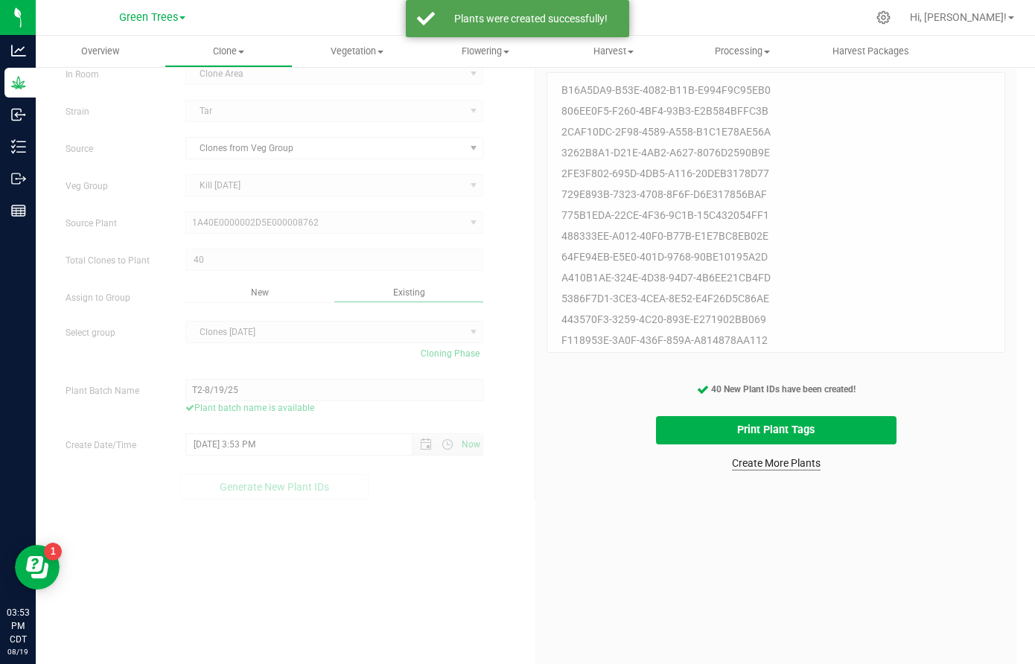
click at [796, 466] on link "Create More Plants" at bounding box center [776, 463] width 89 height 15
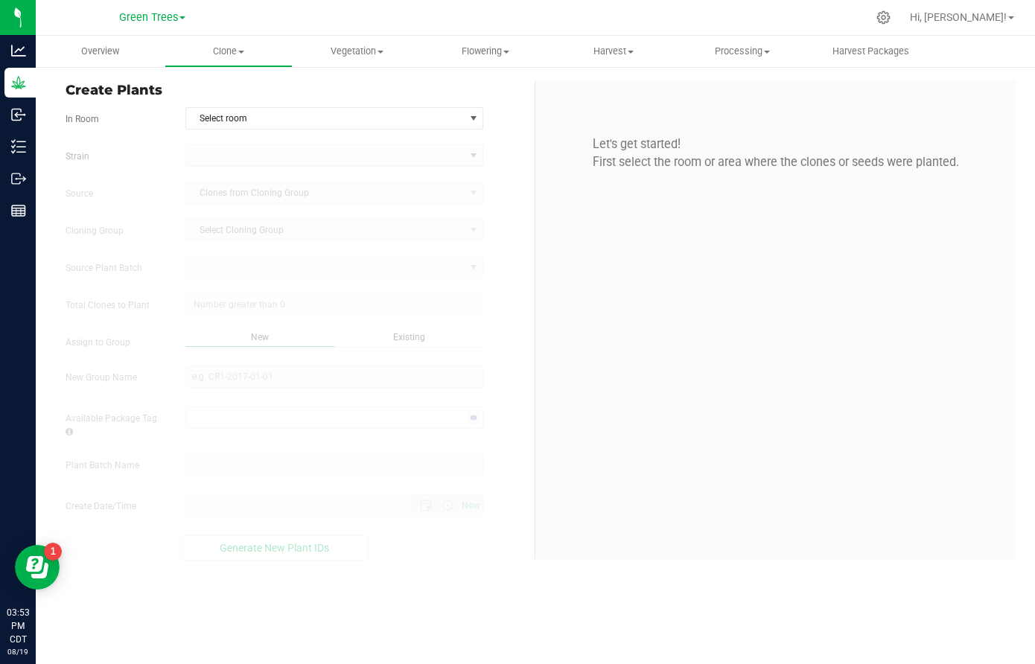
type input "[DATE] 3:53 PM"
click at [258, 123] on span "Select room" at bounding box center [325, 118] width 278 height 21
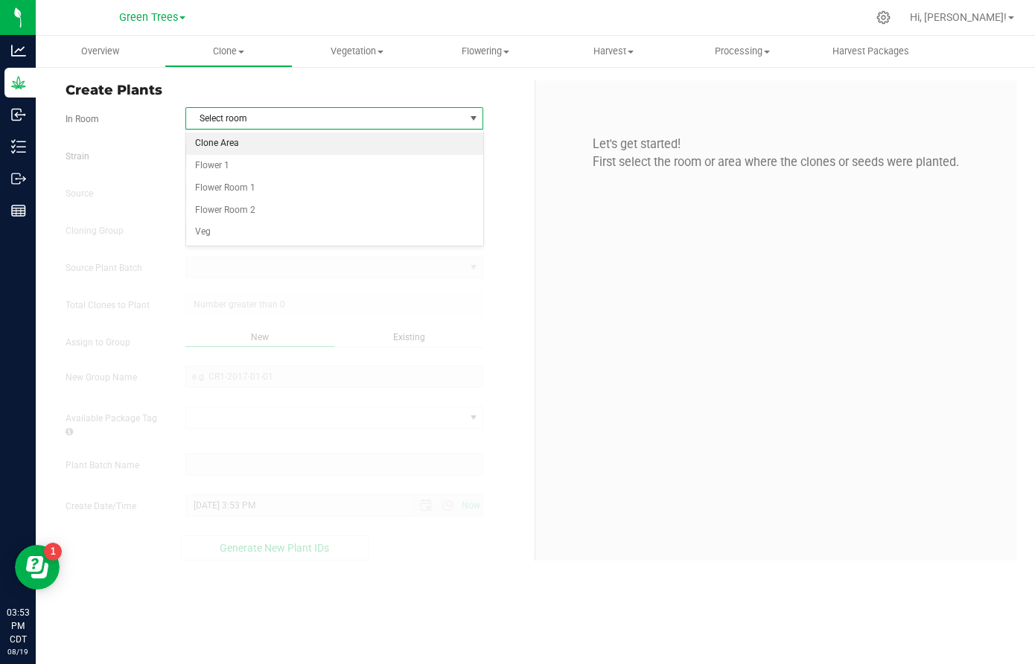
click at [249, 145] on li "Clone Area" at bounding box center [334, 144] width 296 height 22
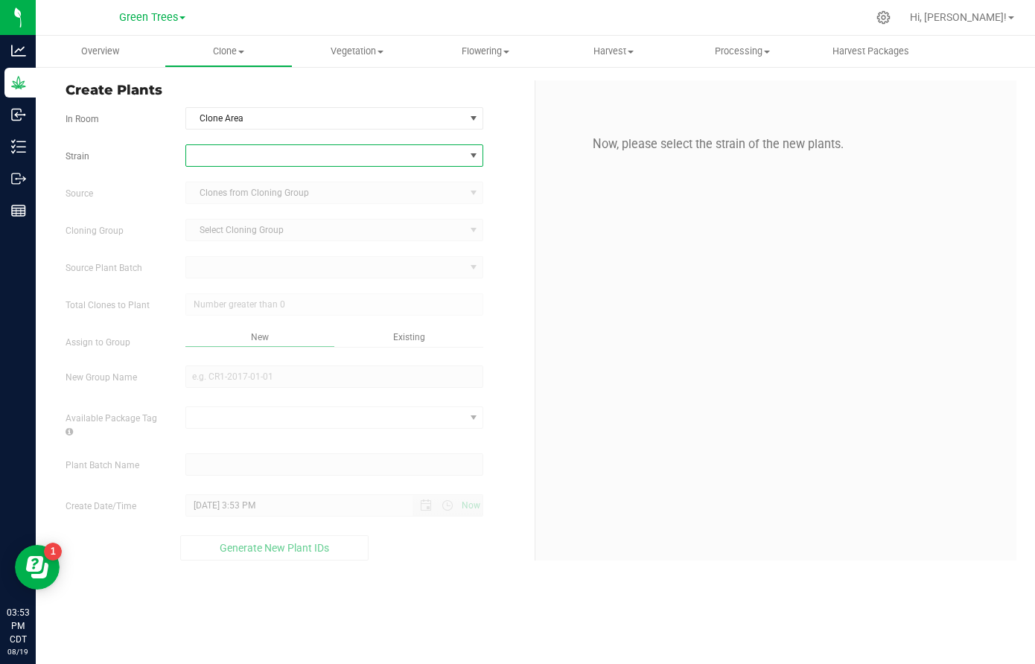
click at [238, 165] on span at bounding box center [325, 155] width 278 height 21
type input "bru"
click at [227, 236] on li "Z Brulee" at bounding box center [334, 238] width 296 height 21
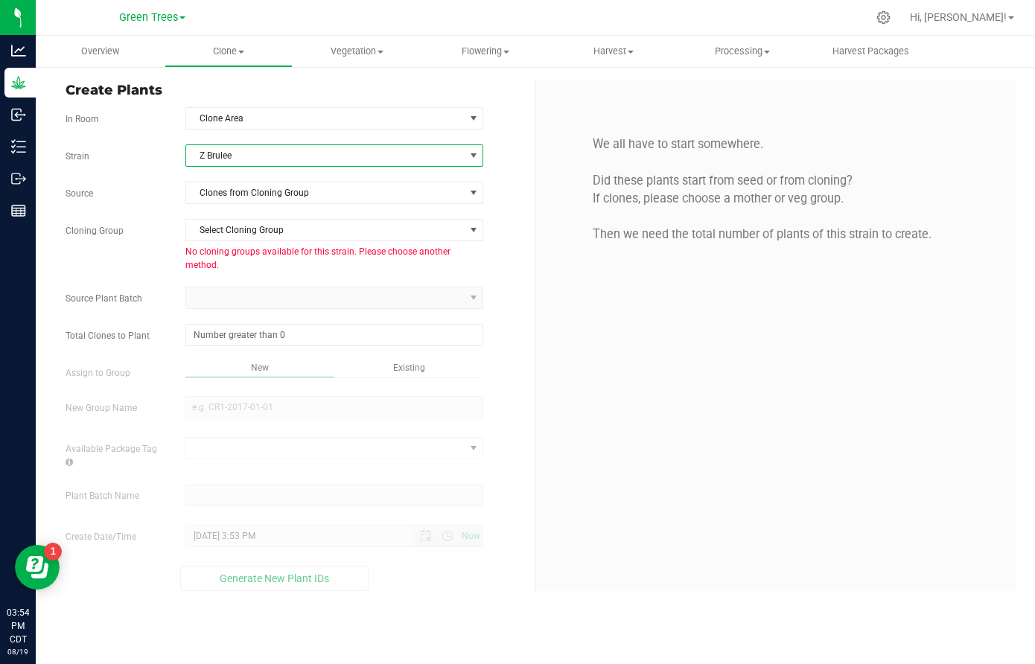
click at [230, 145] on span "Z Brulee" at bounding box center [334, 156] width 298 height 22
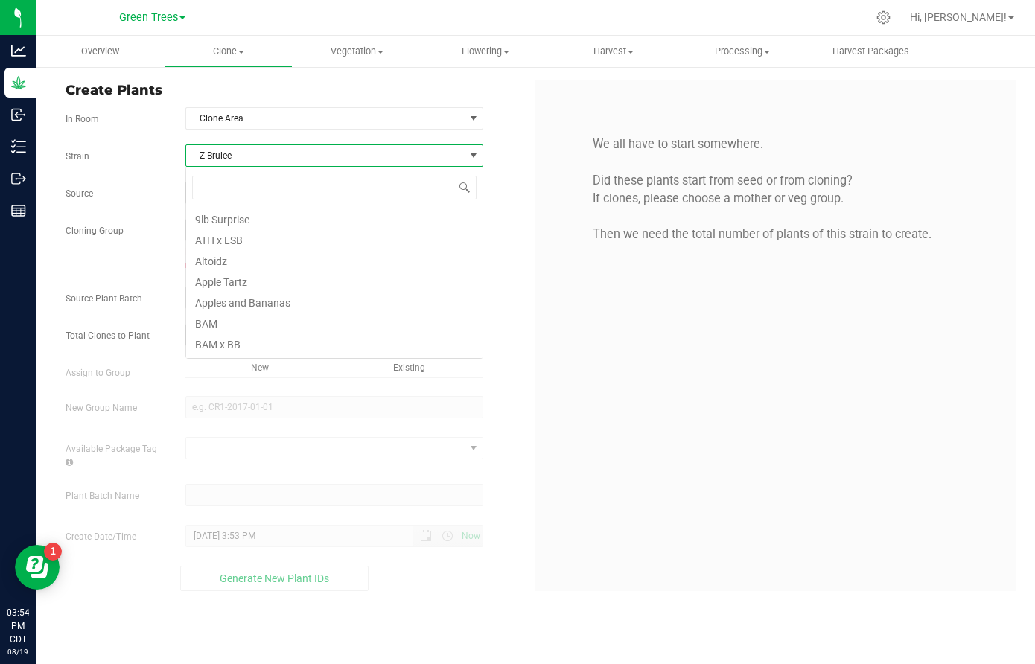
scroll to position [2479, 0]
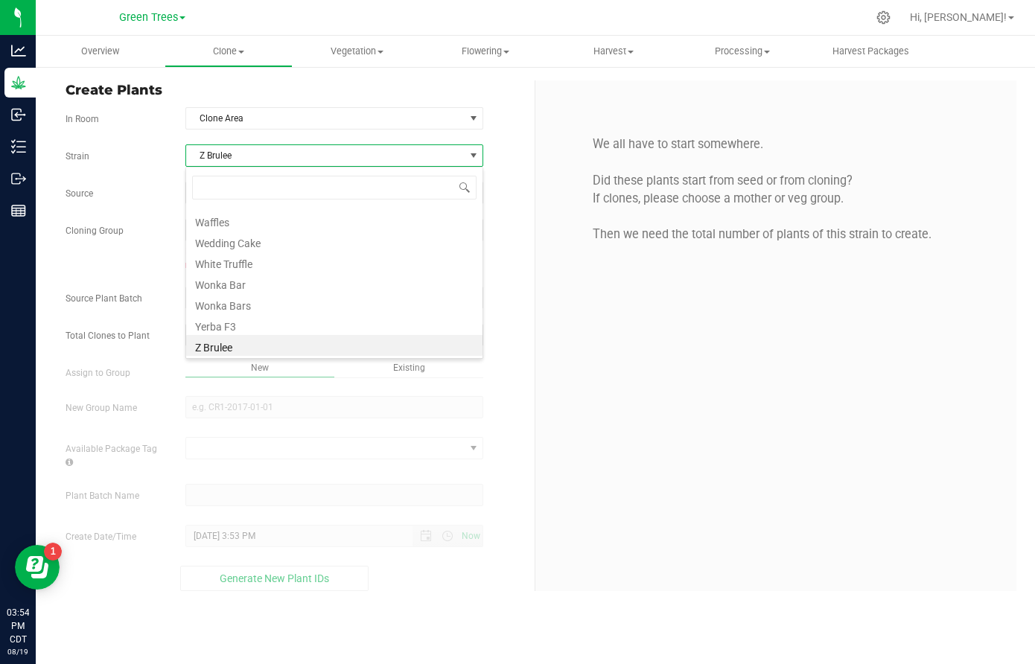
click at [229, 151] on span "Z Brulee" at bounding box center [325, 155] width 278 height 21
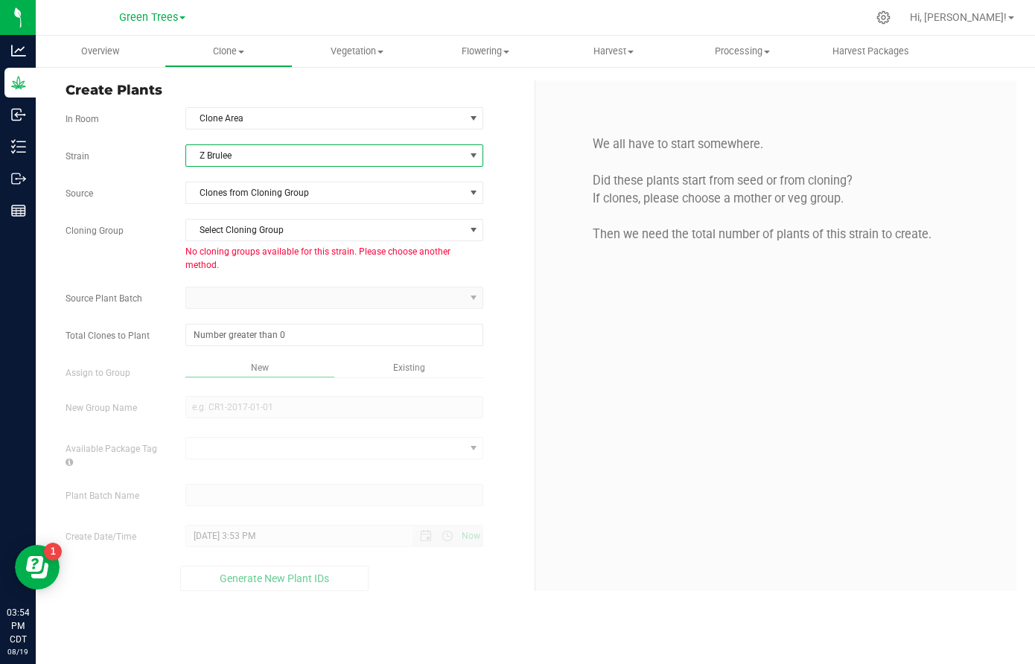
click at [229, 151] on span "Z Brulee" at bounding box center [325, 155] width 278 height 21
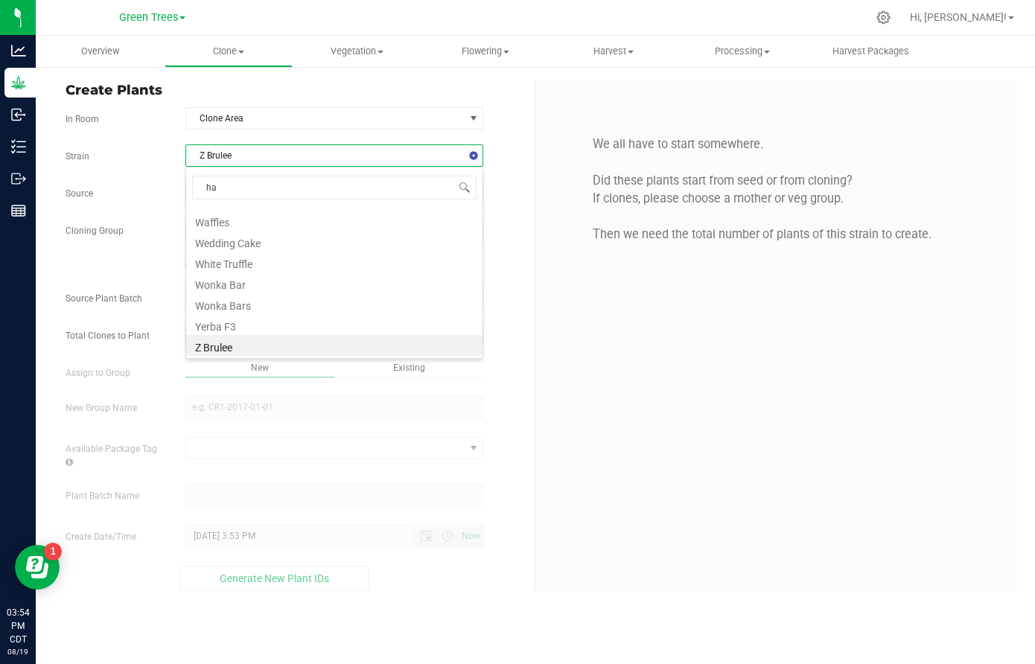
scroll to position [0, 0]
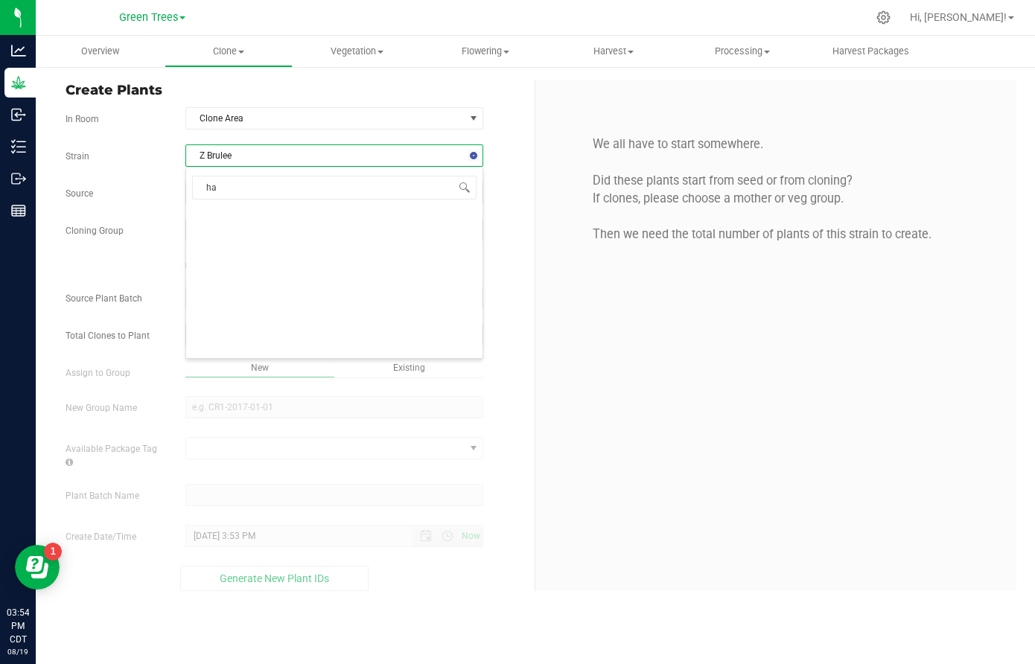
type input "haz"
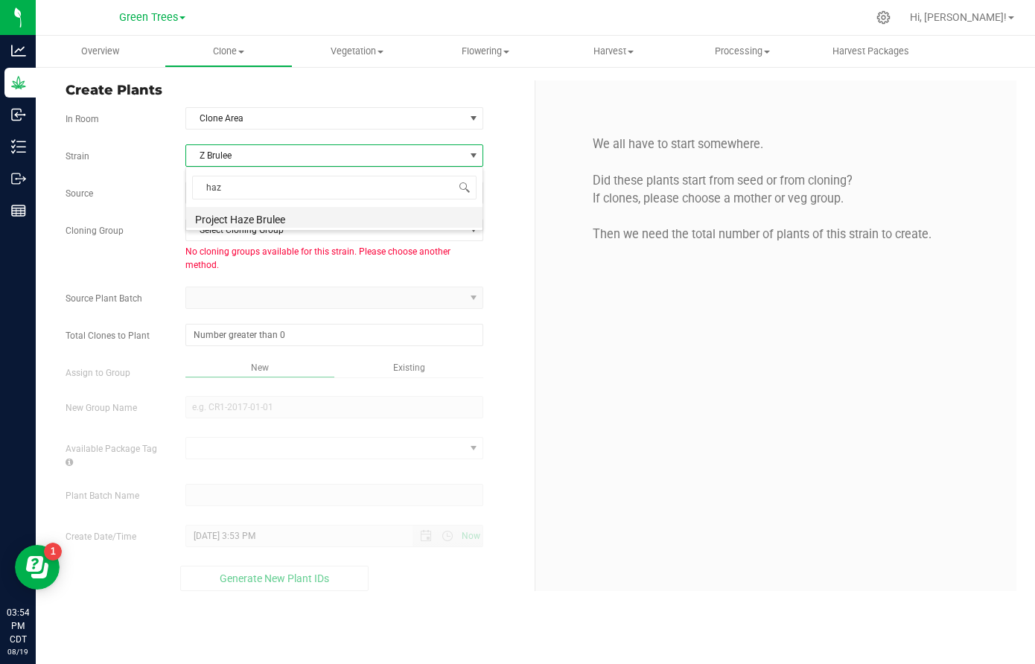
click at [228, 216] on li "Project Haze Brulee" at bounding box center [334, 217] width 296 height 21
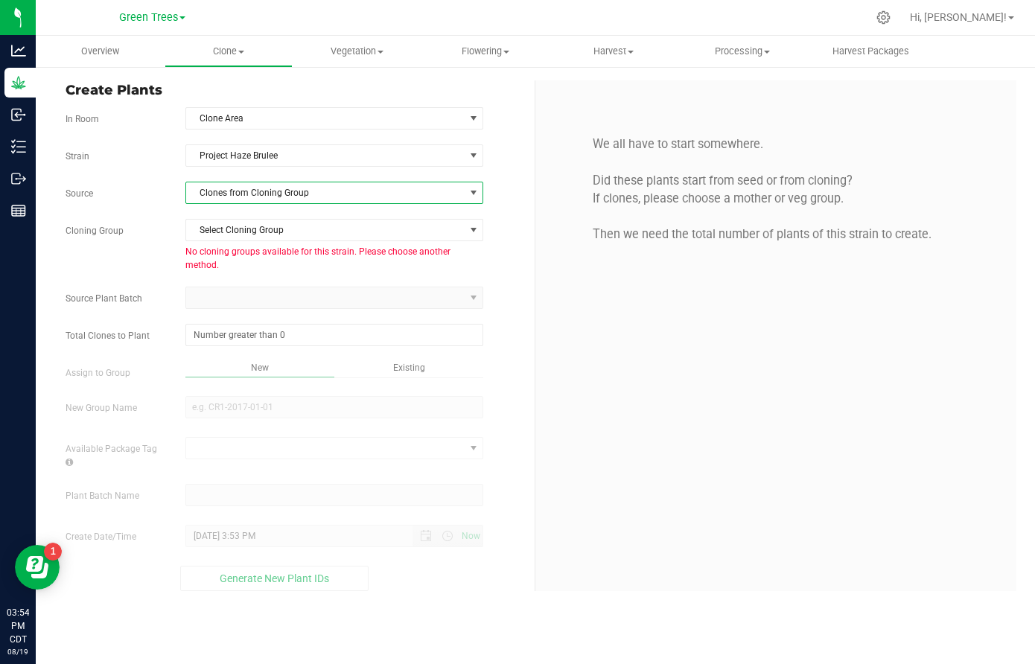
click at [237, 194] on span "Clones from Cloning Group" at bounding box center [325, 193] width 278 height 21
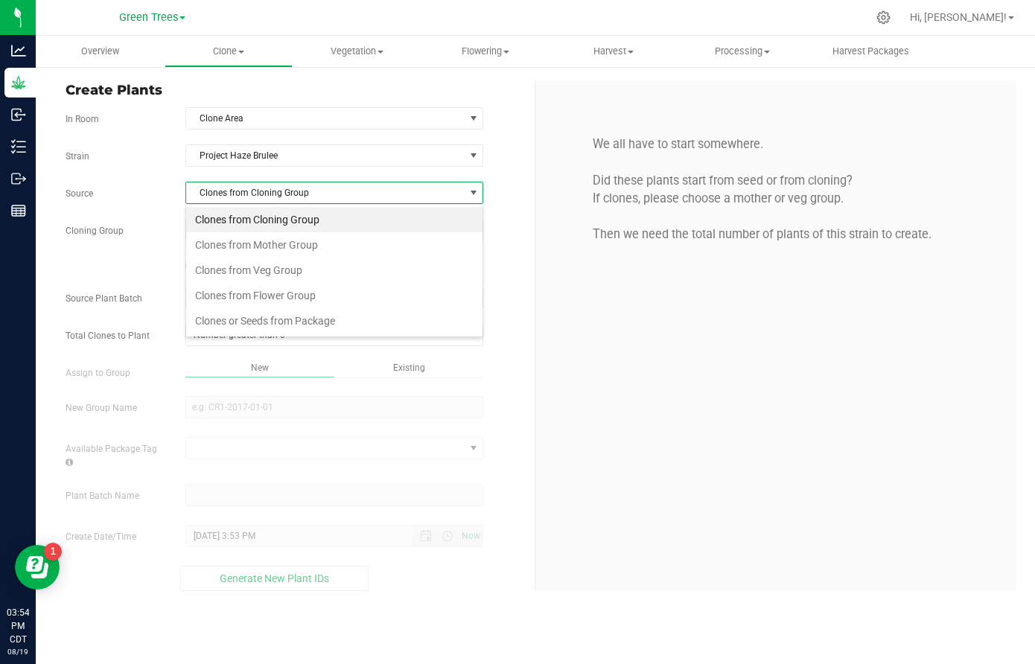
scroll to position [22, 299]
click at [236, 256] on li "Clones from Mother Group" at bounding box center [334, 244] width 296 height 25
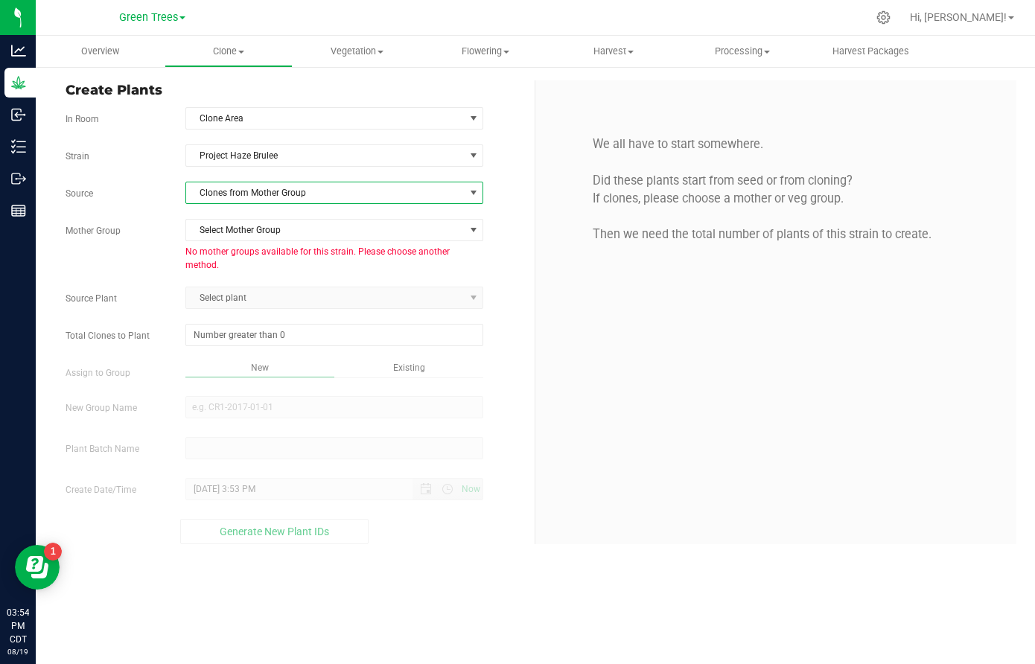
click at [240, 200] on span "Clones from Mother Group" at bounding box center [325, 193] width 278 height 21
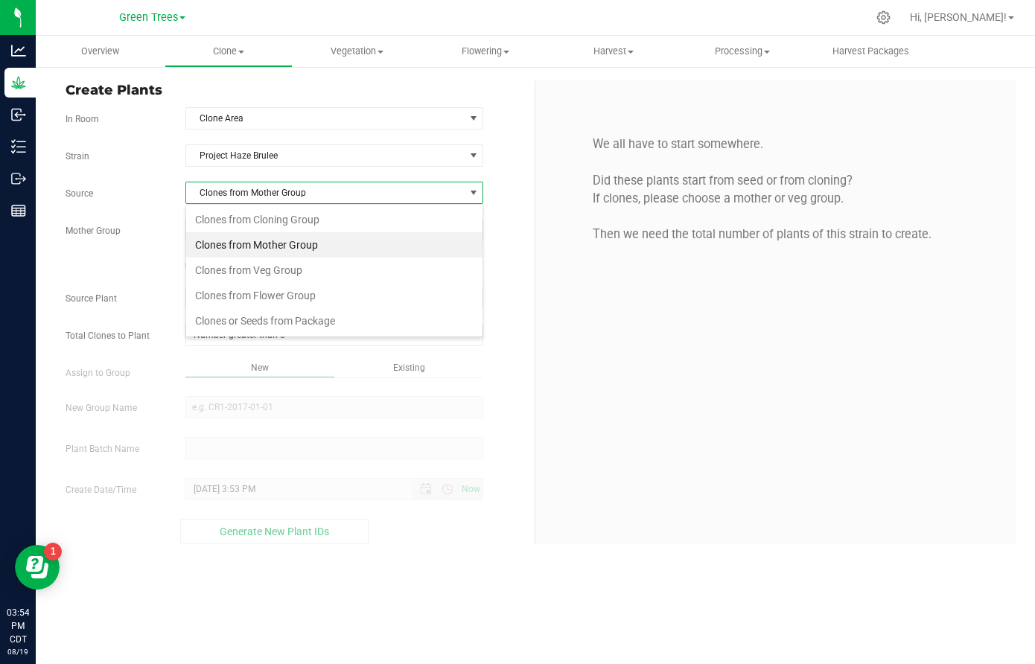
scroll to position [22, 299]
click at [240, 280] on li "Clones from Veg Group" at bounding box center [334, 270] width 296 height 25
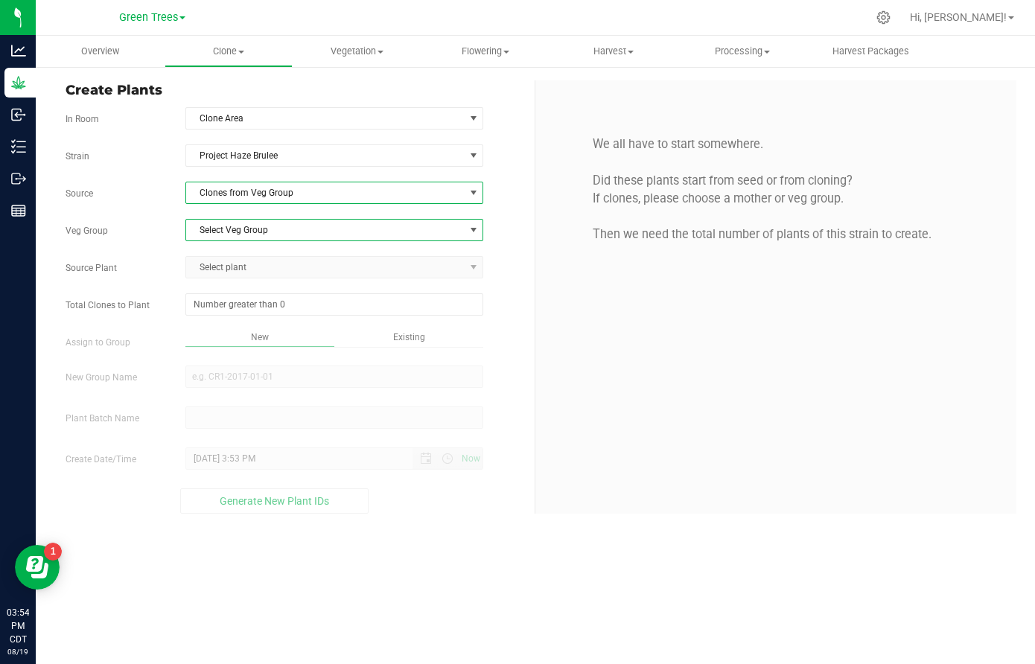
click at [249, 223] on span "Select Veg Group" at bounding box center [325, 230] width 278 height 21
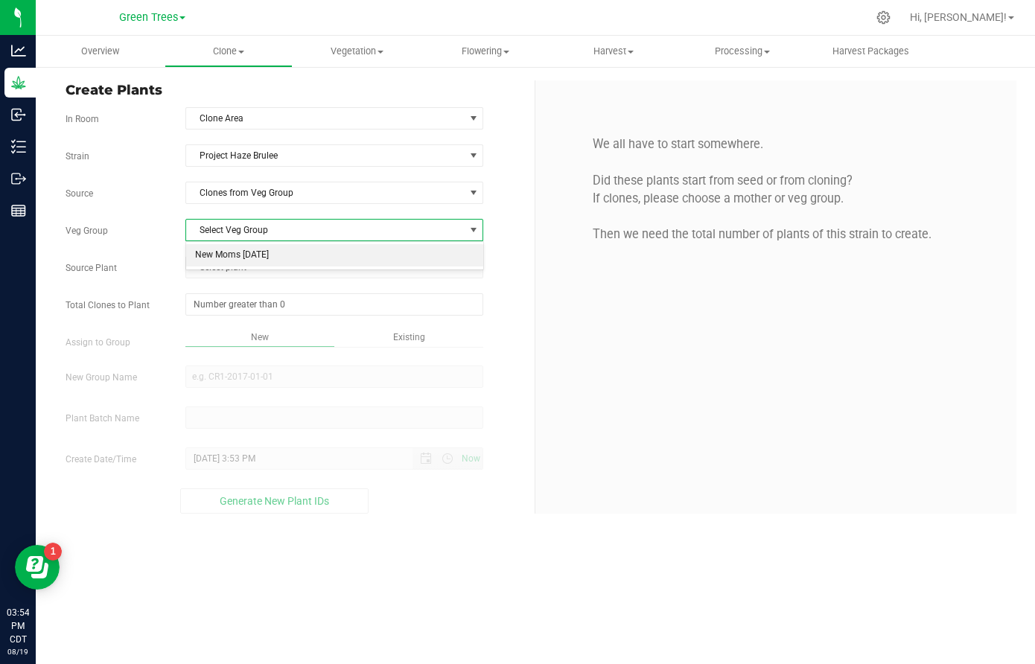
click at [240, 252] on li "New Moms [DATE]" at bounding box center [334, 255] width 296 height 22
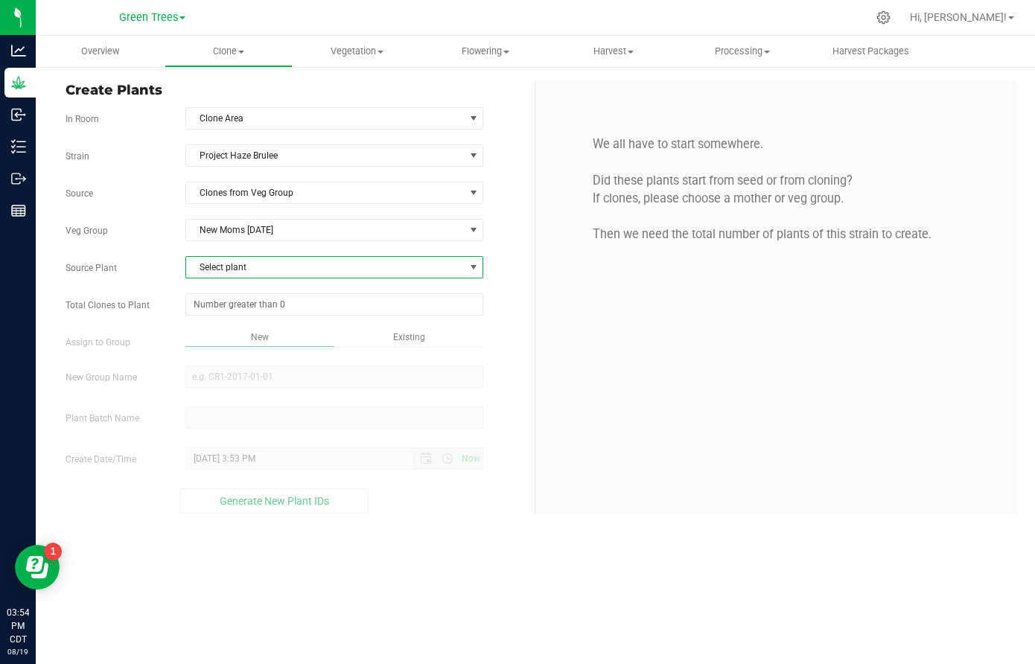
click at [232, 271] on span "Select plant" at bounding box center [325, 267] width 278 height 21
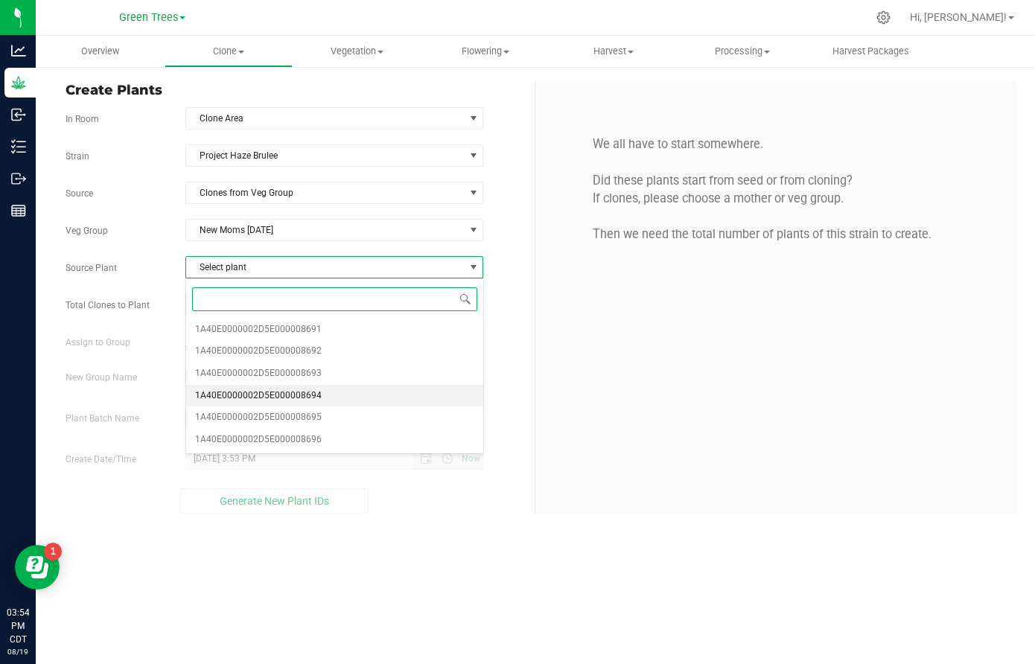
click at [244, 389] on span "1A40E0000002D5E000008694" at bounding box center [258, 396] width 127 height 19
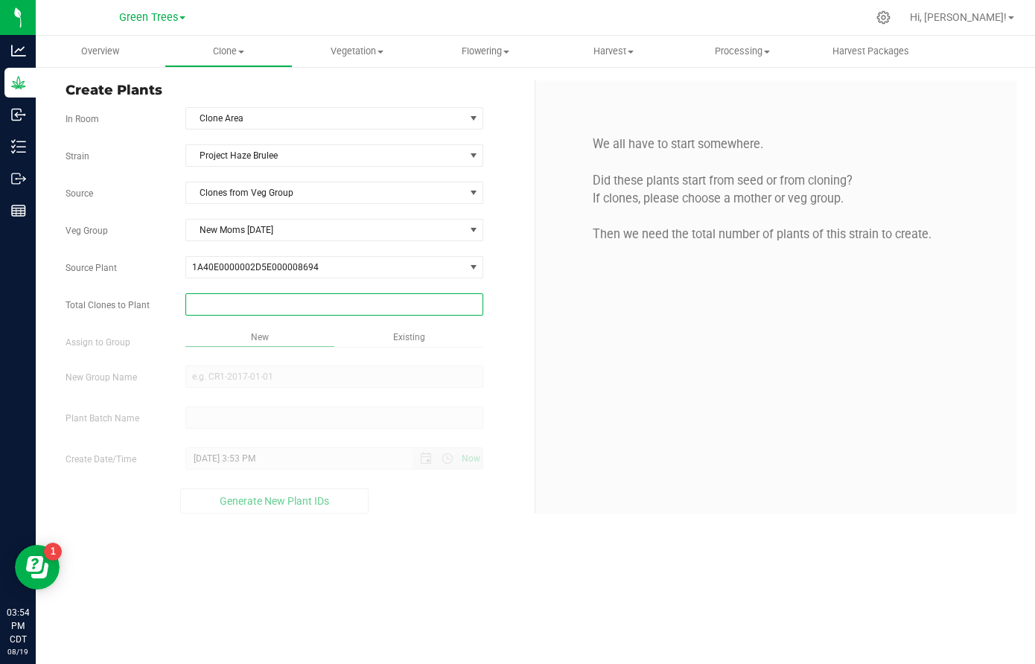
click at [238, 305] on span at bounding box center [334, 304] width 298 height 22
type input "16"
click at [446, 347] on div "Overview Clone Create plants Cloning groups Cloning plant batches Apply to plan…" at bounding box center [536, 350] width 1000 height 629
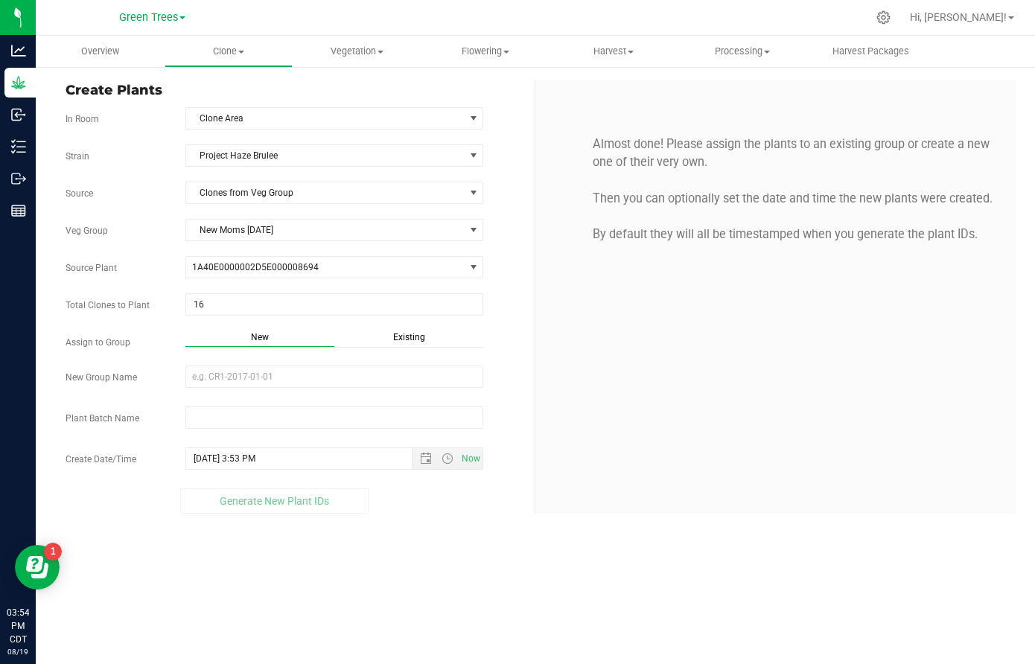
click at [403, 342] on span "Existing" at bounding box center [409, 337] width 32 height 10
click at [319, 381] on span "Select Plant Group" at bounding box center [325, 376] width 278 height 21
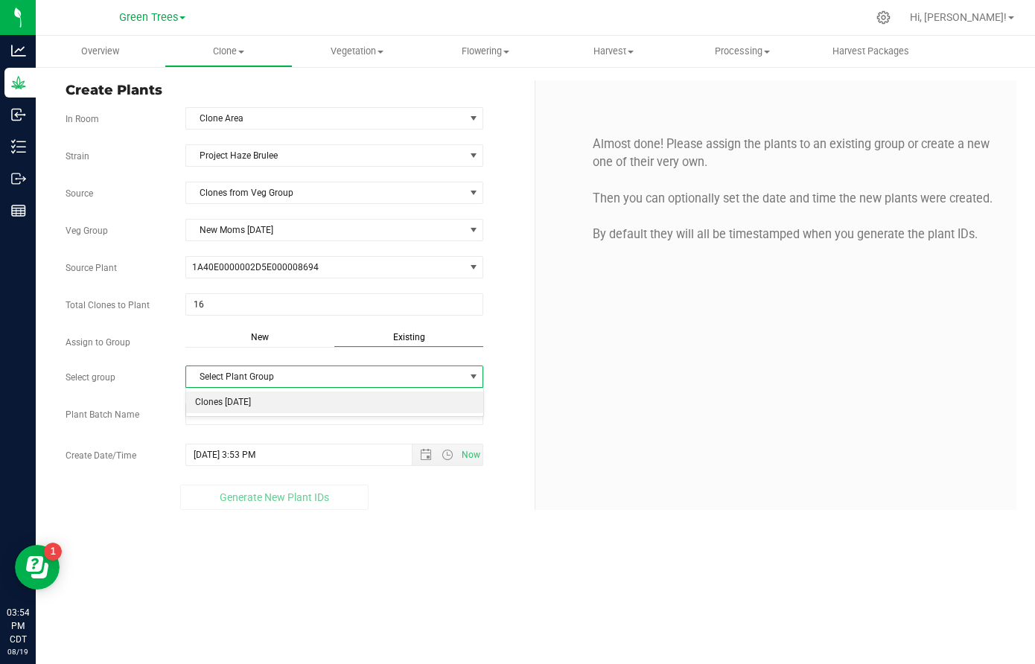
click at [265, 409] on li "Clones [DATE]" at bounding box center [334, 403] width 296 height 22
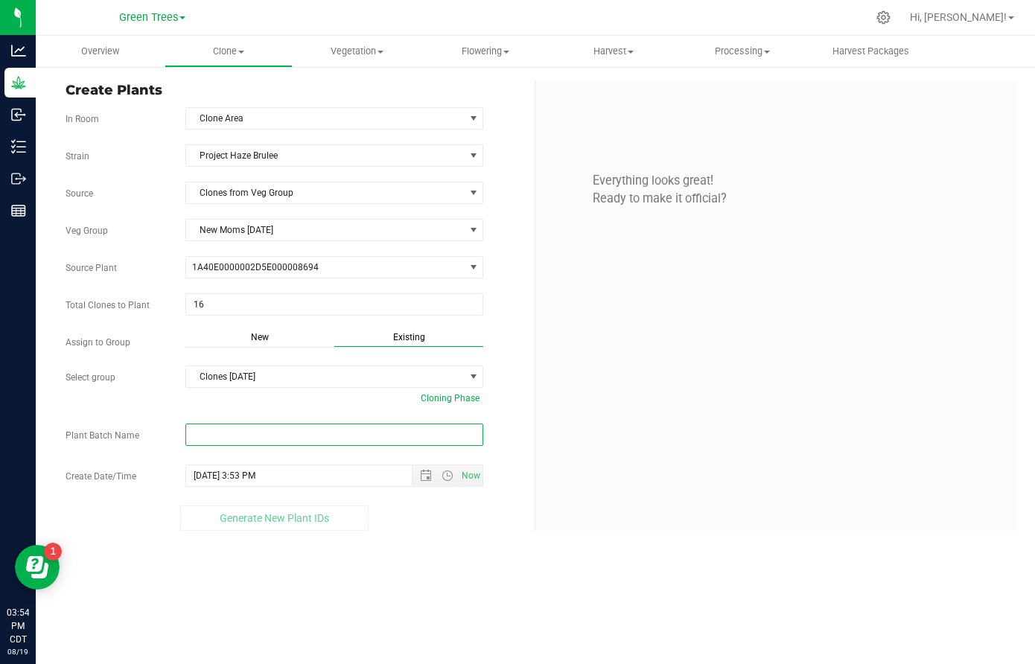
click at [218, 435] on input "text" at bounding box center [334, 435] width 298 height 22
paste input "-8/19/25"
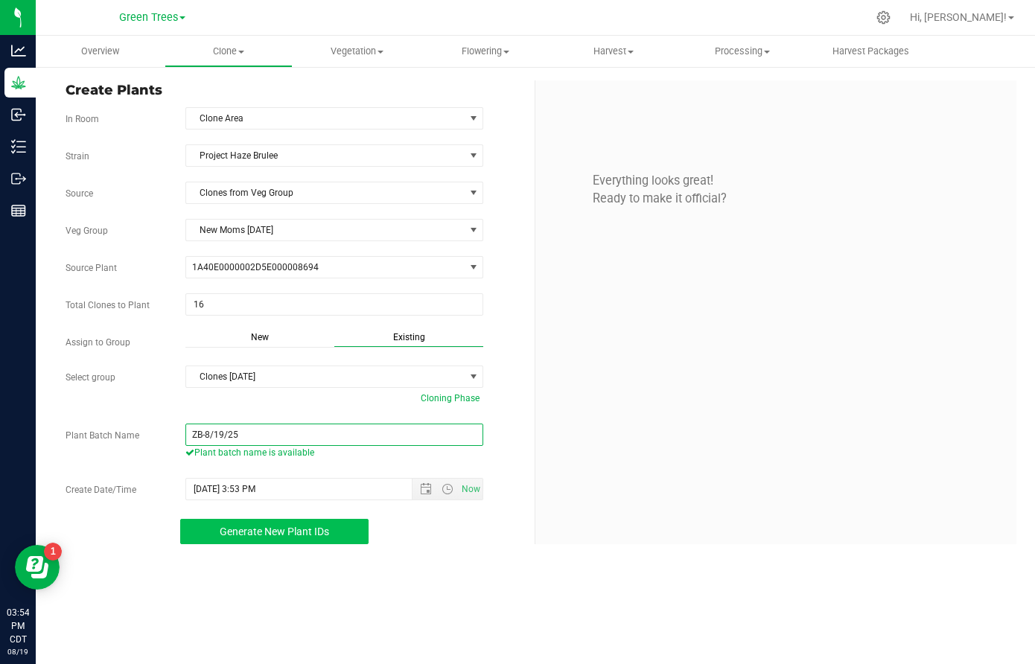
type input "ZB-8/19/25"
click at [291, 534] on span "Generate New Plant IDs" at bounding box center [275, 532] width 110 height 12
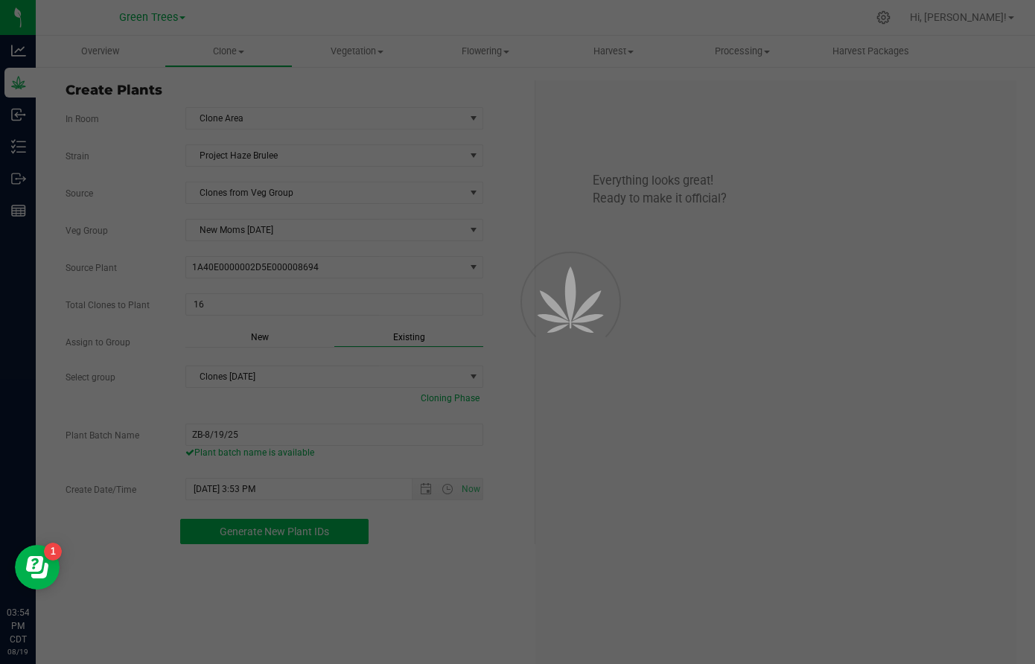
scroll to position [45, 0]
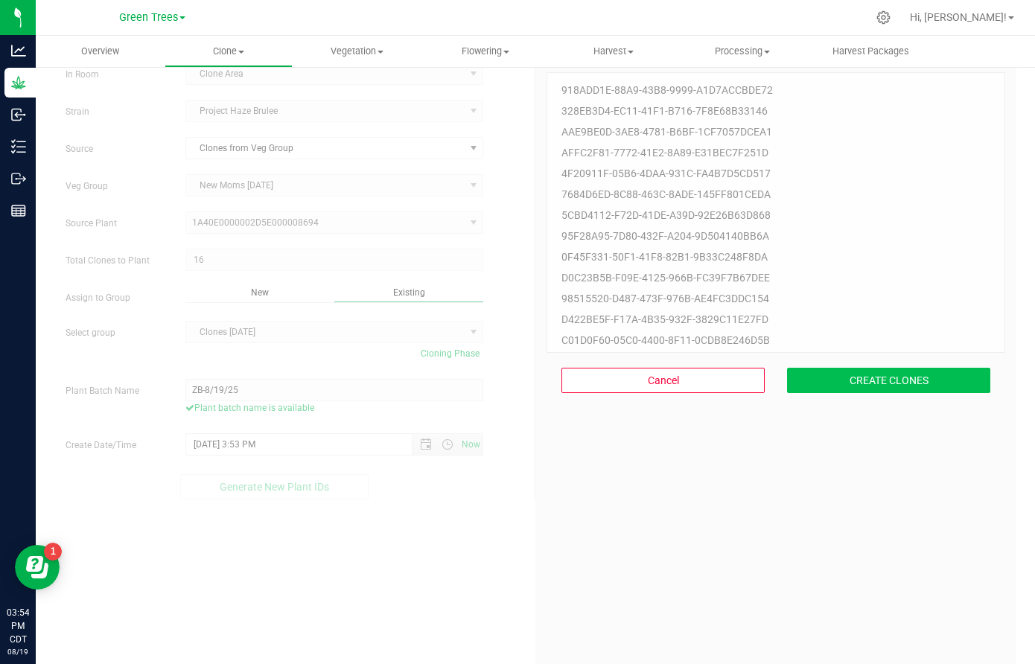
click at [903, 372] on button "CREATE CLONES" at bounding box center [888, 380] width 203 height 25
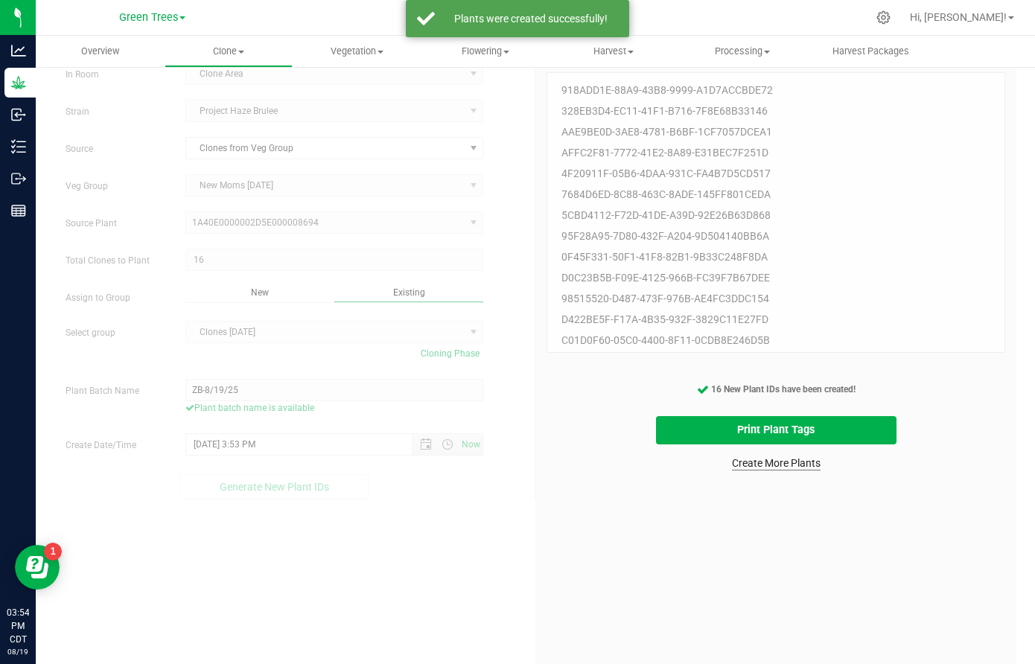
click at [778, 469] on link "Create More Plants" at bounding box center [776, 463] width 89 height 15
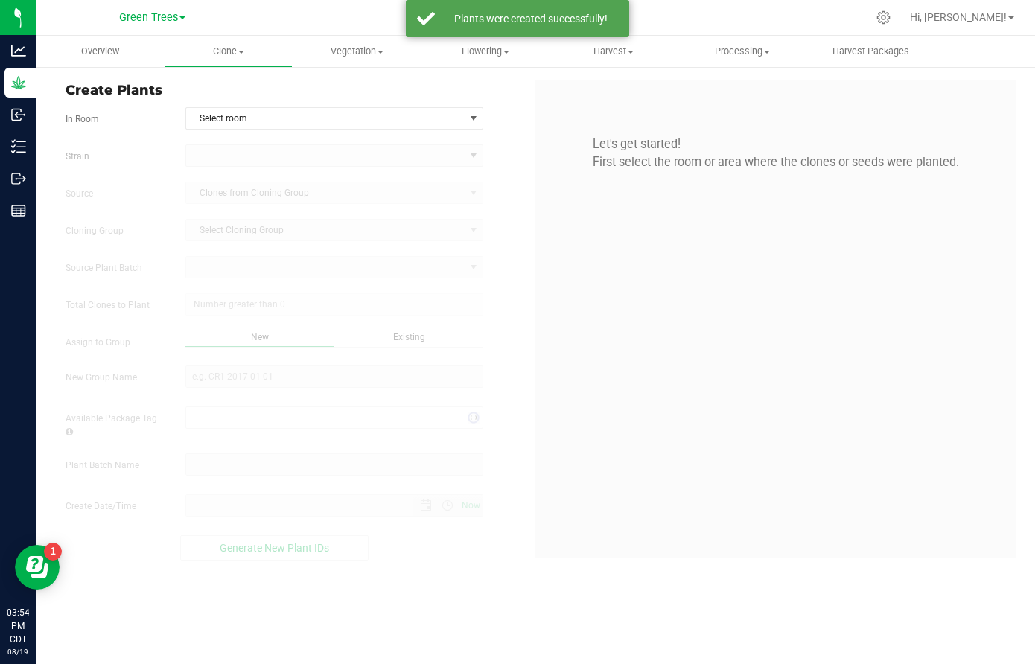
type input "[DATE] 3:54 PM"
click at [273, 123] on span "Select room" at bounding box center [325, 118] width 278 height 21
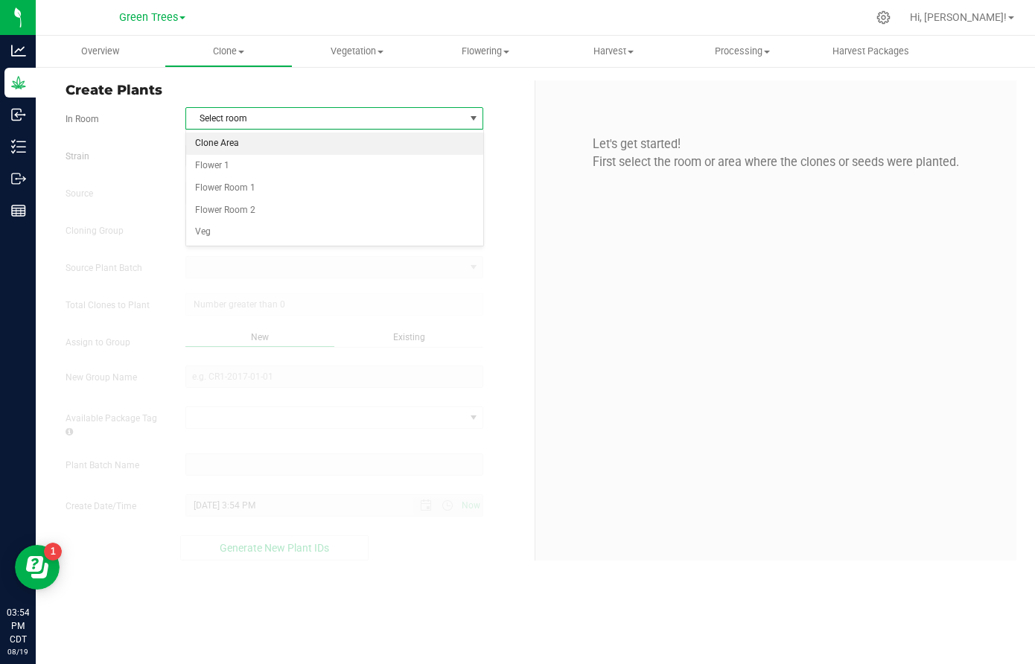
click at [250, 148] on li "Clone Area" at bounding box center [334, 144] width 296 height 22
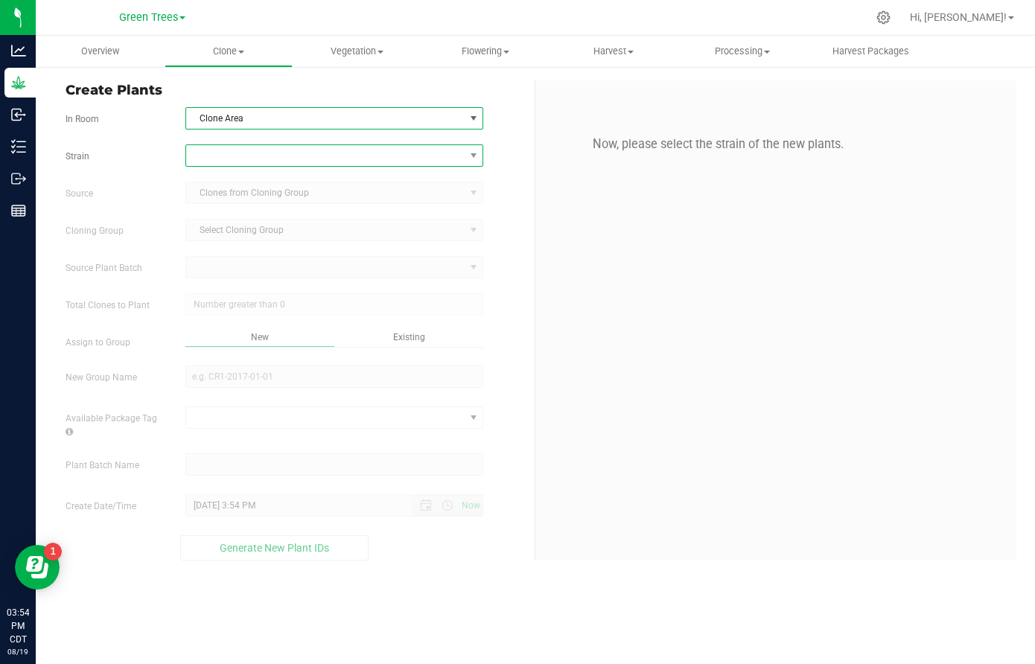
click at [213, 147] on span at bounding box center [325, 155] width 278 height 21
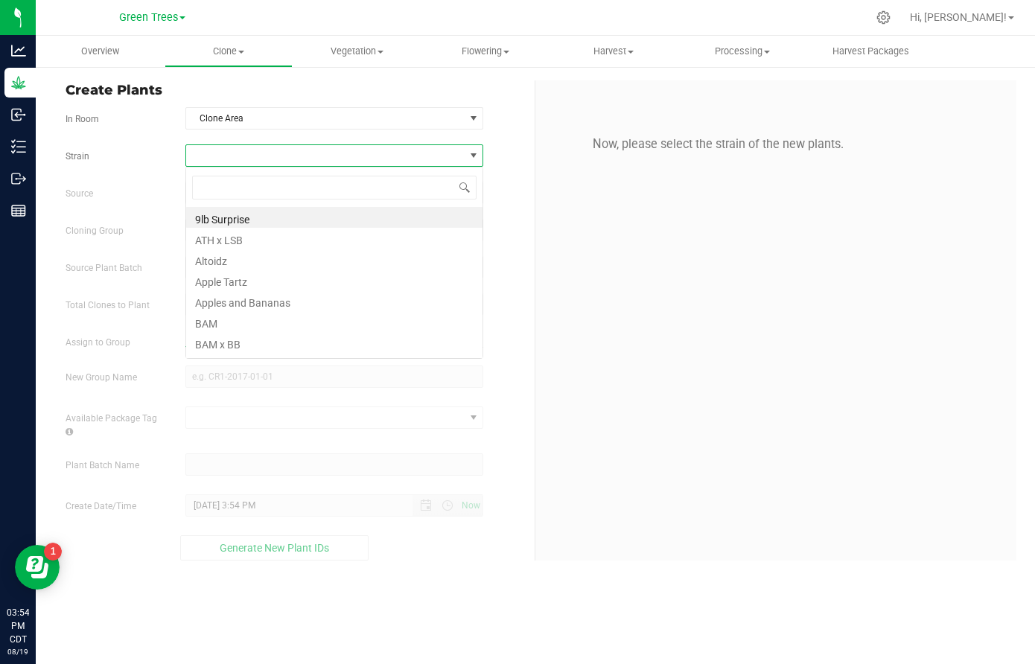
scroll to position [22, 299]
type input "zus"
click at [220, 214] on li "Zuspenderz" at bounding box center [334, 217] width 296 height 21
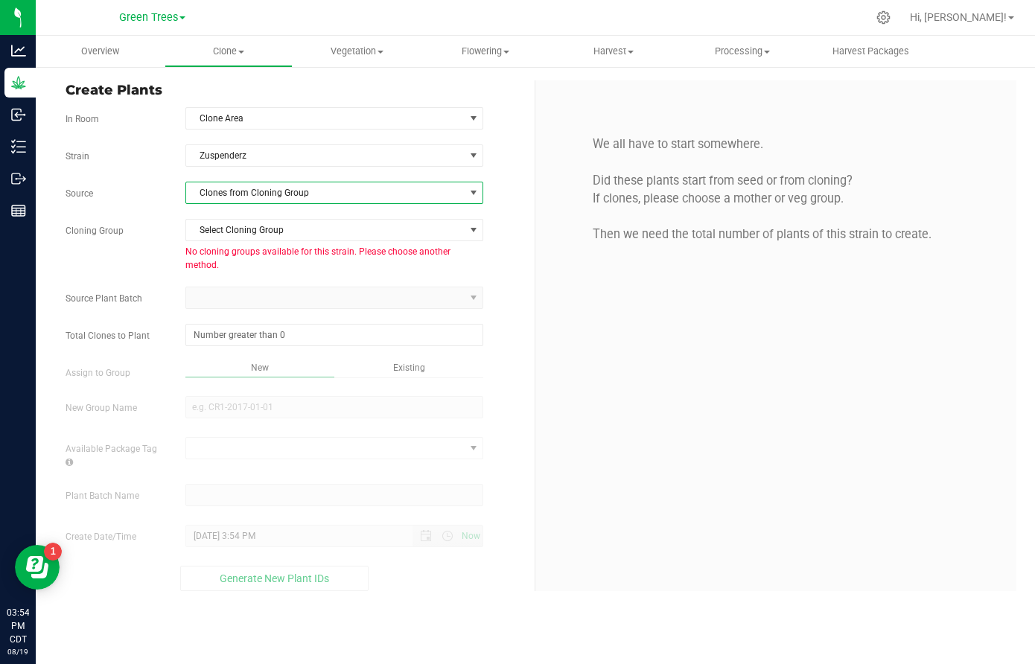
click at [226, 191] on span "Clones from Cloning Group" at bounding box center [325, 193] width 278 height 21
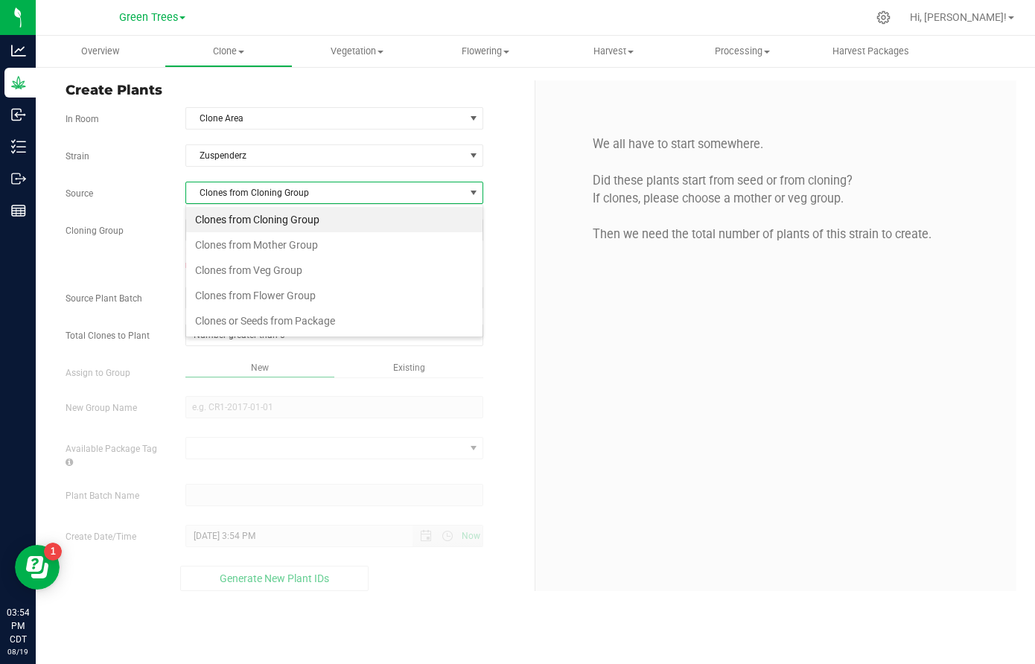
scroll to position [22, 299]
click at [240, 269] on li "Clones from Veg Group" at bounding box center [334, 270] width 296 height 25
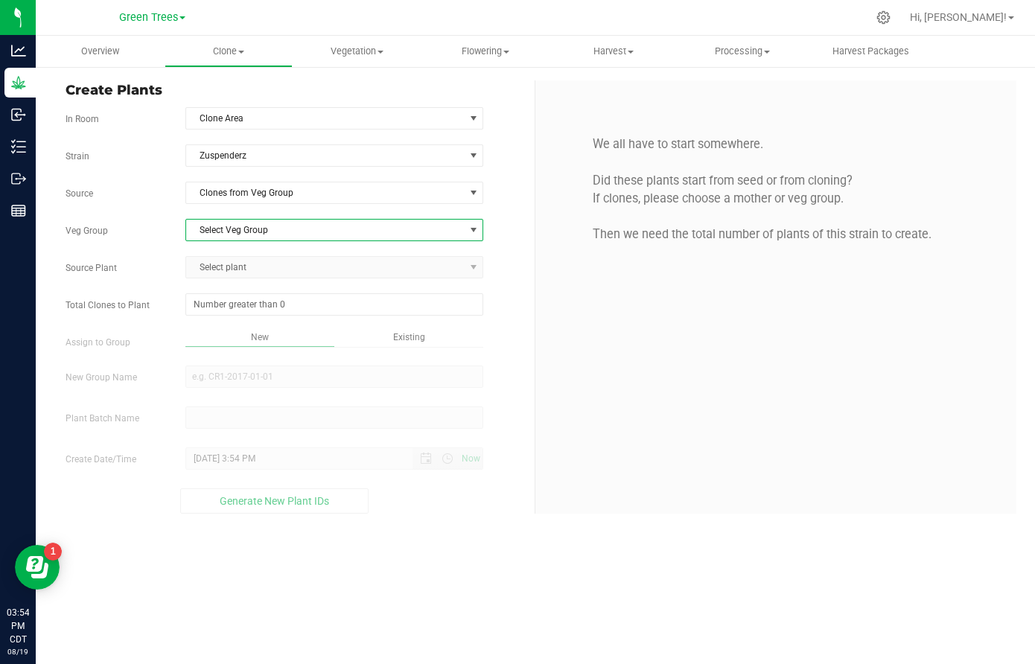
click at [245, 240] on span "Select Veg Group" at bounding box center [325, 230] width 278 height 21
click at [247, 251] on li "New Moms [DATE]" at bounding box center [334, 255] width 296 height 22
click at [243, 274] on span "Select plant" at bounding box center [325, 267] width 278 height 21
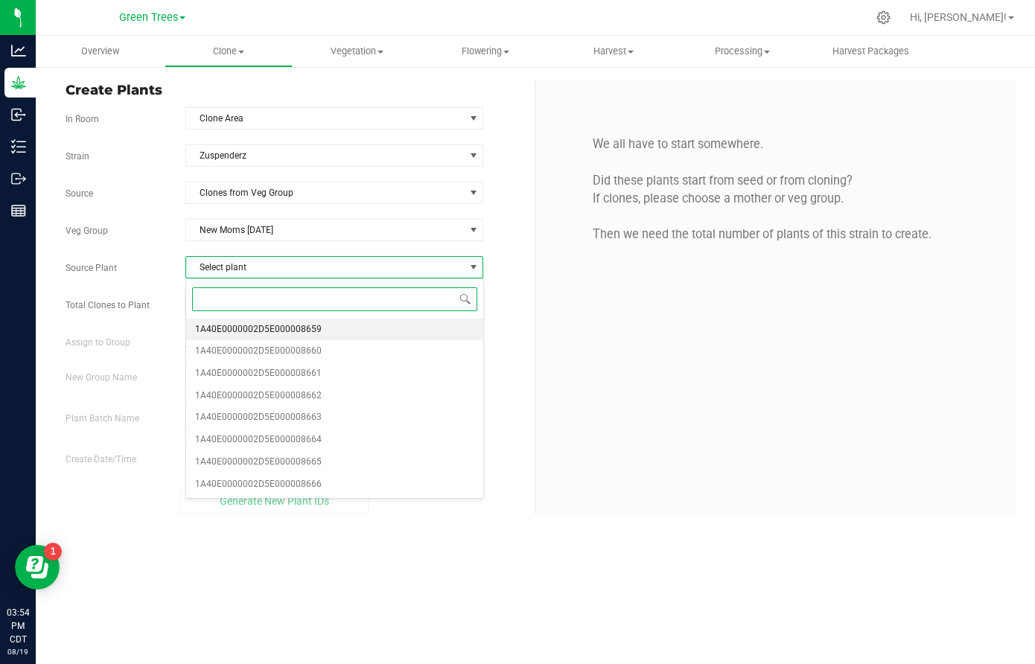
click at [249, 332] on span "1A40E0000002D5E000008659" at bounding box center [258, 329] width 127 height 19
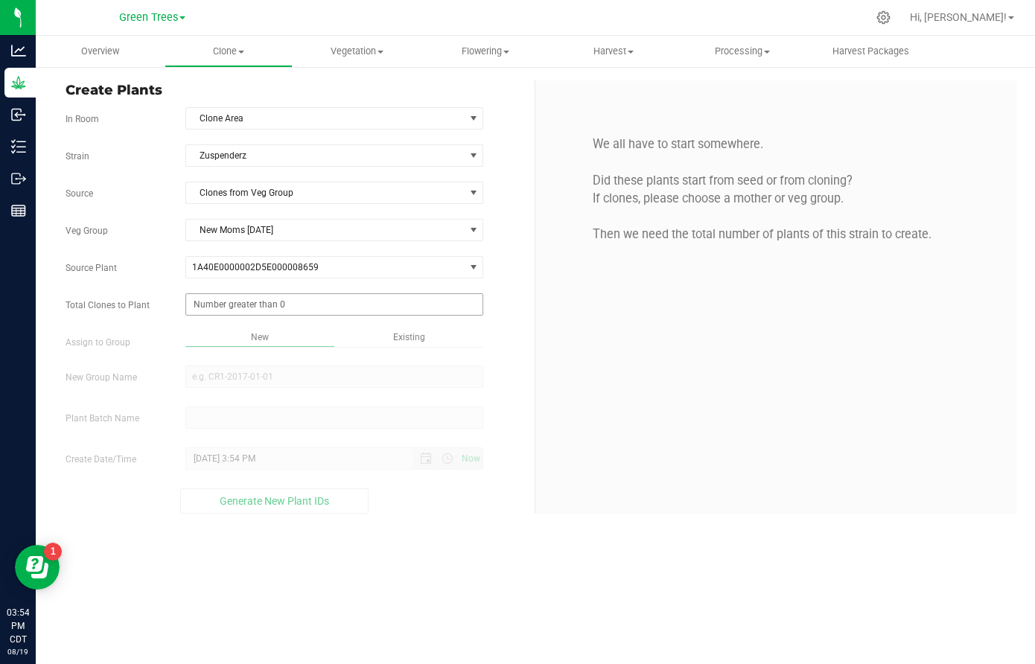
click at [235, 306] on span at bounding box center [334, 304] width 298 height 22
type input "40"
click at [386, 335] on div "Overview Clone Create plants Cloning groups Cloning plant batches Apply to plan…" at bounding box center [536, 350] width 1000 height 629
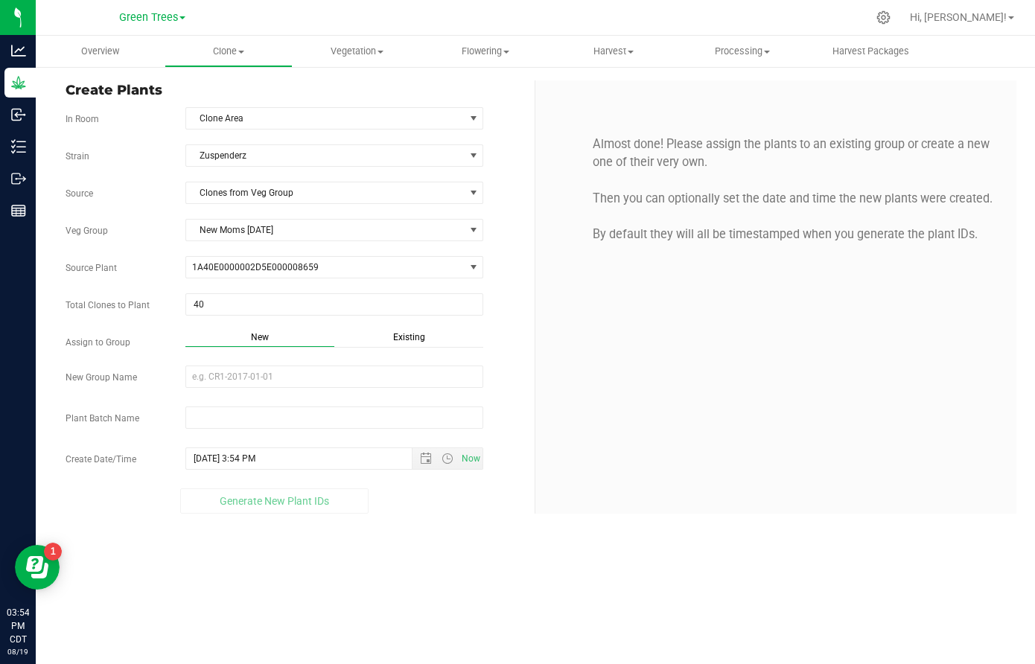
click at [416, 334] on span "Existing" at bounding box center [409, 337] width 32 height 10
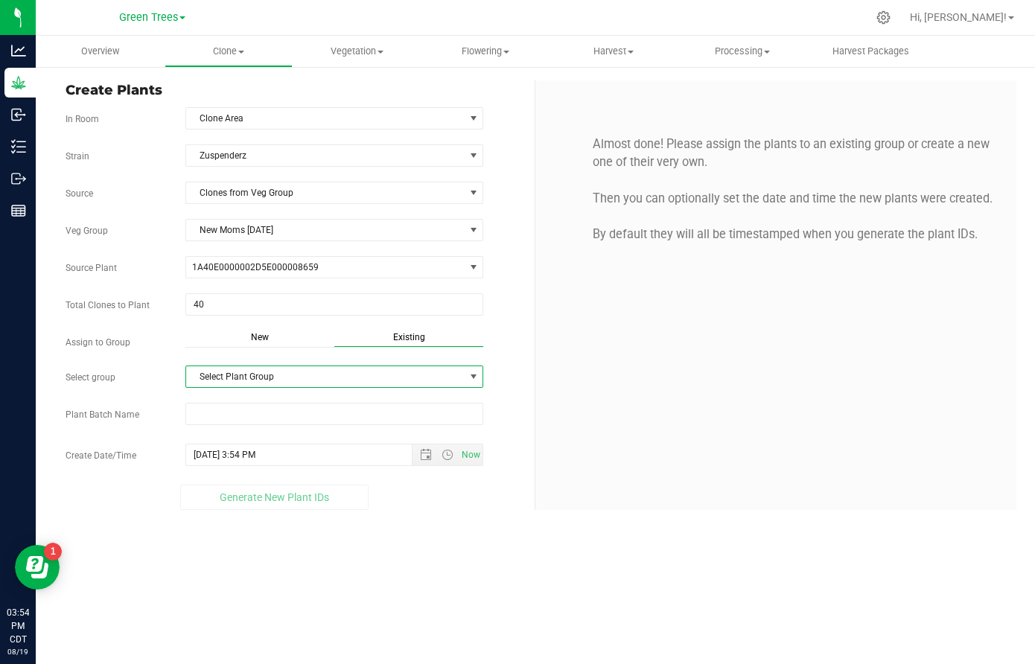
click at [295, 372] on span "Select Plant Group" at bounding box center [325, 376] width 278 height 21
click at [266, 404] on li "Clones [DATE]" at bounding box center [334, 403] width 296 height 22
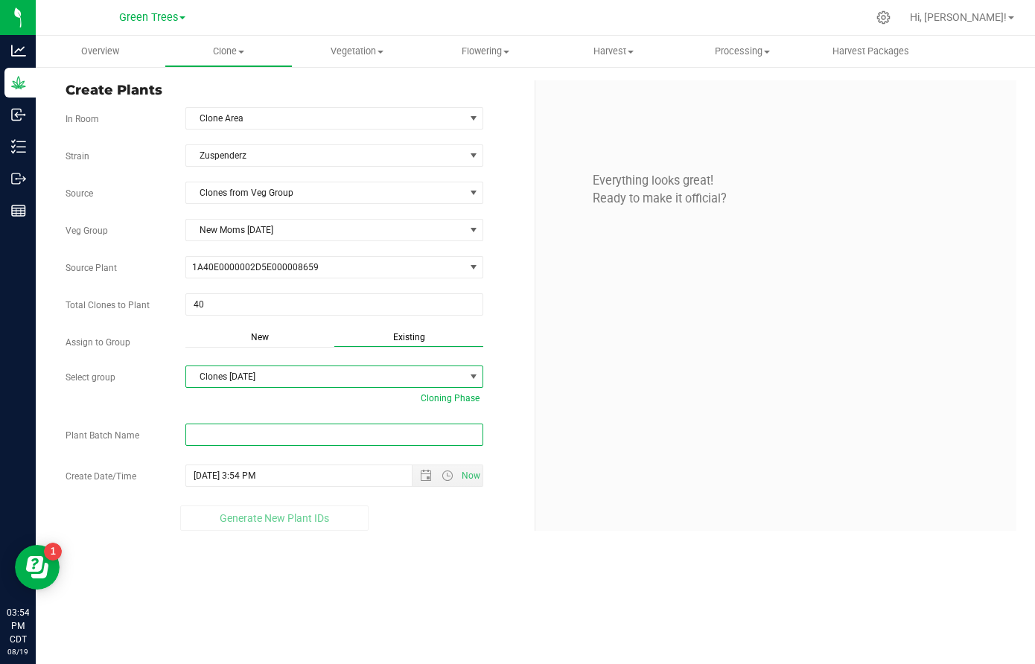
click at [207, 440] on input "text" at bounding box center [334, 435] width 298 height 22
paste input "-8/19/25"
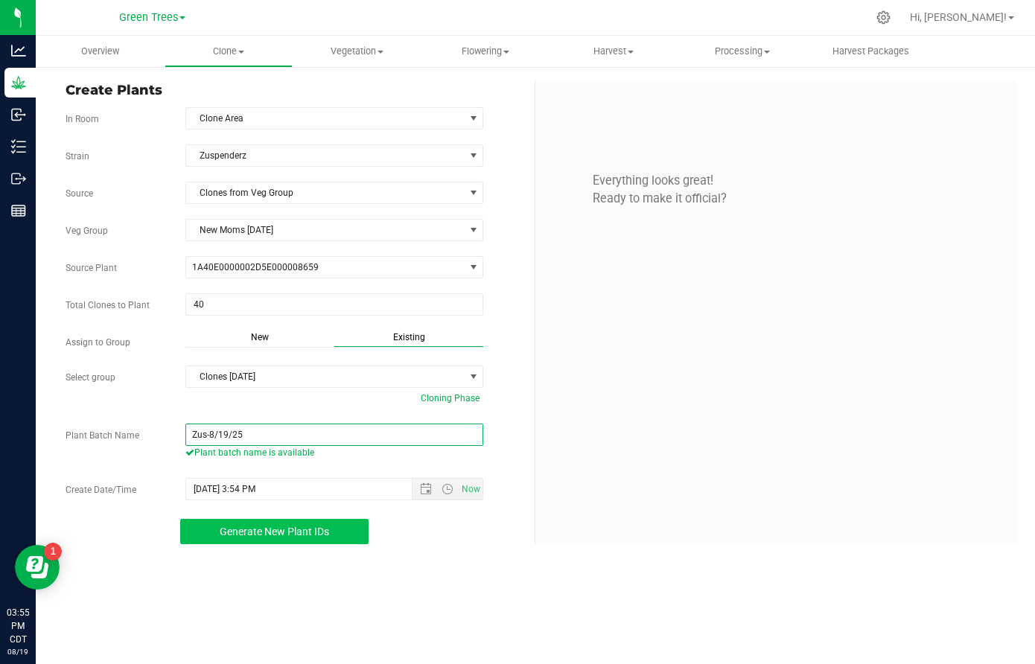
type input "Zus-8/19/25"
click at [268, 527] on span "Generate New Plant IDs" at bounding box center [275, 532] width 110 height 12
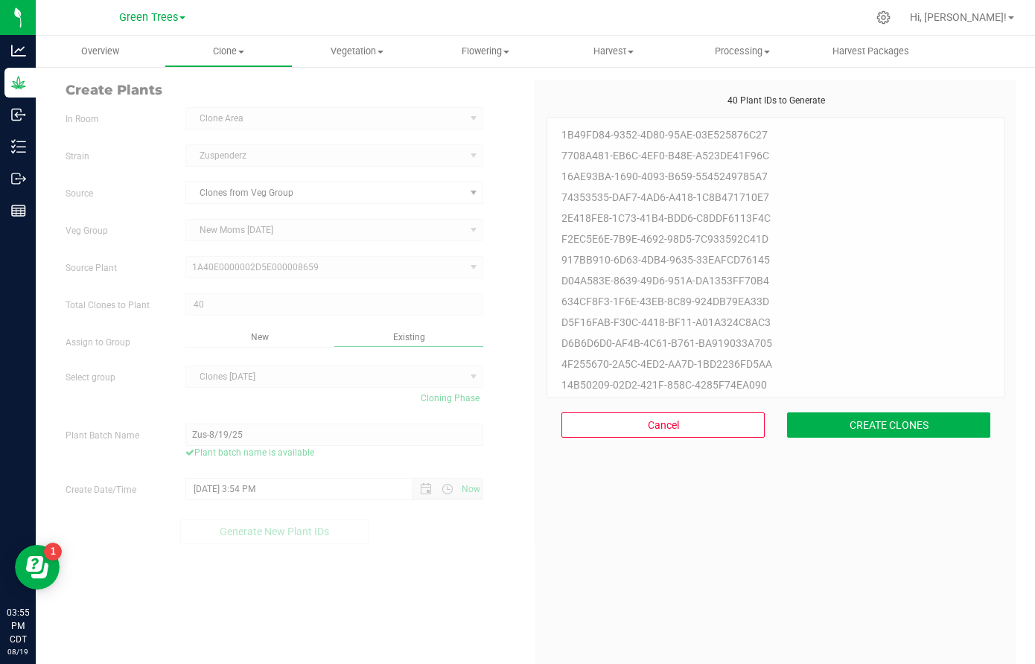
scroll to position [45, 0]
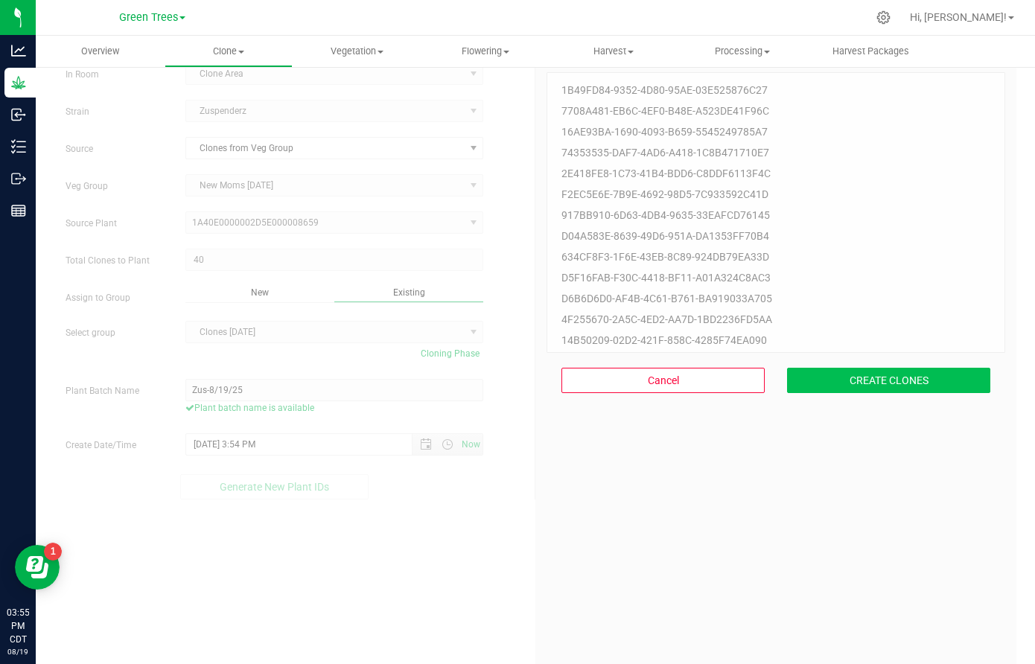
click at [883, 378] on button "CREATE CLONES" at bounding box center [888, 380] width 203 height 25
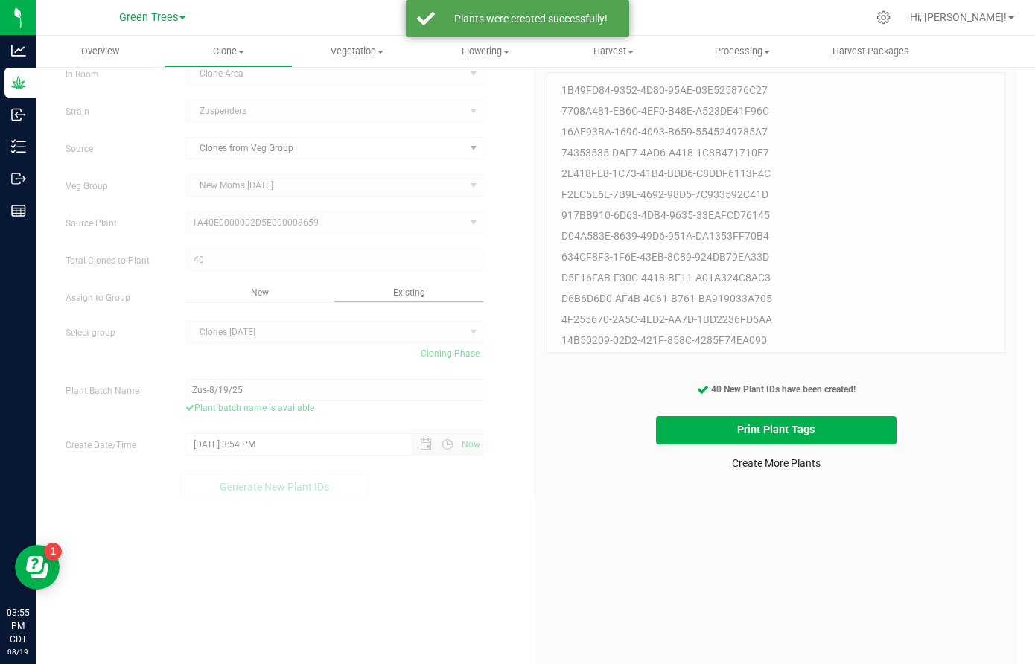
click at [813, 459] on link "Create More Plants" at bounding box center [776, 463] width 89 height 15
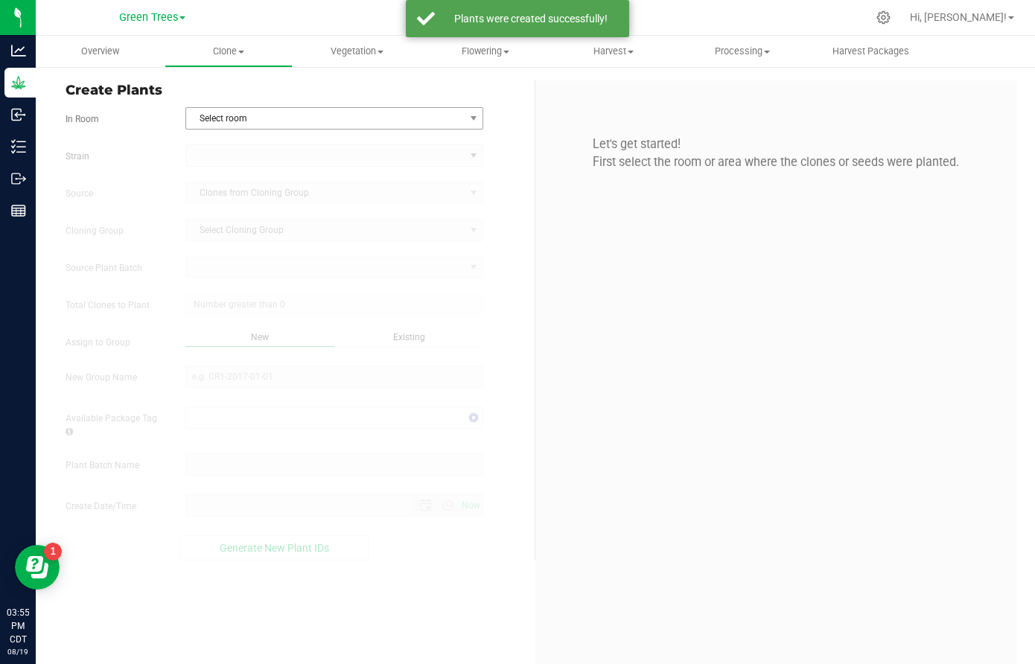
type input "[DATE] 3:55 PM"
click at [253, 115] on span "Select room" at bounding box center [325, 118] width 278 height 21
click at [239, 139] on li "Clone Area" at bounding box center [334, 144] width 296 height 22
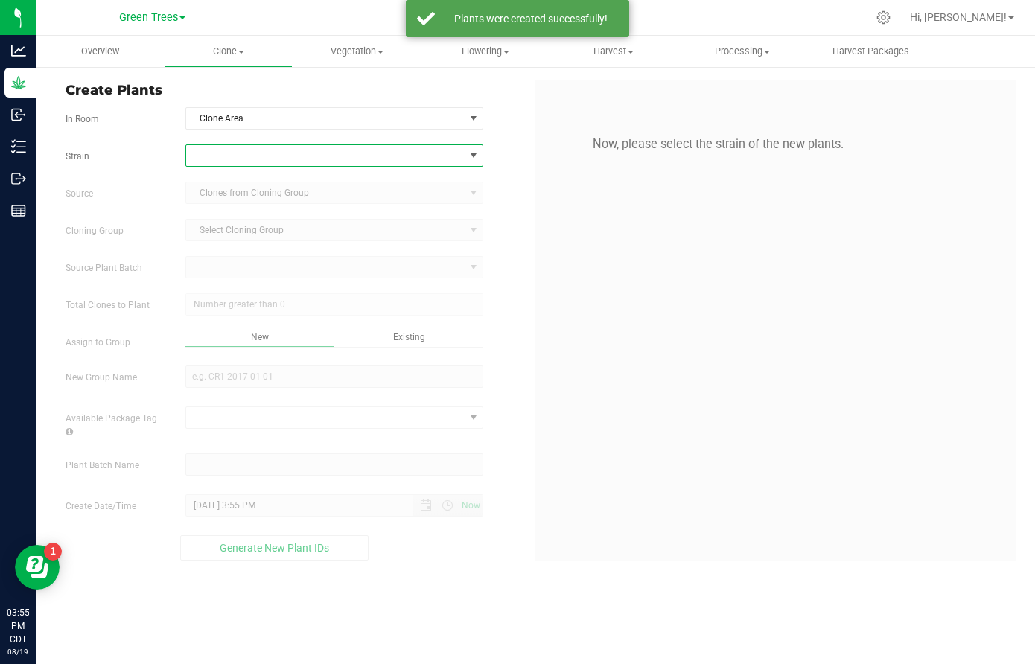
click at [231, 147] on span at bounding box center [325, 155] width 278 height 21
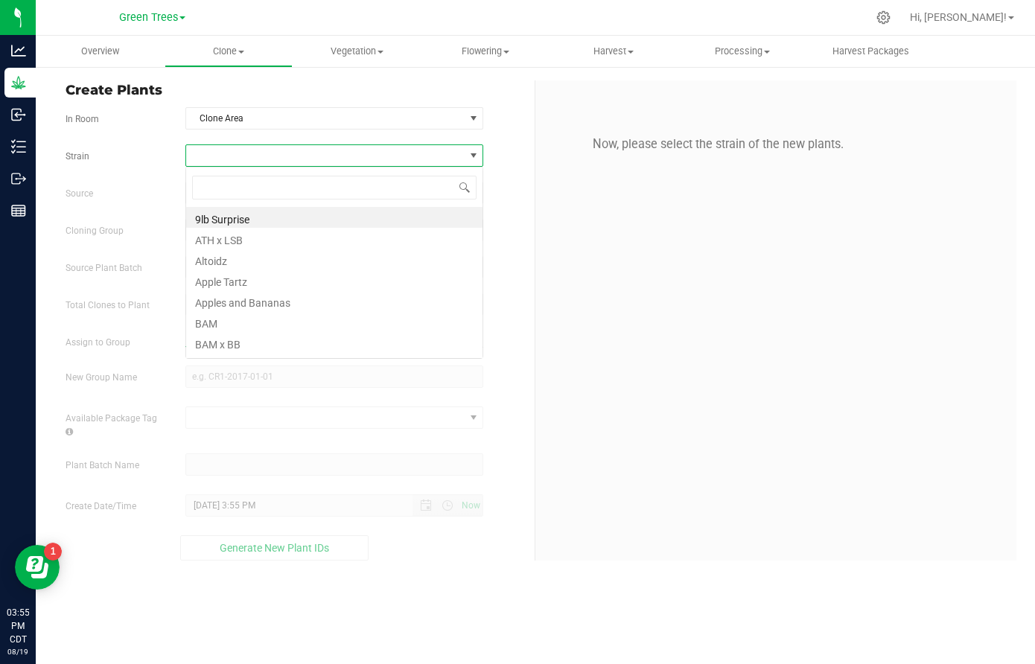
scroll to position [22, 299]
type input "zus"
click at [229, 215] on li "Zuspenderz" at bounding box center [334, 217] width 296 height 21
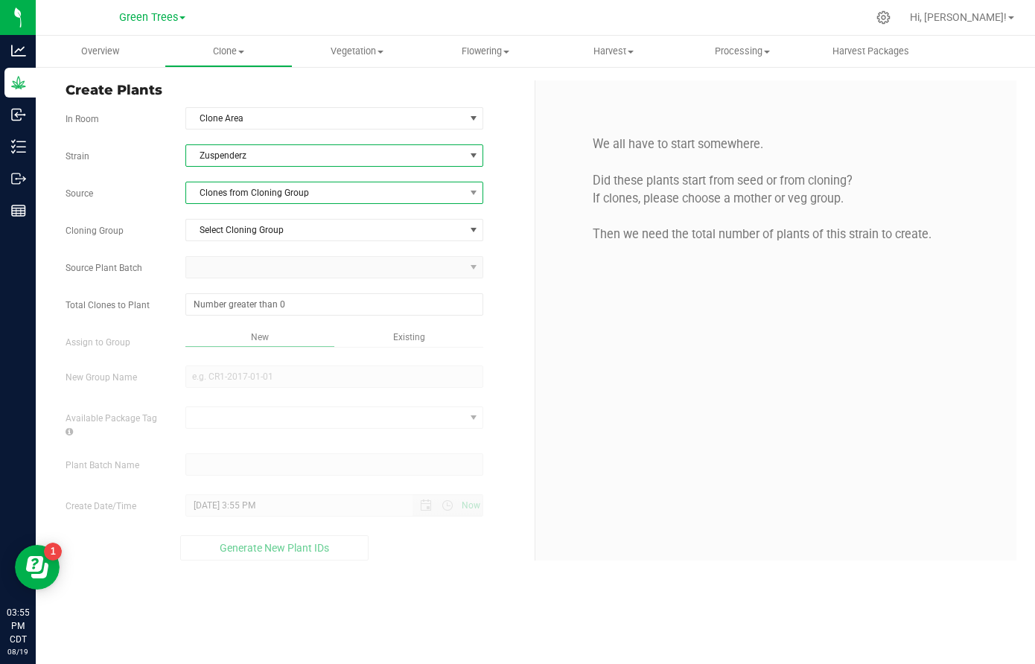
click at [255, 197] on span "Clones from Cloning Group" at bounding box center [325, 193] width 278 height 21
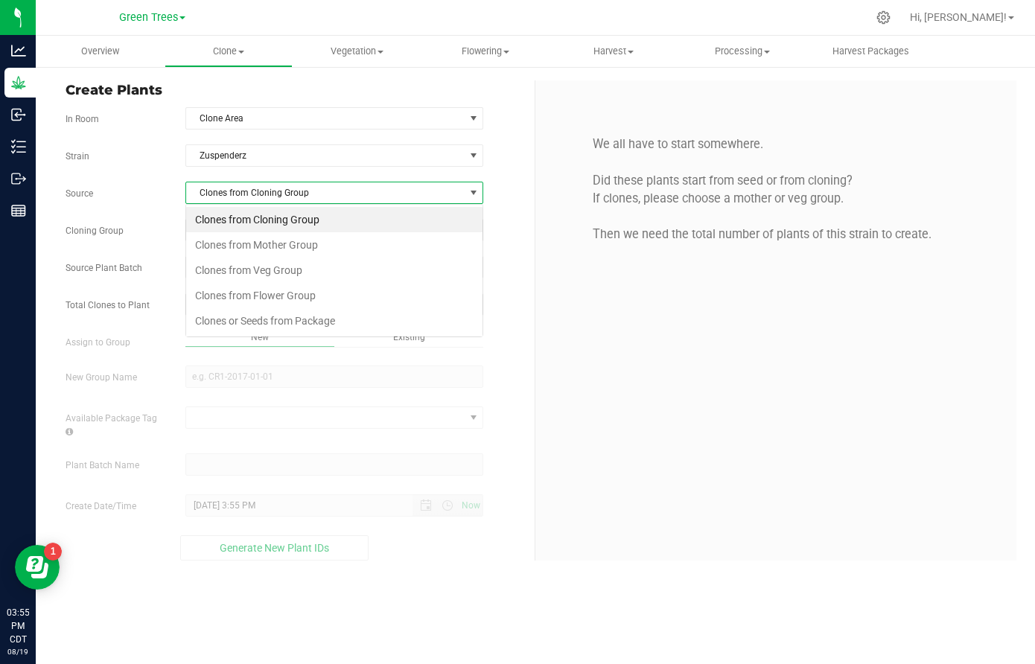
scroll to position [22, 299]
click at [248, 267] on li "Clones from Veg Group" at bounding box center [334, 270] width 296 height 25
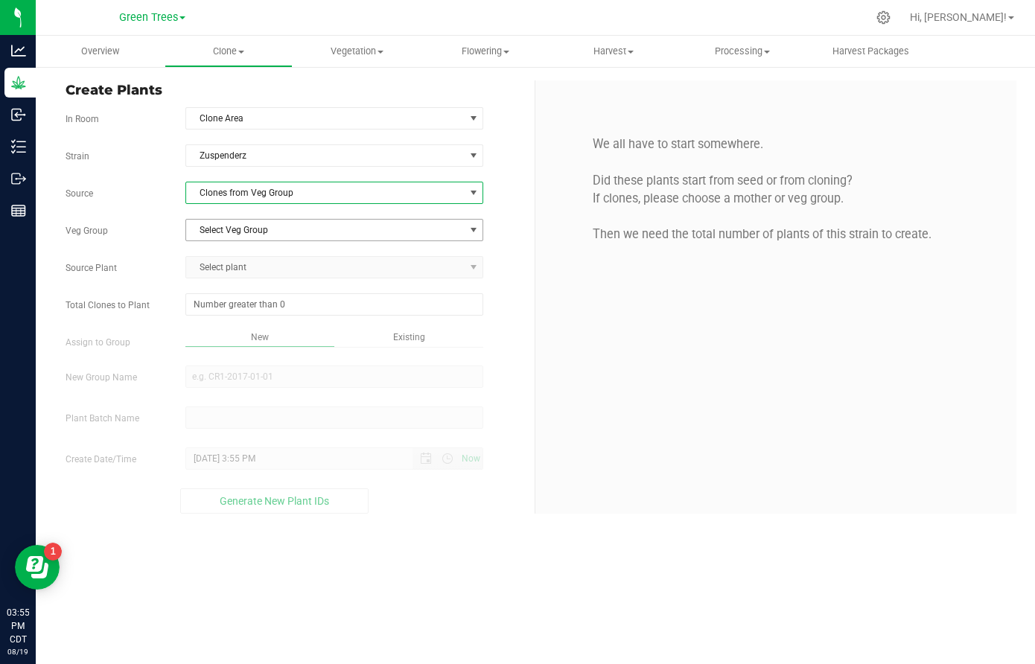
click at [253, 224] on span "Select Veg Group" at bounding box center [325, 230] width 278 height 21
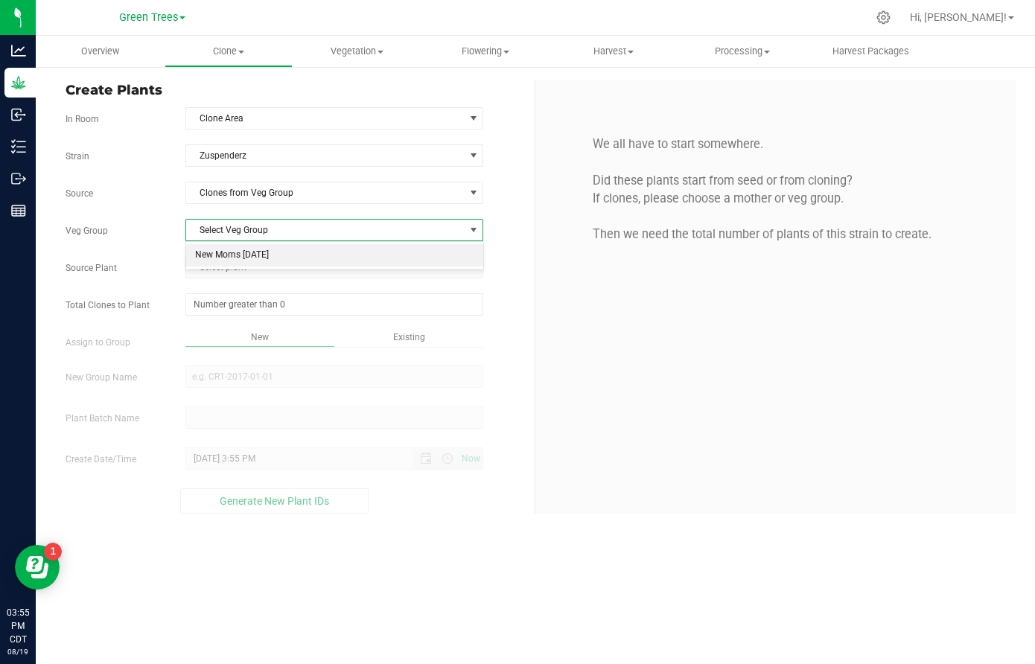
click at [251, 252] on li "New Moms [DATE]" at bounding box center [334, 255] width 296 height 22
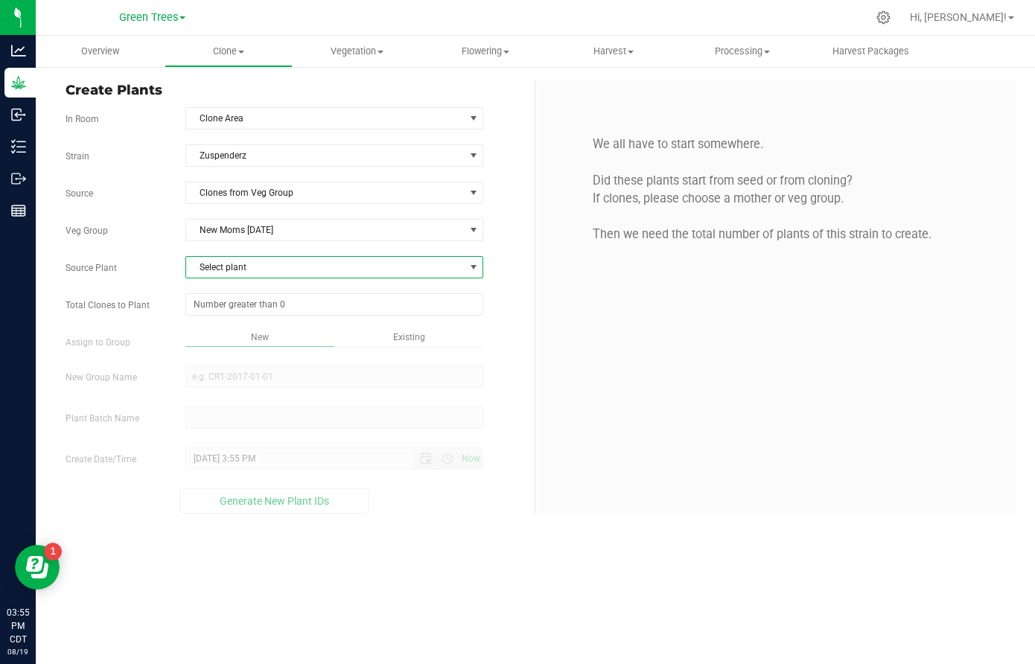
click at [244, 278] on span "Select plant" at bounding box center [334, 267] width 298 height 22
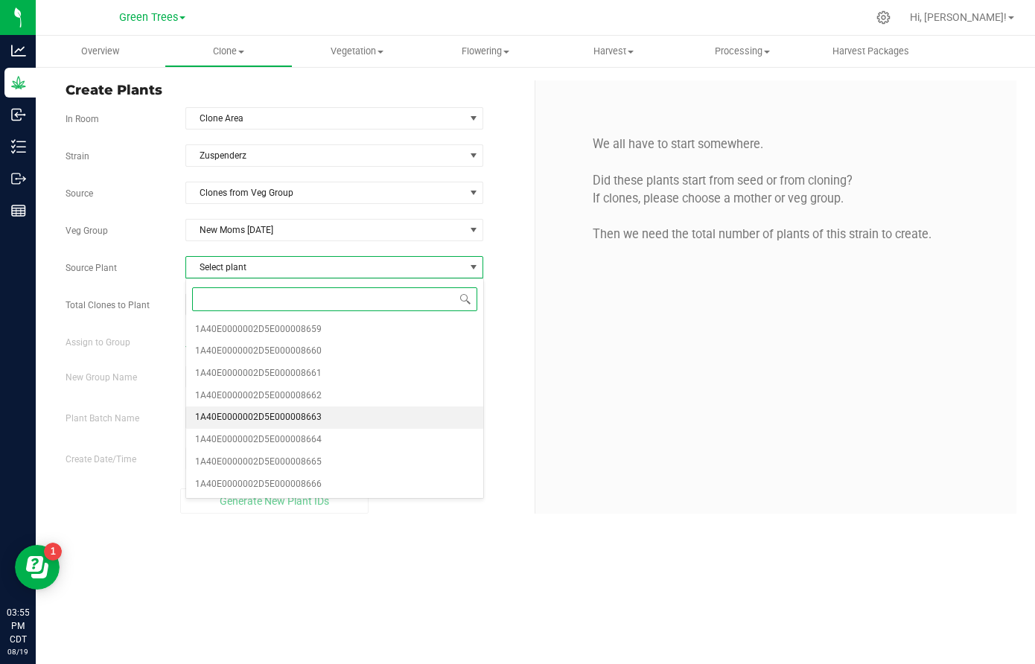
click at [273, 413] on span "1A40E0000002D5E000008663" at bounding box center [258, 417] width 127 height 19
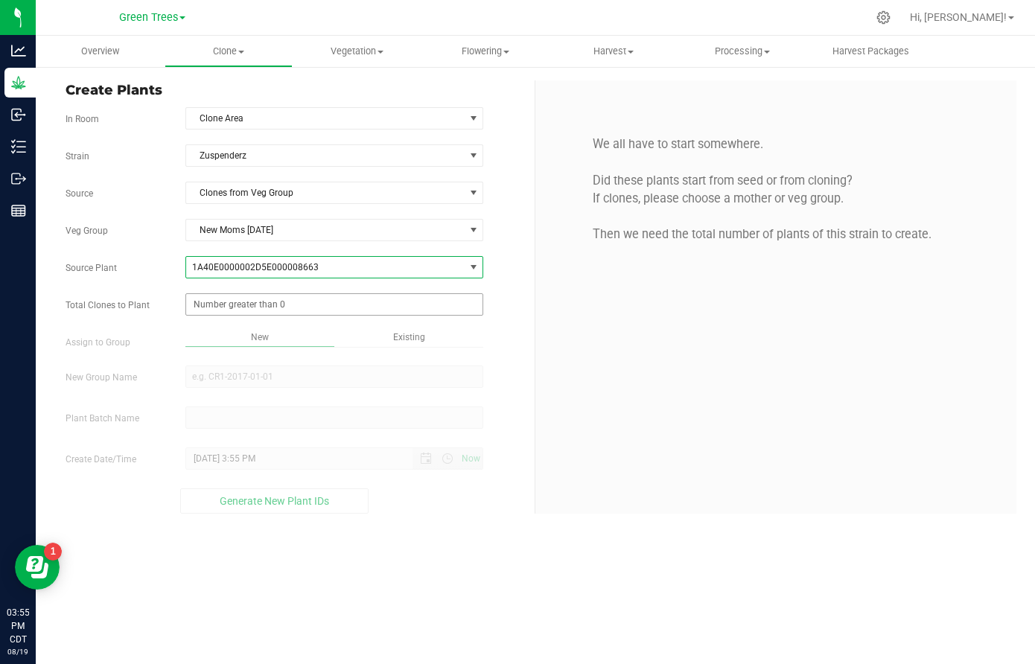
click at [254, 296] on span at bounding box center [334, 304] width 298 height 22
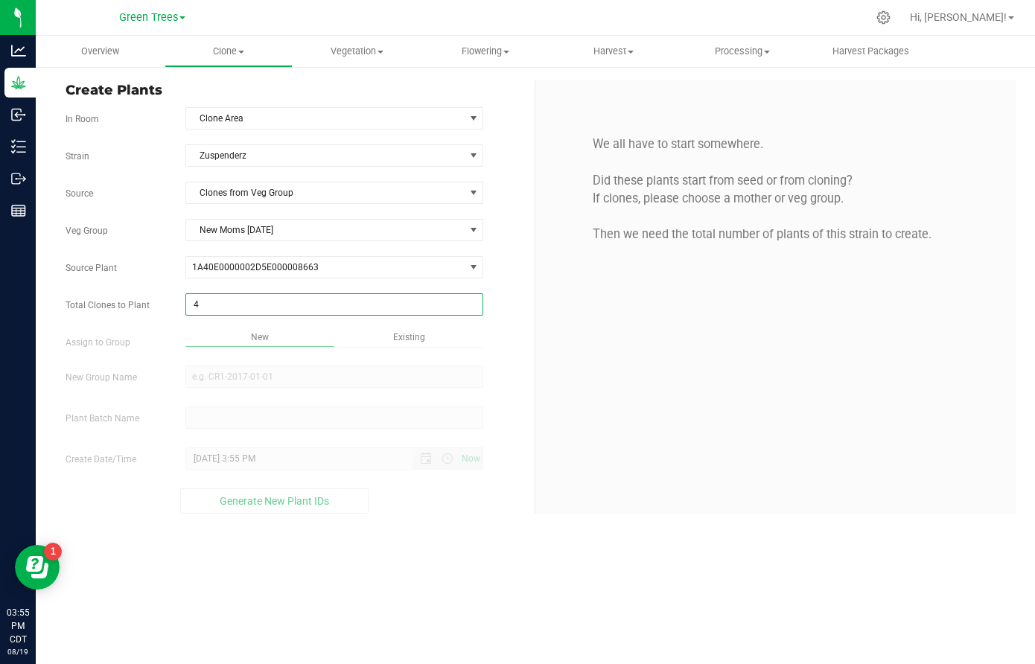
type input "40"
click at [445, 333] on div "Overview Clone Create plants Cloning groups Cloning plant batches Apply to plan…" at bounding box center [536, 350] width 1000 height 629
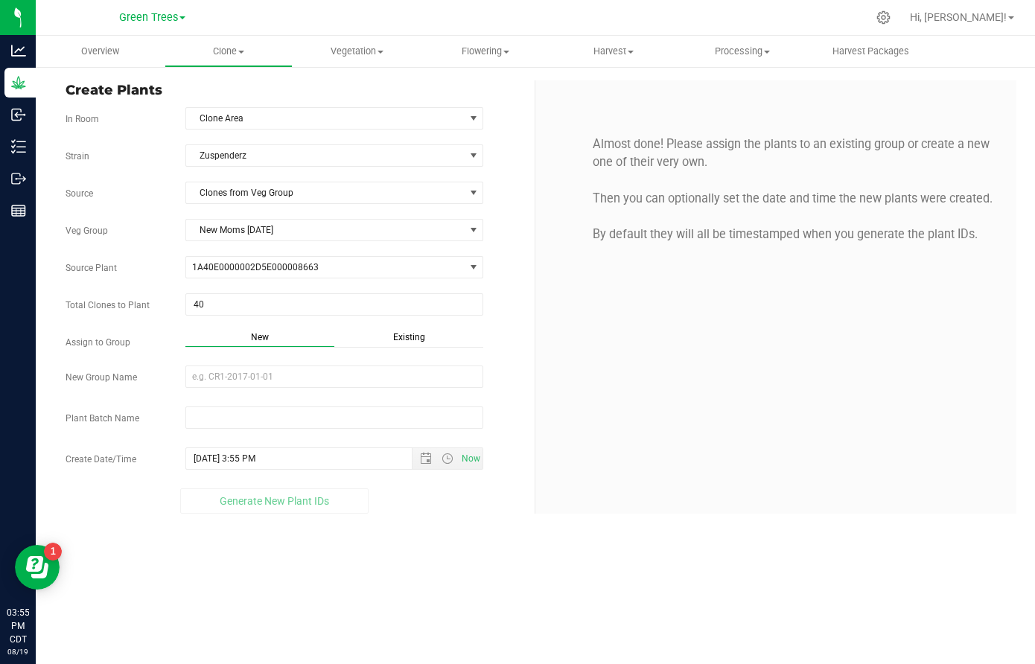
click at [410, 335] on span "Existing" at bounding box center [409, 337] width 32 height 10
click at [273, 394] on div "Strain Zuspenderz Source Clones from Veg Group Veg Group New Moms [DATE] Select…" at bounding box center [295, 328] width 458 height 366
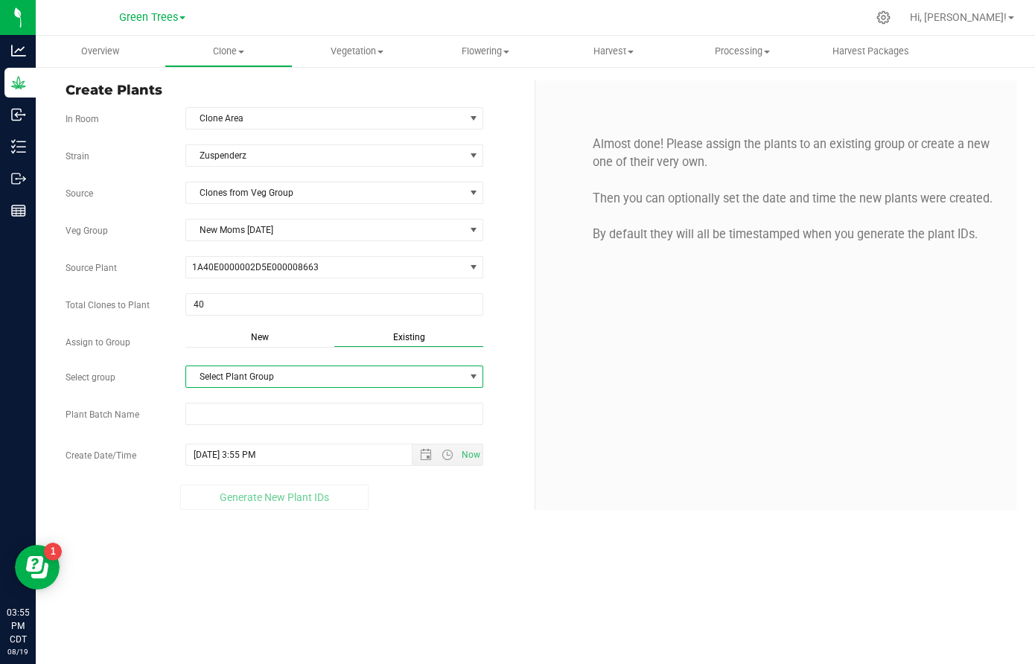
click at [260, 380] on span "Select Plant Group" at bounding box center [325, 376] width 278 height 21
click at [249, 402] on li "Clones [DATE]" at bounding box center [334, 403] width 296 height 22
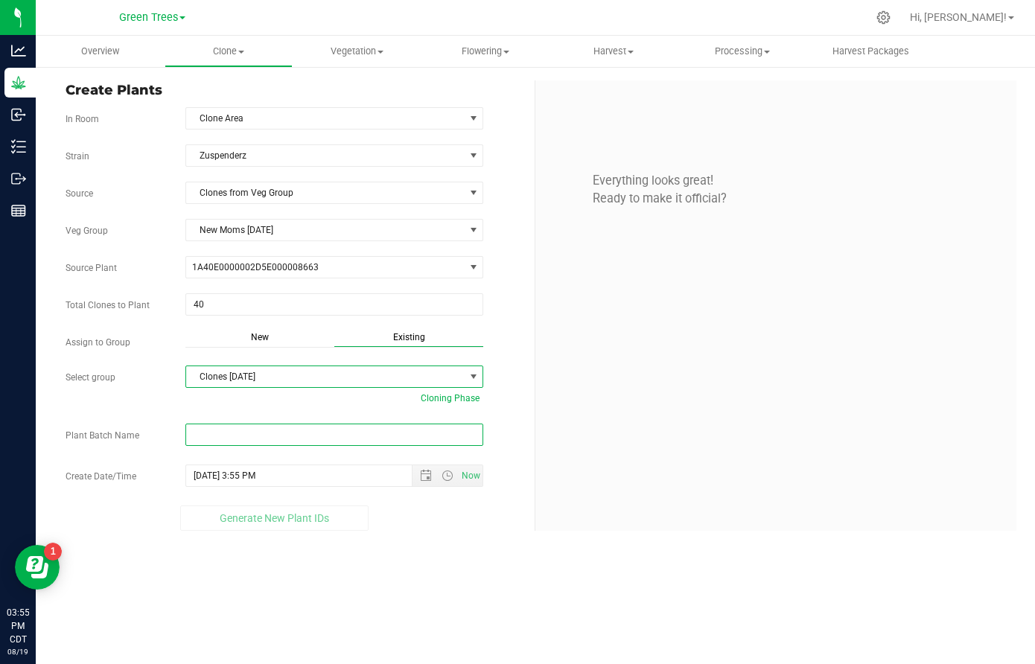
click at [215, 442] on input "text" at bounding box center [334, 435] width 298 height 22
paste input "-8/19/25"
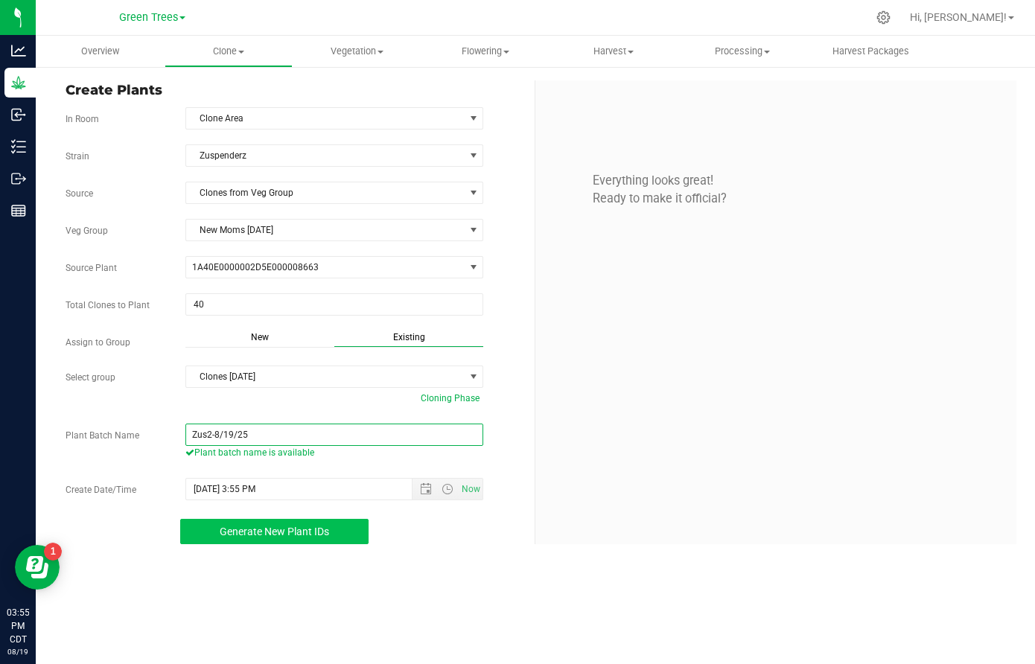
type input "Zus2-8/19/25"
click at [308, 528] on span "Generate New Plant IDs" at bounding box center [275, 532] width 110 height 12
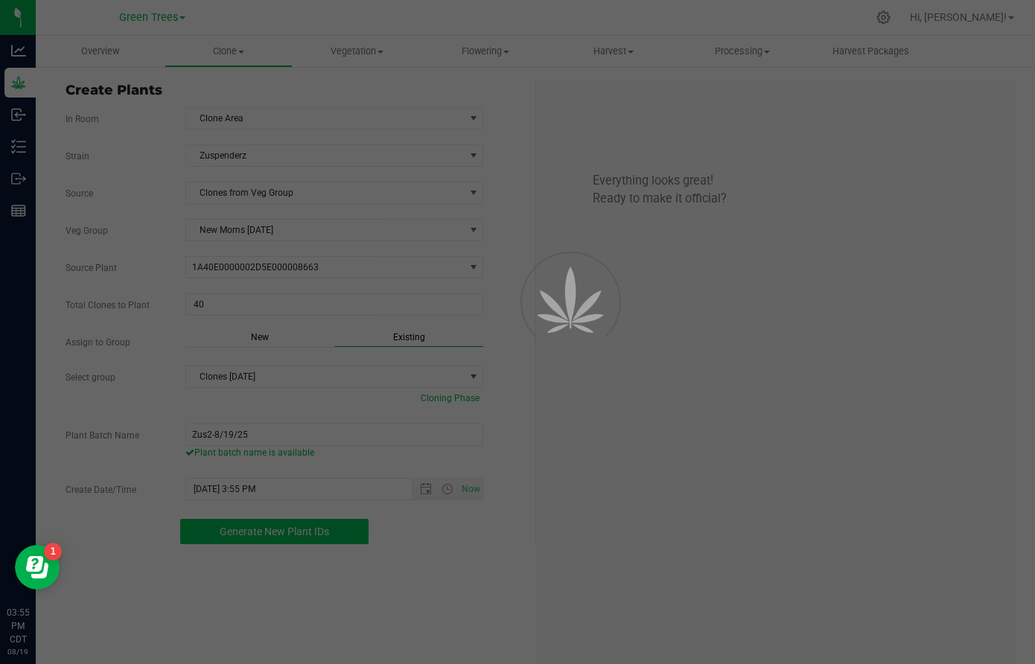
scroll to position [45, 0]
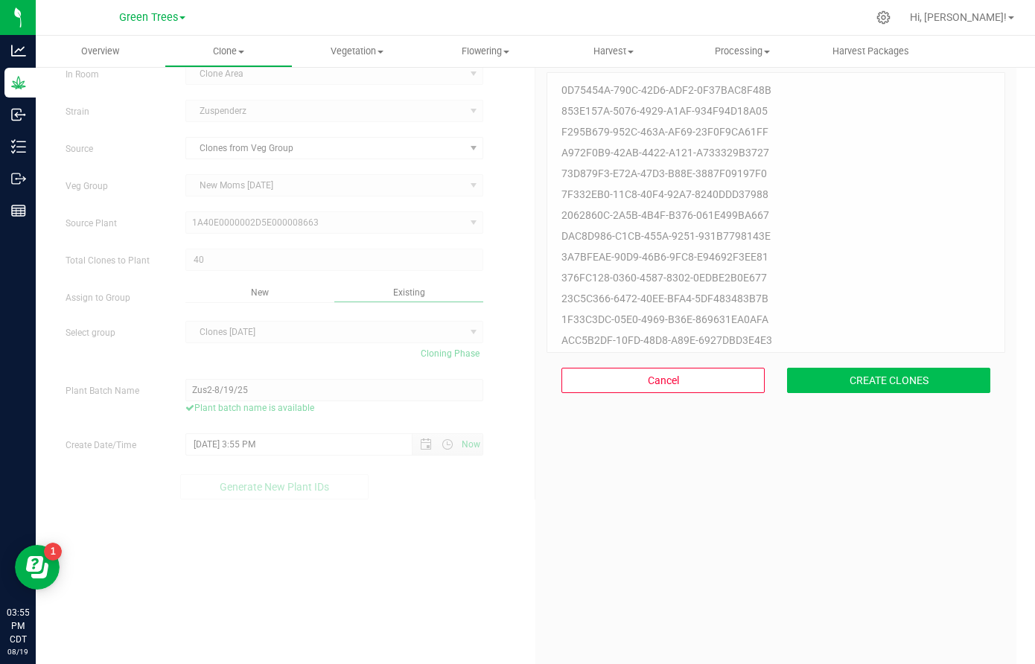
click at [872, 381] on button "CREATE CLONES" at bounding box center [888, 380] width 203 height 25
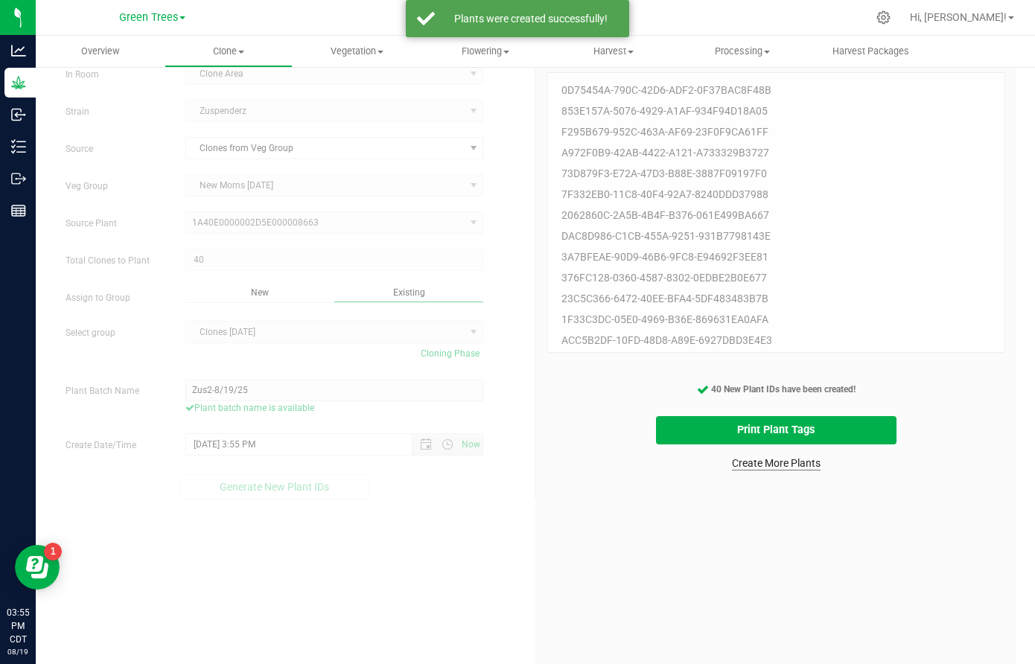
click at [778, 467] on link "Create More Plants" at bounding box center [776, 463] width 89 height 15
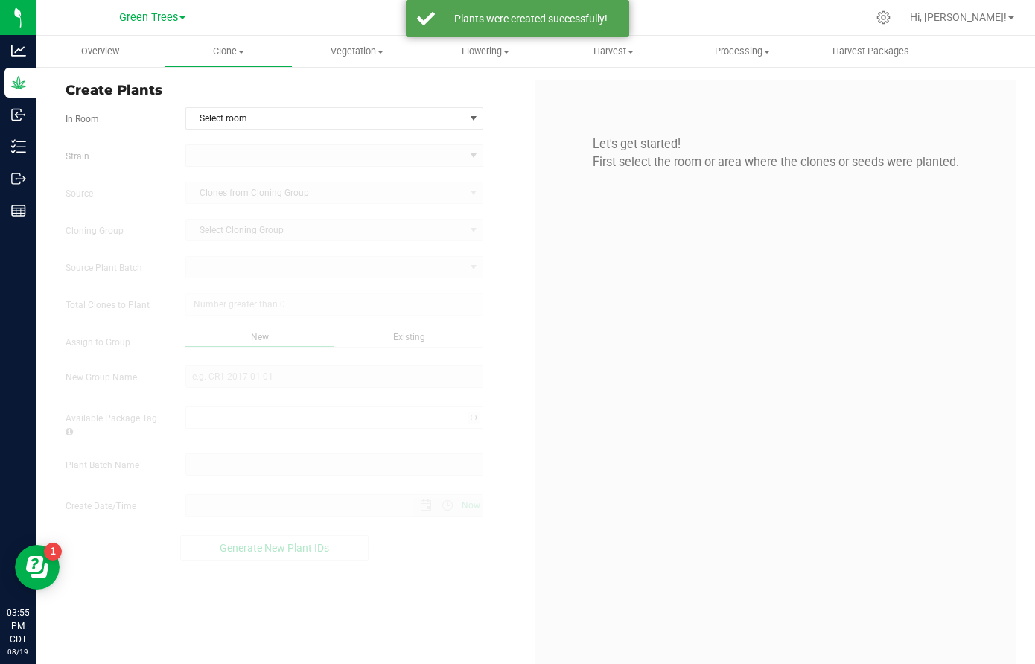
type input "[DATE] 3:55 PM"
click at [212, 114] on span "Select room" at bounding box center [325, 118] width 278 height 21
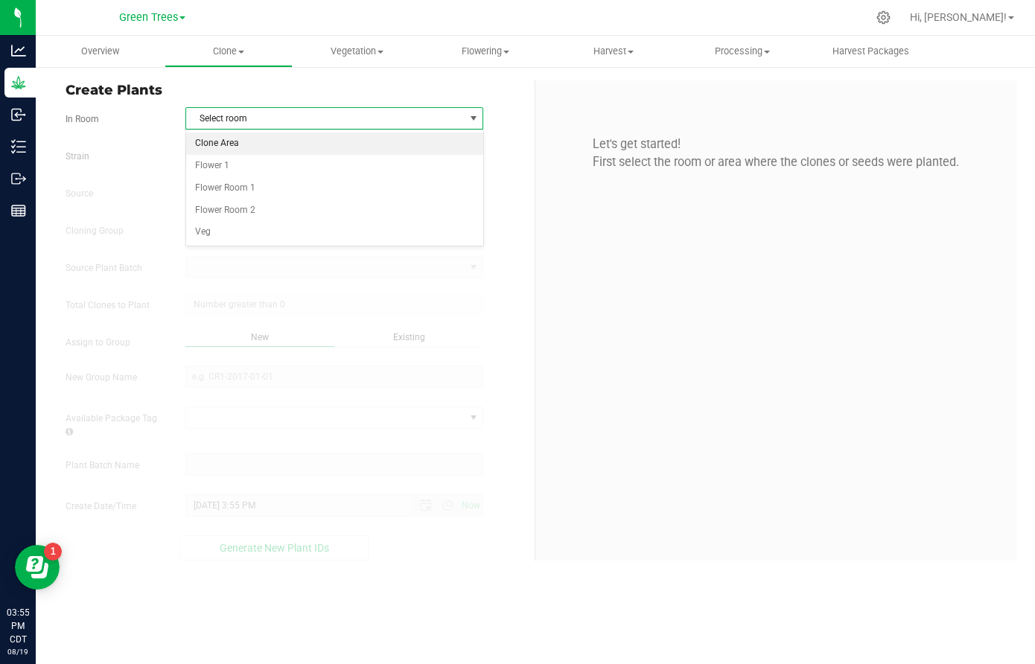
click at [219, 143] on li "Clone Area" at bounding box center [334, 144] width 296 height 22
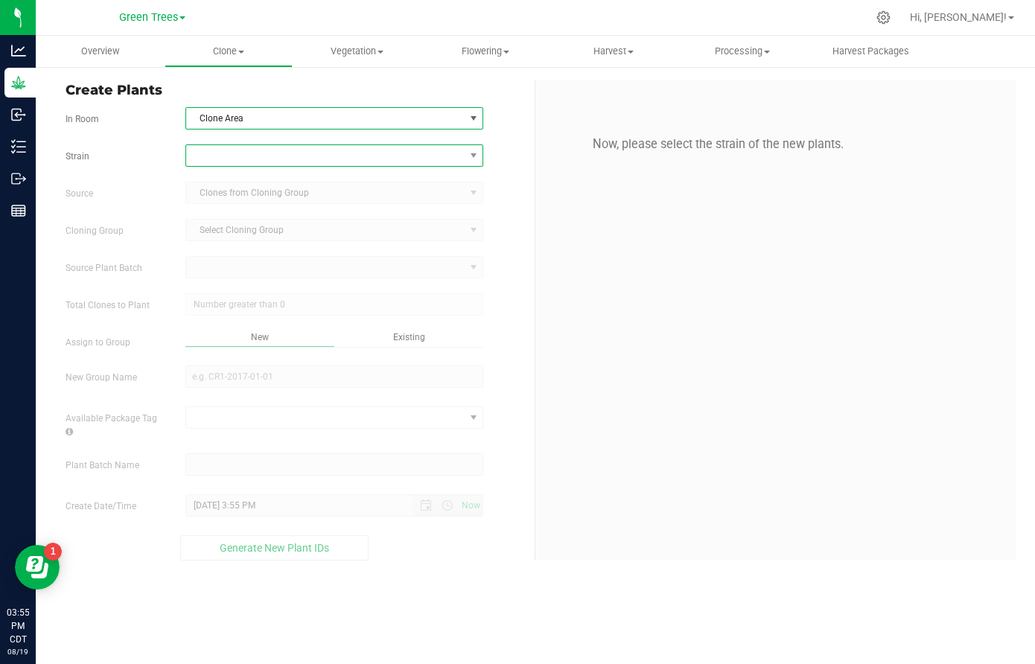
click at [217, 159] on span at bounding box center [325, 155] width 278 height 21
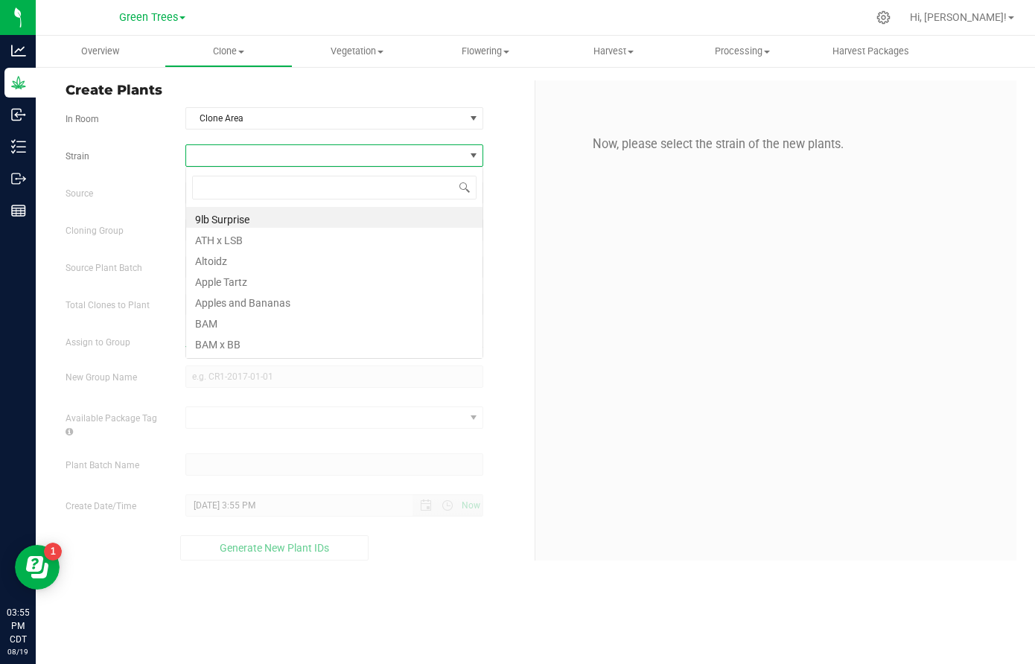
scroll to position [22, 299]
type input "zus"
click at [229, 221] on li "Zuspenderz" at bounding box center [334, 217] width 296 height 21
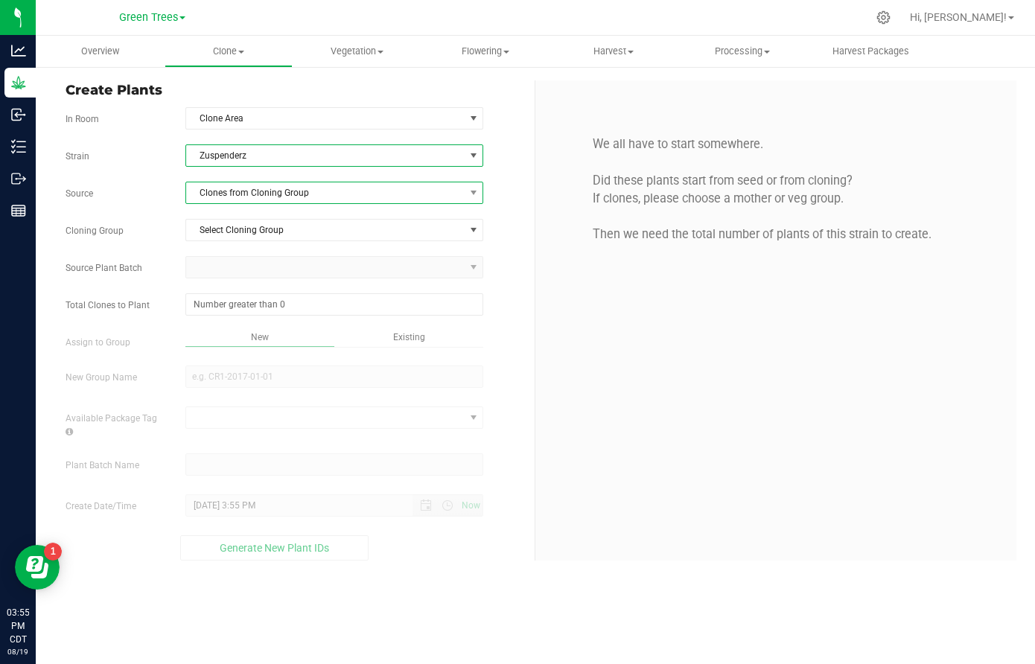
click at [229, 186] on span "Clones from Cloning Group" at bounding box center [325, 193] width 278 height 21
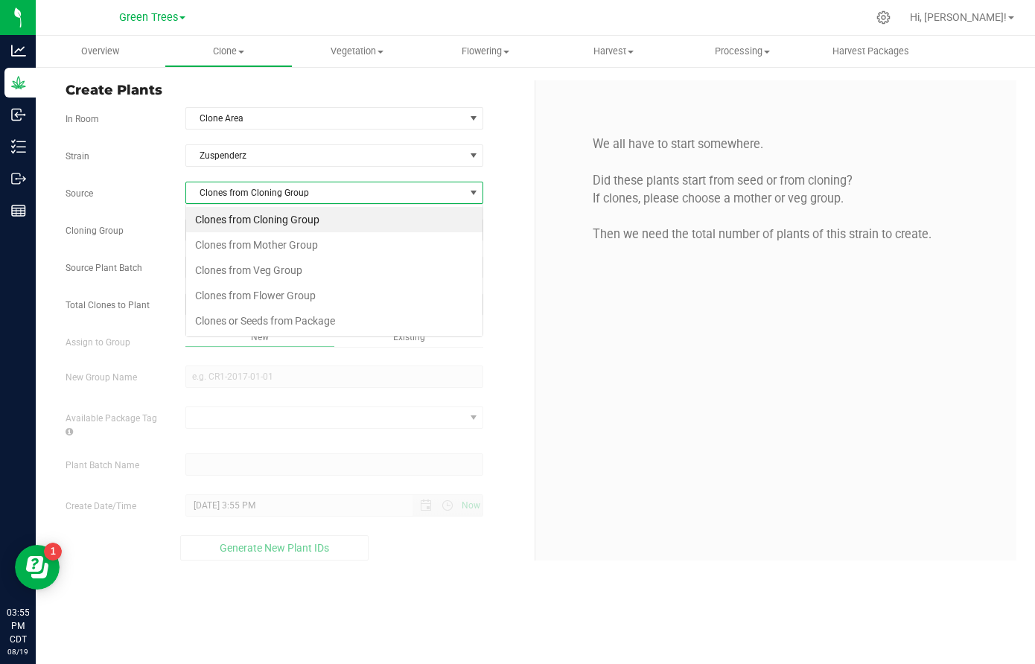
scroll to position [22, 299]
click at [229, 267] on li "Clones from Veg Group" at bounding box center [334, 270] width 296 height 25
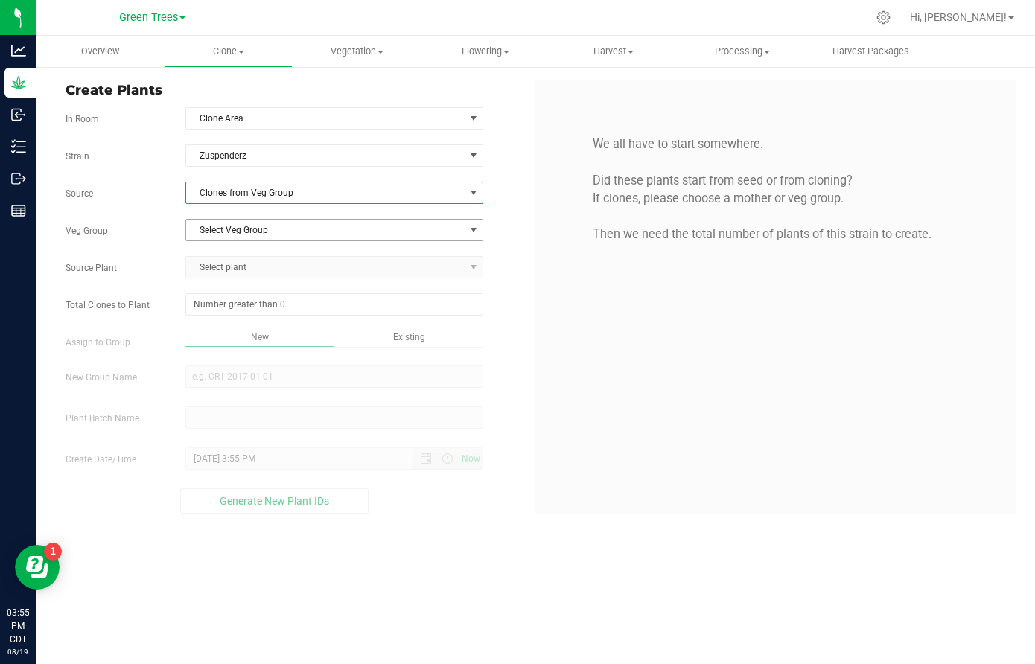
click at [229, 227] on span "Select Veg Group" at bounding box center [325, 230] width 278 height 21
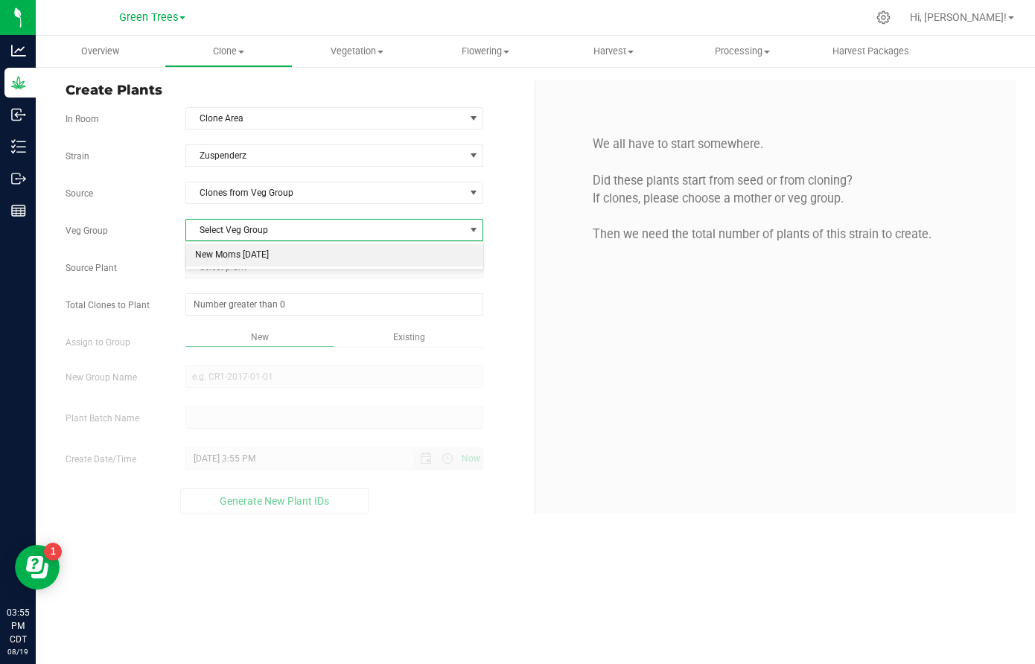
click at [232, 254] on li "New Moms [DATE]" at bounding box center [334, 255] width 296 height 22
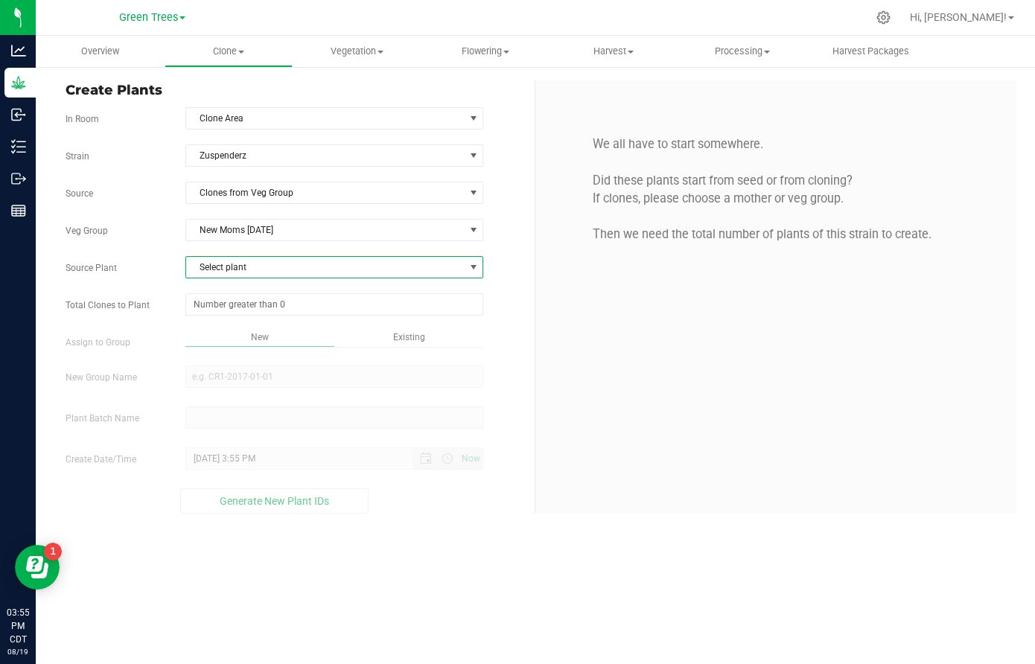
click at [232, 277] on span "Select plant" at bounding box center [325, 267] width 278 height 21
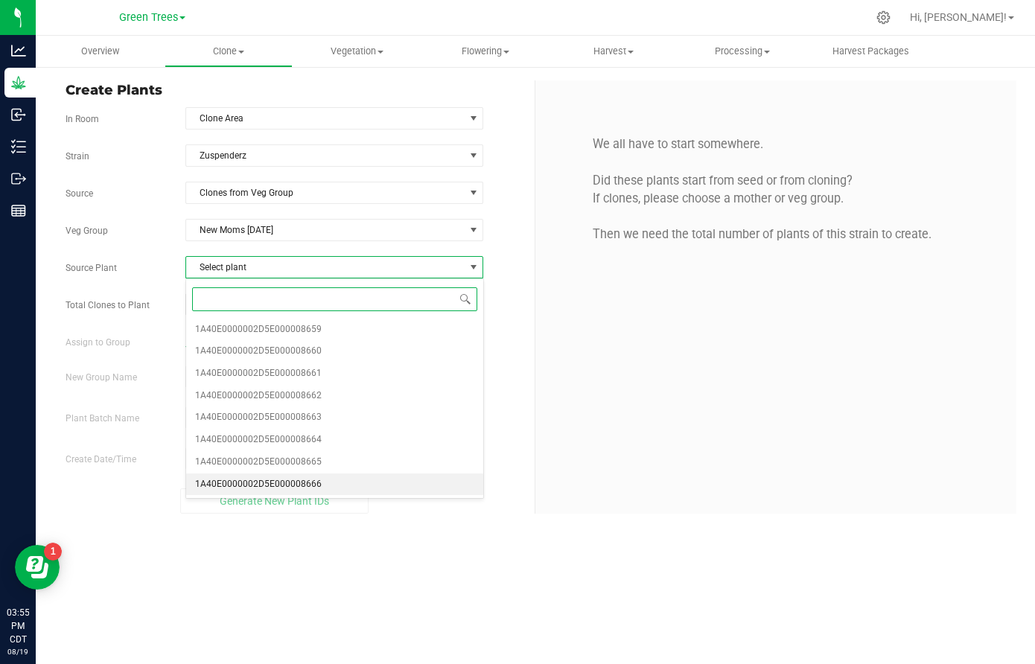
click at [247, 478] on span "1A40E0000002D5E000008666" at bounding box center [258, 484] width 127 height 19
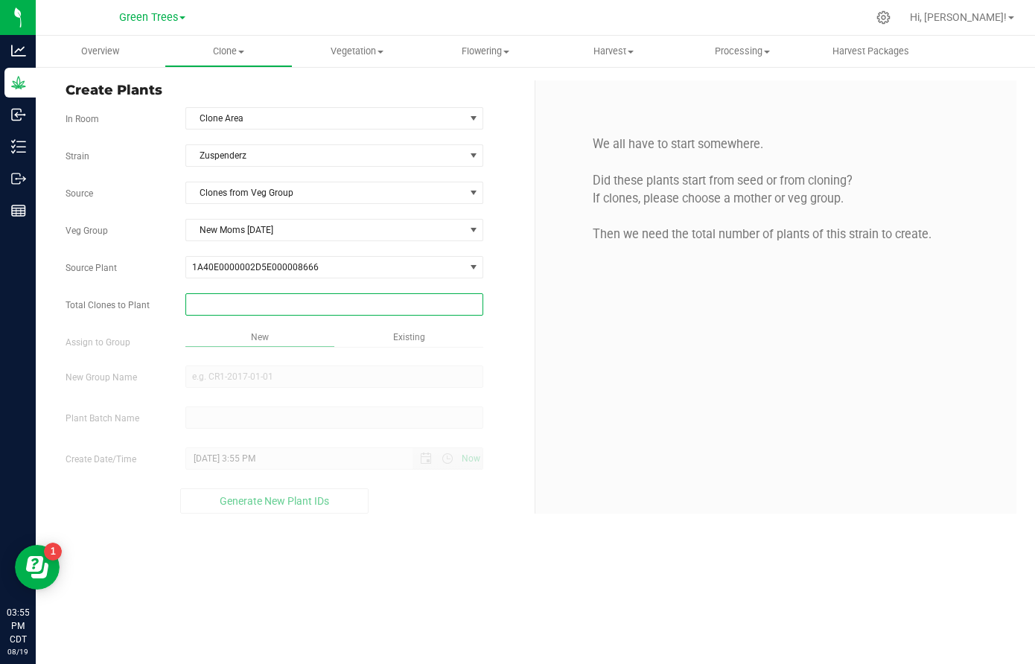
click at [231, 302] on span at bounding box center [334, 304] width 298 height 22
type input "45"
click at [389, 341] on div "Overview Clone Create plants Cloning groups Cloning plant batches Apply to plan…" at bounding box center [536, 350] width 1000 height 629
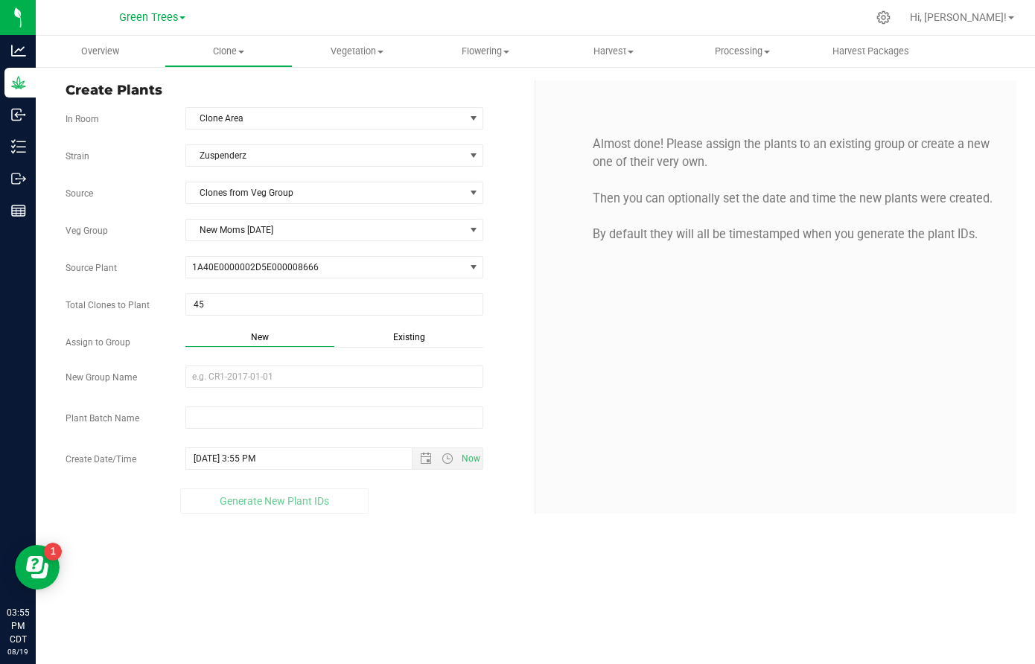
click at [407, 334] on span "Existing" at bounding box center [409, 337] width 32 height 10
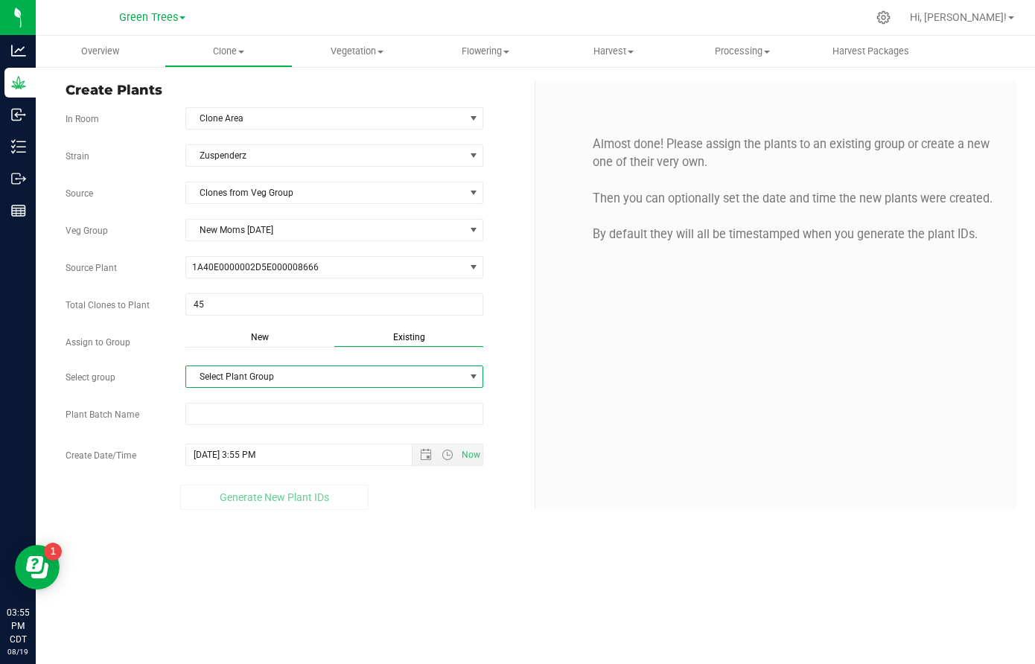
click at [280, 369] on span "Select Plant Group" at bounding box center [325, 376] width 278 height 21
click at [270, 392] on li "Clones [DATE]" at bounding box center [334, 403] width 296 height 22
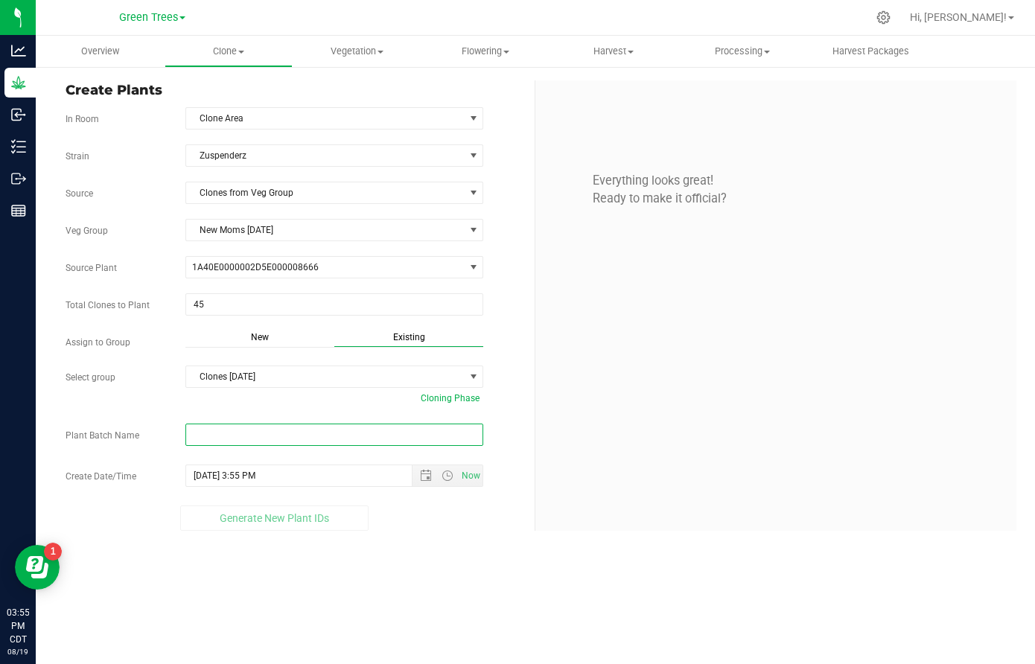
click at [230, 434] on input "text" at bounding box center [334, 435] width 298 height 22
paste input "-8/19/25"
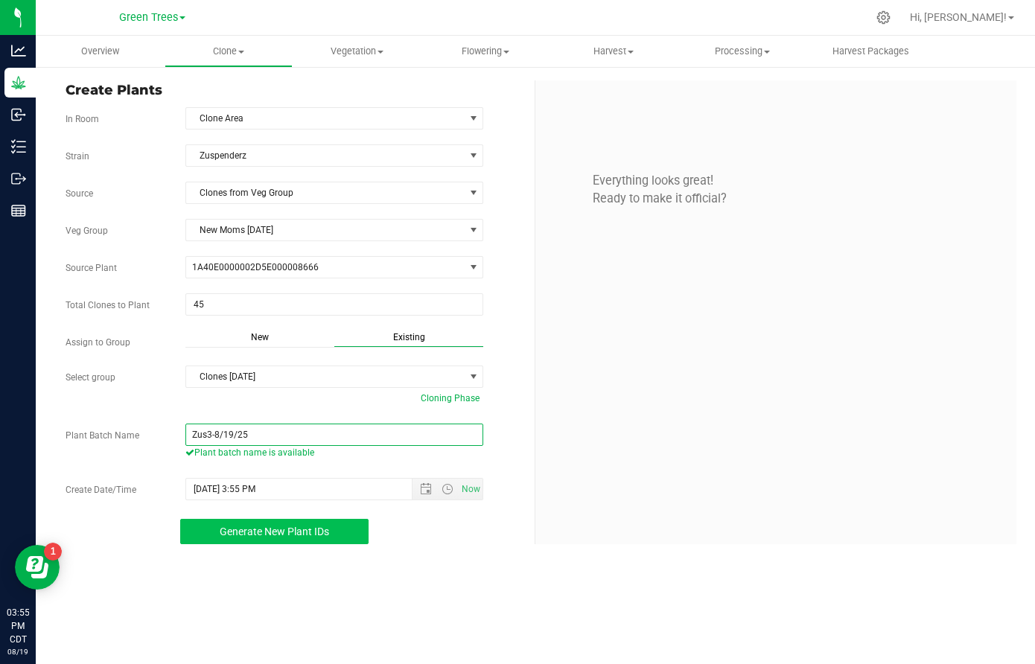
type input "Zus3-8/19/25"
click at [298, 530] on span "Generate New Plant IDs" at bounding box center [275, 532] width 110 height 12
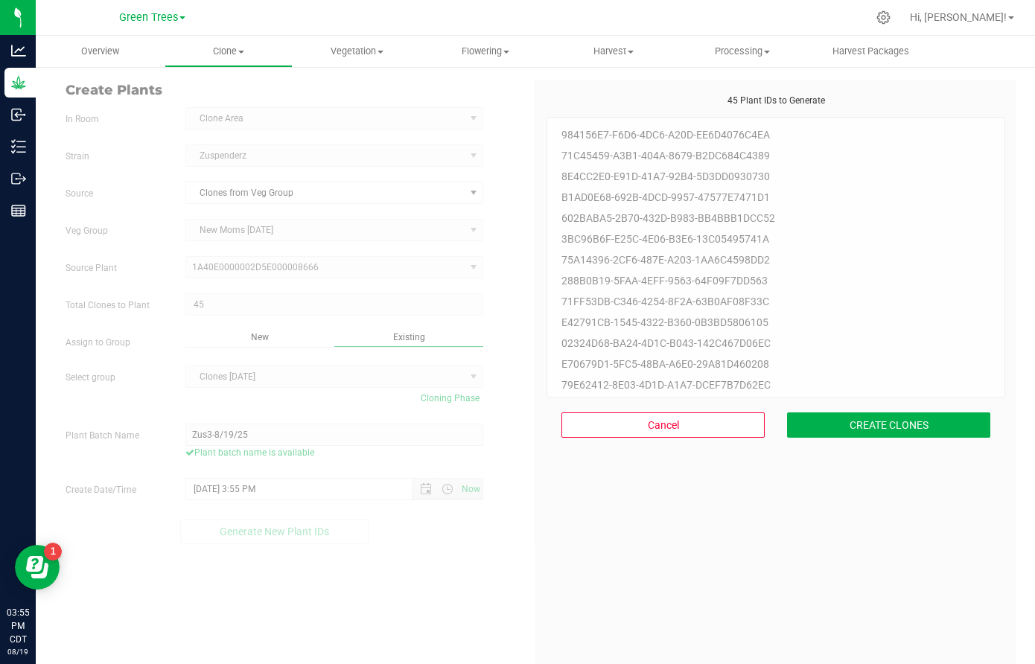
scroll to position [45, 0]
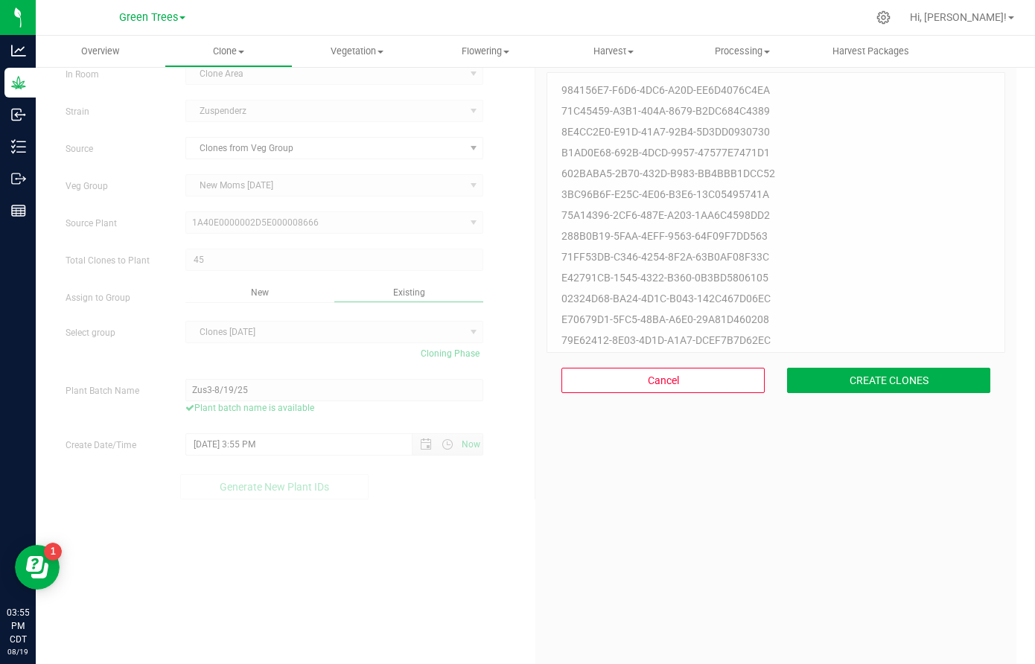
click at [918, 380] on button "CREATE CLONES" at bounding box center [888, 380] width 203 height 25
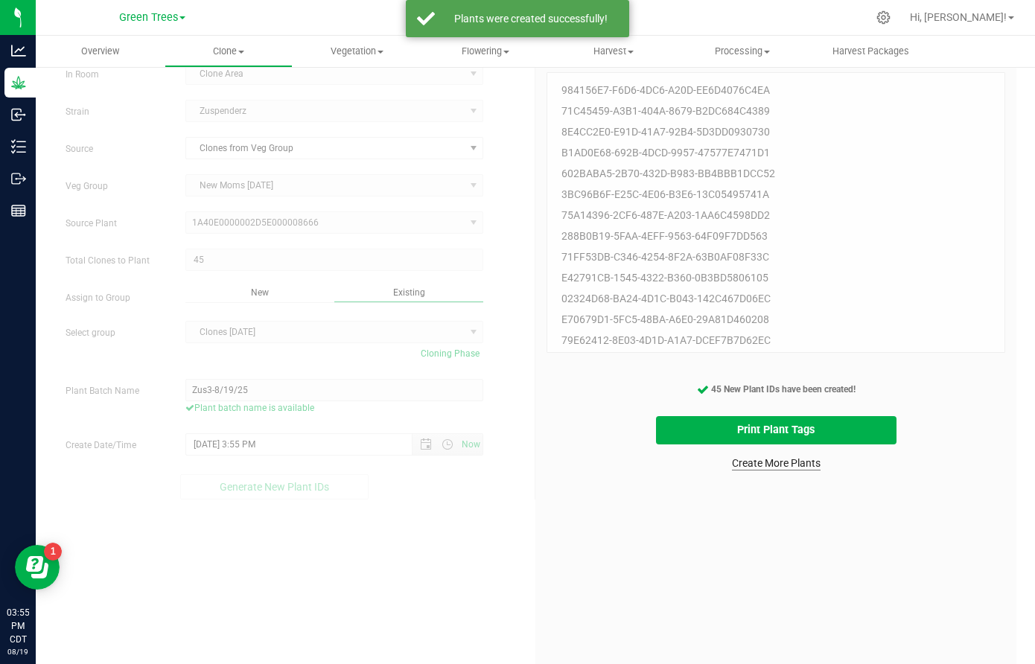
click at [797, 462] on link "Create More Plants" at bounding box center [776, 463] width 89 height 15
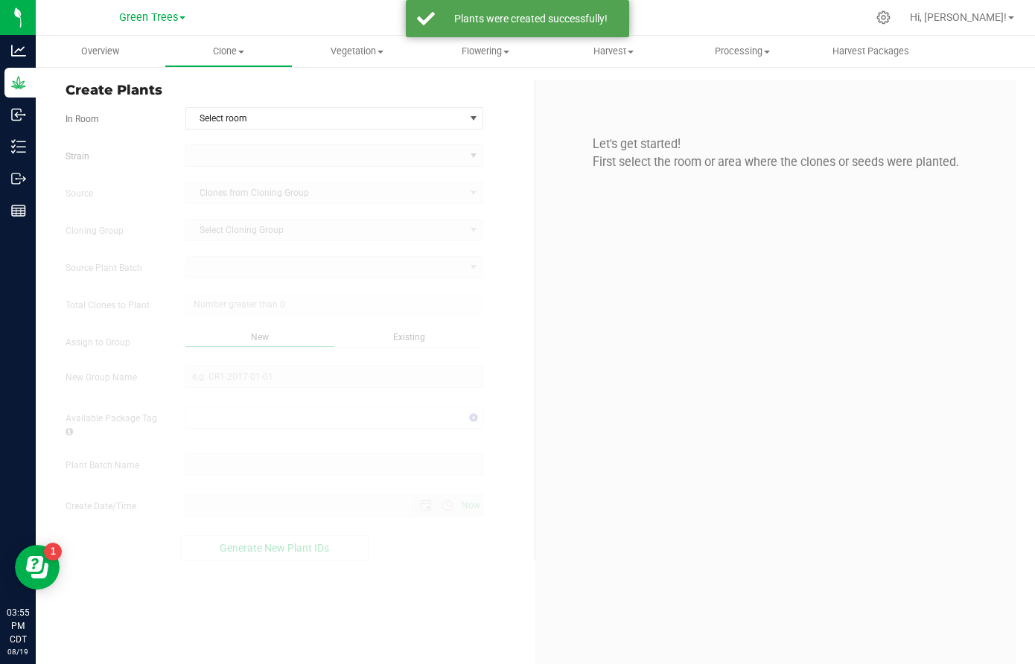
type input "[DATE] 3:55 PM"
click at [263, 118] on span "Select room" at bounding box center [325, 118] width 278 height 21
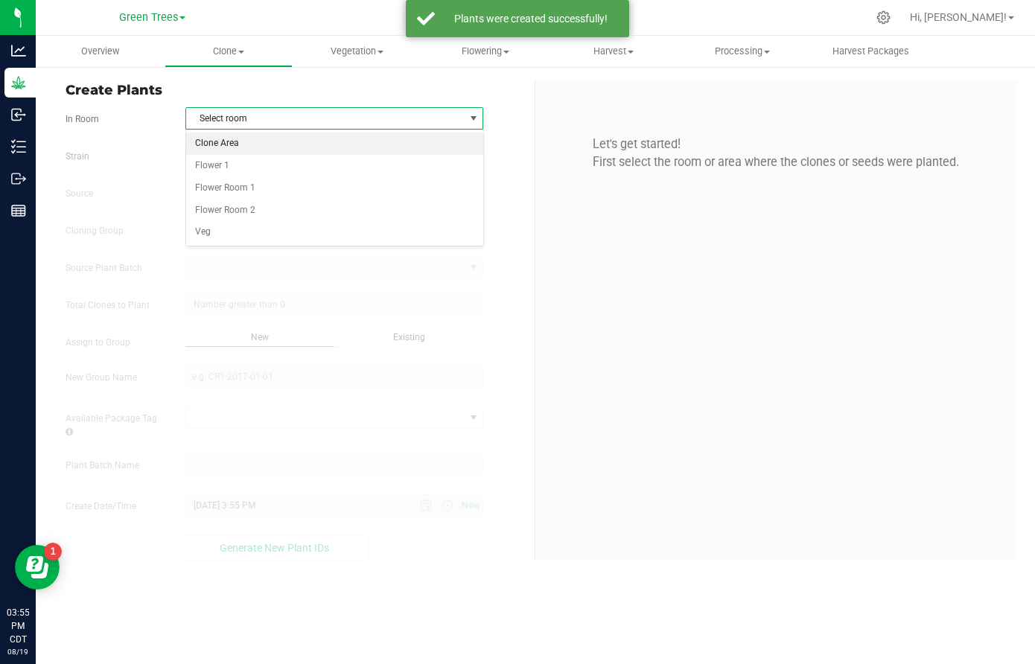
click at [250, 146] on li "Clone Area" at bounding box center [334, 144] width 296 height 22
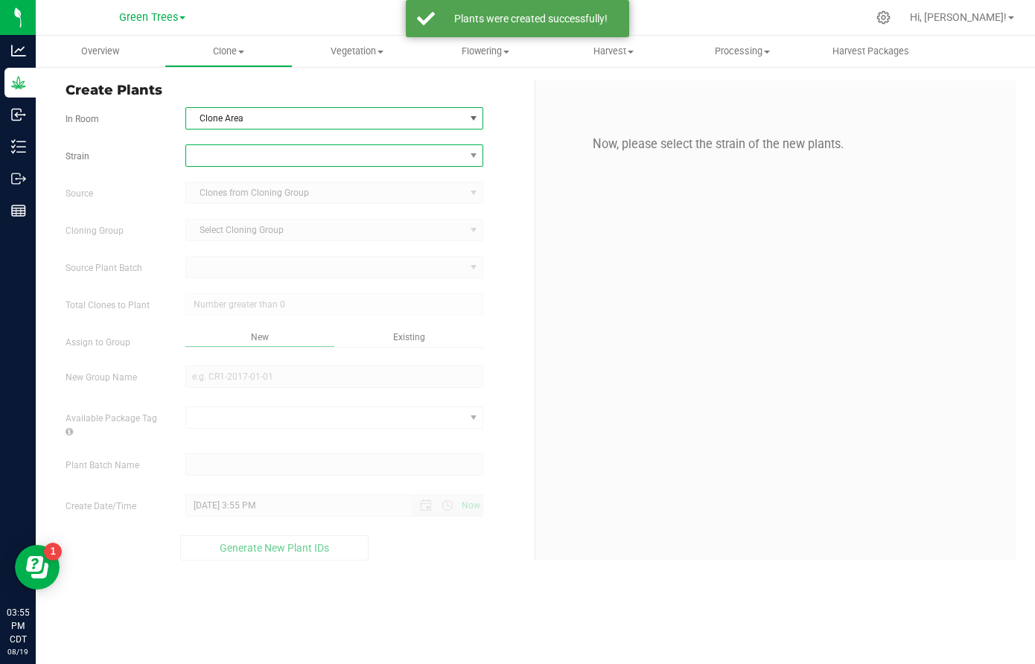
click at [245, 165] on span at bounding box center [325, 155] width 278 height 21
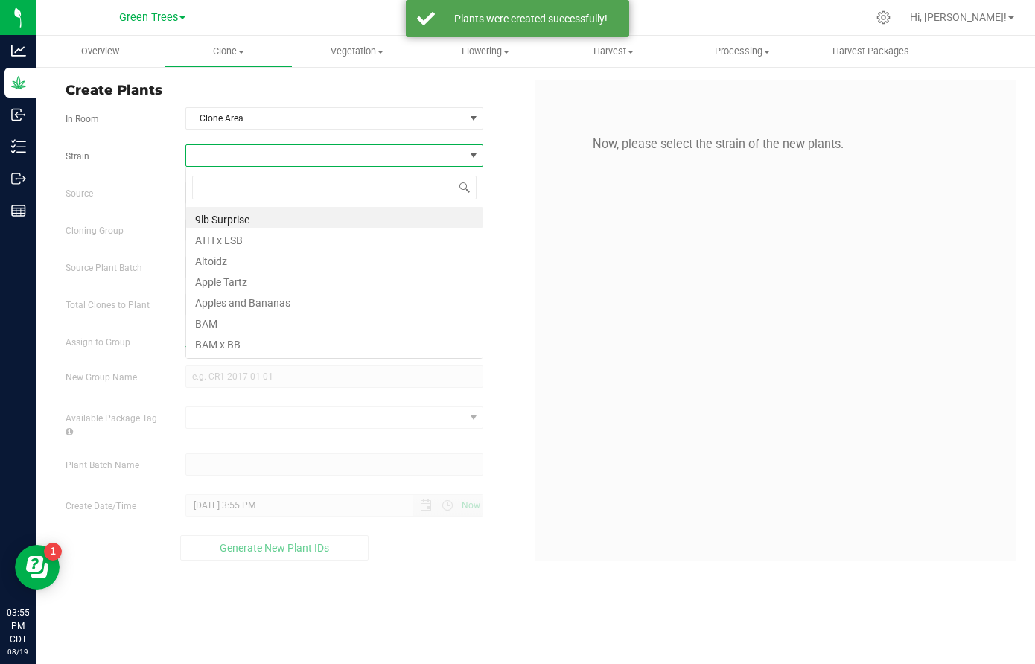
scroll to position [22, 299]
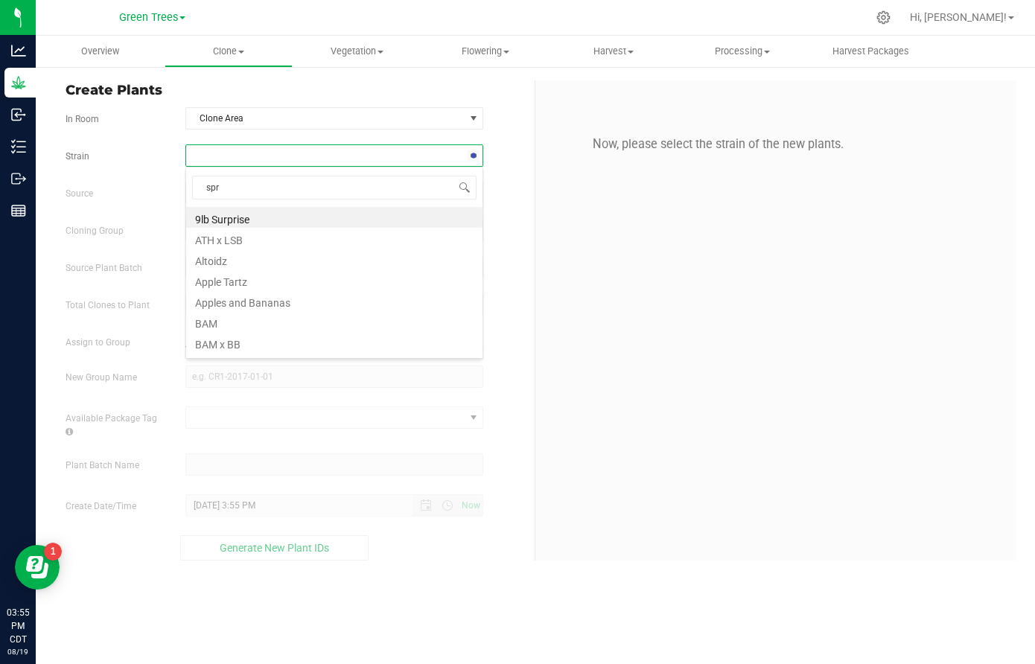
type input "spri"
click at [235, 213] on li "Spritzer" at bounding box center [334, 217] width 296 height 21
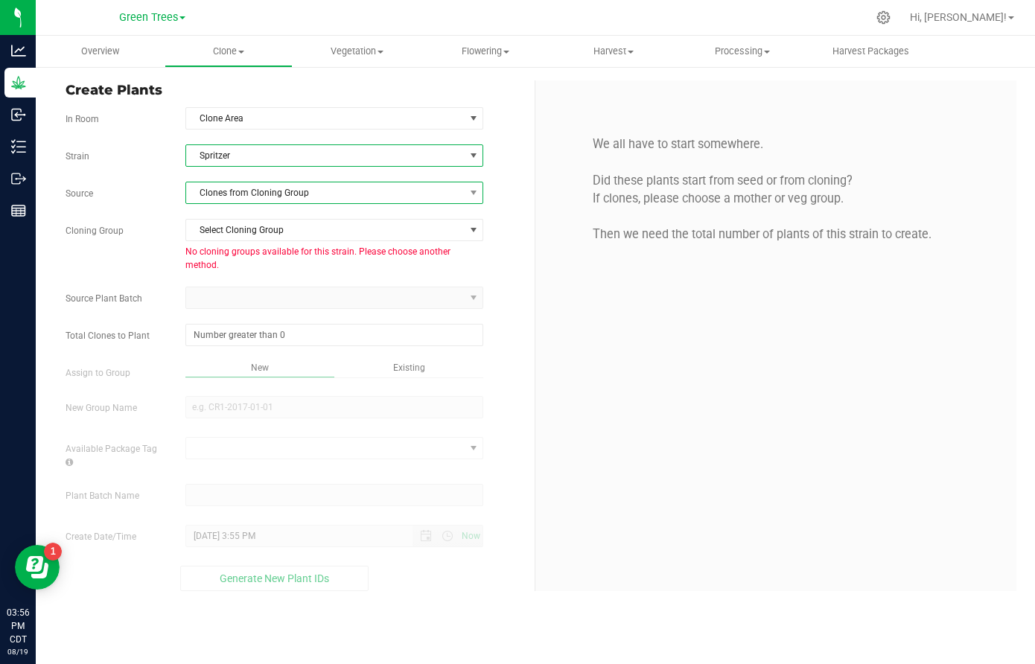
click at [247, 183] on span "Clones from Cloning Group" at bounding box center [325, 193] width 278 height 21
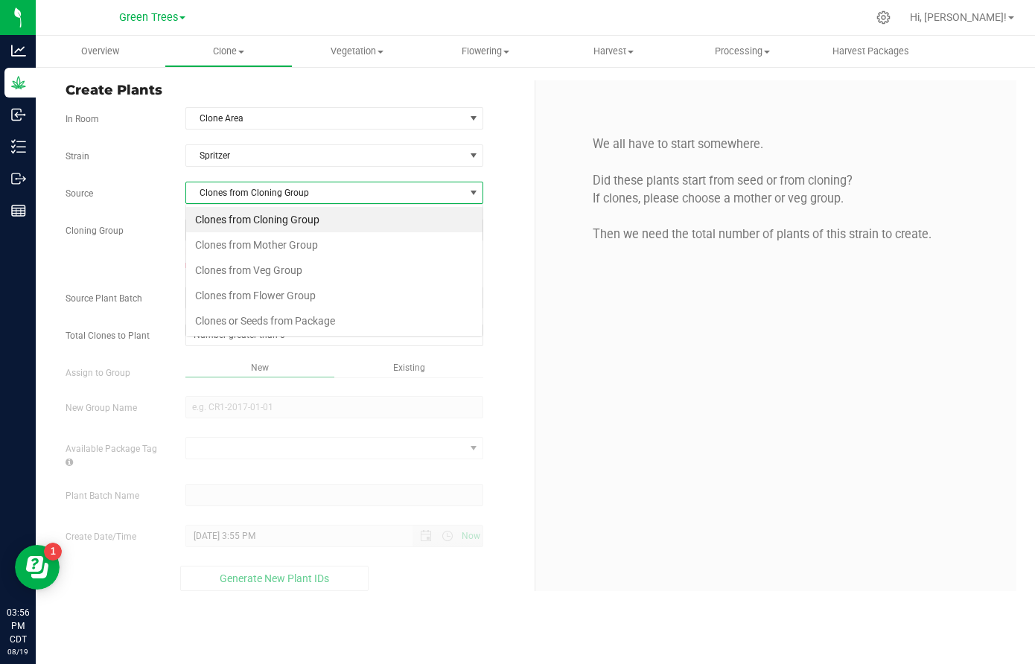
scroll to position [22, 299]
click at [244, 266] on li "Clones from Veg Group" at bounding box center [334, 270] width 296 height 25
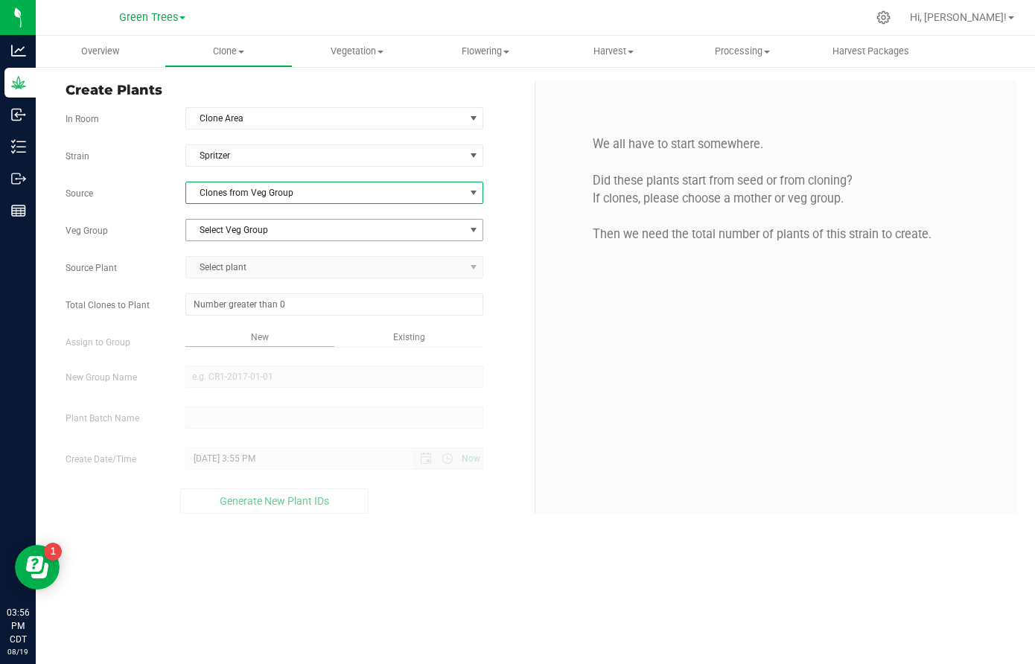
click at [243, 229] on span "Select Veg Group" at bounding box center [325, 230] width 278 height 21
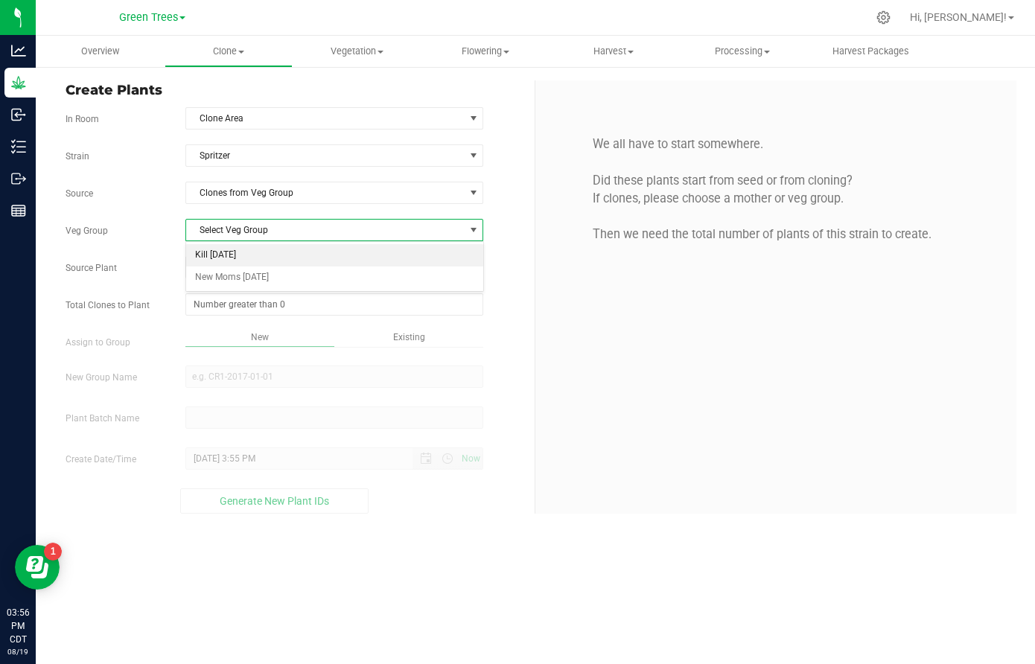
click at [240, 261] on li "Kill [DATE]" at bounding box center [334, 255] width 296 height 22
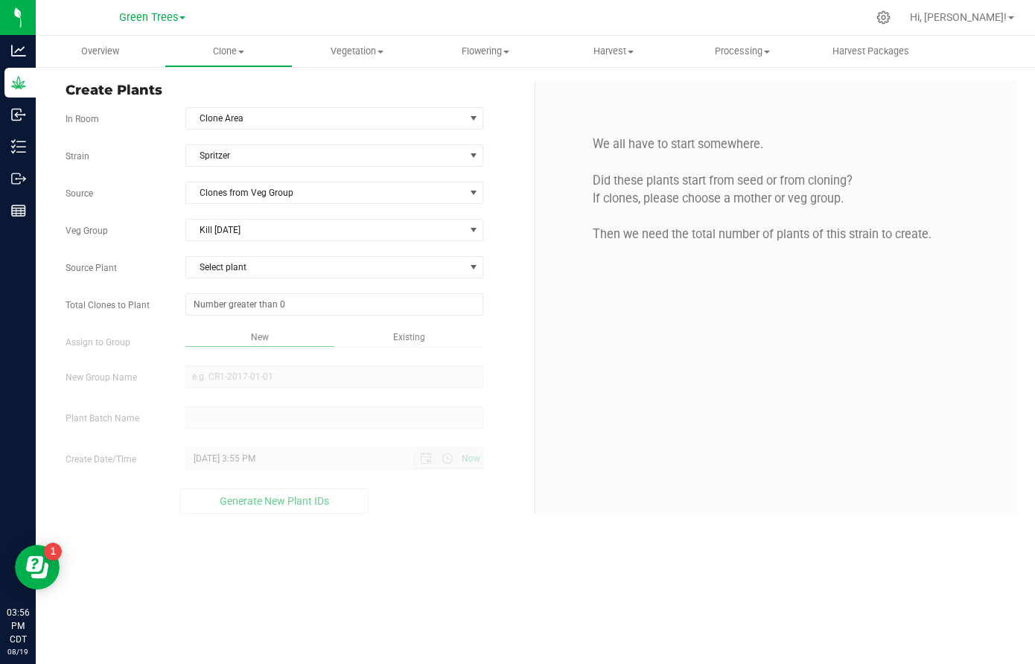
click at [240, 254] on div "Strain [GEOGRAPHIC_DATA] Source Clones from Veg Group Veg Group Kill [DATE] Sel…" at bounding box center [295, 329] width 458 height 369
click at [238, 269] on span "Select plant" at bounding box center [325, 267] width 278 height 21
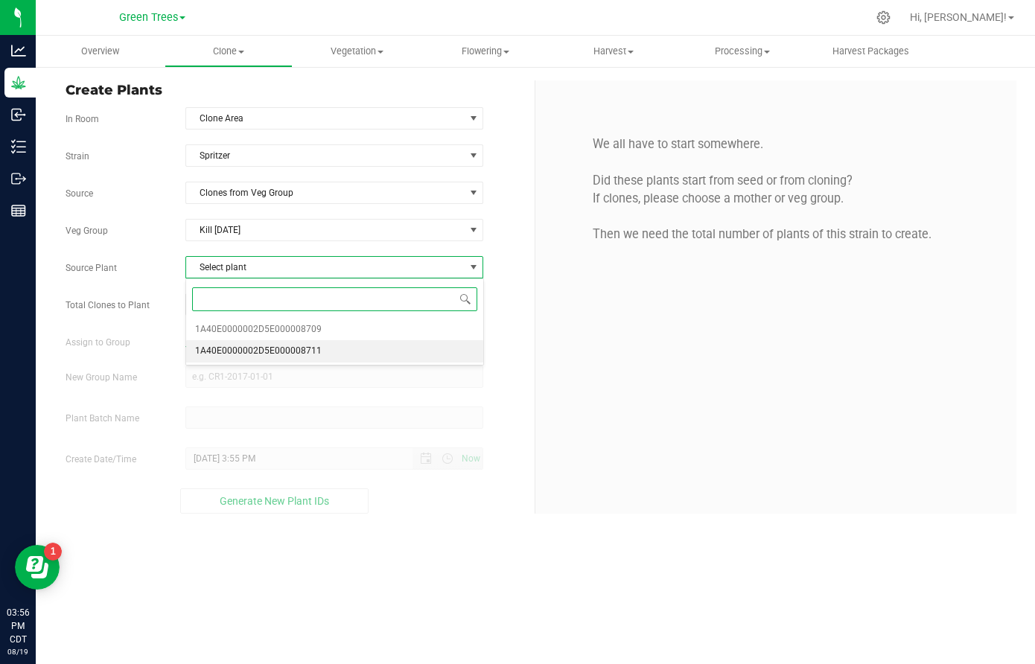
click at [249, 342] on span "1A40E0000002D5E000008711" at bounding box center [258, 351] width 127 height 19
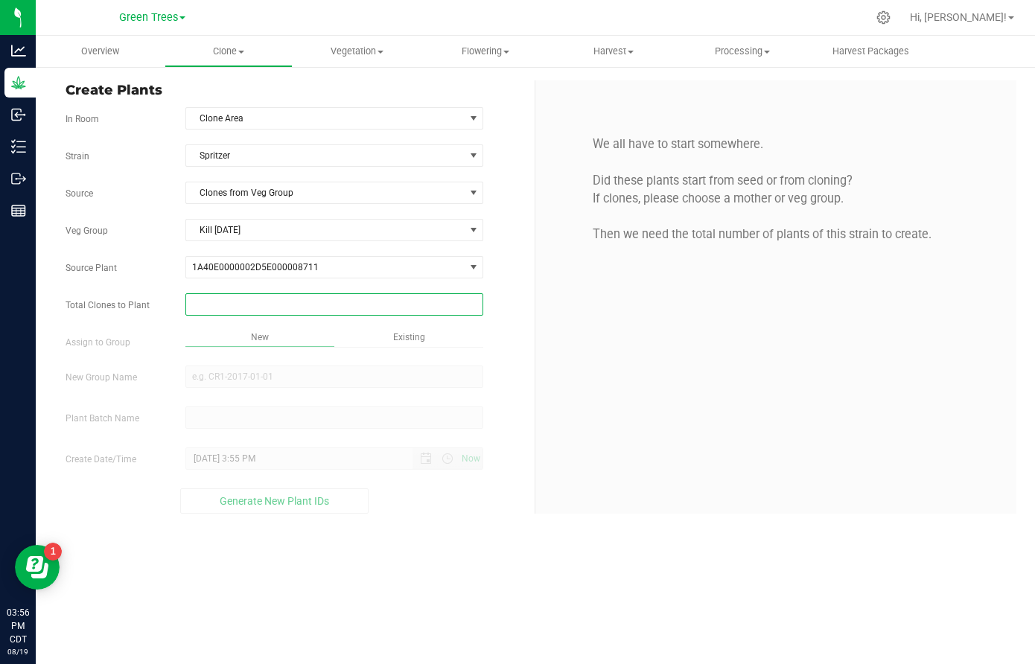
click at [241, 304] on span at bounding box center [334, 304] width 298 height 22
type input "19"
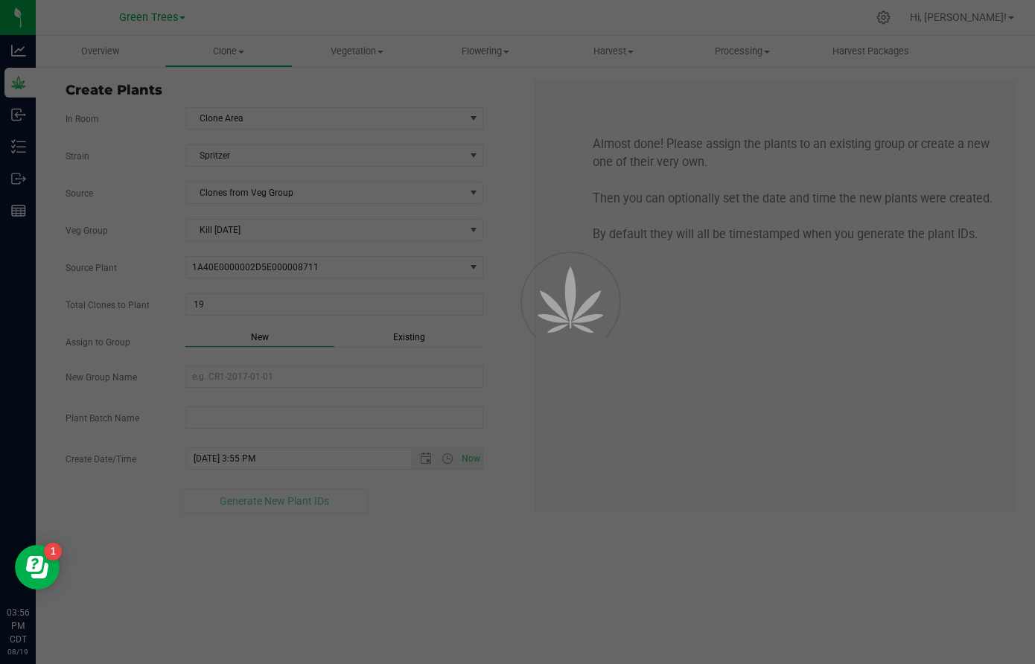
click at [452, 332] on div "Overview Clone Create plants Cloning groups Cloning plant batches Apply to plan…" at bounding box center [536, 350] width 1000 height 629
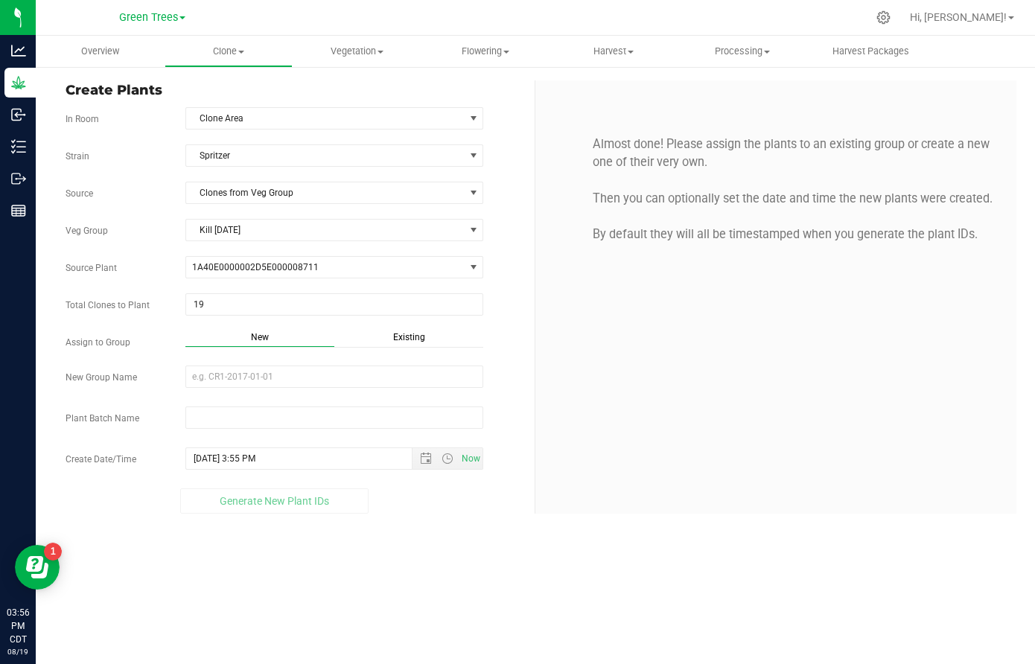
click at [413, 334] on span "Existing" at bounding box center [409, 337] width 32 height 10
click at [270, 384] on span "Select Plant Group" at bounding box center [325, 376] width 278 height 21
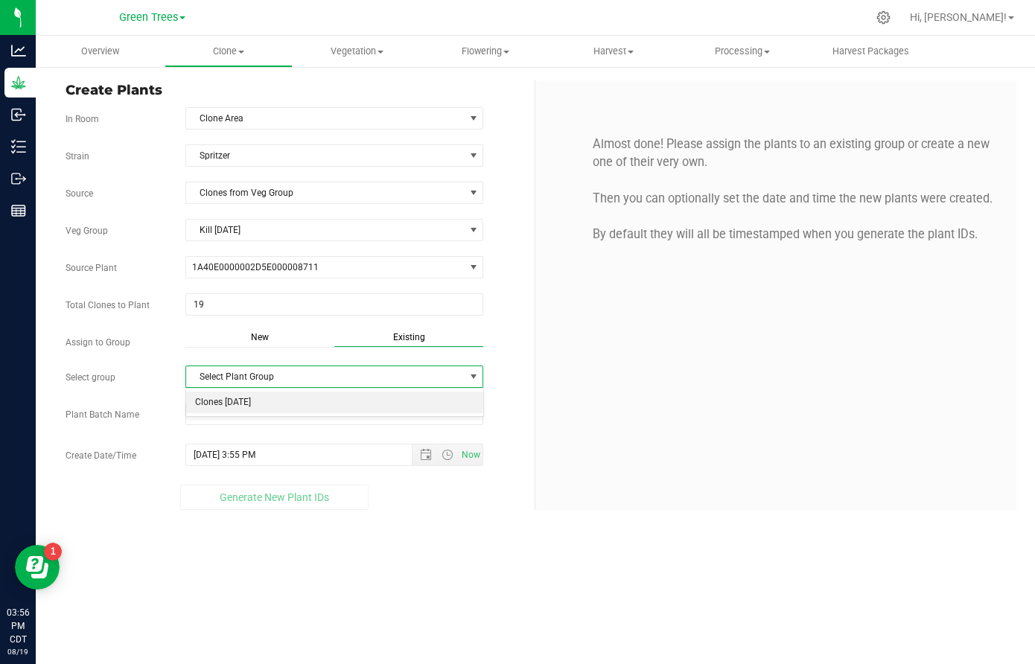
click at [258, 403] on li "Clones [DATE]" at bounding box center [334, 403] width 296 height 22
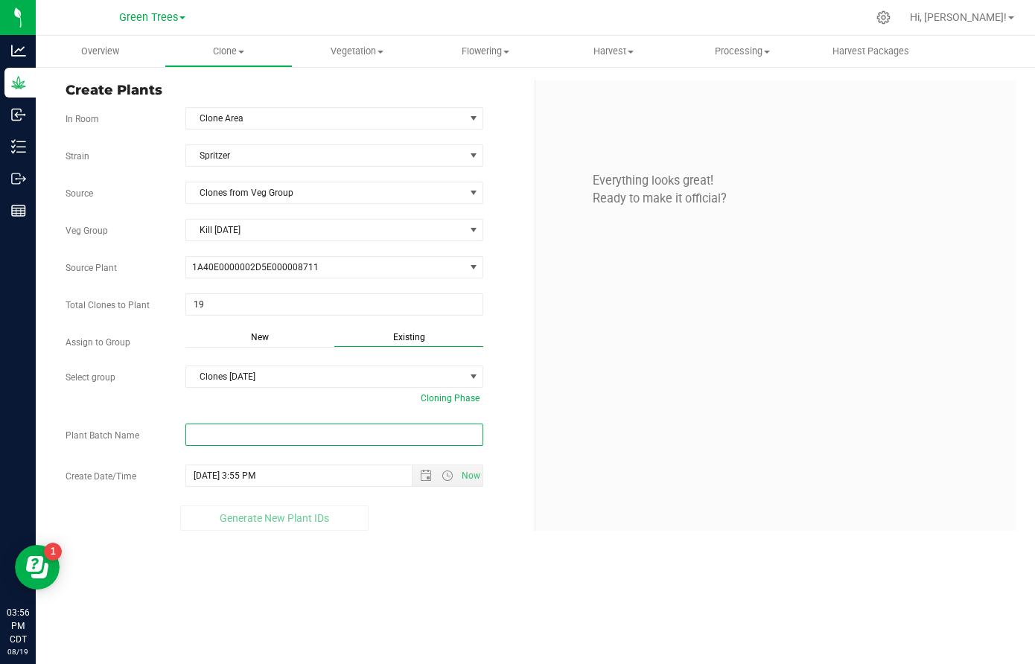
click at [223, 428] on input "text" at bounding box center [334, 435] width 298 height 22
paste input "-8/19/25"
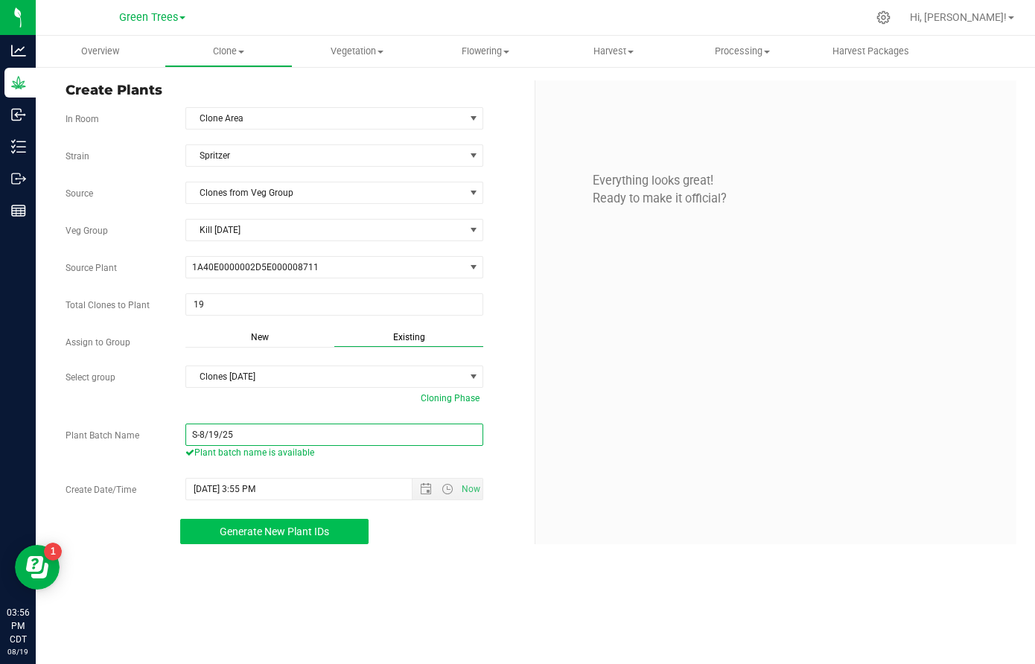
type input "S-8/19/25"
click at [287, 526] on span "Generate New Plant IDs" at bounding box center [275, 532] width 110 height 12
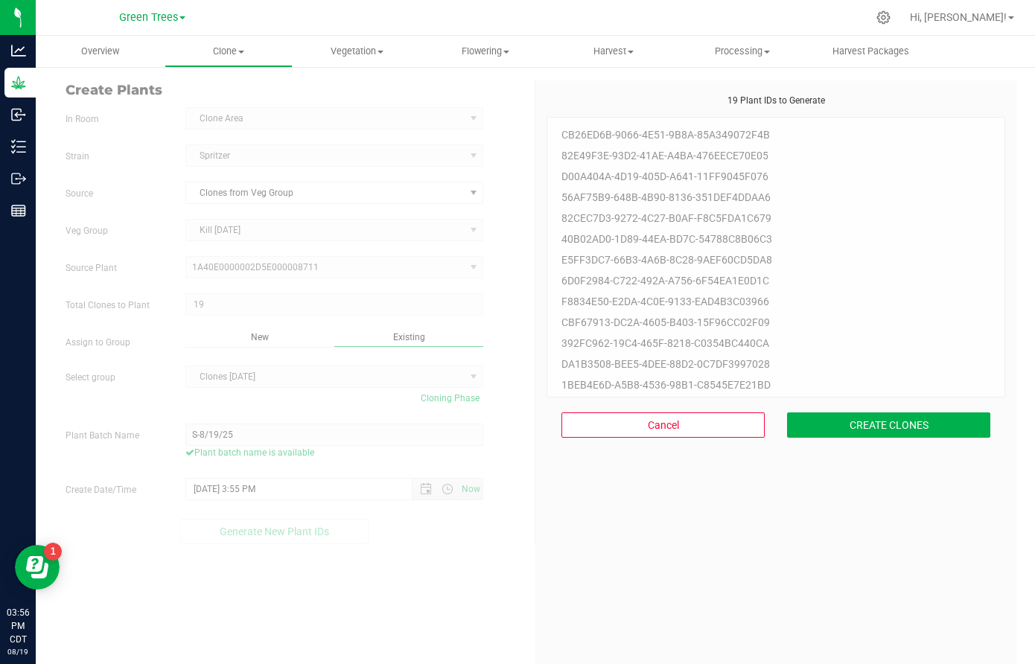
scroll to position [45, 0]
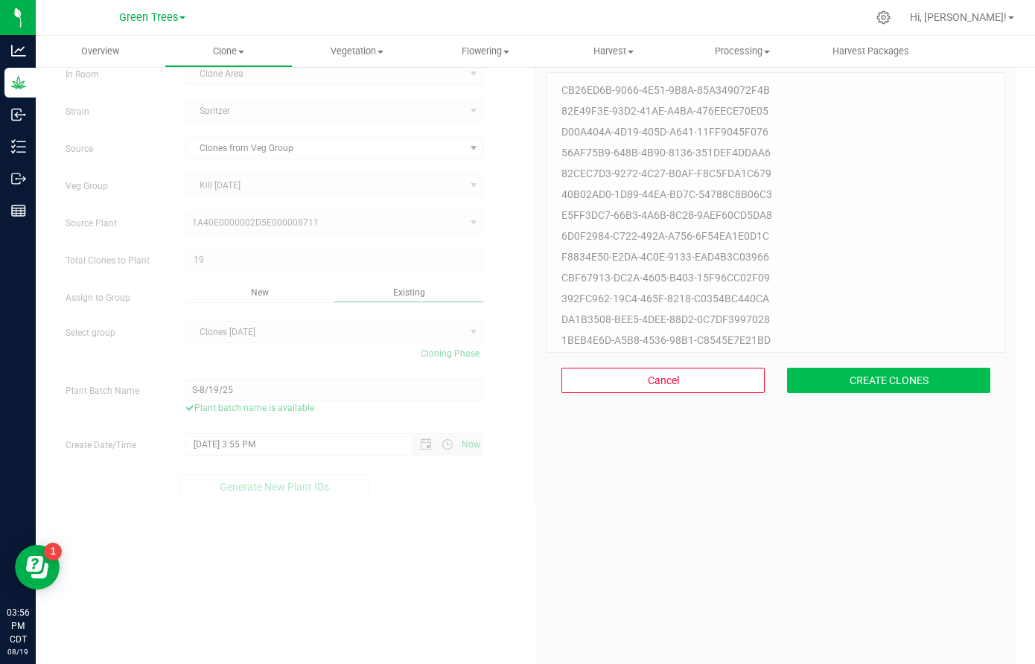
click at [877, 384] on button "CREATE CLONES" at bounding box center [888, 380] width 203 height 25
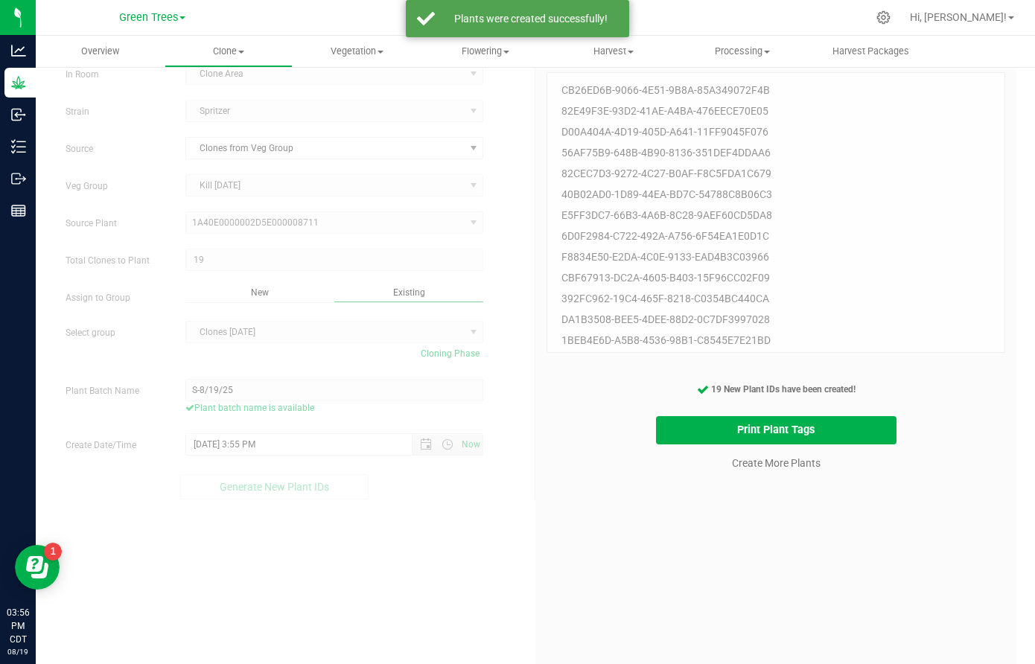
click at [779, 473] on cancel-button "Create More Plants" at bounding box center [777, 463] width 102 height 26
click at [777, 458] on link "Create More Plants" at bounding box center [776, 463] width 89 height 15
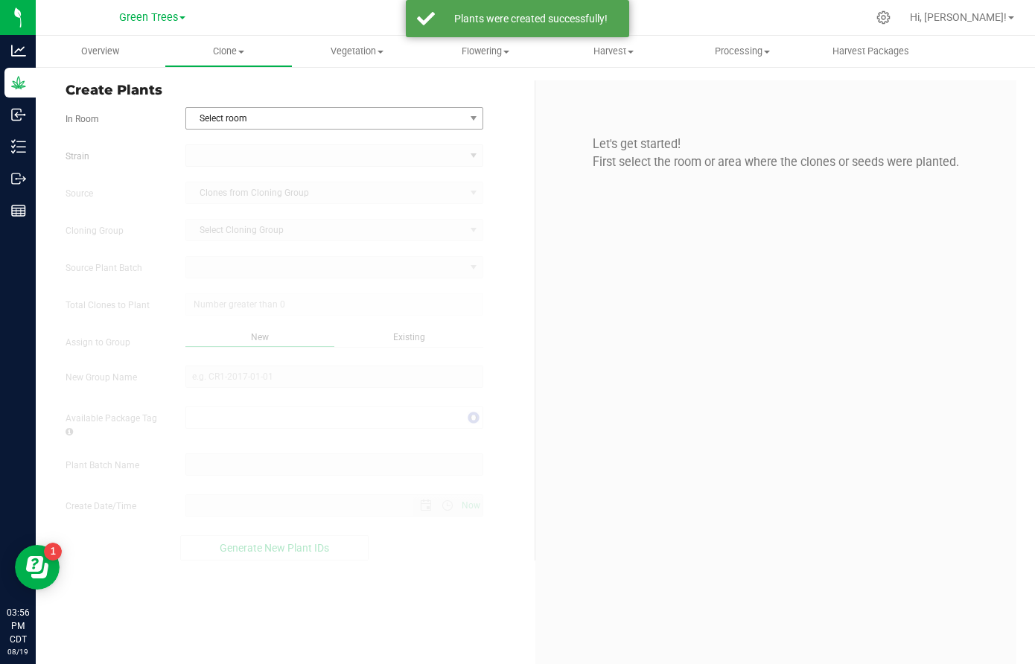
type input "[DATE] 3:56 PM"
click at [234, 117] on span "Select room" at bounding box center [325, 118] width 278 height 21
click at [229, 138] on li "Clone Area" at bounding box center [334, 144] width 296 height 22
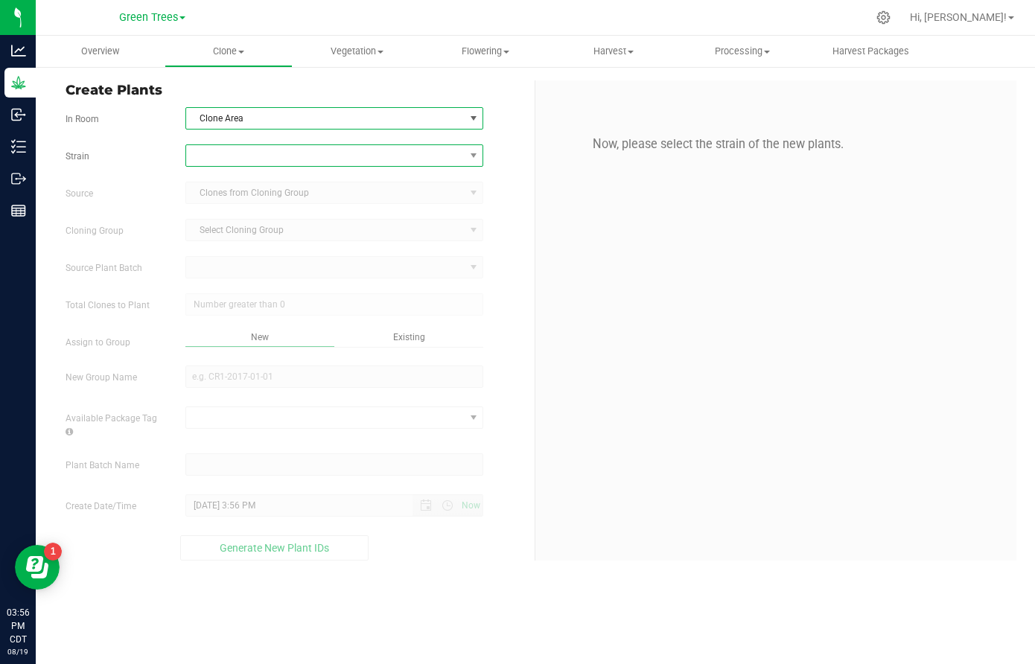
click at [231, 156] on span at bounding box center [325, 155] width 278 height 21
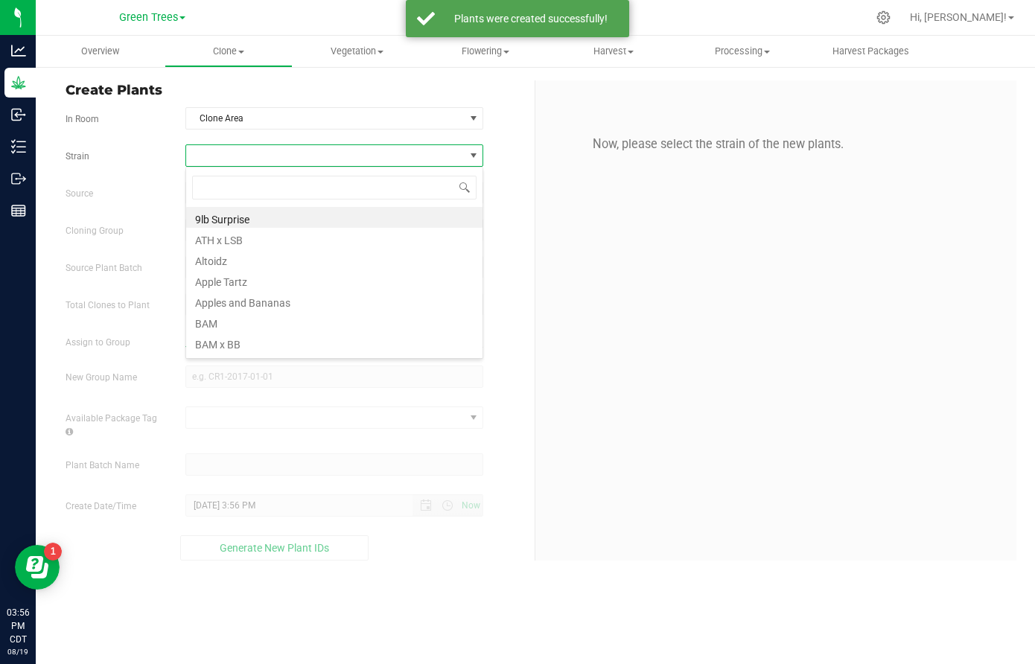
scroll to position [22, 299]
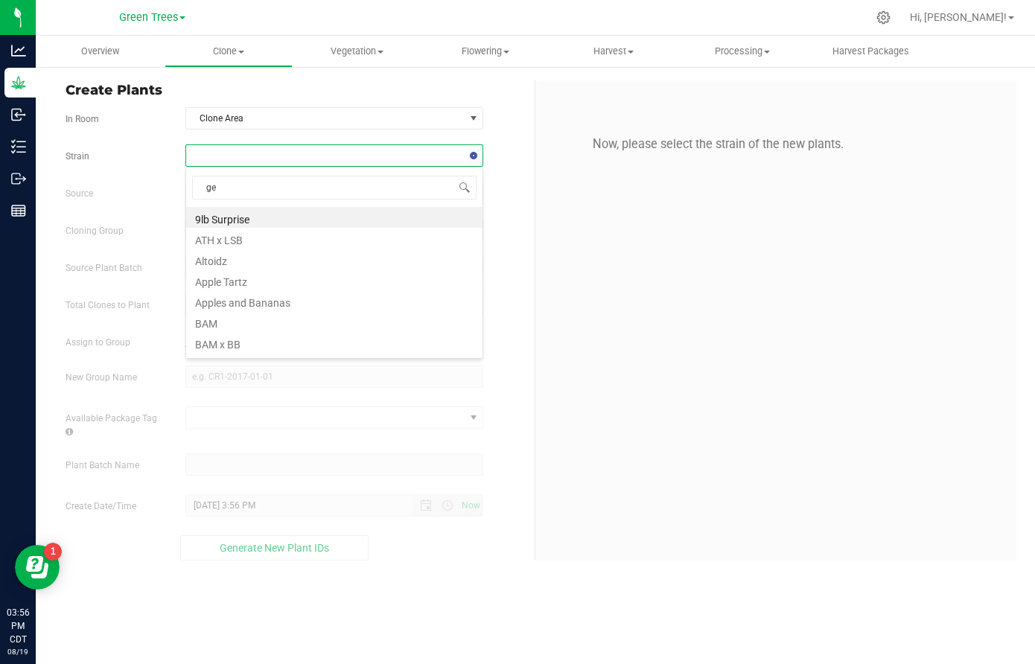
type input "gei"
click at [227, 213] on li "Geisha Breath" at bounding box center [334, 217] width 296 height 21
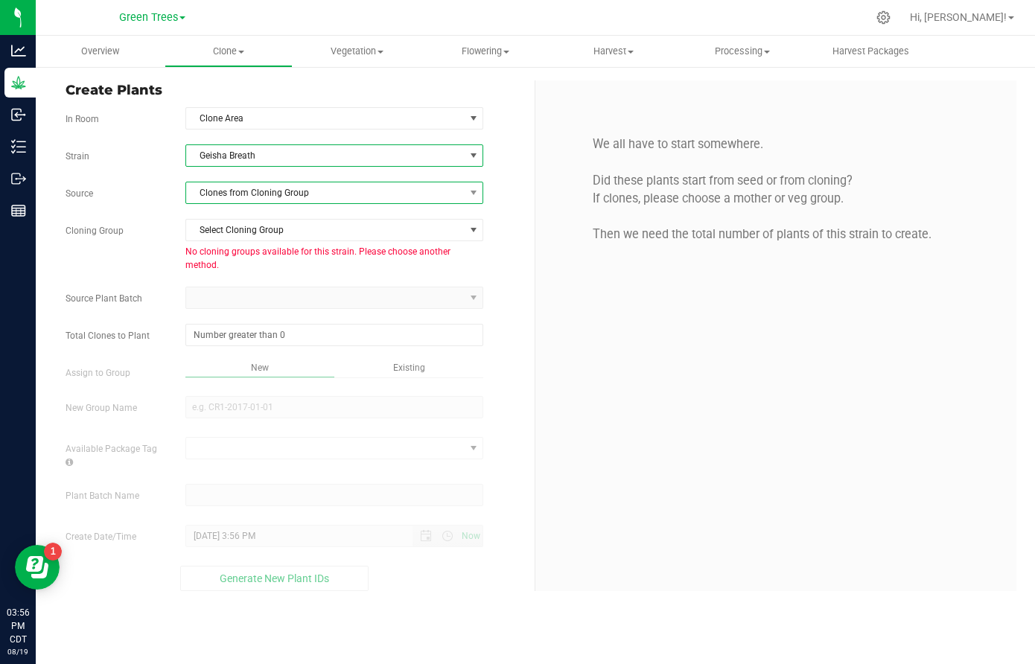
click at [226, 195] on span "Clones from Cloning Group" at bounding box center [325, 193] width 278 height 21
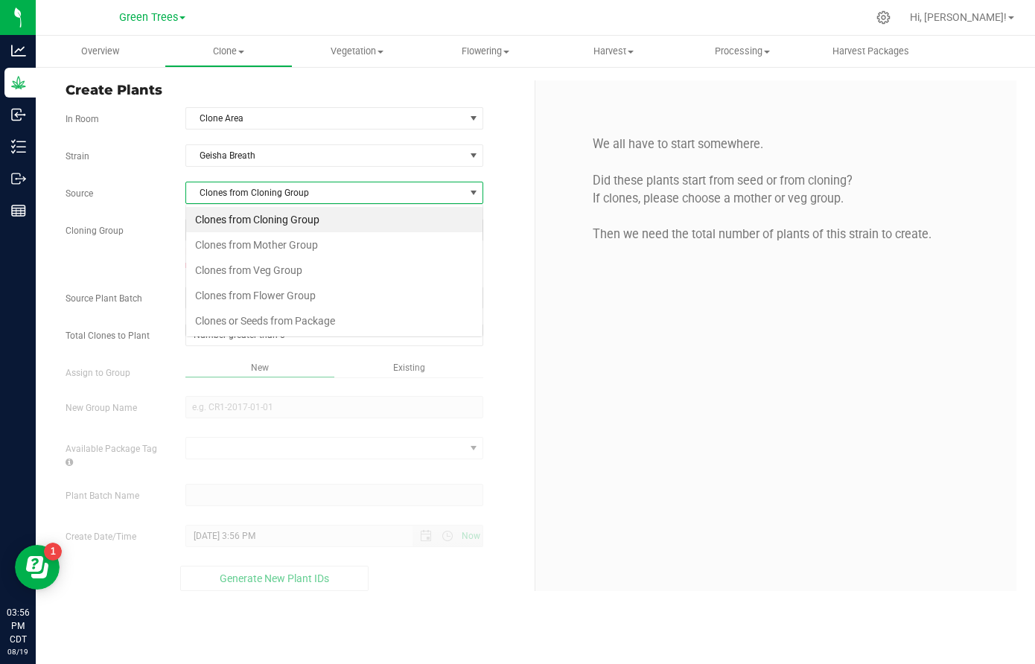
scroll to position [22, 299]
click at [233, 269] on li "Clones from Veg Group" at bounding box center [334, 270] width 296 height 25
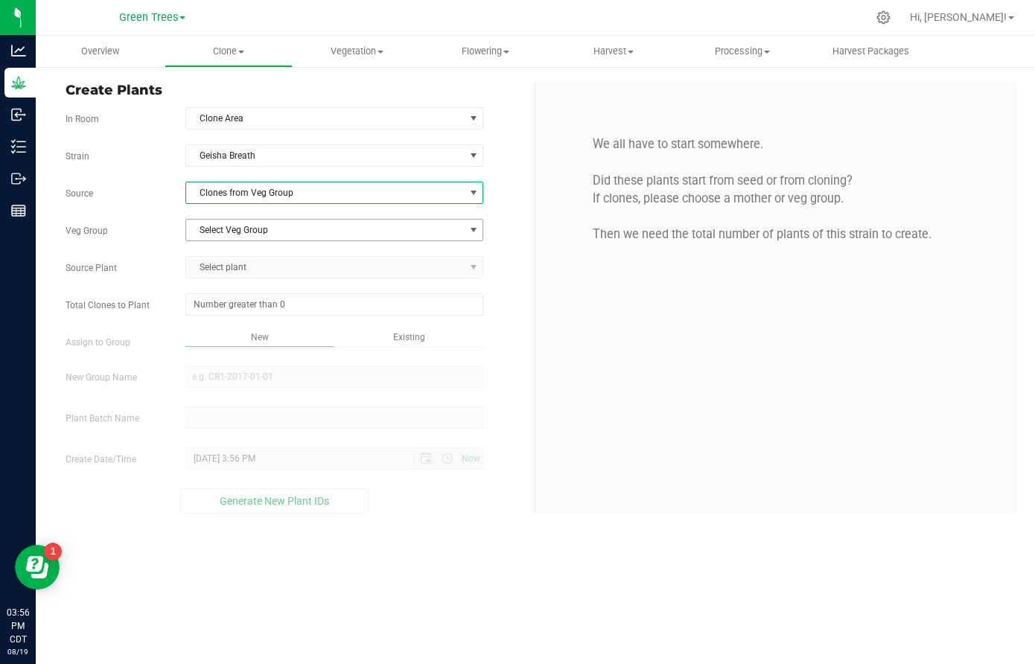
click at [232, 220] on span "Select Veg Group" at bounding box center [325, 230] width 278 height 21
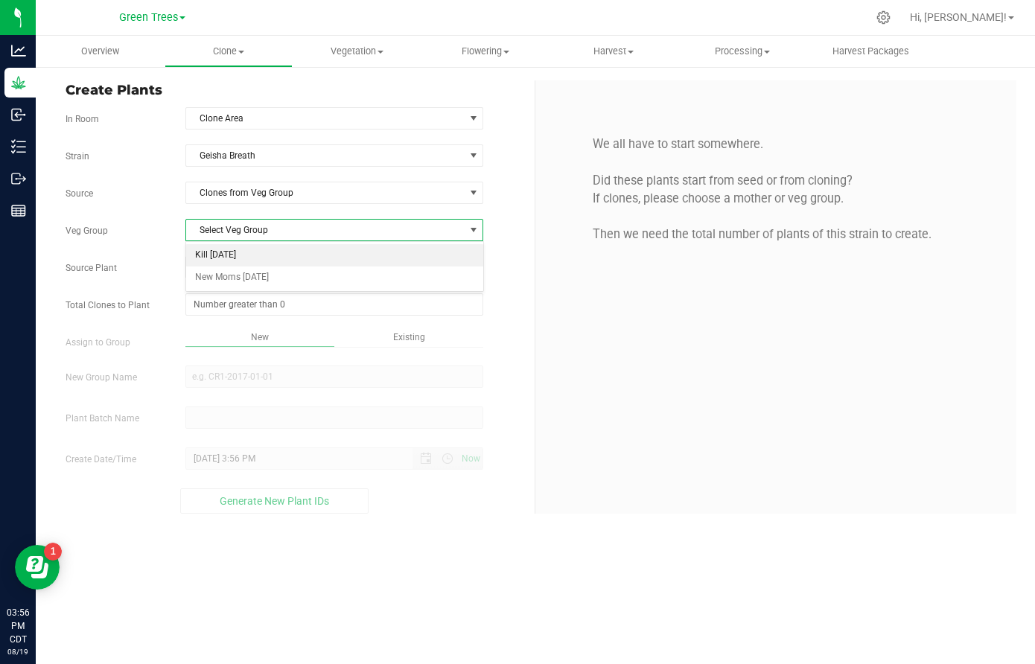
click at [233, 258] on li "Kill [DATE]" at bounding box center [334, 255] width 296 height 22
click at [230, 267] on span "Select plant" at bounding box center [325, 267] width 278 height 21
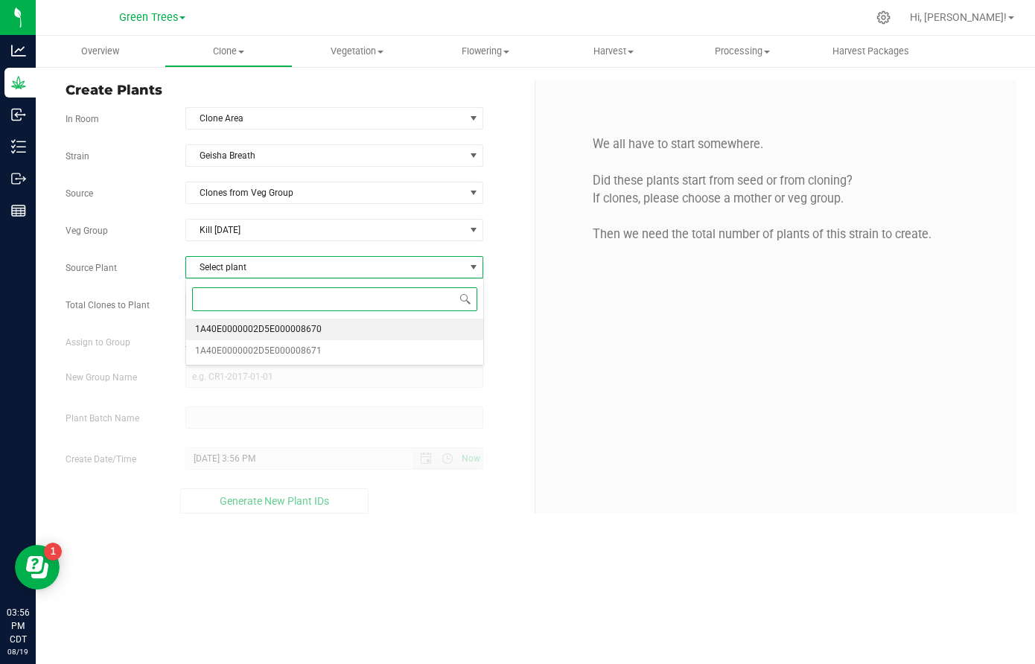
click at [254, 334] on span "1A40E0000002D5E000008670" at bounding box center [258, 329] width 127 height 19
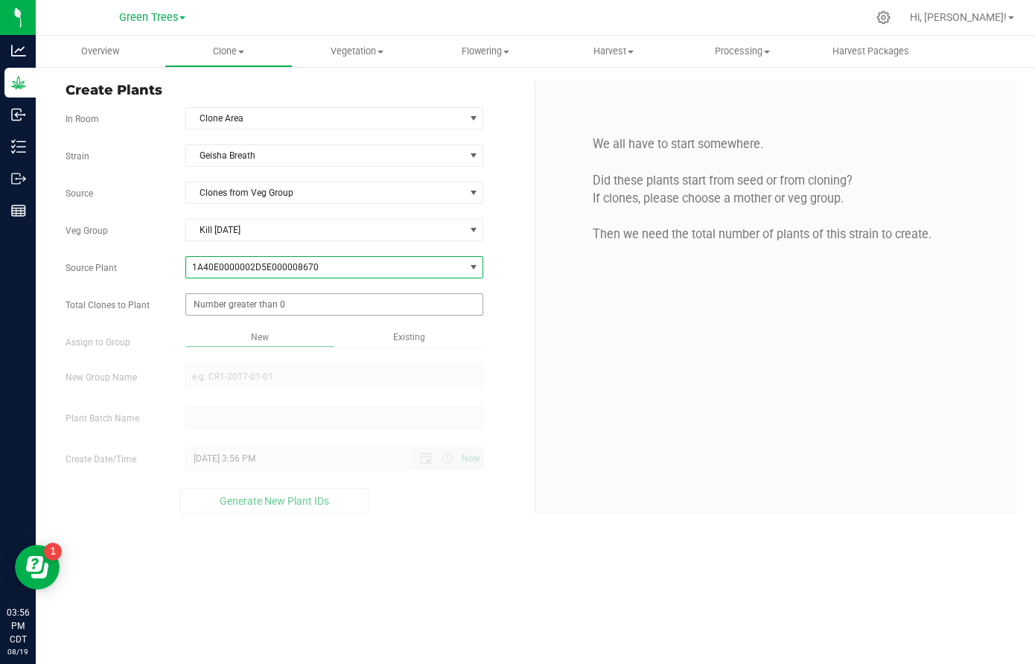
click at [232, 302] on span at bounding box center [334, 304] width 298 height 22
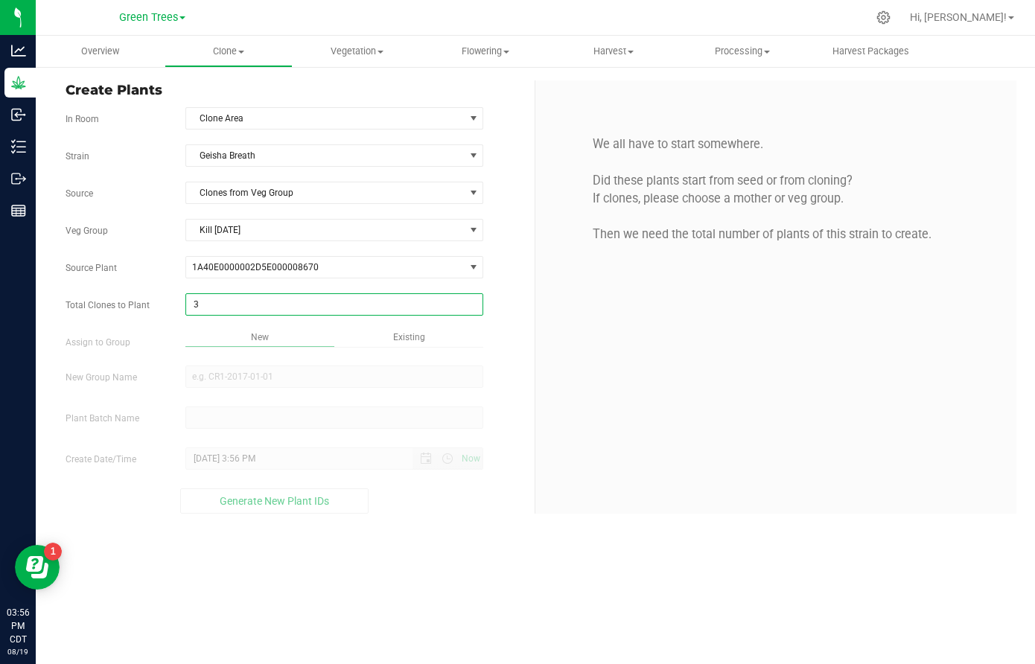
type input "39"
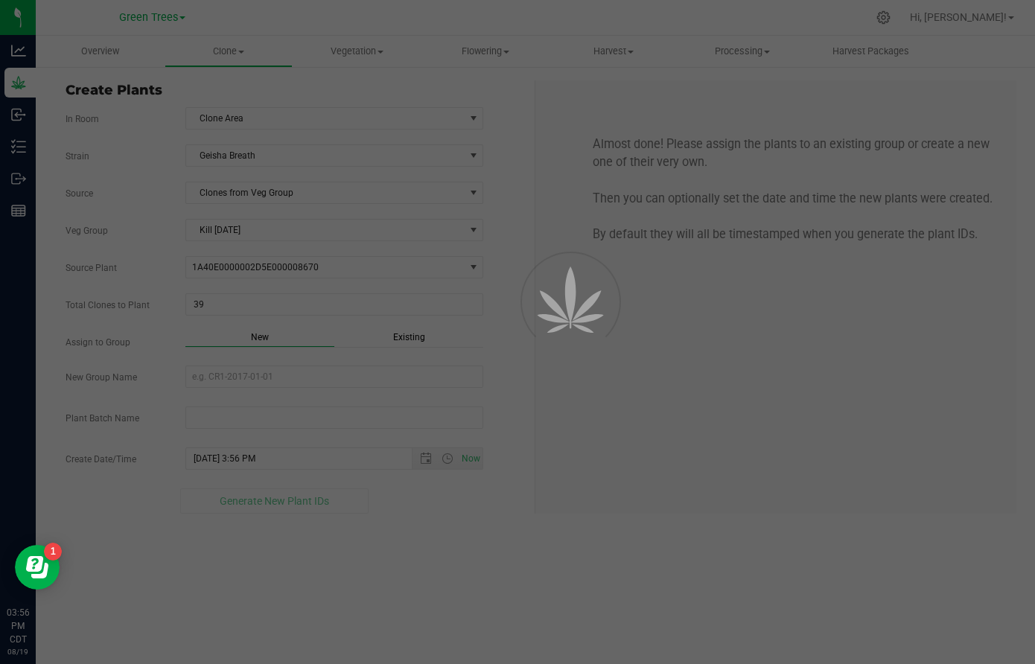
click at [412, 323] on div "Overview Clone Create plants Cloning groups Cloning plant batches Apply to plan…" at bounding box center [536, 350] width 1000 height 629
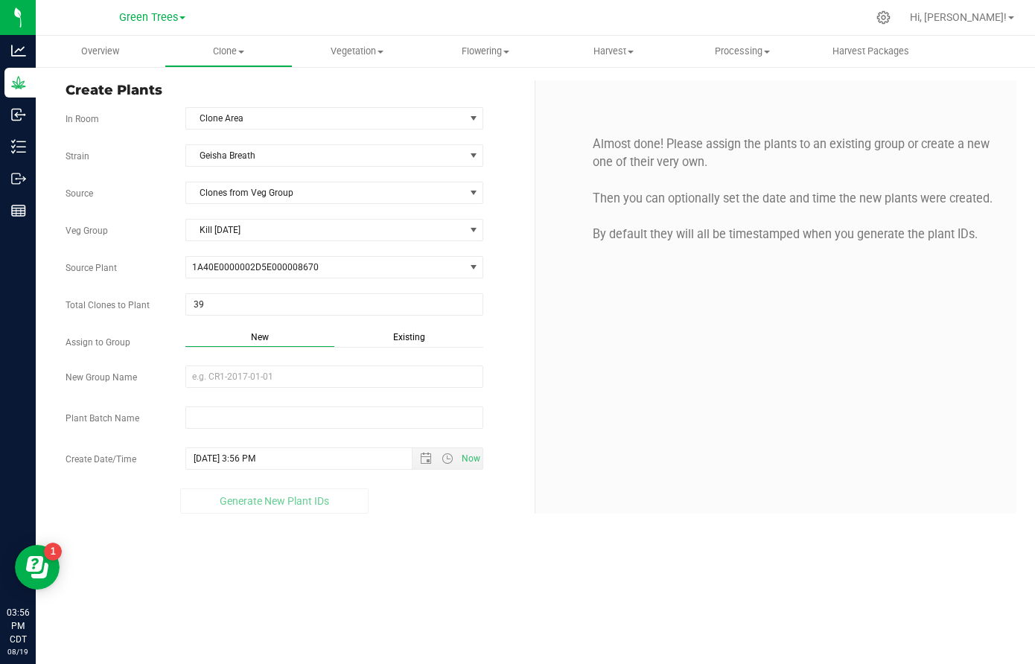
click at [411, 329] on div "Strain Geisha Breath Source Clones from Veg Group Veg Group Kill [DATE] Select …" at bounding box center [295, 329] width 458 height 369
click at [404, 333] on span "Existing" at bounding box center [409, 337] width 32 height 10
click at [244, 381] on span "Select Plant Group" at bounding box center [325, 376] width 278 height 21
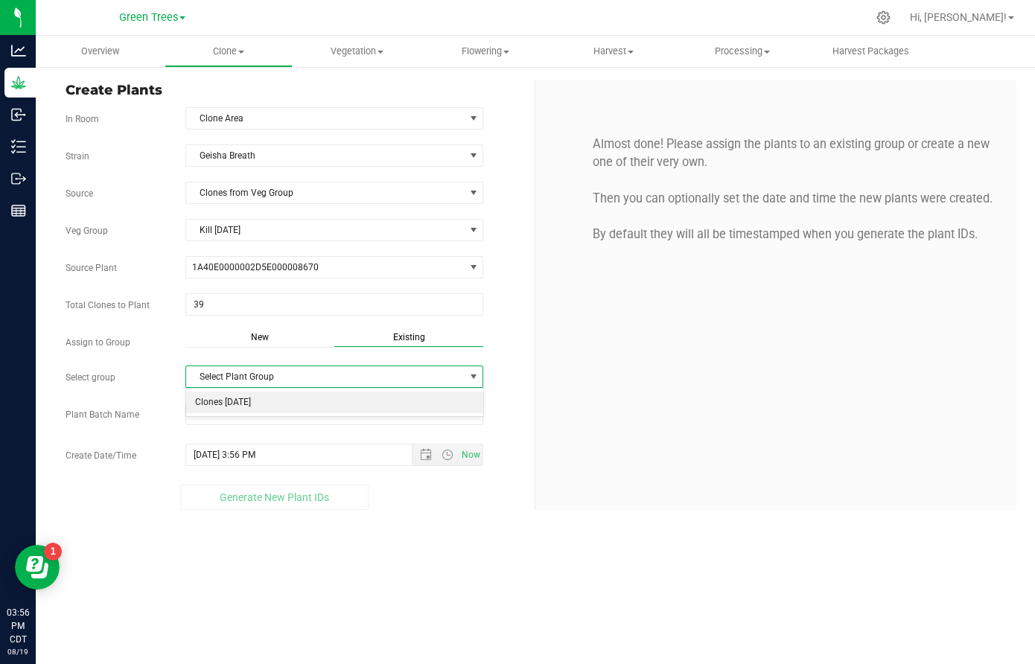
click at [236, 395] on li "Clones [DATE]" at bounding box center [334, 403] width 296 height 22
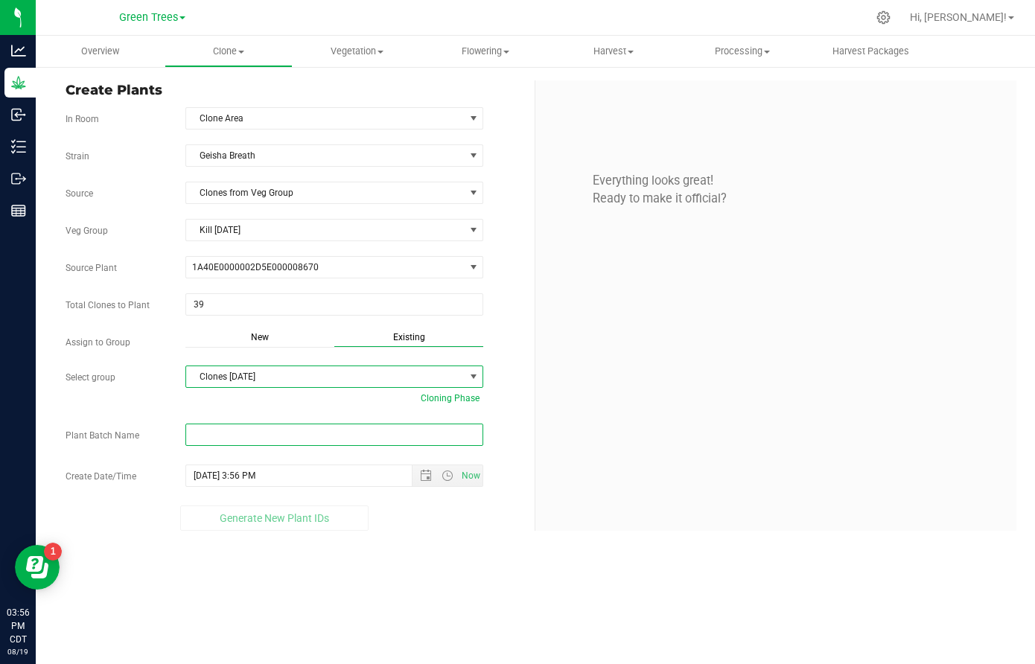
click at [207, 433] on input "text" at bounding box center [334, 435] width 298 height 22
paste input "-8/19/25"
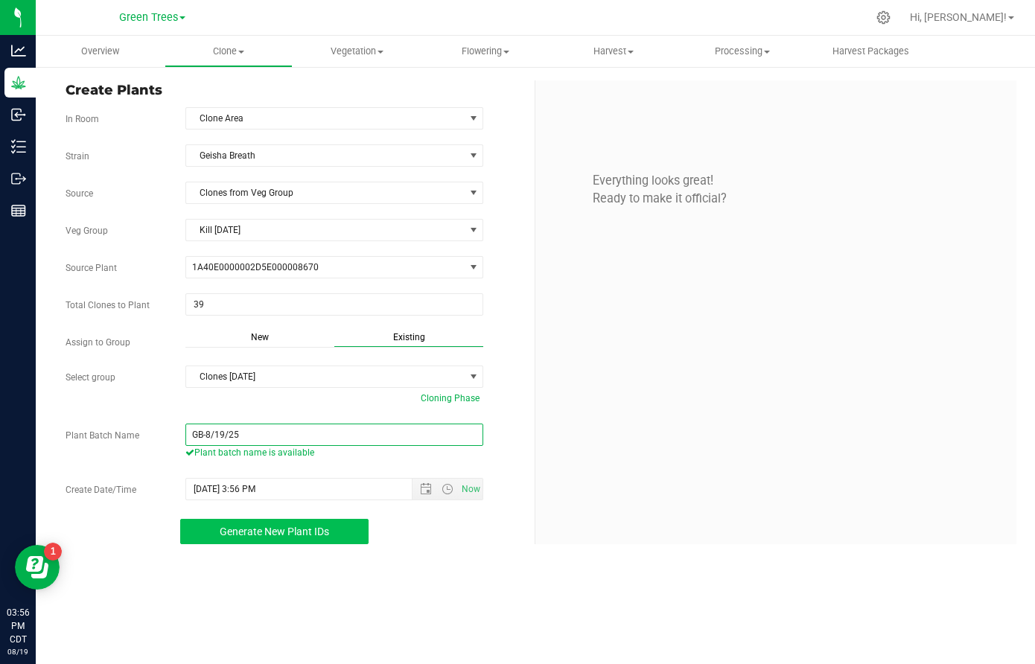
type input "GB-8/19/25"
click at [274, 530] on span "Generate New Plant IDs" at bounding box center [275, 532] width 110 height 12
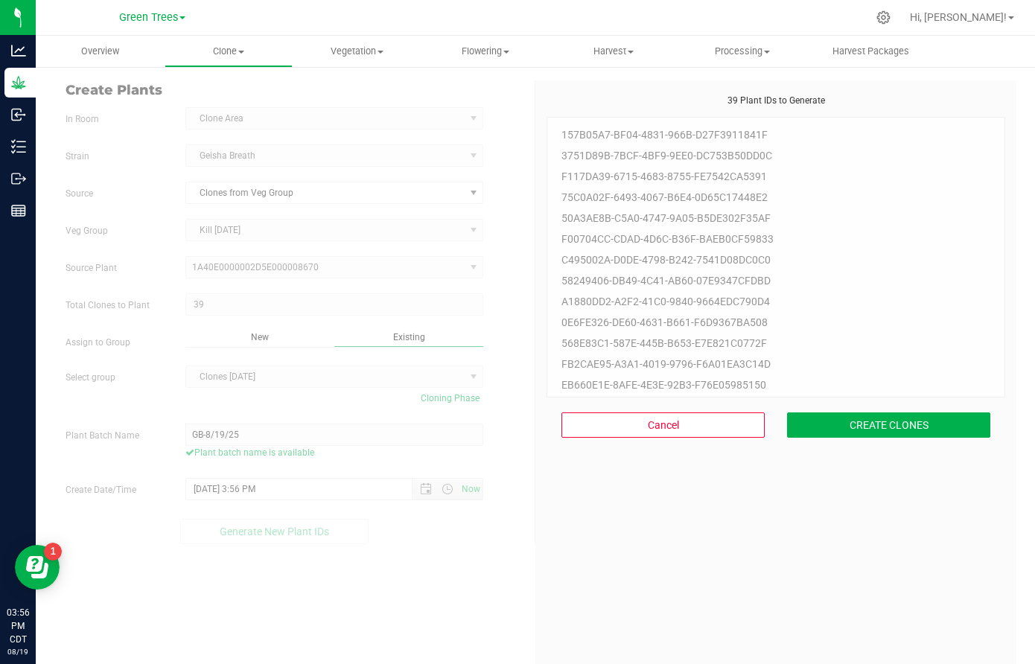
scroll to position [45, 0]
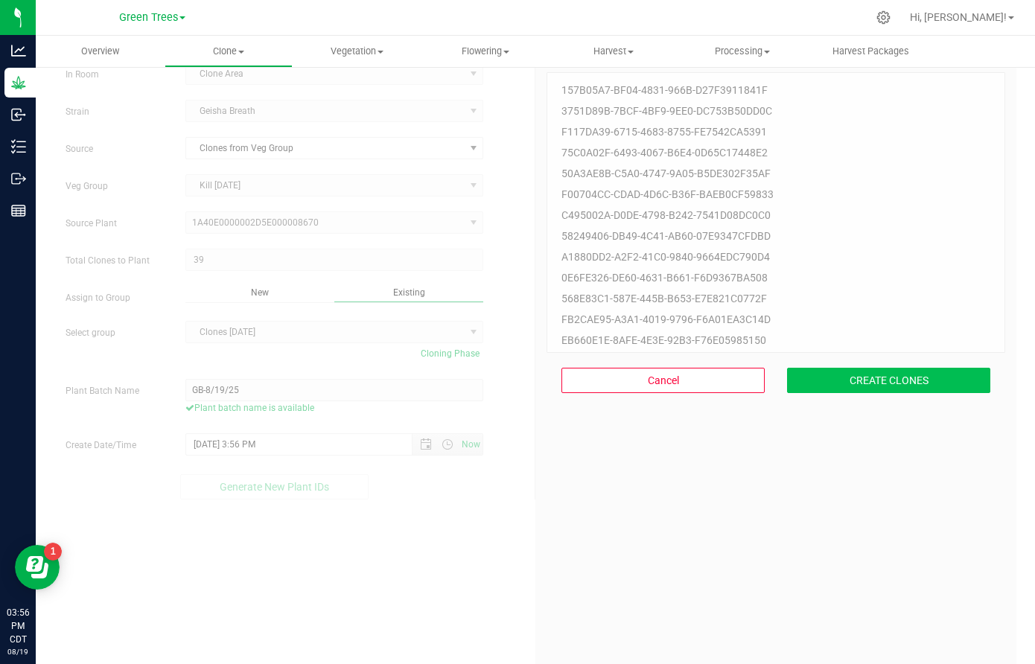
click at [908, 389] on button "CREATE CLONES" at bounding box center [888, 380] width 203 height 25
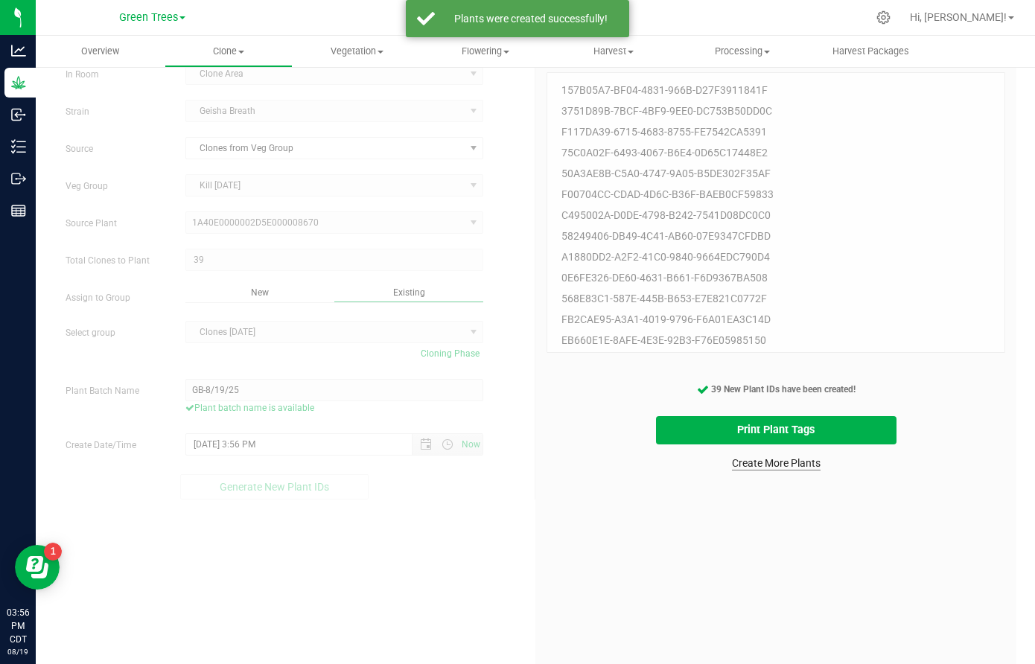
click at [806, 462] on link "Create More Plants" at bounding box center [776, 463] width 89 height 15
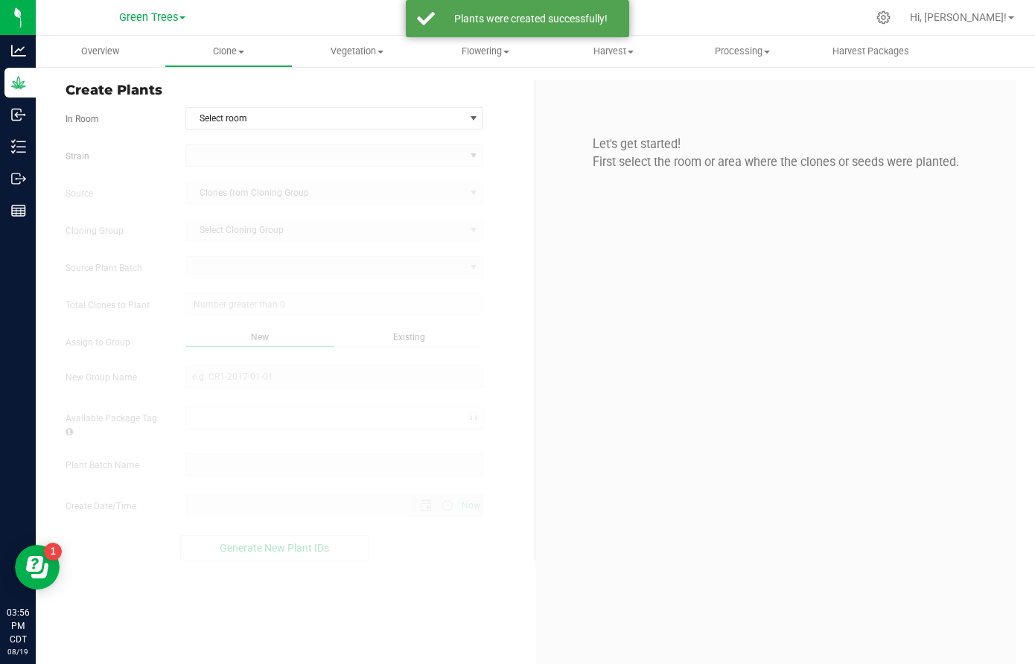
type input "[DATE] 3:56 PM"
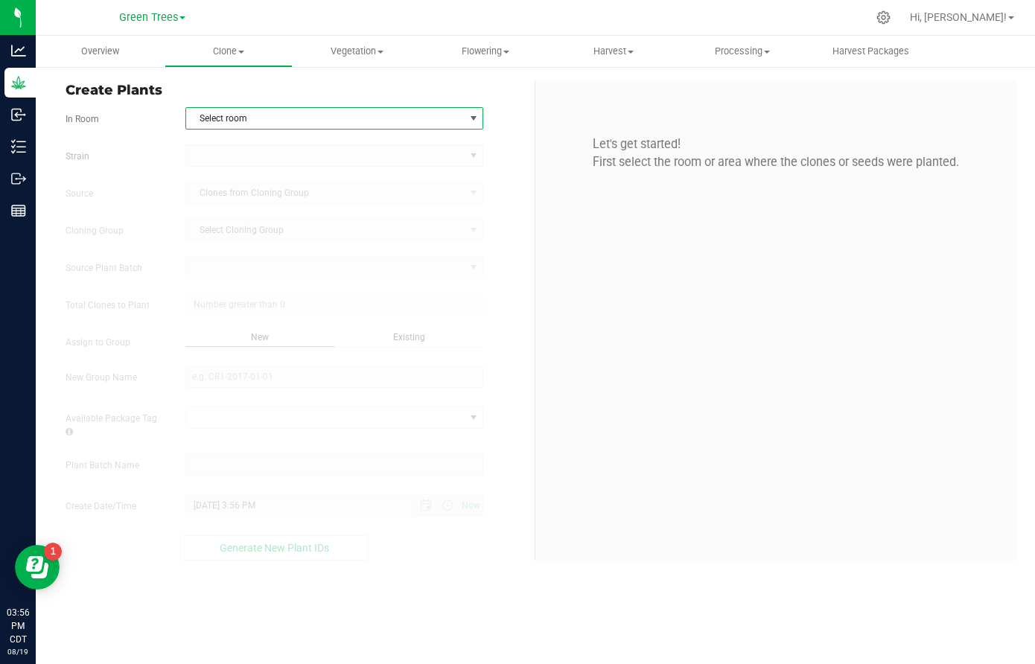
click at [263, 112] on span "Select room" at bounding box center [325, 118] width 278 height 21
click at [244, 147] on li "Clone Area" at bounding box center [334, 144] width 296 height 22
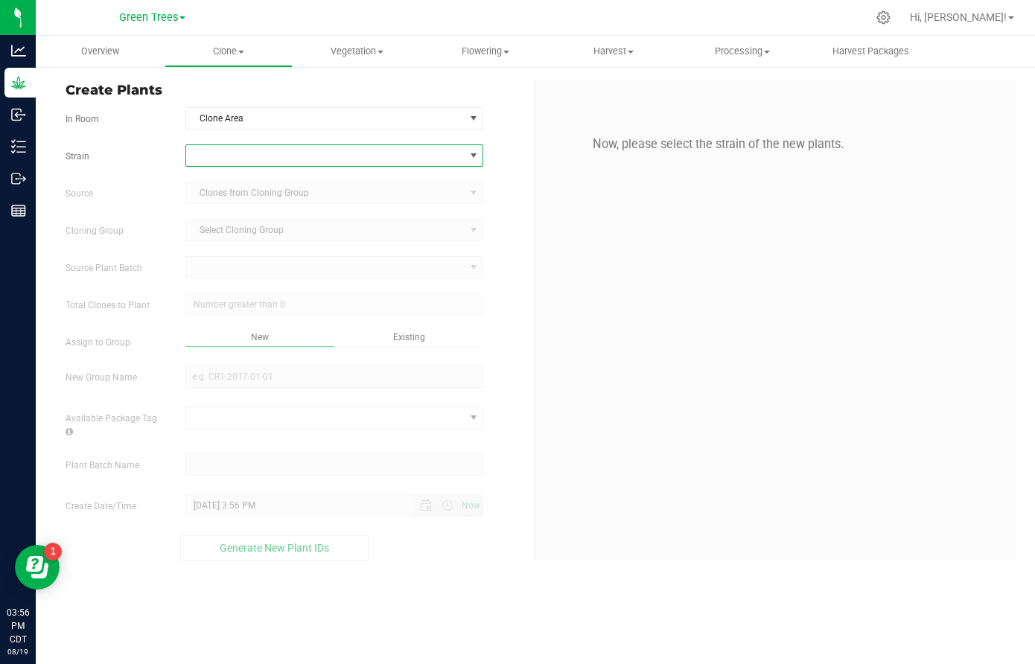
click at [239, 165] on span at bounding box center [325, 155] width 278 height 21
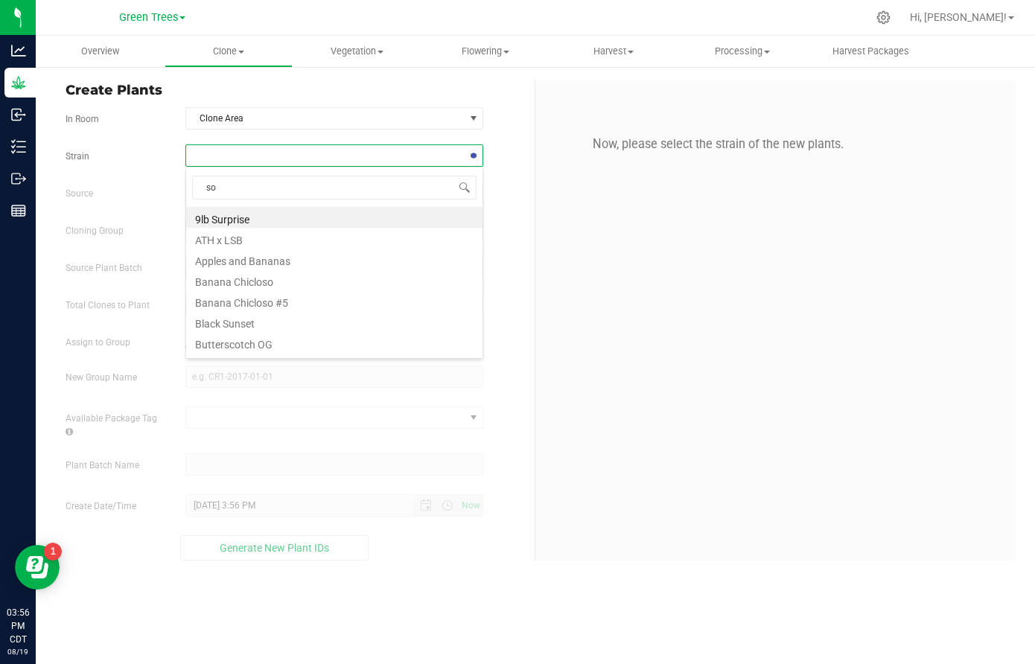
type input "sou"
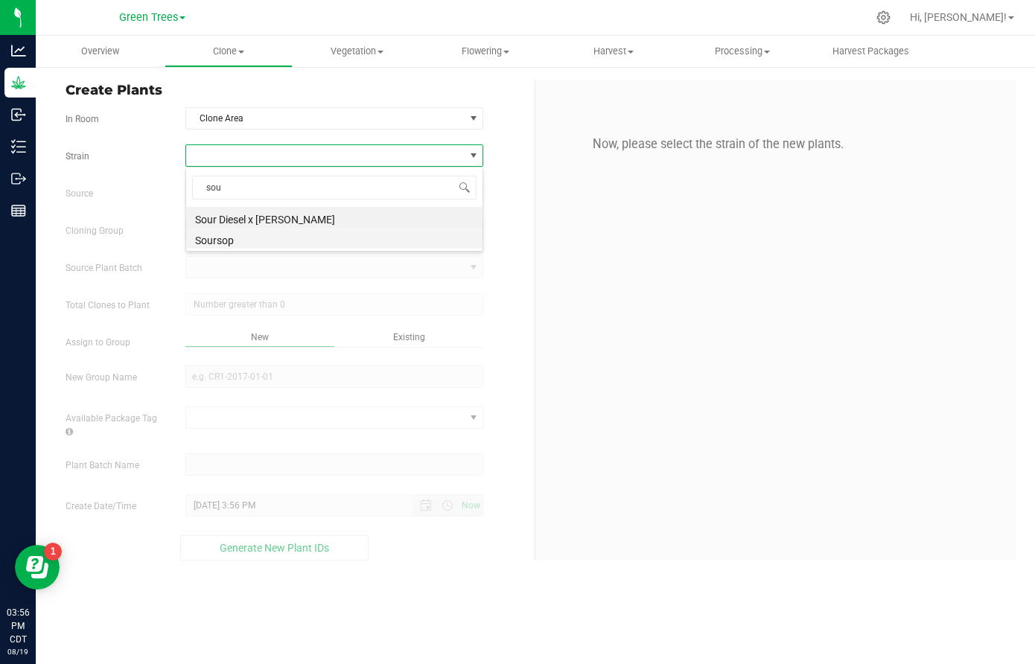
click at [229, 238] on li "Soursop" at bounding box center [334, 238] width 296 height 21
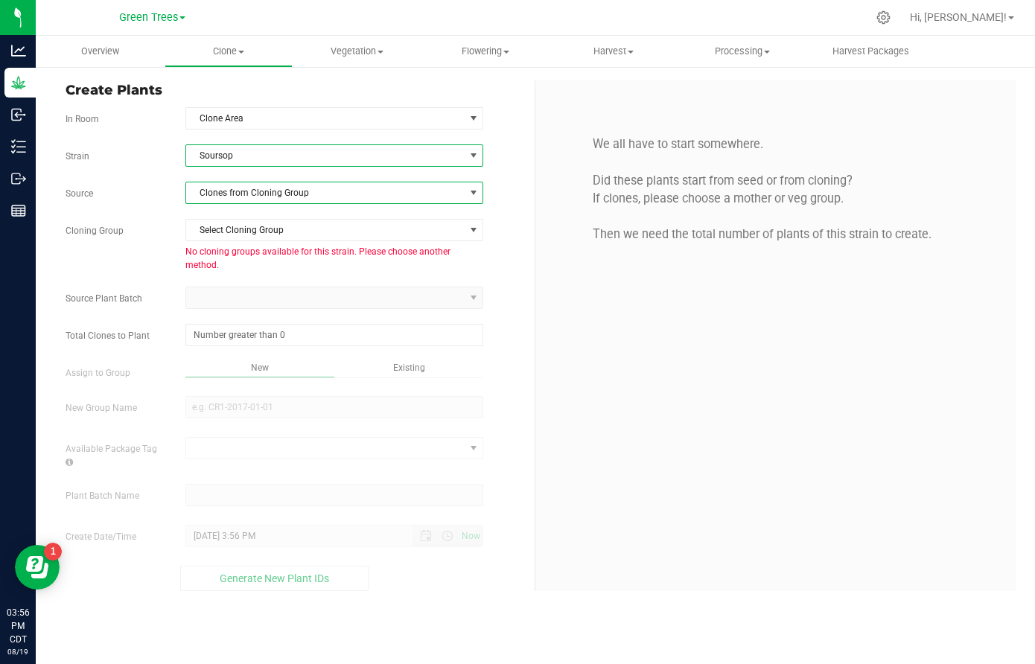
click at [247, 194] on span "Clones from Cloning Group" at bounding box center [325, 193] width 278 height 21
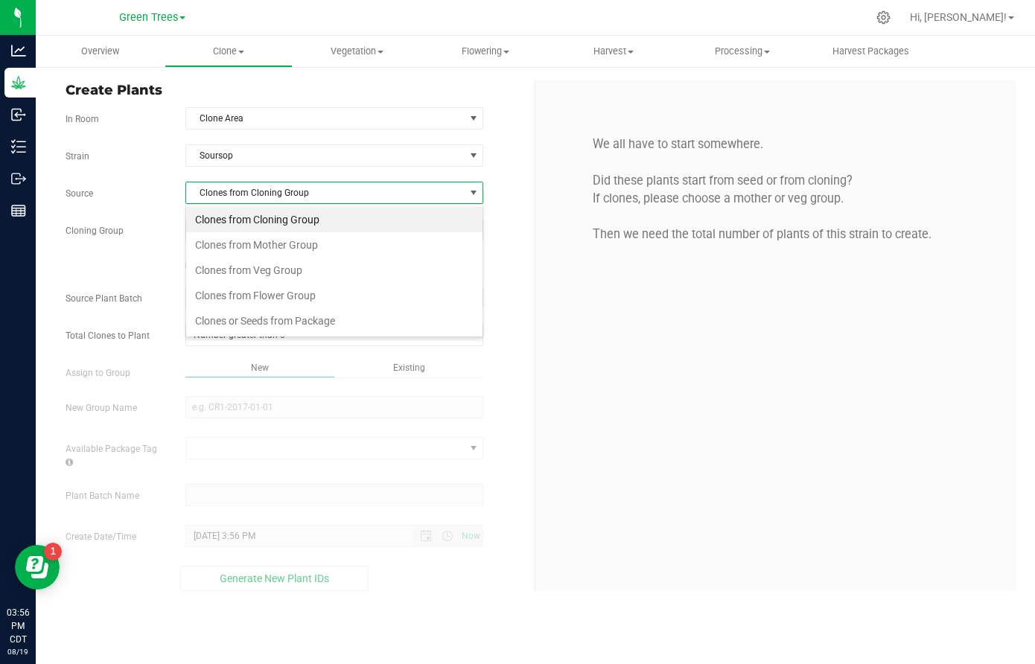
scroll to position [22, 299]
click at [247, 271] on li "Clones from Veg Group" at bounding box center [334, 270] width 296 height 25
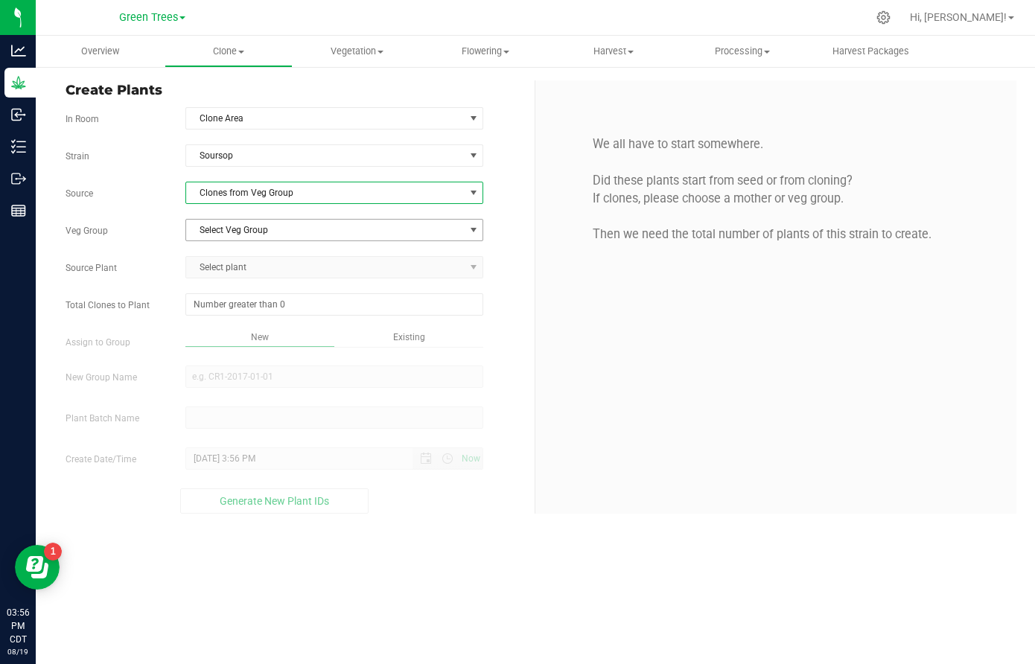
click at [247, 229] on span "Select Veg Group" at bounding box center [325, 230] width 278 height 21
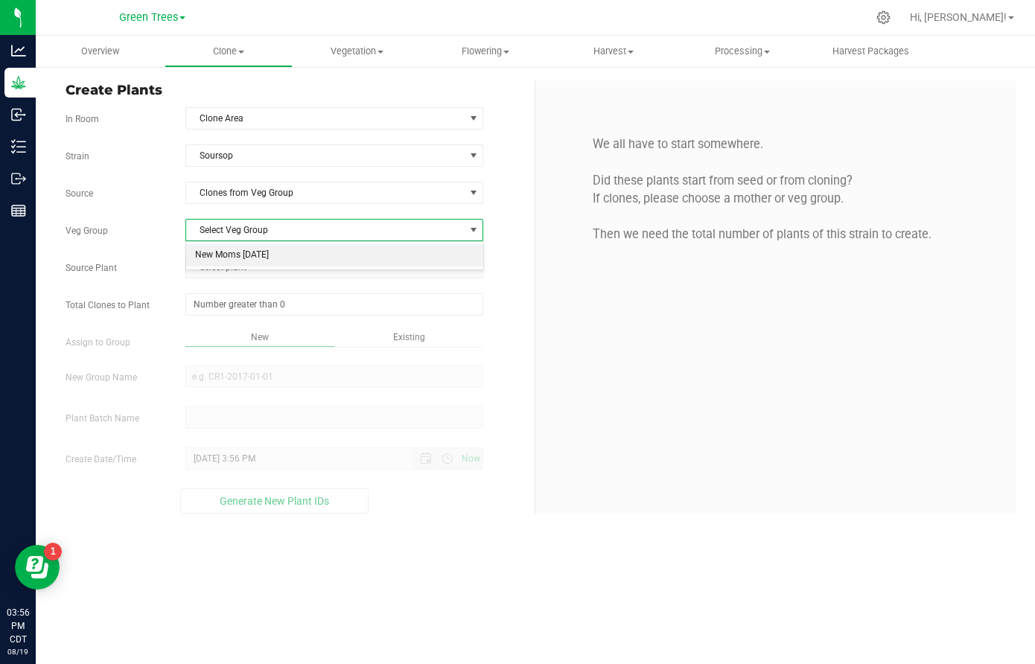
click at [244, 257] on li "New Moms [DATE]" at bounding box center [334, 255] width 296 height 22
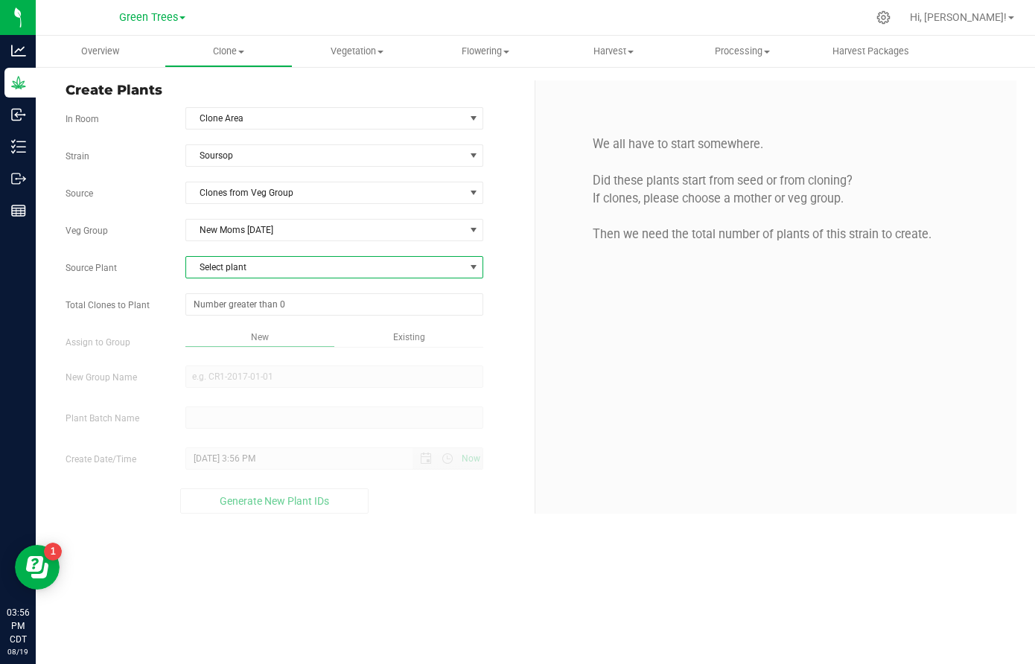
click at [235, 270] on span "Select plant" at bounding box center [325, 267] width 278 height 21
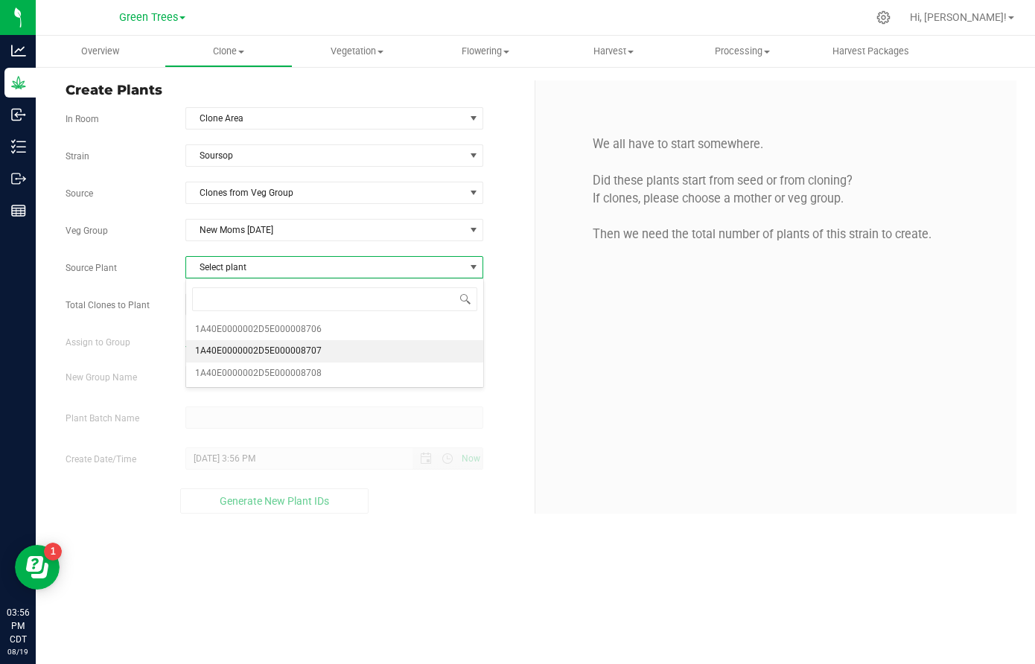
click at [238, 349] on span "1A40E0000002D5E000008707" at bounding box center [258, 351] width 127 height 19
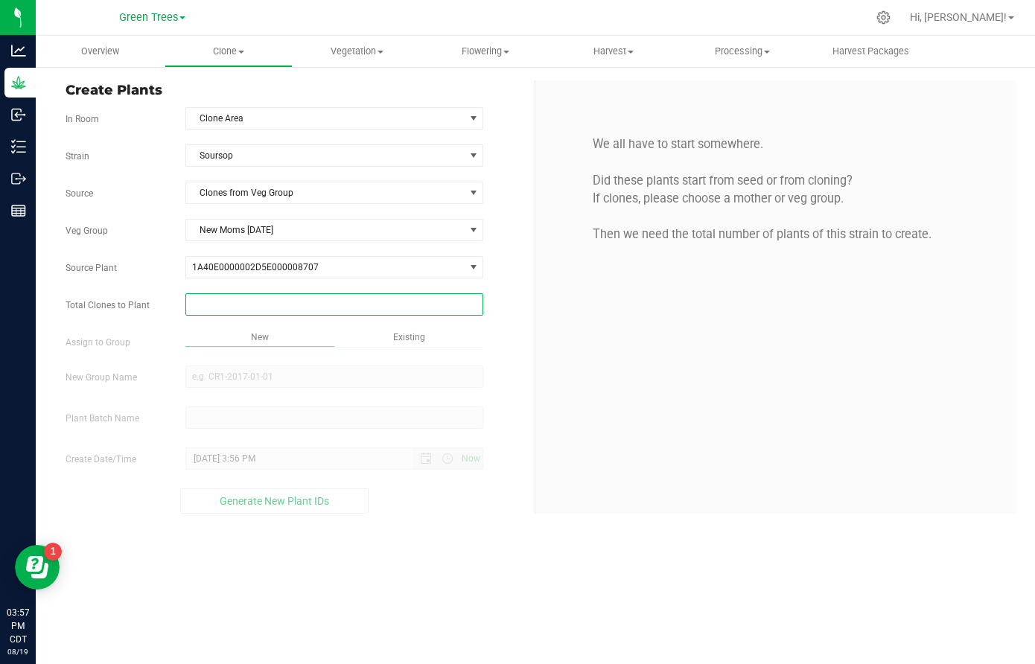
click at [240, 306] on span at bounding box center [334, 304] width 298 height 22
type input "28"
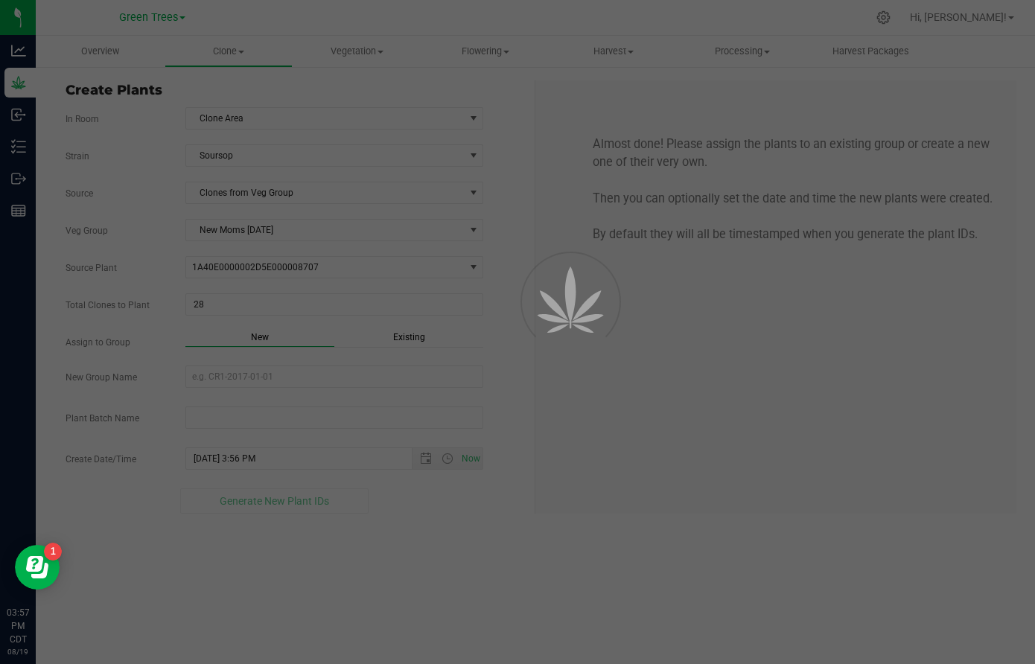
click at [431, 349] on div "Overview Clone Create plants Cloning groups Cloning plant batches Apply to plan…" at bounding box center [536, 350] width 1000 height 629
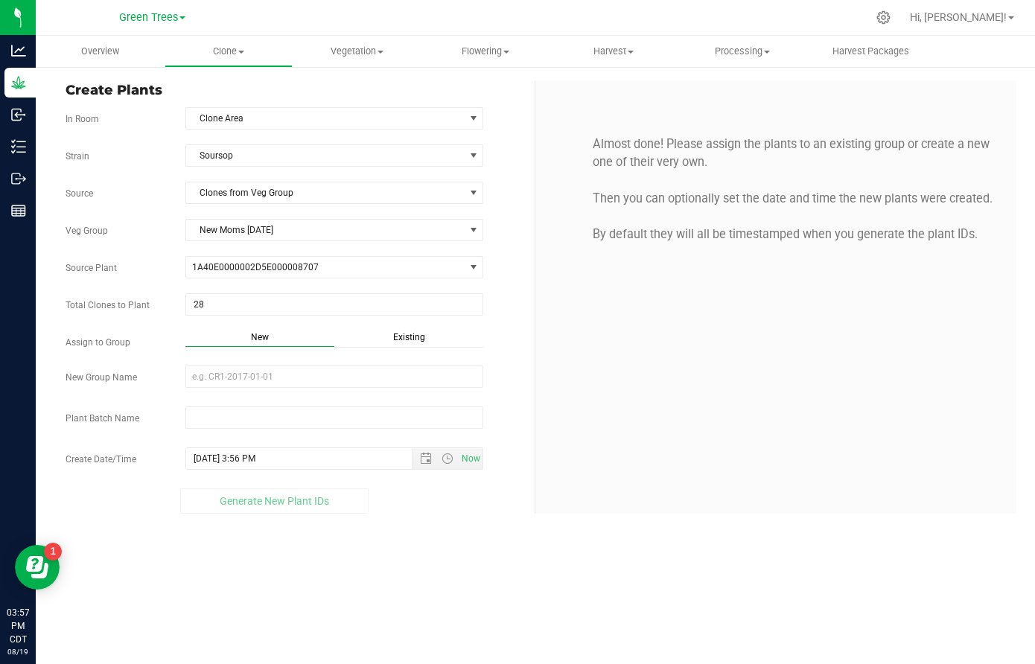
click at [409, 335] on span "Existing" at bounding box center [409, 337] width 32 height 10
click at [305, 379] on span "Select Plant Group" at bounding box center [325, 376] width 278 height 21
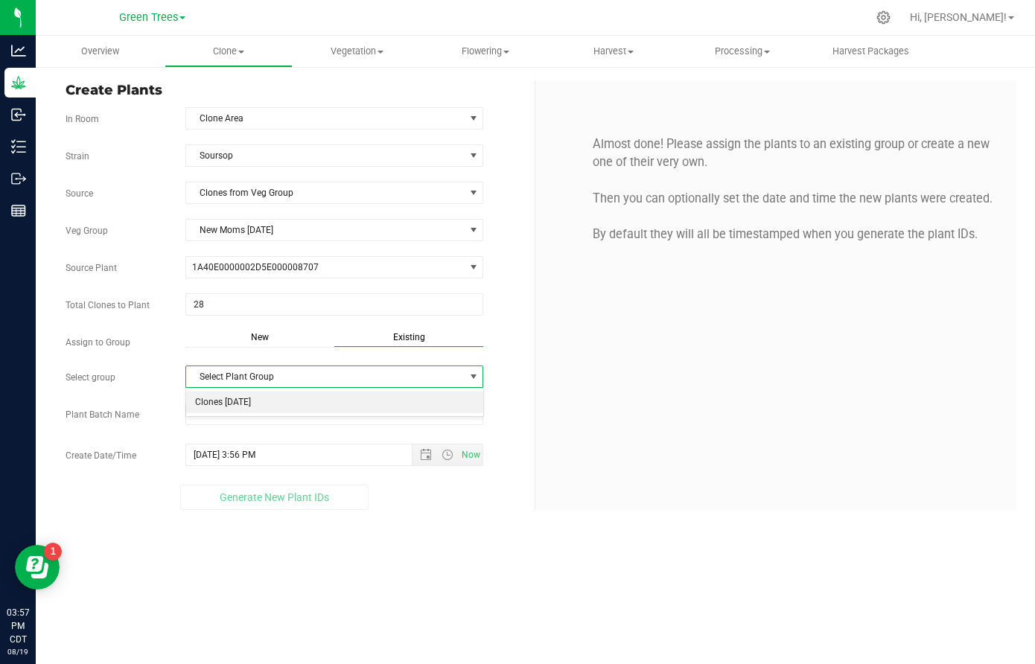
click at [270, 396] on li "Clones [DATE]" at bounding box center [334, 403] width 296 height 22
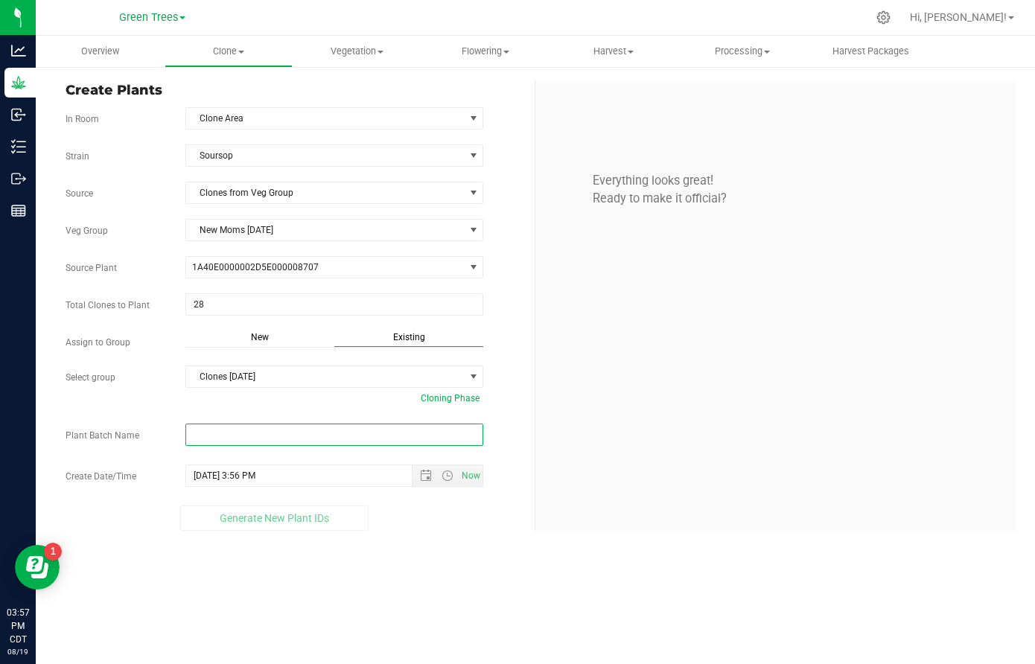
click at [226, 440] on input "text" at bounding box center [334, 435] width 298 height 22
paste input "-8/19/25"
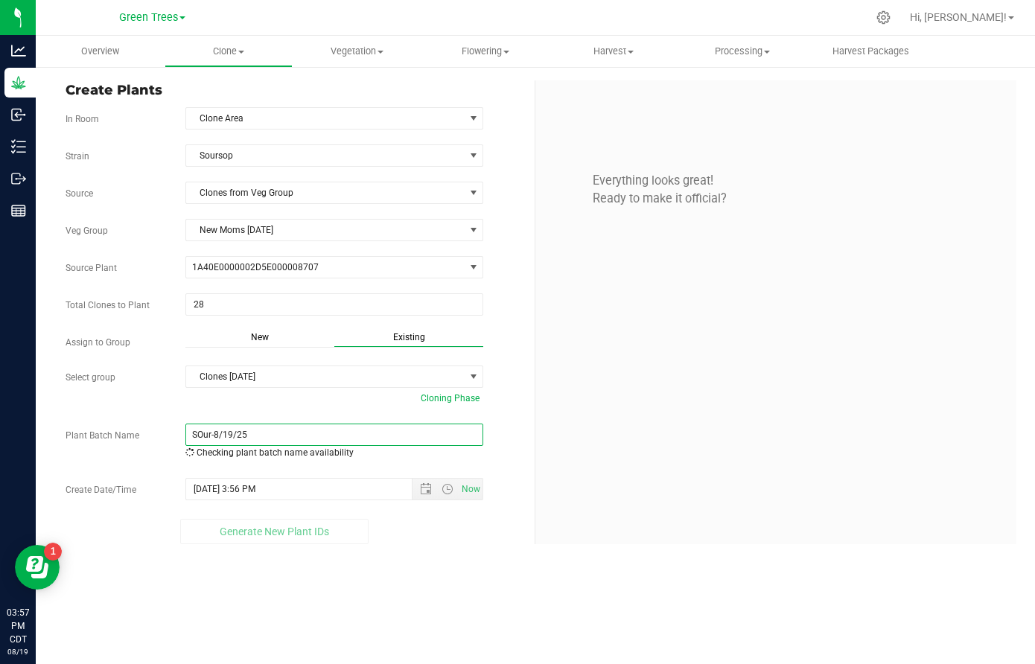
type input "SOur-8/19/25"
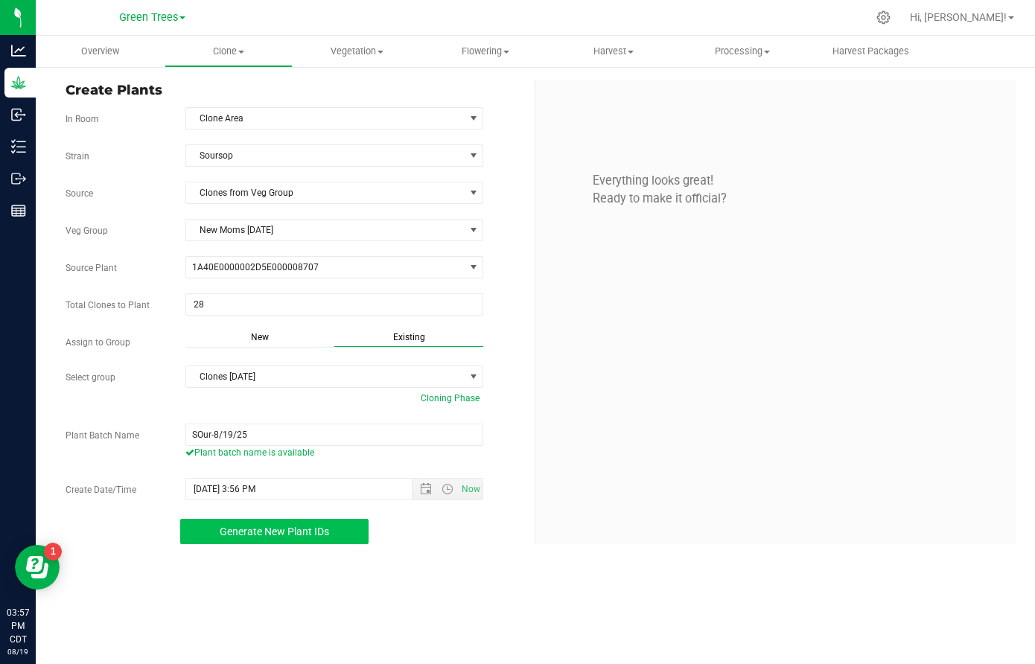
click at [293, 535] on span "Generate New Plant IDs" at bounding box center [275, 532] width 110 height 12
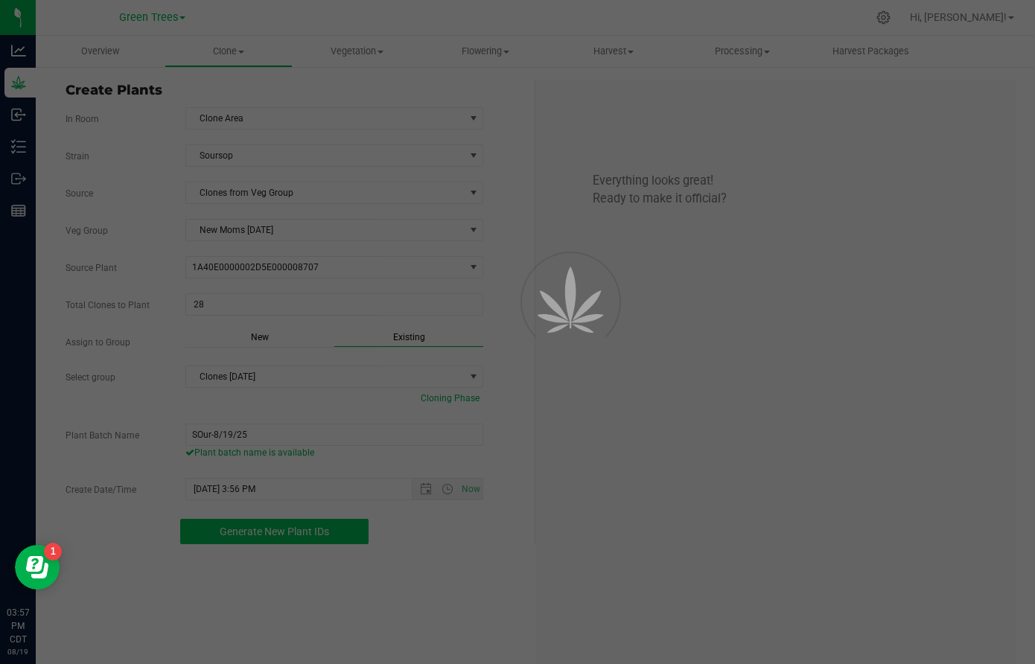
scroll to position [45, 0]
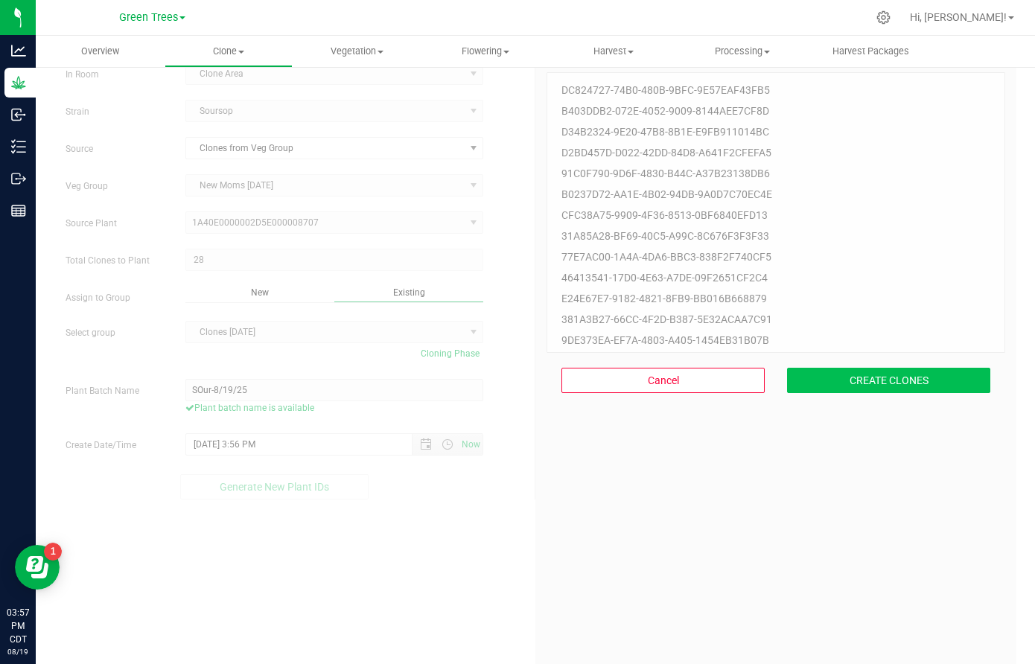
click at [924, 393] on button "CREATE CLONES" at bounding box center [888, 380] width 203 height 25
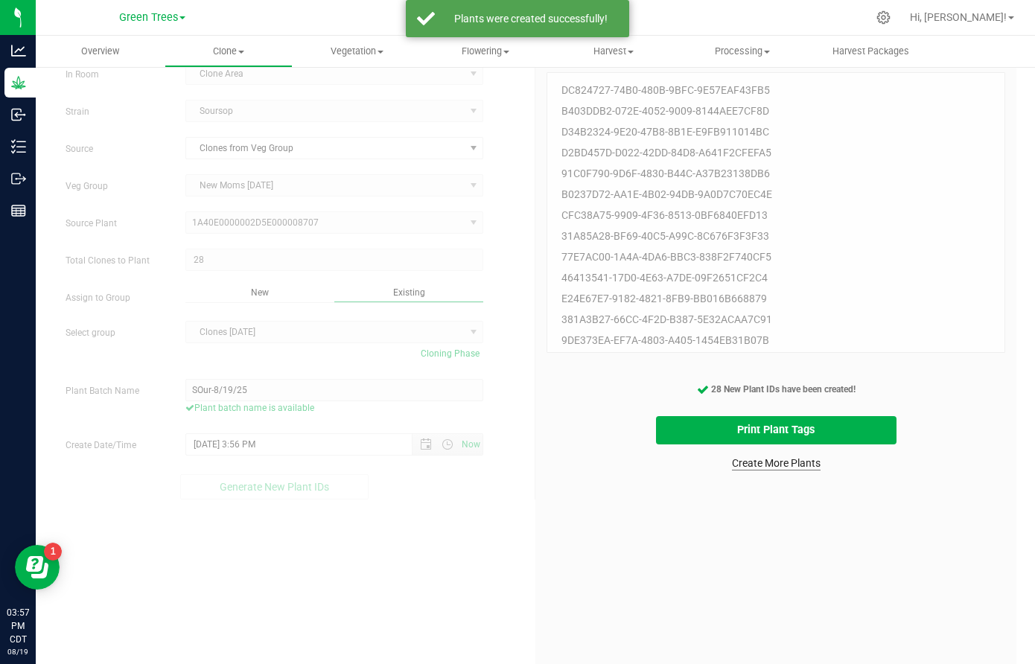
click at [794, 461] on link "Create More Plants" at bounding box center [776, 463] width 89 height 15
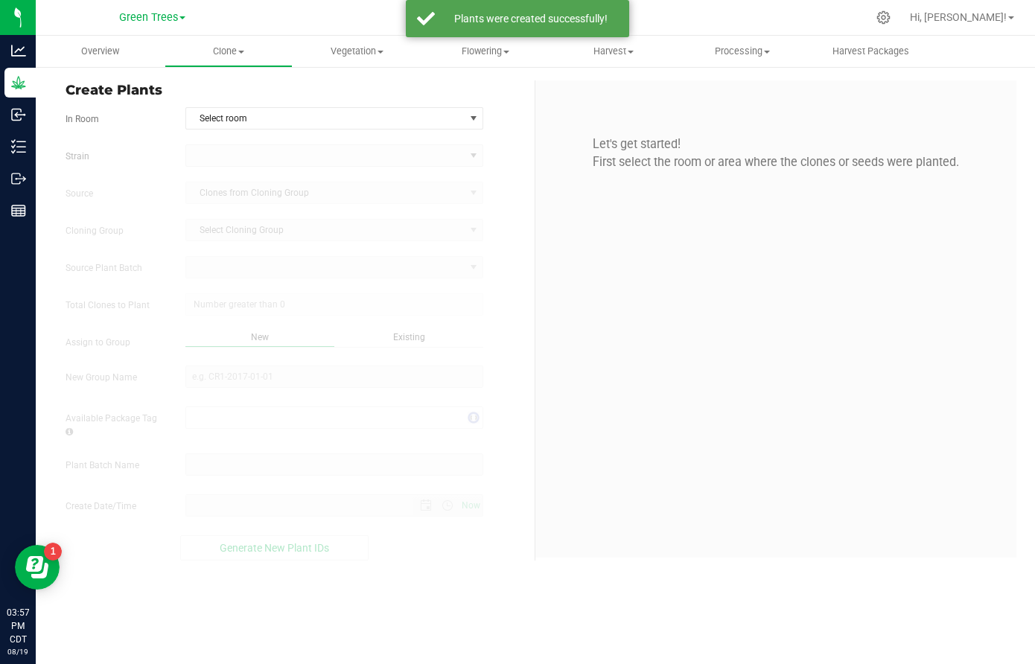
type input "[DATE] 3:57 PM"
click at [256, 117] on span "Select room" at bounding box center [325, 118] width 278 height 21
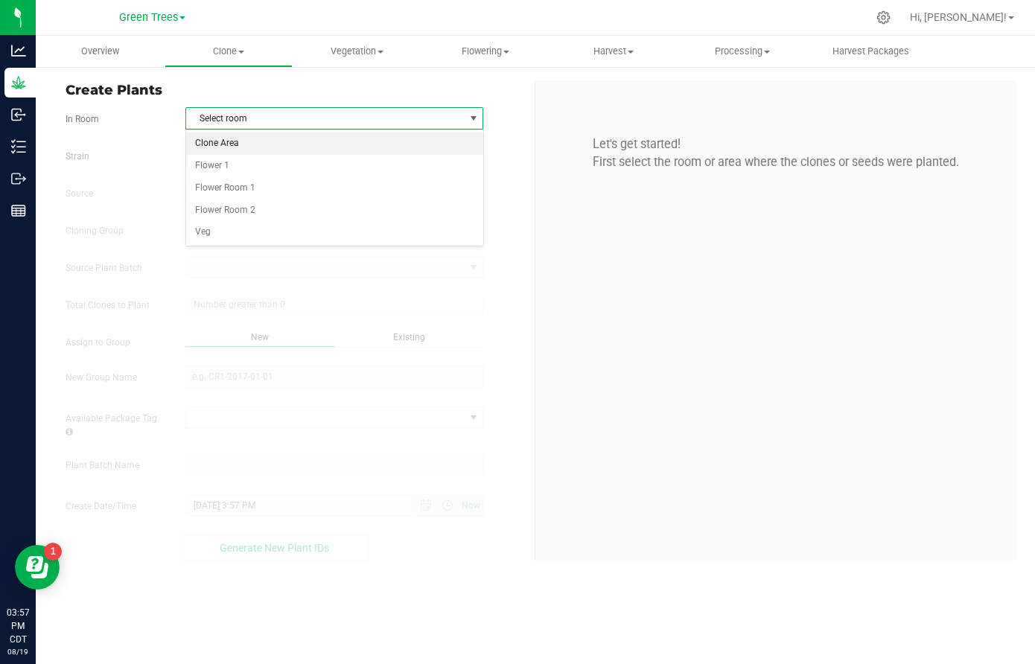
click at [245, 148] on li "Clone Area" at bounding box center [334, 144] width 296 height 22
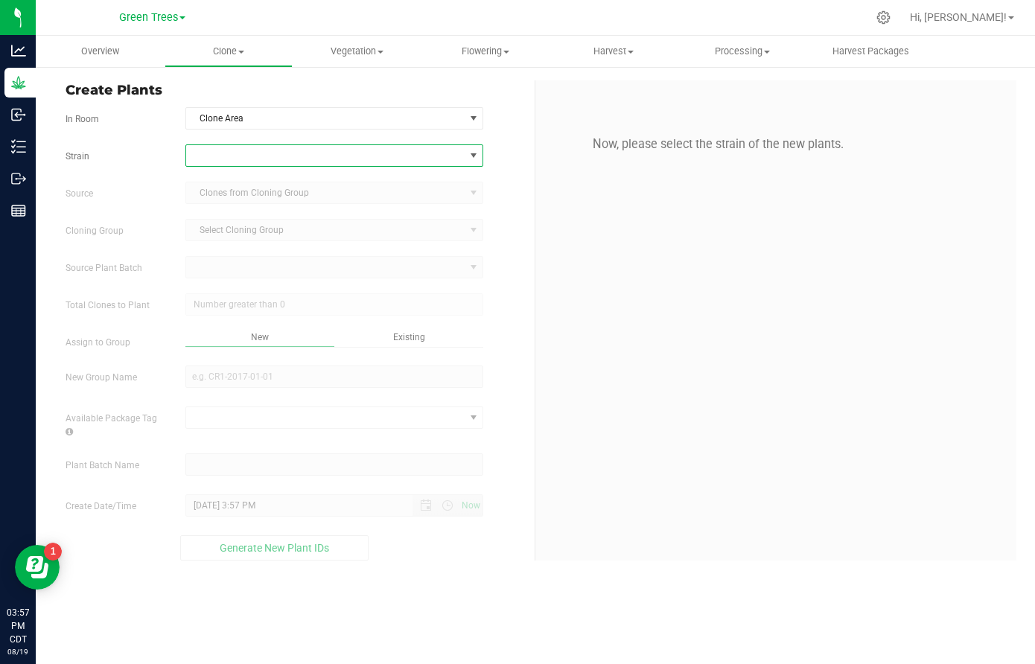
click at [243, 152] on span at bounding box center [325, 155] width 278 height 21
type input "za"
click at [223, 241] on li "Zappa" at bounding box center [334, 238] width 296 height 21
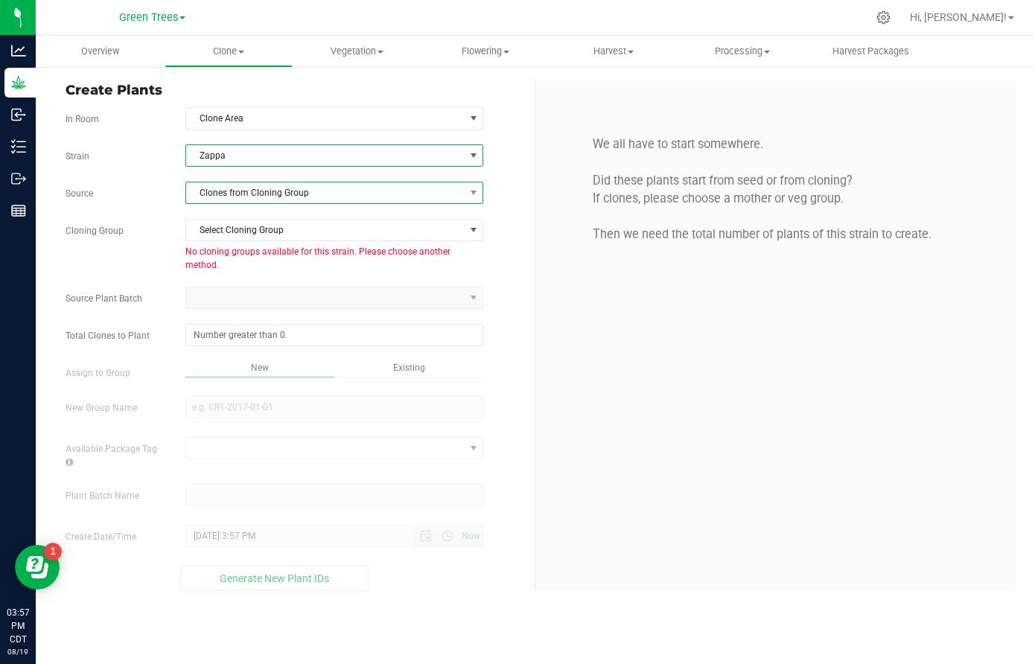
click at [235, 191] on span "Clones from Cloning Group" at bounding box center [325, 193] width 278 height 21
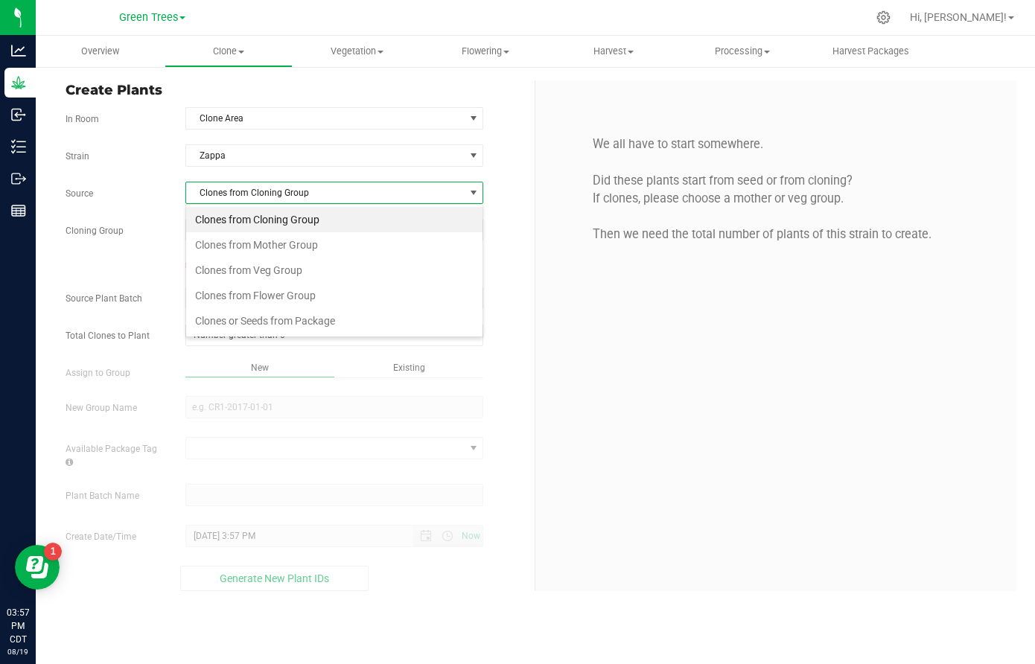
scroll to position [22, 299]
click at [235, 267] on li "Clones from Veg Group" at bounding box center [334, 270] width 296 height 25
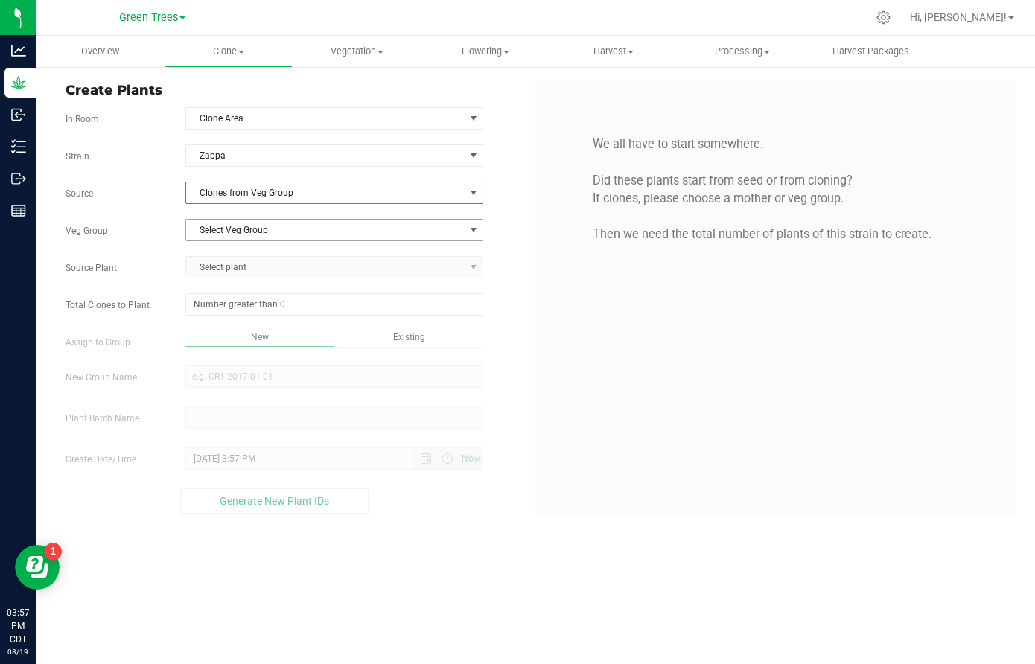
click at [236, 224] on span "Select Veg Group" at bounding box center [325, 230] width 278 height 21
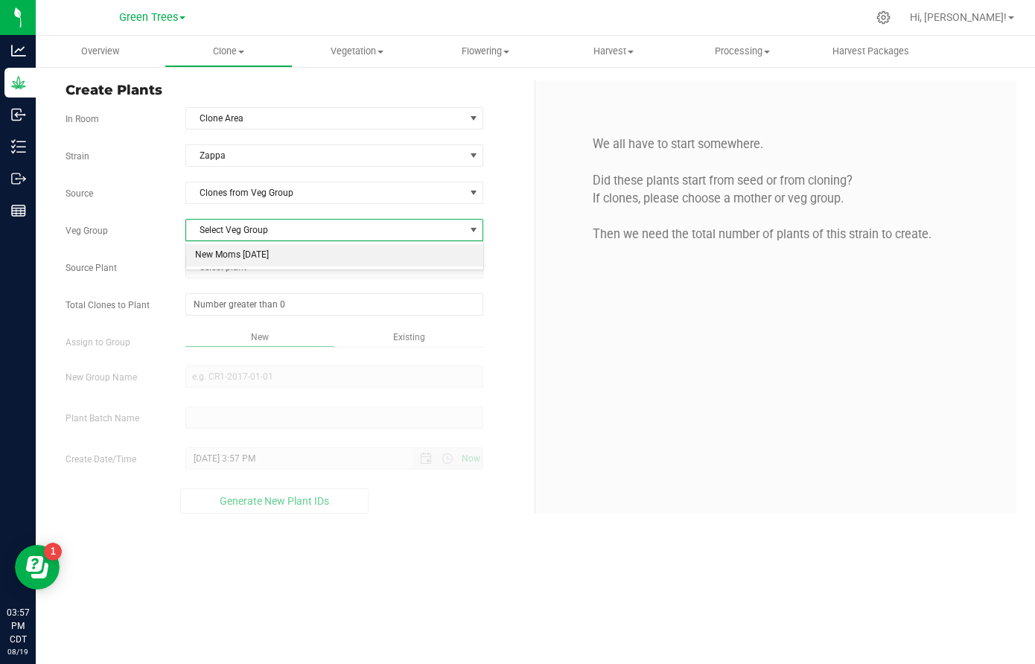
click at [235, 258] on li "New Moms [DATE]" at bounding box center [334, 255] width 296 height 22
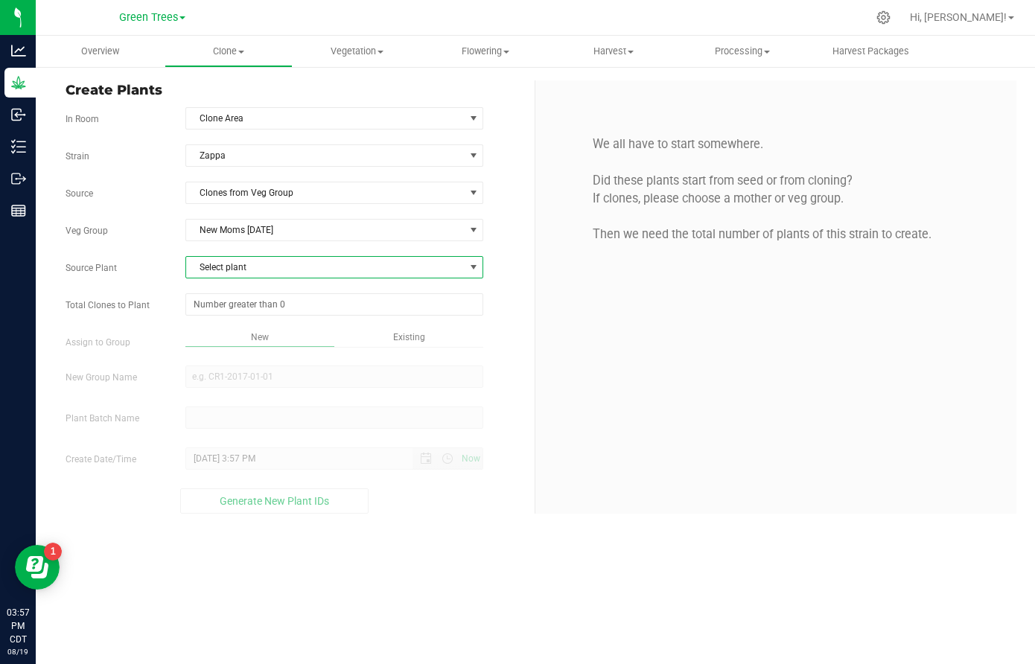
click at [231, 263] on span "Select plant" at bounding box center [325, 267] width 278 height 21
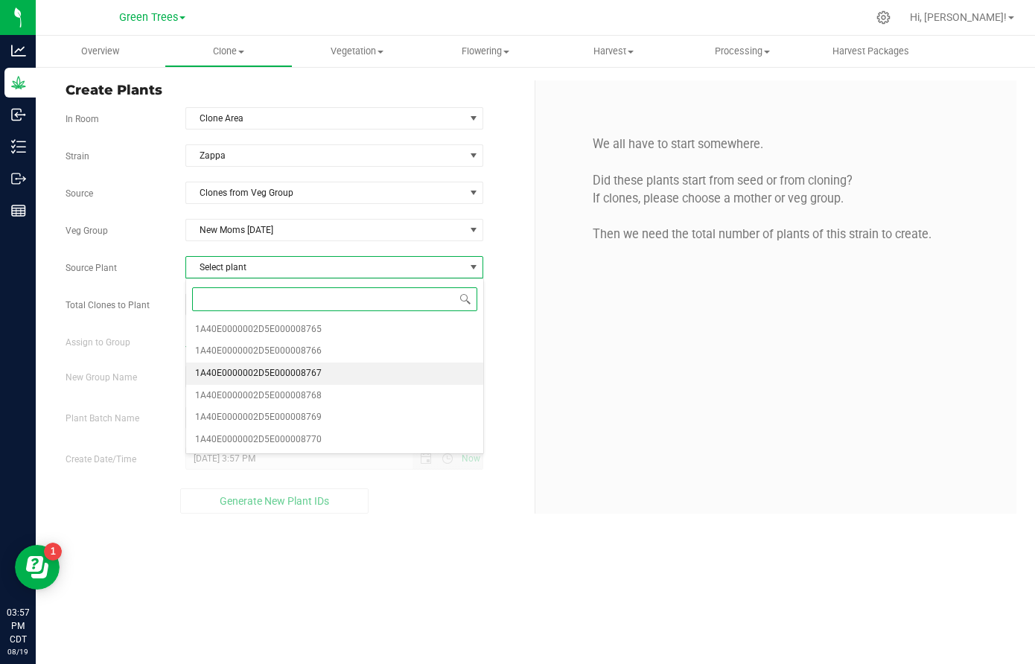
click at [238, 371] on span "1A40E0000002D5E000008767" at bounding box center [258, 373] width 127 height 19
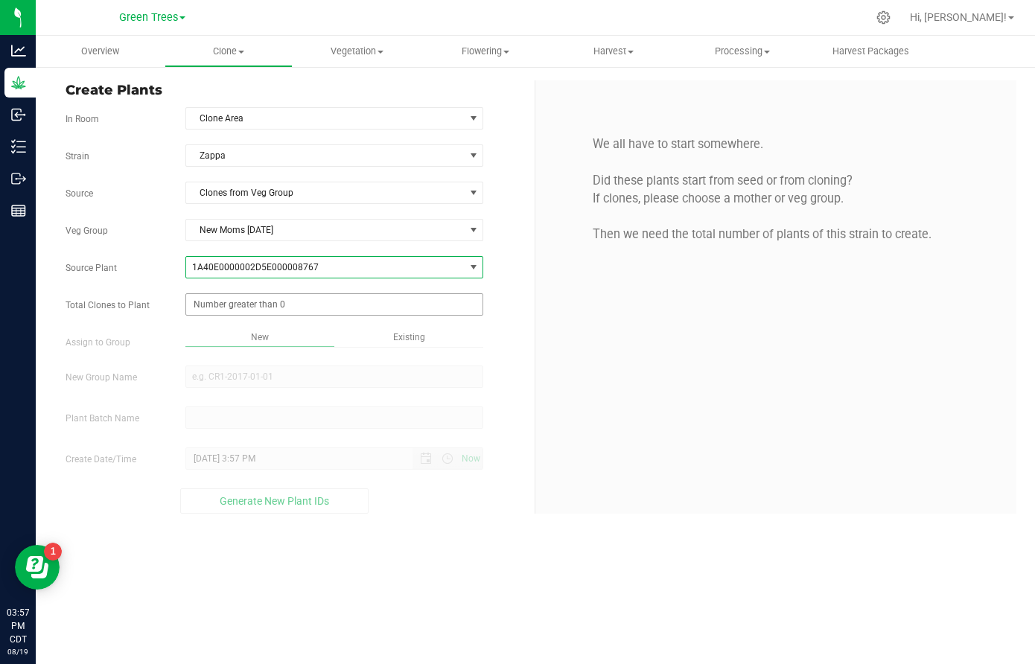
click at [237, 306] on span at bounding box center [334, 304] width 298 height 22
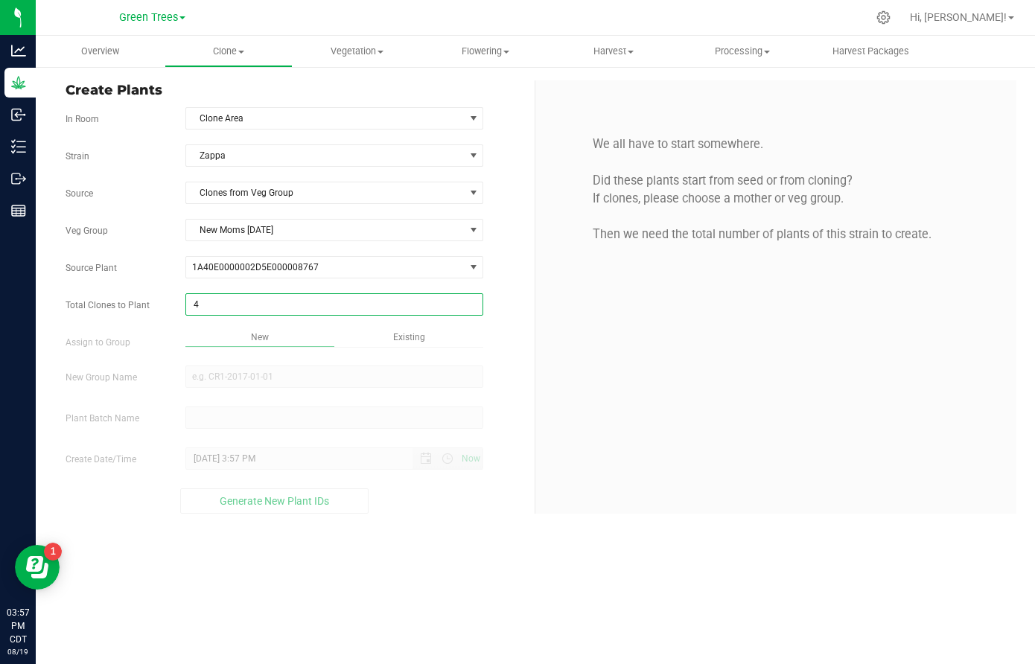
type input "45"
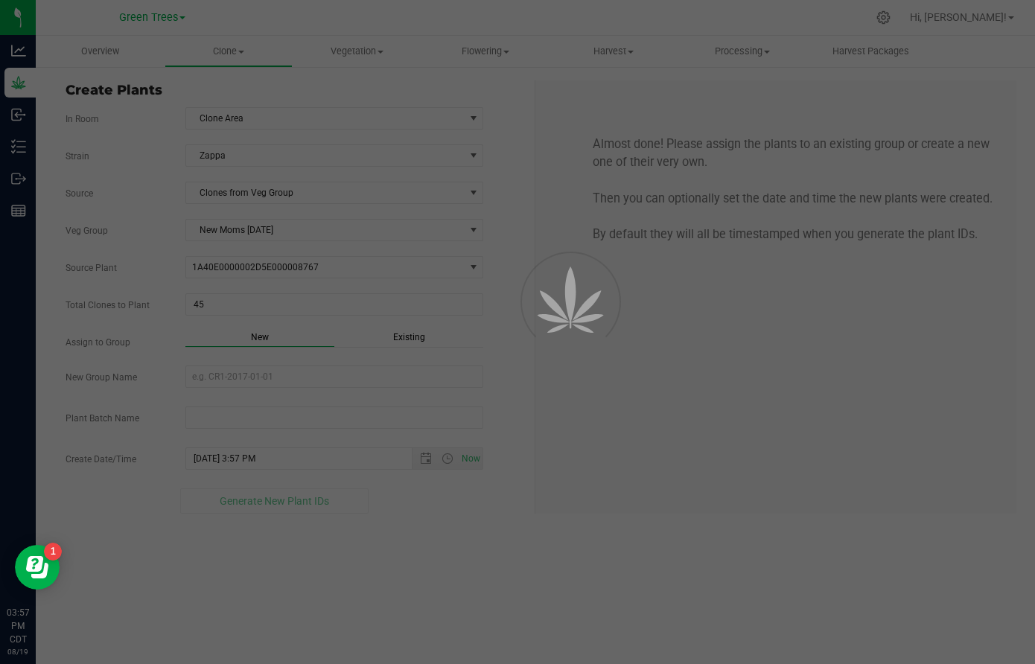
click at [393, 334] on div "Overview Clone Create plants Cloning groups Cloning plant batches Apply to plan…" at bounding box center [536, 350] width 1000 height 629
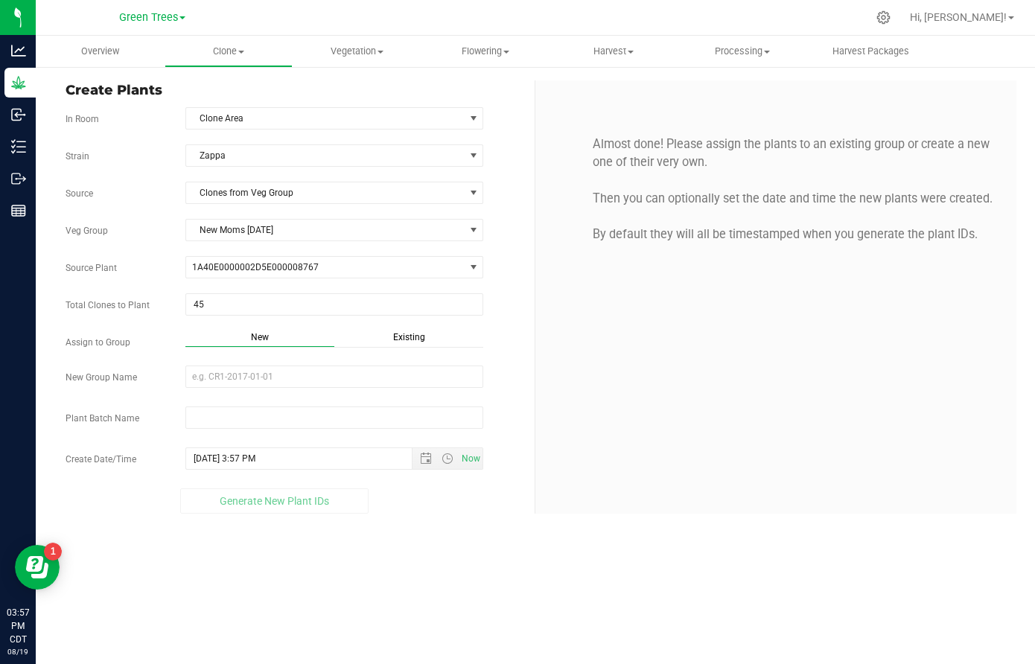
click at [404, 334] on span "Existing" at bounding box center [409, 337] width 32 height 10
click at [303, 375] on span "Select Plant Group" at bounding box center [325, 376] width 278 height 21
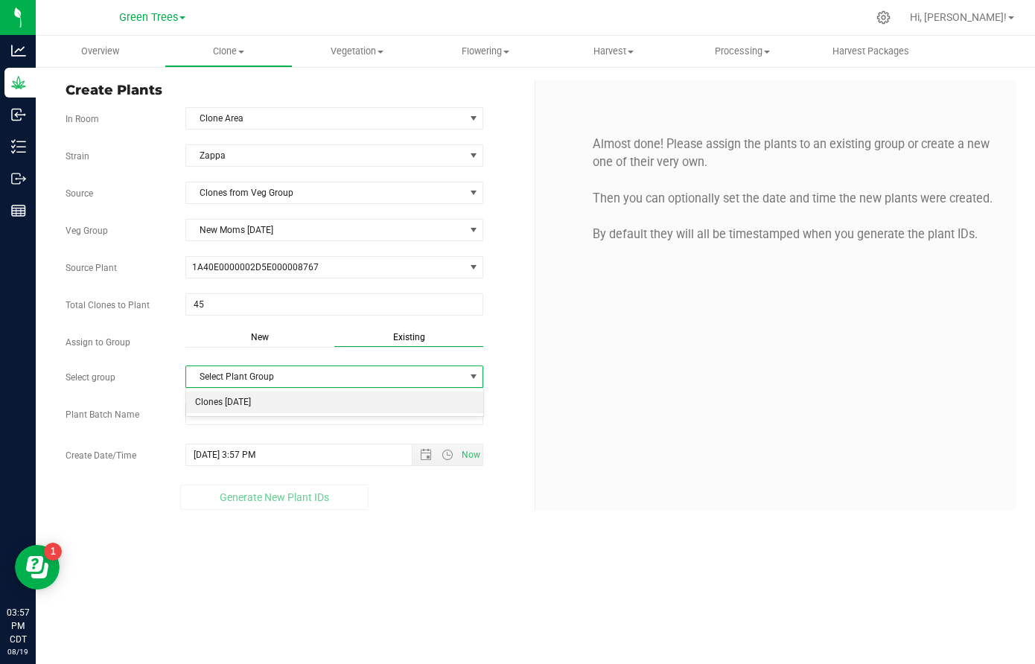
click at [270, 399] on li "Clones [DATE]" at bounding box center [334, 403] width 296 height 22
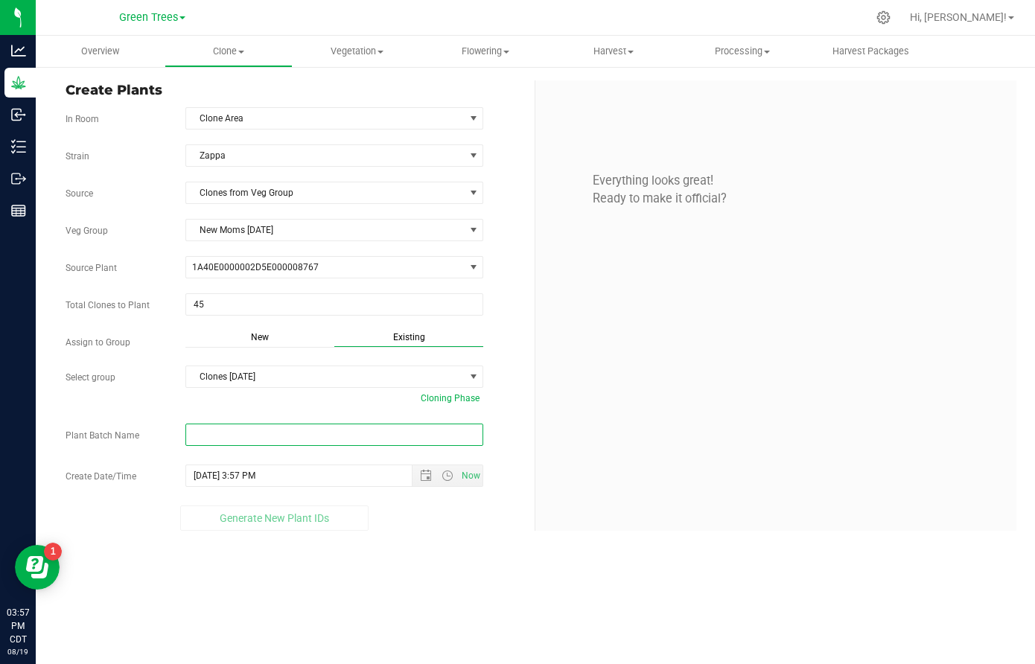
click at [238, 431] on input "text" at bounding box center [334, 435] width 298 height 22
paste input "-8/19/25"
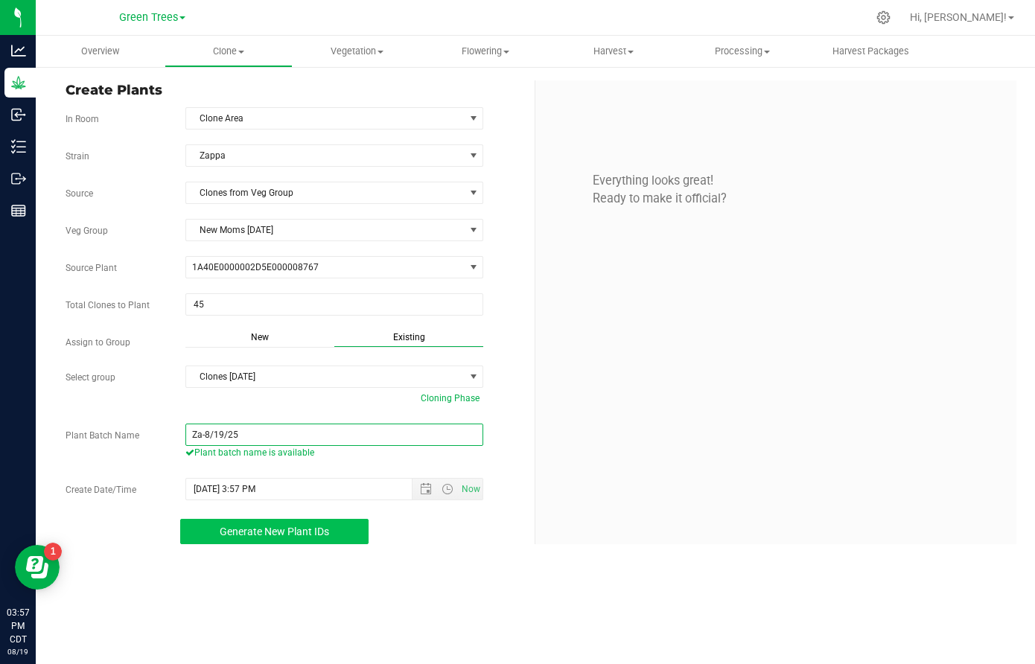
type input "Za-8/19/25"
click at [316, 534] on span "Generate New Plant IDs" at bounding box center [275, 532] width 110 height 12
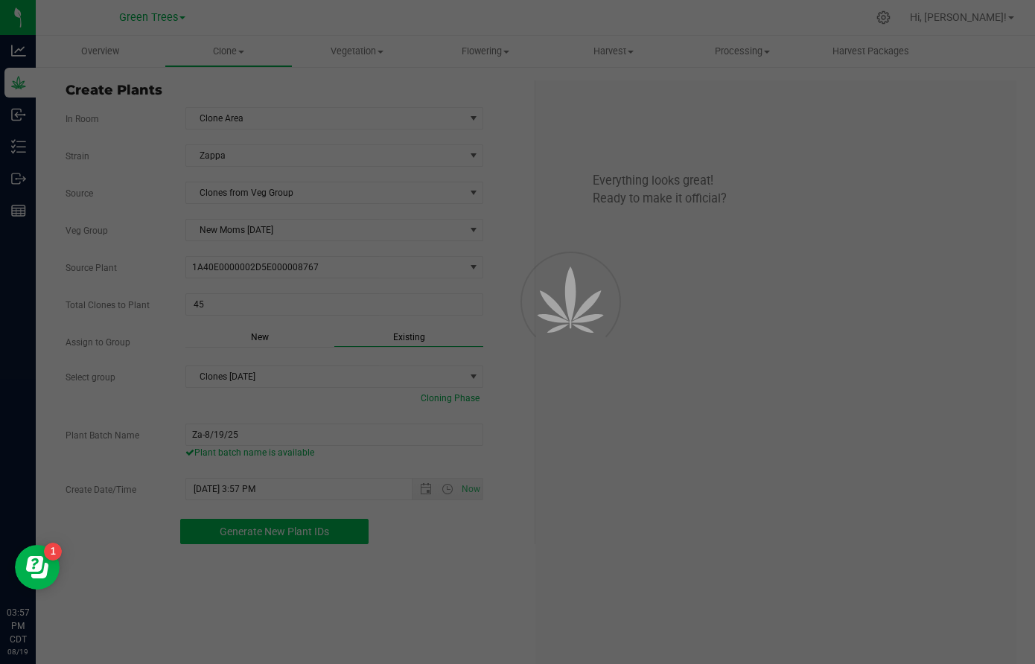
scroll to position [45, 0]
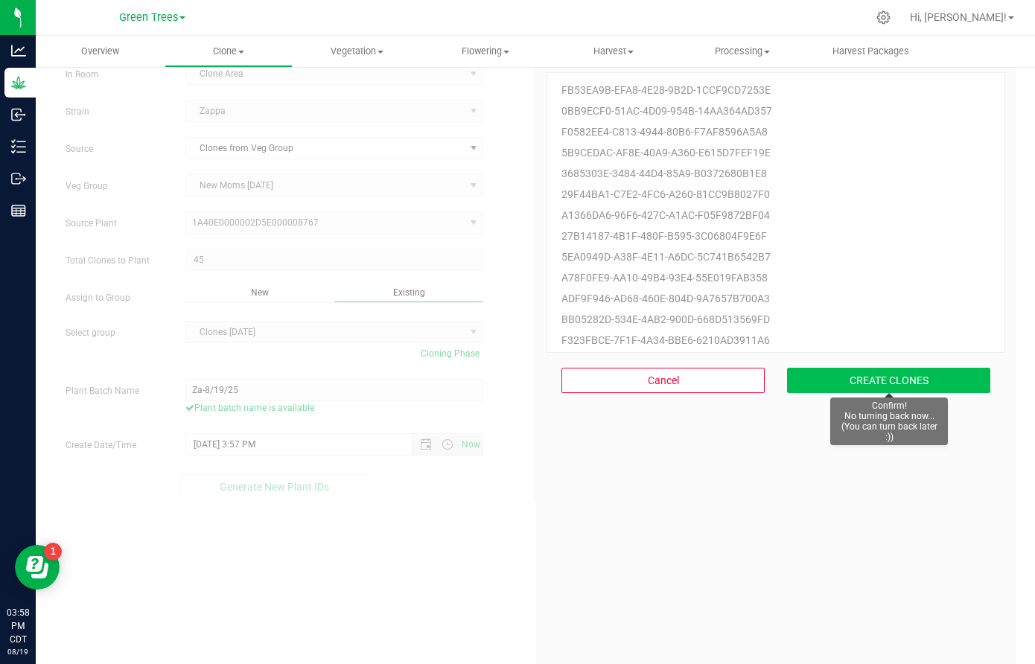
click at [923, 375] on button "CREATE CLONES" at bounding box center [888, 380] width 203 height 25
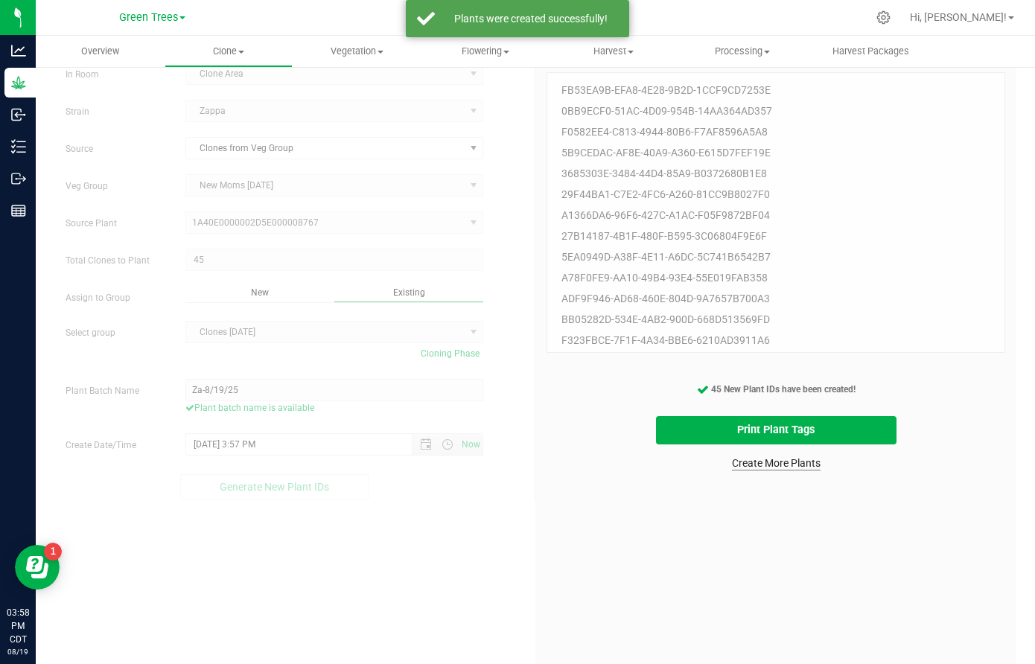
click at [785, 462] on link "Create More Plants" at bounding box center [776, 463] width 89 height 15
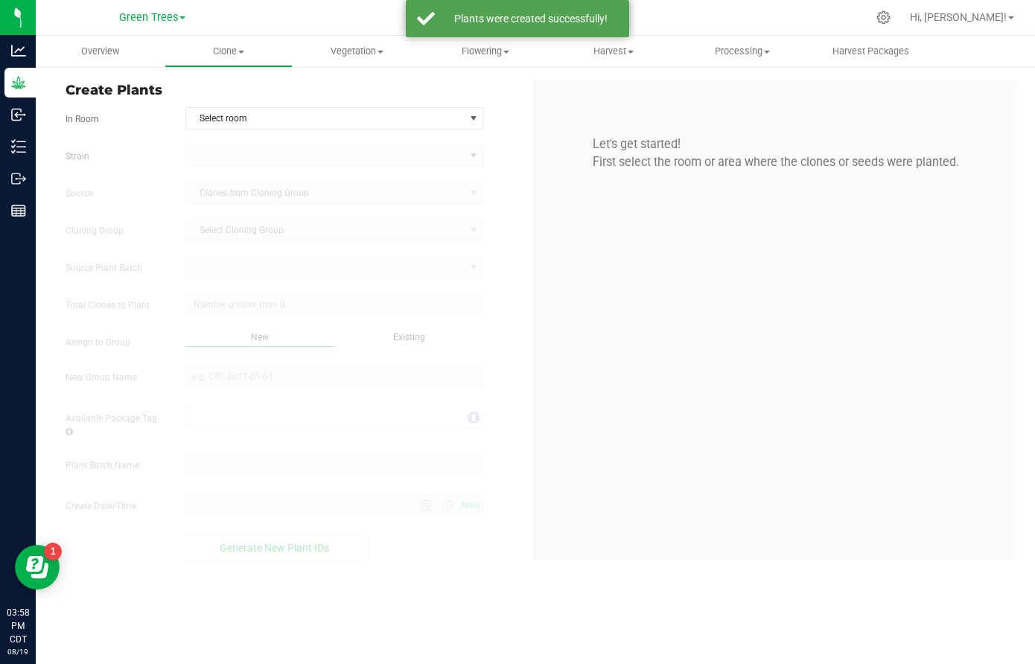
type input "[DATE] 3:58 PM"
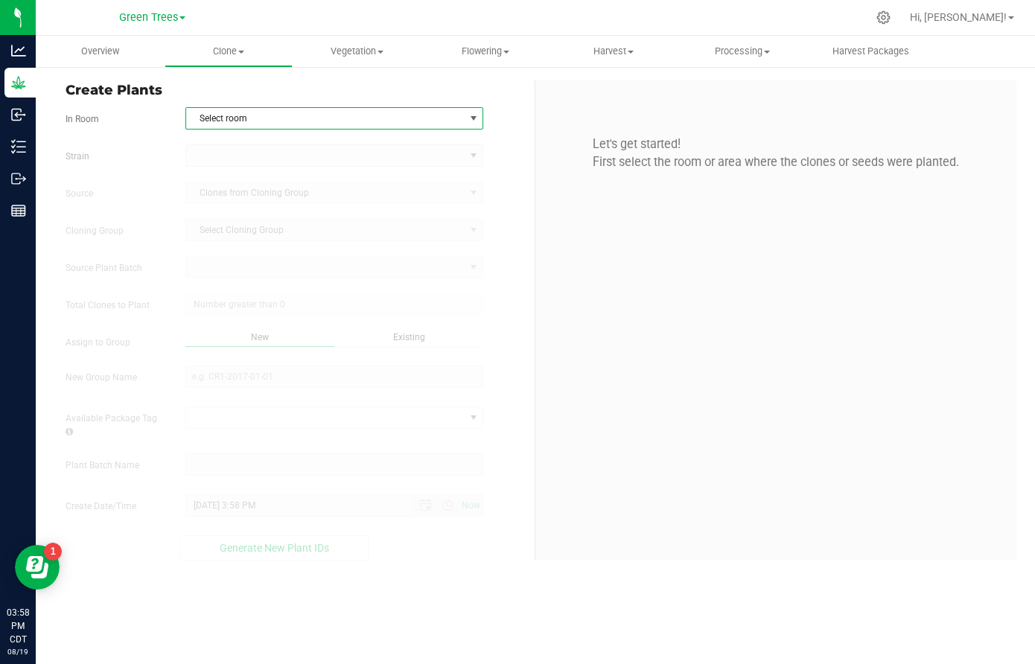
click at [261, 125] on span "Select room" at bounding box center [325, 118] width 278 height 21
click at [251, 118] on span "Select room" at bounding box center [325, 118] width 278 height 21
click at [241, 145] on li "Clone Area" at bounding box center [334, 144] width 296 height 22
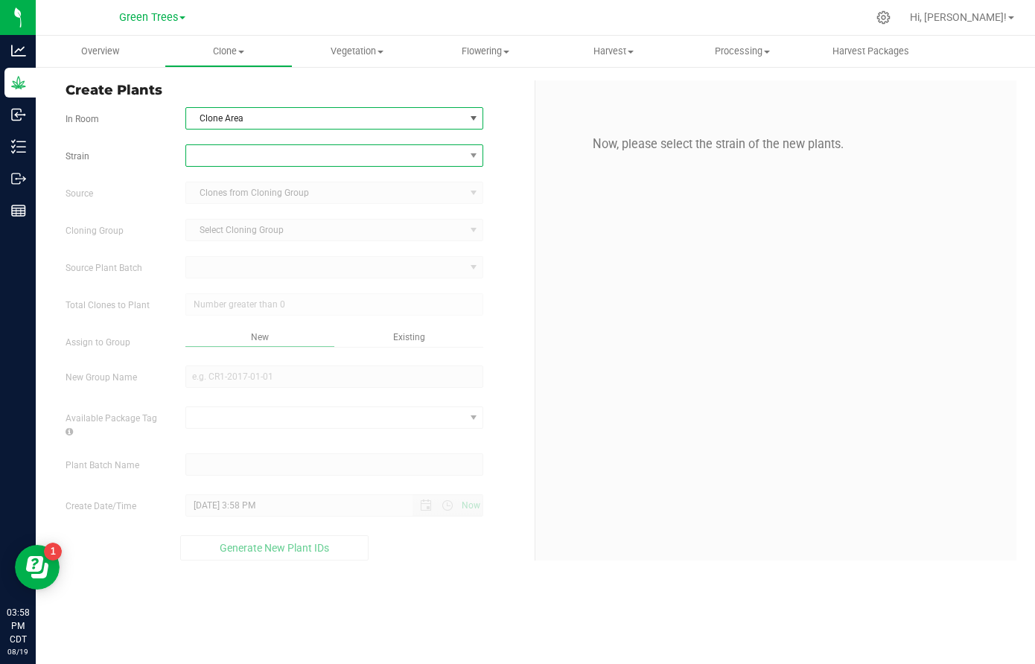
click at [240, 153] on span at bounding box center [325, 155] width 278 height 21
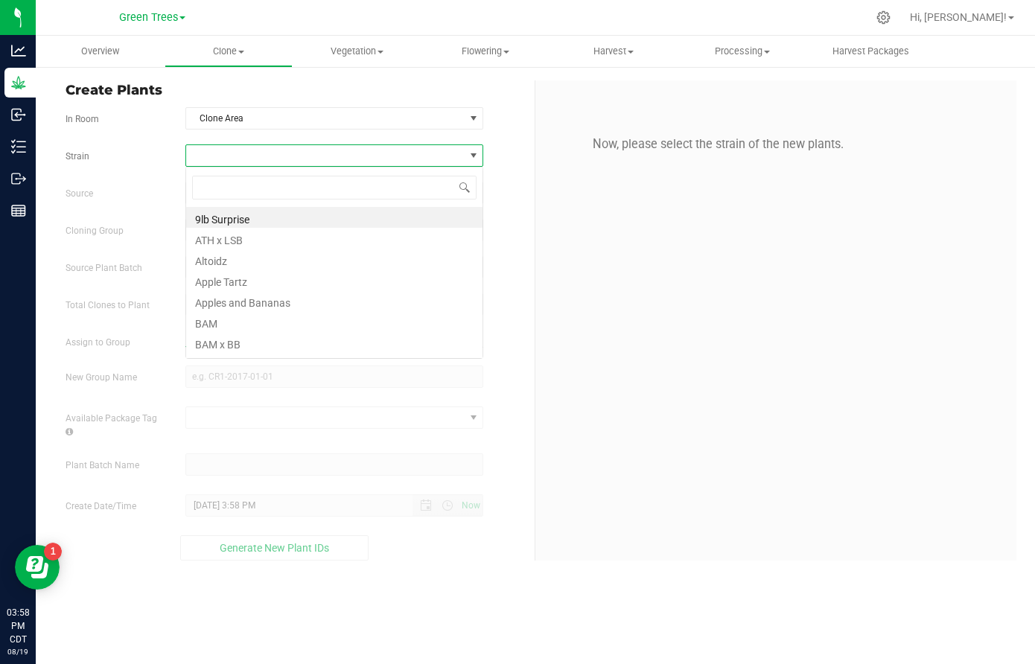
scroll to position [22, 299]
type input "cap"
click at [232, 213] on li "Cap Junky" at bounding box center [334, 217] width 296 height 21
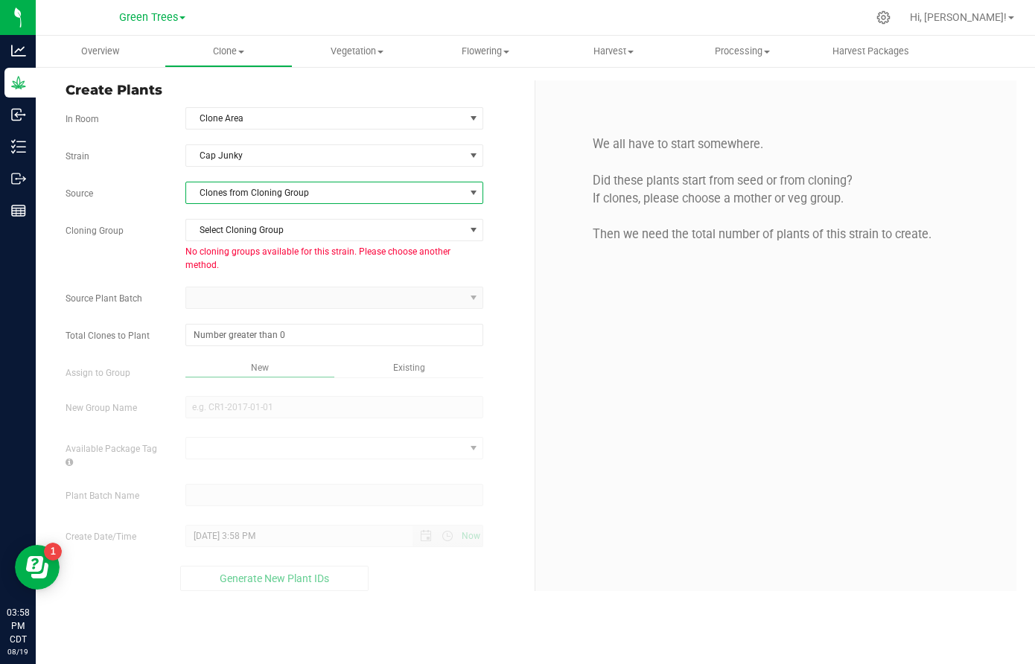
click at [238, 191] on span "Clones from Cloning Group" at bounding box center [325, 193] width 278 height 21
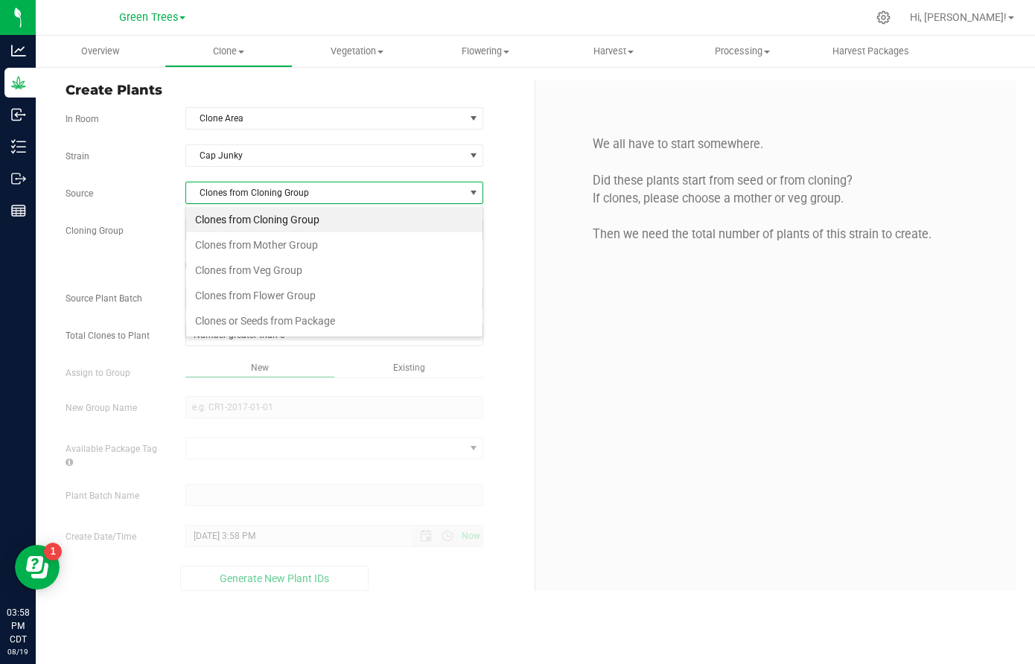
scroll to position [22, 299]
click at [237, 264] on li "Clones from Veg Group" at bounding box center [334, 270] width 296 height 25
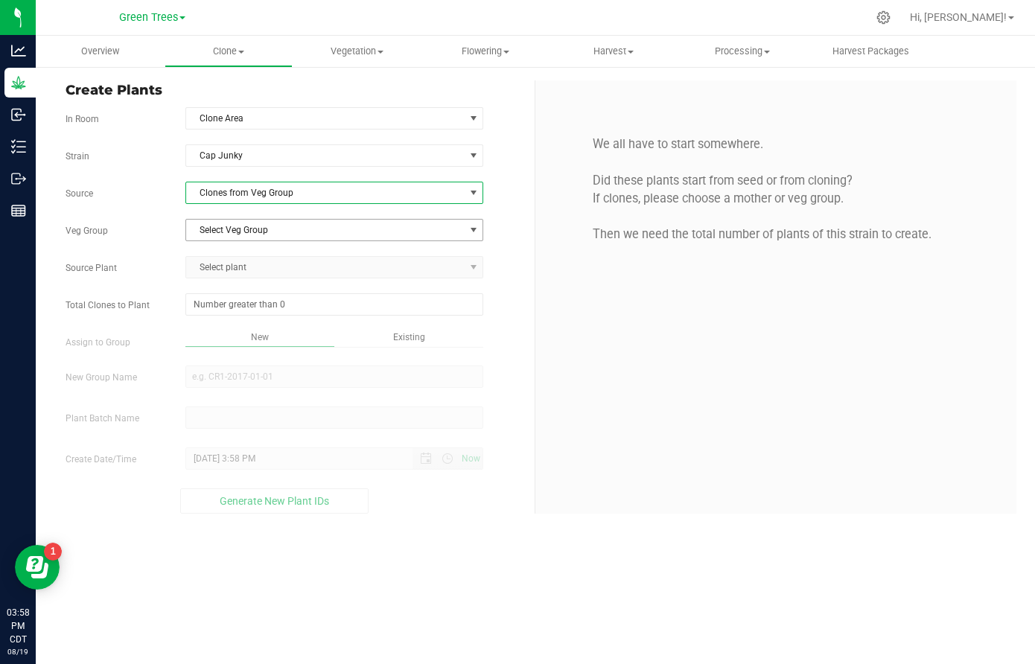
click at [237, 220] on span "Select Veg Group" at bounding box center [325, 230] width 278 height 21
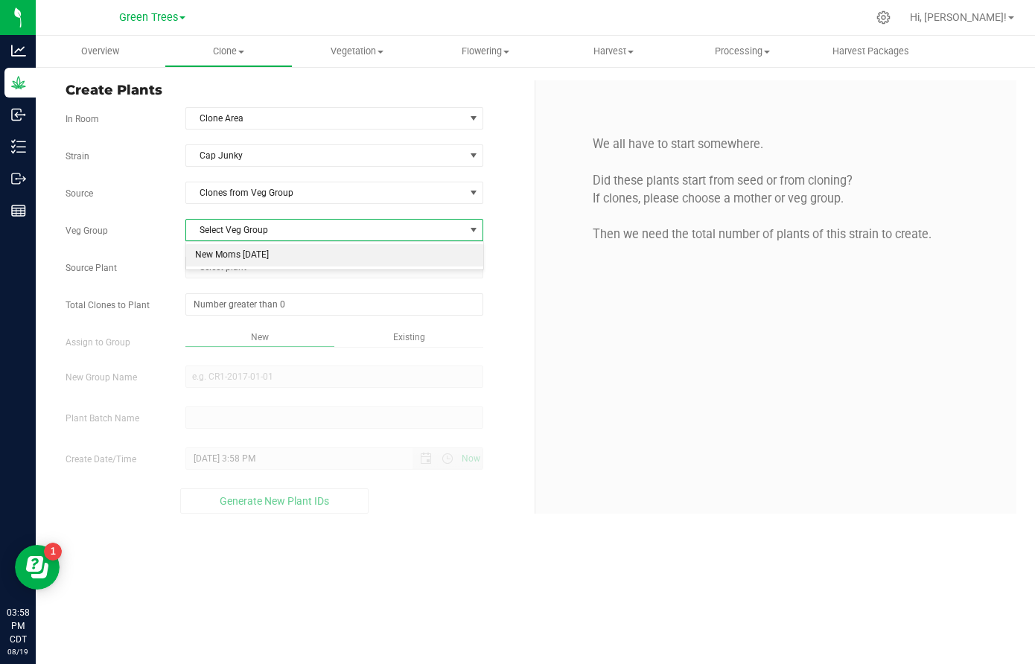
click at [235, 253] on li "New Moms [DATE]" at bounding box center [334, 255] width 296 height 22
click at [232, 267] on span "Select plant" at bounding box center [325, 267] width 278 height 21
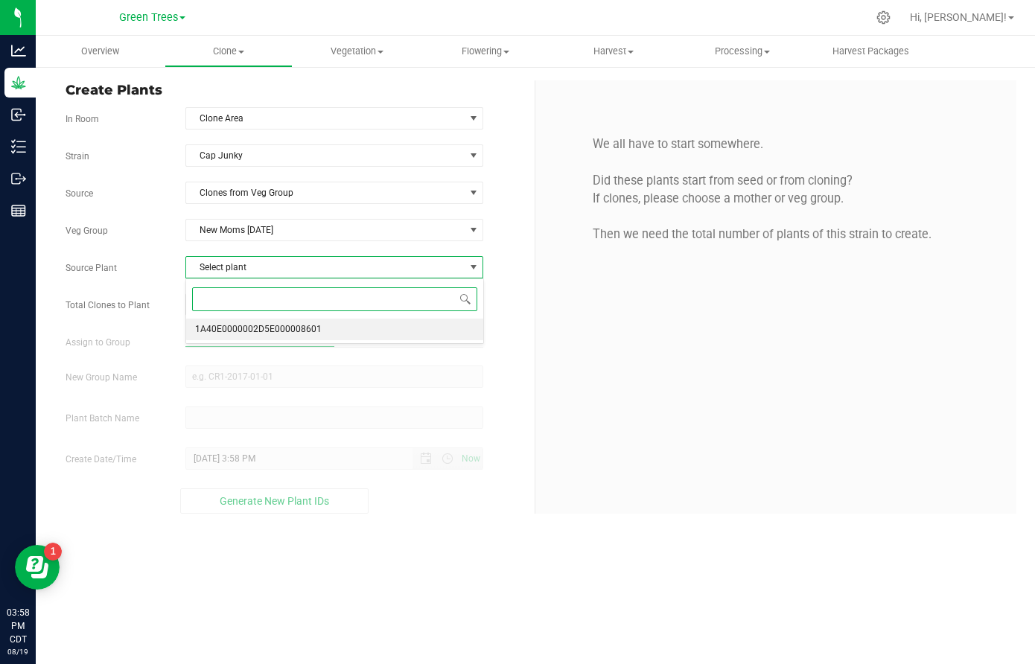
click at [233, 327] on span "1A40E0000002D5E000008601" at bounding box center [258, 329] width 127 height 19
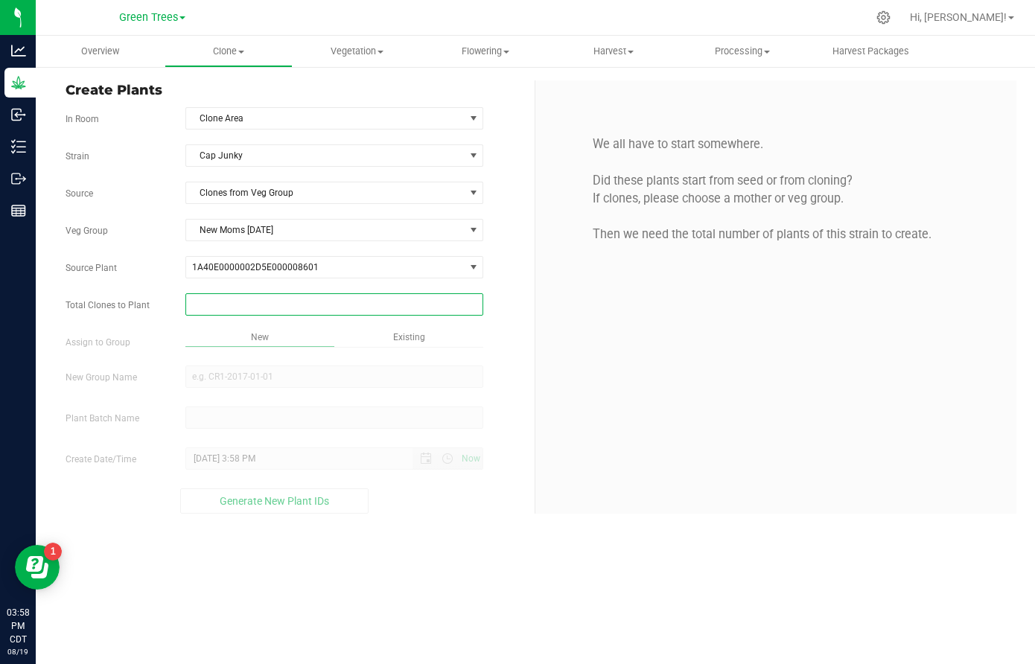
click at [223, 304] on span at bounding box center [334, 304] width 298 height 22
type input "7"
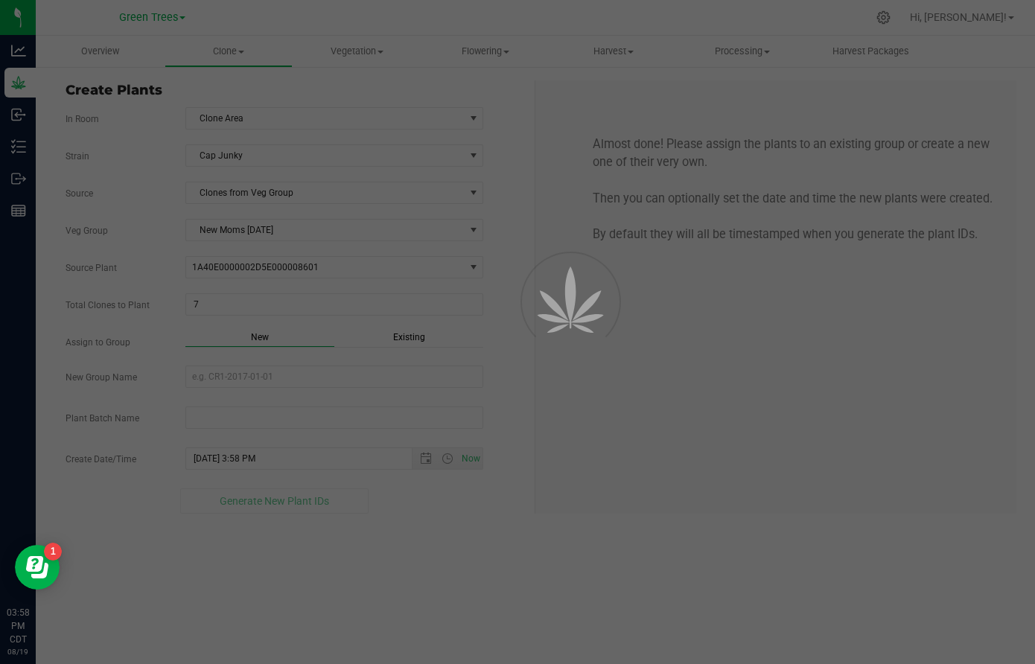
click at [412, 329] on div "Overview Clone Create plants Cloning groups Cloning plant batches Apply to plan…" at bounding box center [536, 350] width 1000 height 629
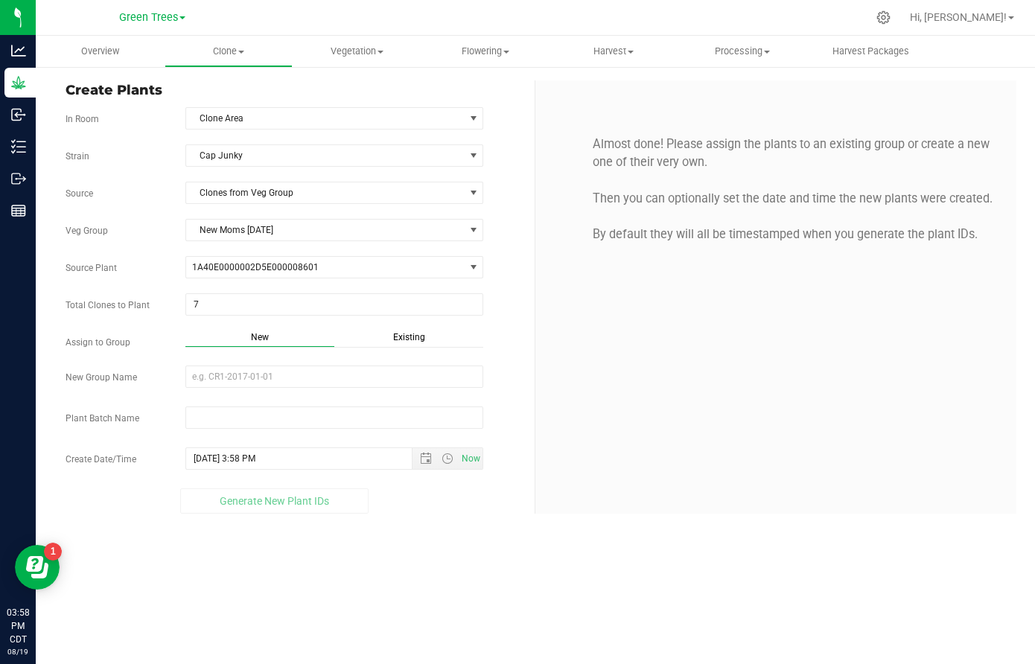
click at [410, 334] on span "Existing" at bounding box center [409, 337] width 32 height 10
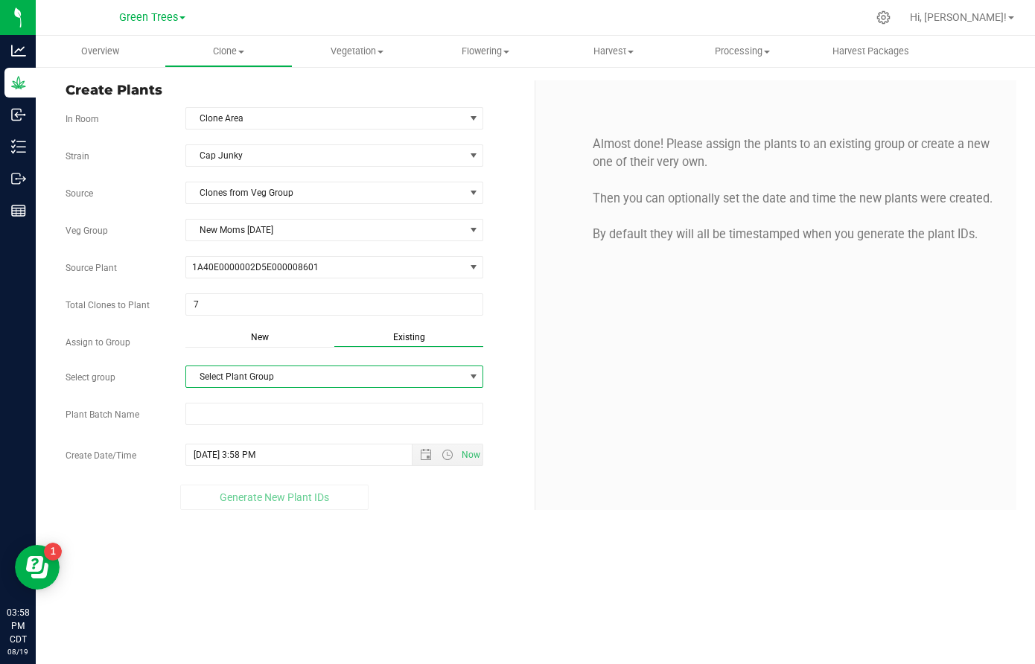
click at [242, 371] on span "Select Plant Group" at bounding box center [325, 376] width 278 height 21
click at [241, 408] on li "Clones [DATE]" at bounding box center [334, 403] width 296 height 22
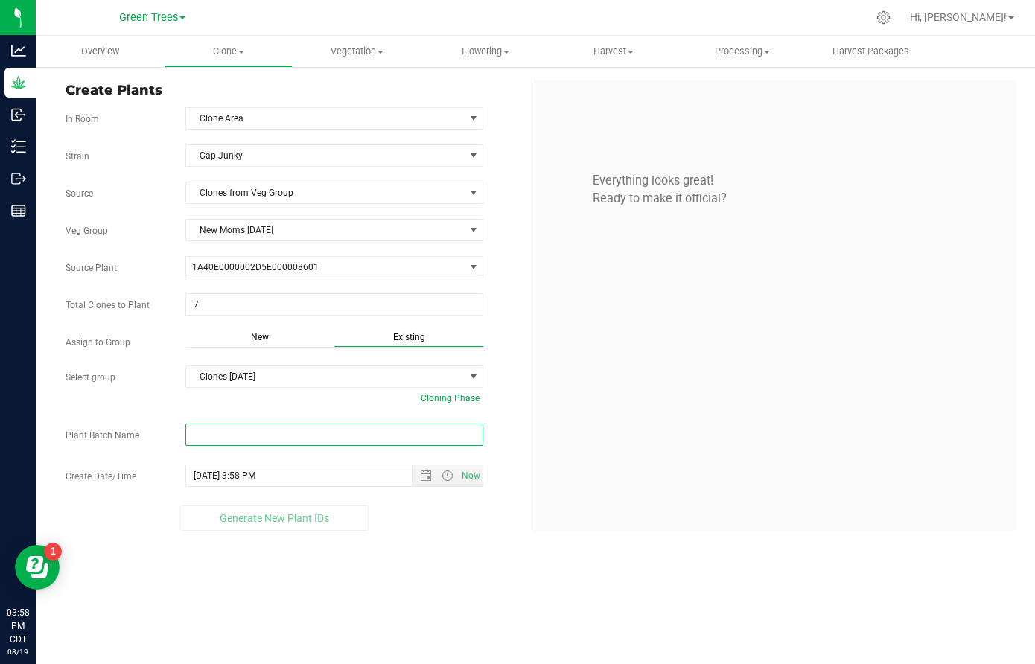
click at [204, 433] on input "text" at bounding box center [334, 435] width 298 height 22
paste input "-8/19/25"
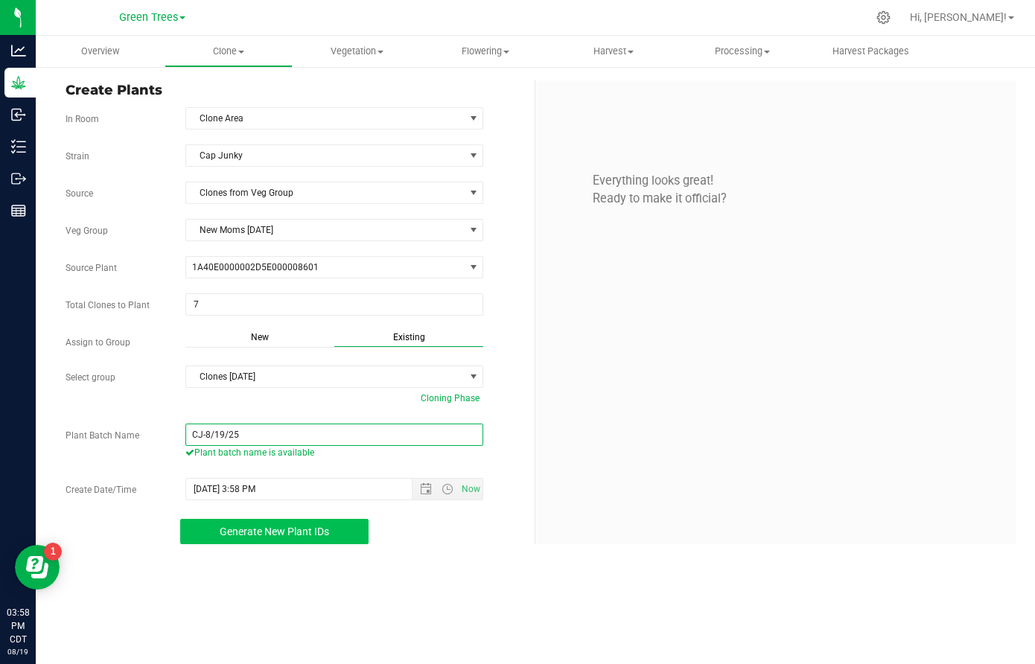
type input "CJ-8/19/25"
click at [276, 530] on span "Generate New Plant IDs" at bounding box center [275, 532] width 110 height 12
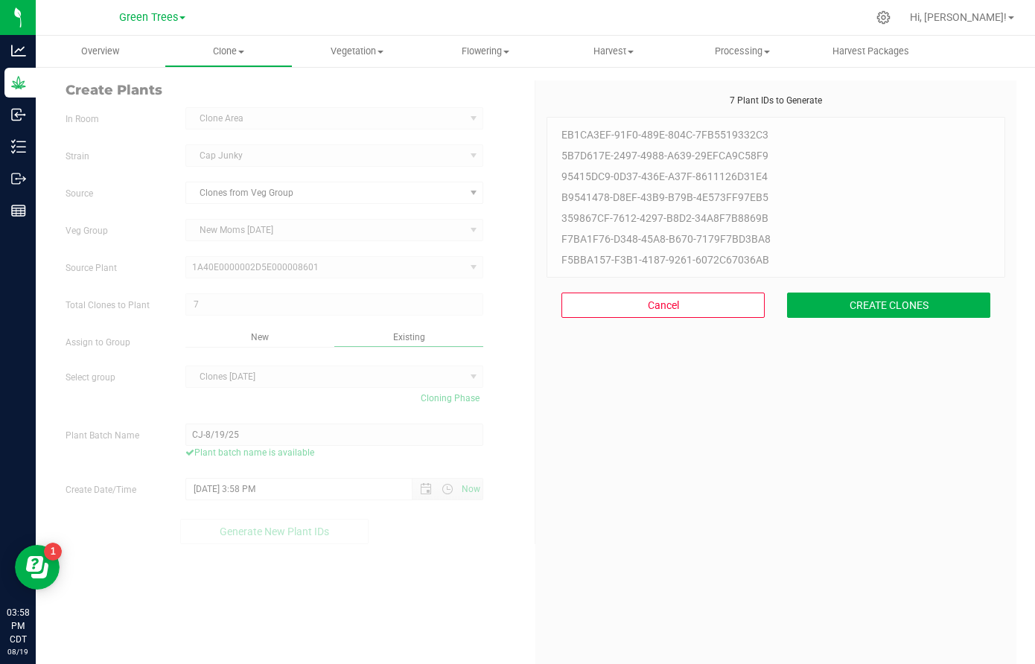
scroll to position [45, 0]
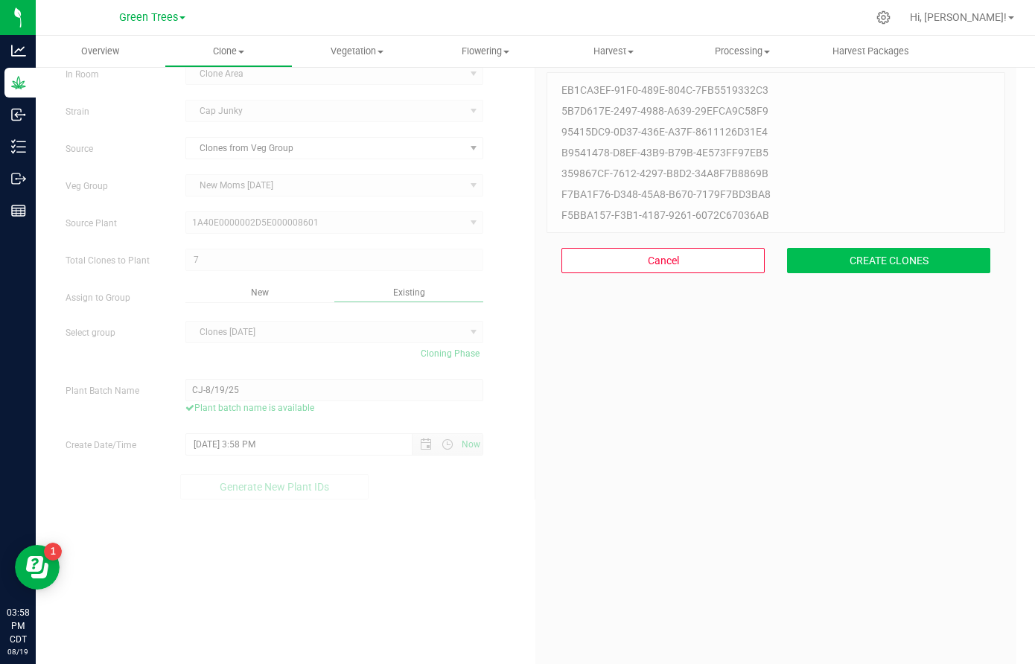
click at [924, 253] on button "CREATE CLONES" at bounding box center [888, 260] width 203 height 25
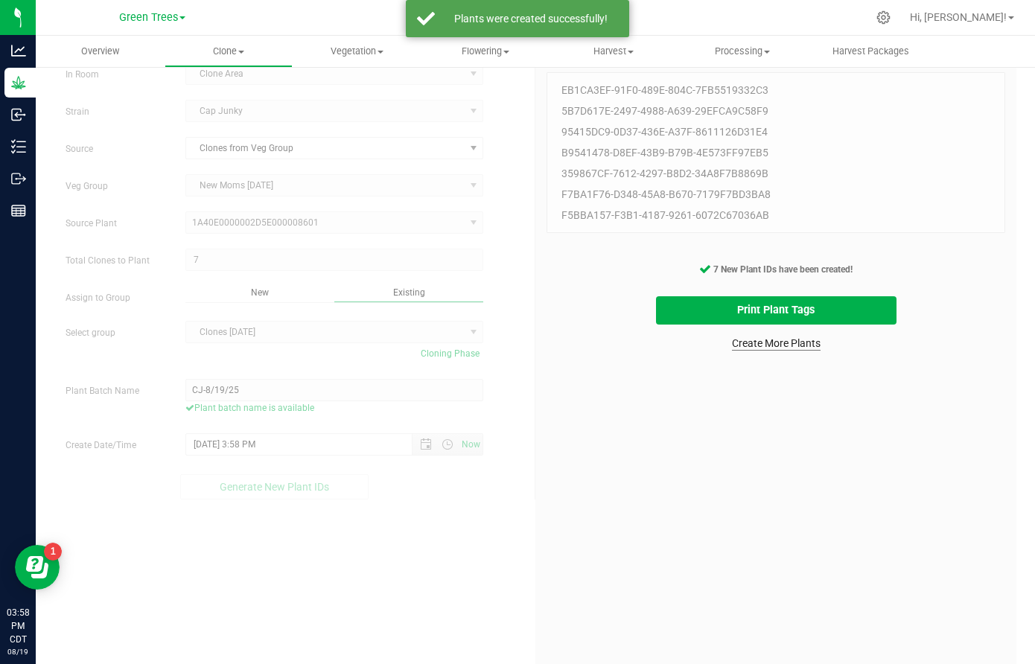
click at [760, 346] on link "Create More Plants" at bounding box center [776, 343] width 89 height 15
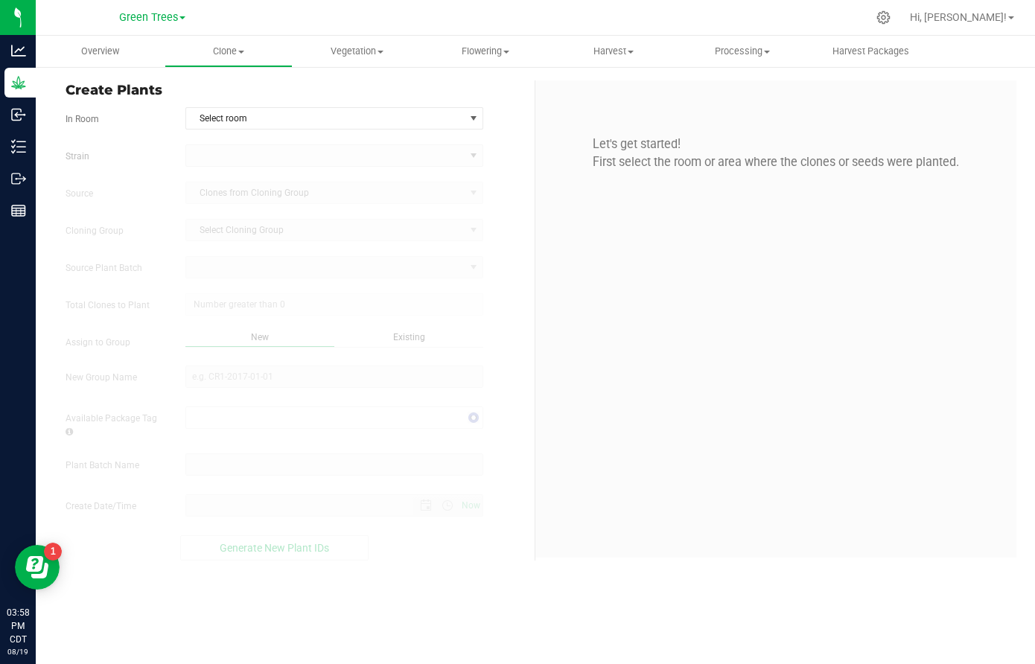
type input "[DATE] 3:58 PM"
click at [235, 112] on span "Select room" at bounding box center [325, 118] width 278 height 21
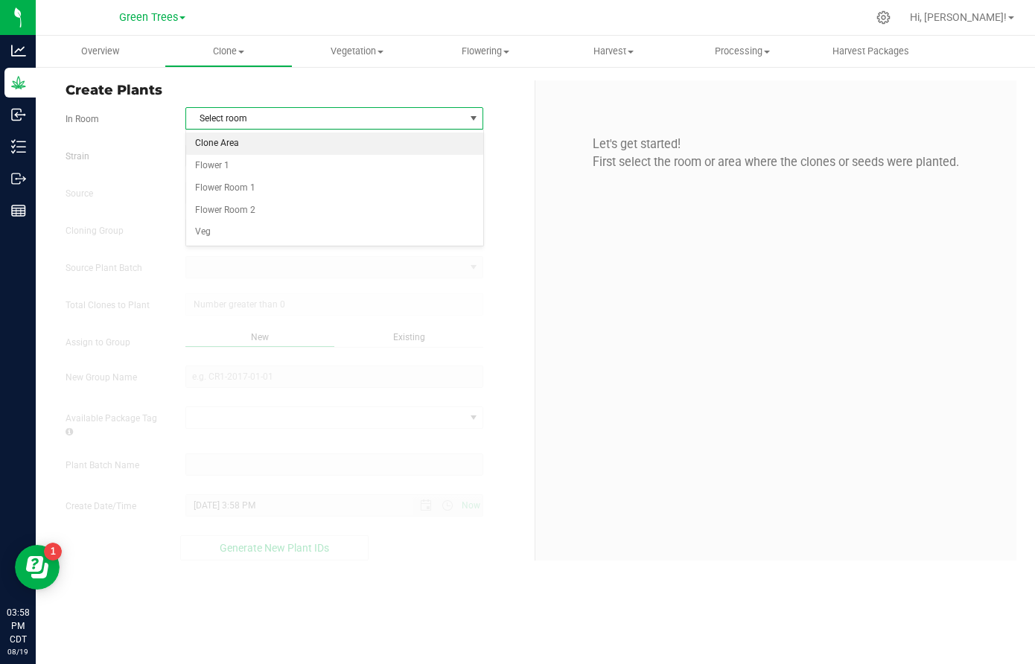
click at [229, 147] on li "Clone Area" at bounding box center [334, 144] width 296 height 22
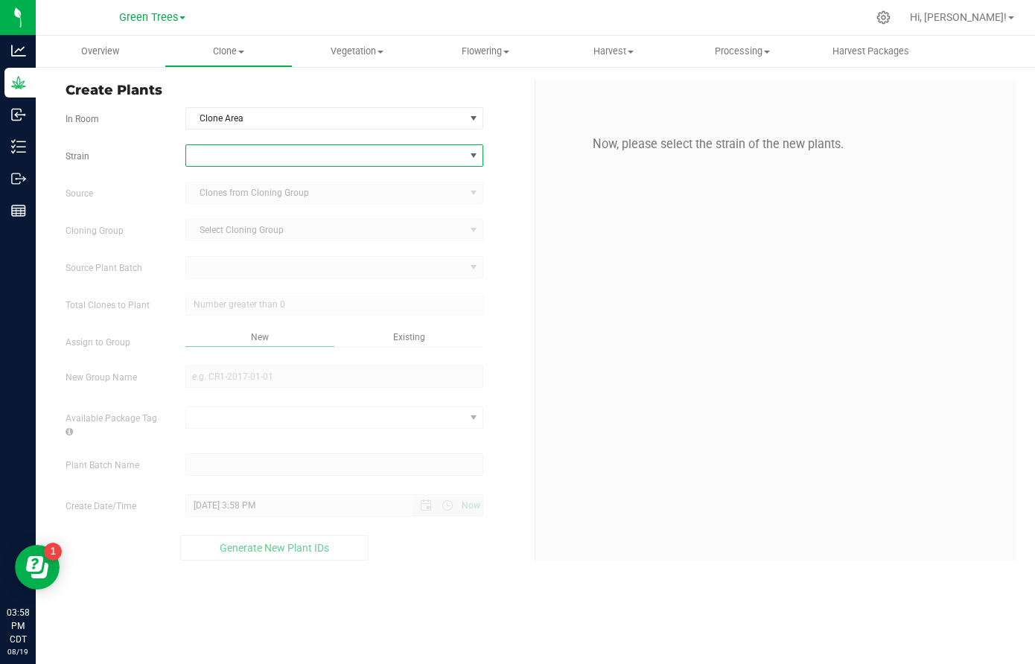
click at [231, 156] on span at bounding box center [325, 155] width 278 height 21
type input "jok"
click at [224, 218] on li "Jokerz" at bounding box center [334, 217] width 296 height 21
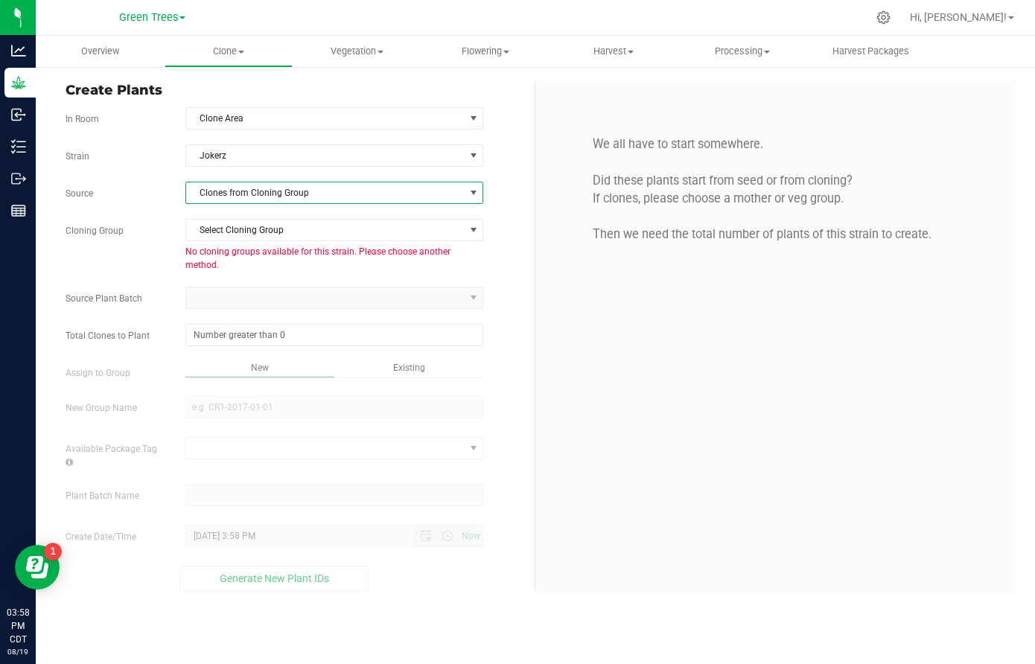
click at [237, 191] on span "Clones from Cloning Group" at bounding box center [325, 193] width 278 height 21
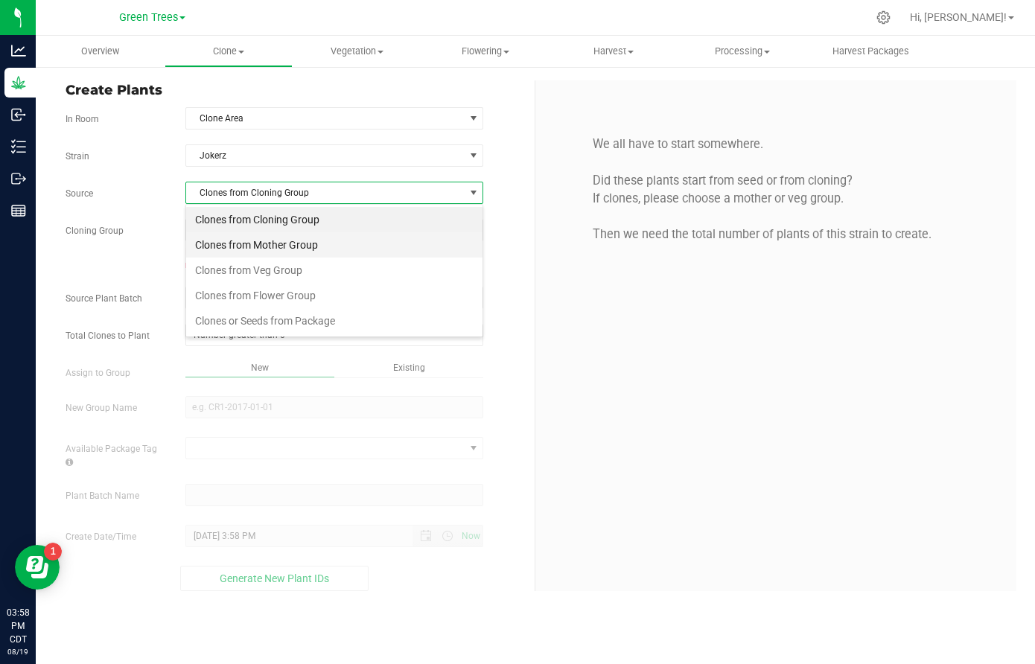
scroll to position [22, 299]
click at [235, 270] on li "Clones from Veg Group" at bounding box center [334, 270] width 296 height 25
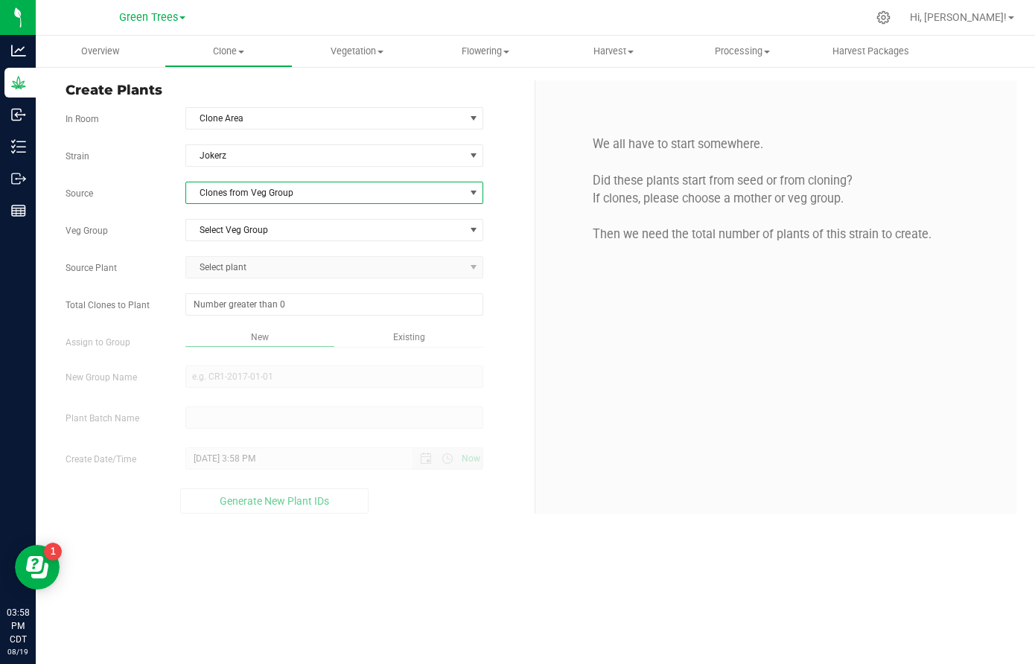
click at [232, 241] on div "Strain Jokerz Source Clones from Veg Group Veg Group Select Veg Group Select Ve…" at bounding box center [295, 329] width 458 height 369
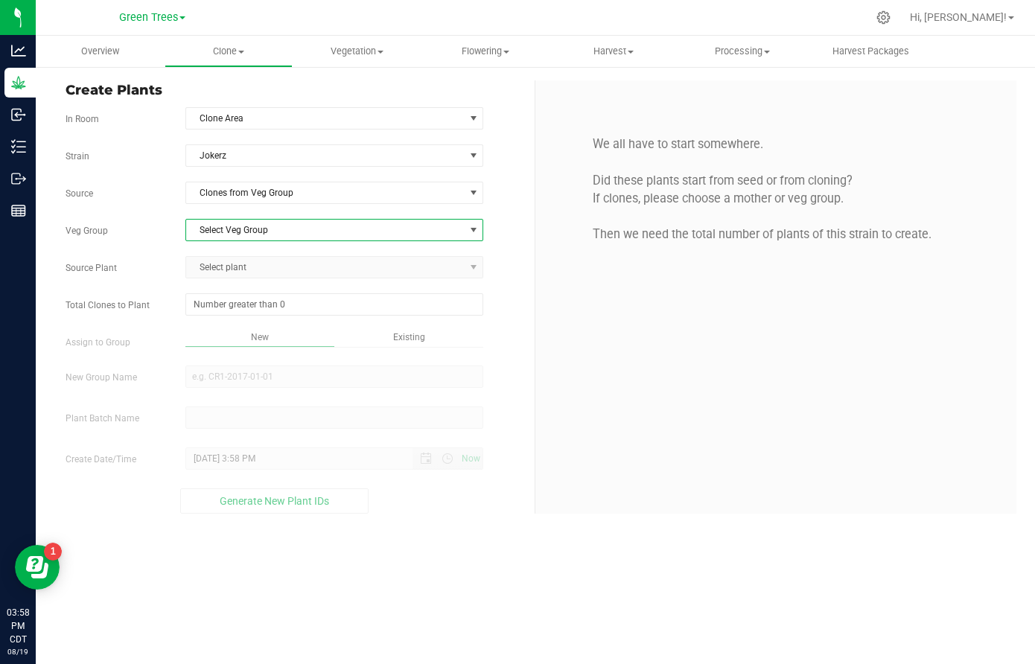
click at [232, 229] on span "Select Veg Group" at bounding box center [325, 230] width 278 height 21
click at [233, 271] on span "Select plant" at bounding box center [334, 267] width 298 height 22
click at [233, 233] on span "Select Veg Group" at bounding box center [325, 230] width 278 height 21
click at [233, 256] on li "New Moms [DATE]" at bounding box center [334, 255] width 296 height 22
click at [224, 269] on span "Select plant" at bounding box center [325, 267] width 278 height 21
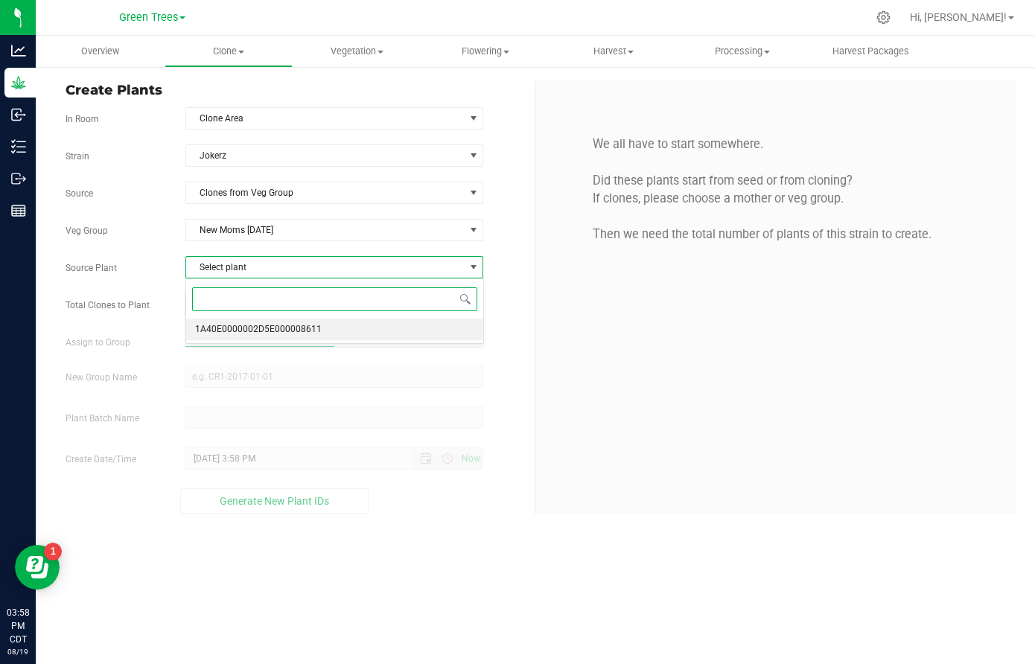
click at [227, 330] on span "1A40E0000002D5E000008611" at bounding box center [258, 329] width 127 height 19
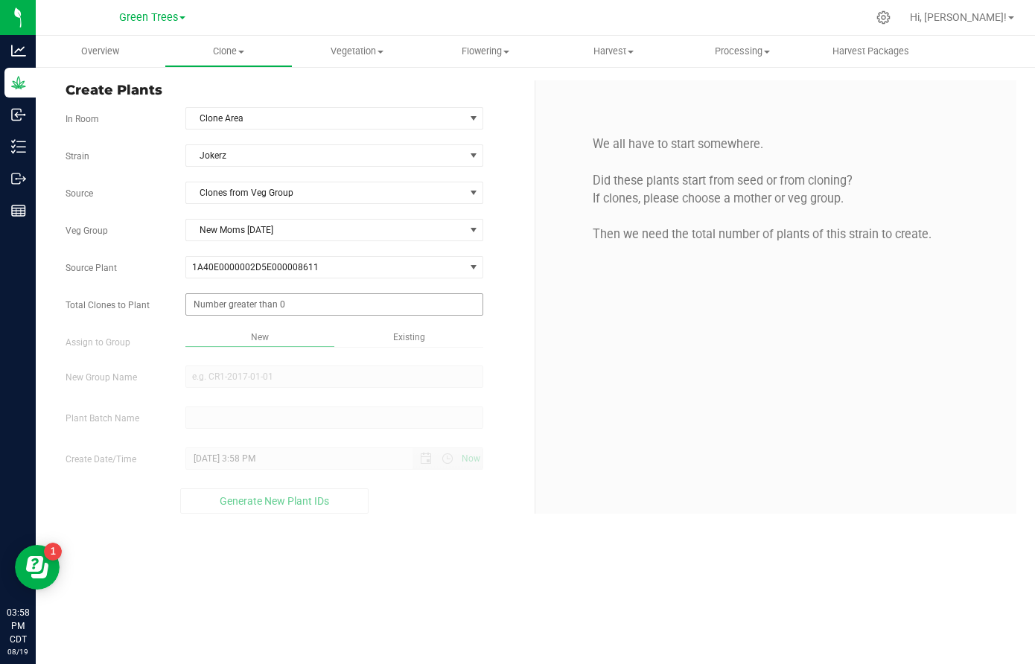
click at [223, 300] on span at bounding box center [334, 304] width 298 height 22
type input "10"
click at [406, 335] on div "Overview Clone Create plants Cloning groups Cloning plant batches Apply to plan…" at bounding box center [536, 350] width 1000 height 629
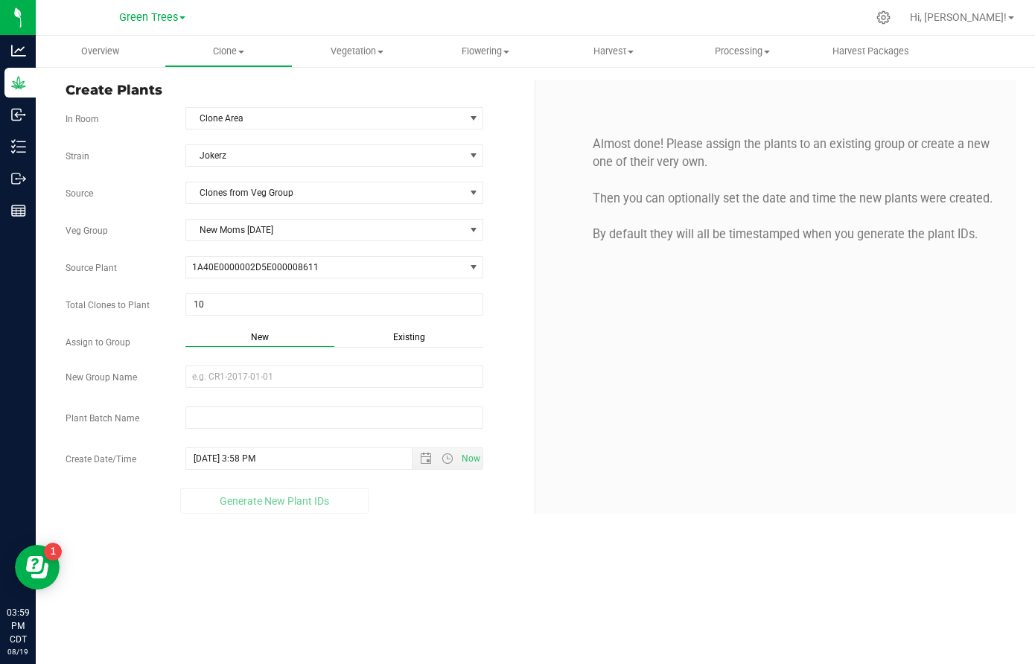
click at [406, 335] on span "Existing" at bounding box center [409, 337] width 32 height 10
click at [288, 365] on div "Strain Jokerz Source Clones from Veg Group Veg Group New Moms [DATE] Select Veg…" at bounding box center [295, 328] width 458 height 366
click at [270, 377] on span "Select Plant Group" at bounding box center [325, 376] width 278 height 21
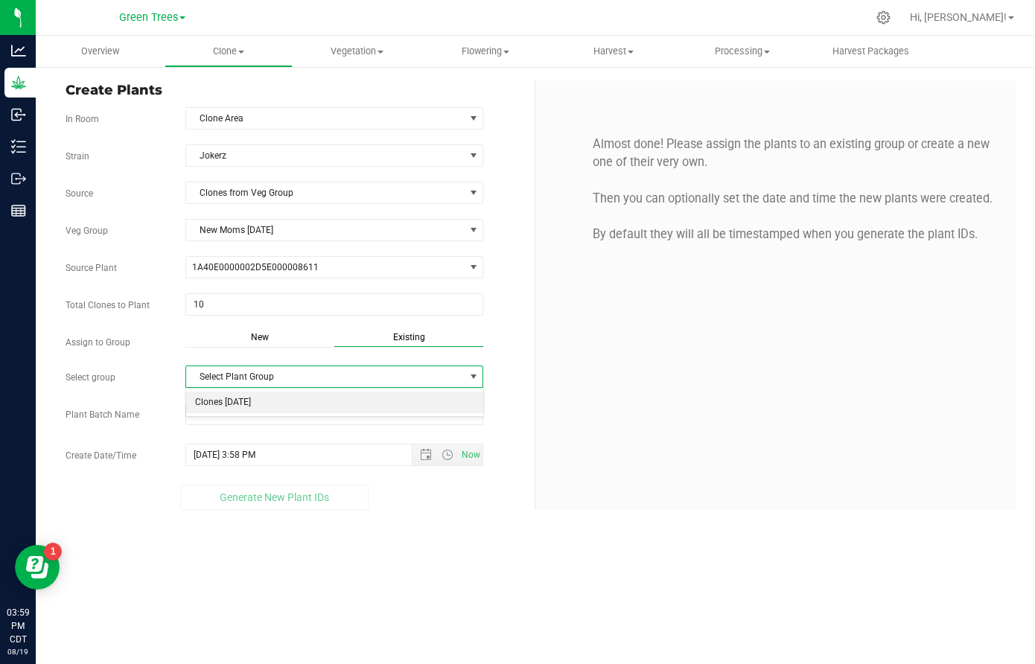
click at [255, 397] on li "Clones [DATE]" at bounding box center [334, 403] width 296 height 22
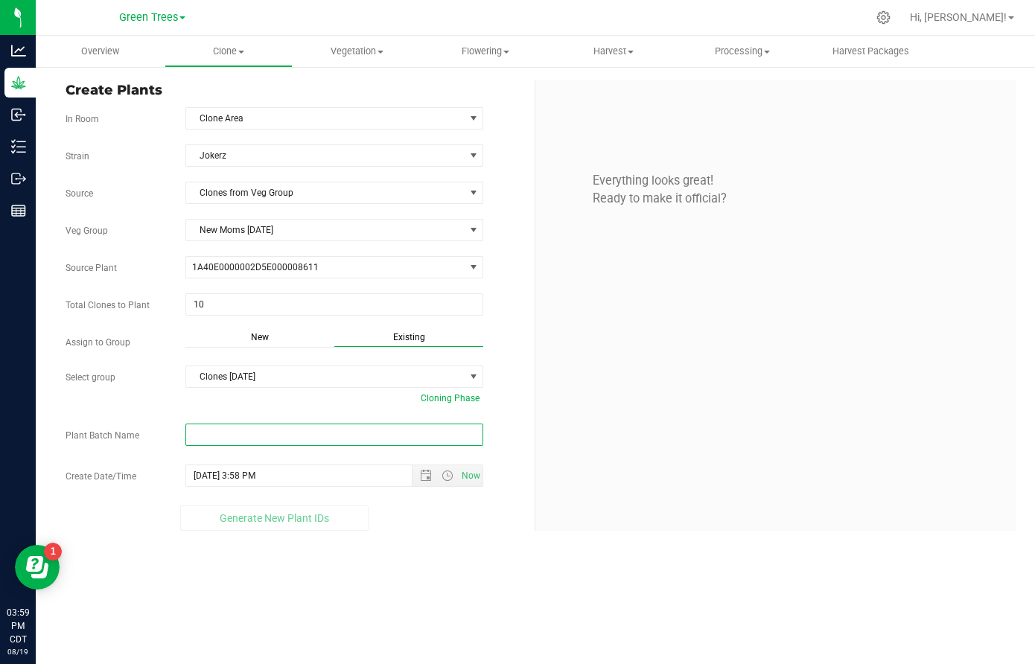
click at [226, 437] on input "text" at bounding box center [334, 435] width 298 height 22
paste input "-8/19/25"
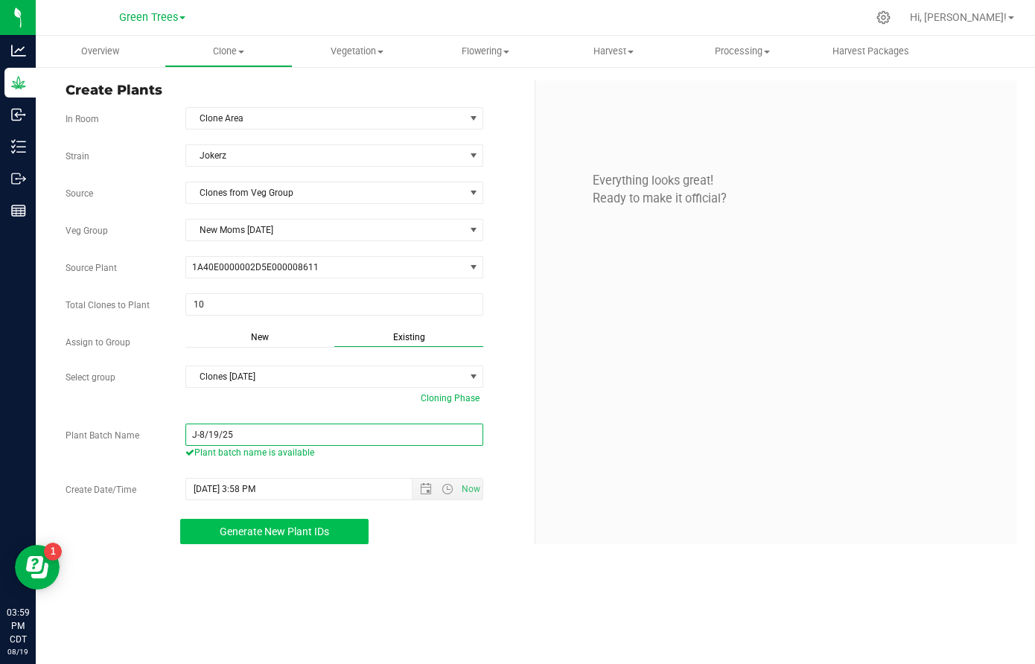
type input "J-8/19/25"
click at [290, 524] on button "Generate New Plant IDs" at bounding box center [274, 531] width 188 height 25
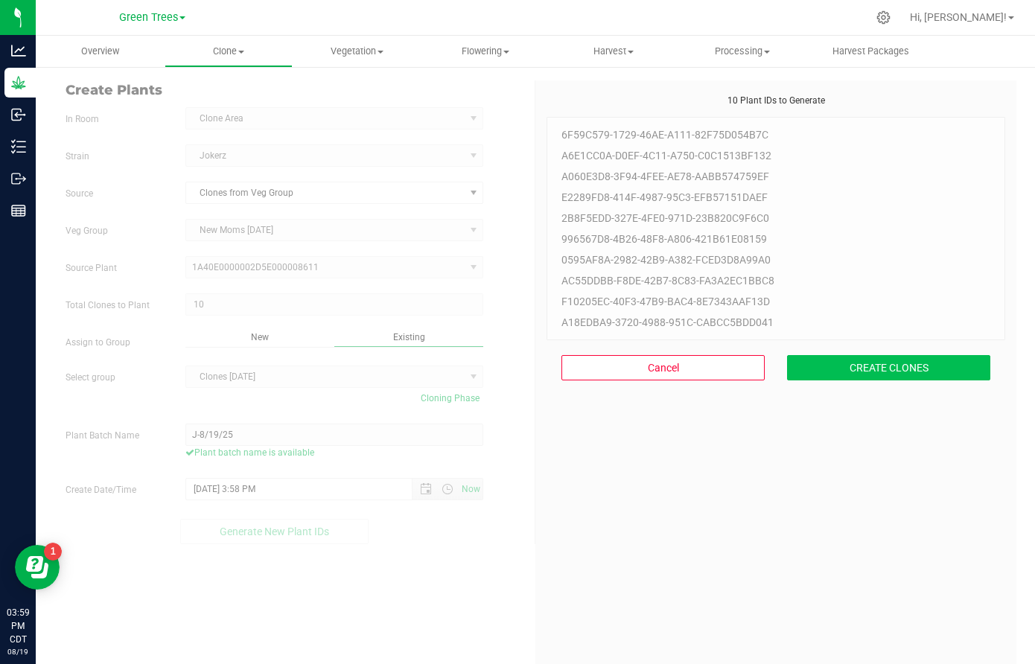
scroll to position [45, 0]
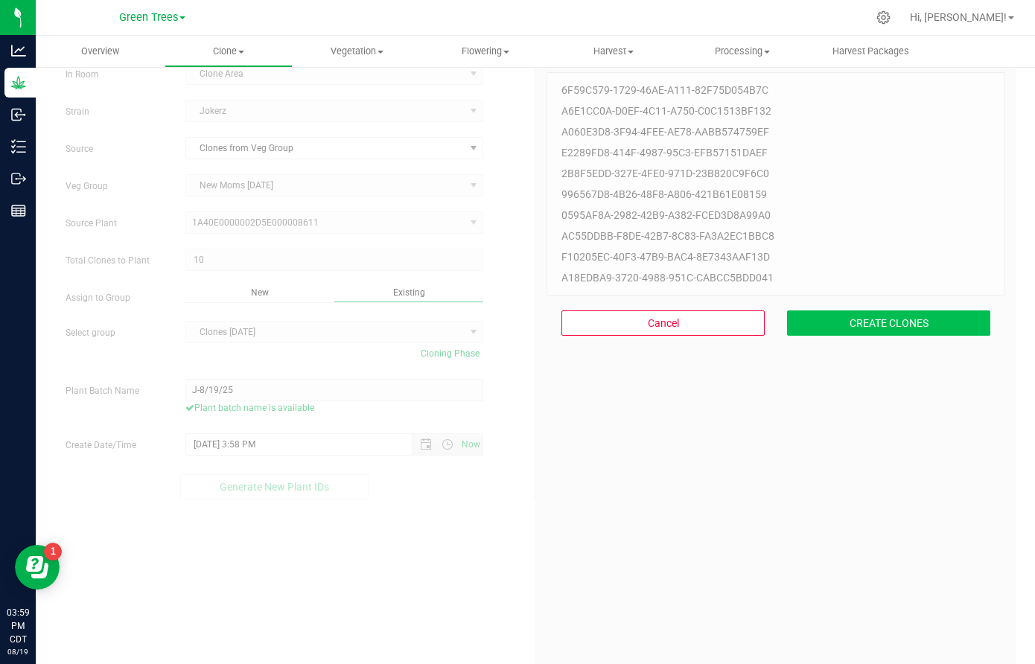
click at [927, 328] on button "CREATE CLONES" at bounding box center [888, 323] width 203 height 25
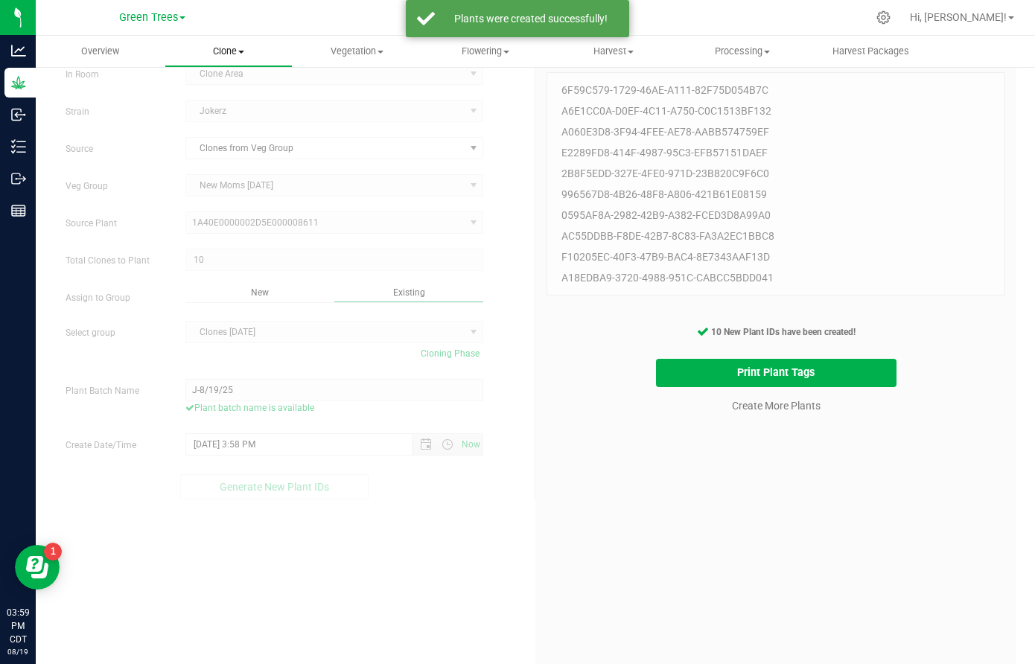
click at [221, 51] on span "Clone" at bounding box center [228, 51] width 127 height 13
click at [226, 99] on li "Cloning groups" at bounding box center [238, 108] width 146 height 18
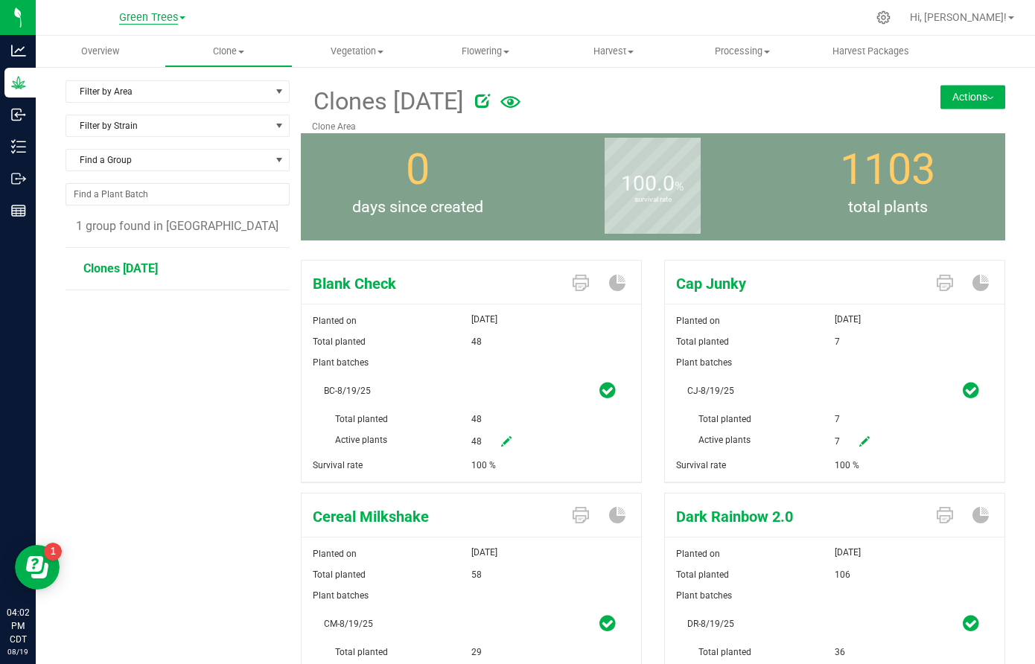
click at [145, 15] on span "Green Trees" at bounding box center [148, 17] width 59 height 13
click at [145, 17] on span "Green Trees" at bounding box center [148, 17] width 59 height 13
click at [139, 68] on link "Green Trees Lab" at bounding box center [152, 73] width 218 height 20
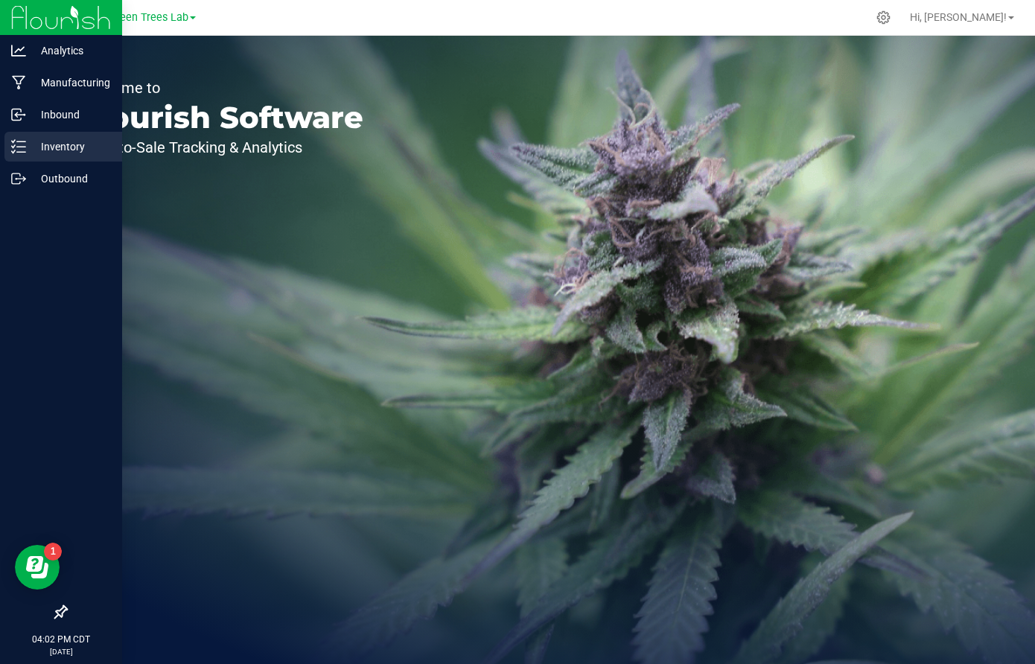
click at [51, 144] on p "Inventory" at bounding box center [70, 147] width 89 height 18
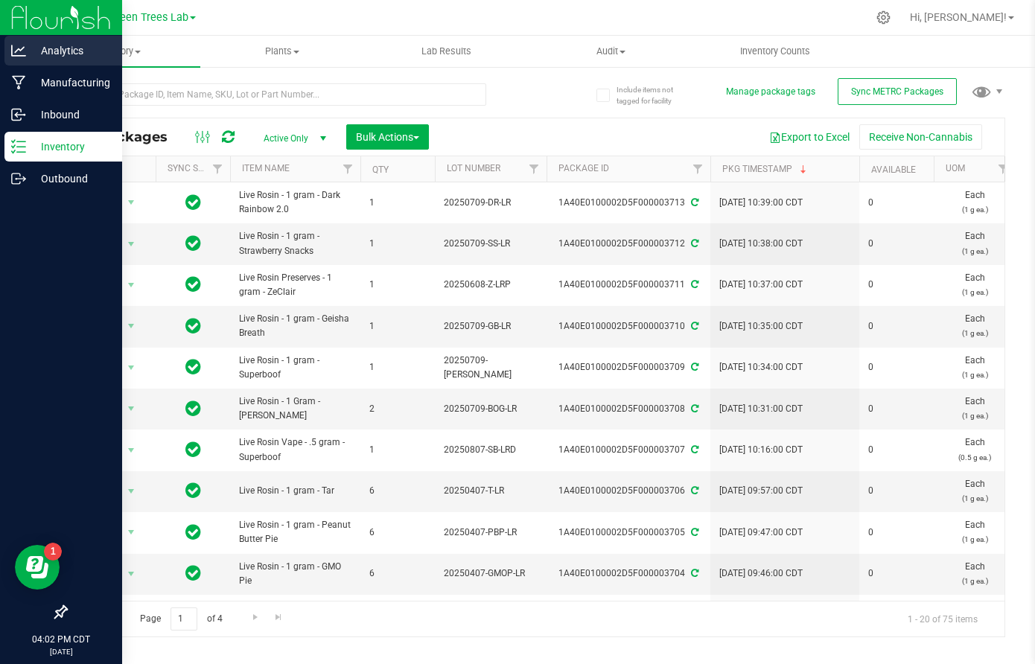
click at [54, 58] on p "Analytics" at bounding box center [70, 51] width 89 height 18
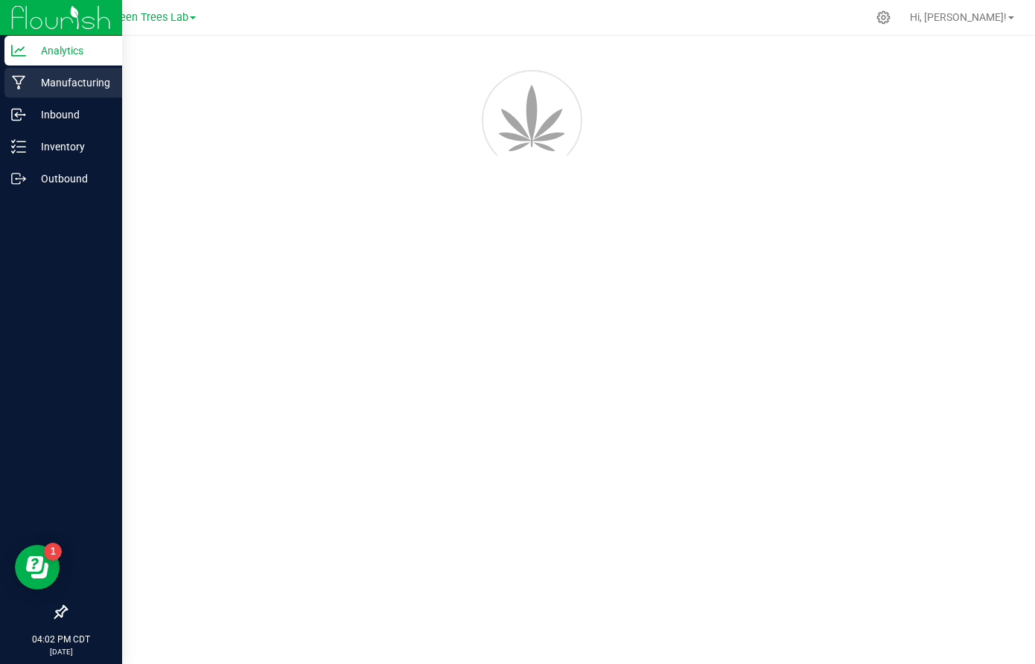
click at [54, 89] on p "Manufacturing" at bounding box center [70, 83] width 89 height 18
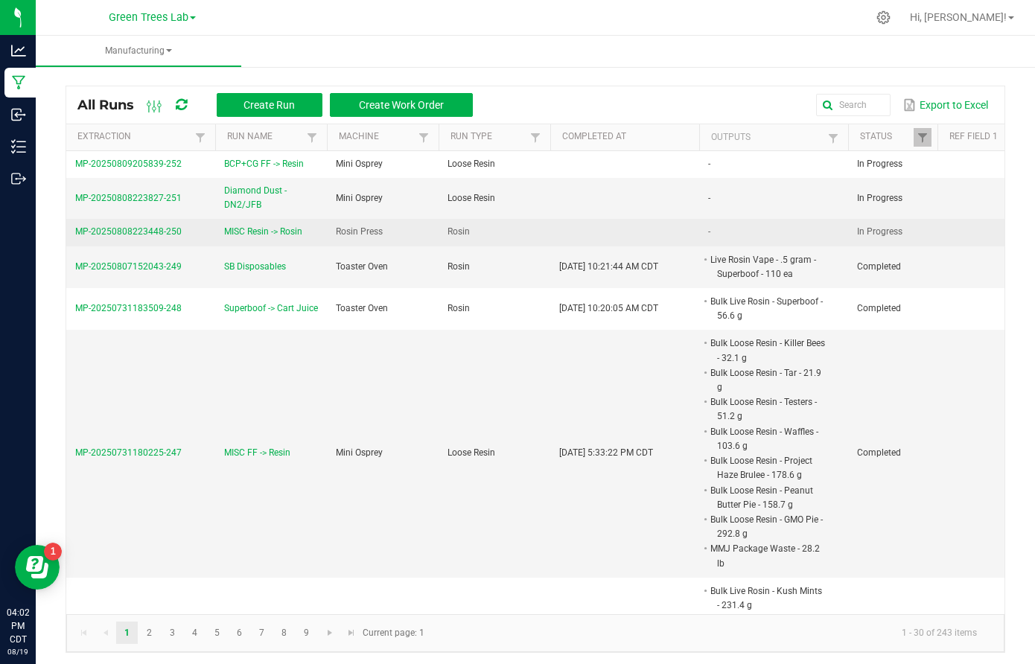
click at [143, 233] on span "MP-20250808223448-250" at bounding box center [128, 231] width 107 height 10
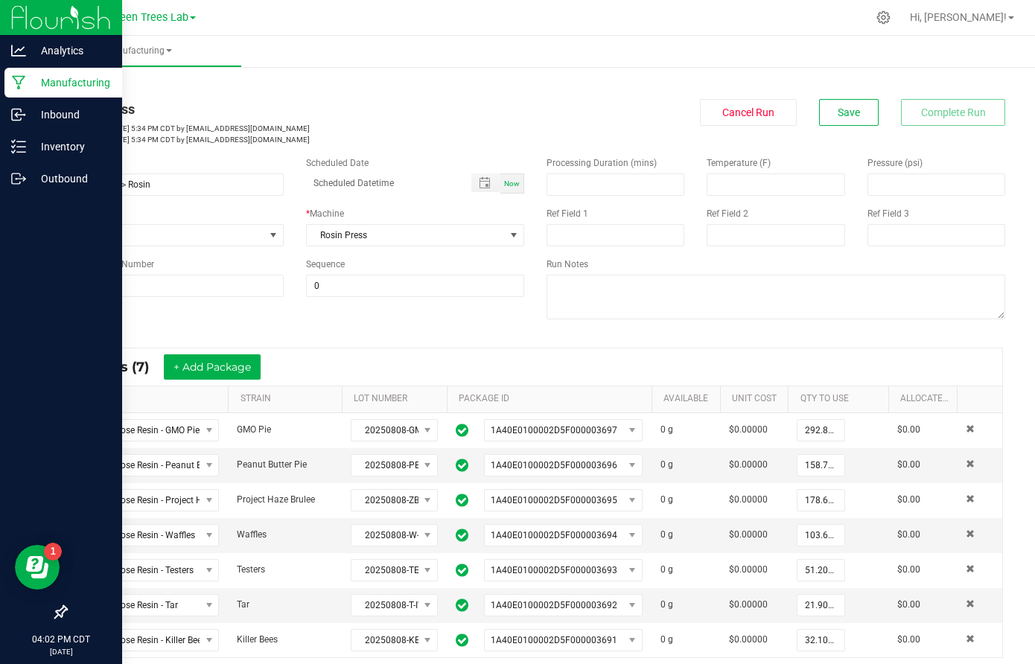
click at [51, 84] on p "Manufacturing" at bounding box center [70, 83] width 89 height 18
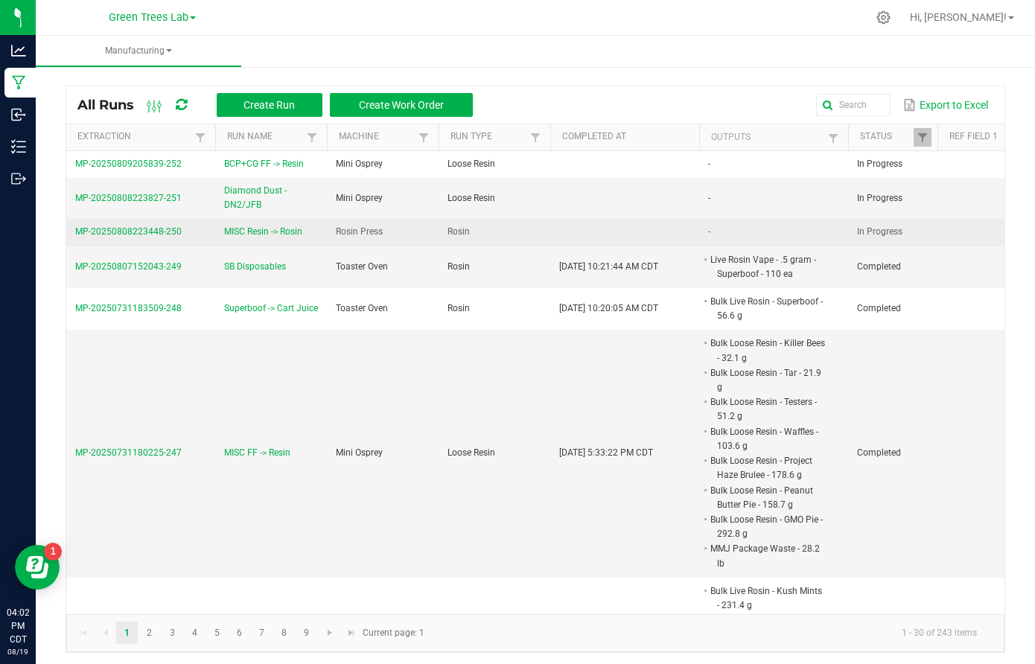
click at [160, 227] on span "MP-20250808223448-250" at bounding box center [128, 231] width 107 height 10
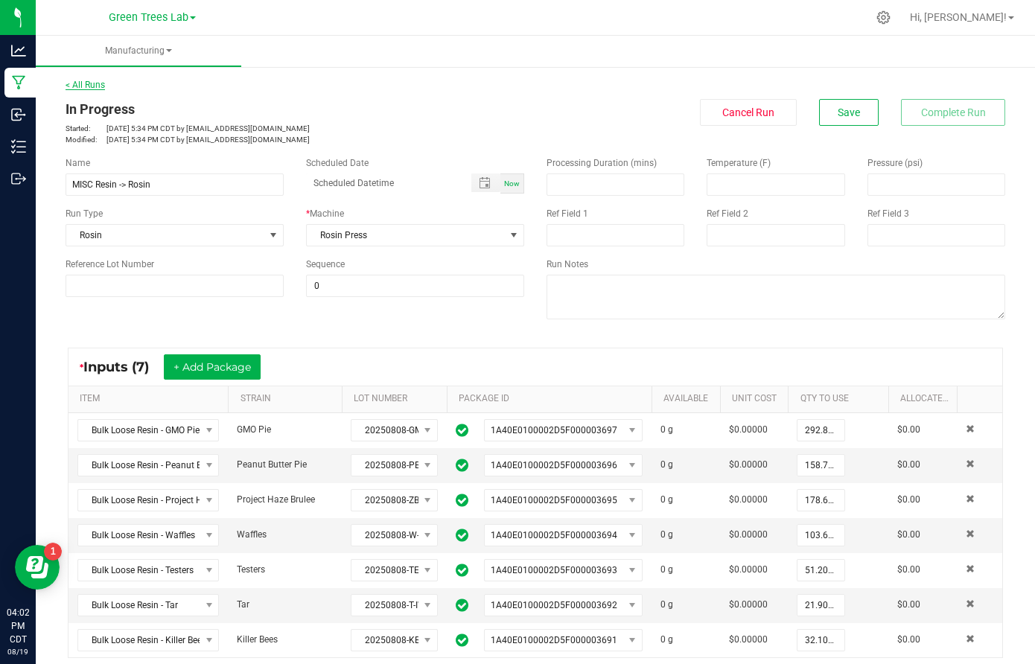
click at [88, 86] on link "< All Runs" at bounding box center [85, 85] width 39 height 10
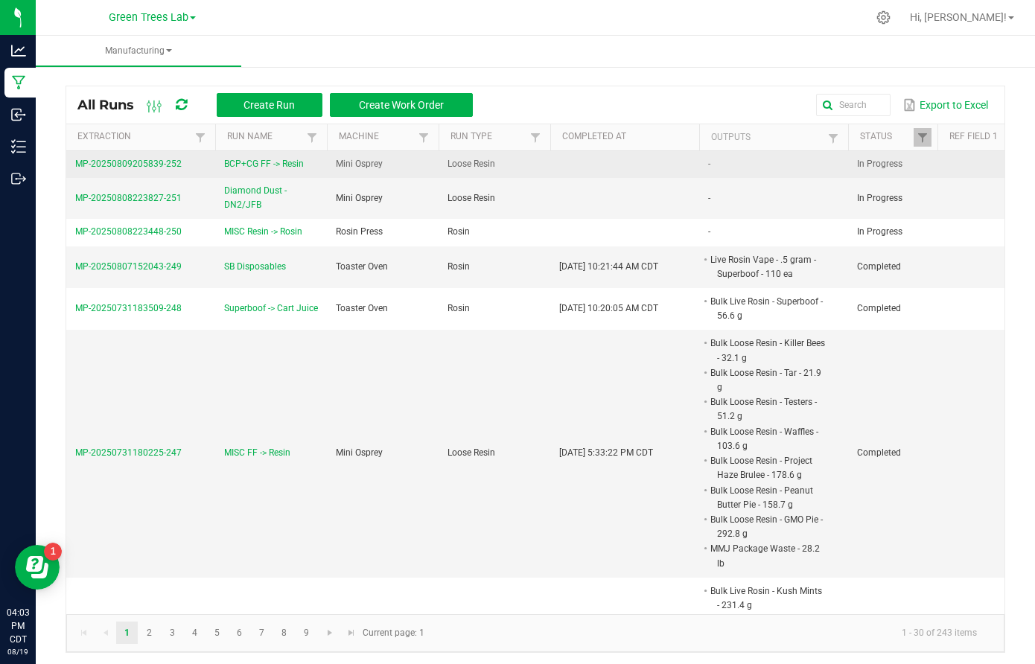
click at [155, 165] on span "MP-20250809205839-252" at bounding box center [128, 164] width 107 height 10
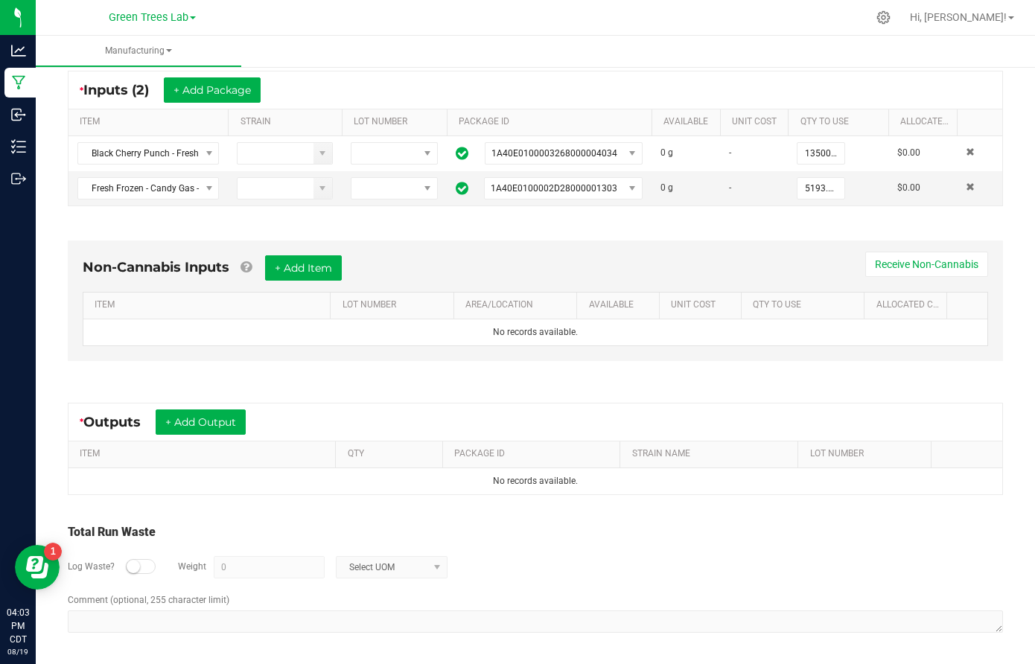
scroll to position [276, 0]
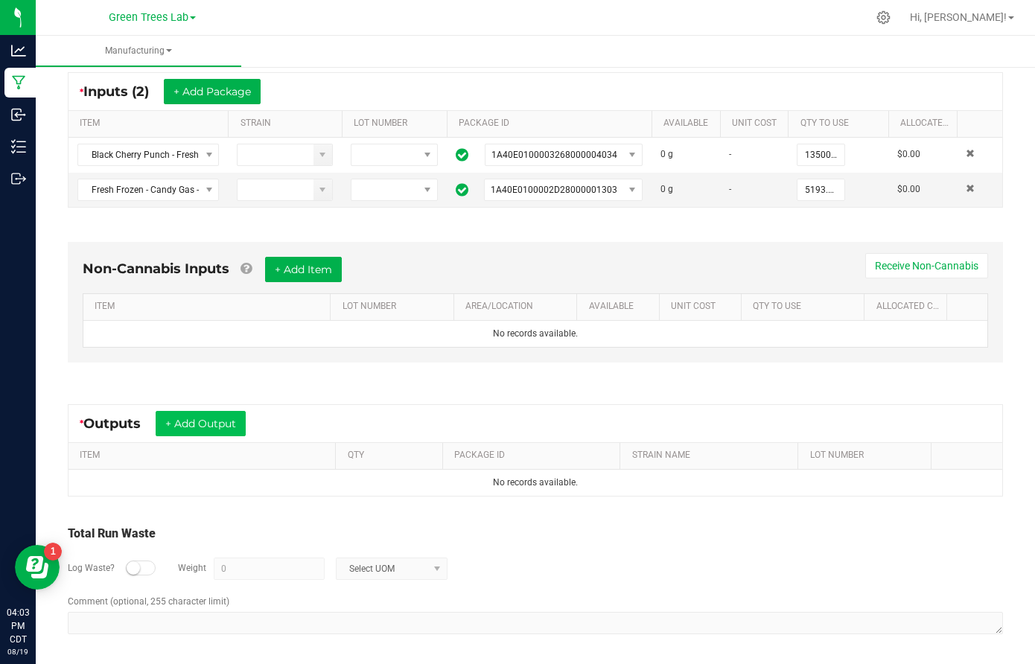
click at [232, 422] on button "+ Add Output" at bounding box center [201, 423] width 90 height 25
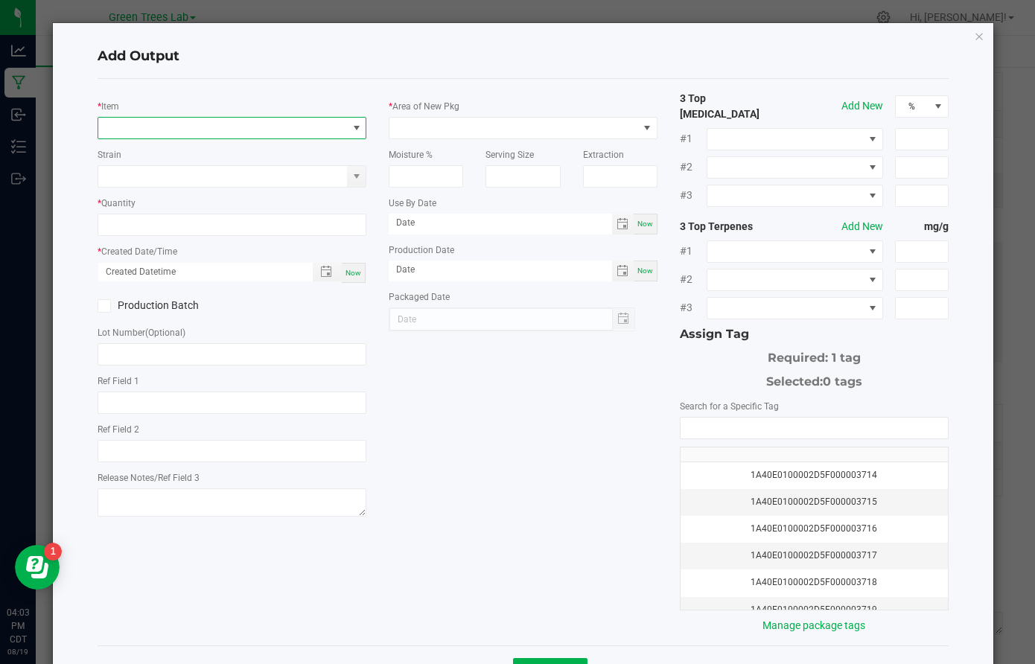
click at [189, 126] on span "NO DATA FOUND" at bounding box center [222, 128] width 249 height 21
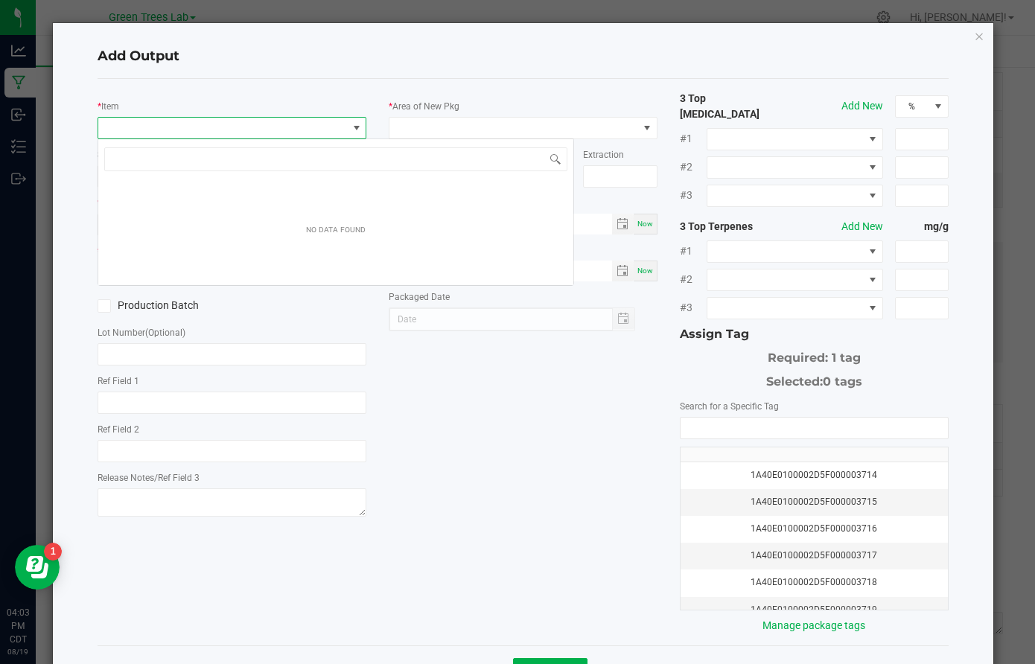
scroll to position [22, 269]
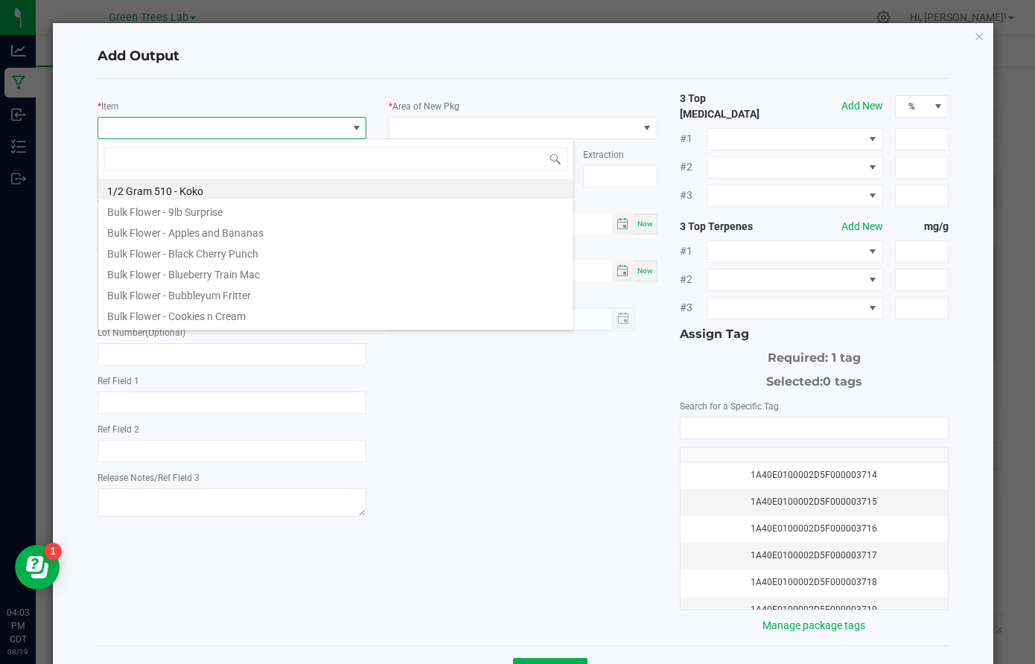
click at [465, 623] on div "* Item Strain * Quantity * Created Date/Time Now Production Batch Lot Number (O…" at bounding box center [523, 362] width 874 height 543
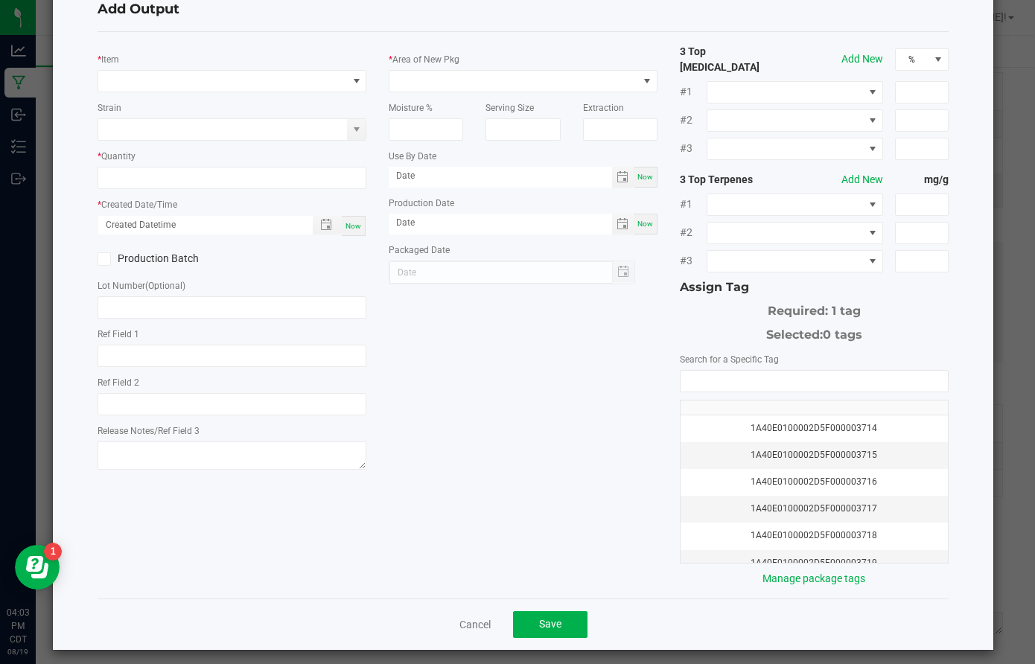
scroll to position [46, 0]
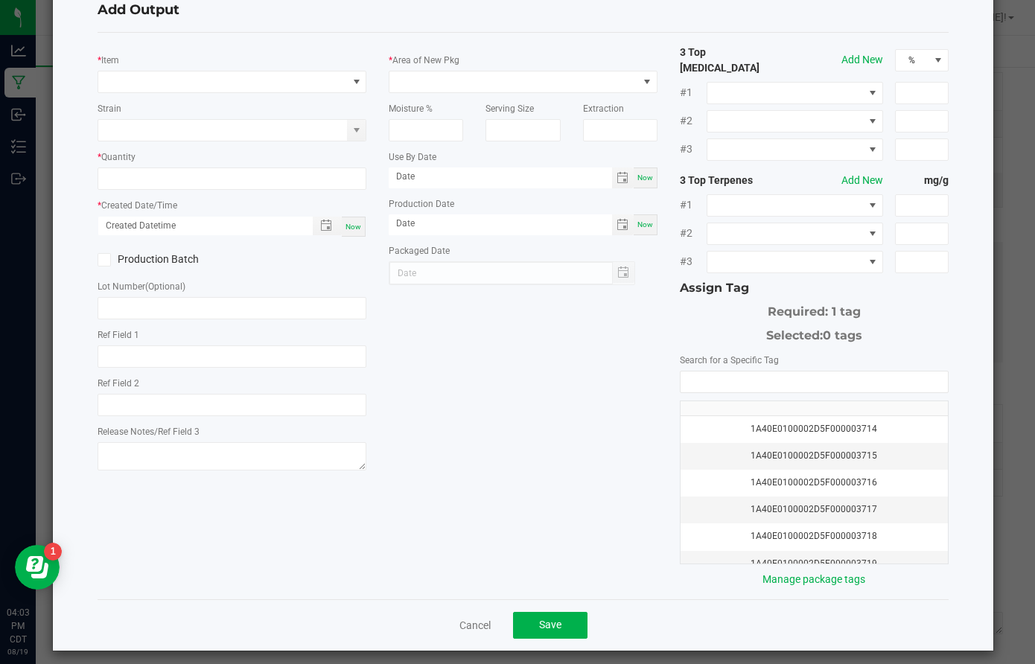
click at [477, 600] on div "Cancel Save" at bounding box center [523, 625] width 851 height 51
click at [476, 623] on link "Cancel" at bounding box center [475, 625] width 31 height 15
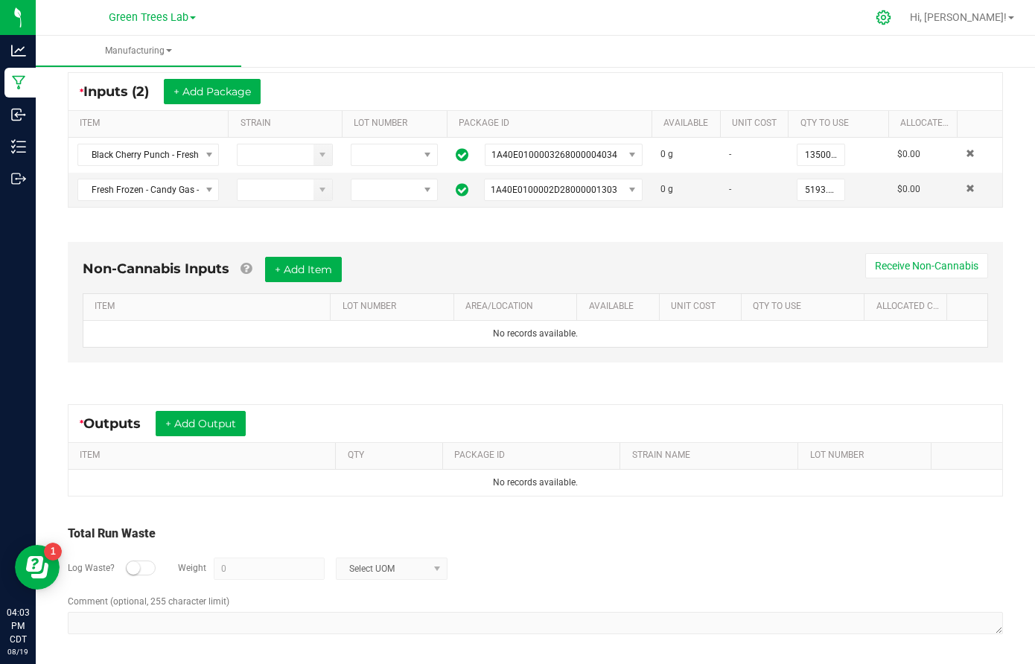
click at [903, 8] on div at bounding box center [884, 17] width 37 height 32
click at [891, 16] on icon at bounding box center [884, 17] width 14 height 14
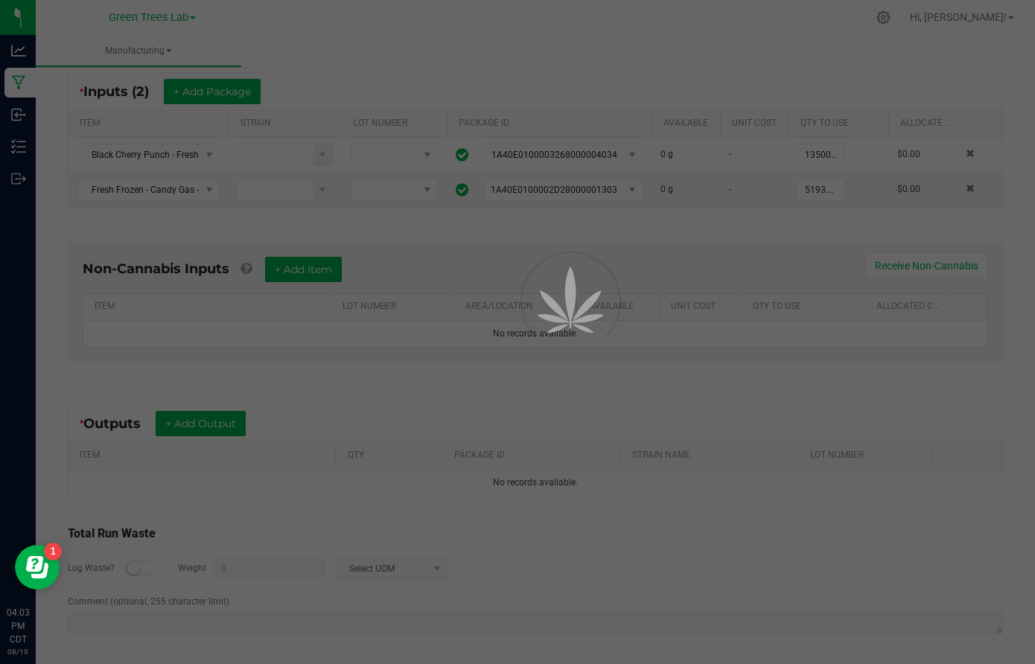
click at [647, 138] on div at bounding box center [517, 332] width 1035 height 664
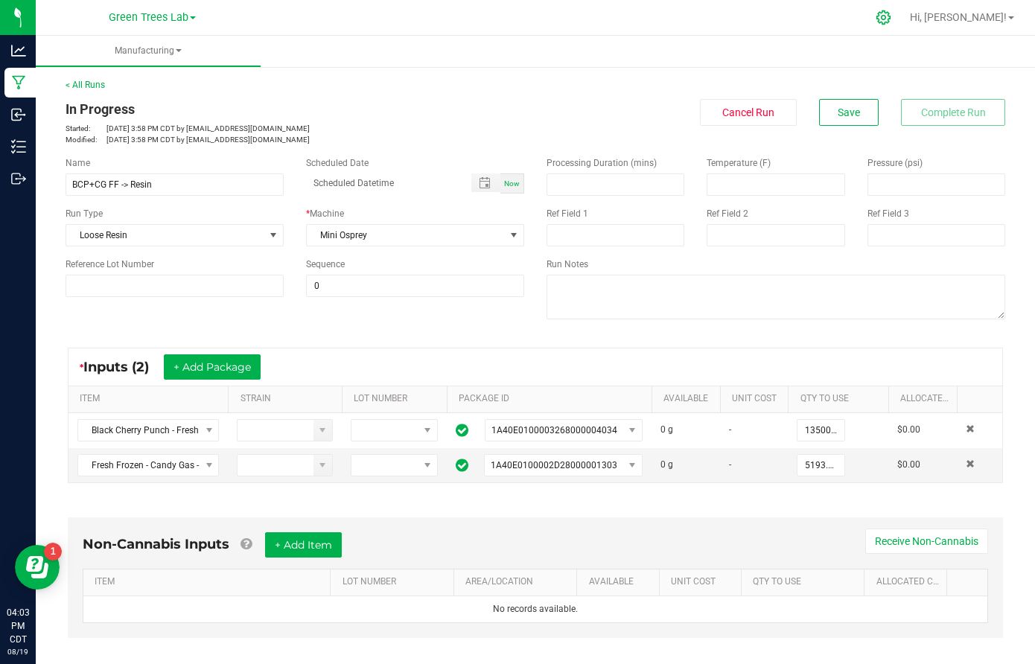
click at [892, 22] on icon at bounding box center [884, 18] width 16 height 16
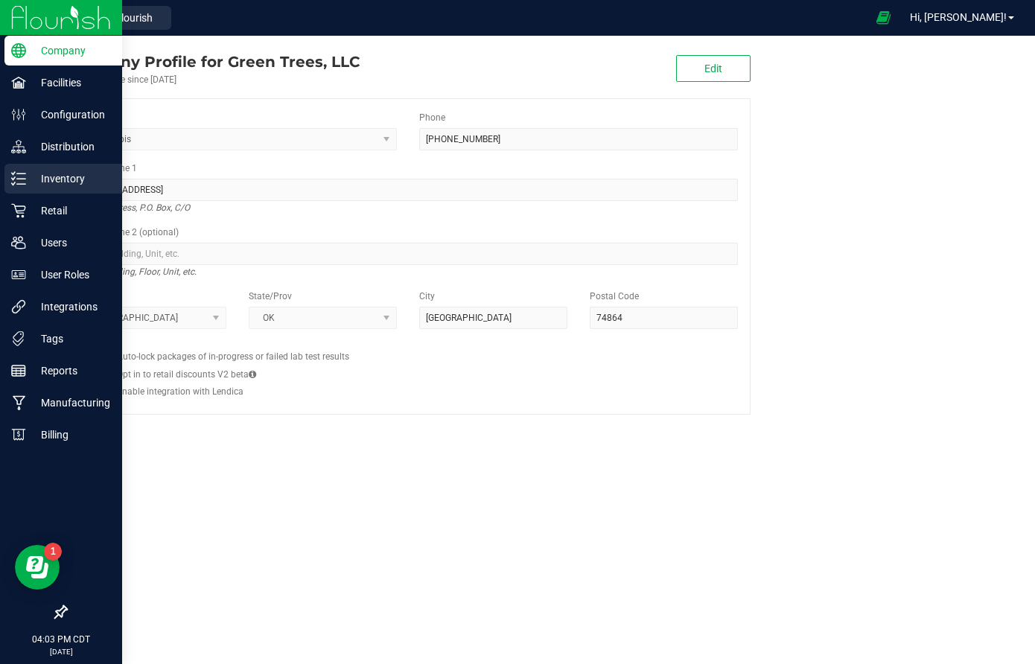
click at [58, 172] on p "Inventory" at bounding box center [70, 179] width 89 height 18
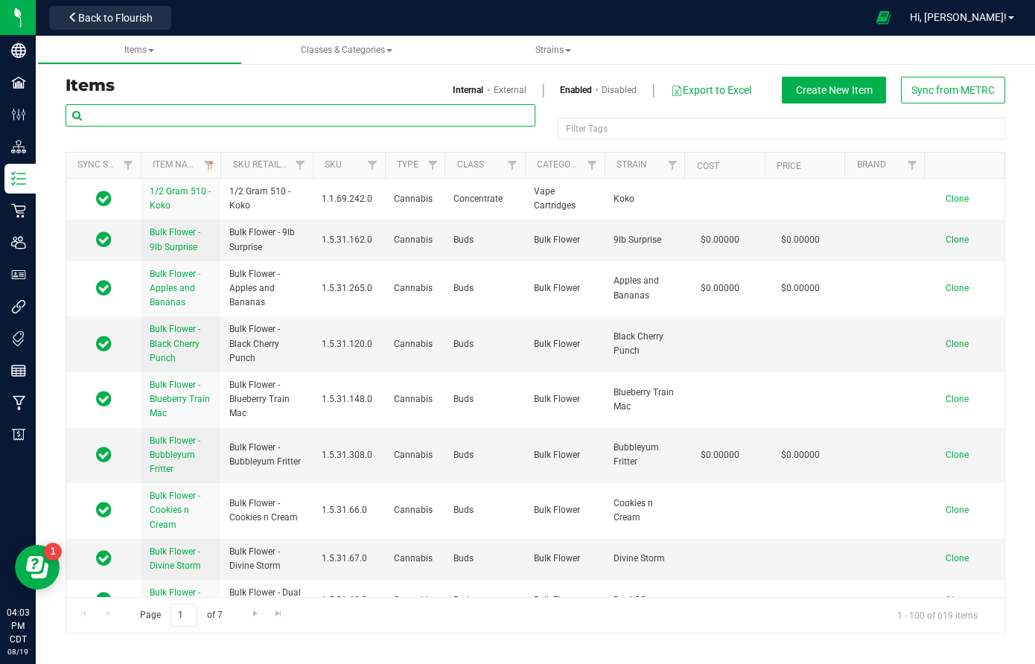
click at [213, 112] on input "text" at bounding box center [301, 115] width 470 height 22
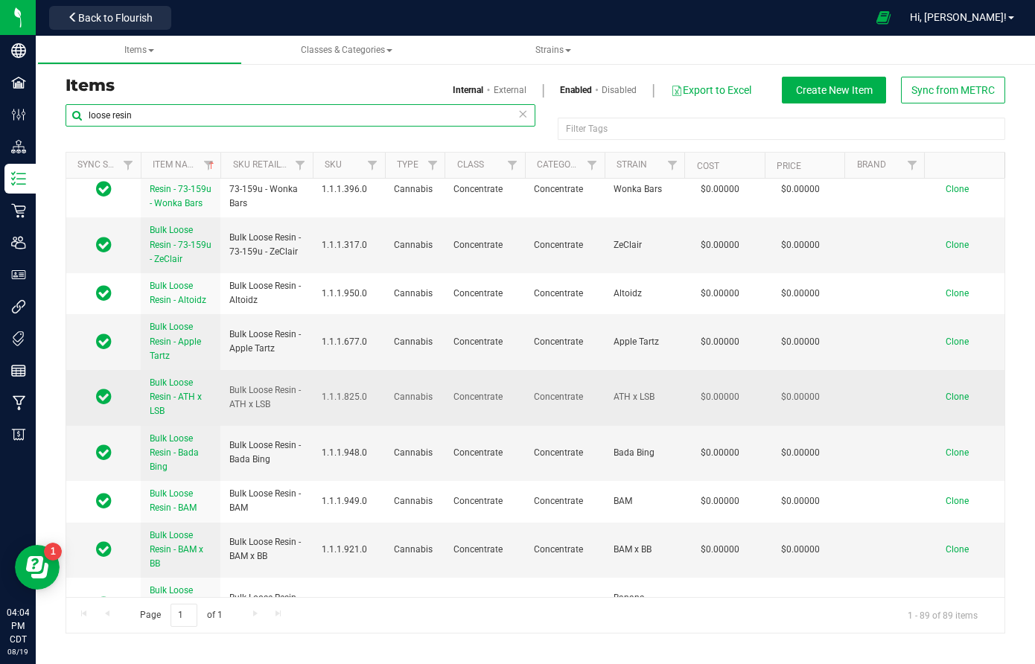
scroll to position [953, 0]
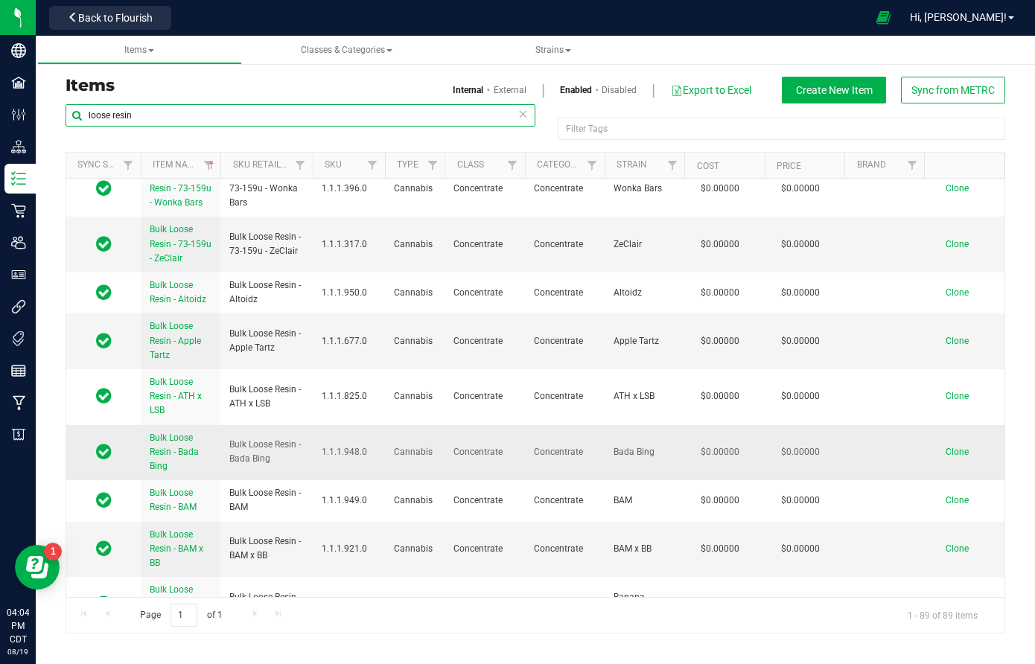
type input "loose resin"
drag, startPoint x: 229, startPoint y: 405, endPoint x: 277, endPoint y: 417, distance: 49.1
click at [277, 438] on span "Bulk Loose Resin - Bada Bing" at bounding box center [266, 452] width 74 height 28
copy span "Bulk Loose Resin - Bada Bing"
click at [959, 447] on span "Clone" at bounding box center [957, 452] width 23 height 10
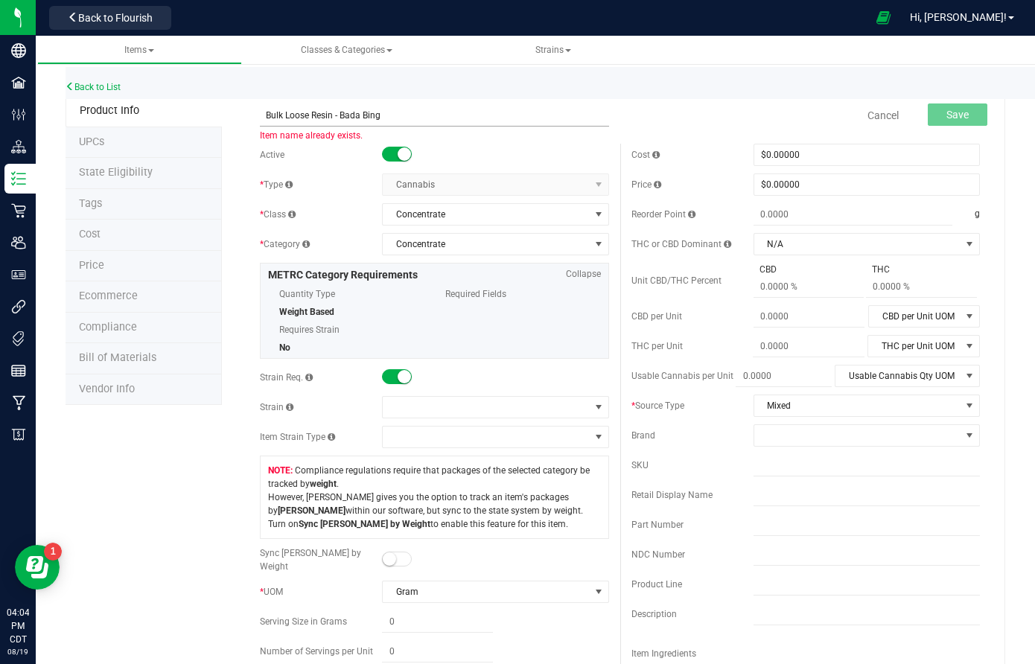
drag, startPoint x: 344, startPoint y: 110, endPoint x: 428, endPoint y: 111, distance: 84.2
click at [428, 111] on input "Bulk Loose Resin - Bada Bing" at bounding box center [434, 115] width 349 height 22
type input "Bulk Loose Resin - Black Cherry Punch"
click at [407, 402] on span at bounding box center [486, 407] width 206 height 21
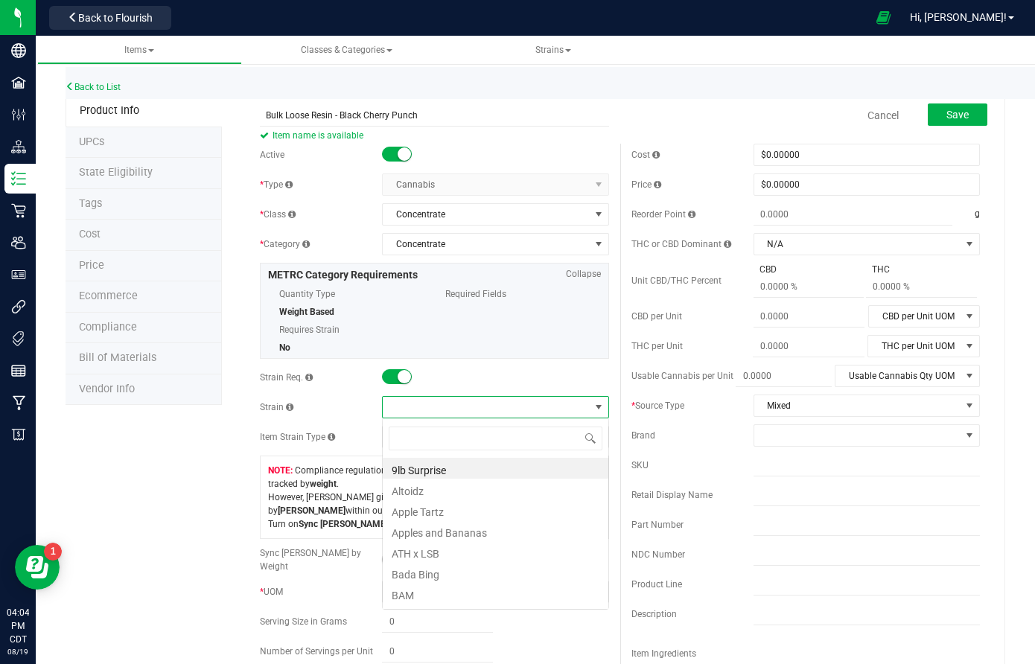
scroll to position [22, 226]
type input "black"
click at [416, 473] on li "Black Cherry Punch" at bounding box center [496, 468] width 226 height 21
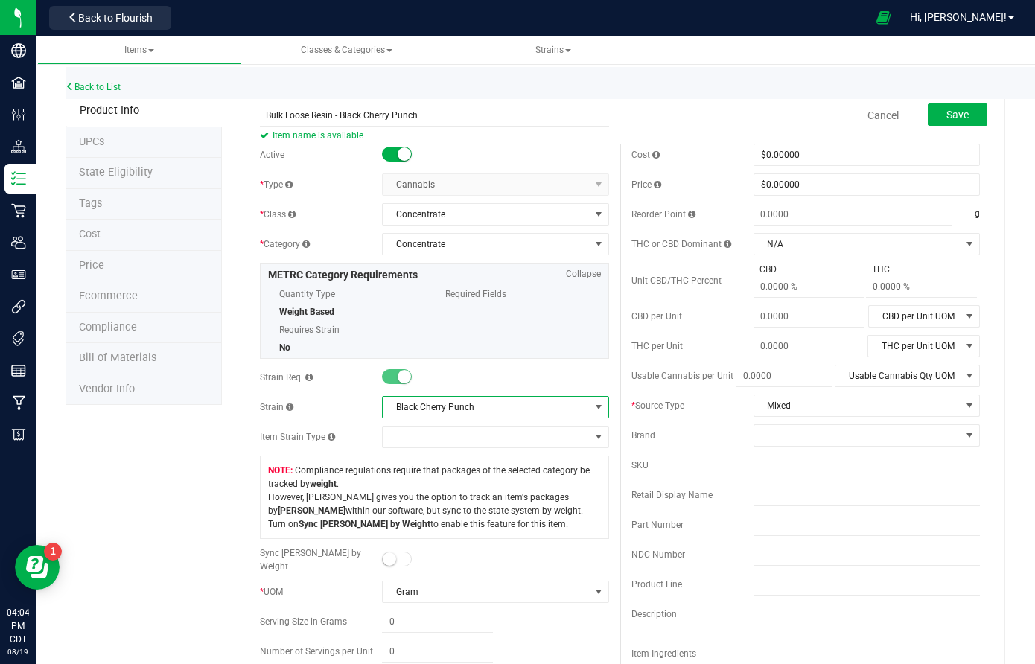
click at [960, 115] on span "Save" at bounding box center [958, 115] width 22 height 12
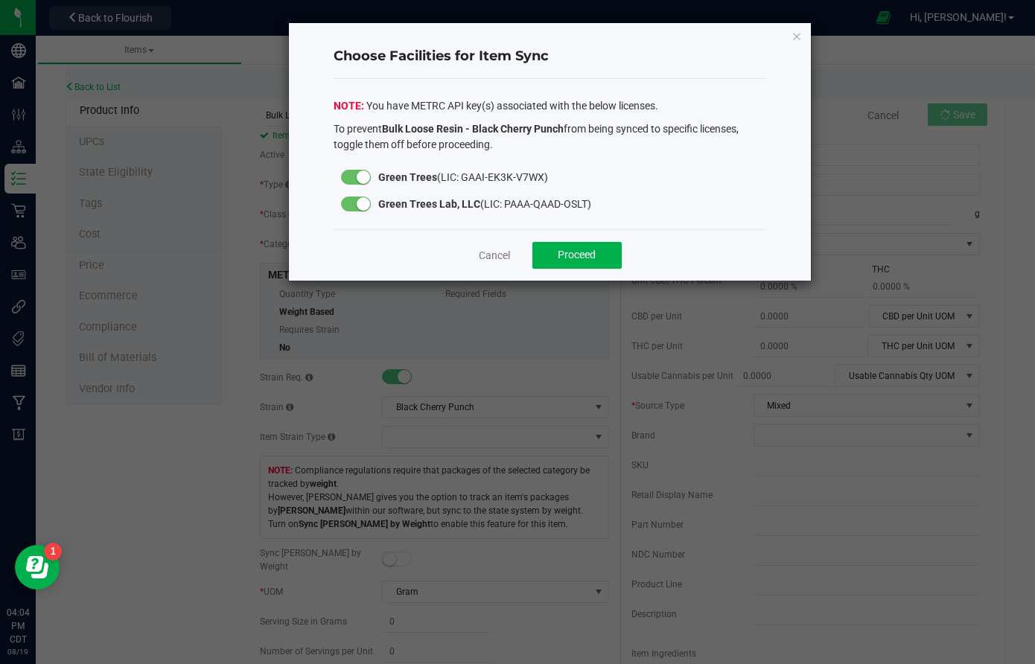
click at [370, 180] on small at bounding box center [363, 177] width 13 height 13
click at [562, 247] on button "Proceed" at bounding box center [577, 255] width 89 height 27
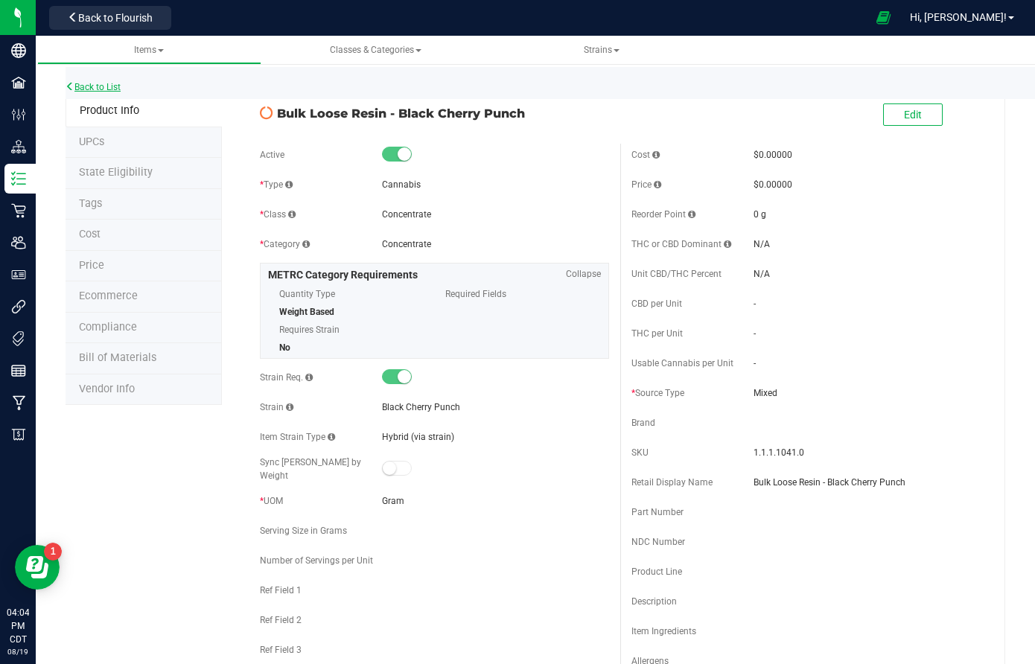
click at [112, 86] on link "Back to List" at bounding box center [93, 87] width 55 height 10
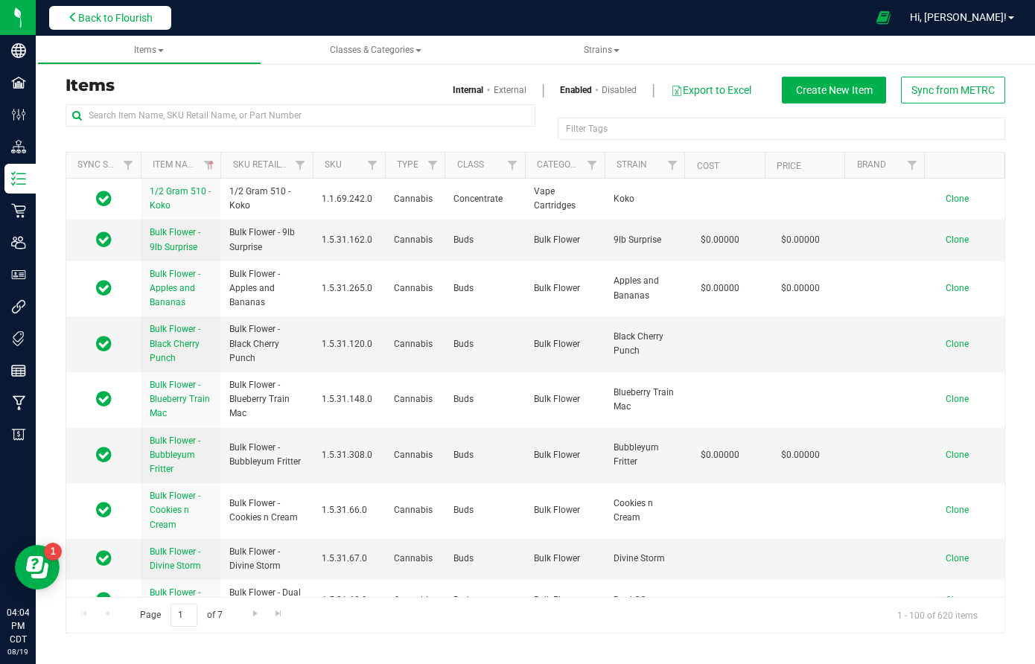
click at [118, 10] on button "Back to Flourish" at bounding box center [110, 18] width 122 height 24
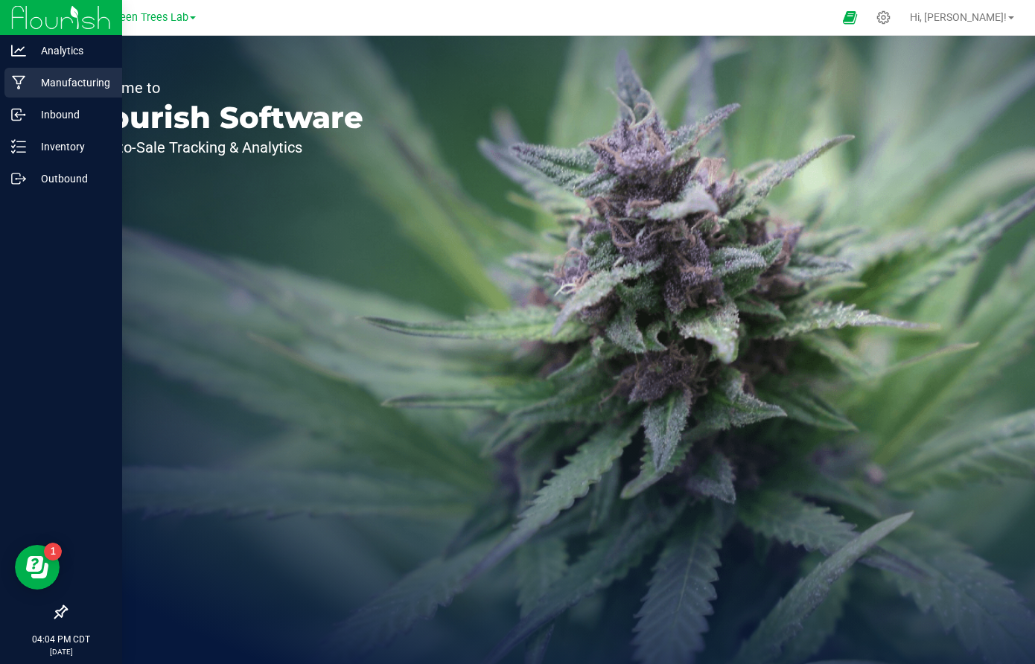
click at [41, 77] on p "Manufacturing" at bounding box center [70, 83] width 89 height 18
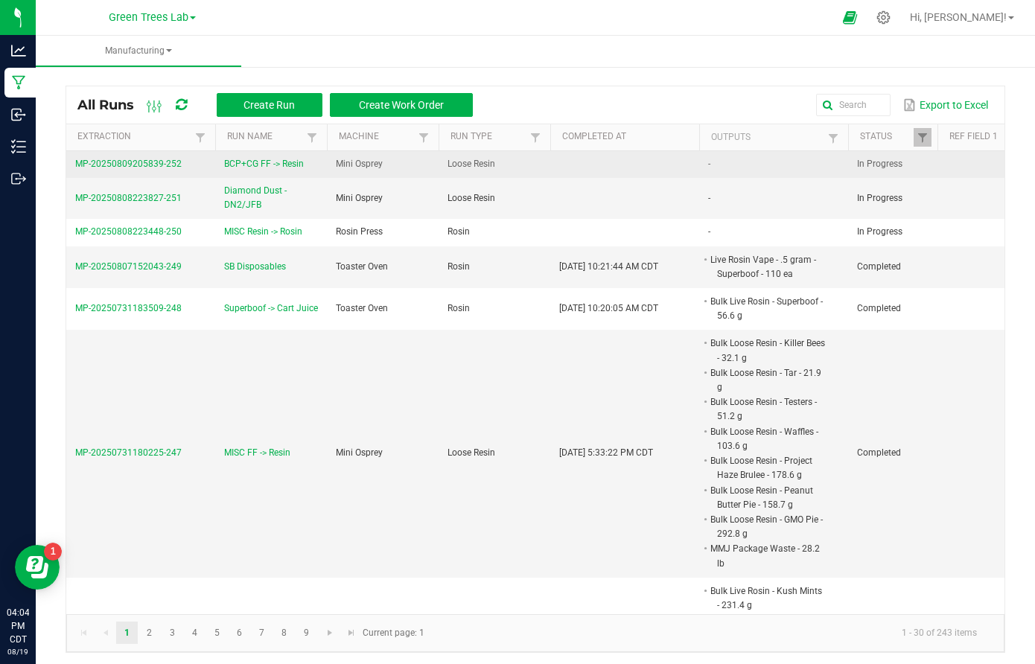
click at [264, 162] on span "BCP+CG FF -> Resin" at bounding box center [264, 164] width 80 height 14
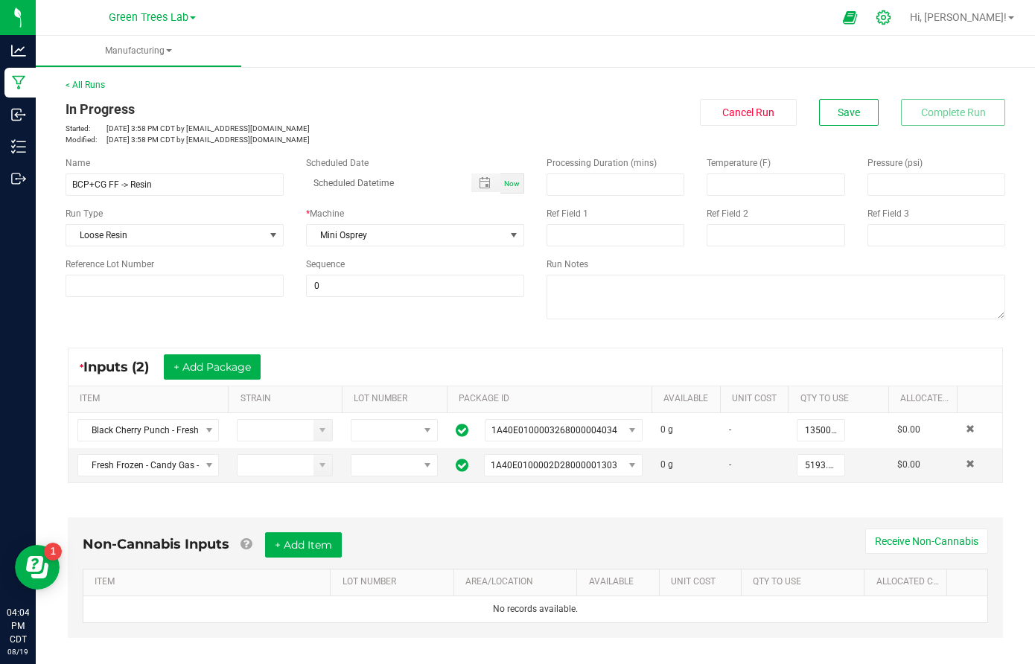
click at [892, 19] on icon at bounding box center [884, 18] width 16 height 16
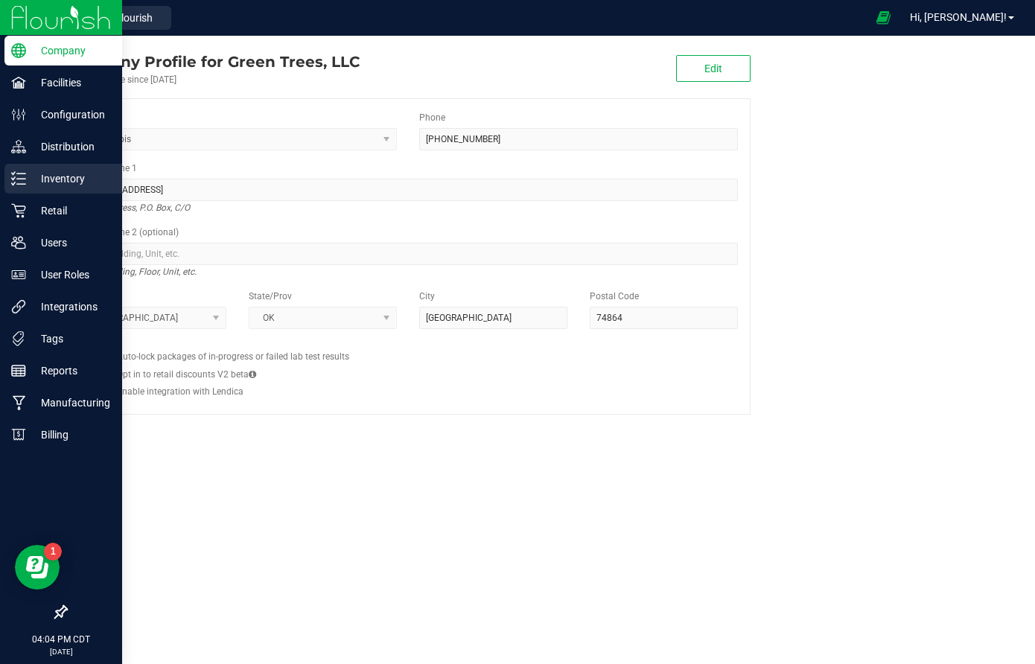
click at [57, 171] on p "Inventory" at bounding box center [70, 179] width 89 height 18
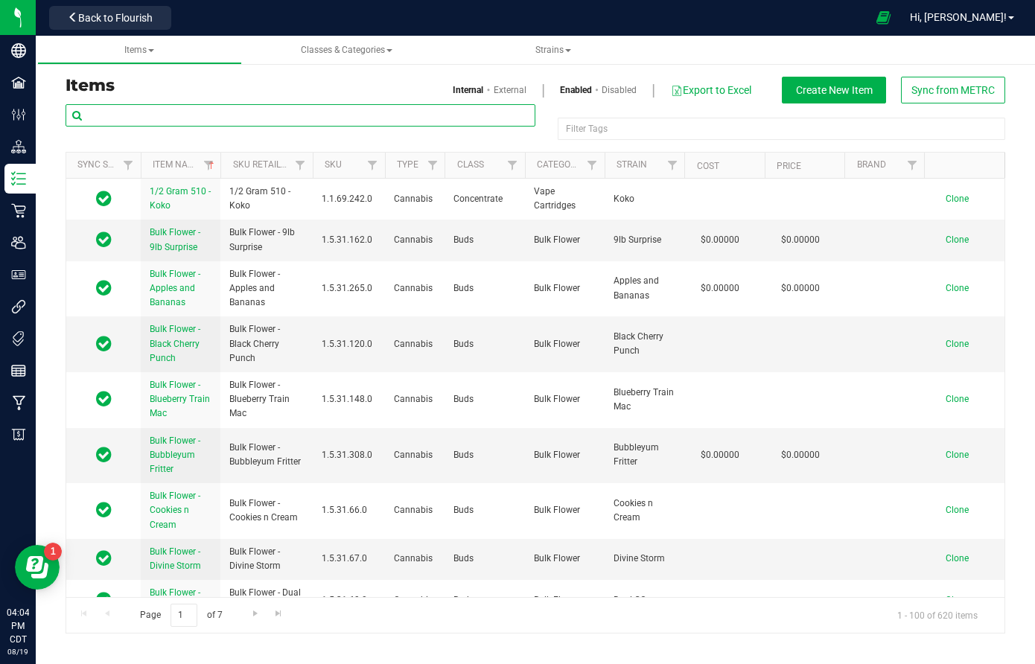
click at [244, 109] on input "text" at bounding box center [301, 115] width 470 height 22
paste input "Bulk Loose Resin - Bada Bing"
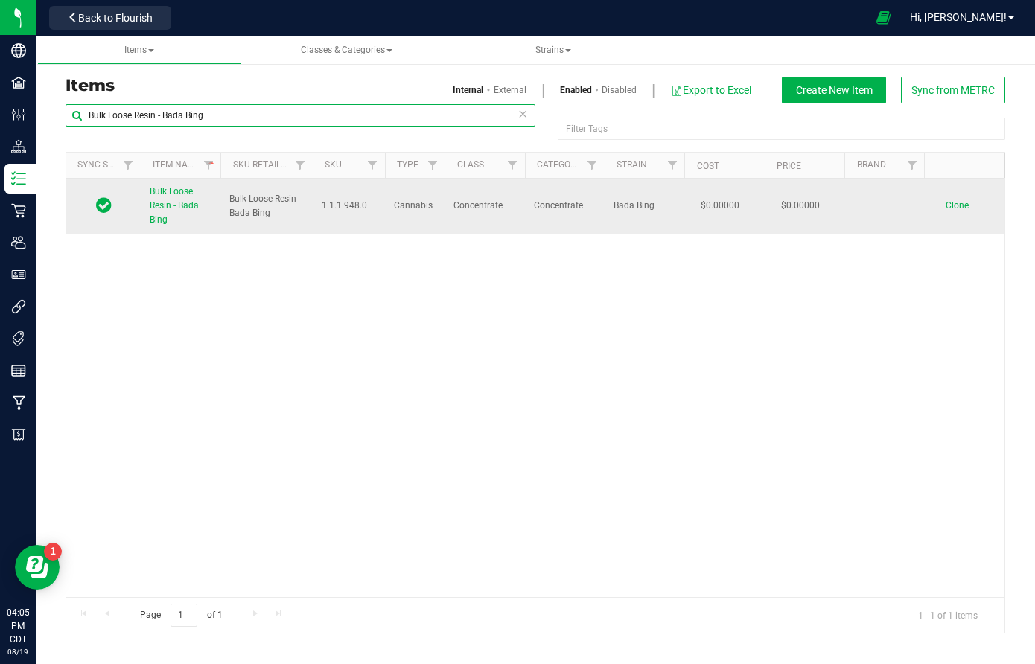
type input "Bulk Loose Resin - Bada Bing"
click at [957, 202] on span "Clone" at bounding box center [957, 205] width 23 height 10
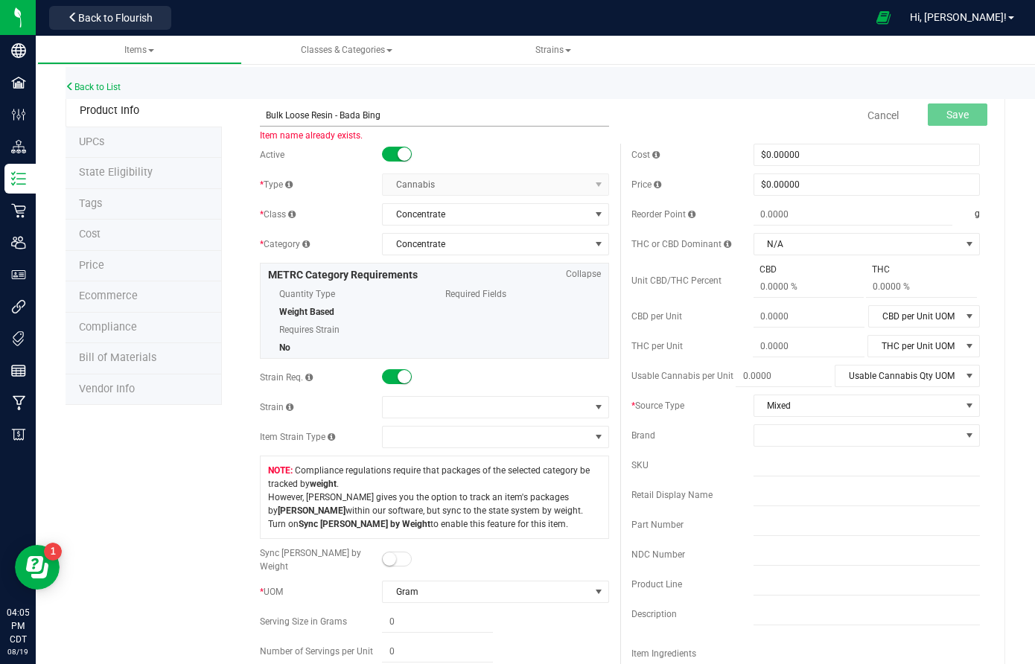
drag, startPoint x: 343, startPoint y: 113, endPoint x: 449, endPoint y: 112, distance: 106.5
click at [449, 113] on input "Bulk Loose Resin - Bada Bing" at bounding box center [434, 115] width 349 height 22
type input "Bulk Loose Resin - Candy Gas"
click at [417, 401] on span at bounding box center [486, 407] width 206 height 21
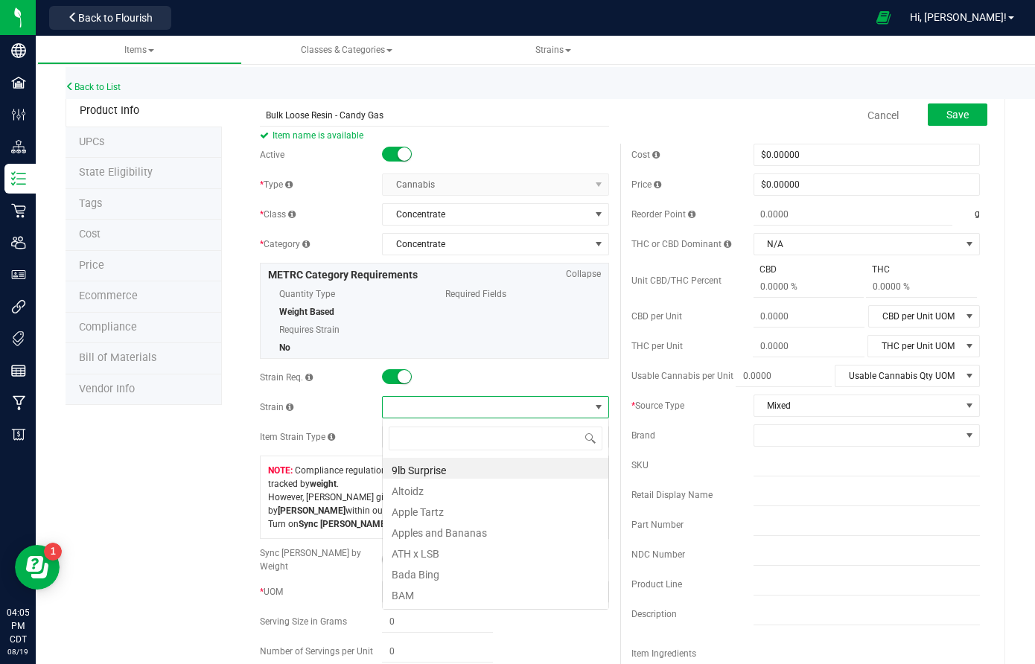
scroll to position [22, 226]
type input "candy"
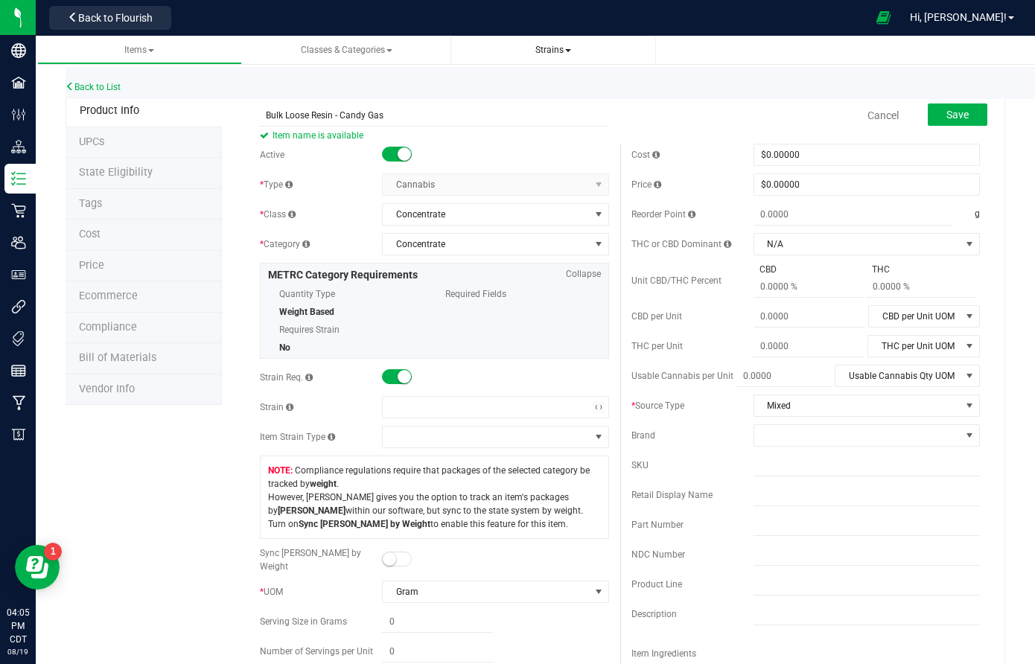
click at [542, 52] on span "Strains" at bounding box center [554, 50] width 36 height 10
click at [537, 98] on li "All strains" at bounding box center [554, 91] width 182 height 22
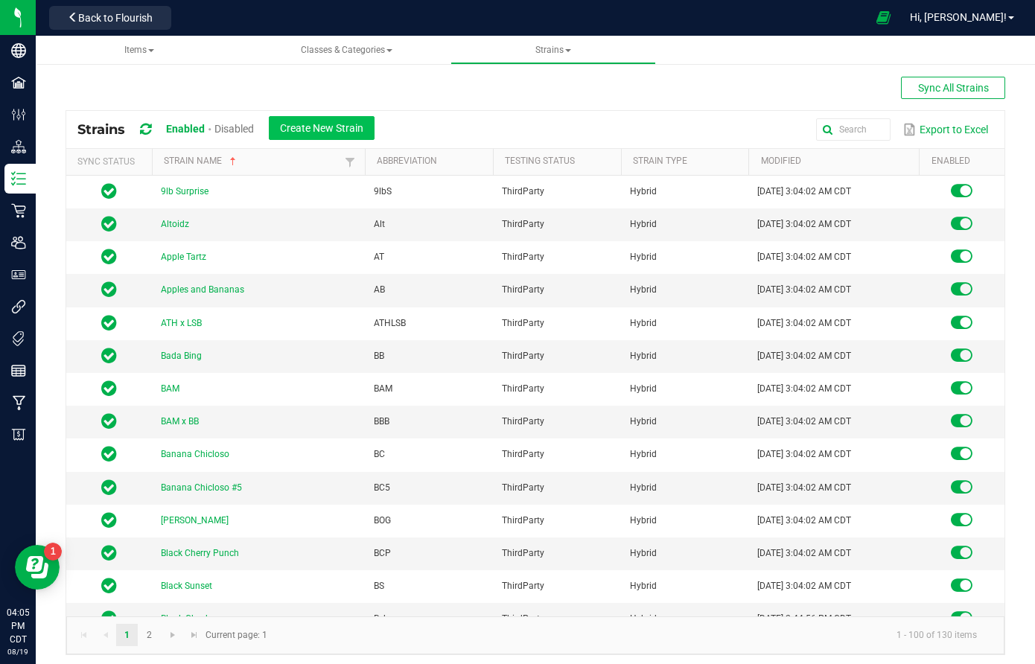
click at [339, 130] on span "Create New Strain" at bounding box center [321, 128] width 83 height 12
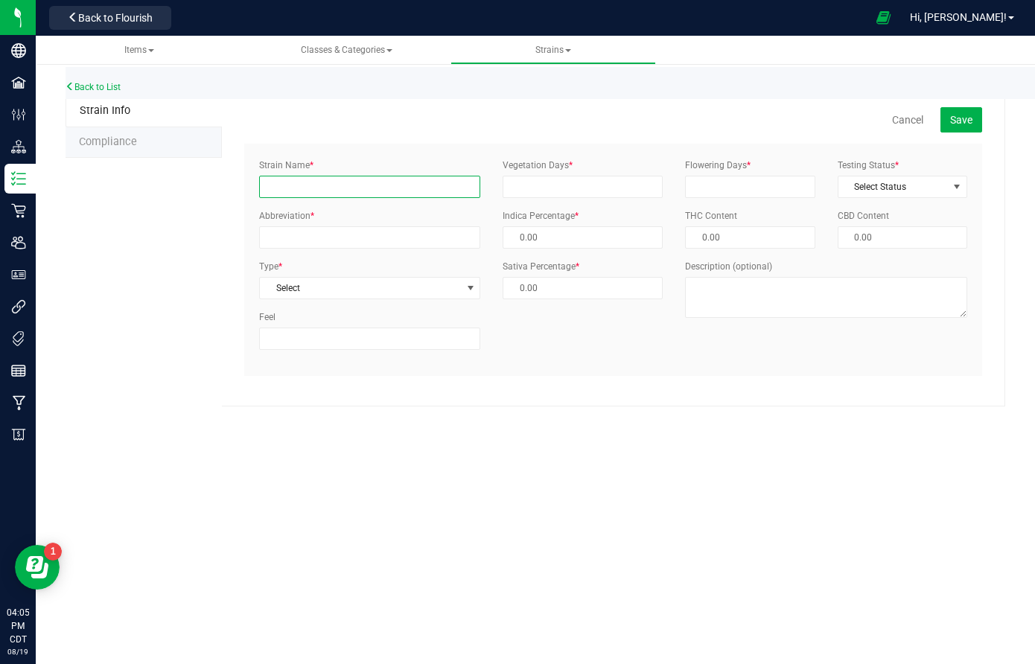
click at [271, 191] on input "Strain Name *" at bounding box center [369, 187] width 221 height 22
type input "Candy Gas"
click at [279, 238] on input "Abbreviation *" at bounding box center [369, 237] width 221 height 22
type input "CG"
click at [286, 293] on span "Select" at bounding box center [360, 288] width 201 height 21
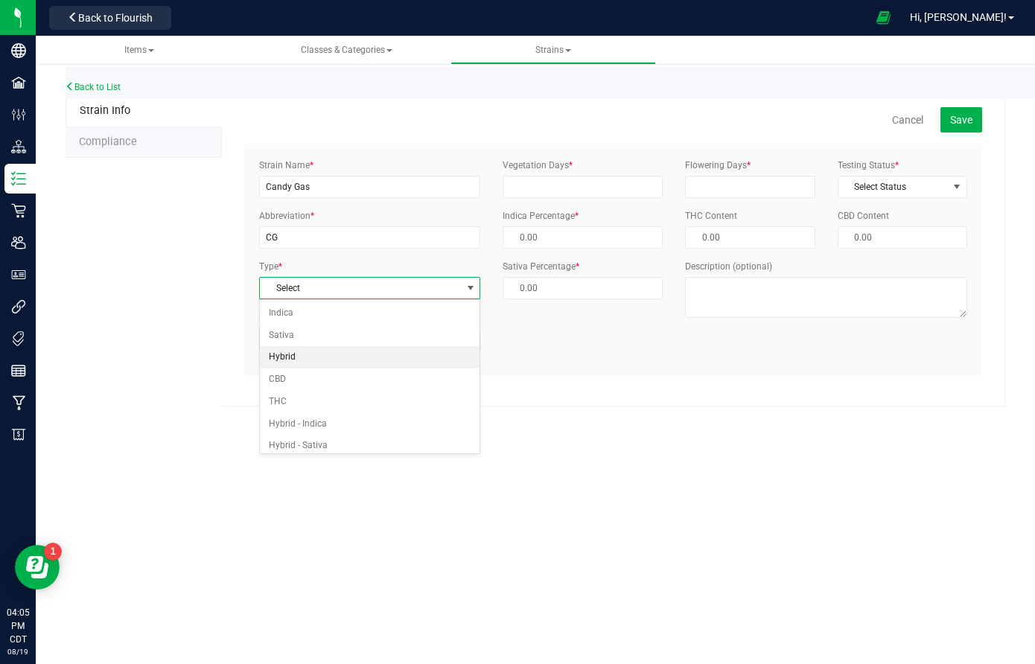
click at [295, 363] on li "Hybrid" at bounding box center [370, 357] width 220 height 22
type input "50.00 %"
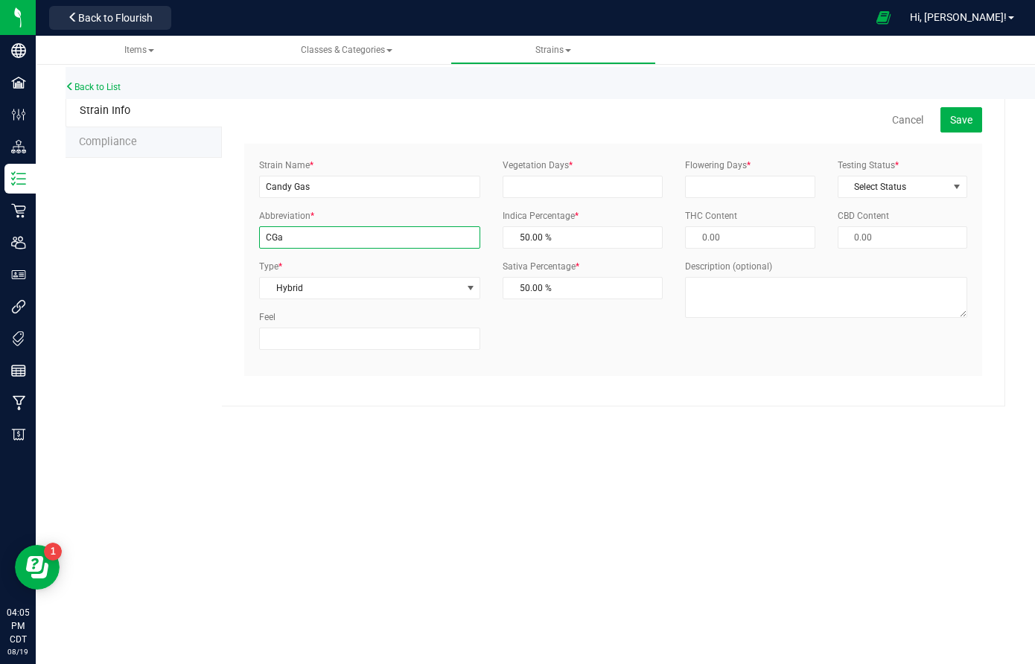
click at [317, 244] on input "CGa" at bounding box center [369, 237] width 221 height 22
type input "CGas"
click at [583, 187] on input "Vegetation Days *" at bounding box center [583, 187] width 160 height 22
type input "30"
click at [770, 186] on input "Flowering Days *" at bounding box center [750, 187] width 130 height 22
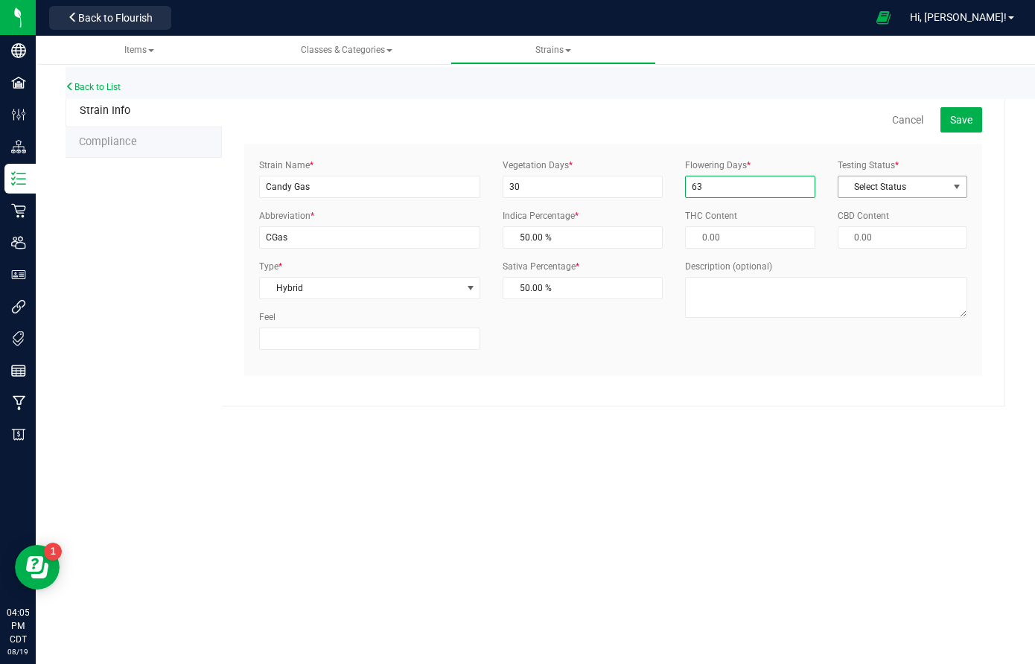
type input "63"
click at [953, 198] on div "Flowering Days * 63 Testing Status * Select Status Select Status InHouse ThirdP…" at bounding box center [826, 244] width 305 height 171
click at [931, 191] on span "Select Status" at bounding box center [894, 187] width 110 height 21
click at [903, 232] on li "ThirdParty" at bounding box center [903, 234] width 128 height 22
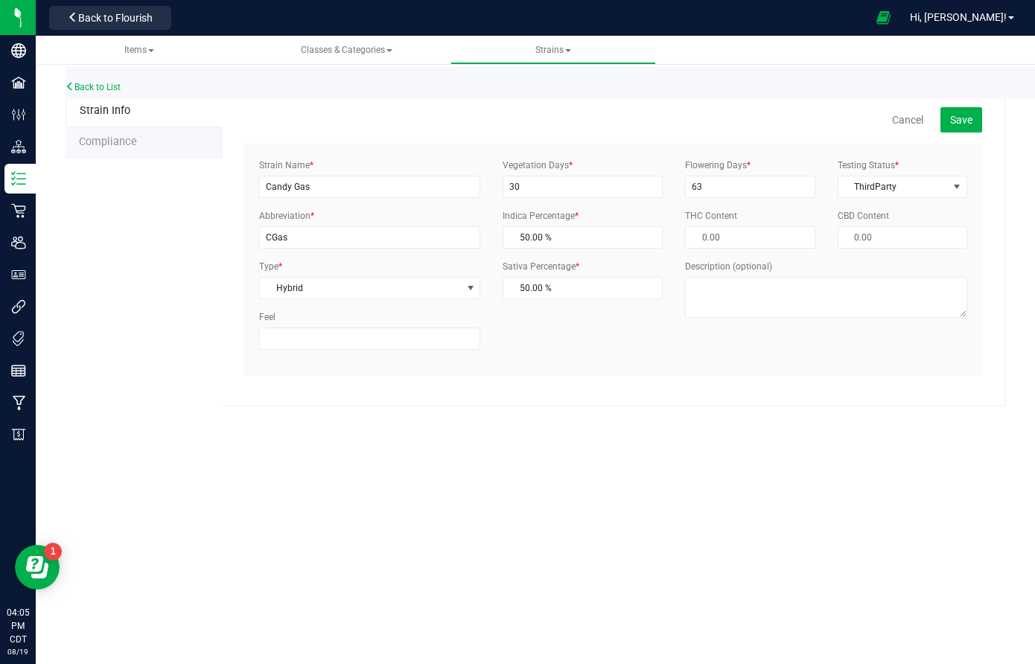
click at [987, 112] on div "Cancel Save Strain Name * Candy Gas Abbreviation * CGas Type * Hybrid Select In…" at bounding box center [614, 250] width 784 height 311
click at [965, 122] on span "Save" at bounding box center [961, 120] width 22 height 12
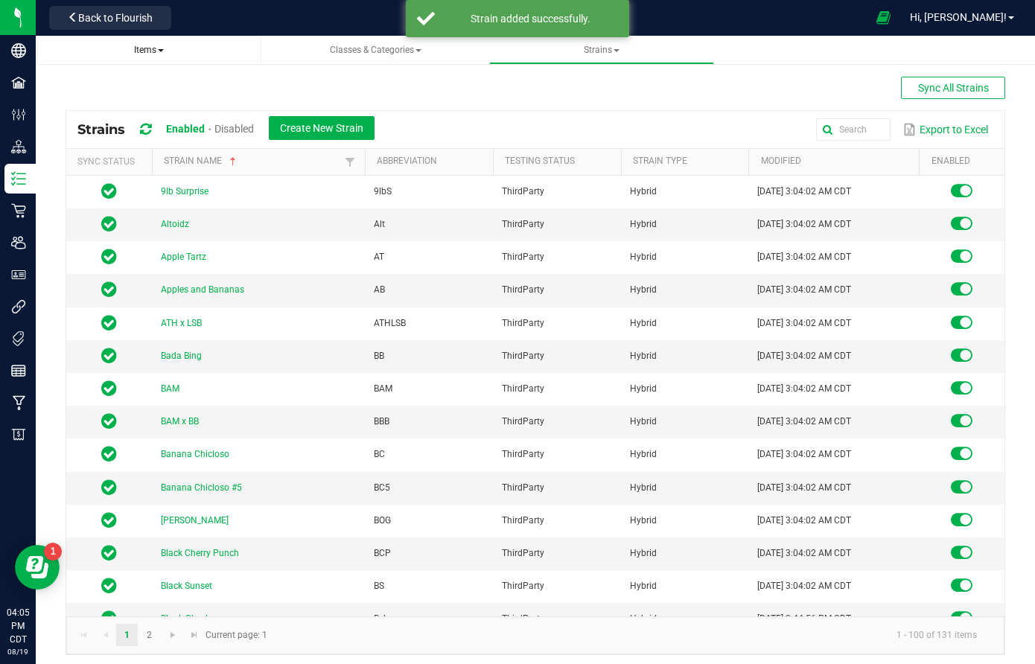
click at [144, 51] on span "Items" at bounding box center [149, 50] width 30 height 10
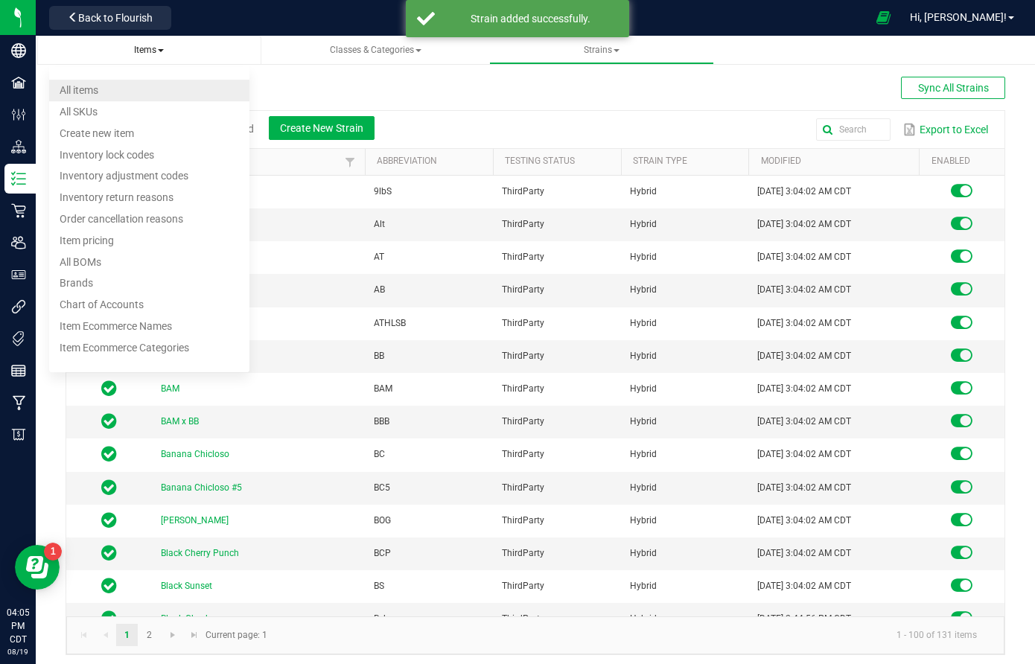
click at [142, 85] on li "All items" at bounding box center [149, 91] width 201 height 22
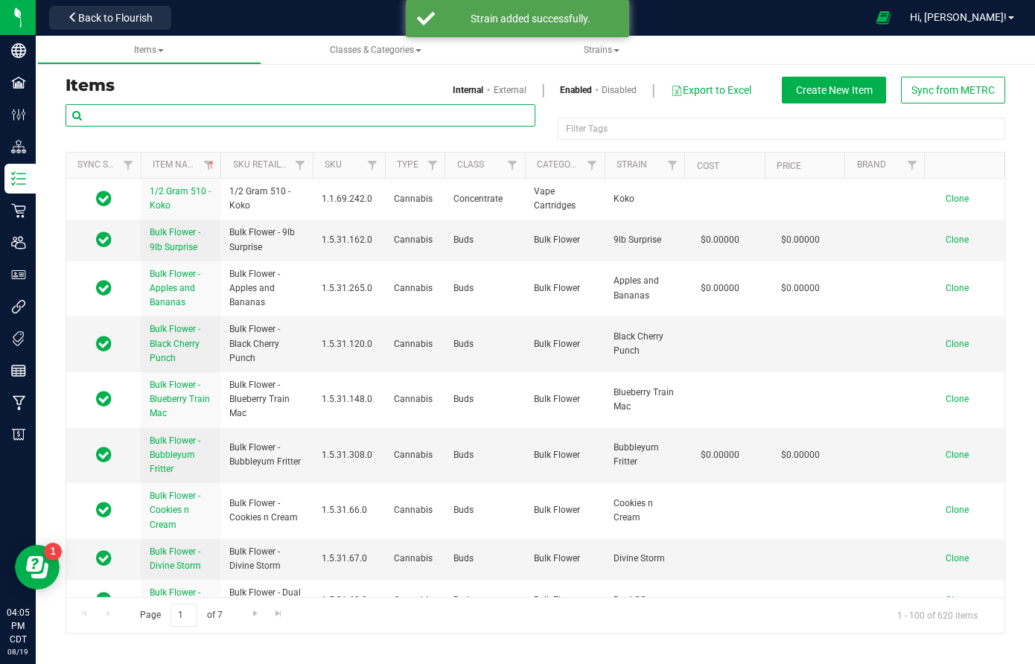
click at [175, 118] on input "text" at bounding box center [301, 115] width 470 height 22
paste input "Bulk Loose Resin - Bada Bing"
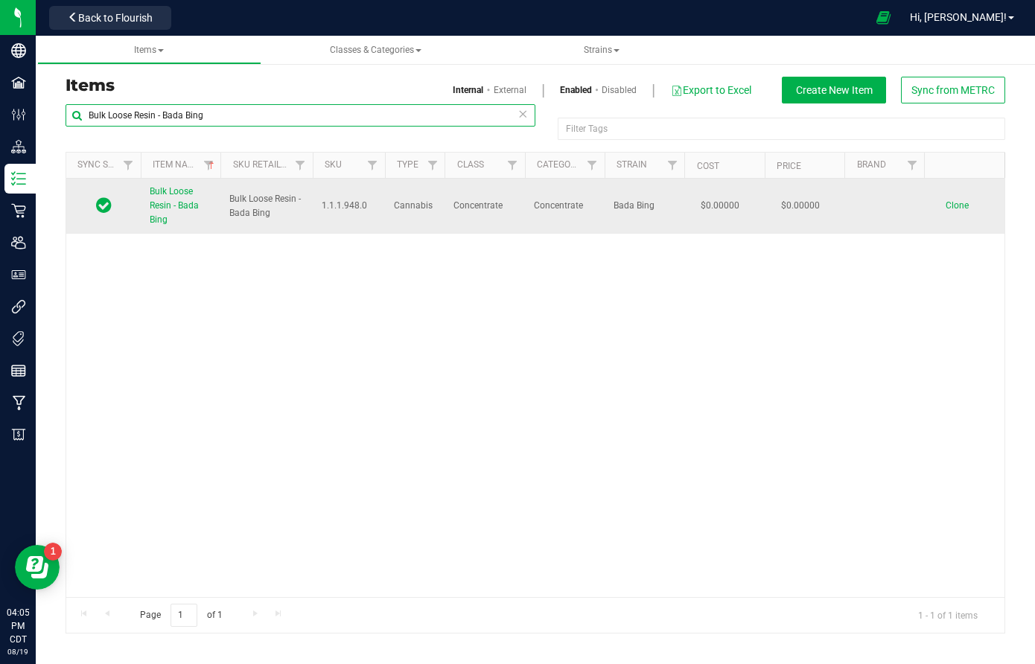
type input "Bulk Loose Resin - Bada Bing"
click at [957, 204] on span "Clone" at bounding box center [957, 205] width 23 height 10
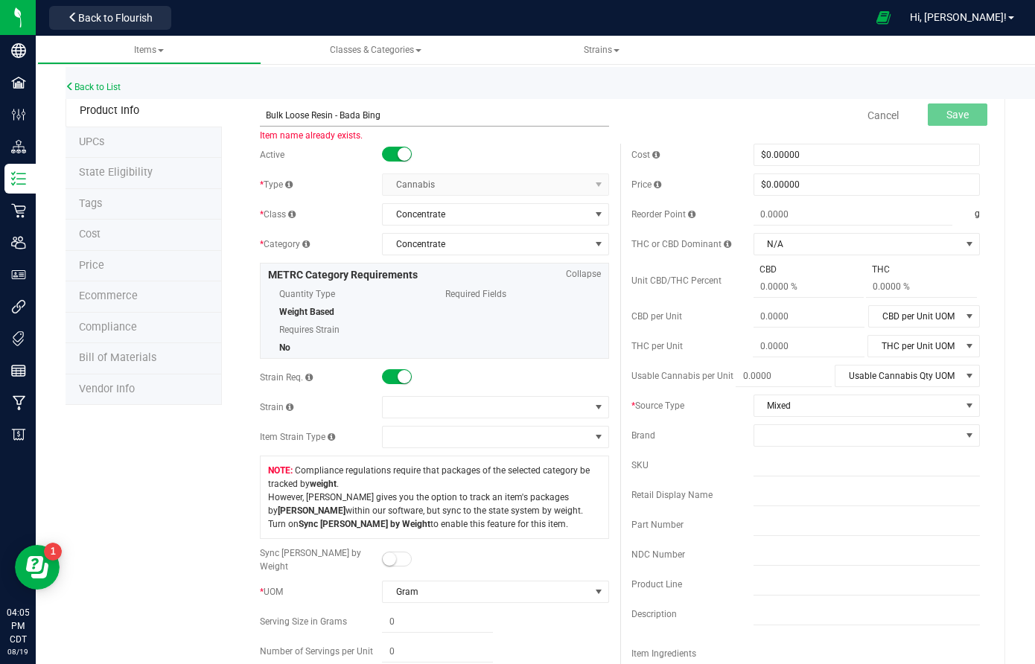
drag, startPoint x: 342, startPoint y: 112, endPoint x: 493, endPoint y: 112, distance: 151.2
click at [493, 112] on input "Bulk Loose Resin - Bada Bing" at bounding box center [434, 115] width 349 height 22
type input "Bulk Loose Resin - Candy Gas"
click at [417, 401] on span at bounding box center [486, 407] width 206 height 21
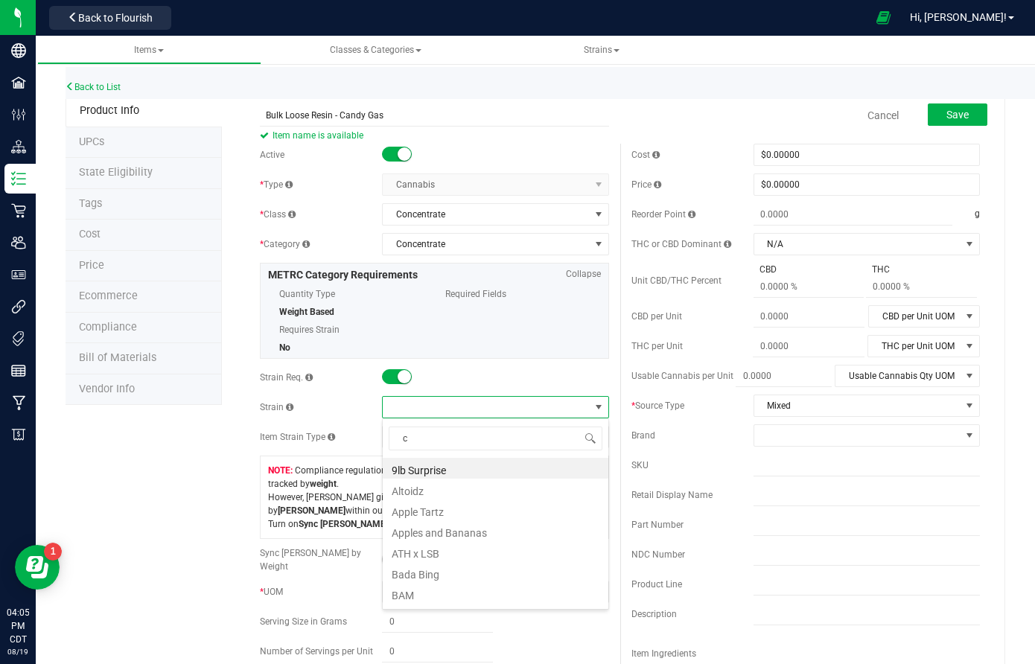
scroll to position [22, 226]
type input "candy"
click at [410, 489] on li "Candy Gas" at bounding box center [496, 489] width 226 height 21
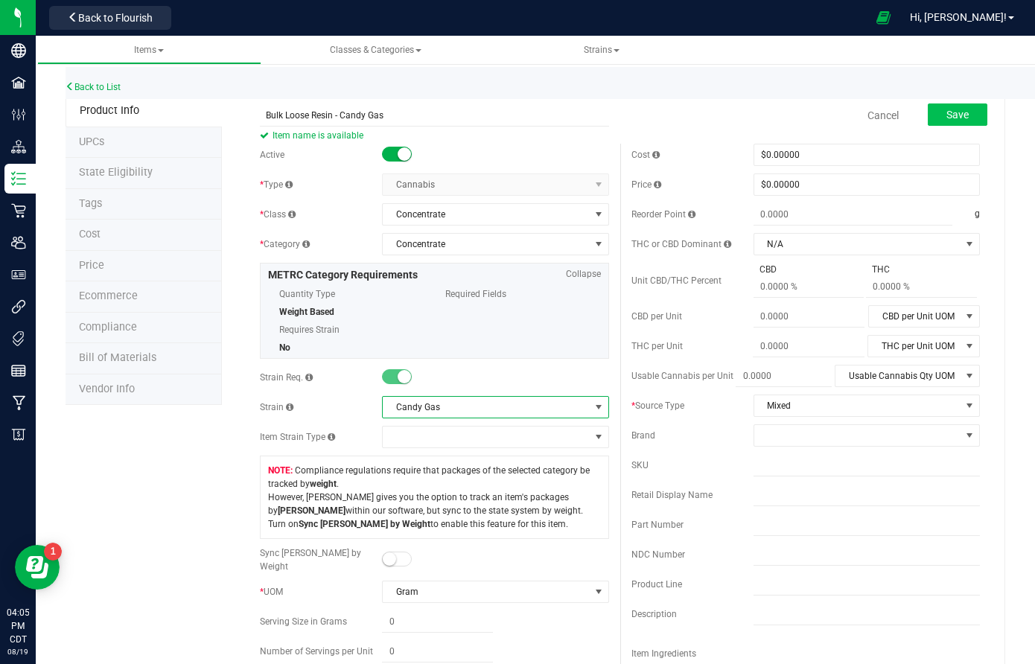
click at [968, 109] on span "Save" at bounding box center [958, 115] width 22 height 12
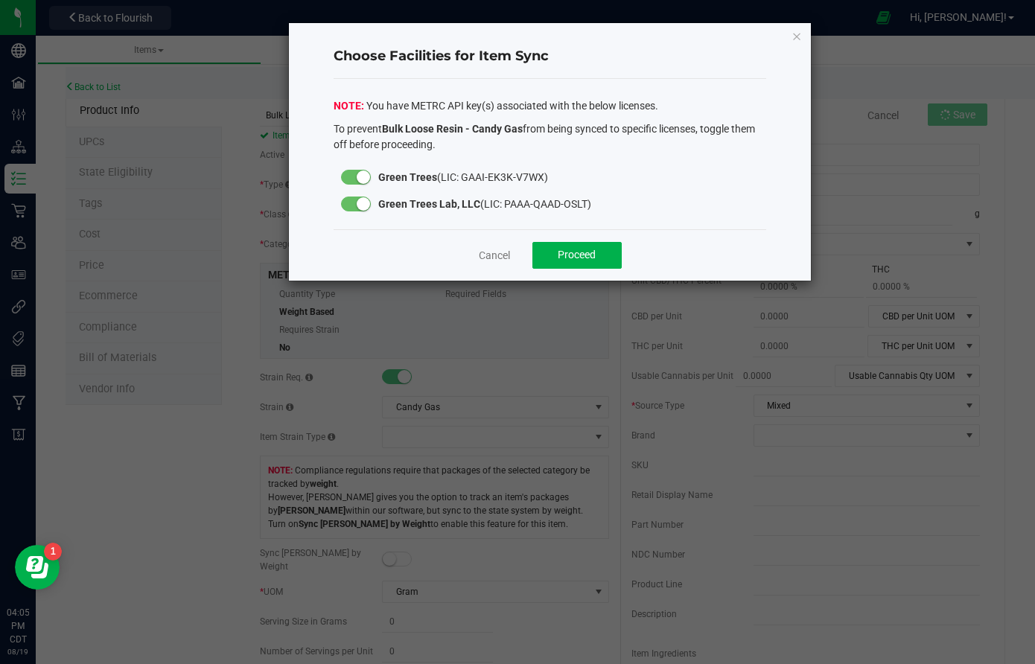
click at [369, 171] on div at bounding box center [356, 177] width 45 height 27
click at [361, 177] on small at bounding box center [363, 177] width 13 height 13
click at [571, 257] on span "Proceed" at bounding box center [577, 255] width 38 height 12
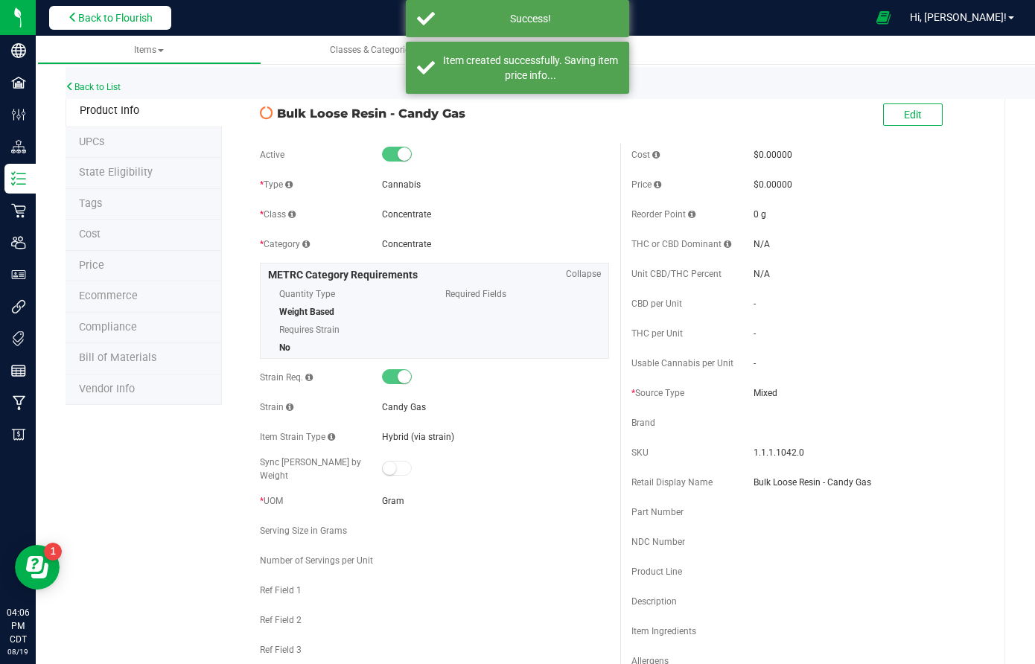
click at [127, 16] on span "Back to Flourish" at bounding box center [115, 18] width 74 height 12
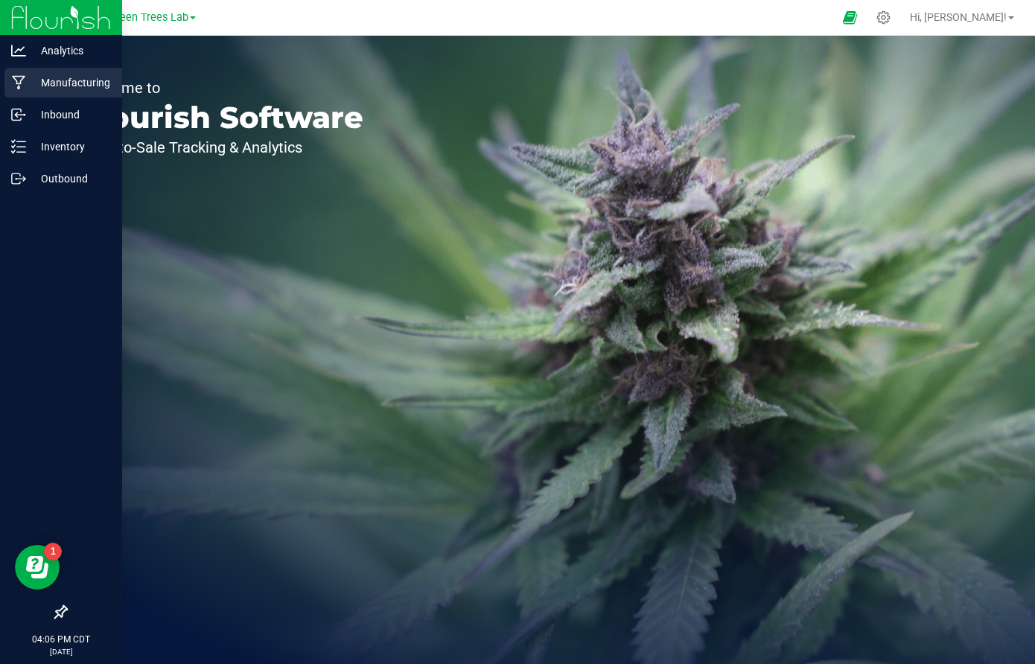
click at [26, 74] on div "Manufacturing" at bounding box center [63, 83] width 118 height 30
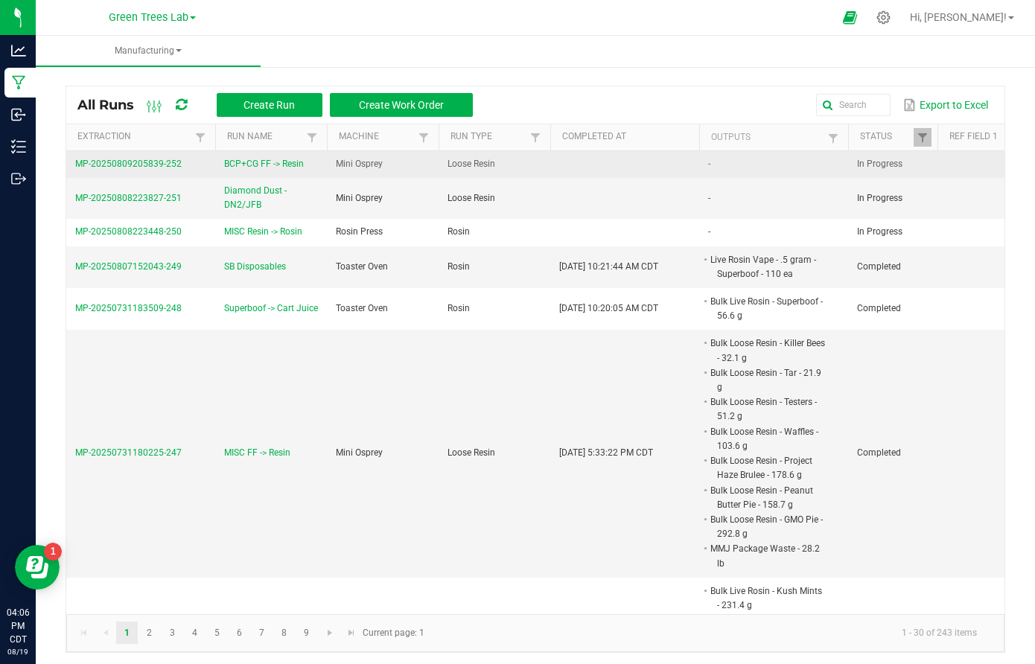
click at [171, 161] on span "MP-20250809205839-252" at bounding box center [128, 164] width 107 height 10
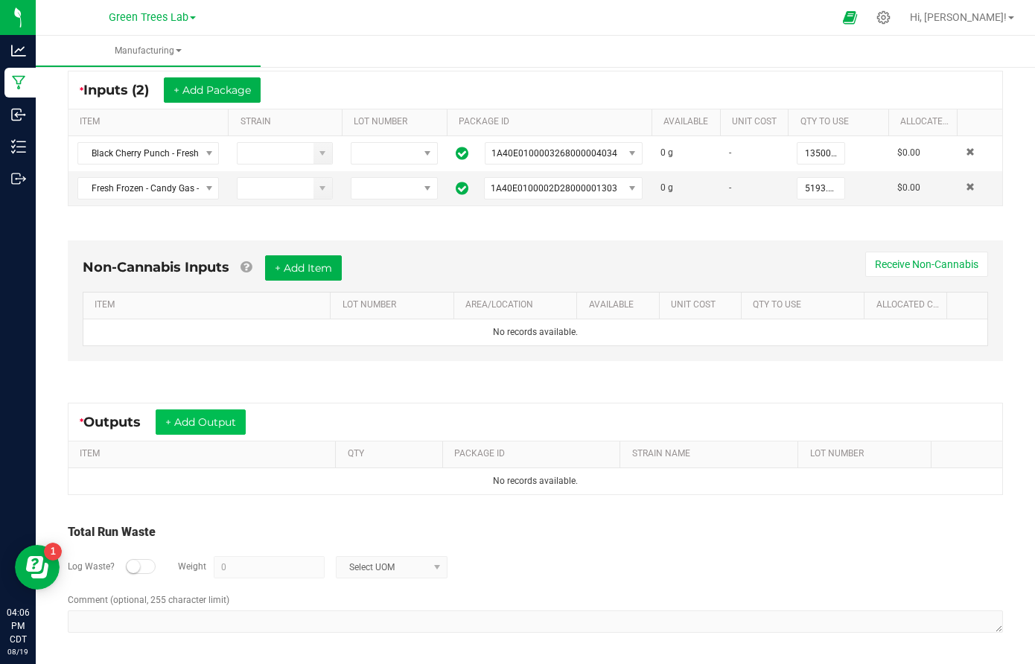
scroll to position [276, 0]
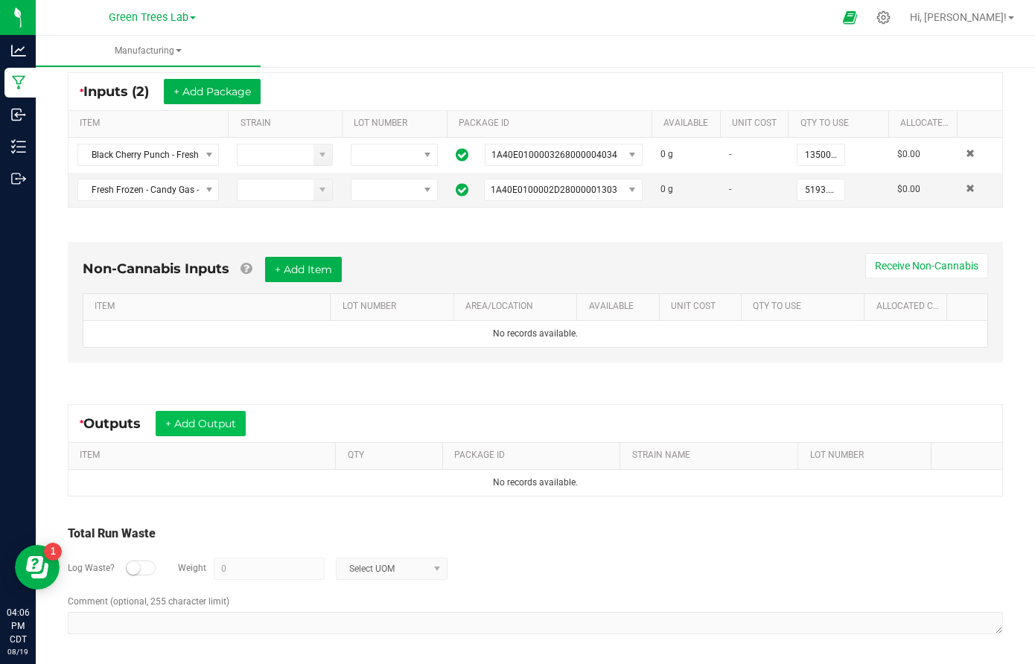
click at [215, 417] on button "+ Add Output" at bounding box center [201, 423] width 90 height 25
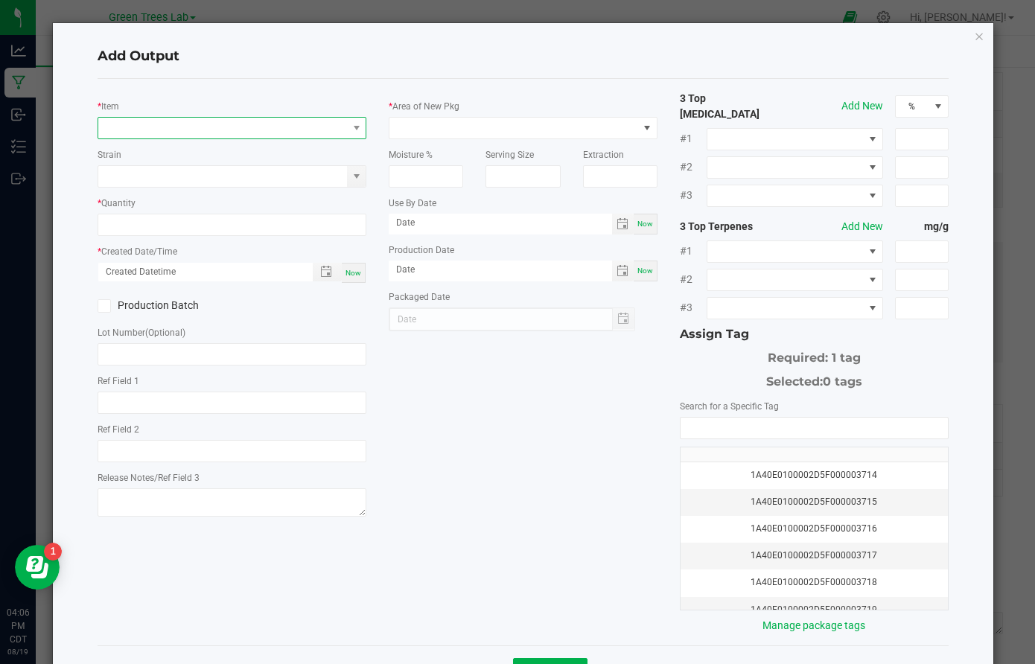
click at [199, 130] on span "NO DATA FOUND" at bounding box center [222, 128] width 249 height 21
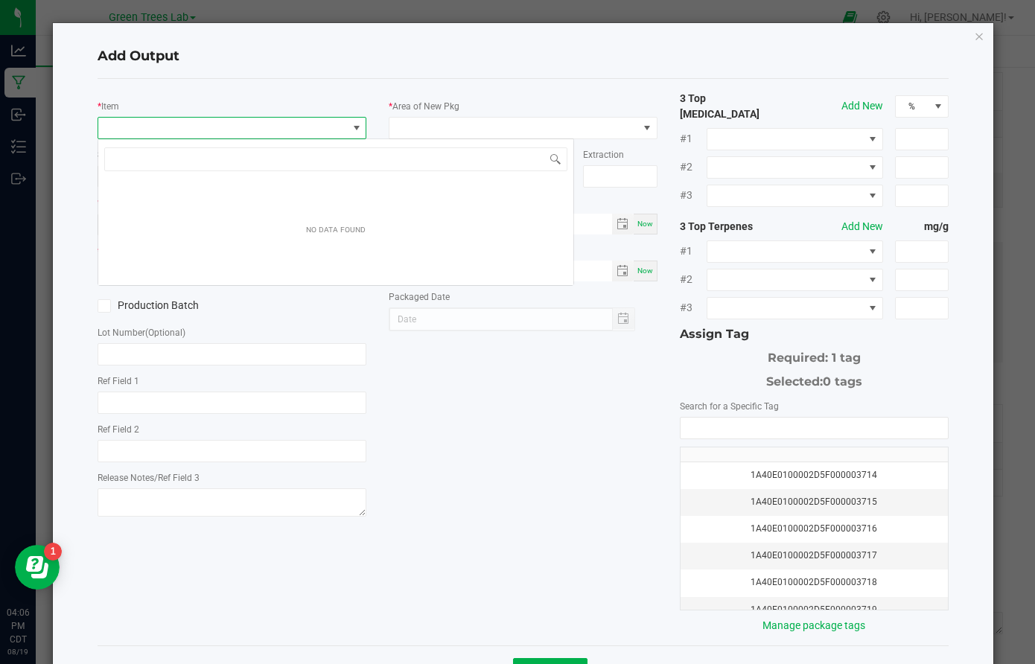
scroll to position [22, 269]
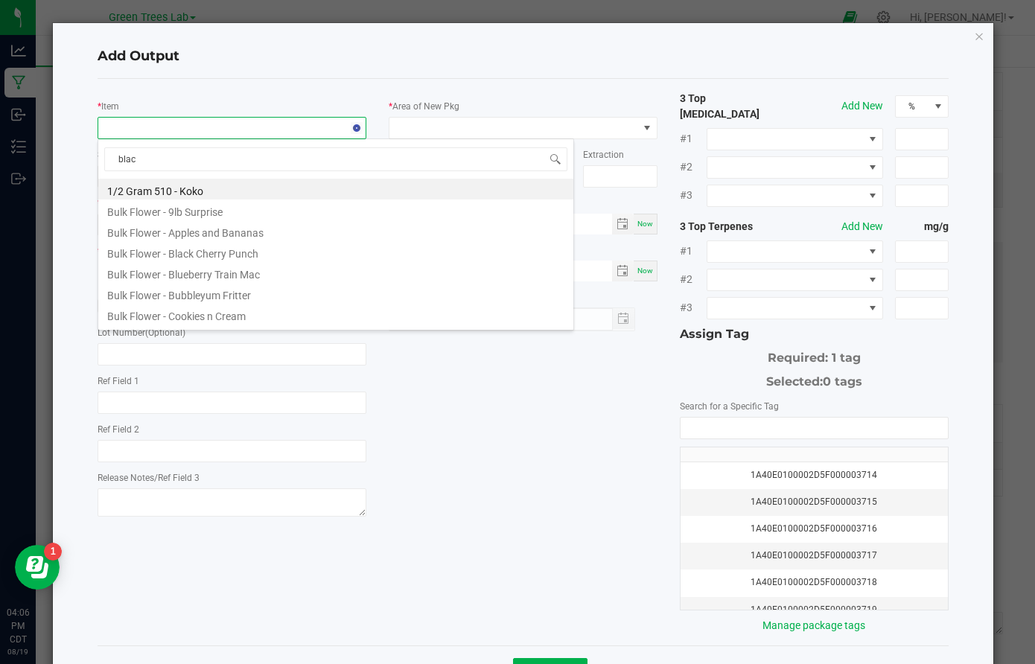
type input "black"
click at [186, 232] on li "Bulk Loose Resin - Black Cherry Punch" at bounding box center [335, 230] width 475 height 21
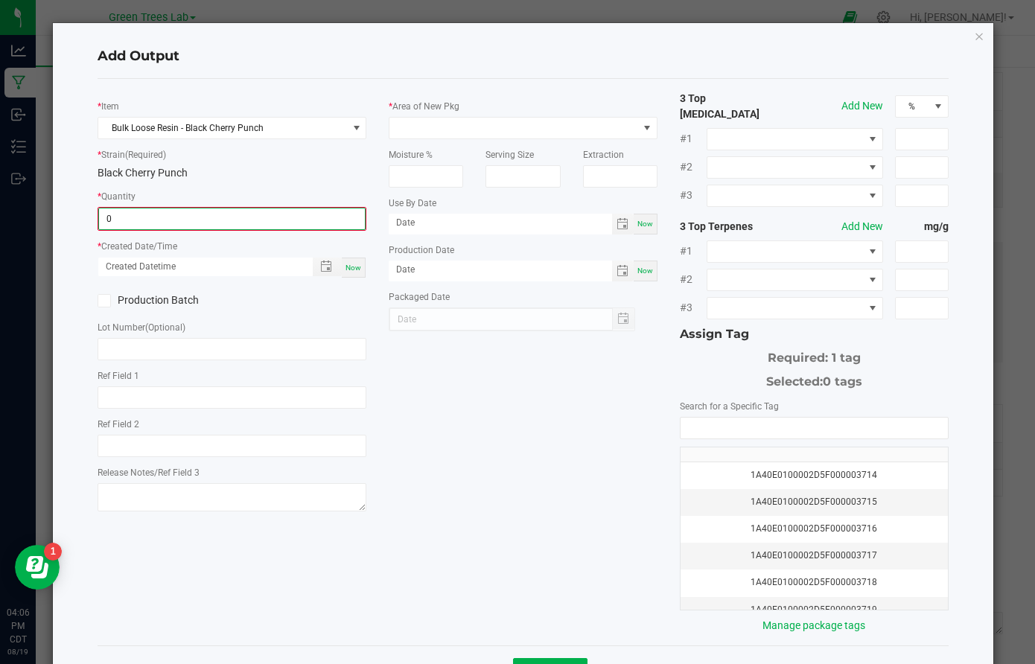
click at [171, 217] on input "0" at bounding box center [232, 219] width 266 height 21
type input "291.8000 g"
click at [361, 263] on span "Now" at bounding box center [354, 266] width 16 height 8
type input "08/19/2025 4:06 PM"
type input "[DATE]"
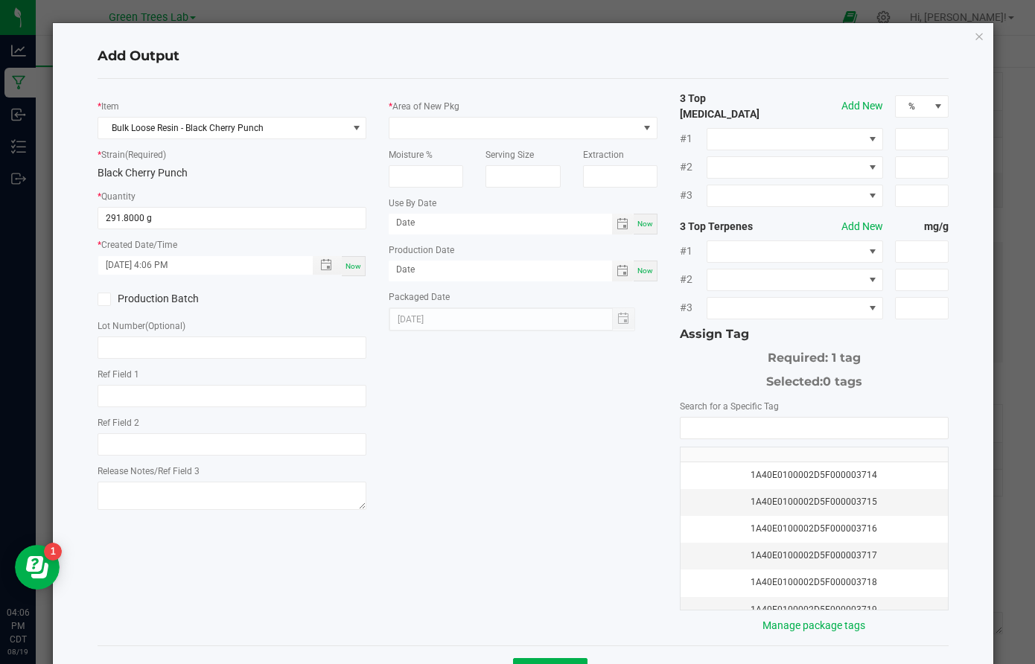
click at [105, 299] on icon at bounding box center [105, 299] width 10 height 0
click at [0, 0] on input "Production Batch" at bounding box center [0, 0] width 0 height 0
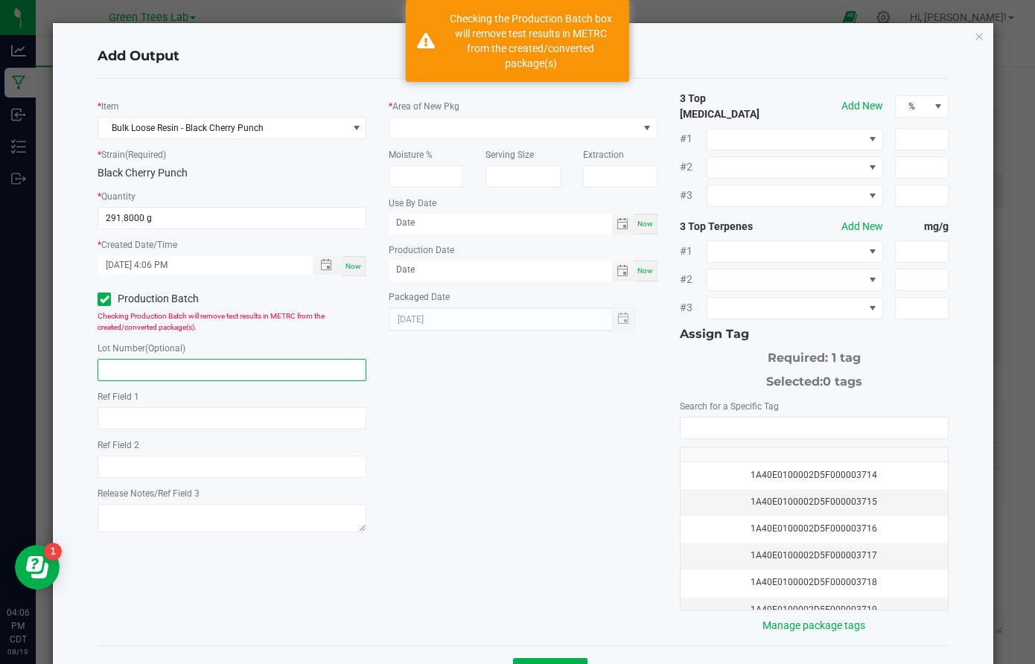
click at [123, 375] on input "text" at bounding box center [232, 370] width 269 height 22
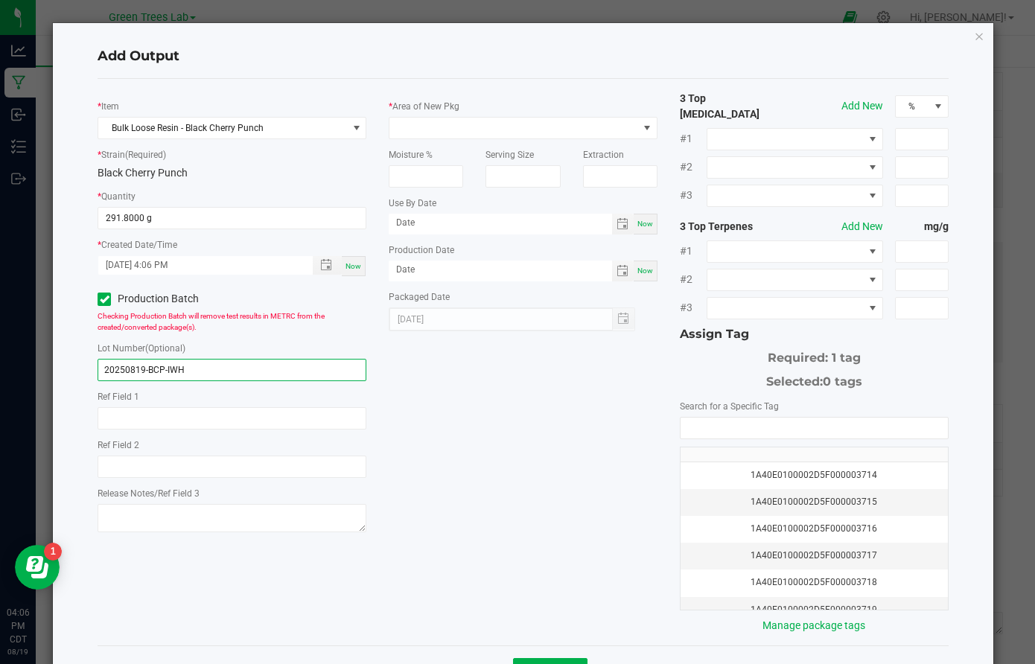
click at [191, 369] on input "20250819-BCP-IWH" at bounding box center [232, 370] width 269 height 22
type input "20250819-BCP-IWH"
click at [410, 371] on div "* Item Bulk Loose Resin - Black Cherry Punch * Strain (Required) Black Cherry P…" at bounding box center [523, 362] width 874 height 543
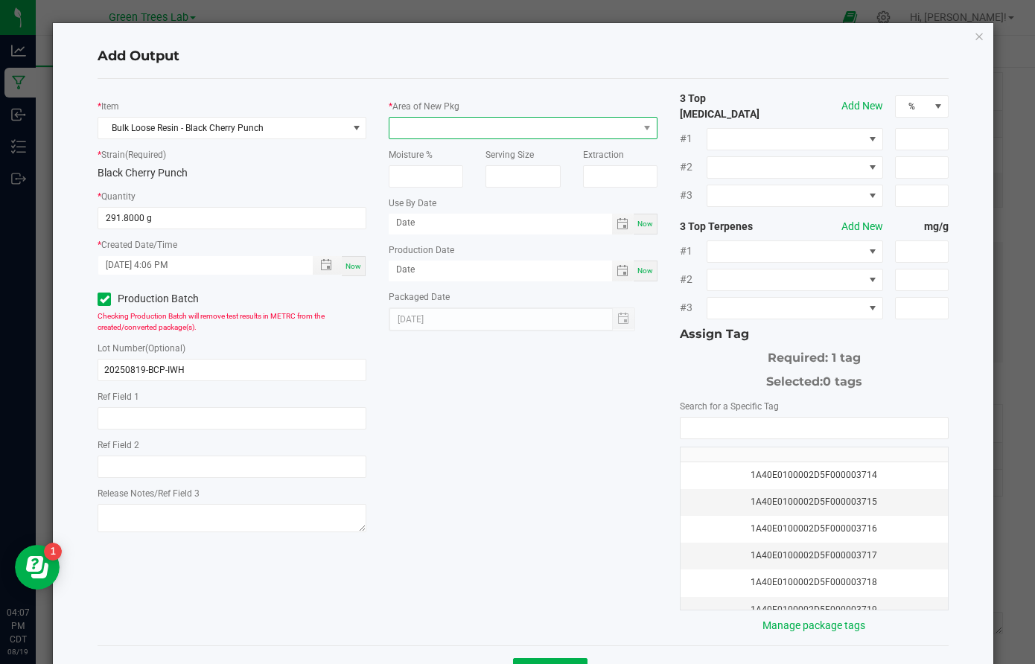
click at [424, 130] on span at bounding box center [514, 128] width 249 height 21
click at [425, 191] on li "Storage" at bounding box center [523, 191] width 267 height 25
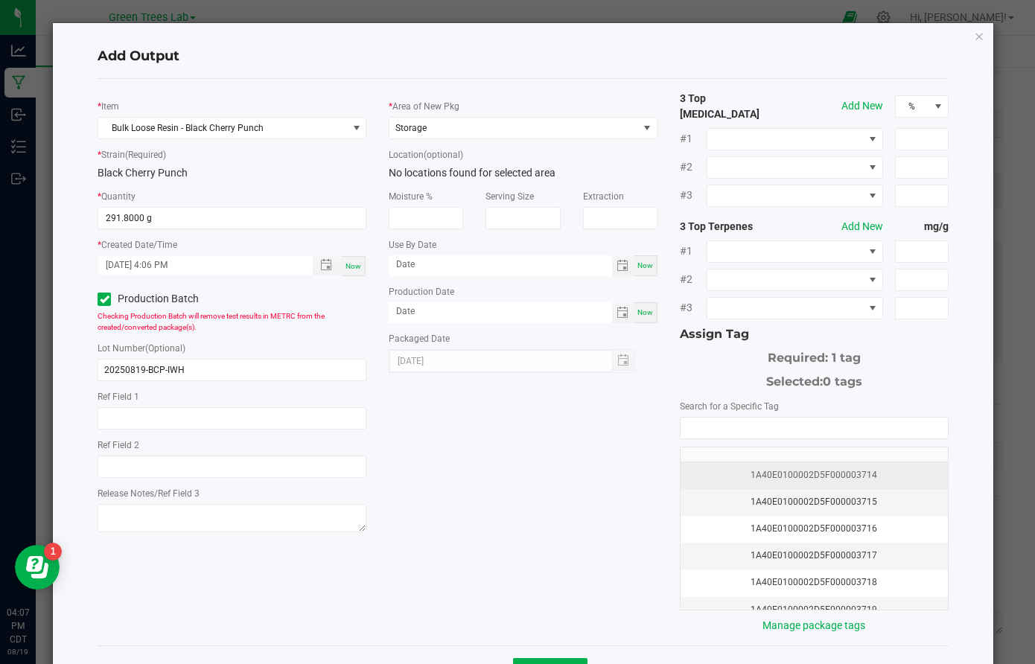
click at [788, 469] on div "1A40E0100002D5F000003714" at bounding box center [815, 476] width 250 height 14
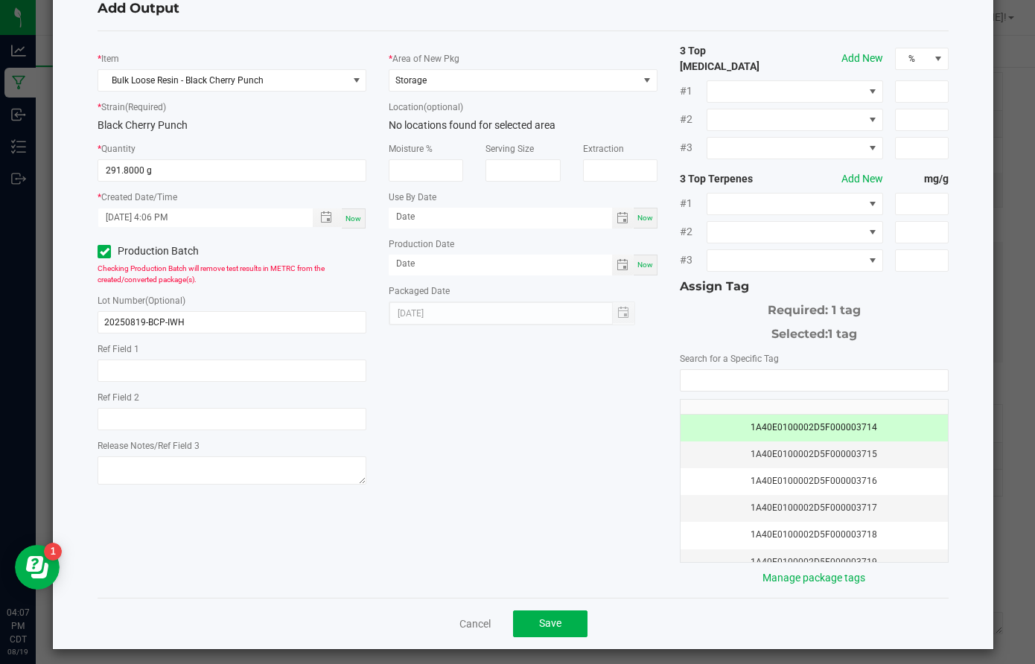
scroll to position [46, 0]
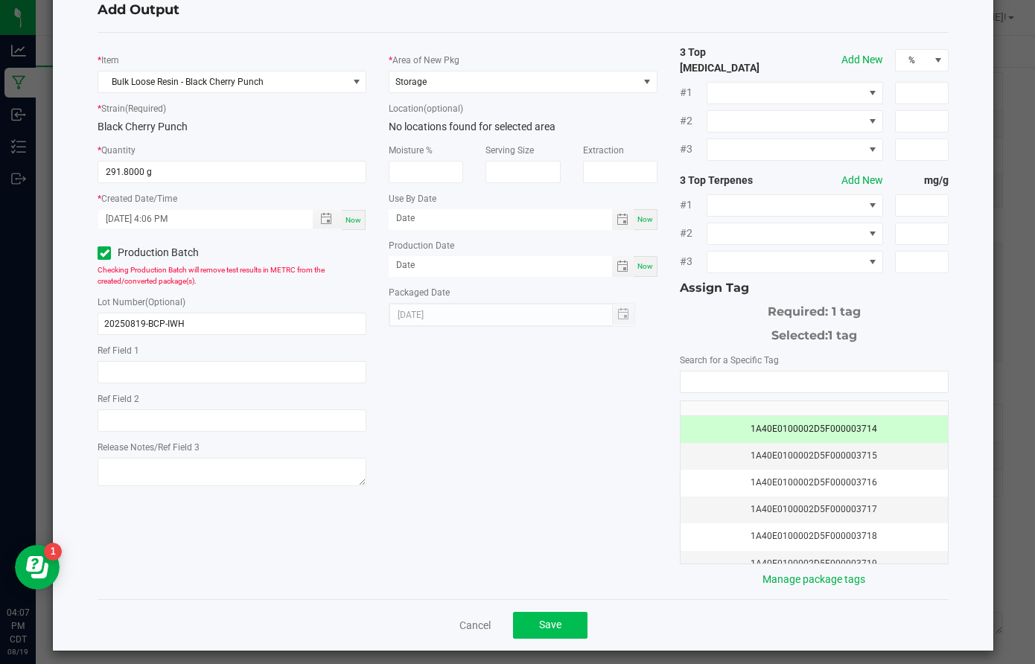
click at [562, 619] on span "Save" at bounding box center [550, 625] width 22 height 12
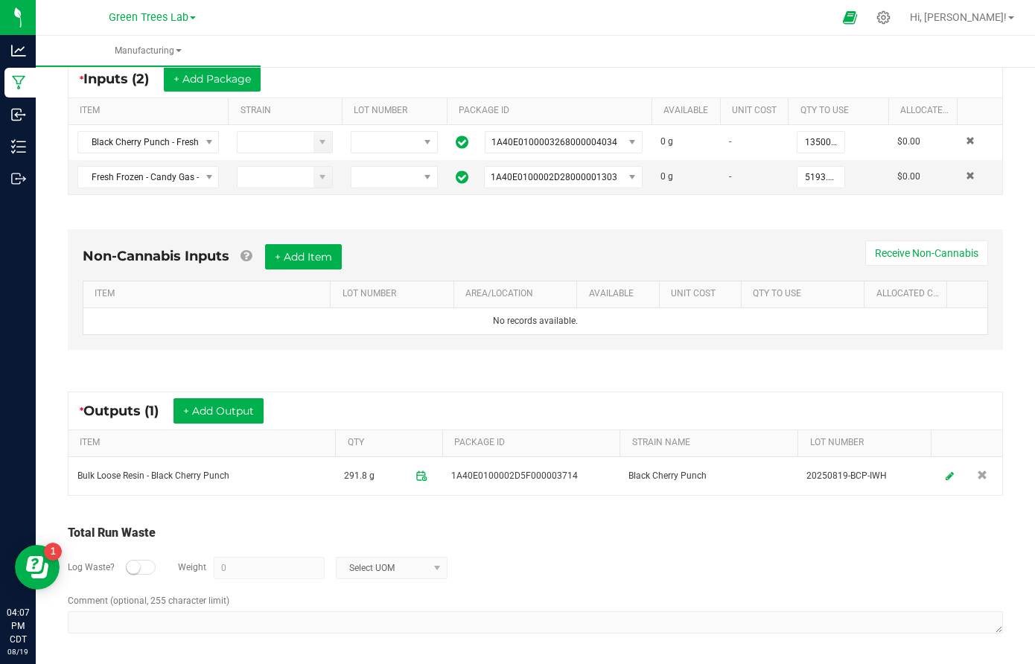
scroll to position [288, 0]
click at [238, 411] on button "+ Add Output" at bounding box center [219, 411] width 90 height 25
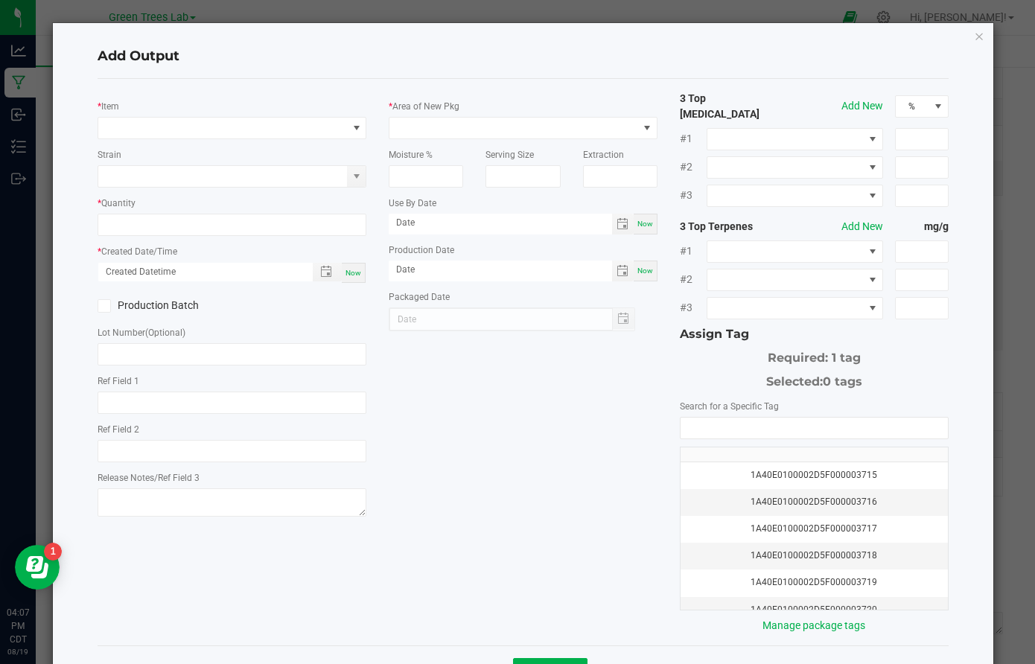
click at [200, 113] on div "* Item" at bounding box center [232, 118] width 269 height 41
click at [184, 132] on span "NO DATA FOUND" at bounding box center [222, 128] width 249 height 21
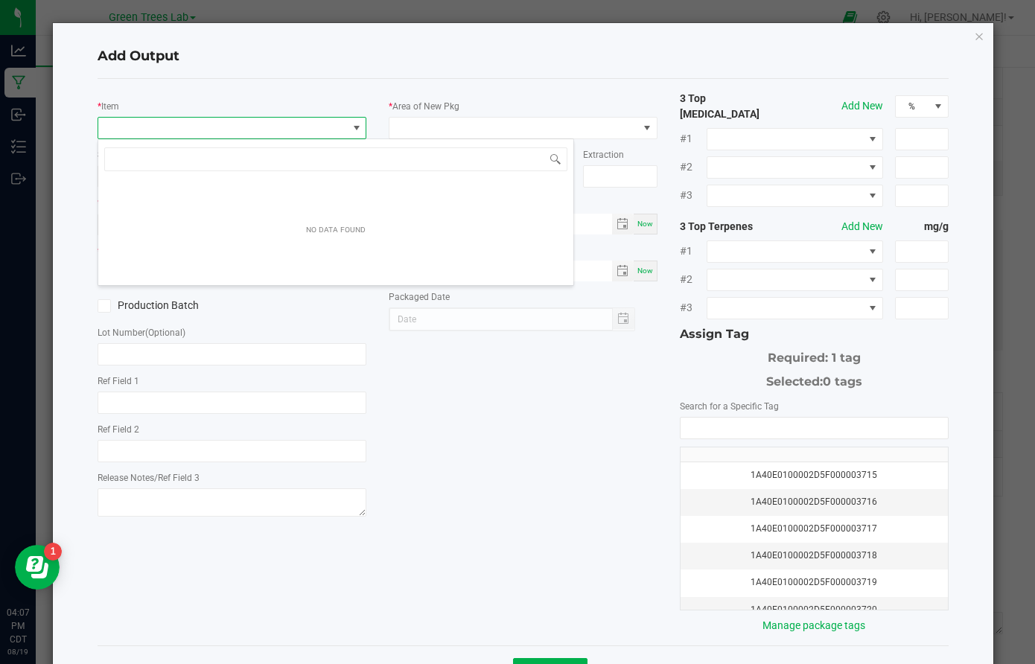
scroll to position [22, 269]
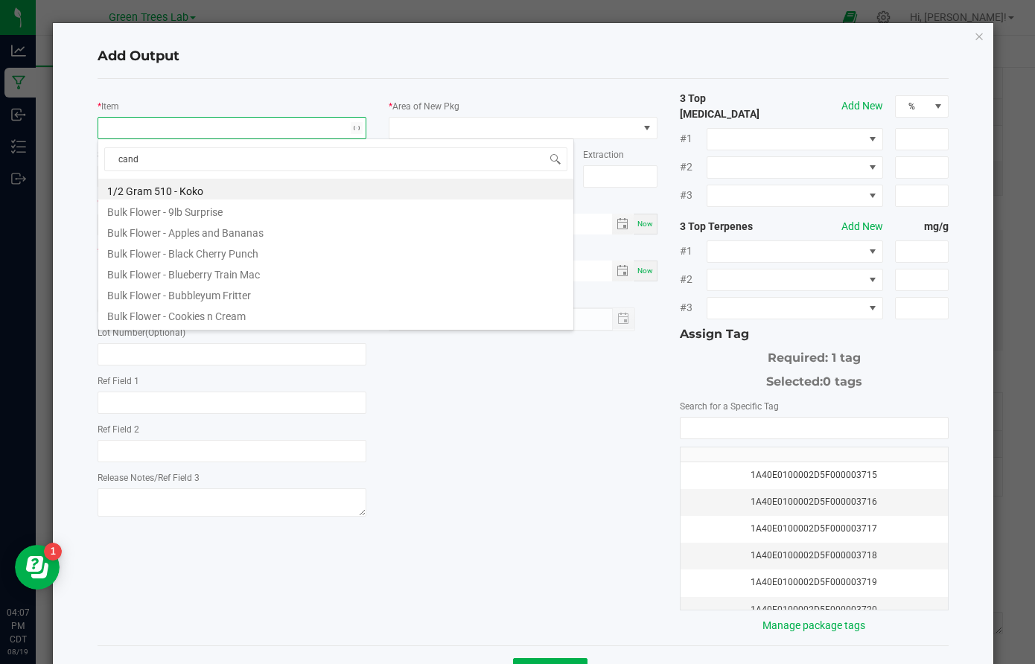
type input "candy"
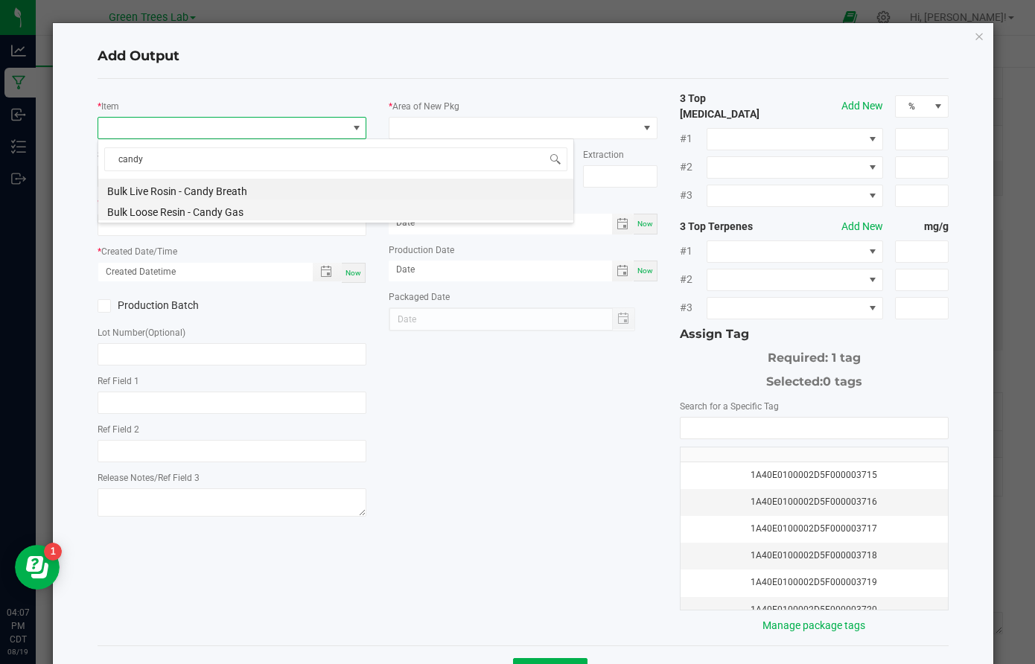
click at [163, 215] on li "Bulk Loose Resin - Candy Gas" at bounding box center [335, 210] width 475 height 21
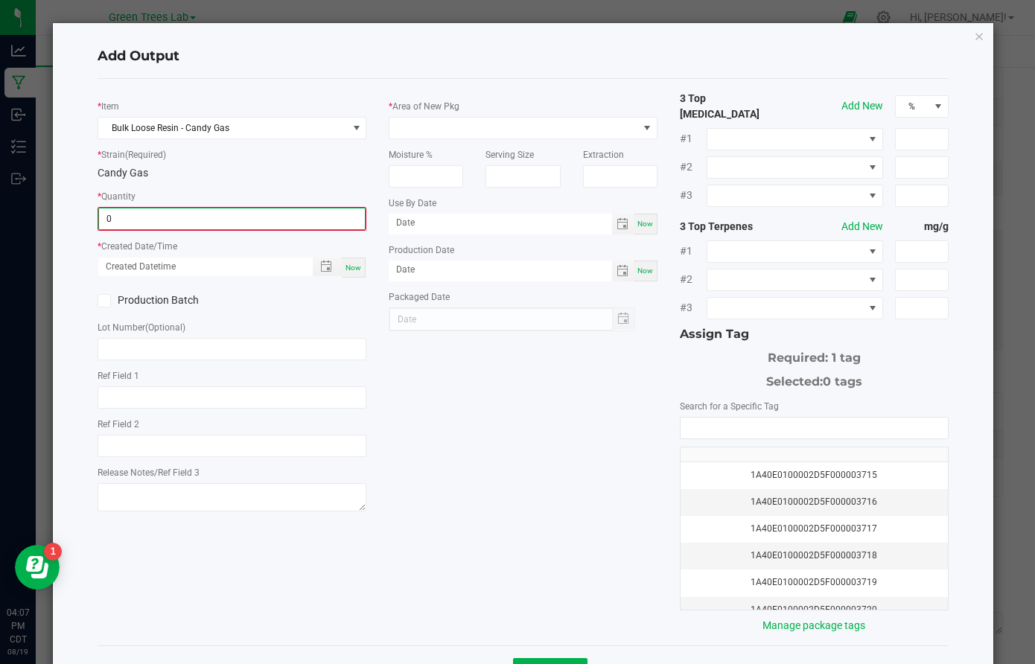
click at [163, 211] on input "0" at bounding box center [232, 219] width 266 height 21
type input "145.3000 g"
click at [356, 264] on span "Now" at bounding box center [354, 266] width 16 height 8
type input "08/19/2025 4:07 PM"
type input "[DATE]"
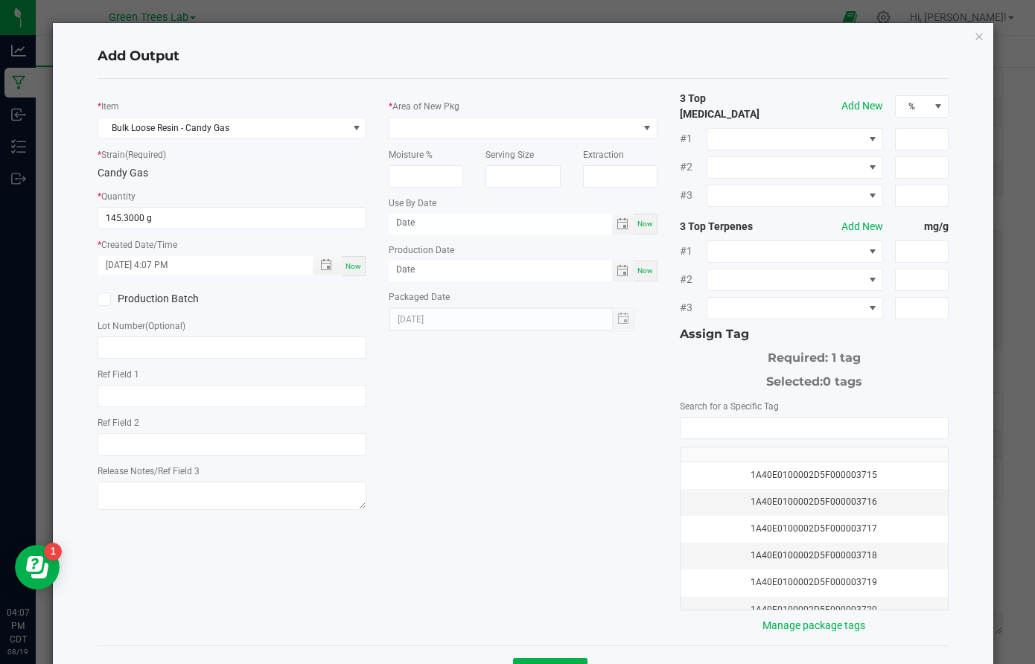
click at [104, 299] on icon at bounding box center [105, 299] width 10 height 0
click at [0, 0] on input "Production Batch" at bounding box center [0, 0] width 0 height 0
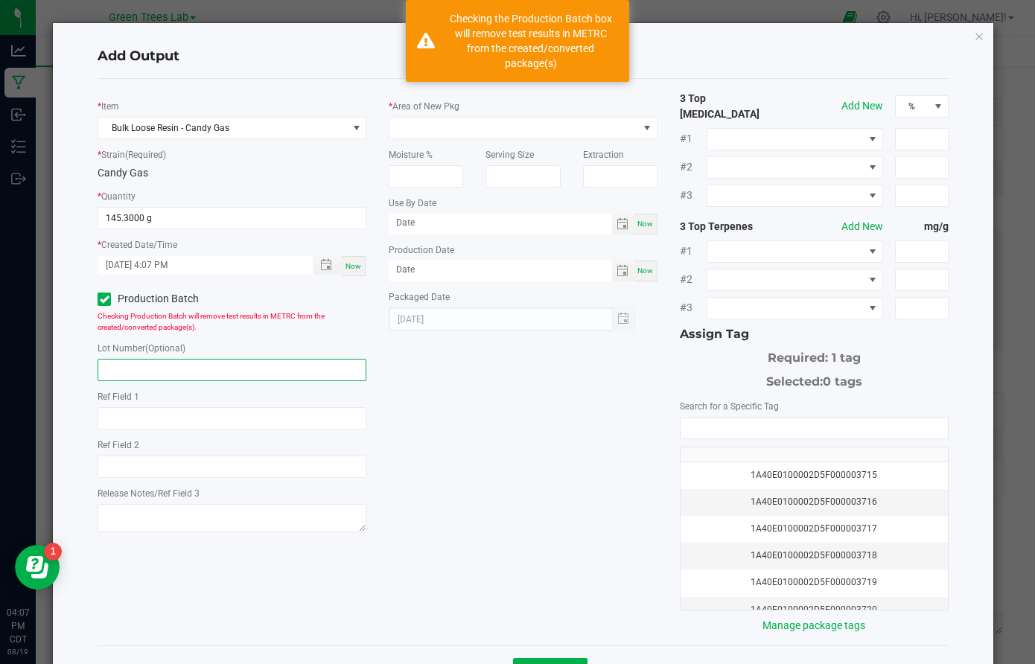
click at [127, 371] on input "text" at bounding box center [232, 370] width 269 height 22
paste input "20250819-BCP-IWH"
click at [162, 367] on input "20250819-BCP-IWH" at bounding box center [232, 370] width 269 height 22
type input "20250819-CG-IWH"
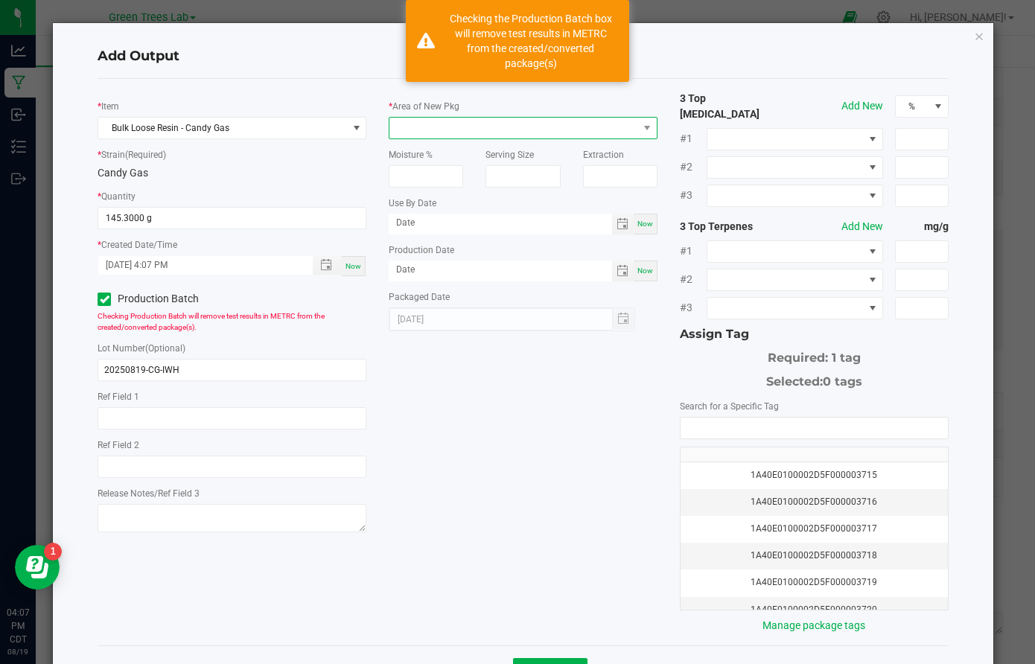
click at [424, 123] on span at bounding box center [514, 128] width 249 height 21
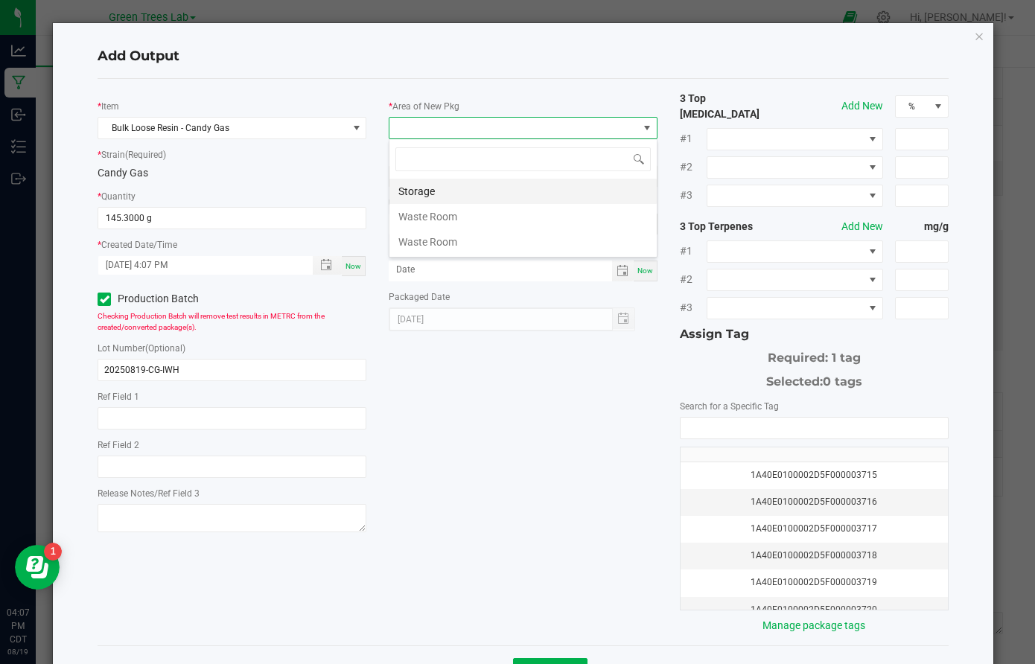
click at [419, 188] on li "Storage" at bounding box center [523, 191] width 267 height 25
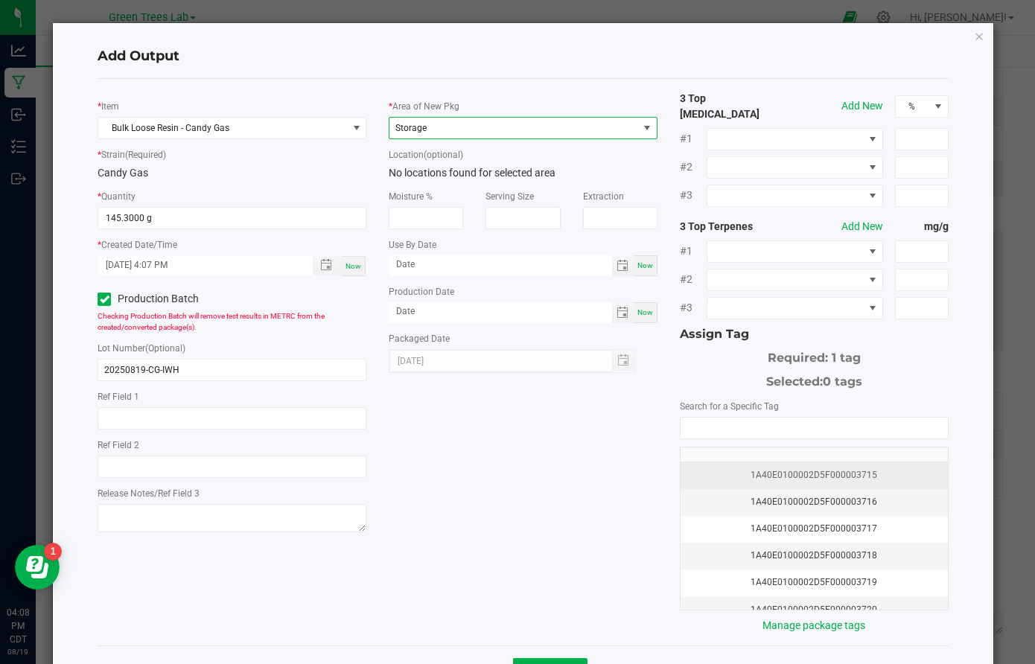
click at [829, 469] on div "1A40E0100002D5F000003715" at bounding box center [815, 476] width 250 height 14
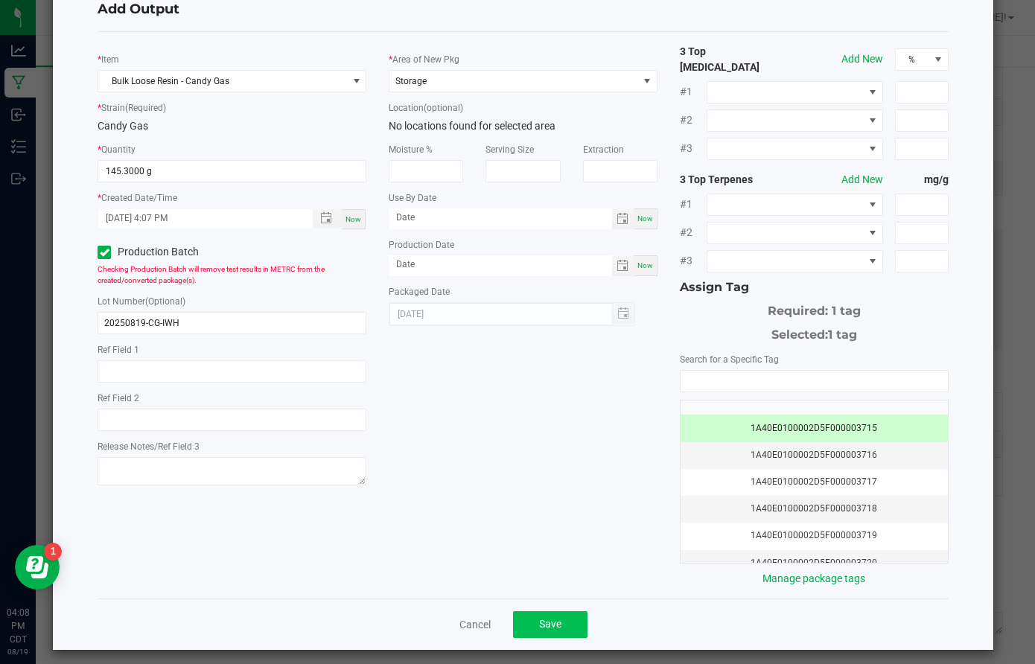
scroll to position [46, 0]
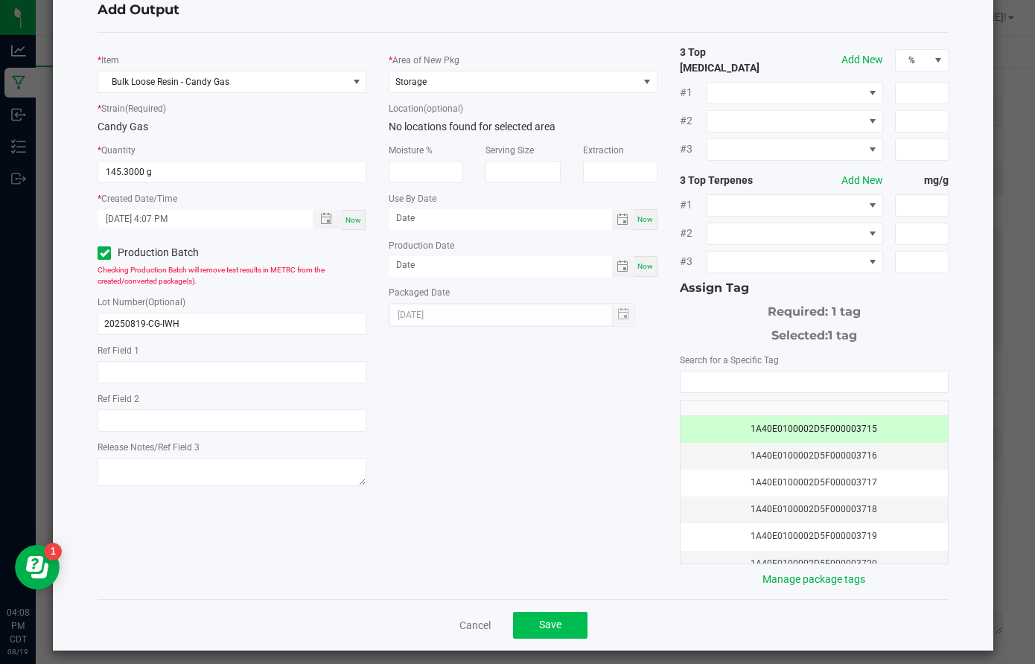
click at [560, 619] on span "Save" at bounding box center [550, 625] width 22 height 12
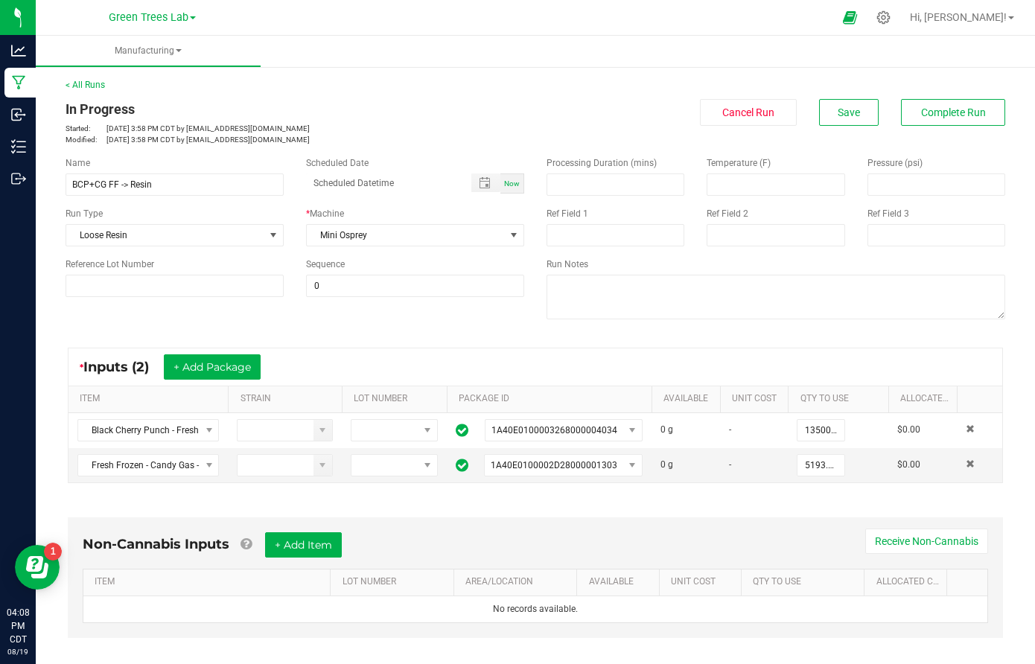
scroll to position [0, 0]
click at [845, 107] on span "Save" at bounding box center [849, 113] width 22 height 12
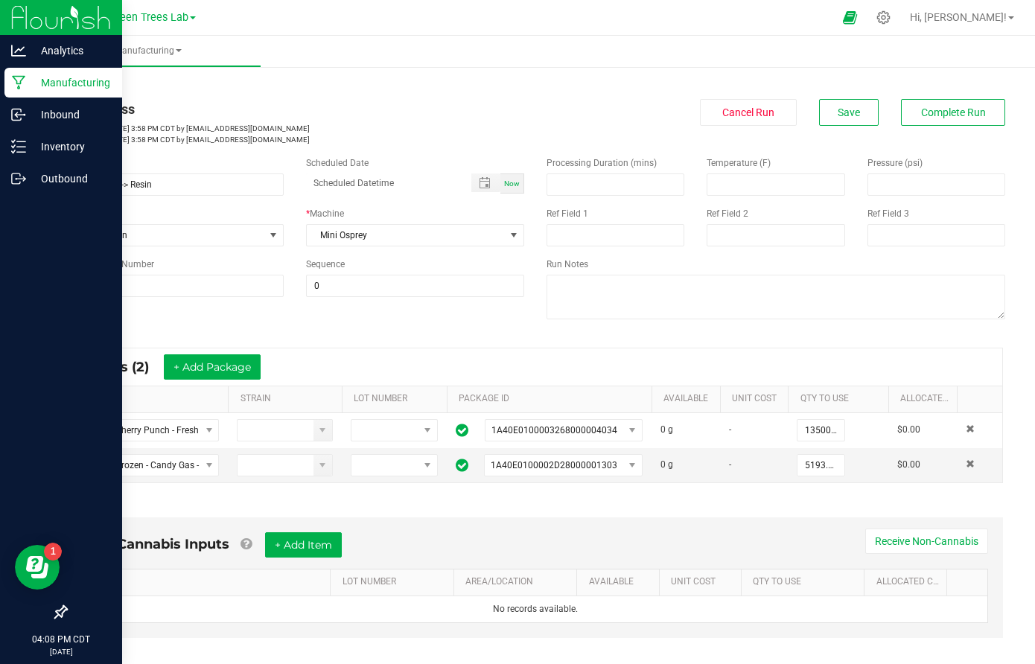
click at [66, 89] on p "Manufacturing" at bounding box center [70, 83] width 89 height 18
